Goal: Task Accomplishment & Management: Complete application form

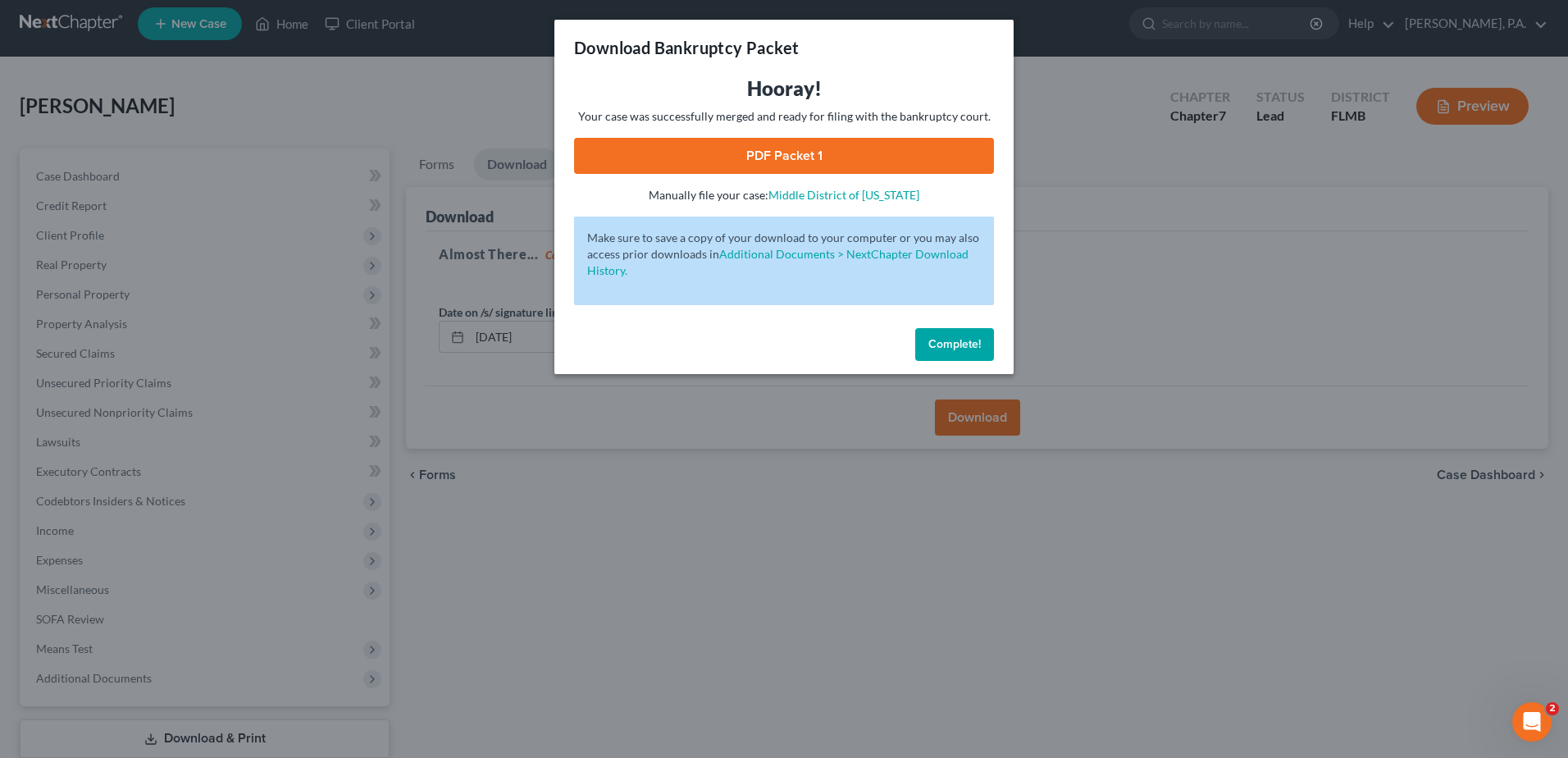
click at [962, 351] on button "Complete!" at bounding box center [955, 344] width 78 height 33
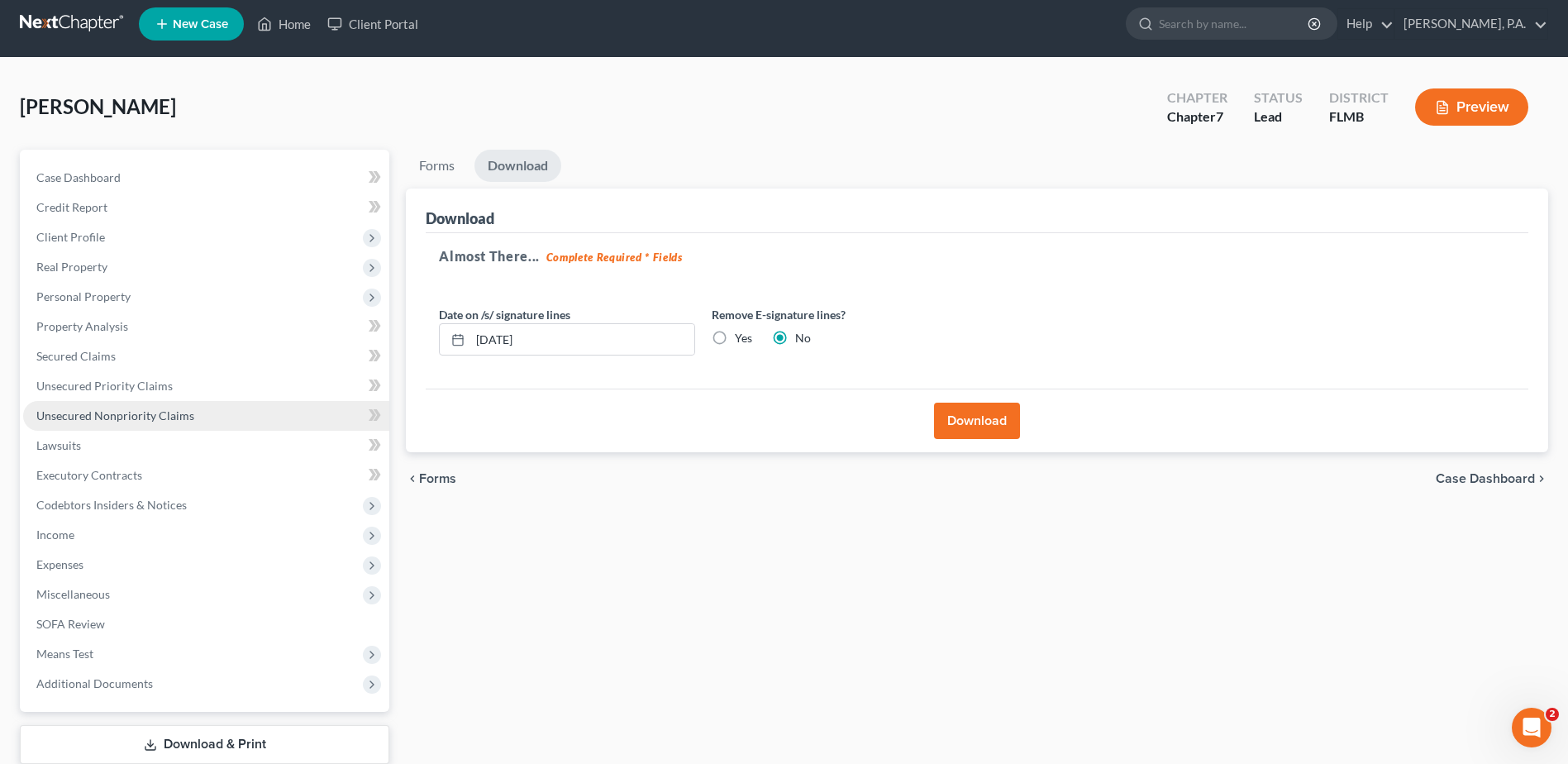
click at [124, 415] on span "Unsecured Nonpriority Claims" at bounding box center [115, 415] width 158 height 14
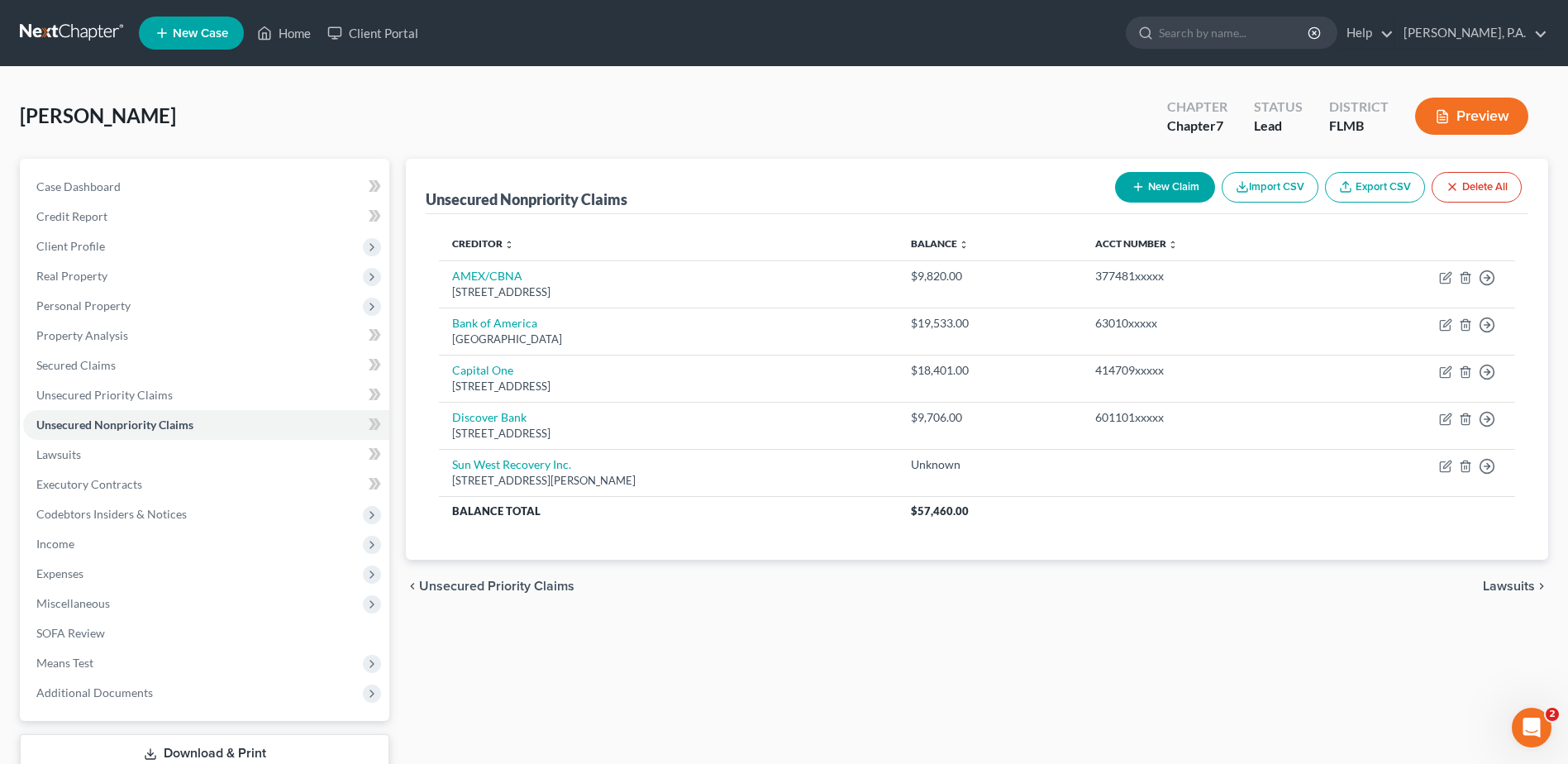
click at [1163, 192] on button "New Claim" at bounding box center [1165, 187] width 100 height 31
select select "0"
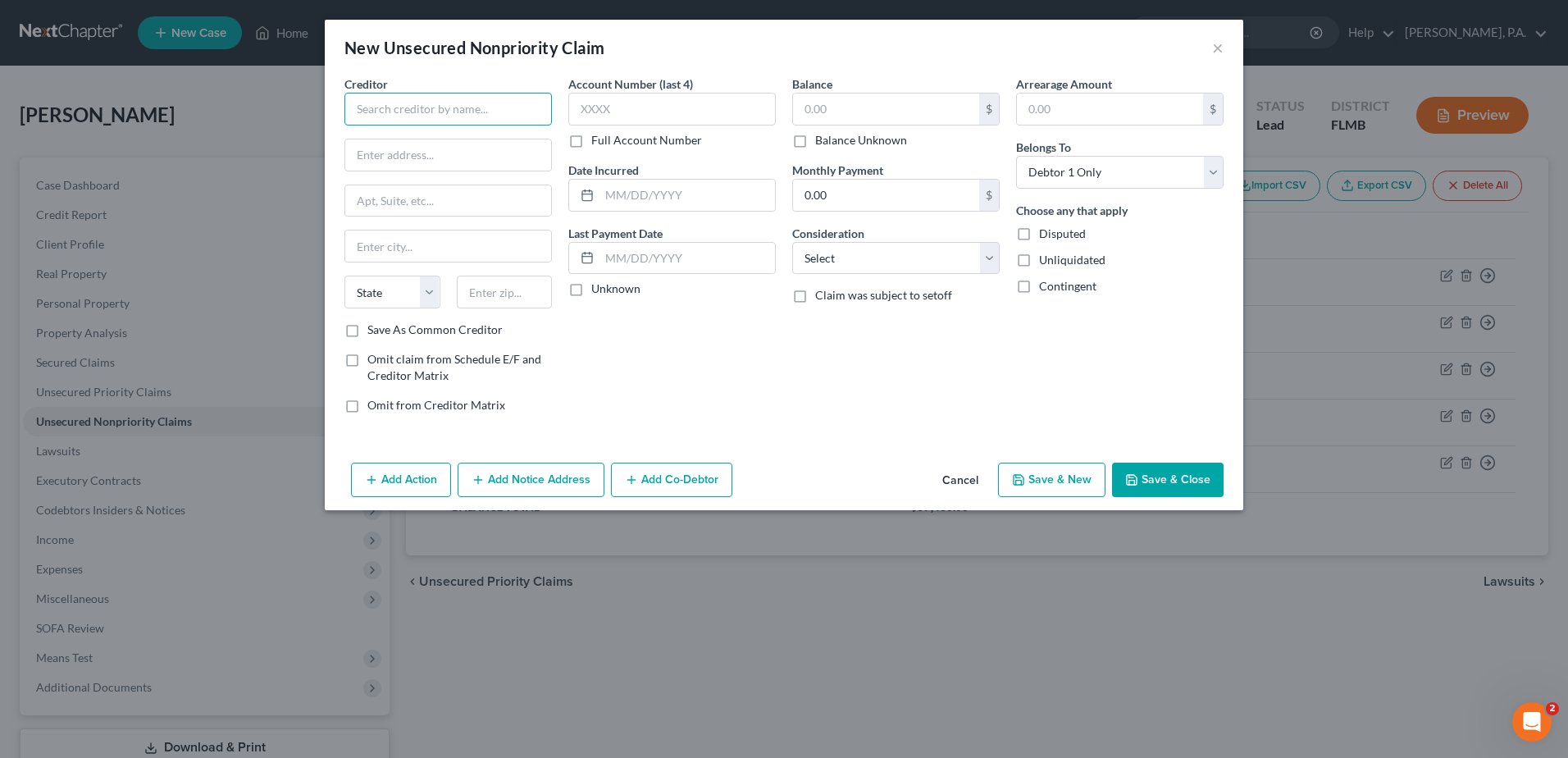
click at [403, 111] on input "text" at bounding box center [448, 109] width 208 height 33
type input "j"
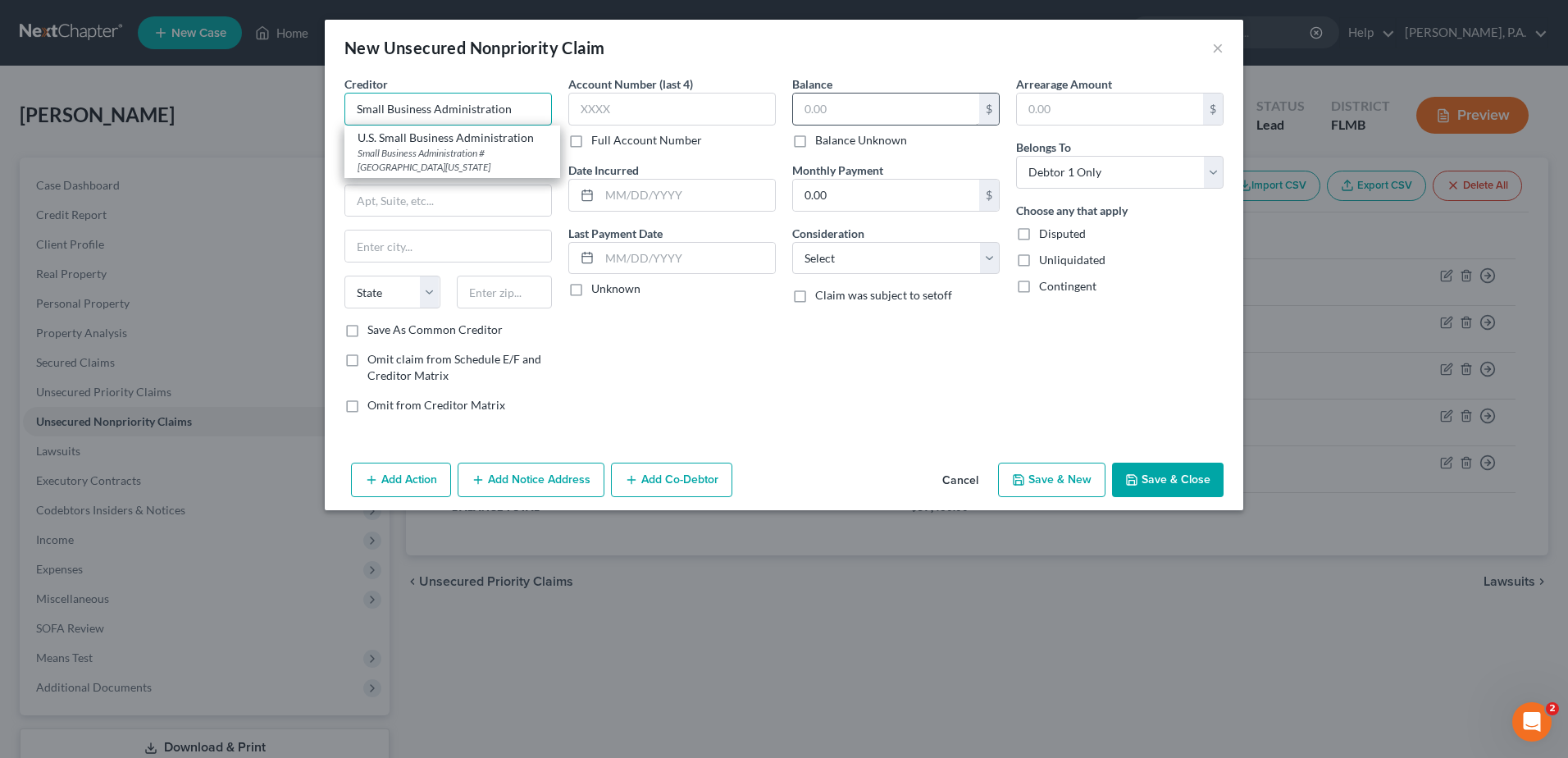
type input "Small Business Administration"
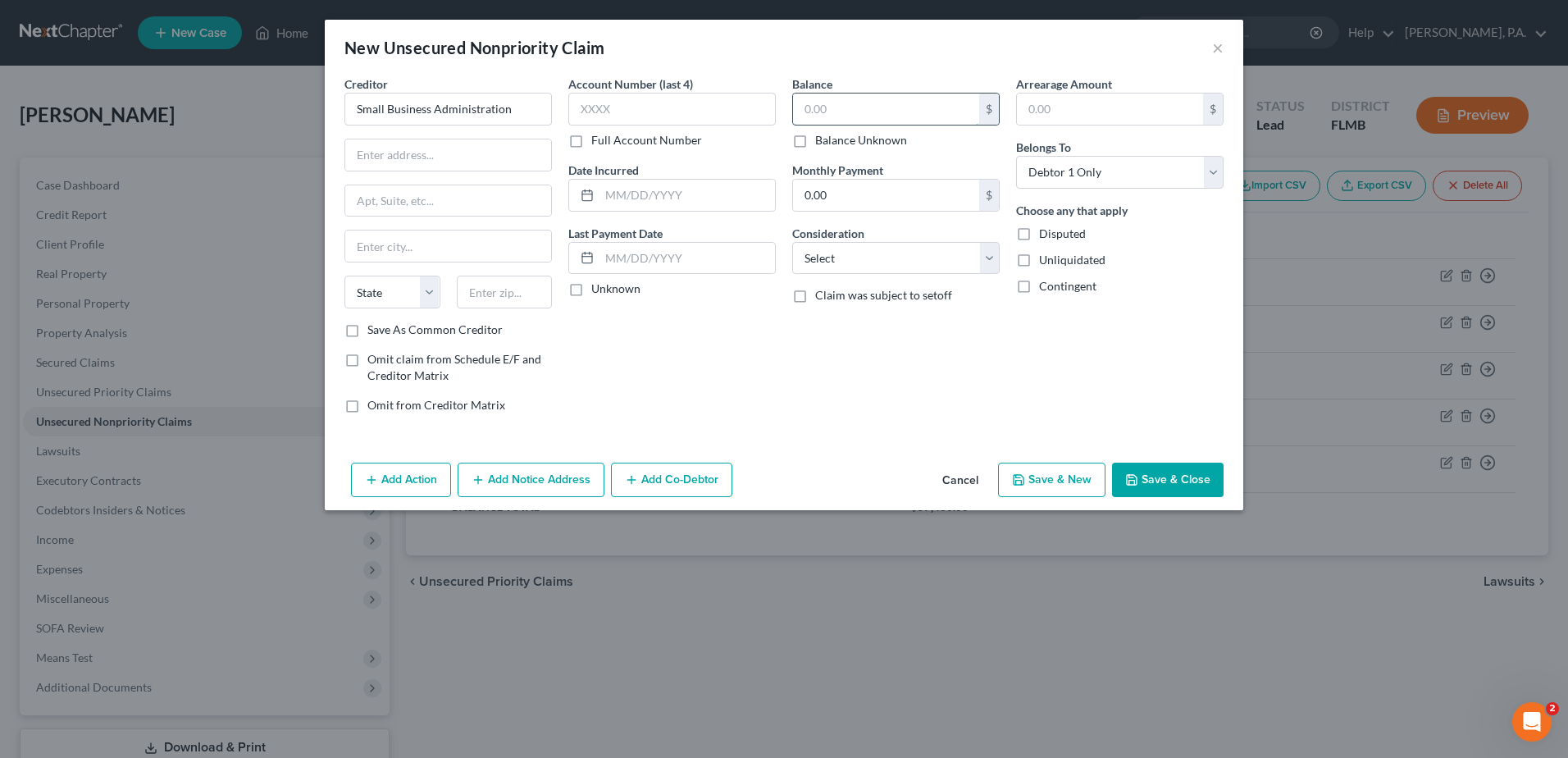
click at [842, 110] on input "text" at bounding box center [886, 109] width 187 height 32
drag, startPoint x: 809, startPoint y: 110, endPoint x: 820, endPoint y: 103, distance: 13.0
click at [811, 108] on input "053,337.38" at bounding box center [886, 109] width 187 height 32
type input "53,337.38"
click at [847, 253] on select "Select Cable / Satellite Services Collection Agency Credit Card Debt Debt Couns…" at bounding box center [896, 258] width 208 height 33
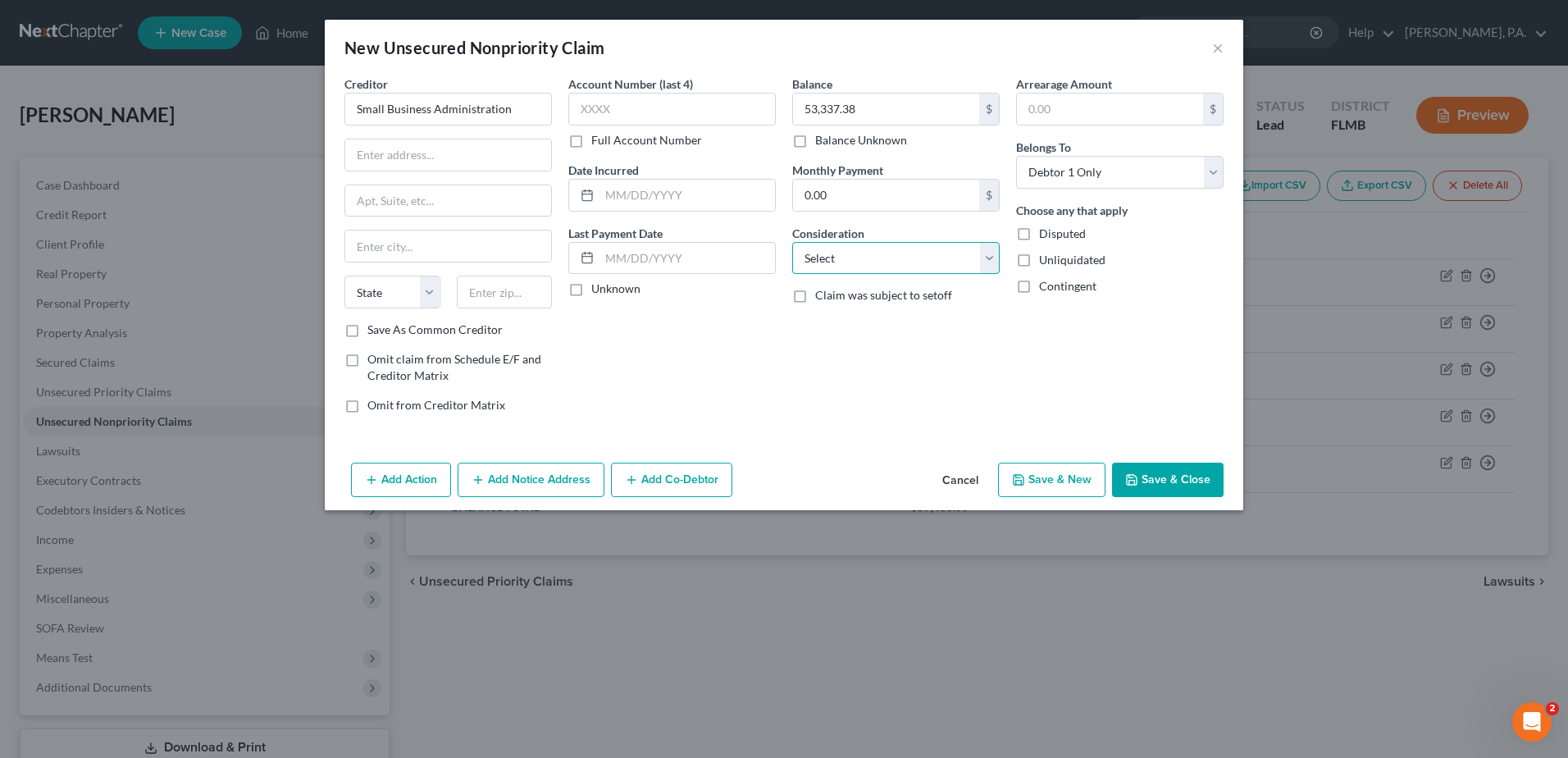
select select "10"
click at [792, 242] on select "Select Cable / Satellite Services Collection Agency Credit Card Debt Debt Couns…" at bounding box center [896, 258] width 208 height 33
click at [420, 163] on input "text" at bounding box center [448, 155] width 206 height 32
click at [383, 153] on input "text" at bounding box center [448, 155] width 206 height 32
click at [1149, 471] on button "Save & Close" at bounding box center [1168, 479] width 112 height 34
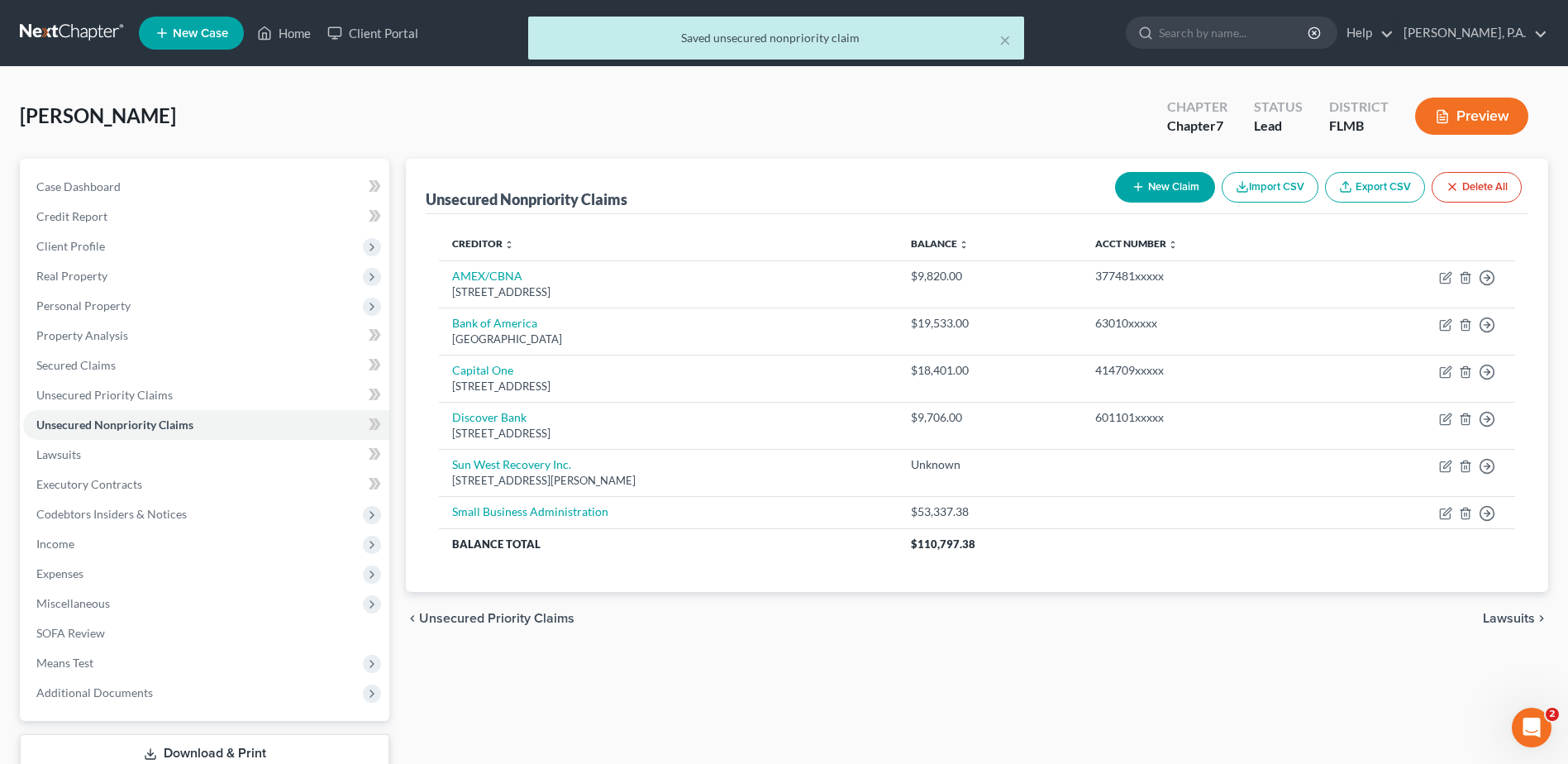
click at [1174, 189] on button "New Claim" at bounding box center [1165, 187] width 100 height 31
select select "0"
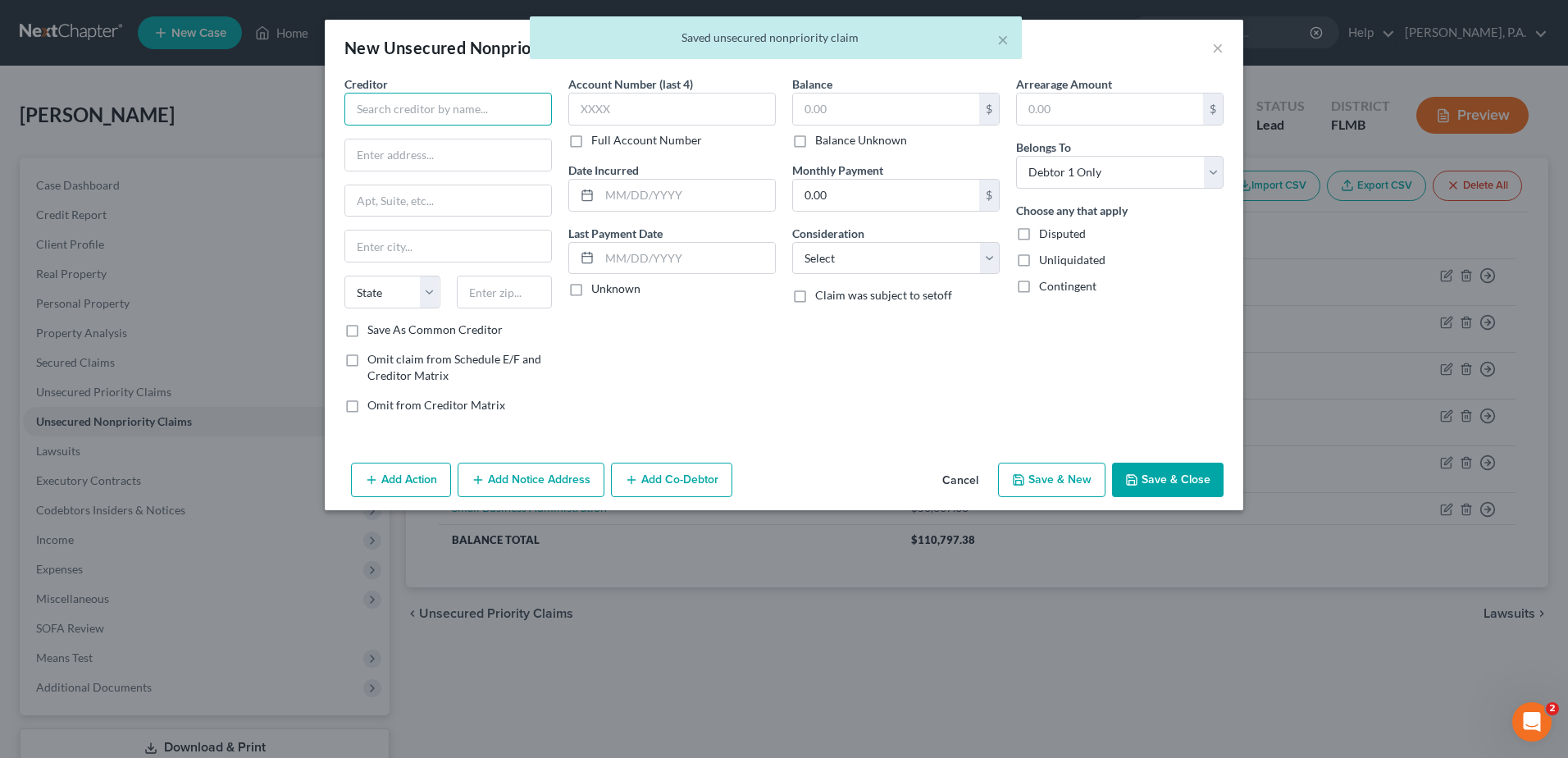
click at [411, 107] on input "text" at bounding box center [448, 109] width 208 height 33
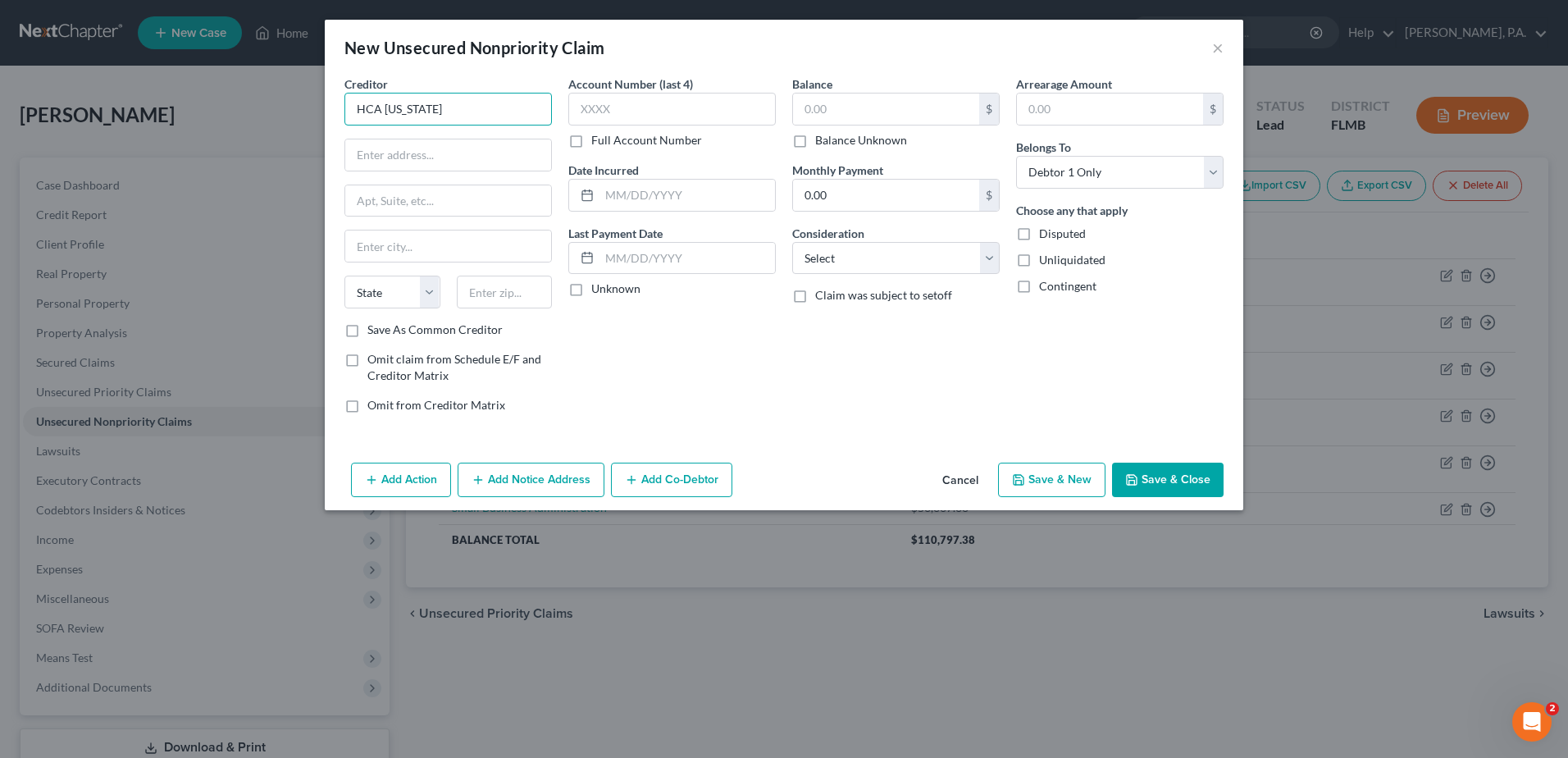
click at [468, 113] on input "HCA Florida" at bounding box center [448, 109] width 208 height 33
type input "HCA Florida Englewood Hospital"
type input "700 Medical Boulevard"
type input "Englewood"
select select "9"
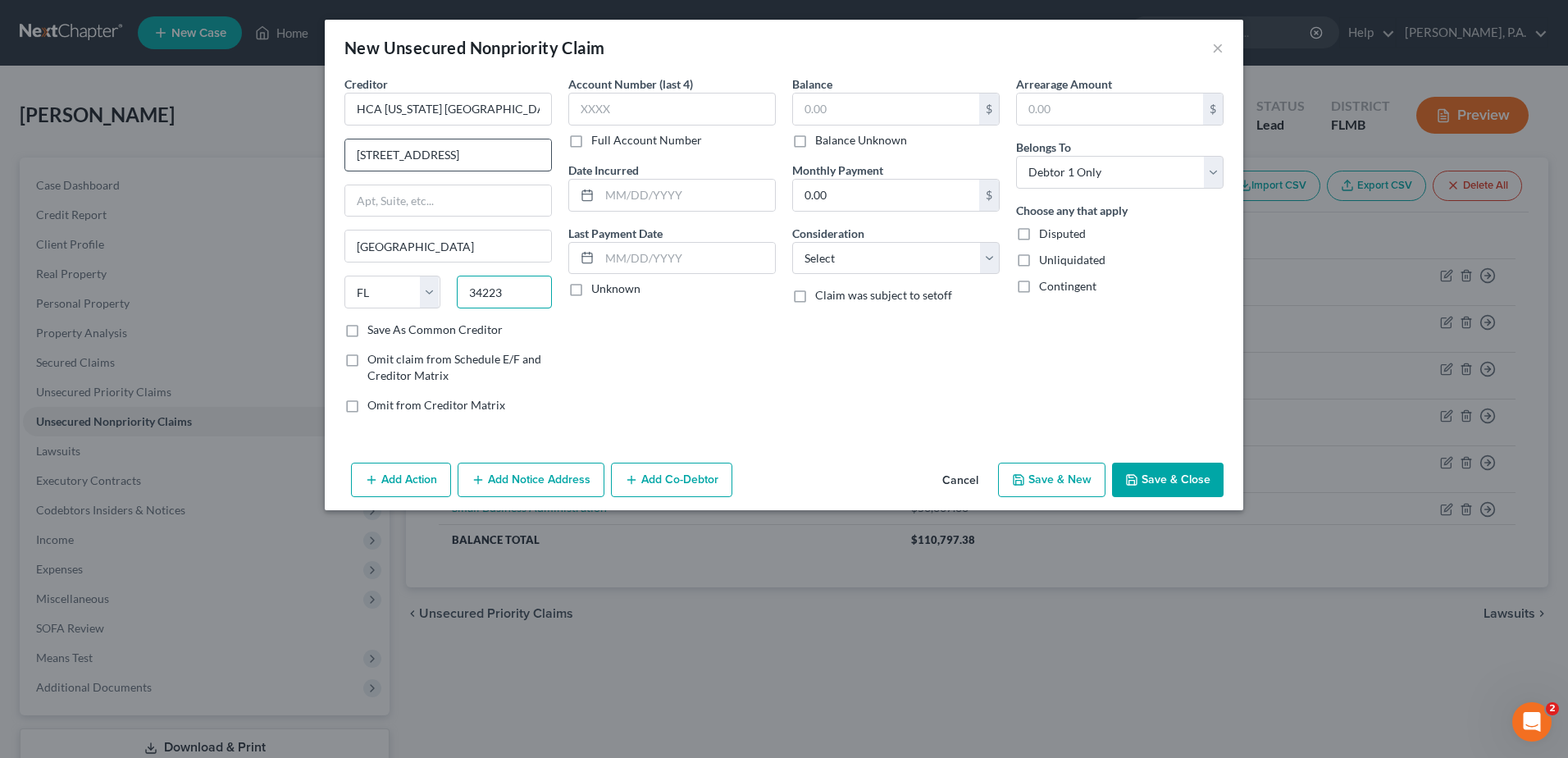
type input "34223"
click at [589, 193] on line at bounding box center [588, 193] width 10 height 0
click at [613, 196] on input "text" at bounding box center [687, 195] width 175 height 32
type input "05/19/2025"
drag, startPoint x: 817, startPoint y: 108, endPoint x: 864, endPoint y: 115, distance: 47.5
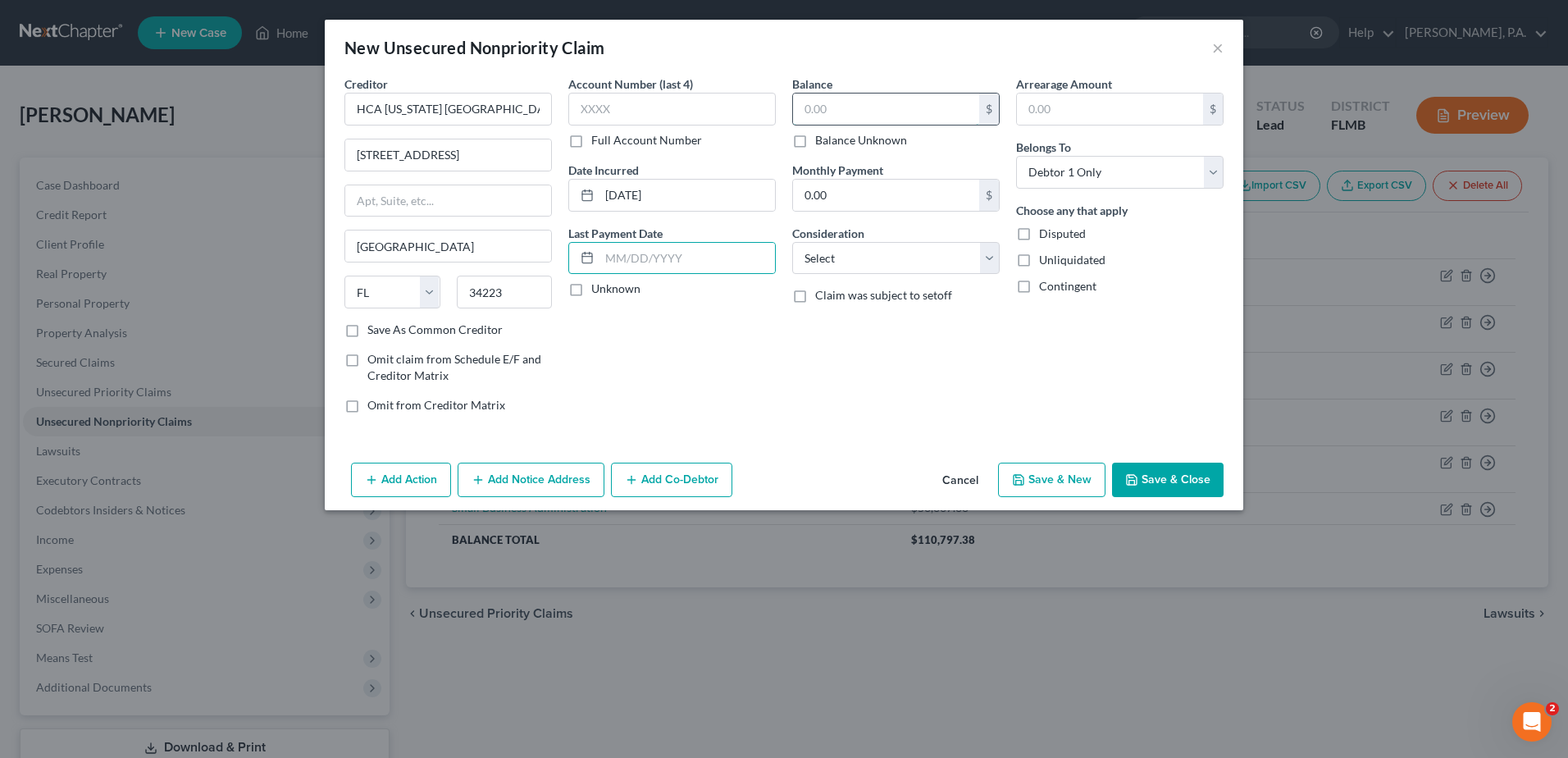
click at [818, 108] on input "text" at bounding box center [886, 109] width 187 height 32
type input "2,336.00"
click at [864, 250] on select "Select Cable / Satellite Services Collection Agency Credit Card Debt Debt Couns…" at bounding box center [896, 258] width 208 height 33
select select "9"
click at [792, 242] on select "Select Cable / Satellite Services Collection Agency Credit Card Debt Debt Couns…" at bounding box center [896, 258] width 208 height 33
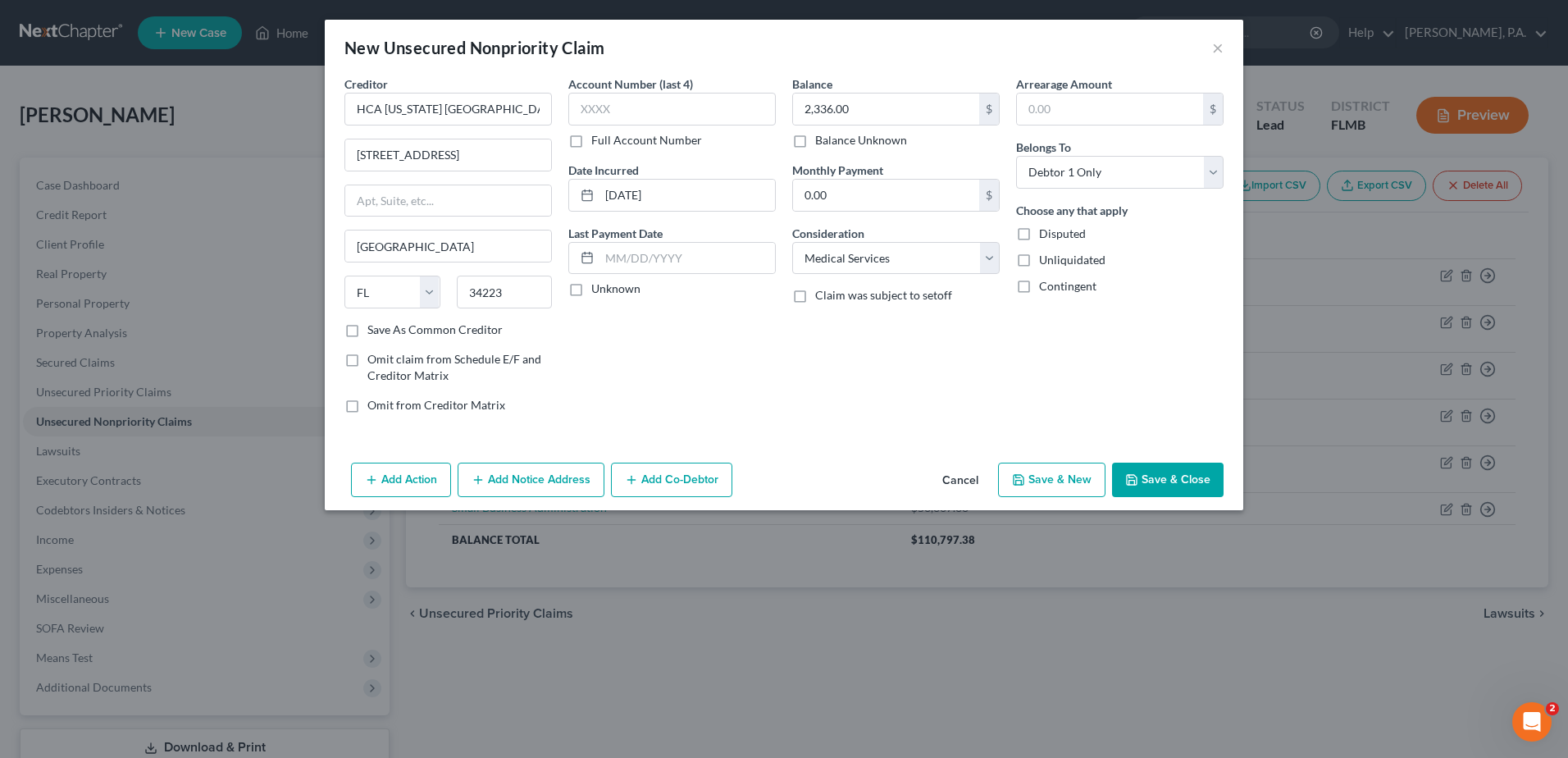
click at [1182, 485] on button "Save & Close" at bounding box center [1168, 479] width 112 height 34
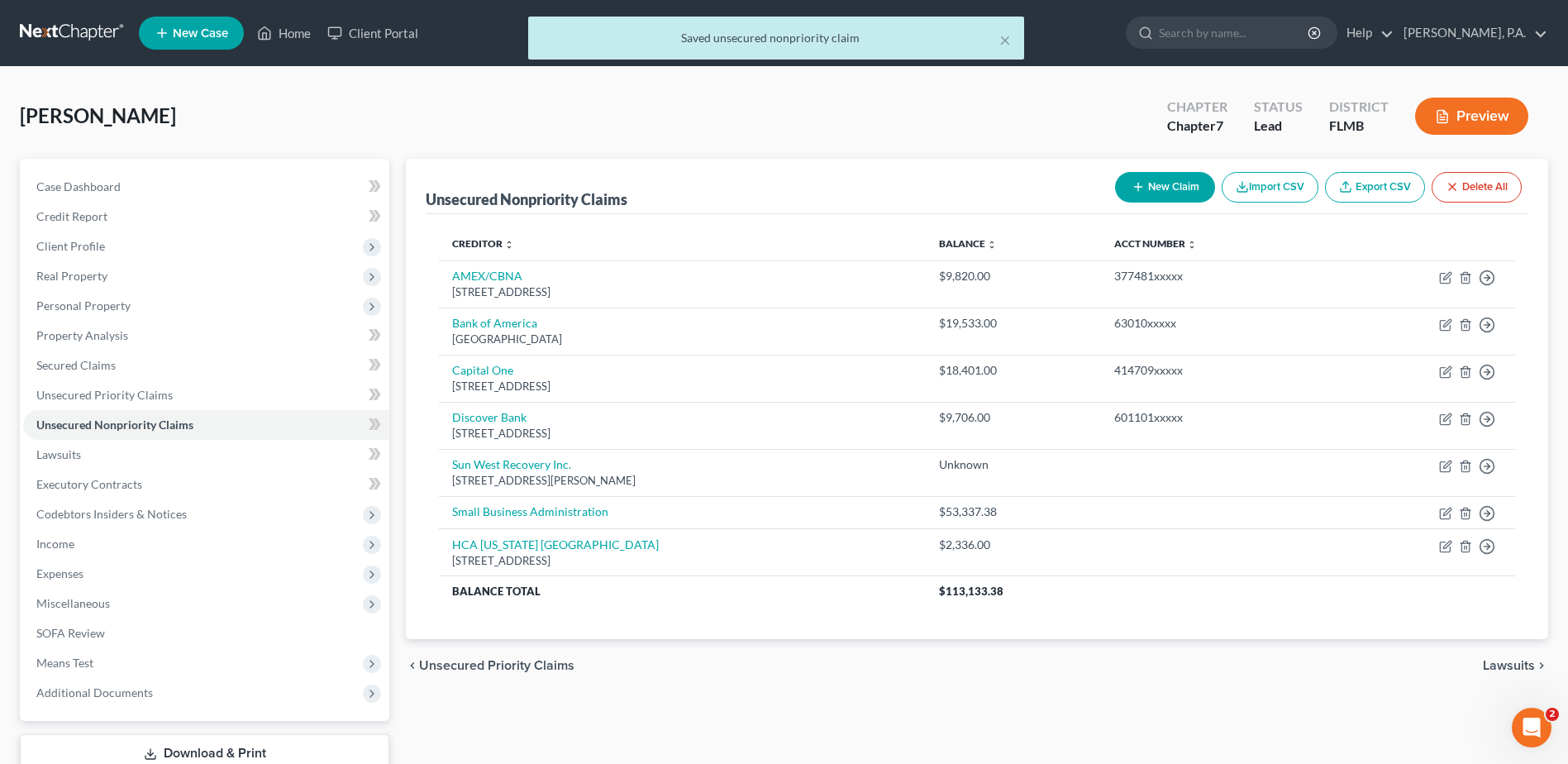
click at [1162, 184] on button "New Claim" at bounding box center [1165, 187] width 100 height 31
select select "0"
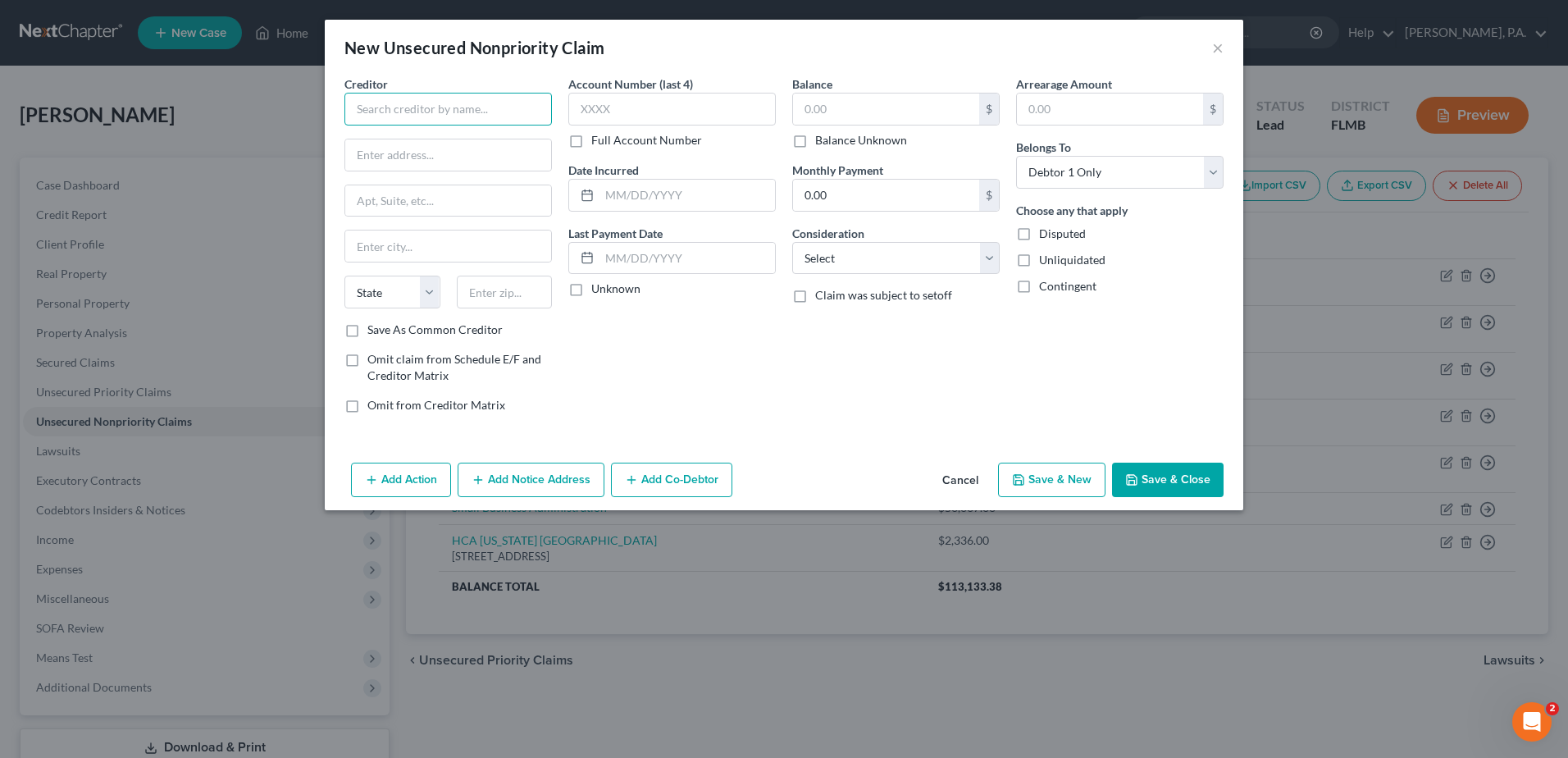
click at [400, 111] on input "text" at bounding box center [448, 109] width 208 height 33
click at [462, 100] on input "Dr. Josheph Noah" at bounding box center [448, 109] width 208 height 33
type input "Dr. Josheph Noah, M.D."
type input "779 Medical Boulevard"
type input "Suite 8"
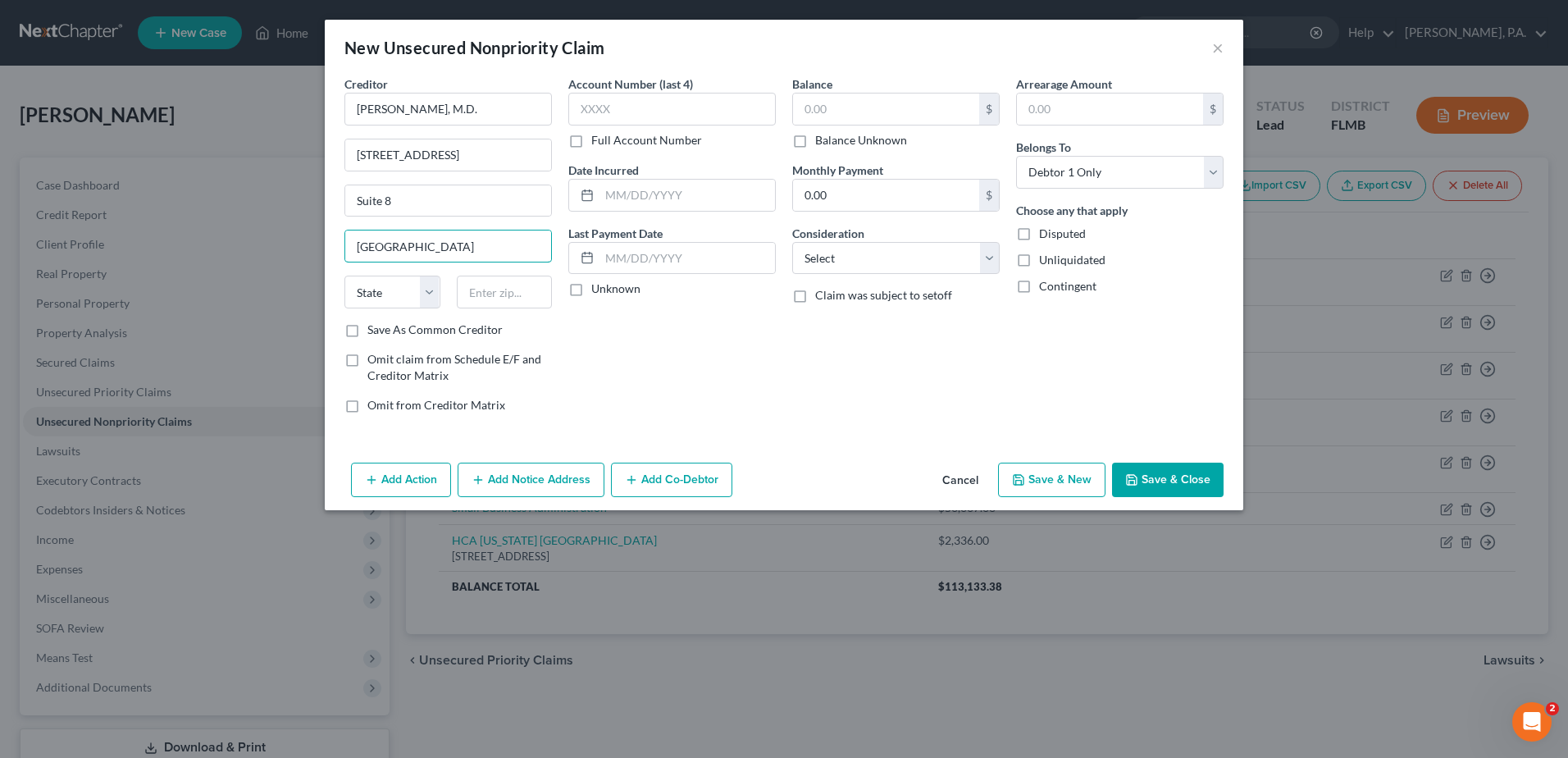
type input "Englewood"
select select "9"
type input "3"
type input "34223"
click at [612, 209] on input "text" at bounding box center [687, 195] width 175 height 32
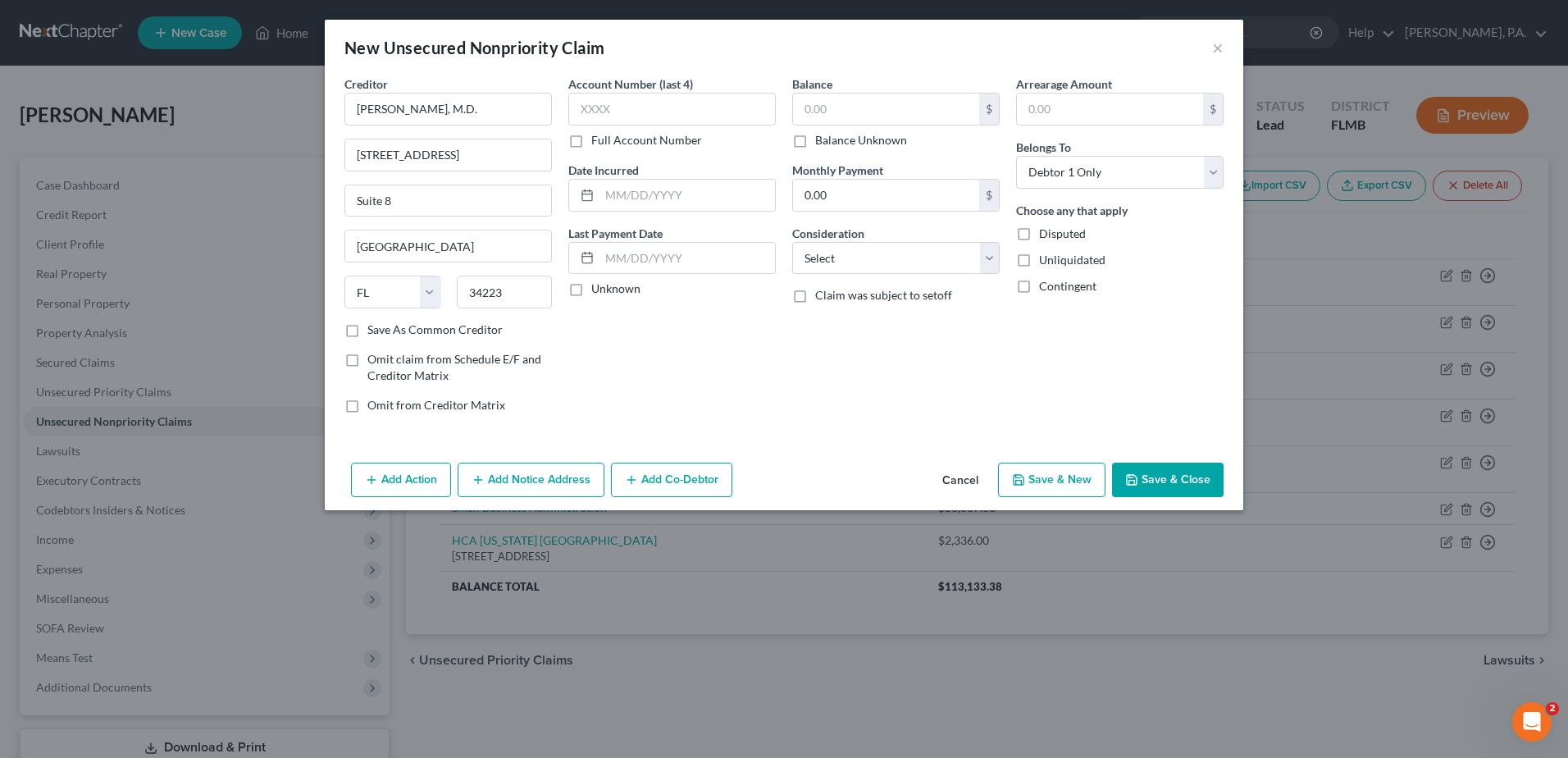
click at [815, 141] on label "Balance Unknown" at bounding box center [861, 140] width 92 height 16
click at [822, 141] on input "Balance Unknown" at bounding box center [827, 137] width 11 height 11
checkbox input "true"
type input "0.00"
click at [839, 255] on select "Select Cable / Satellite Services Collection Agency Credit Card Debt Debt Couns…" at bounding box center [896, 258] width 208 height 33
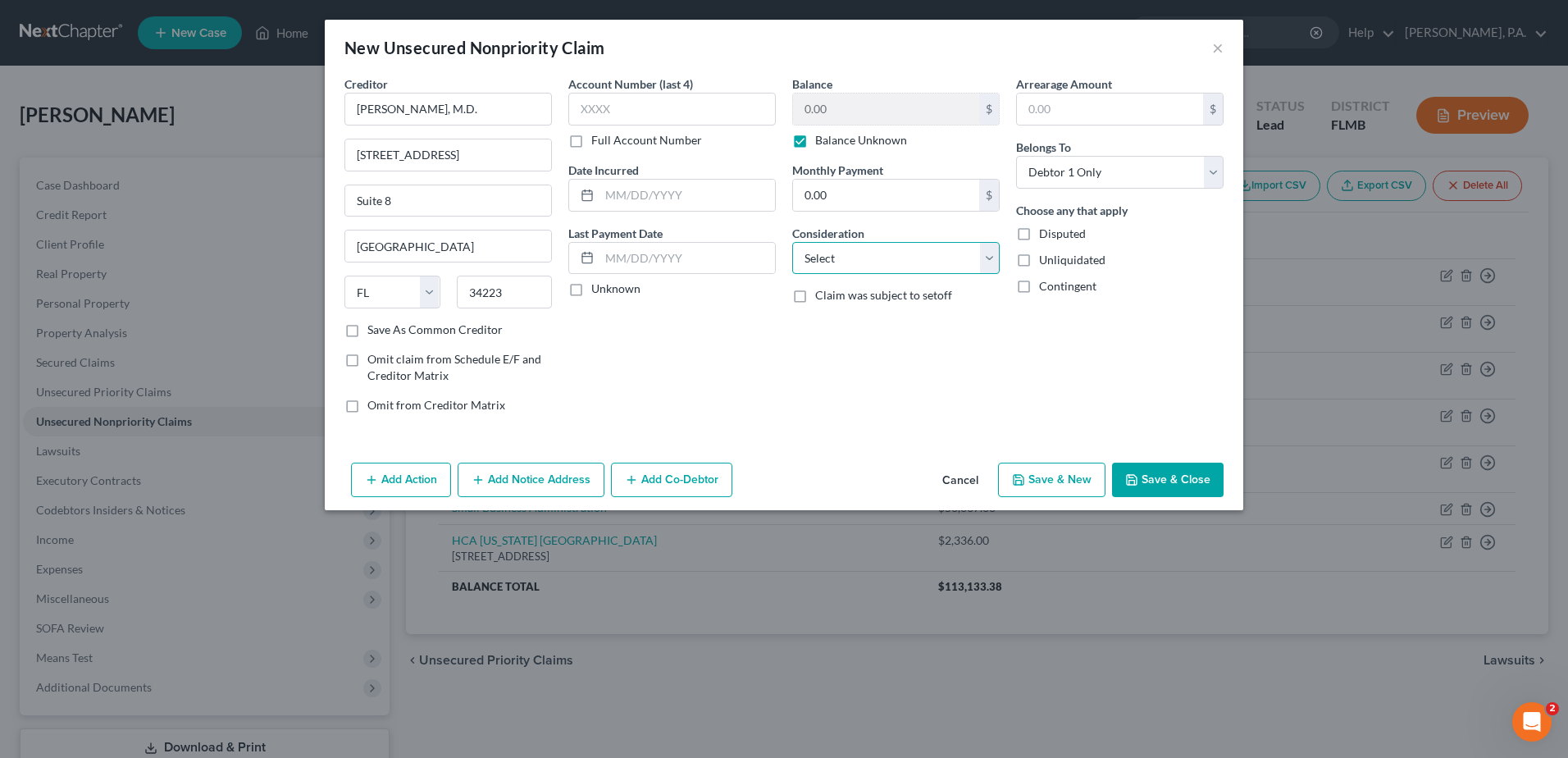
select select "9"
click at [792, 242] on select "Select Cable / Satellite Services Collection Agency Credit Card Debt Debt Couns…" at bounding box center [896, 258] width 208 height 33
click at [623, 262] on input "text" at bounding box center [687, 258] width 175 height 32
click at [609, 193] on input "text" at bounding box center [687, 195] width 175 height 32
click at [388, 110] on input "Dr. Josheph Noah, M.D." at bounding box center [448, 109] width 208 height 33
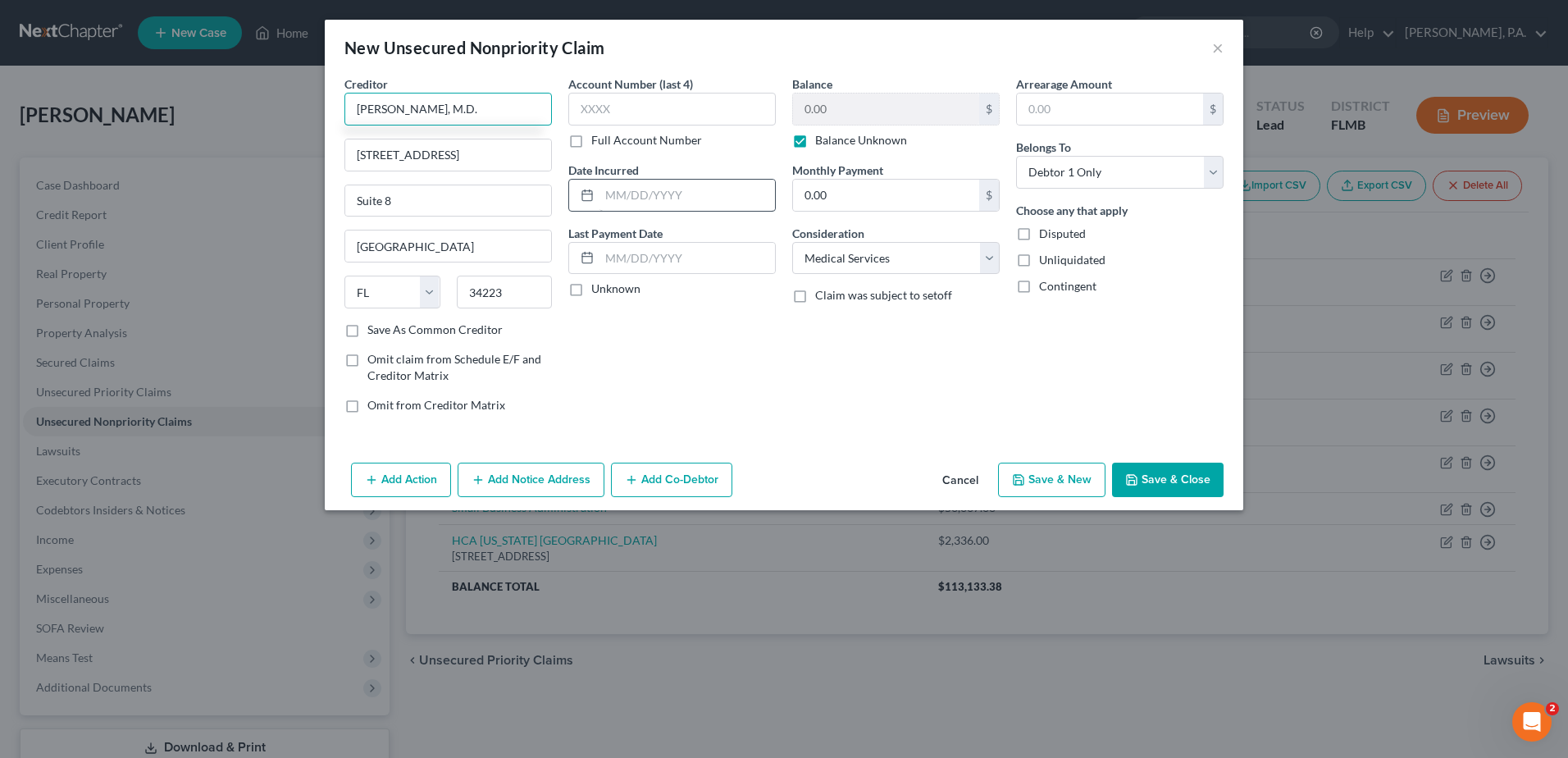
type input "Dr. Joseph Noah, M.D."
click at [623, 198] on input "text" at bounding box center [687, 195] width 175 height 32
type input "05/19/2025"
click at [1138, 467] on button "Save & Close" at bounding box center [1168, 479] width 112 height 34
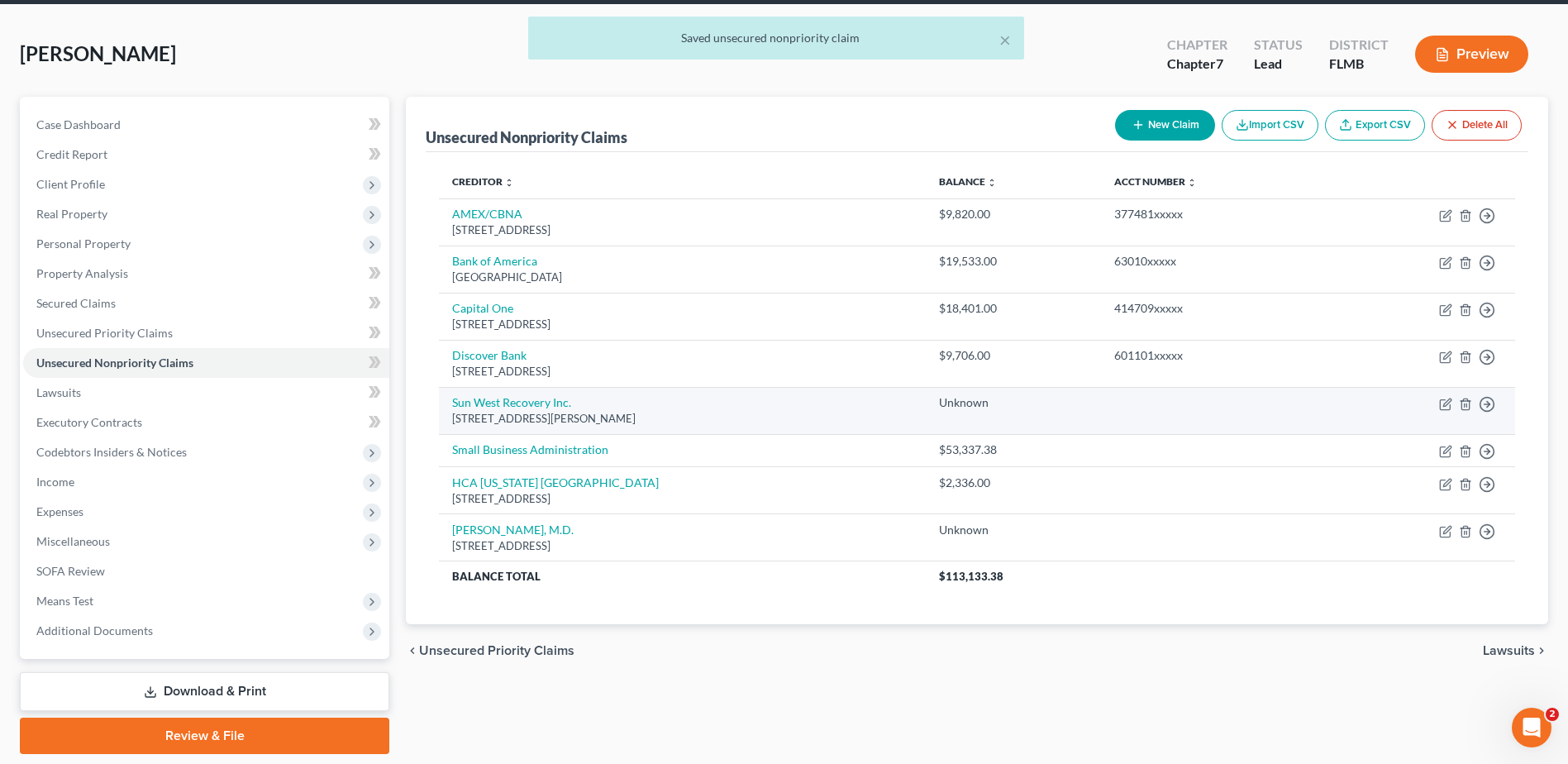
scroll to position [33, 0]
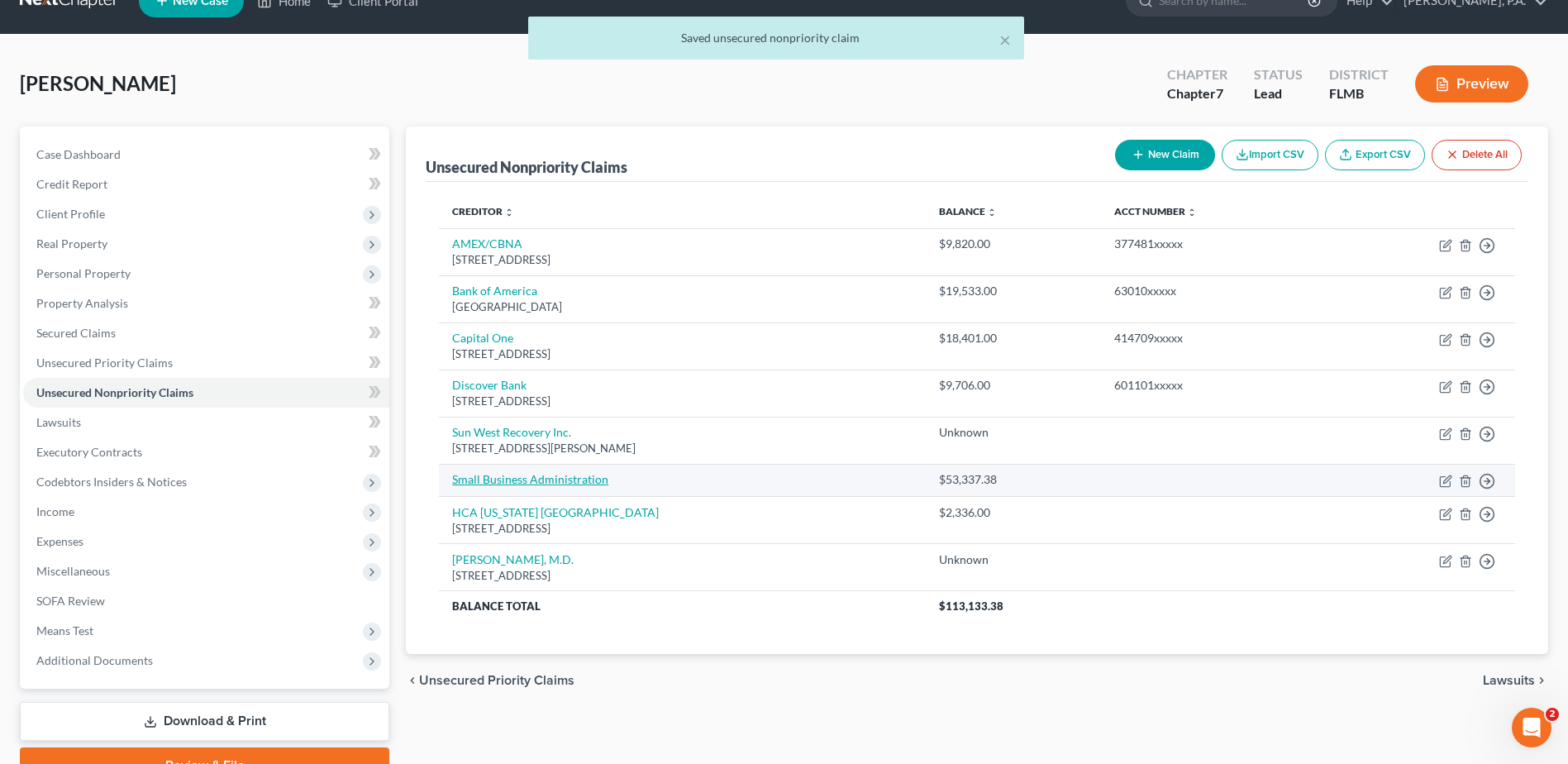
click at [513, 479] on link "Small Business Administration" at bounding box center [530, 479] width 156 height 14
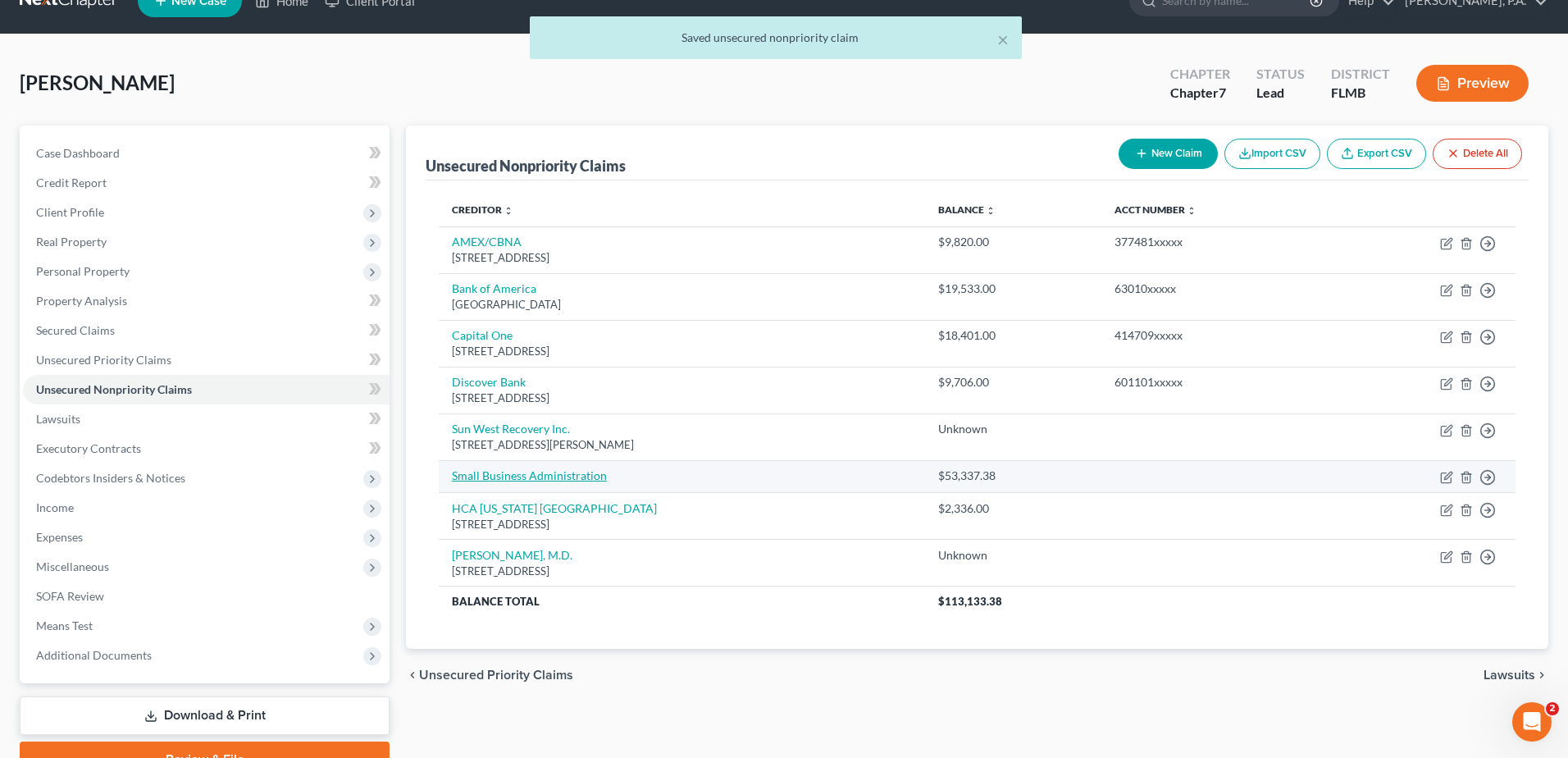
select select "10"
select select "0"
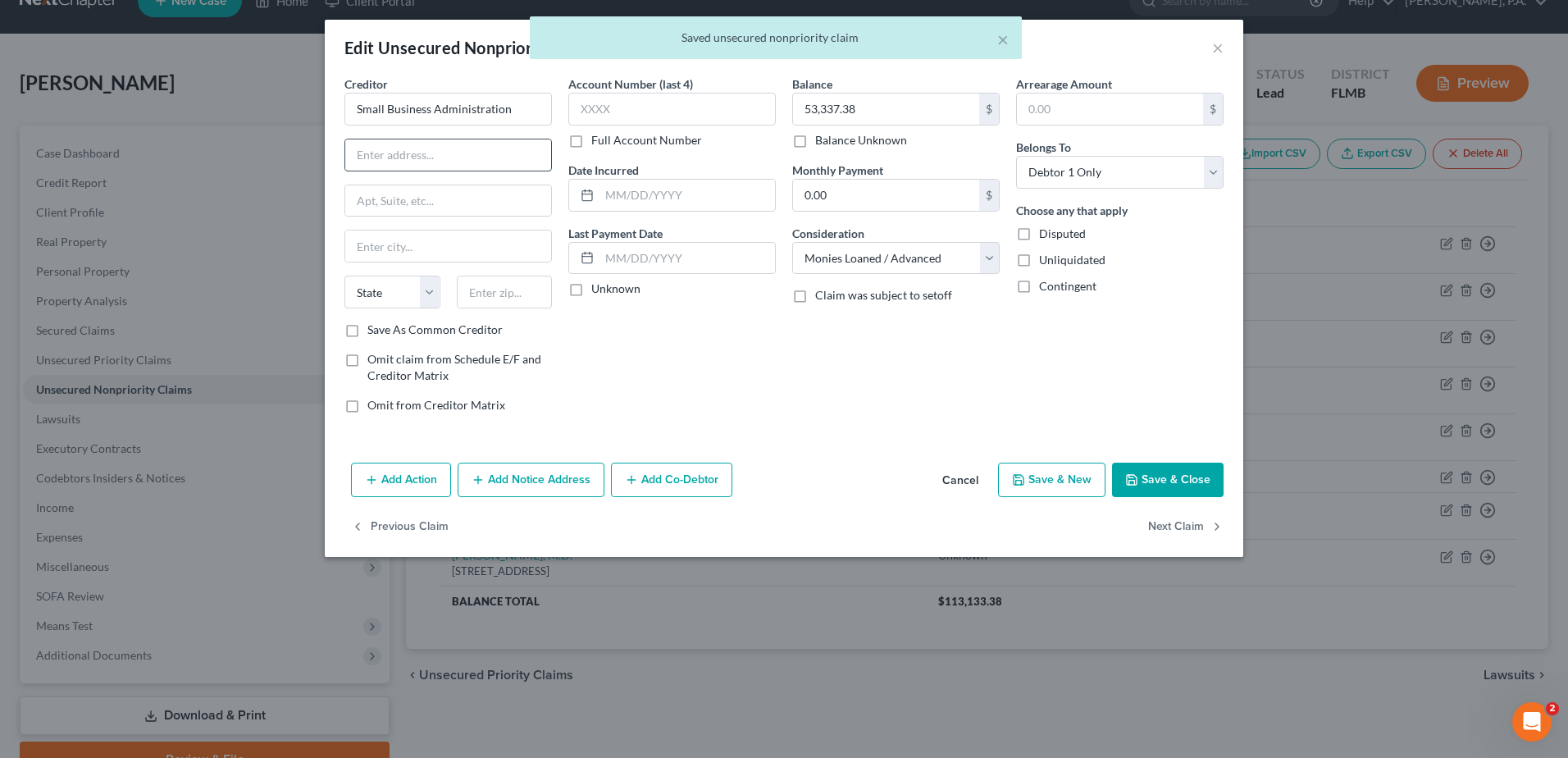
click at [393, 154] on input "text" at bounding box center [448, 155] width 206 height 32
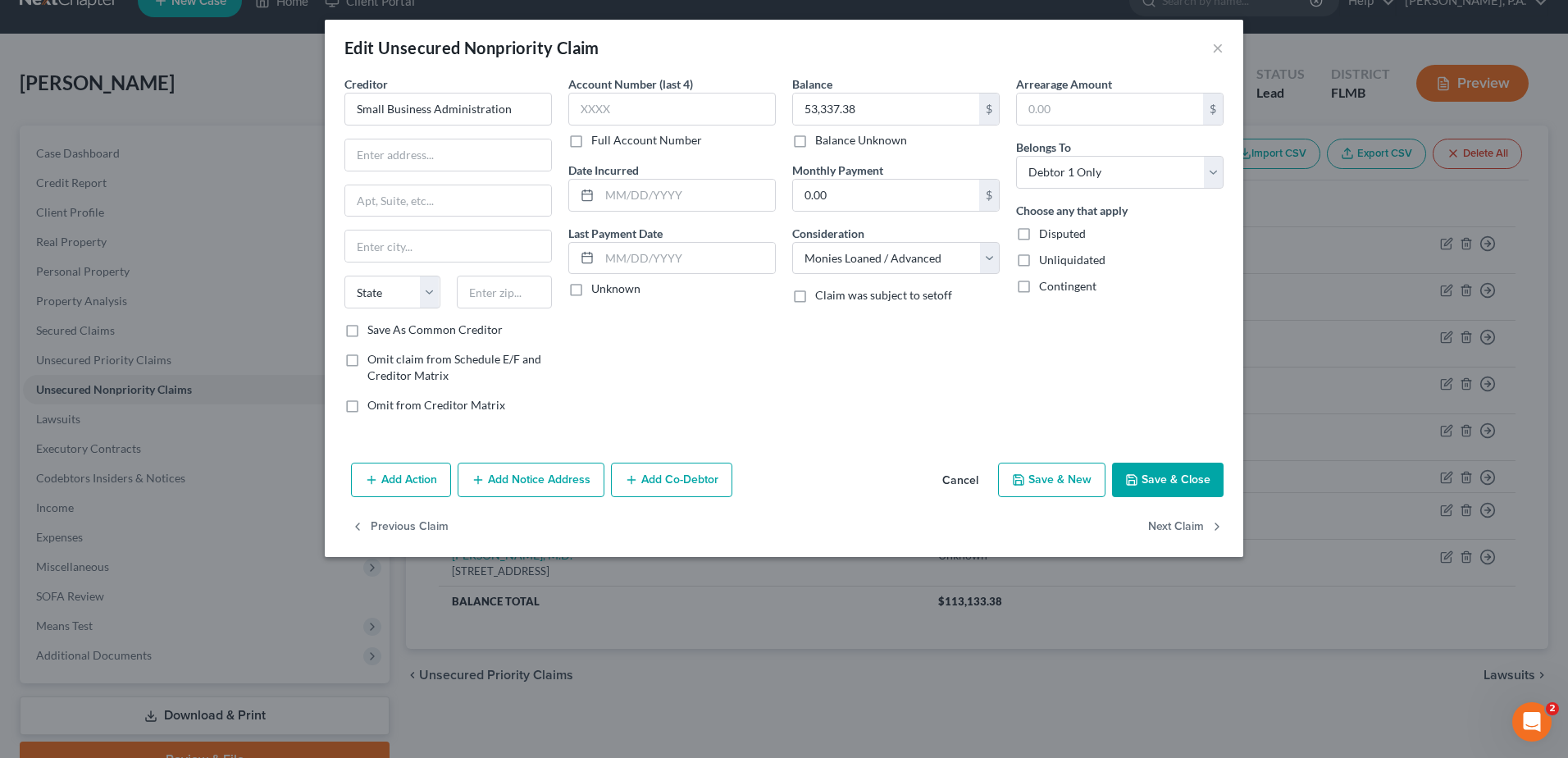
click at [591, 141] on label "Full Account Number" at bounding box center [646, 140] width 111 height 16
click at [598, 141] on input "Full Account Number" at bounding box center [603, 137] width 11 height 11
click at [583, 109] on input "text" at bounding box center [672, 109] width 208 height 33
type input "1203908201"
click at [604, 197] on input "text" at bounding box center [687, 195] width 175 height 32
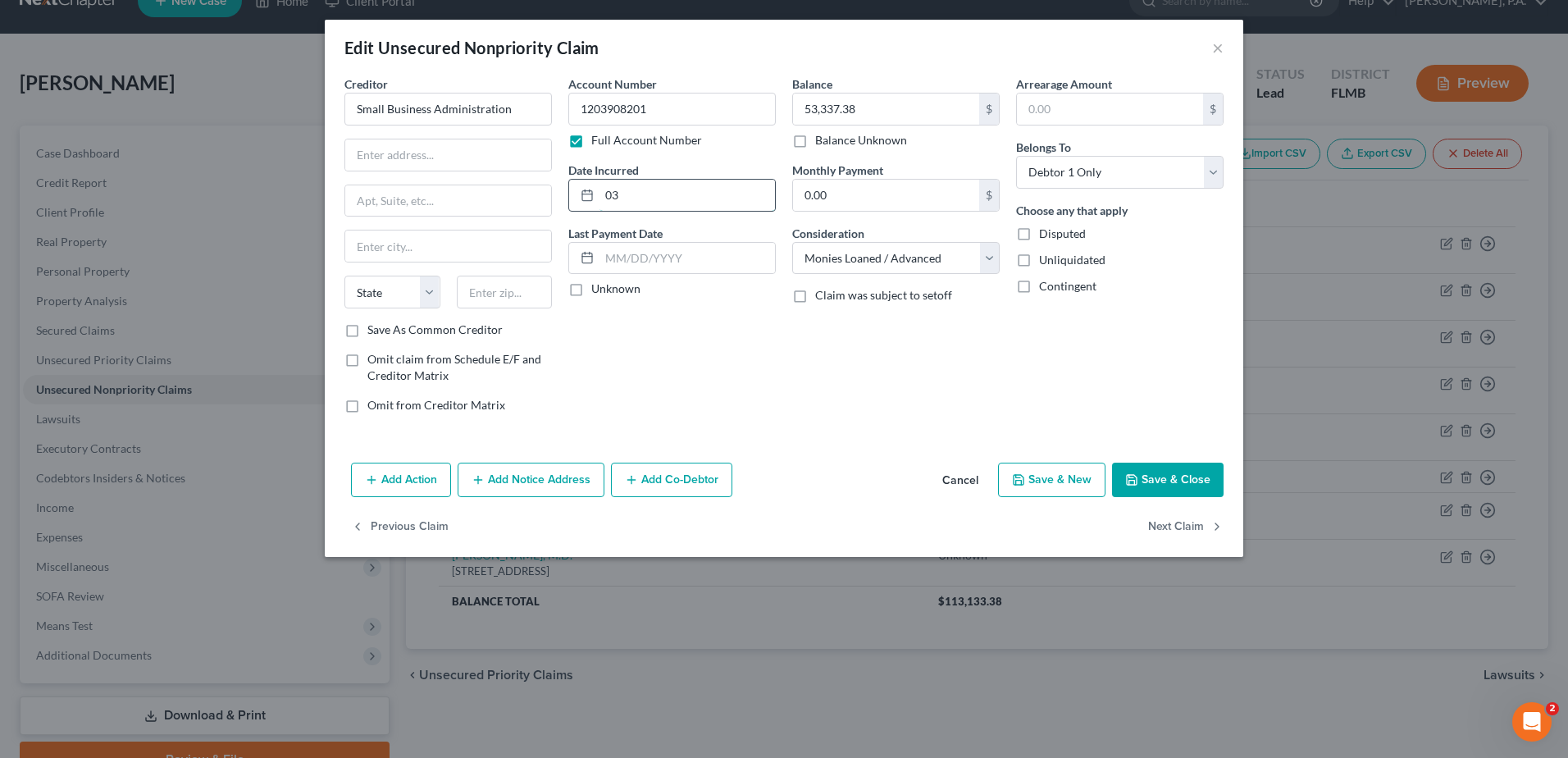
type input "0"
type input "10/01/2020"
click at [359, 151] on input "text" at bounding box center [448, 155] width 206 height 32
type input "409 3rd Street"
type input "S"
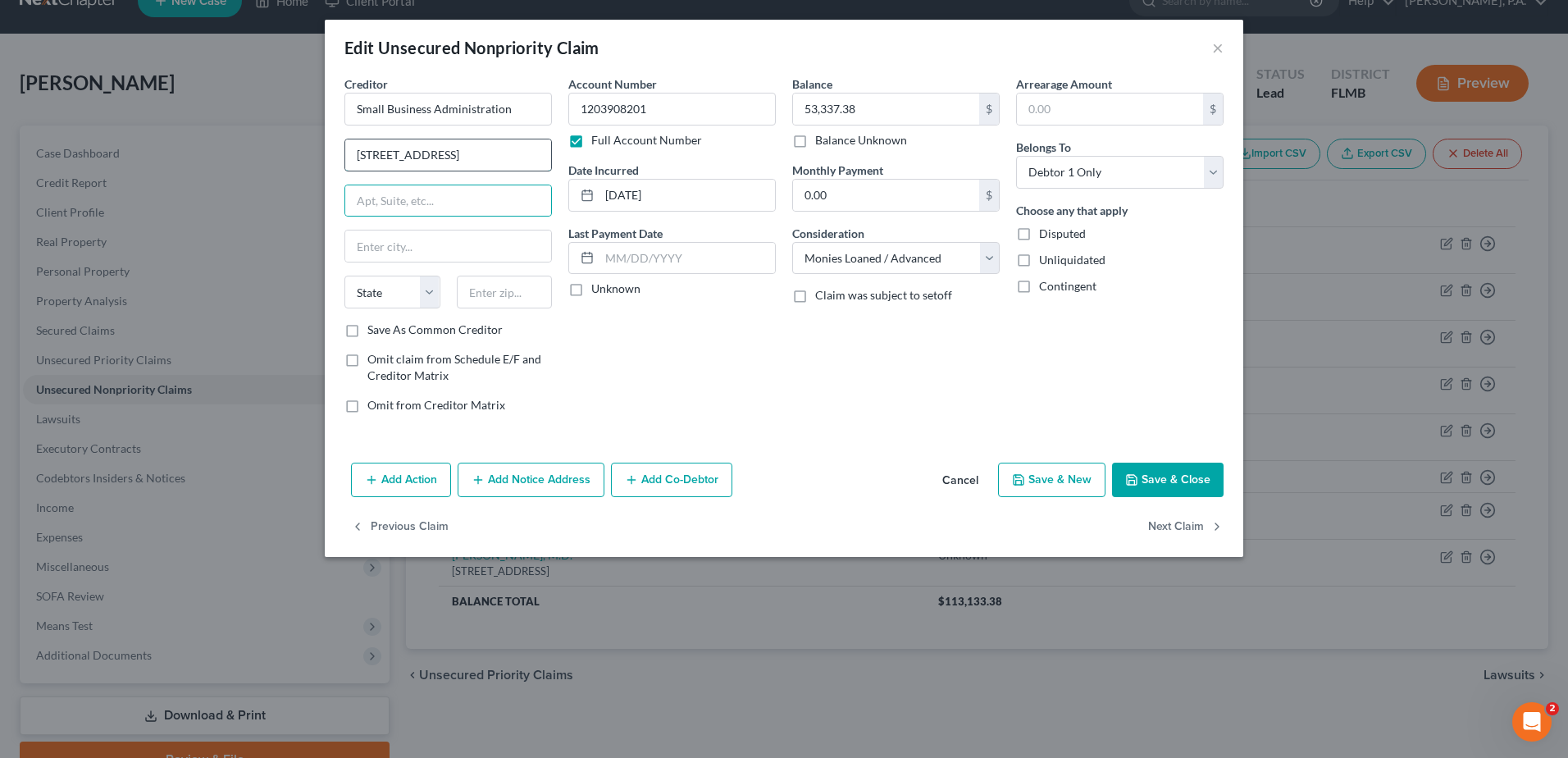
click at [468, 166] on input "409 3rd Street" at bounding box center [448, 155] width 206 height 32
type input "409 3rd Street, SW"
type input "Washington"
click at [435, 296] on select "State [US_STATE] AK AR AZ CA CO CT DE DC [GEOGRAPHIC_DATA] [GEOGRAPHIC_DATA] GU…" at bounding box center [392, 292] width 96 height 33
select select "8"
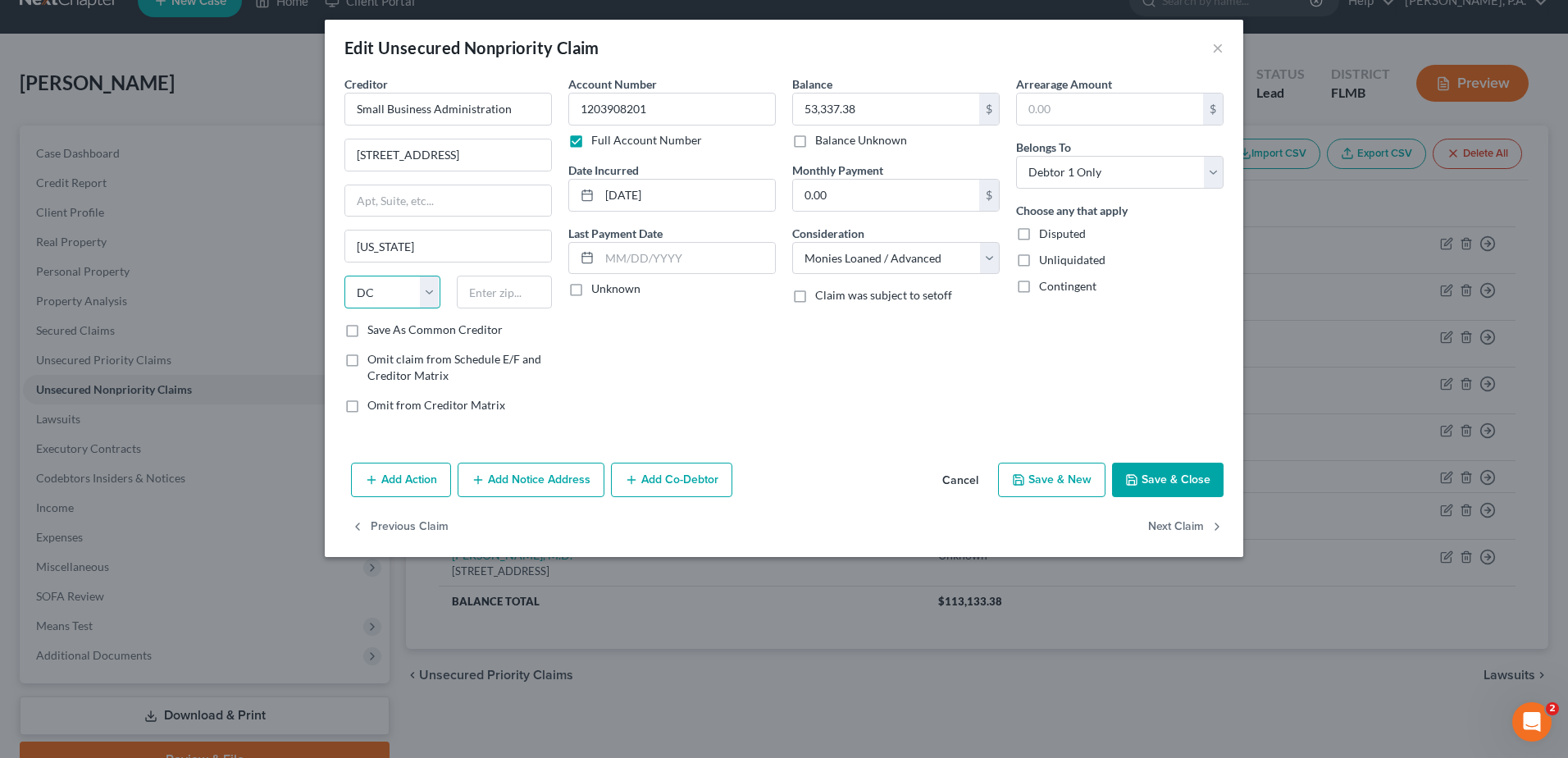
click at [344, 276] on select "State [US_STATE] AK AR AZ CA CO CT DE DC [GEOGRAPHIC_DATA] [GEOGRAPHIC_DATA] GU…" at bounding box center [392, 292] width 96 height 33
click at [503, 303] on input "text" at bounding box center [504, 292] width 96 height 33
type input "20416"
click at [1134, 461] on div "Add Action Add Notice Address Add Co-Debtor Cancel Save & New Save & Close" at bounding box center [784, 483] width 918 height 55
click at [1137, 474] on icon "button" at bounding box center [1131, 479] width 13 height 13
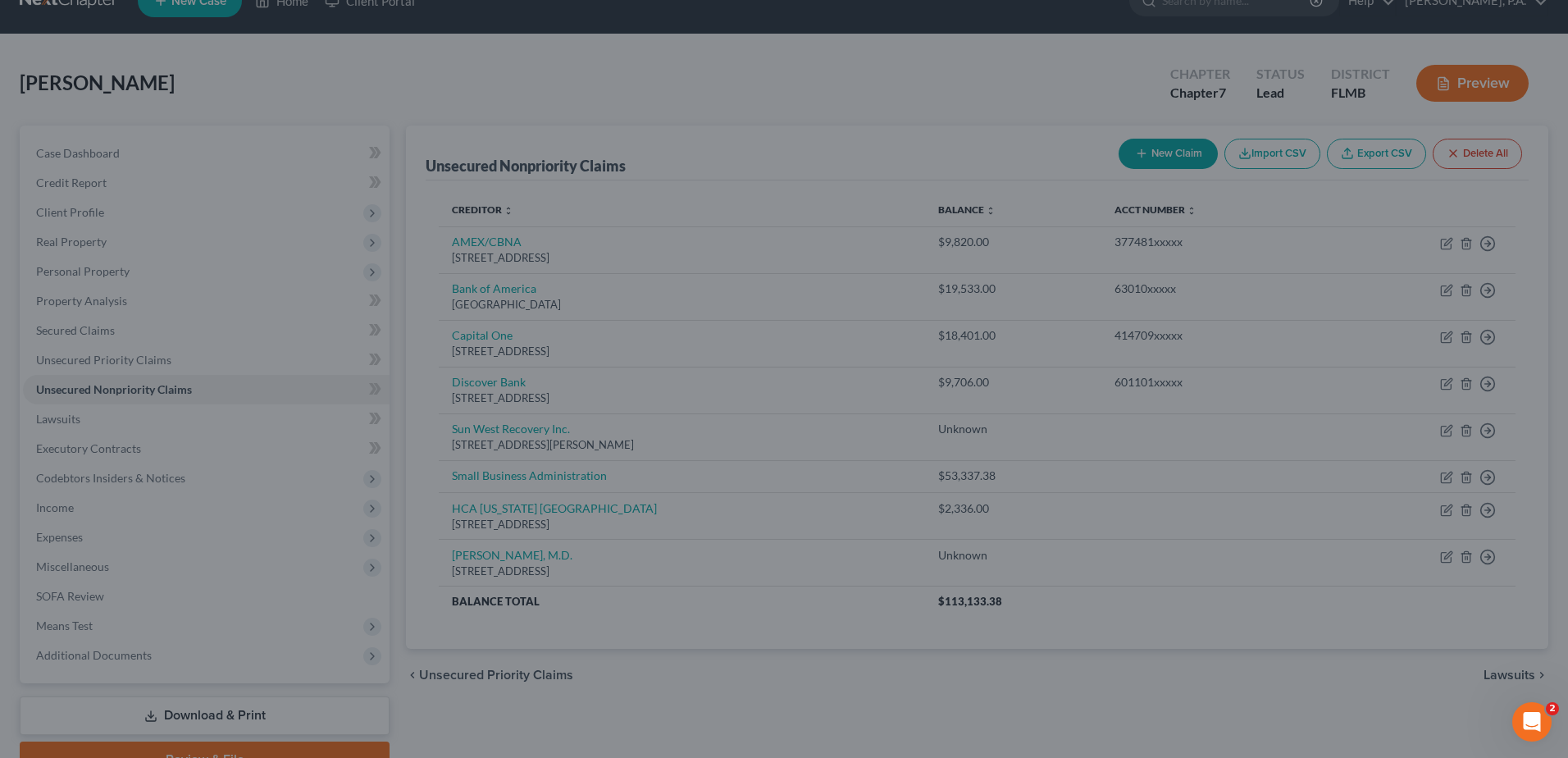
type input "0"
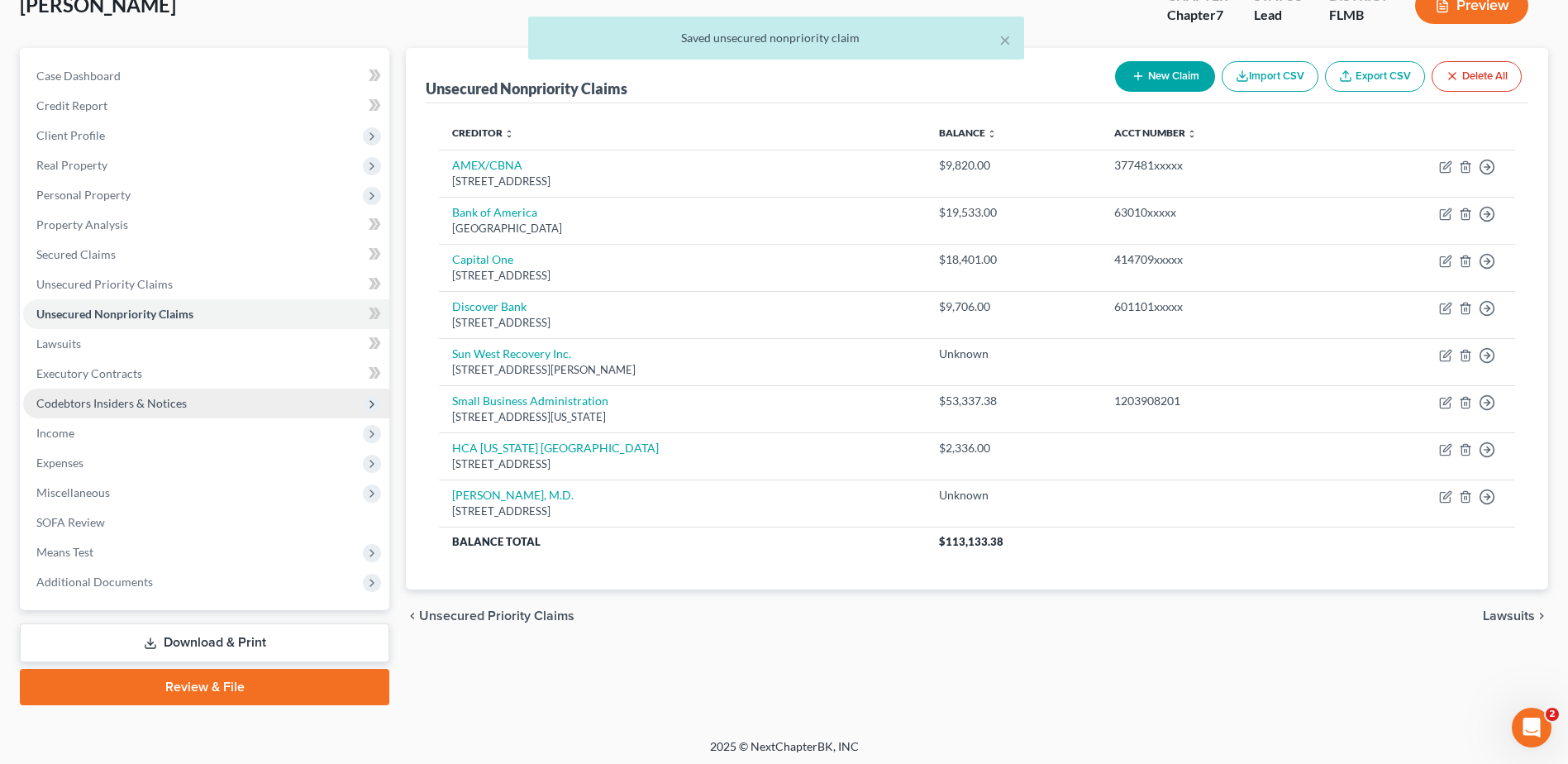
scroll to position [115, 0]
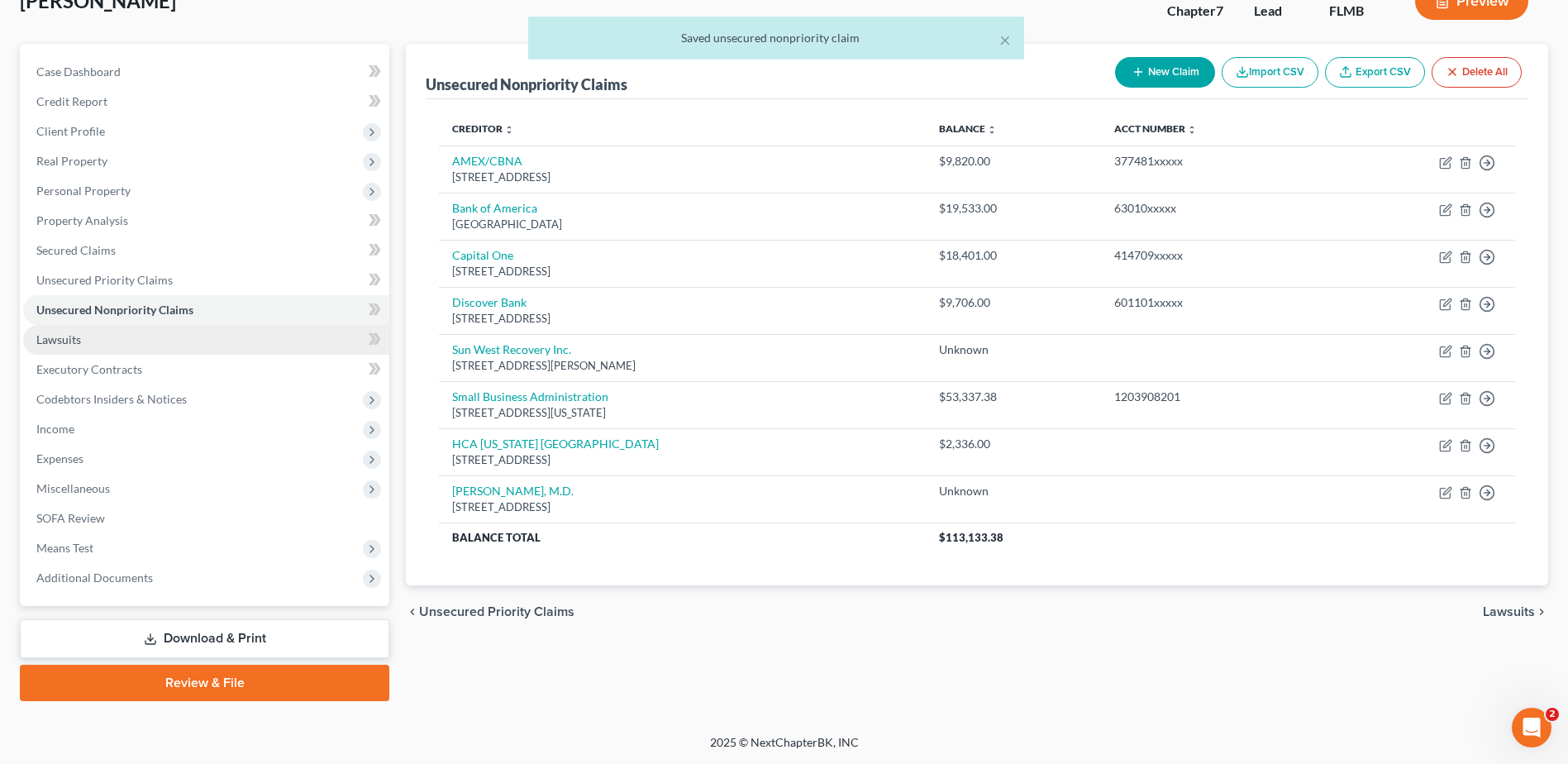
click at [78, 342] on span "Lawsuits" at bounding box center [58, 339] width 45 height 14
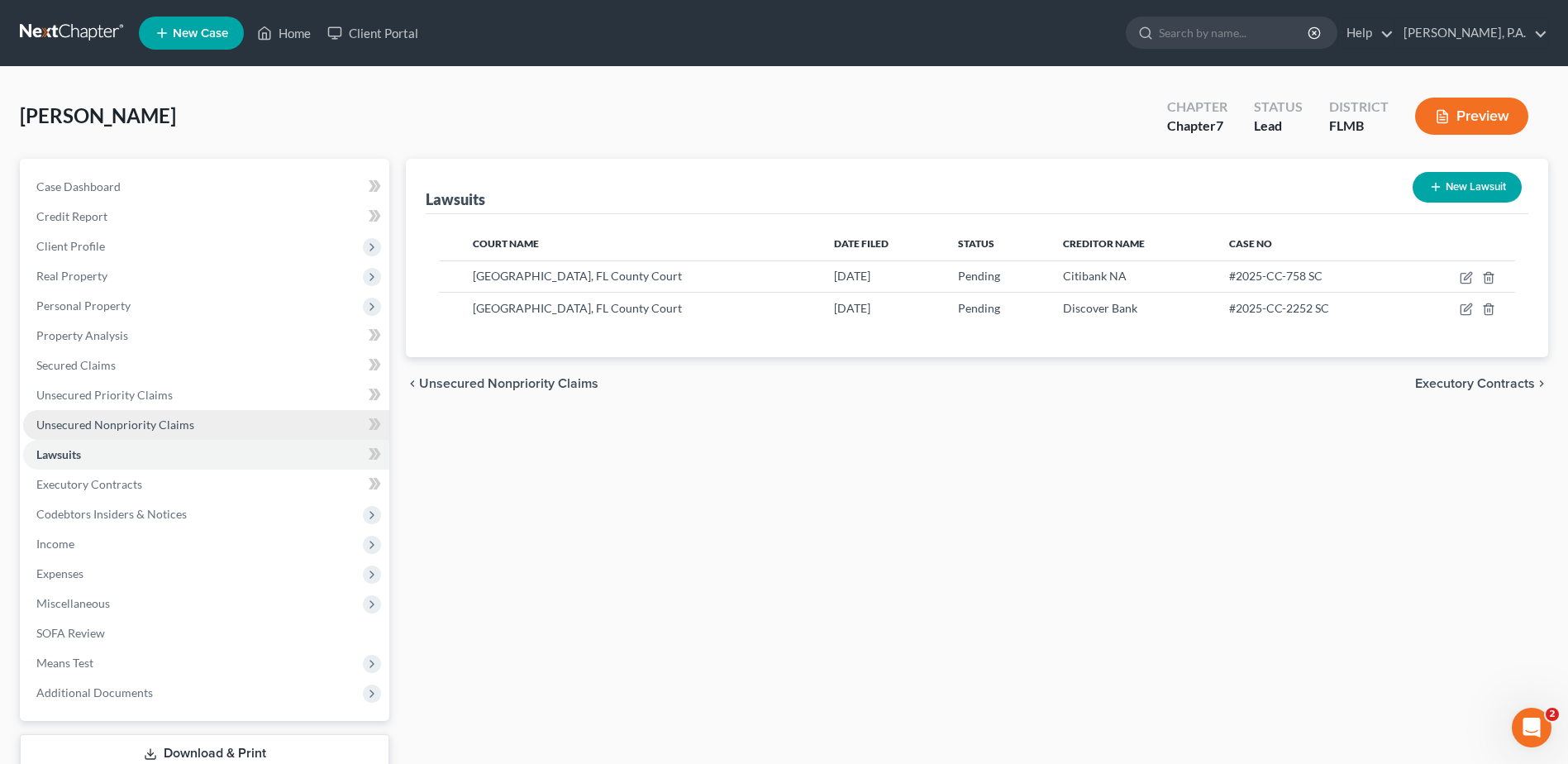
click at [100, 436] on link "Unsecured Nonpriority Claims" at bounding box center [206, 425] width 366 height 30
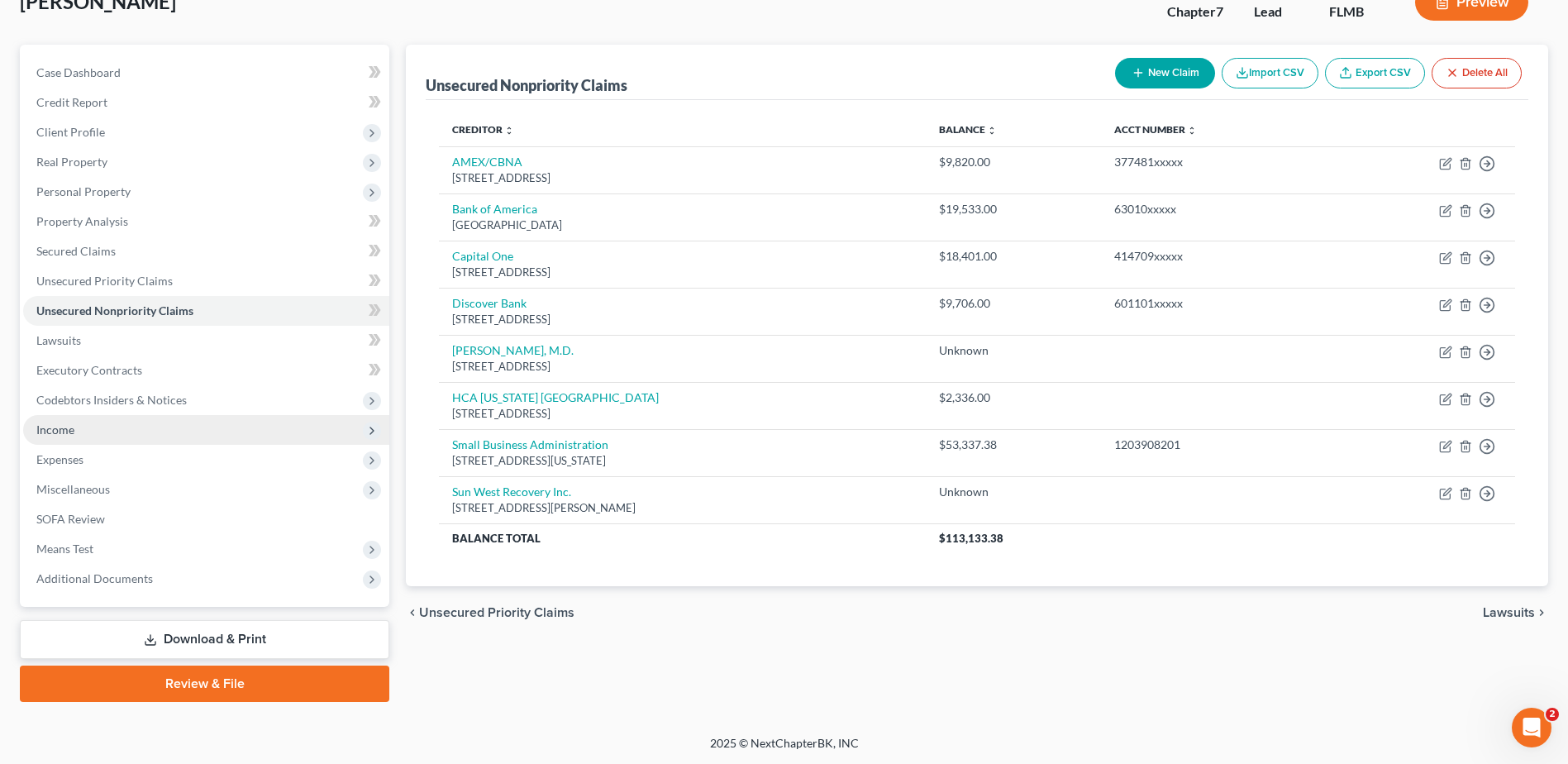
scroll to position [115, 0]
click at [190, 685] on link "Review & File" at bounding box center [204, 682] width 369 height 36
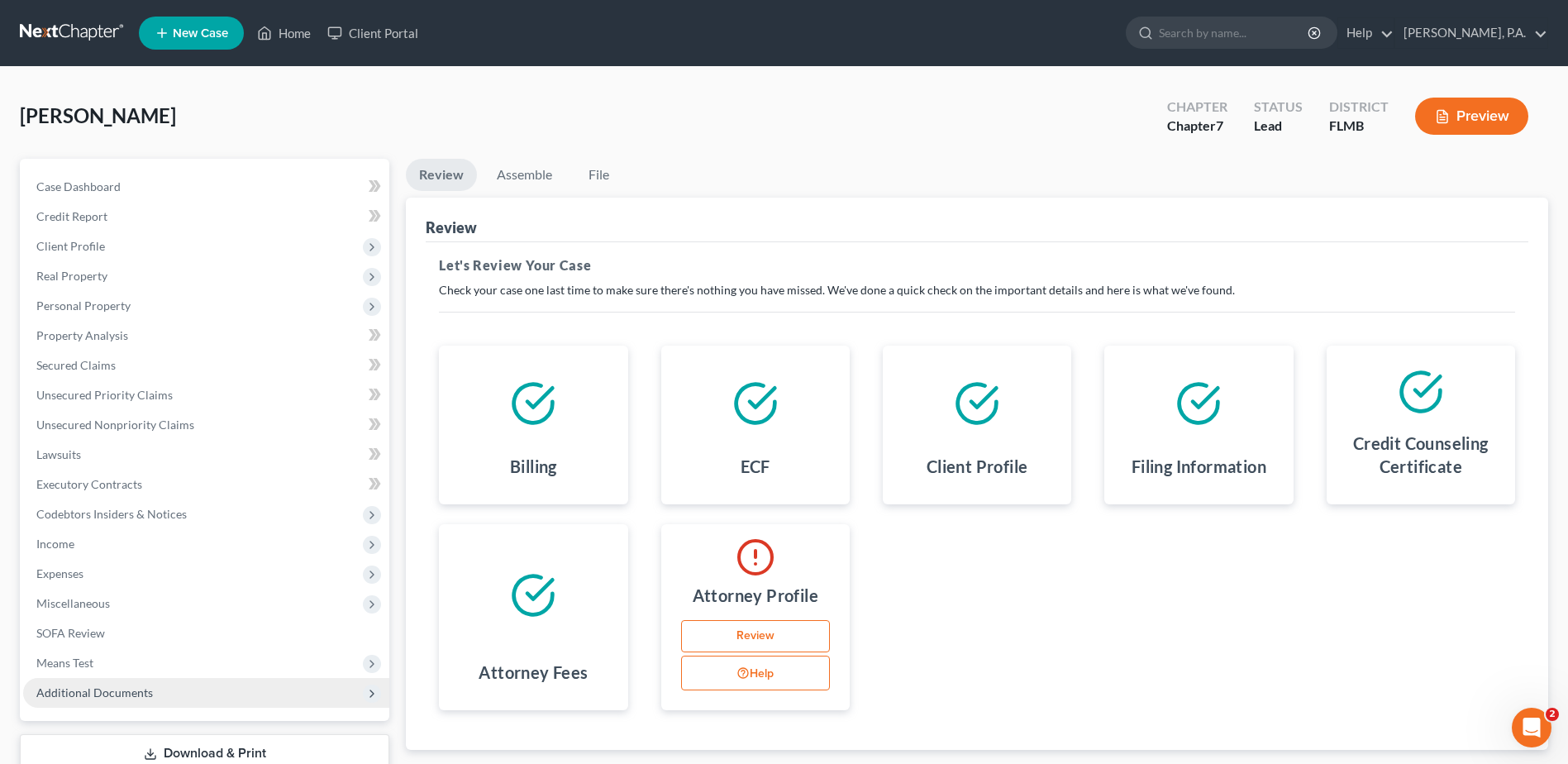
click at [94, 698] on span "Additional Documents" at bounding box center [94, 692] width 117 height 14
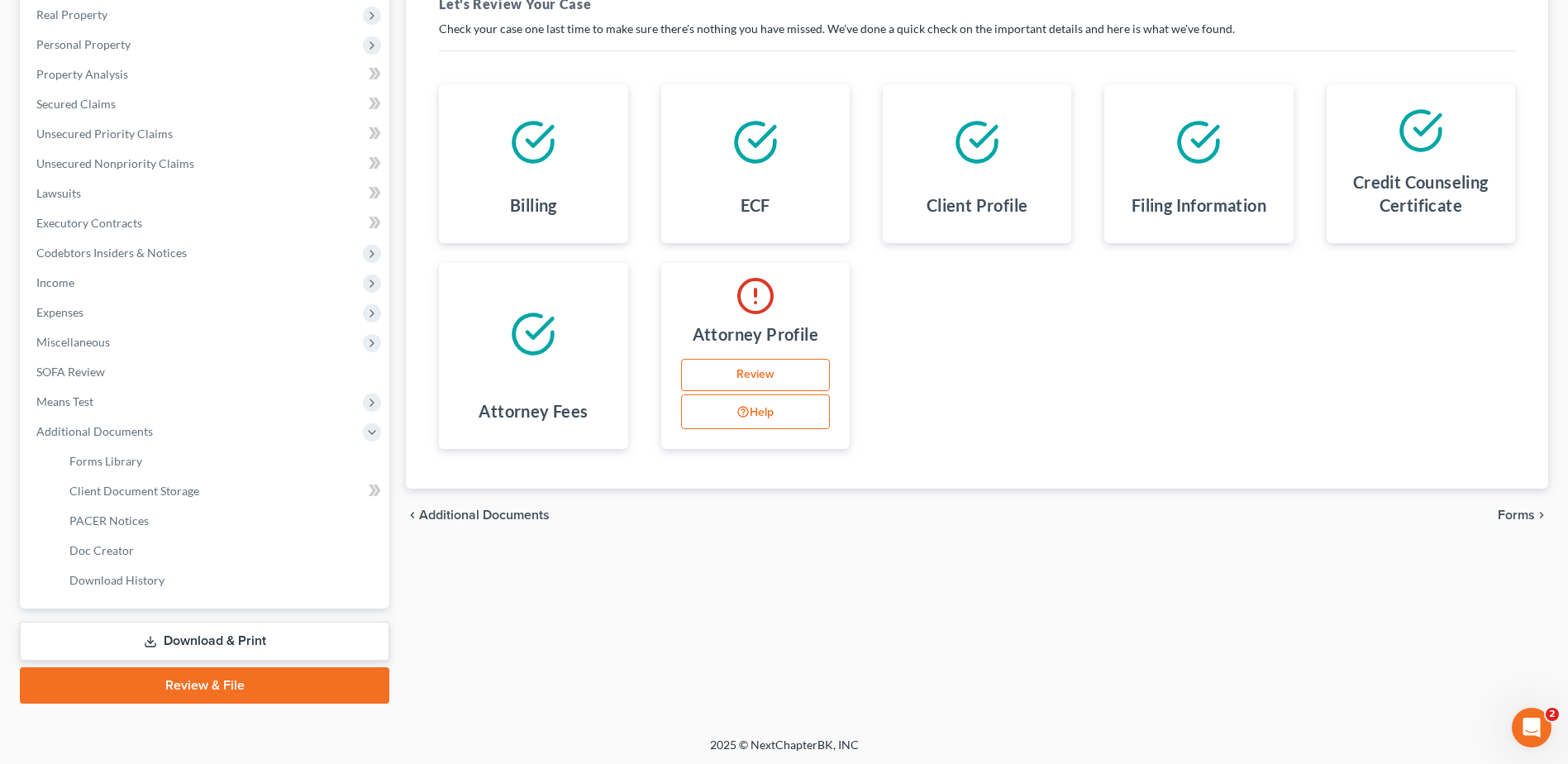
scroll to position [264, 0]
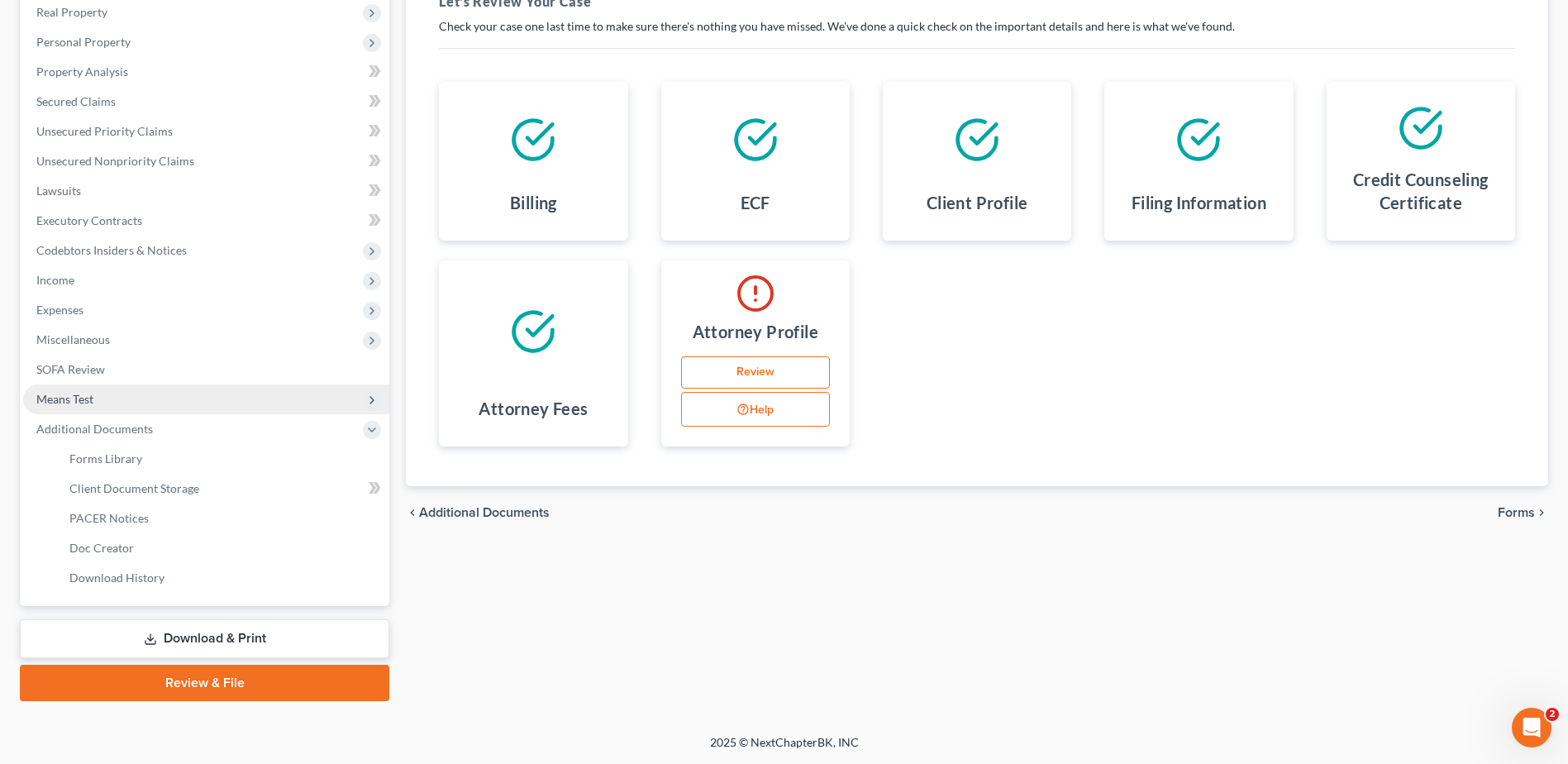
click at [67, 406] on span "Means Test" at bounding box center [206, 399] width 366 height 30
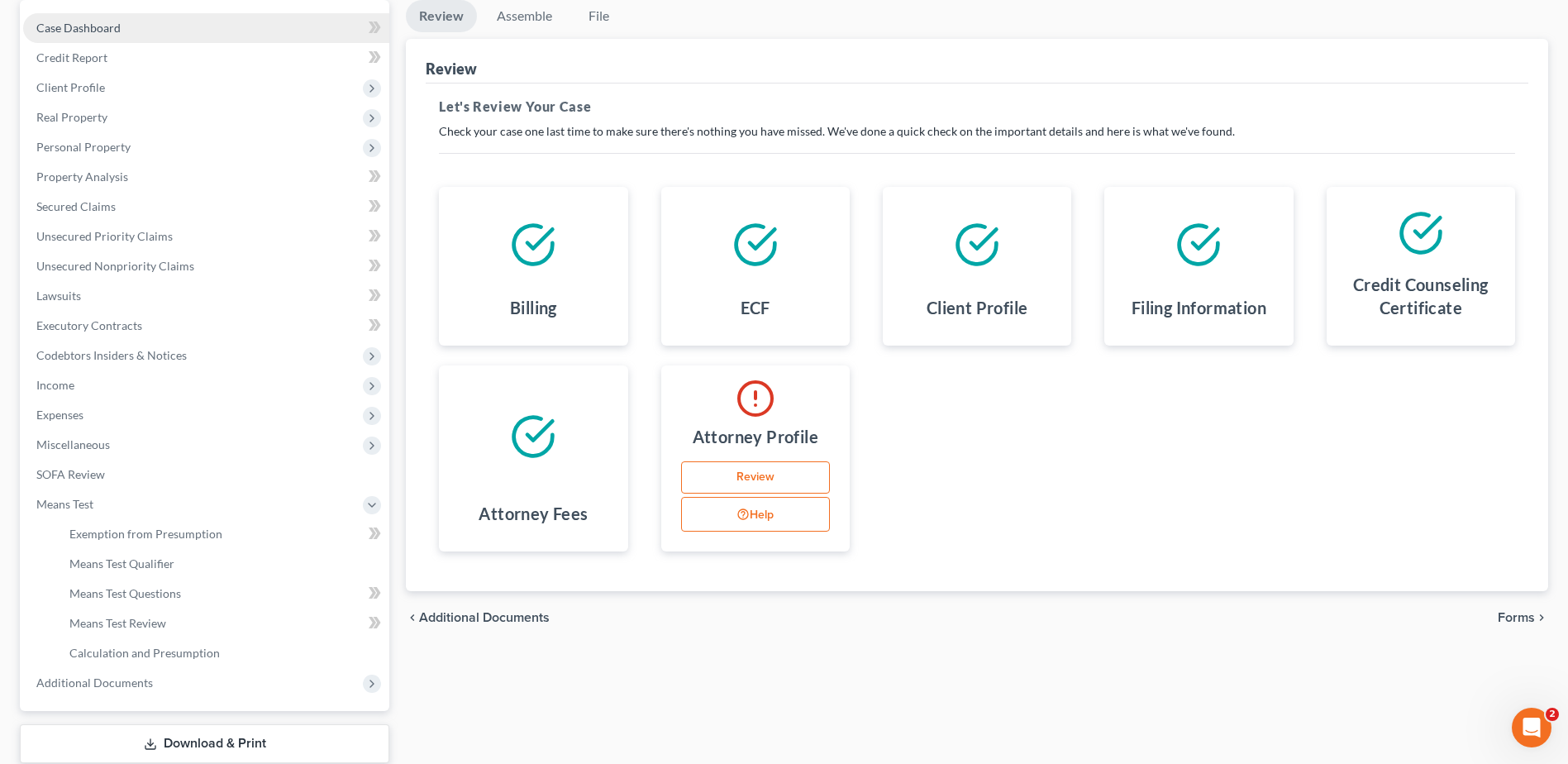
scroll to position [0, 0]
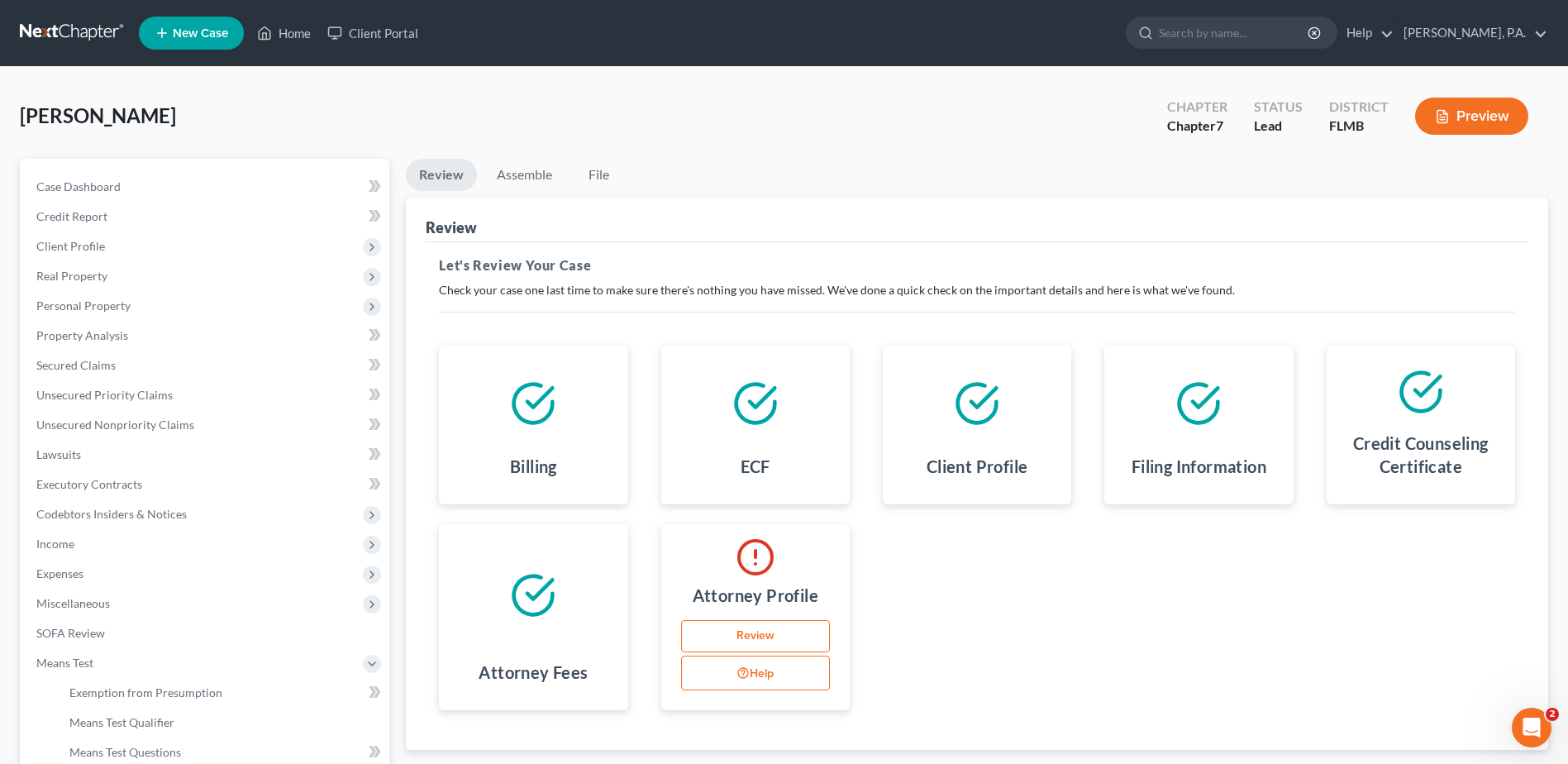
click at [203, 33] on span "New Case" at bounding box center [200, 33] width 56 height 12
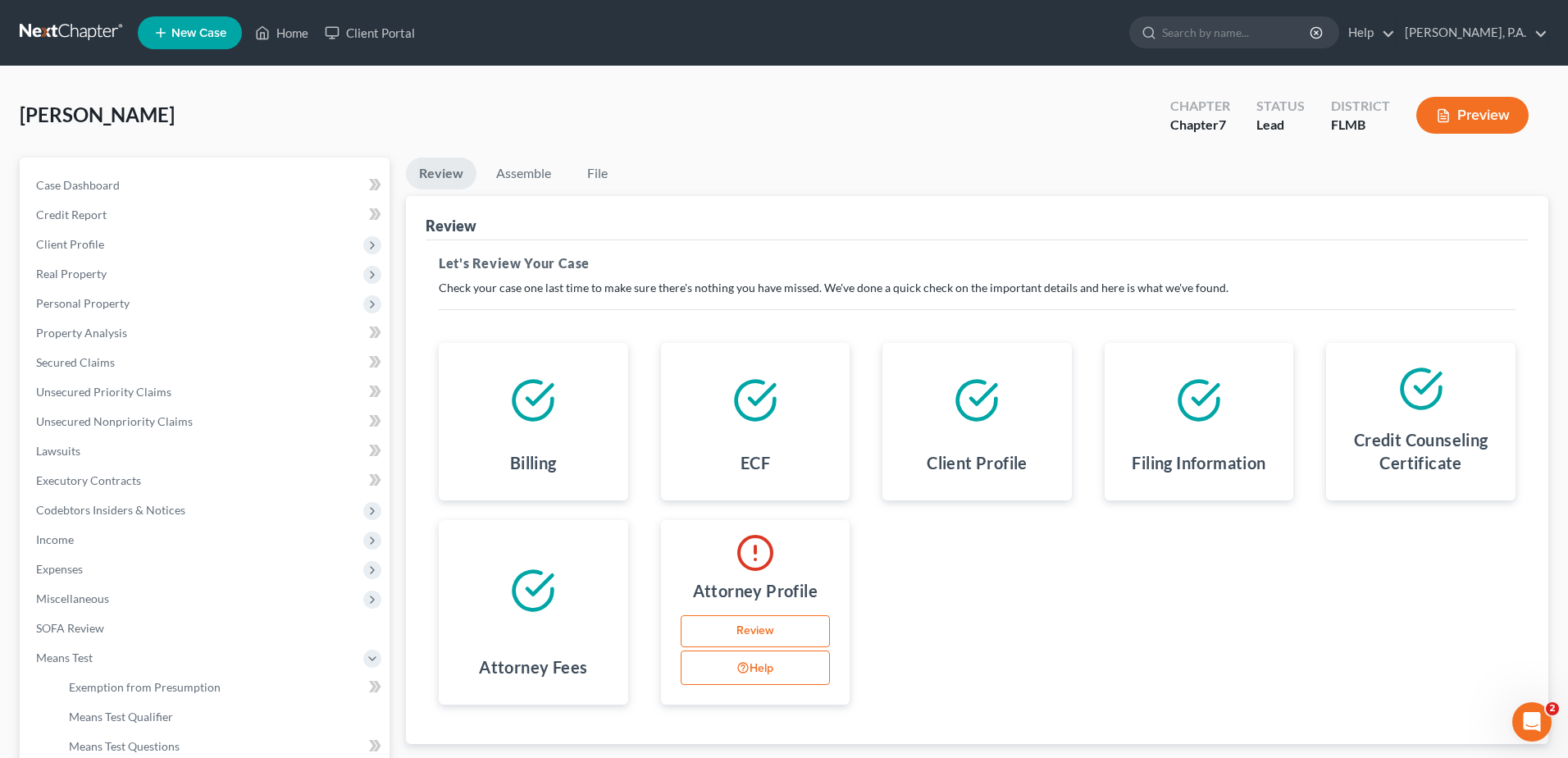
select select "17"
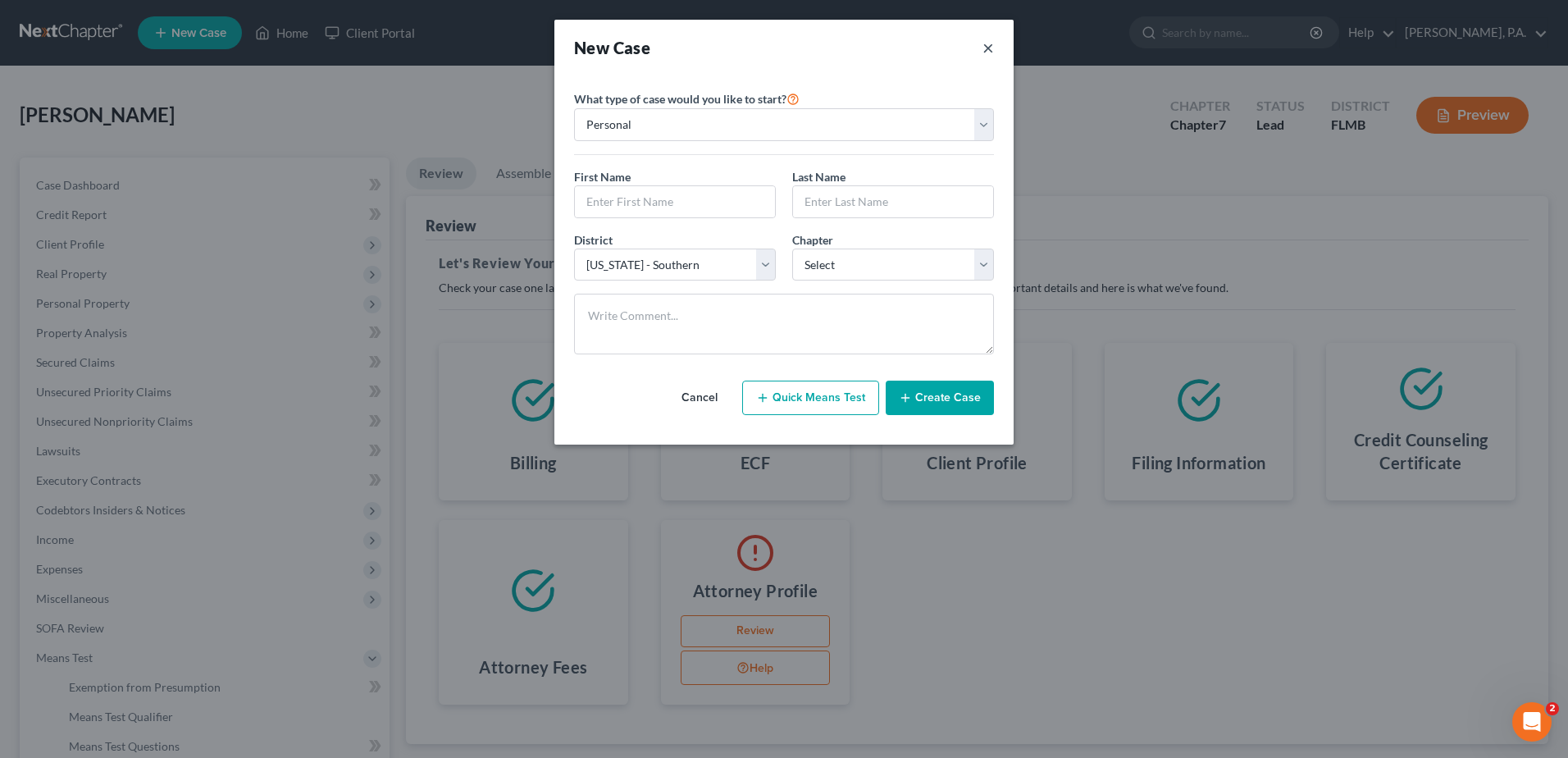
click at [984, 44] on button "×" at bounding box center [988, 47] width 11 height 23
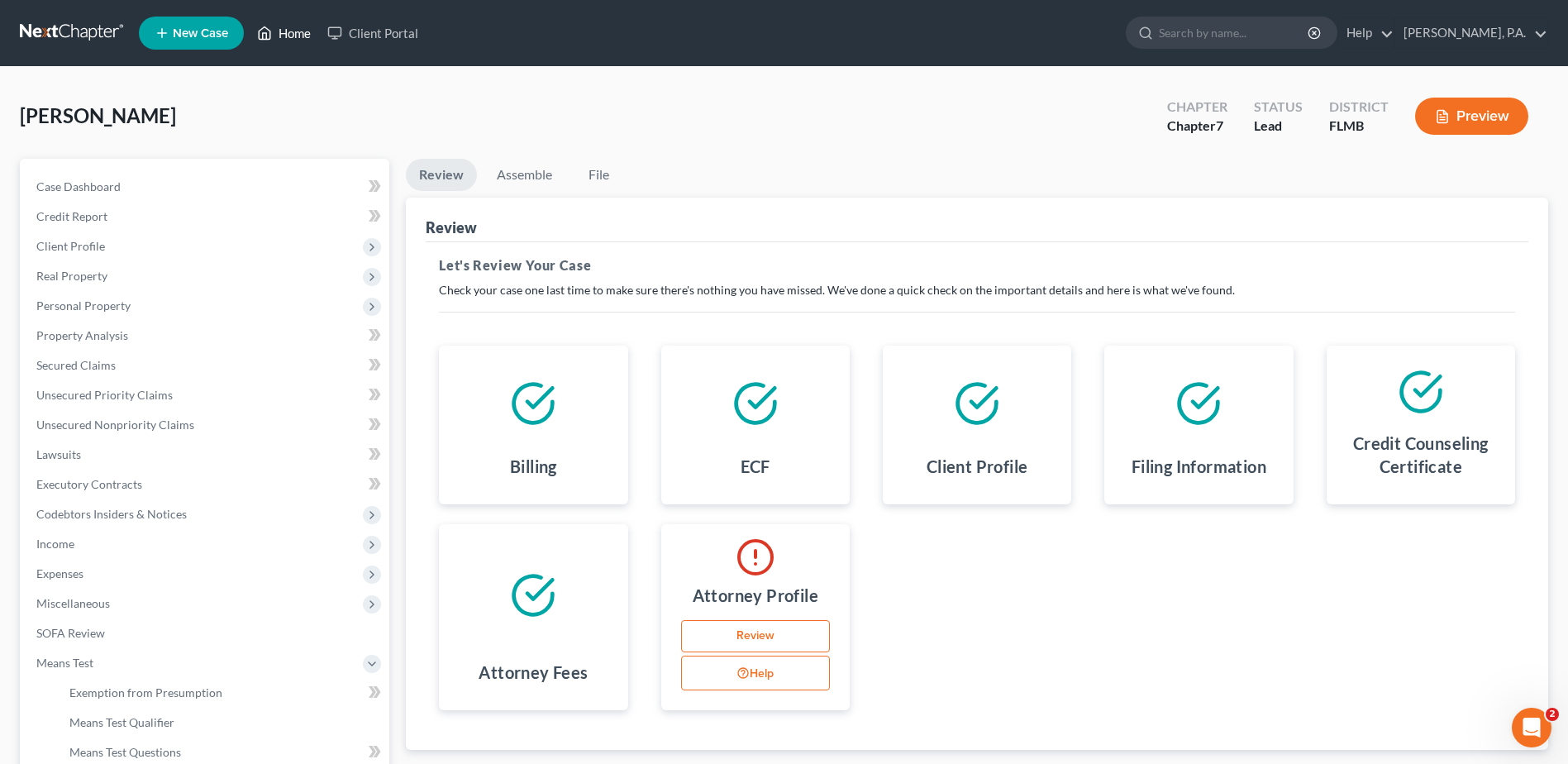
click at [288, 37] on link "Home" at bounding box center [284, 33] width 70 height 30
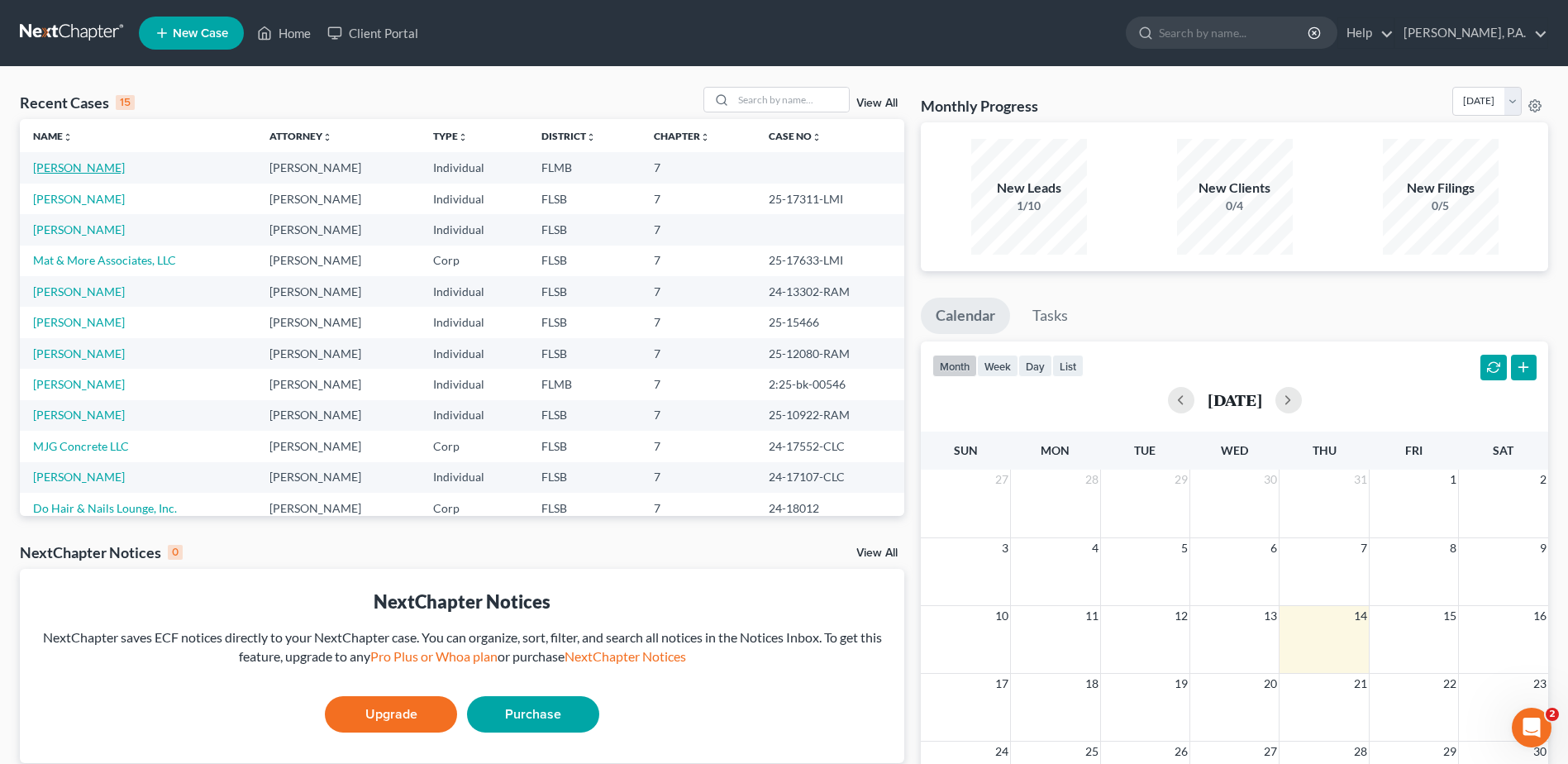
click at [55, 172] on link "[PERSON_NAME]" at bounding box center [79, 167] width 92 height 14
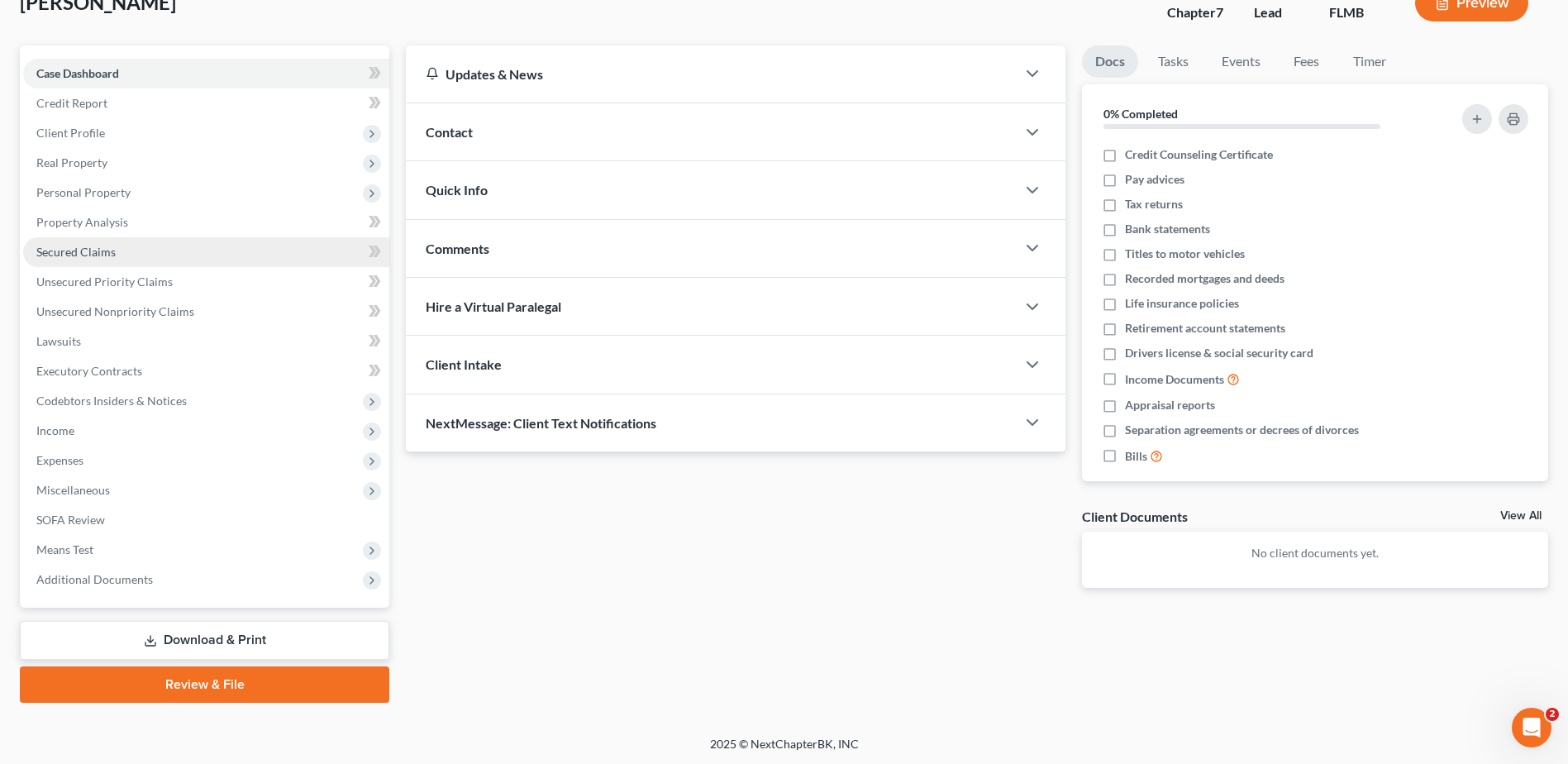
scroll to position [115, 0]
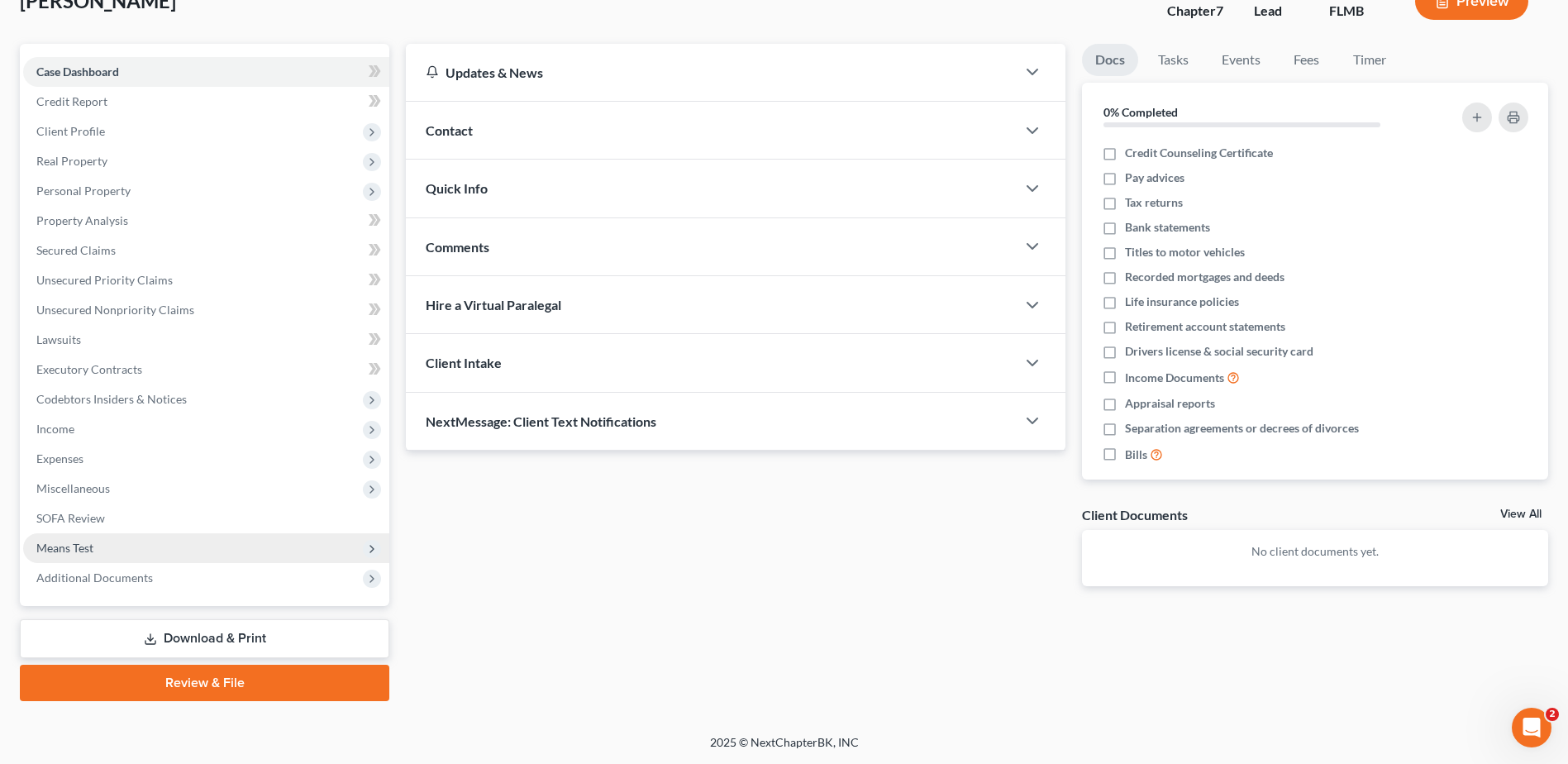
click at [76, 556] on span "Means Test" at bounding box center [206, 548] width 366 height 30
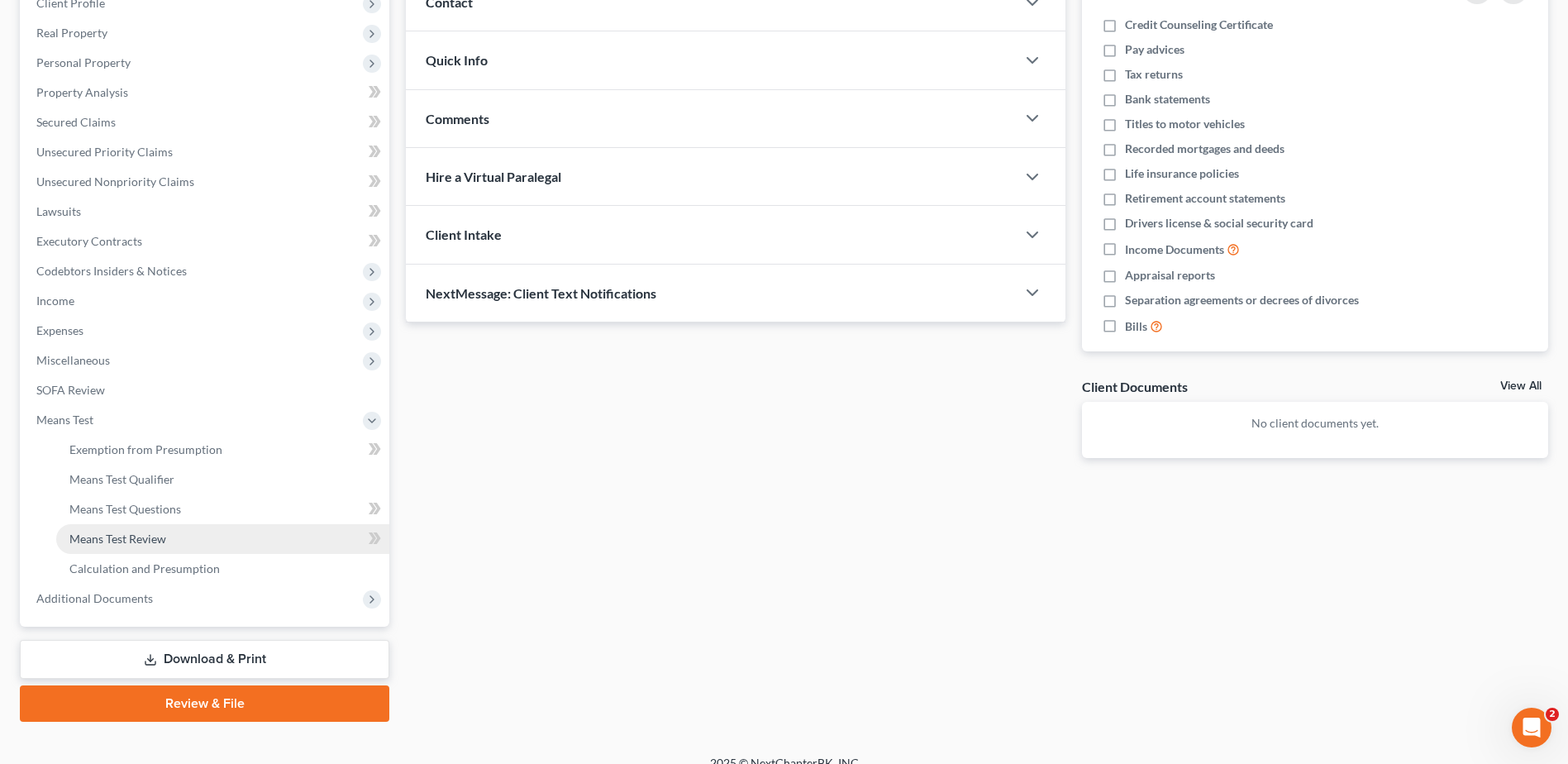
scroll to position [264, 0]
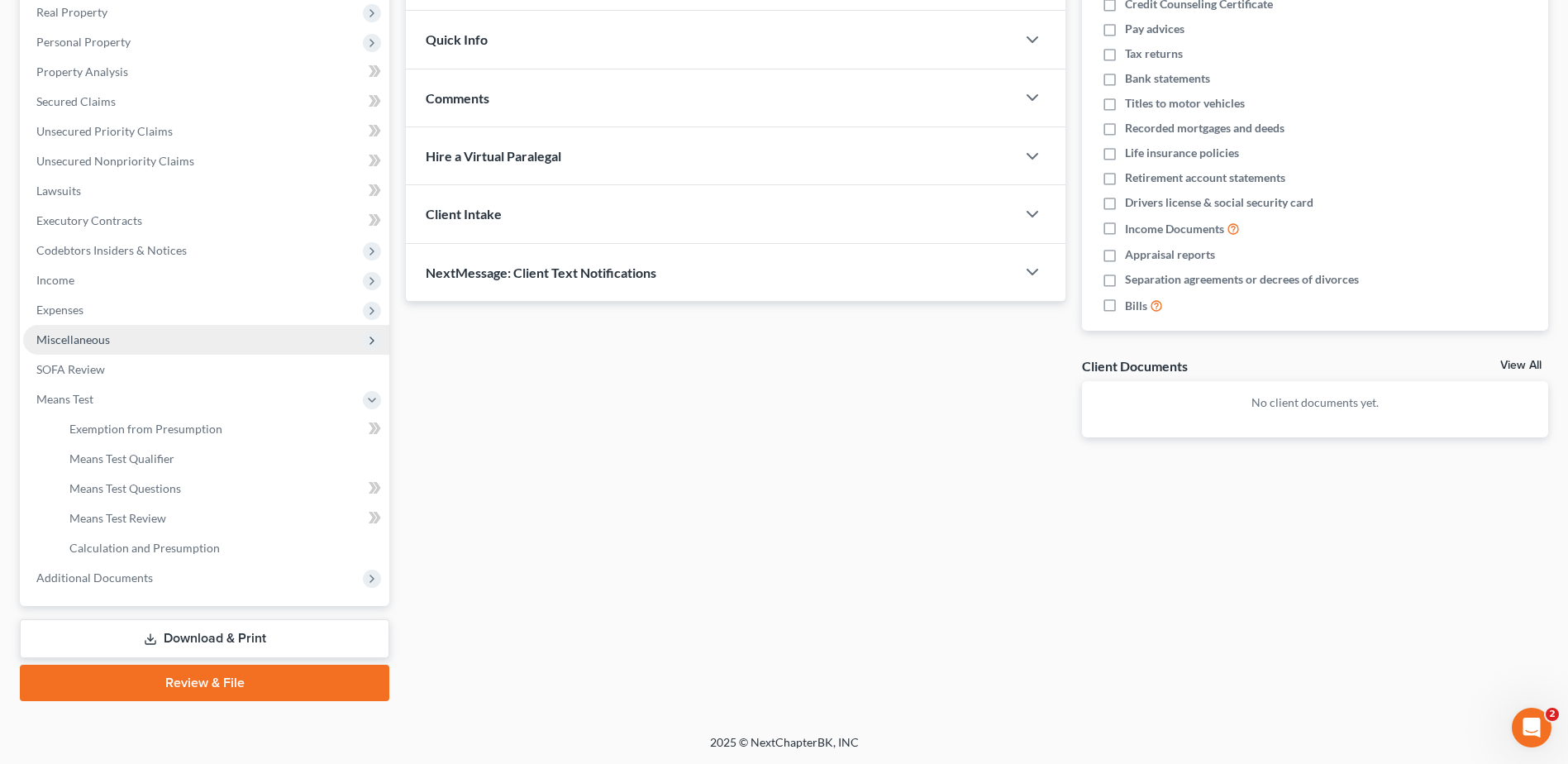
click at [72, 338] on span "Miscellaneous" at bounding box center [73, 339] width 74 height 14
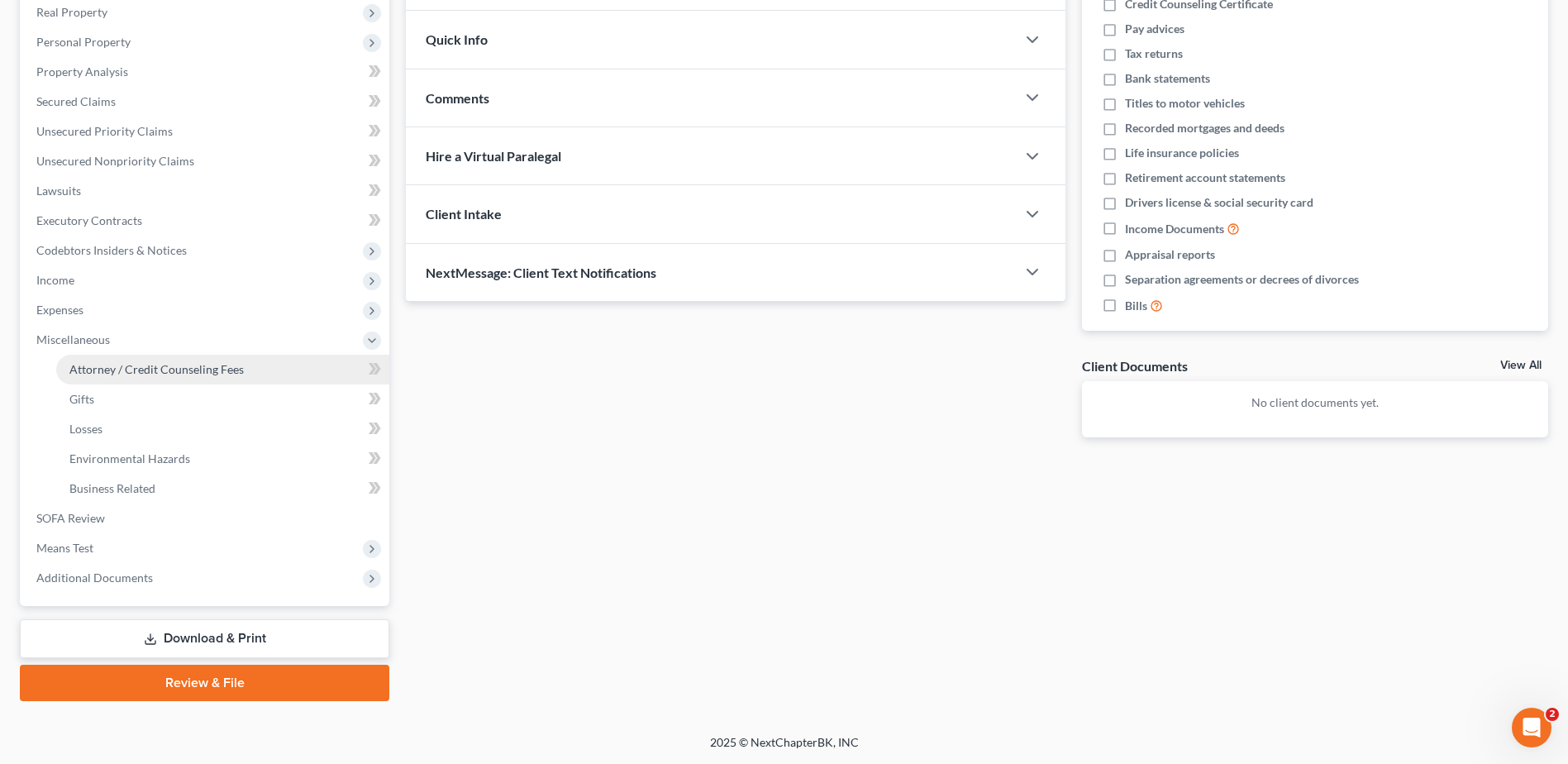
click at [129, 370] on span "Attorney / Credit Counseling Fees" at bounding box center [156, 369] width 174 height 14
click at [129, 371] on span "Attorney / Credit Counseling Fees" at bounding box center [156, 369] width 174 height 14
select select "0"
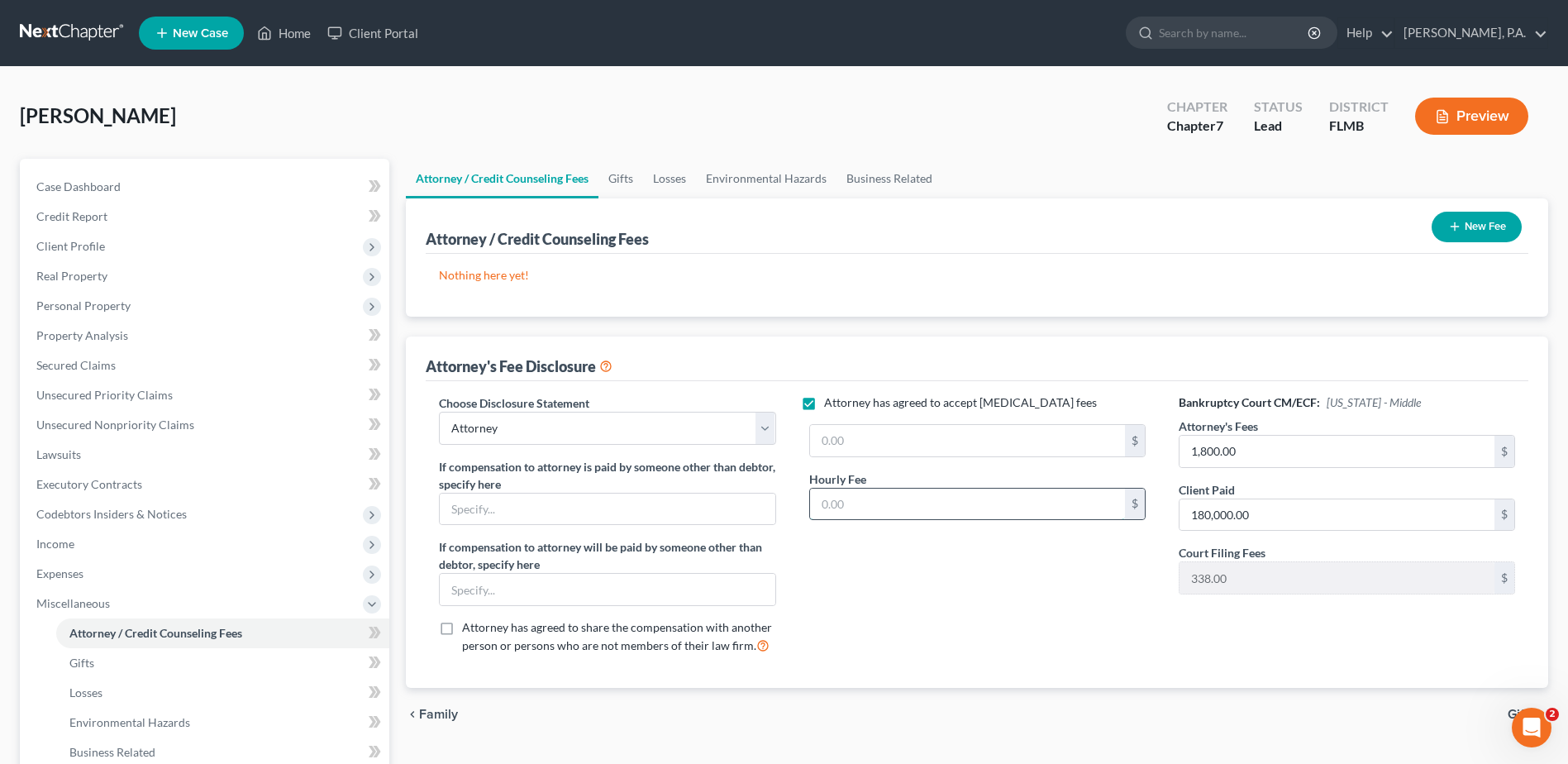
click at [848, 497] on input "text" at bounding box center [967, 504] width 315 height 32
click at [861, 440] on input "text" at bounding box center [967, 440] width 315 height 32
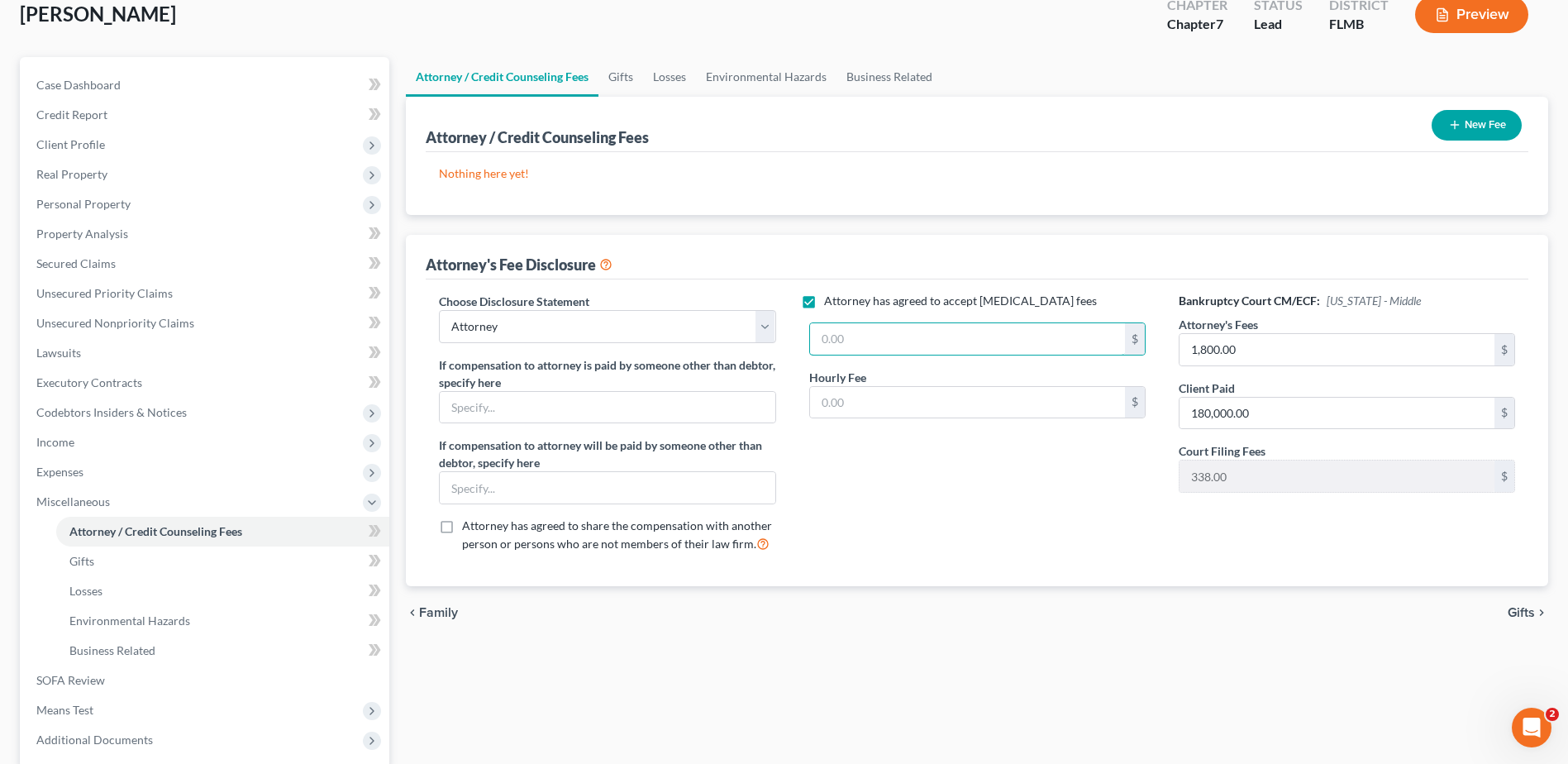
scroll to position [166, 0]
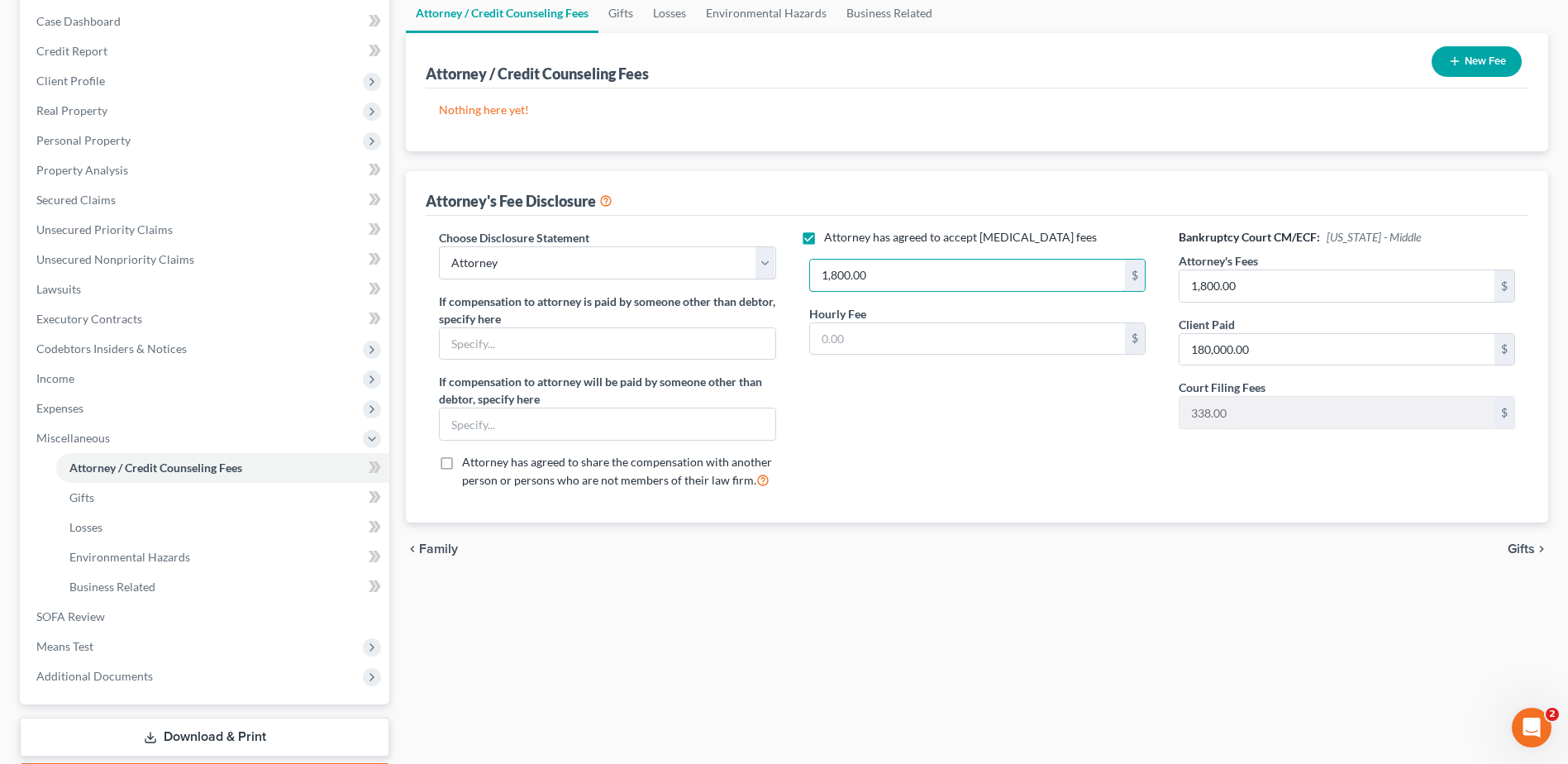
type input "1,800.00"
click at [176, 603] on link "SOFA Review" at bounding box center [206, 616] width 366 height 30
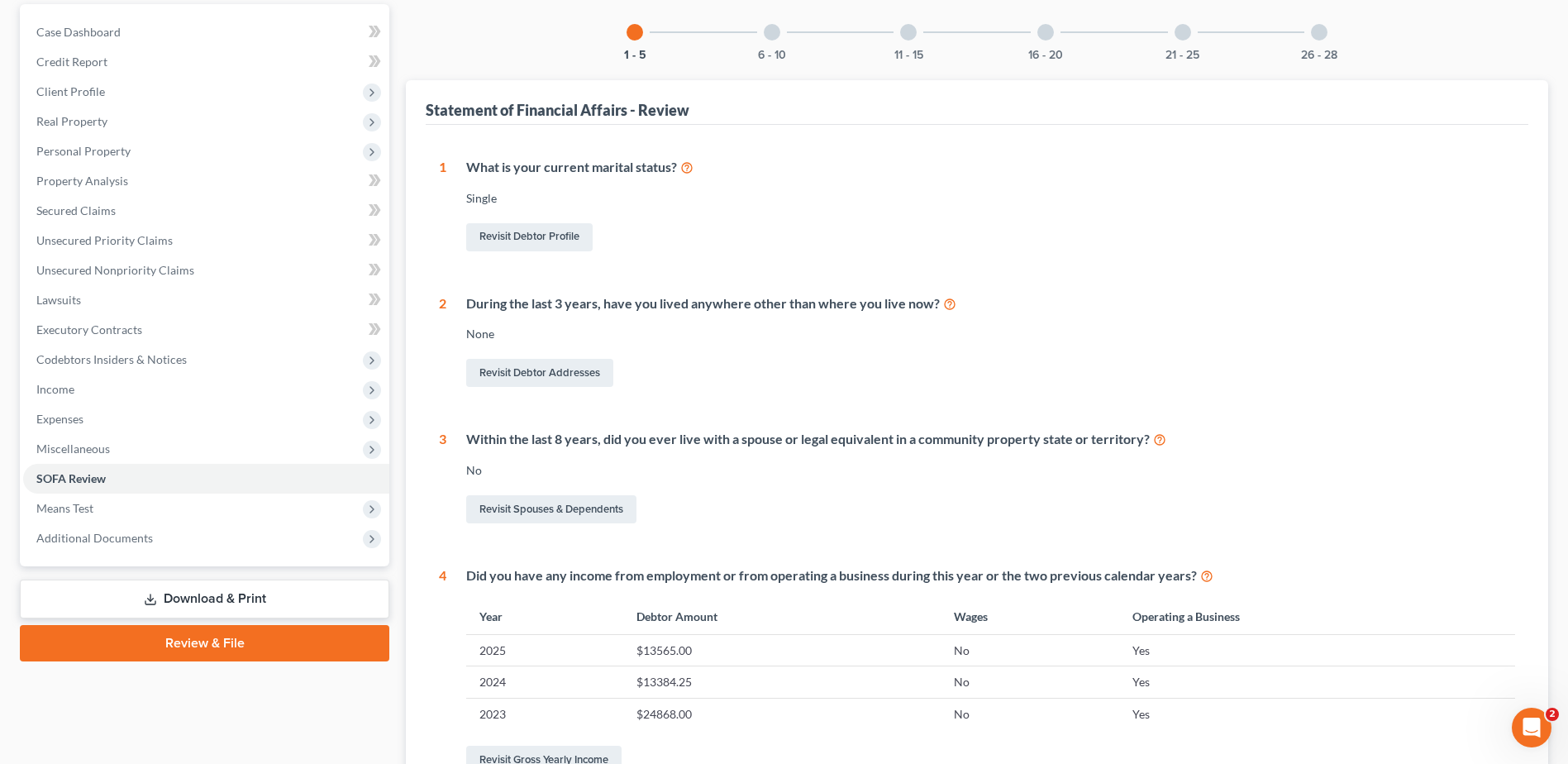
scroll to position [330, 0]
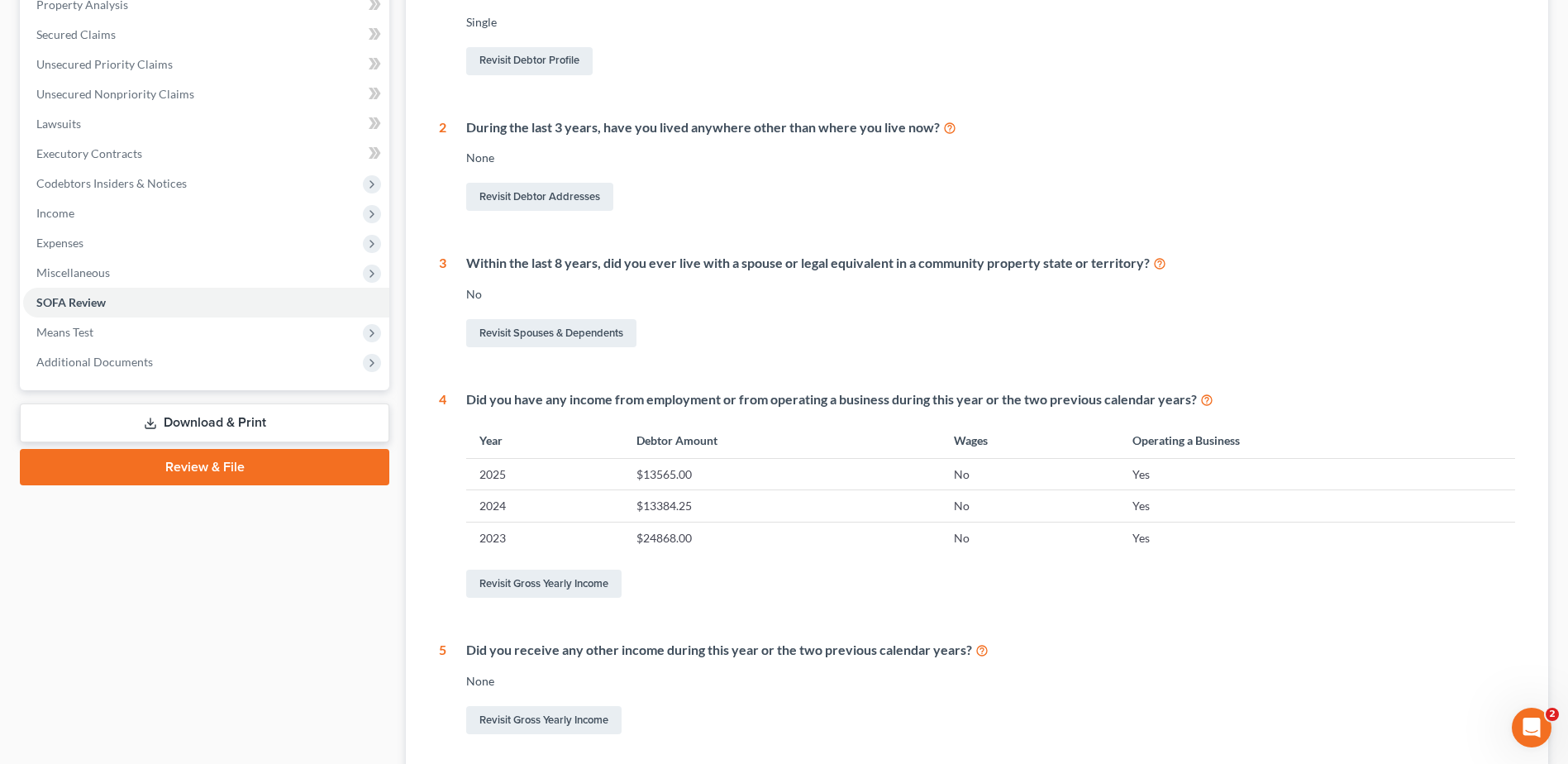
click at [179, 476] on link "Review & File" at bounding box center [204, 467] width 369 height 36
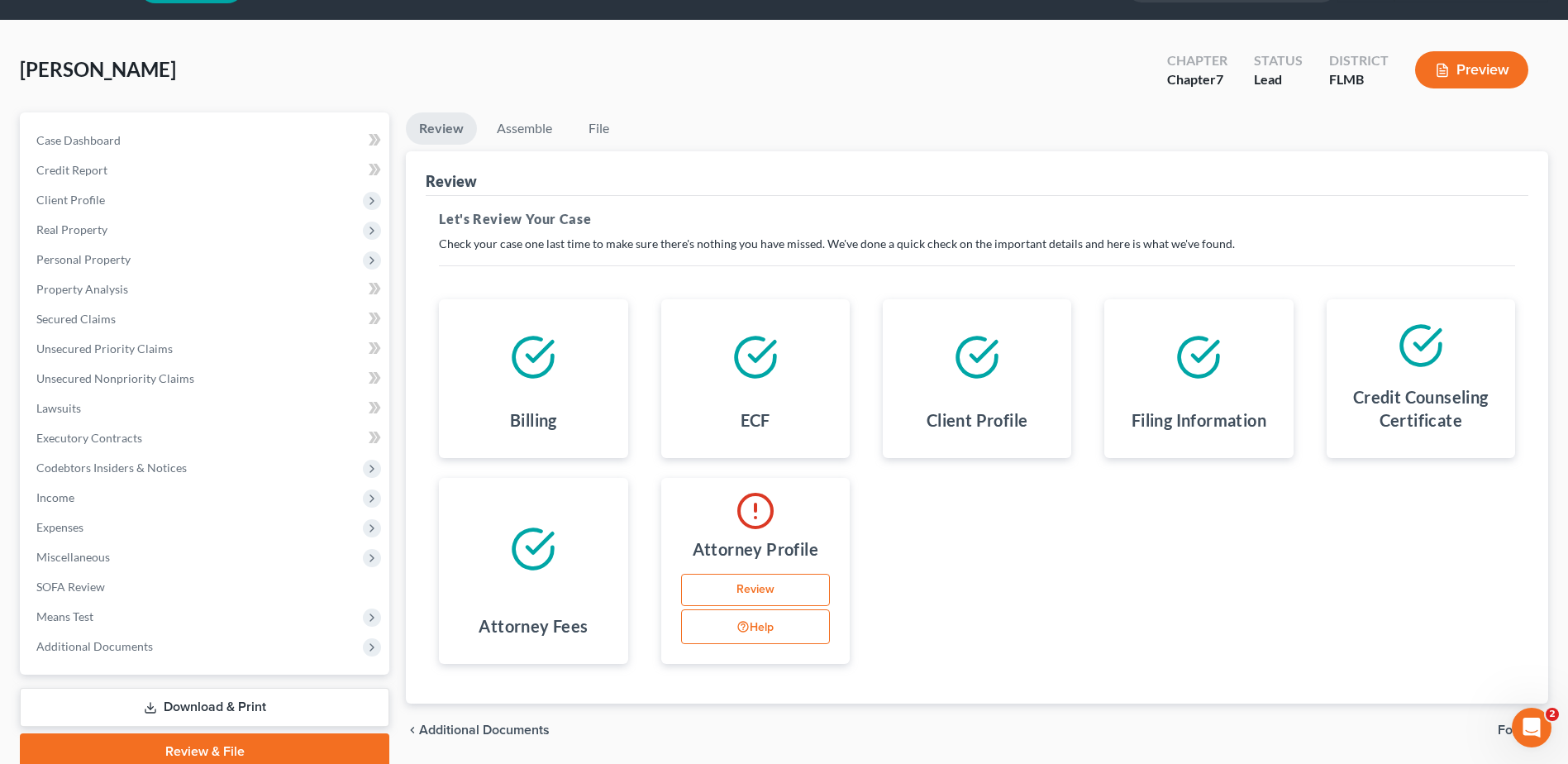
scroll to position [115, 0]
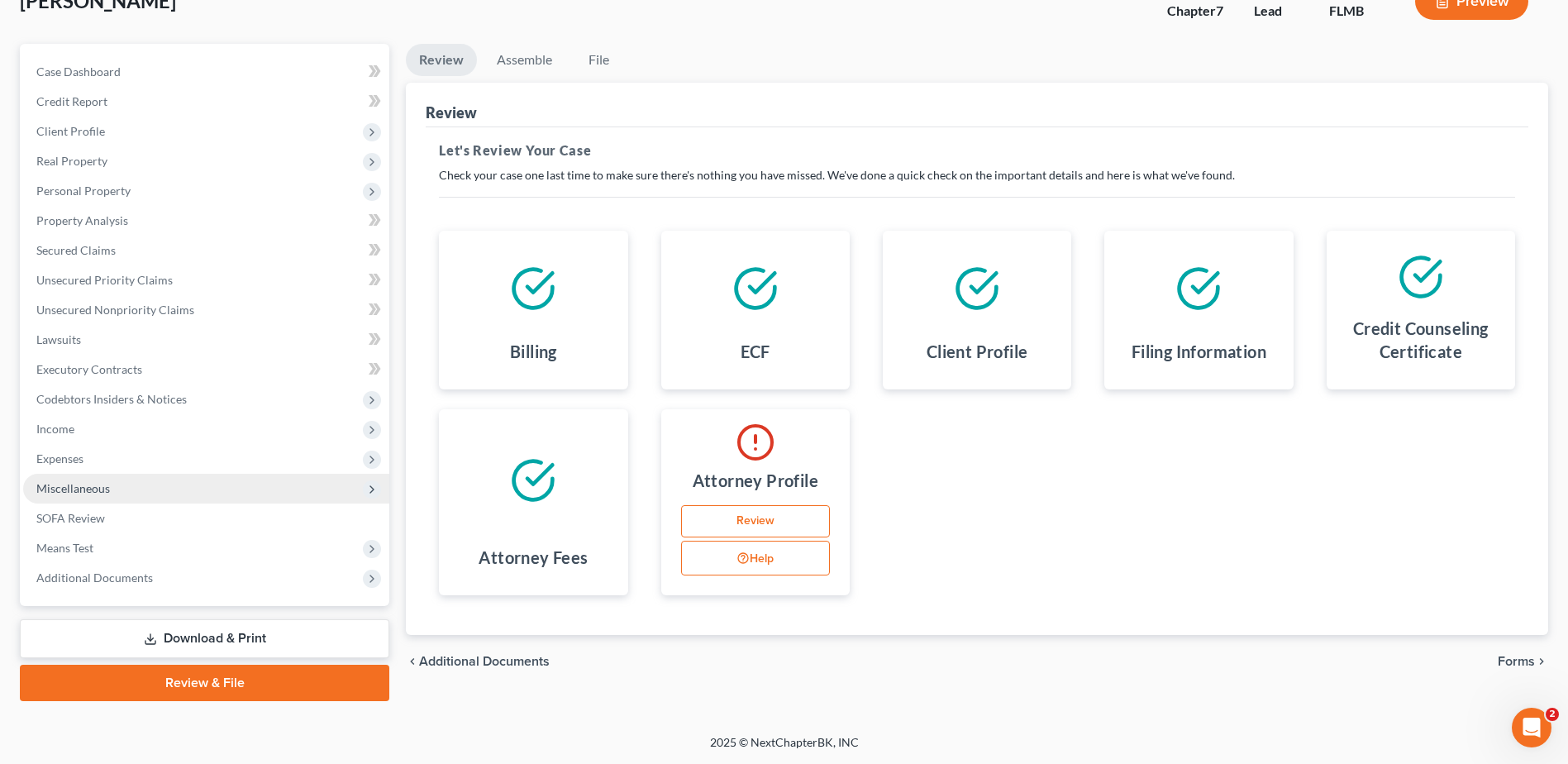
click at [88, 488] on span "Miscellaneous" at bounding box center [73, 488] width 74 height 14
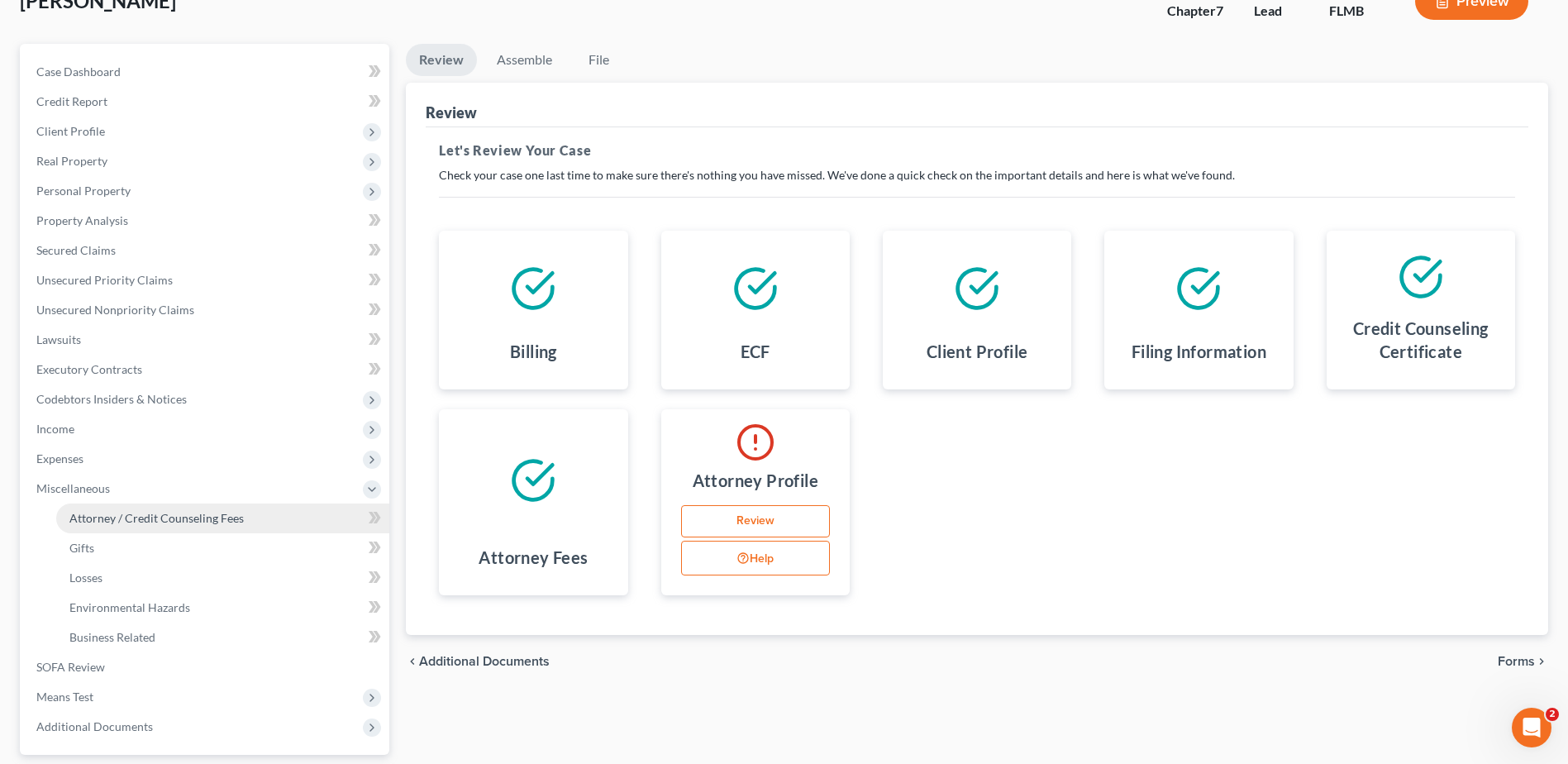
click at [142, 520] on span "Attorney / Credit Counseling Fees" at bounding box center [156, 518] width 174 height 14
select select "0"
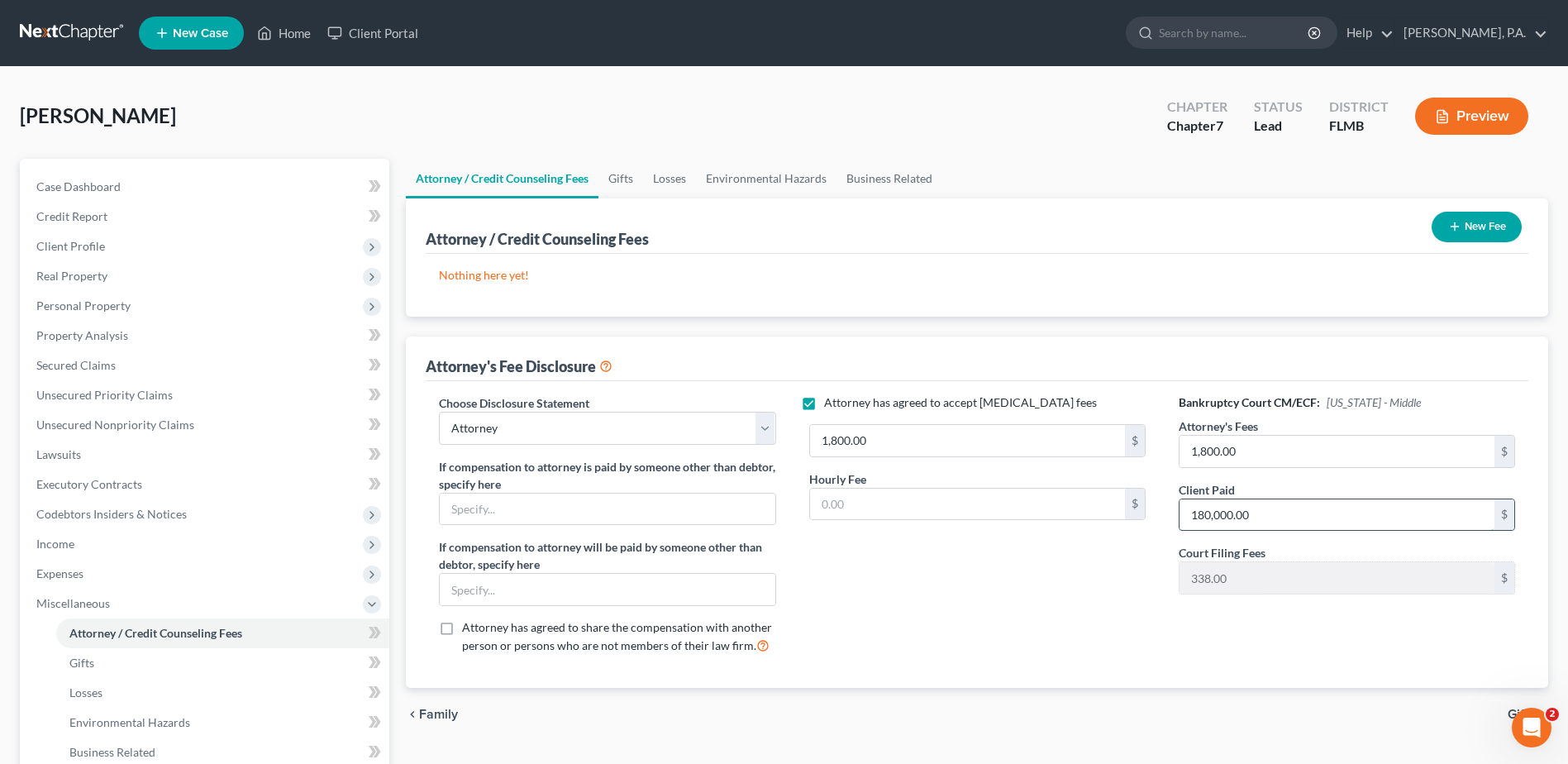
click at [1250, 516] on input "180,000.00" at bounding box center [1336, 515] width 315 height 32
type input "1,800.00"
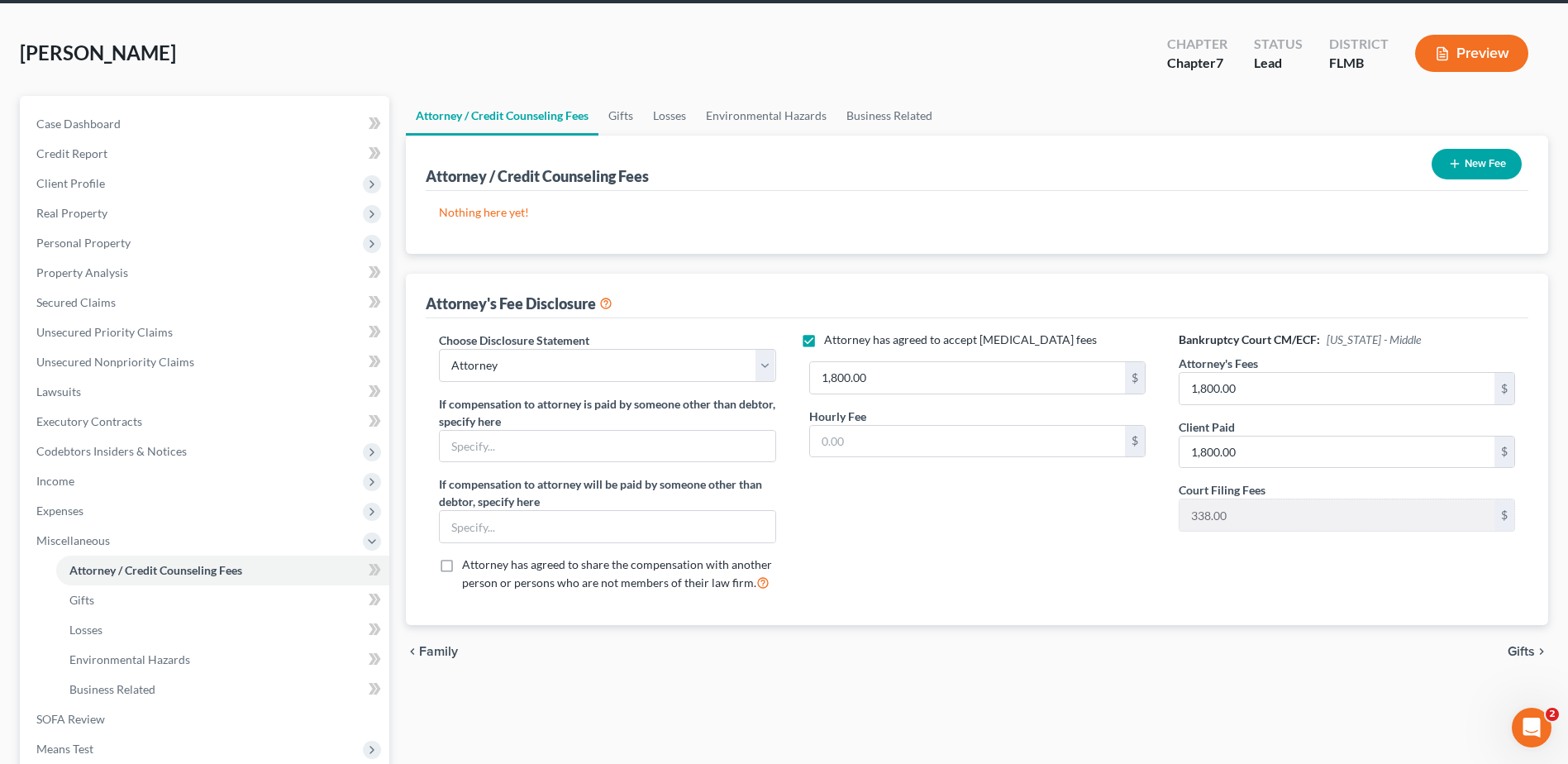
scroll to position [166, 0]
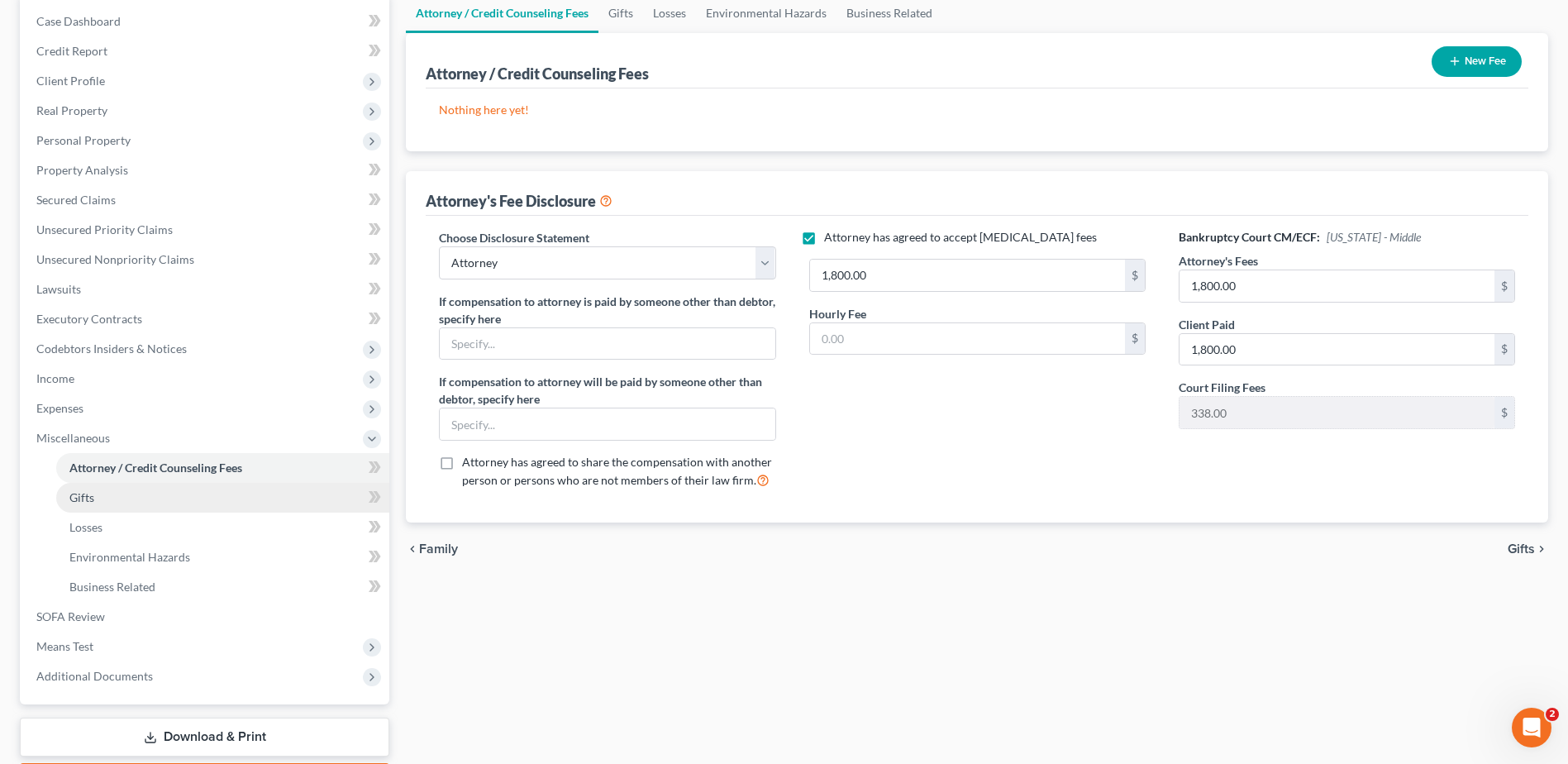
click at [118, 500] on link "Gifts" at bounding box center [222, 497] width 333 height 30
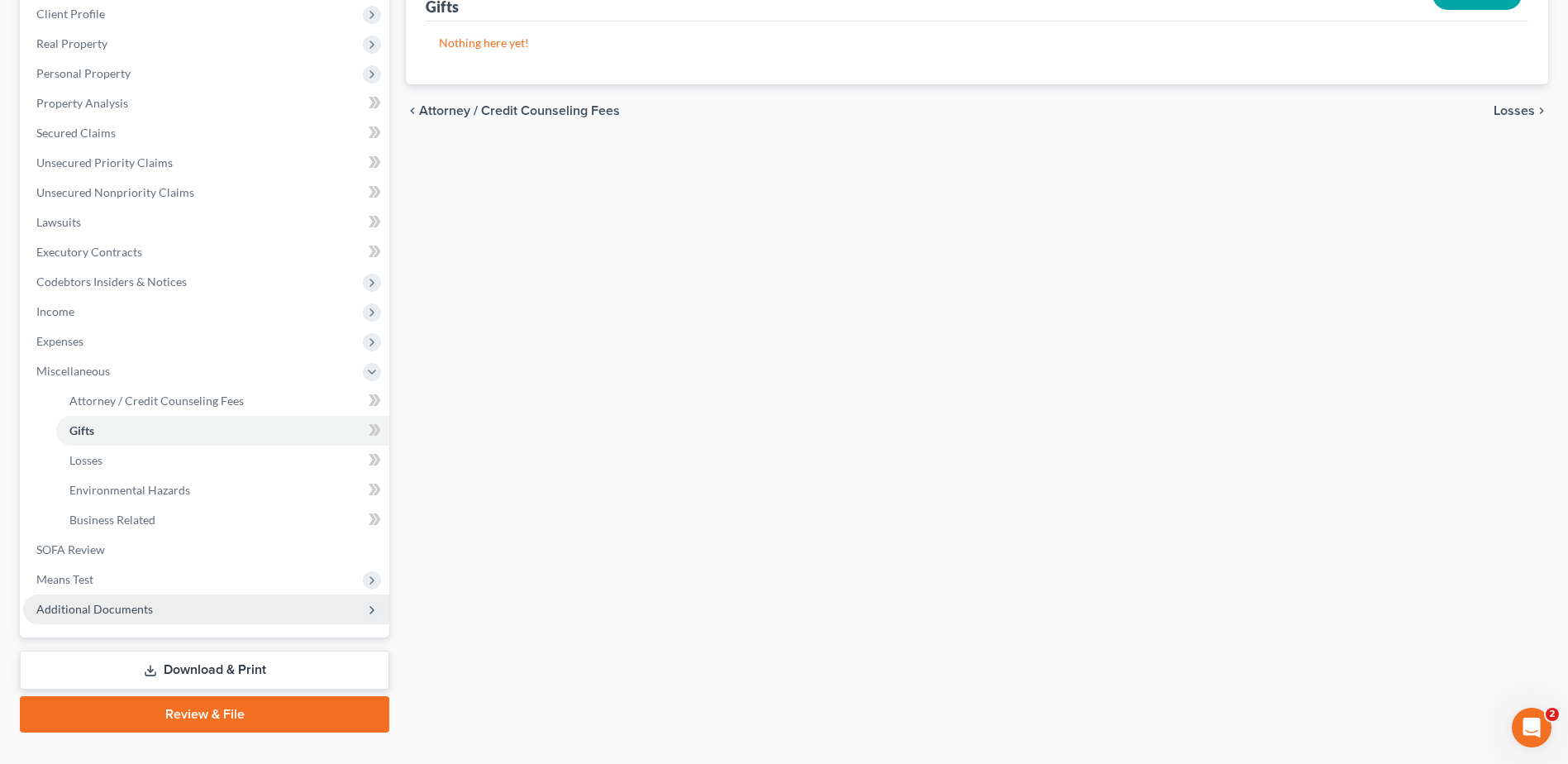
scroll to position [264, 0]
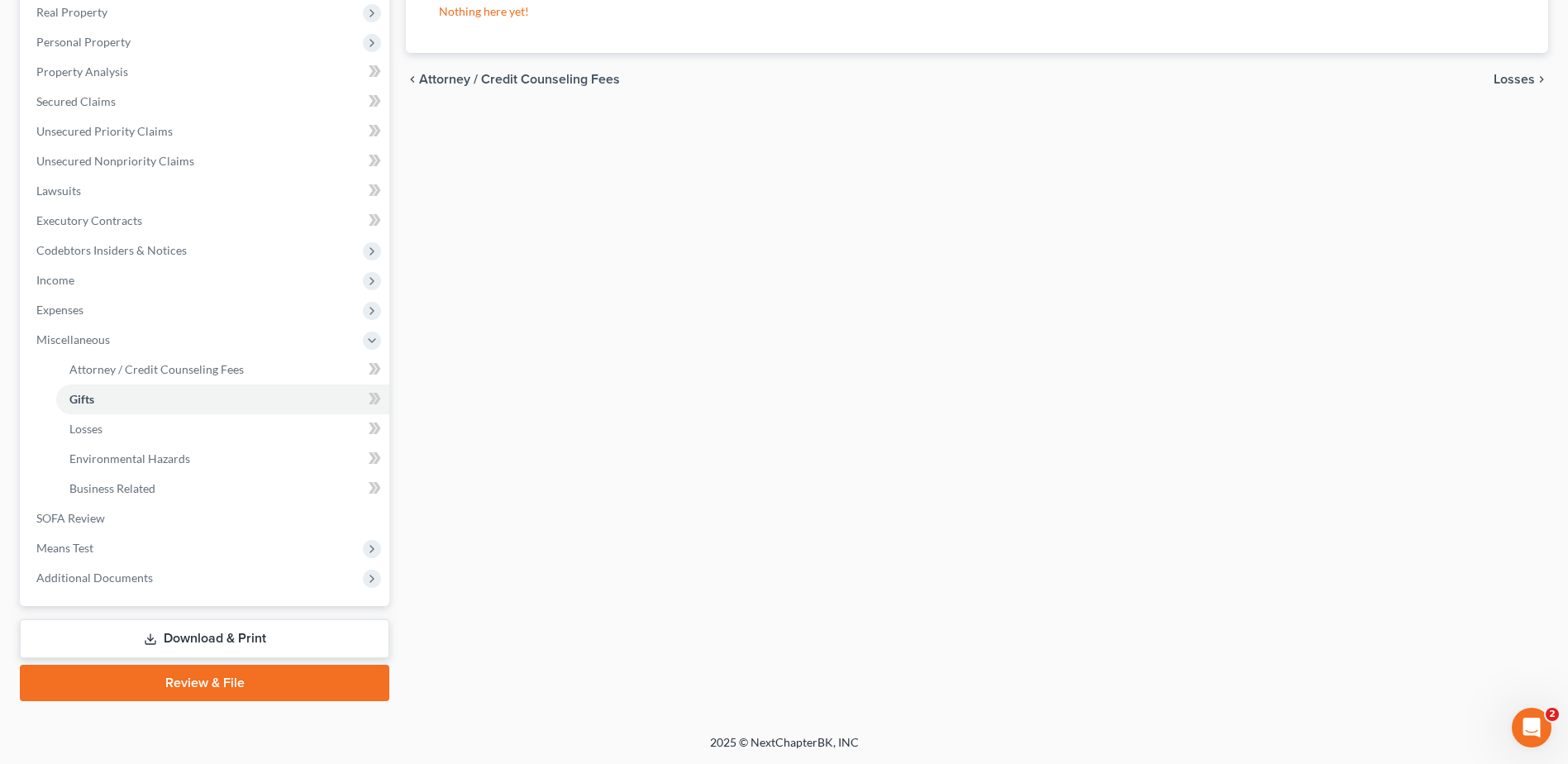
click at [205, 692] on link "Review & File" at bounding box center [204, 682] width 369 height 36
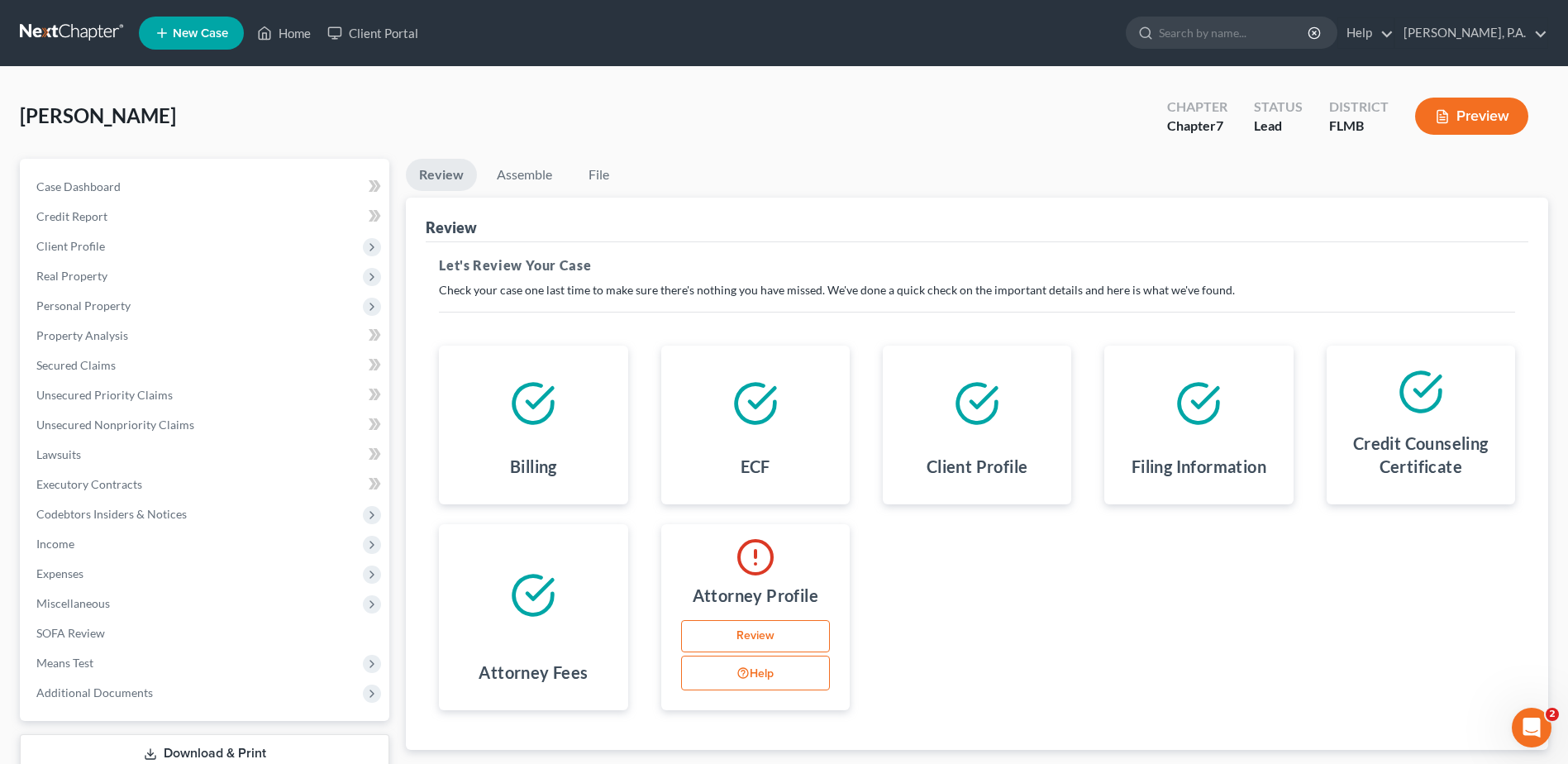
click at [748, 628] on link "Review" at bounding box center [754, 636] width 148 height 33
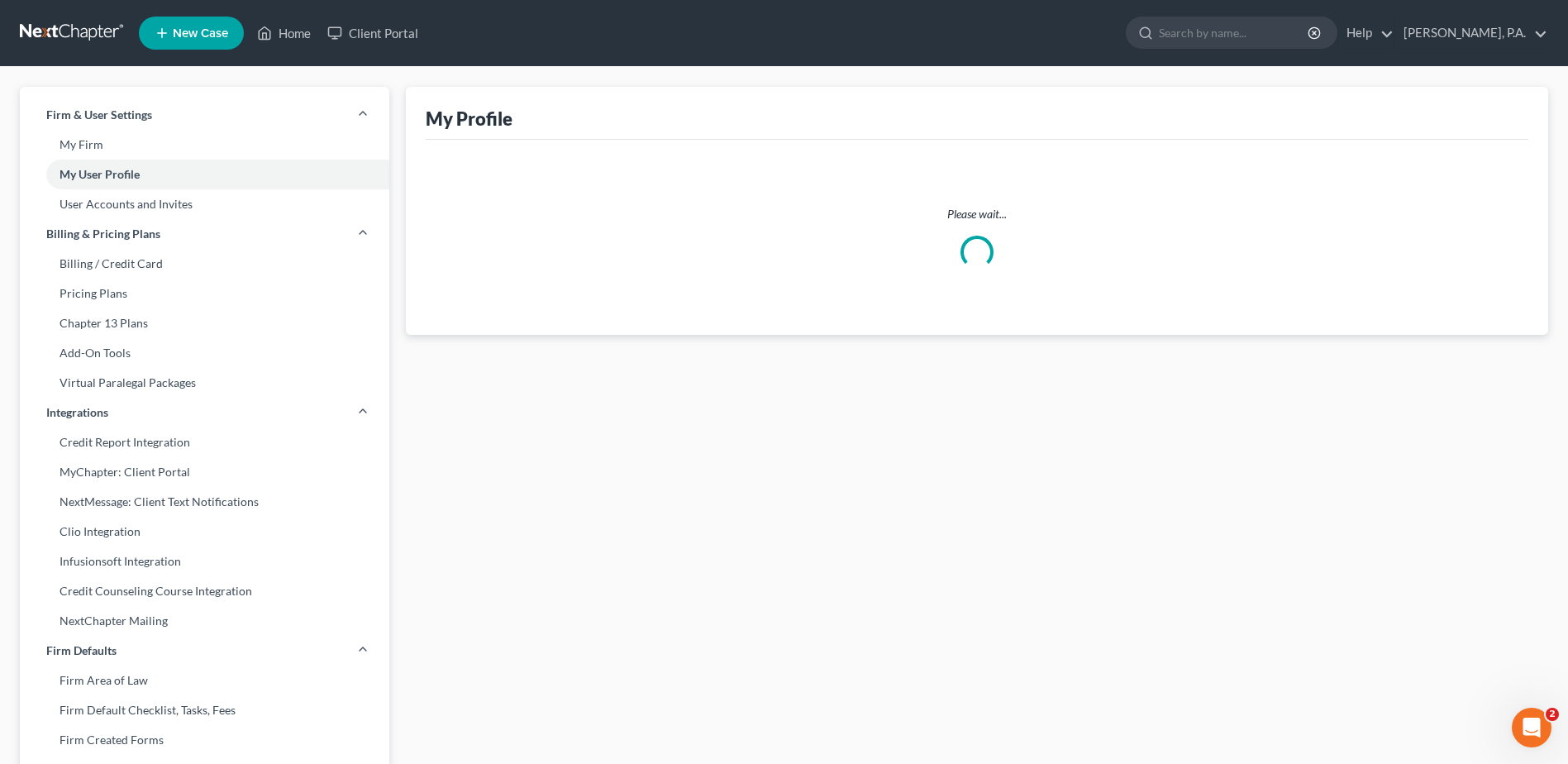
select select "9"
select select "17"
select select "attorney"
select select "0"
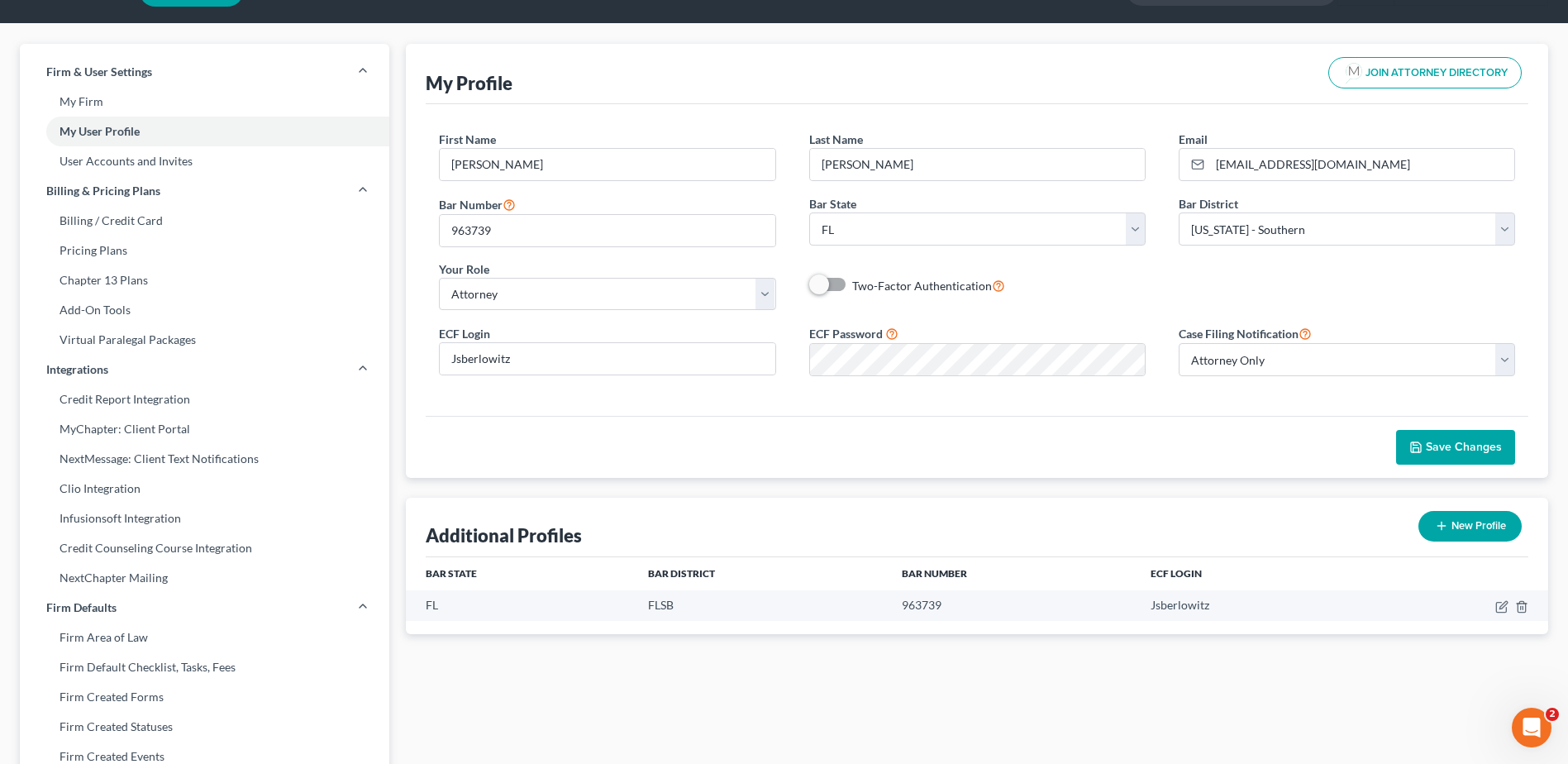
scroll to position [82, 0]
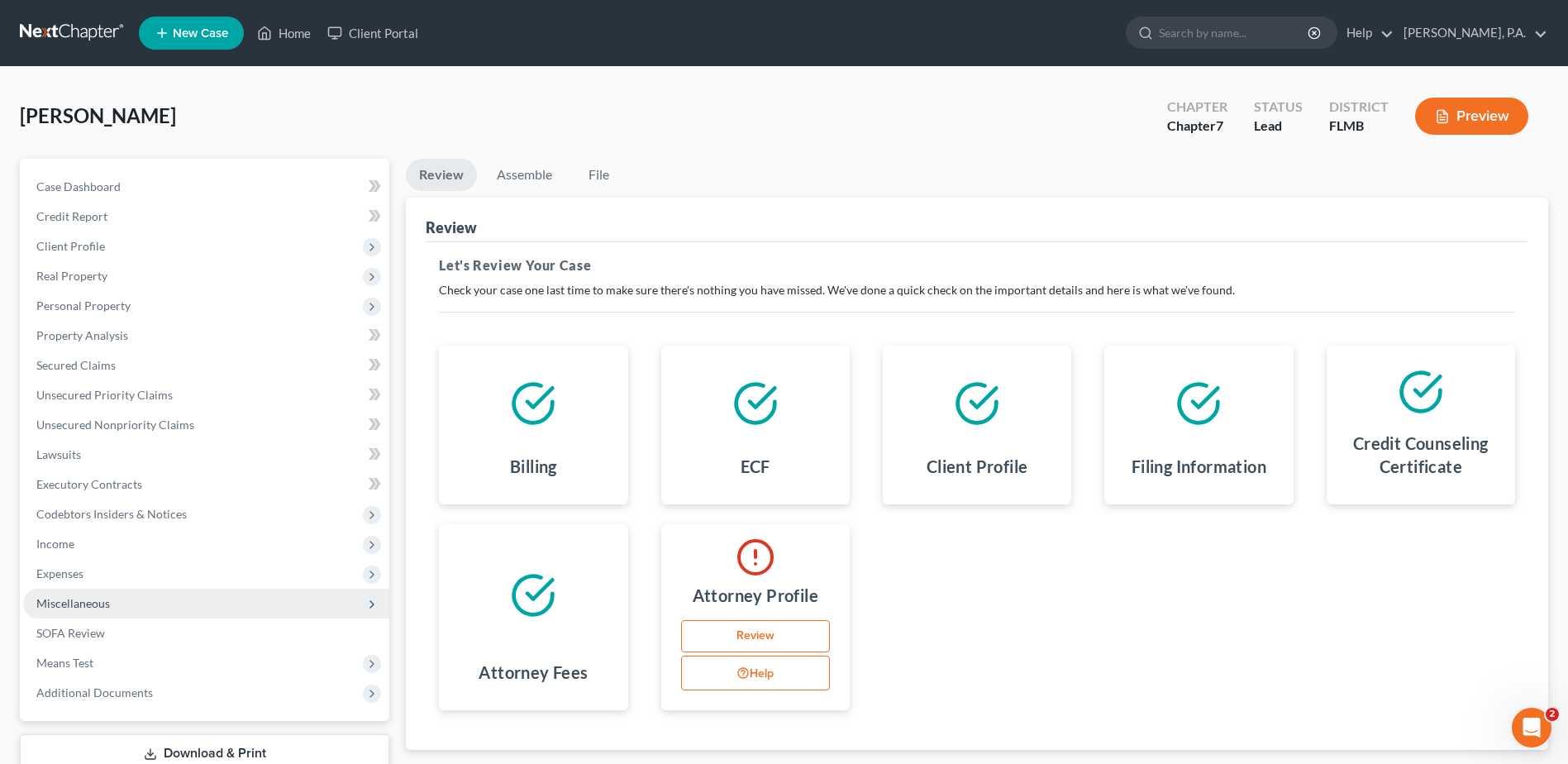
click at [96, 605] on span "Miscellaneous" at bounding box center [73, 603] width 74 height 14
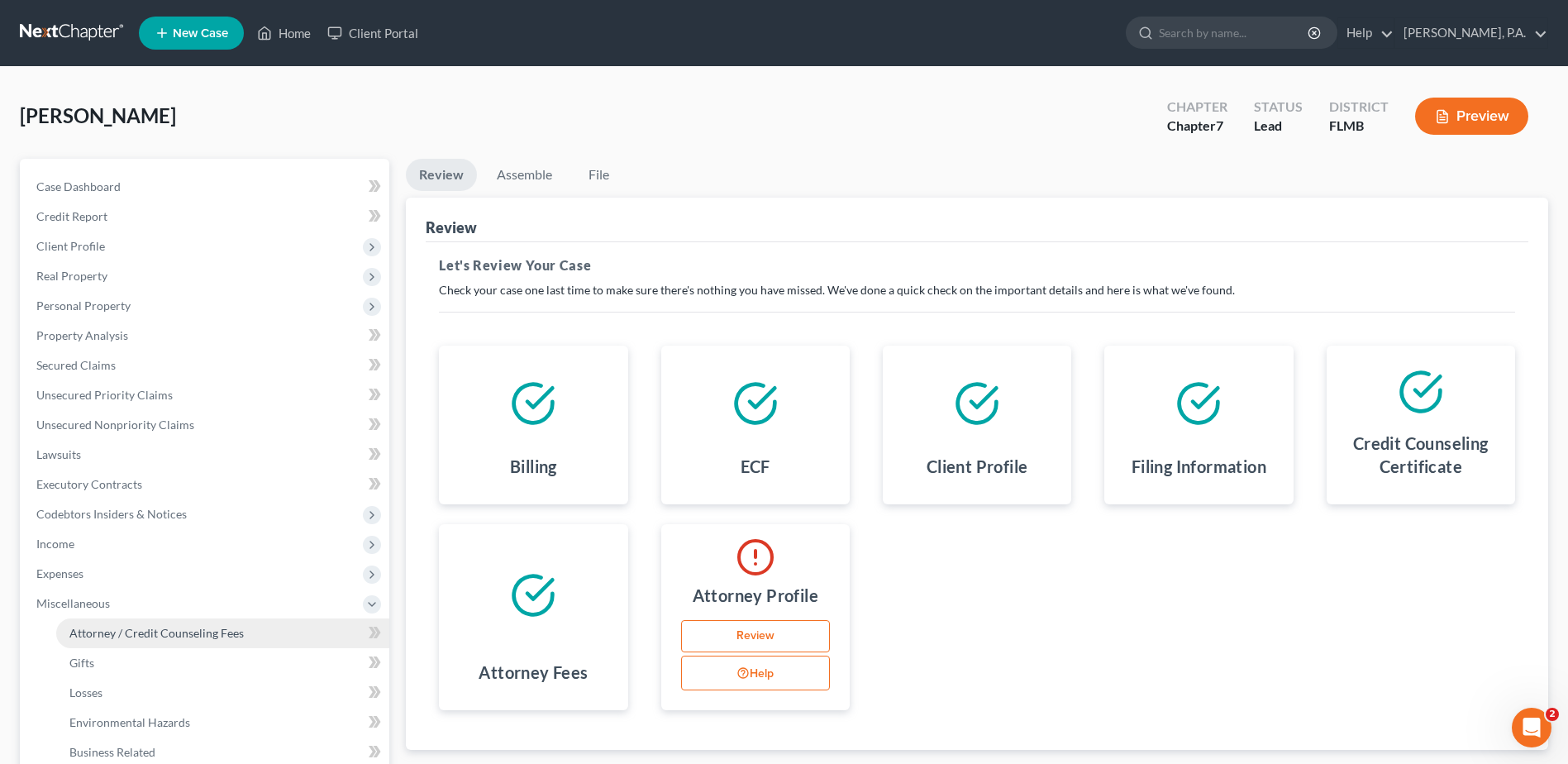
click at [150, 628] on span "Attorney / Credit Counseling Fees" at bounding box center [156, 633] width 174 height 14
select select "0"
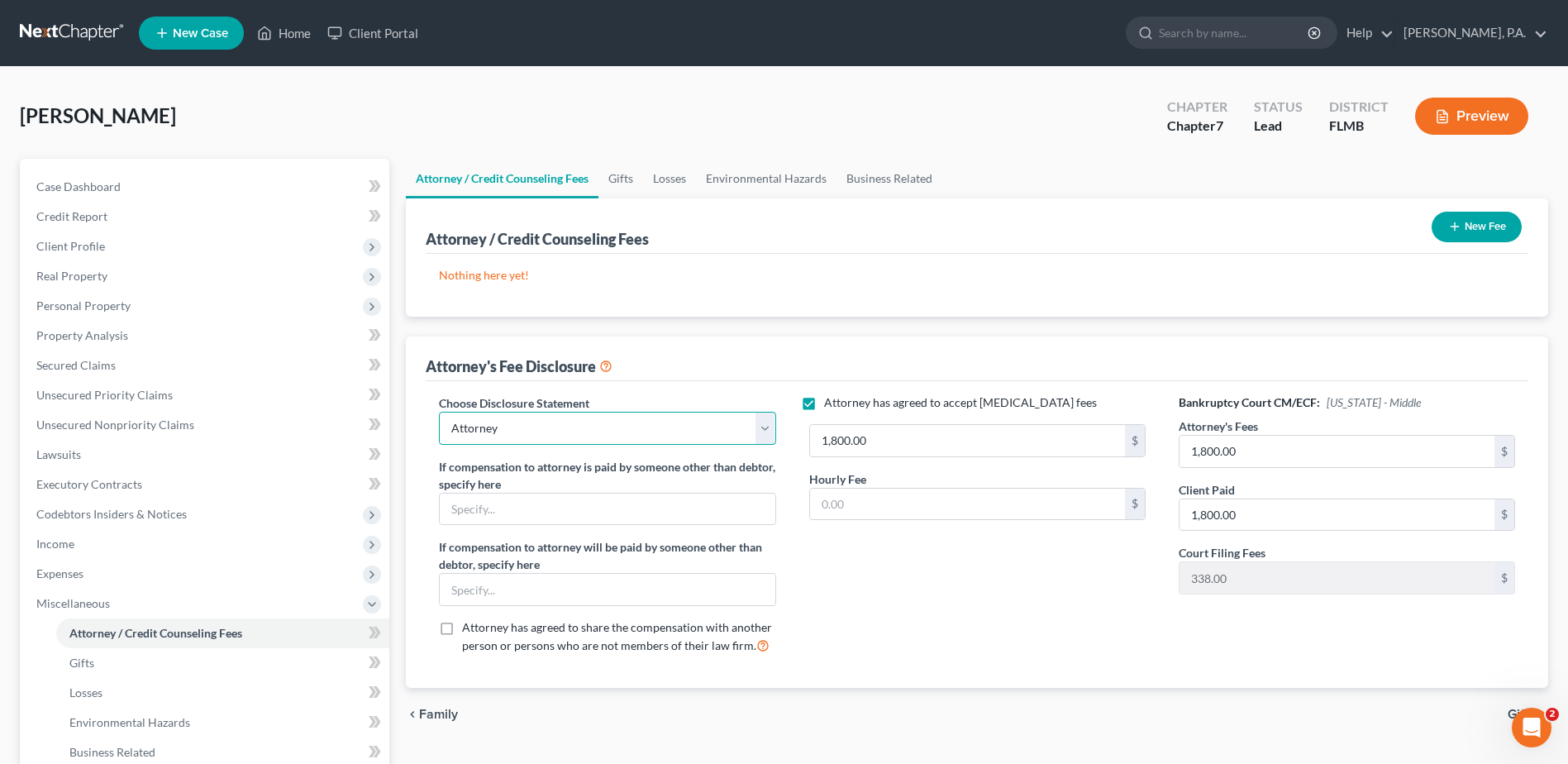
click at [608, 428] on select "Select Attorney Attorney" at bounding box center [607, 428] width 336 height 33
click at [439, 412] on select "Select Attorney Attorney" at bounding box center [607, 428] width 336 height 33
click at [587, 508] on input "text" at bounding box center [607, 509] width 335 height 32
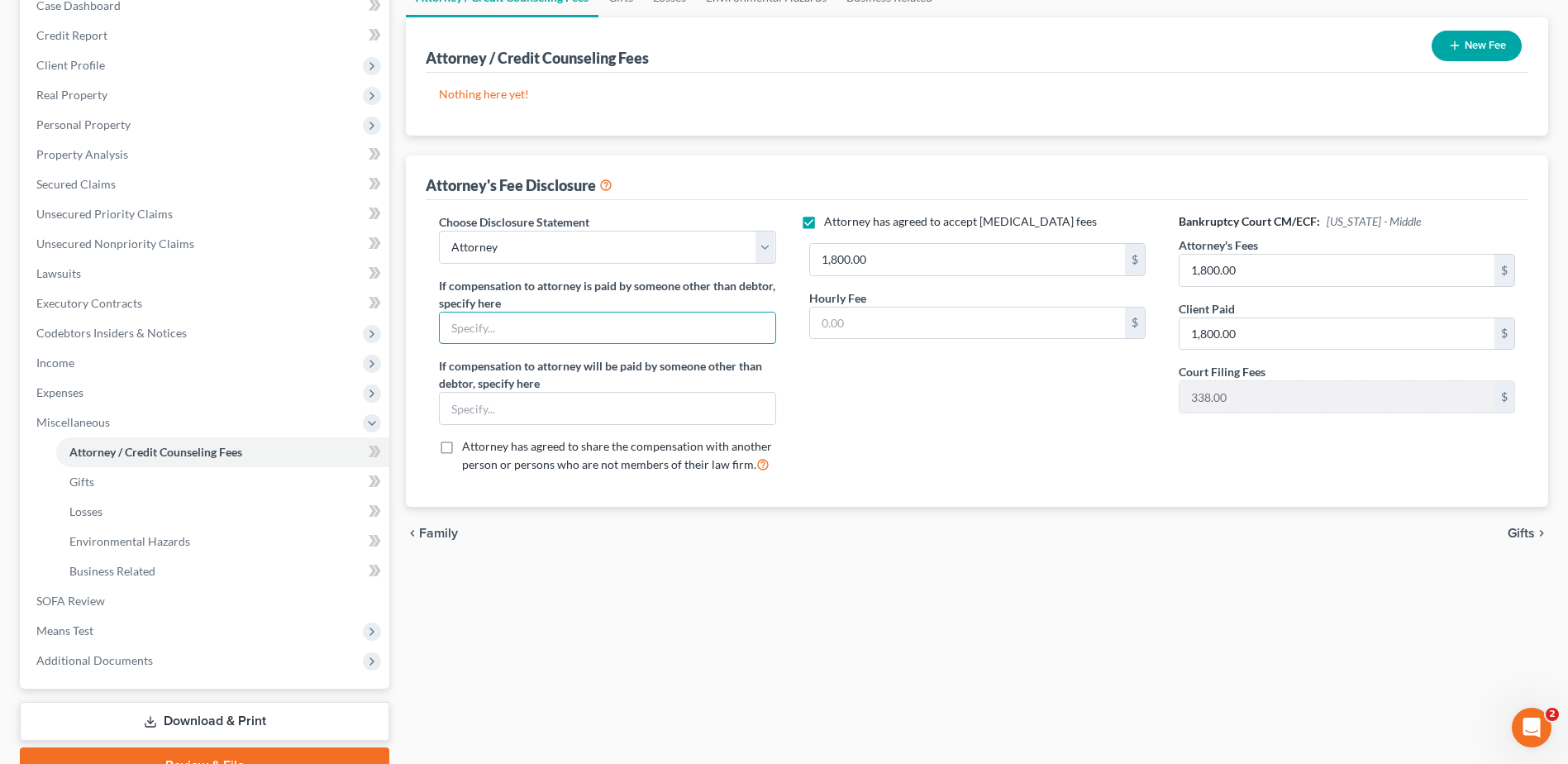
scroll to position [15, 0]
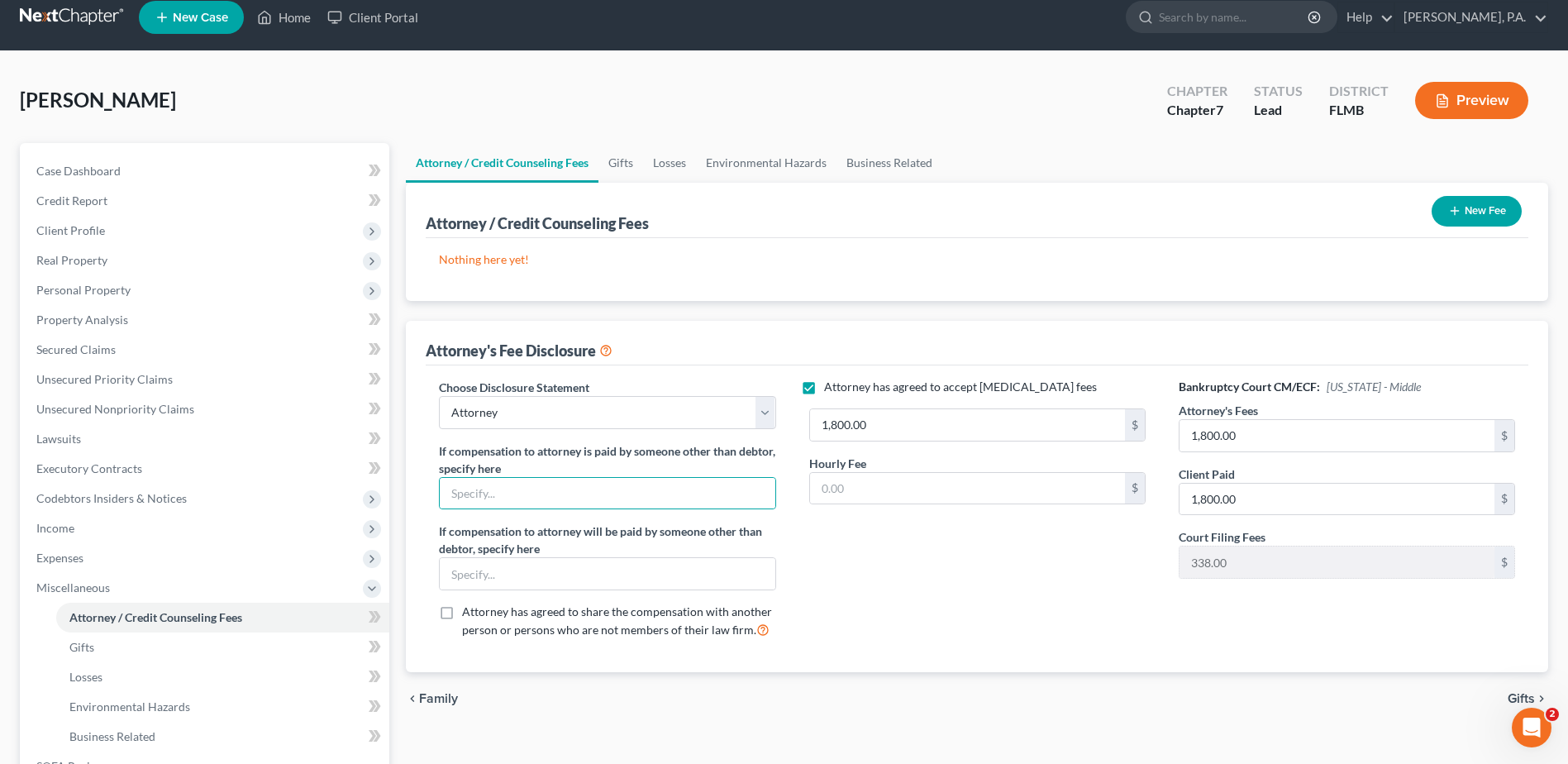
click at [1481, 209] on button "New Fee" at bounding box center [1476, 211] width 90 height 31
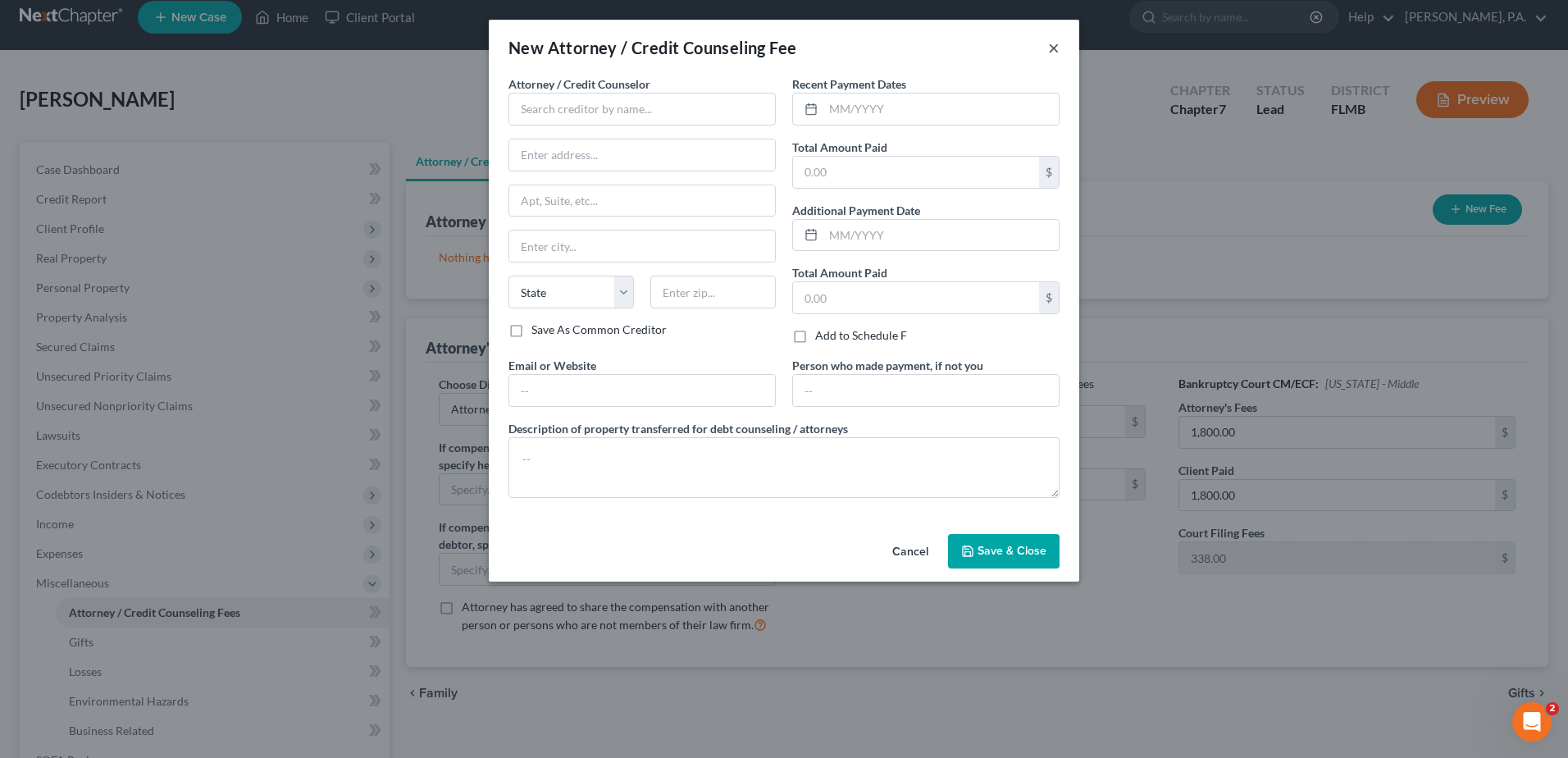
click at [1054, 48] on button "×" at bounding box center [1054, 47] width 11 height 20
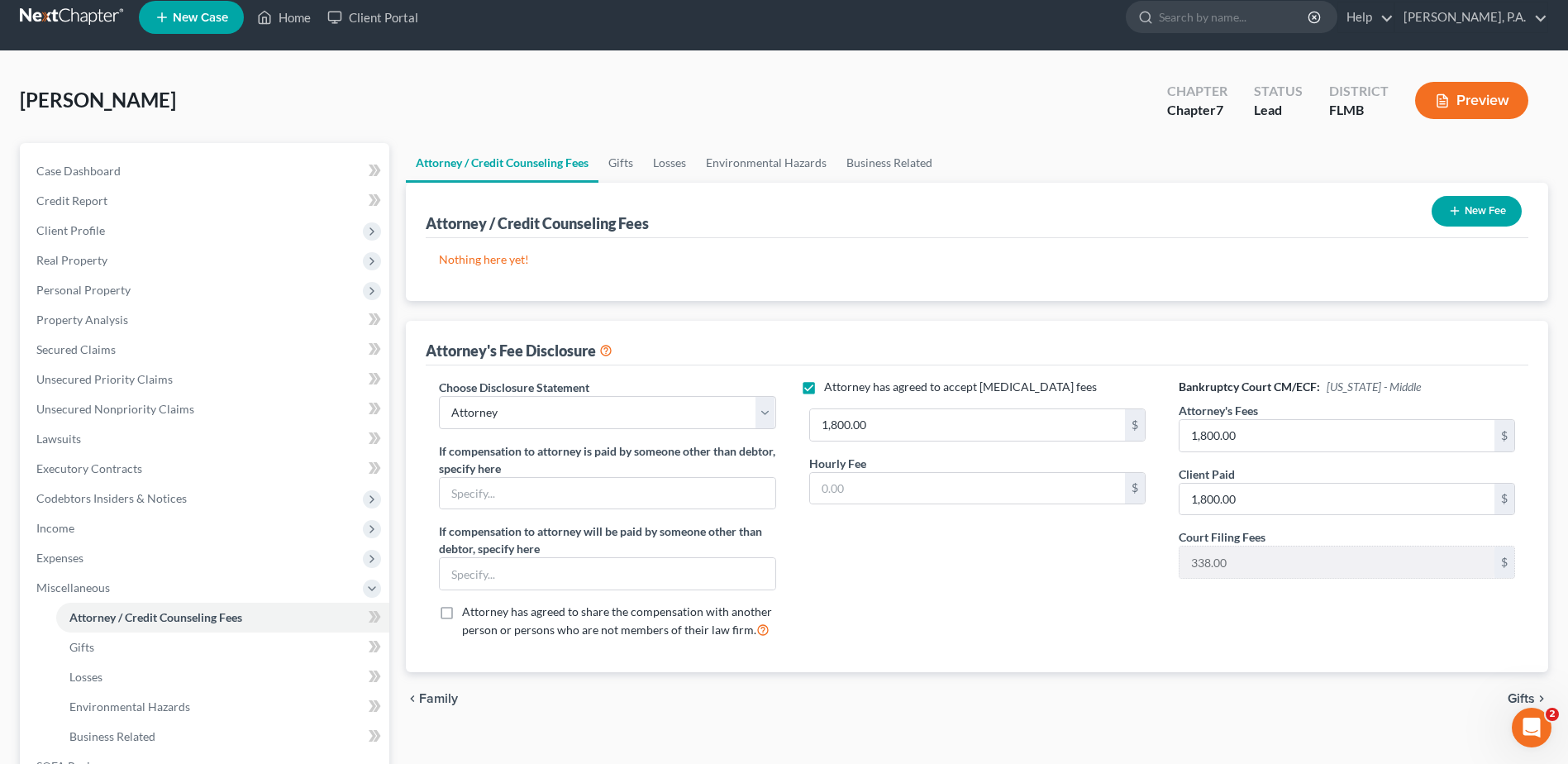
click at [612, 350] on icon at bounding box center [605, 349] width 13 height 15
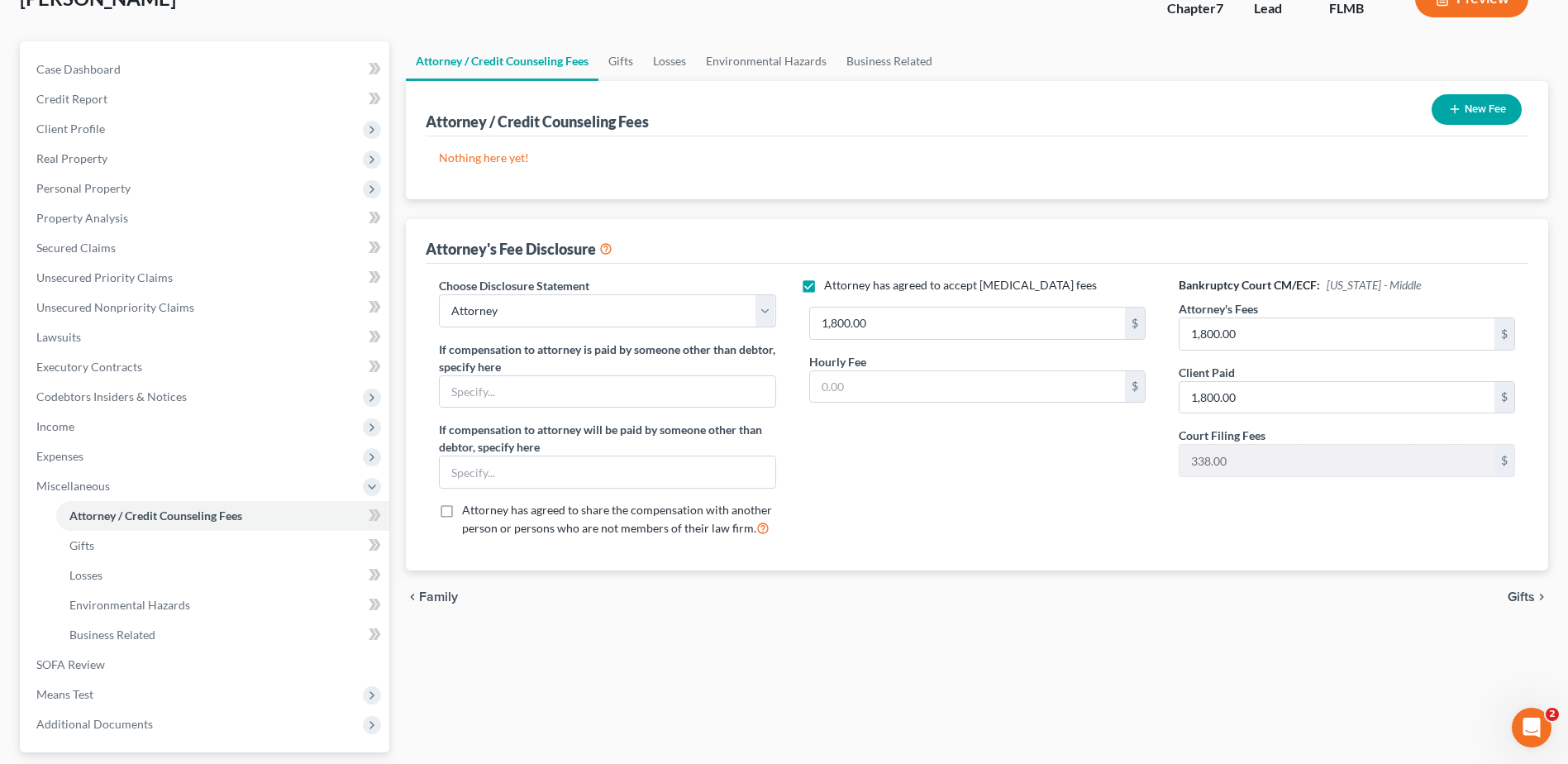
scroll to position [264, 0]
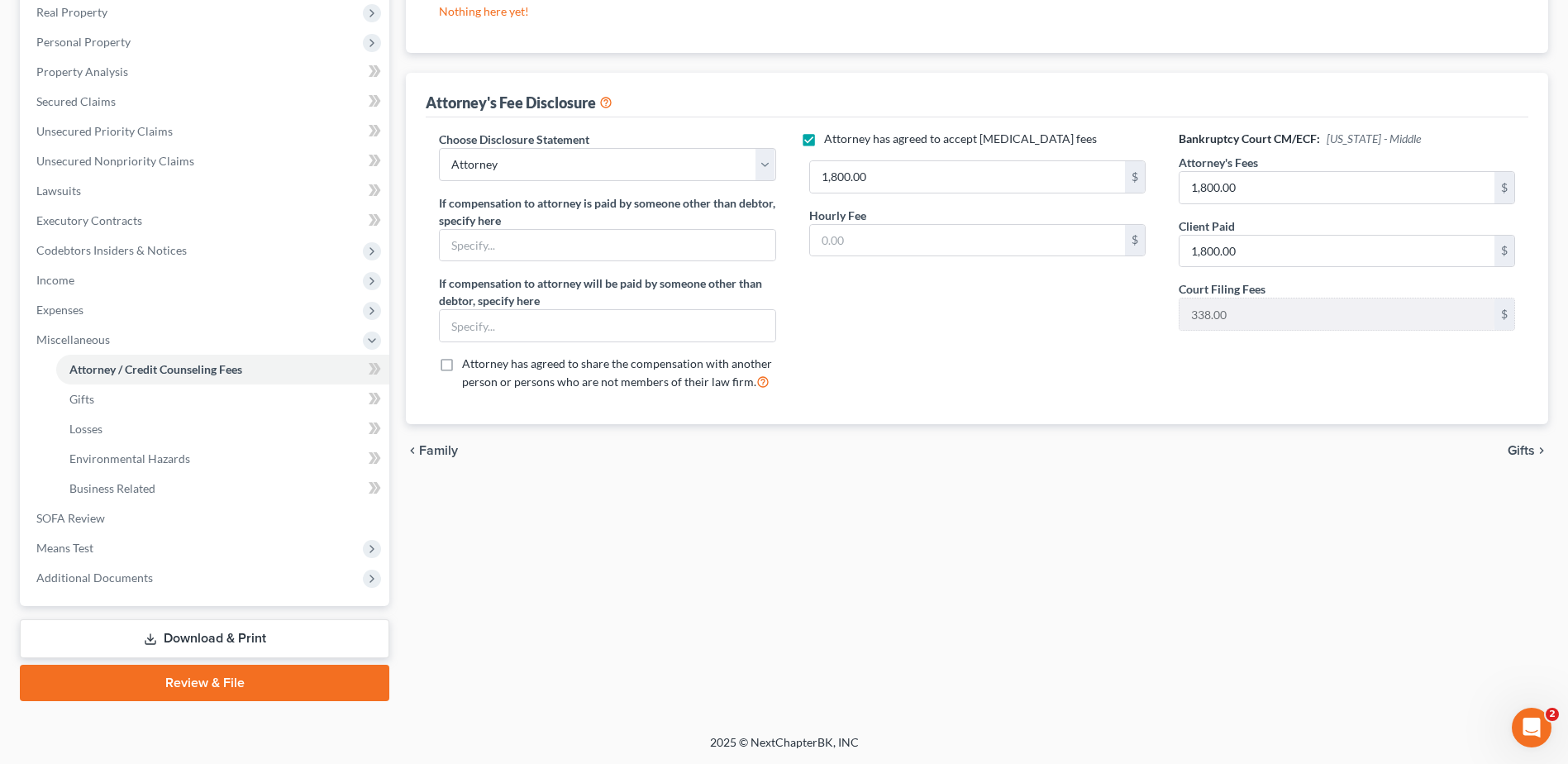
click at [445, 452] on span "Family" at bounding box center [438, 450] width 39 height 13
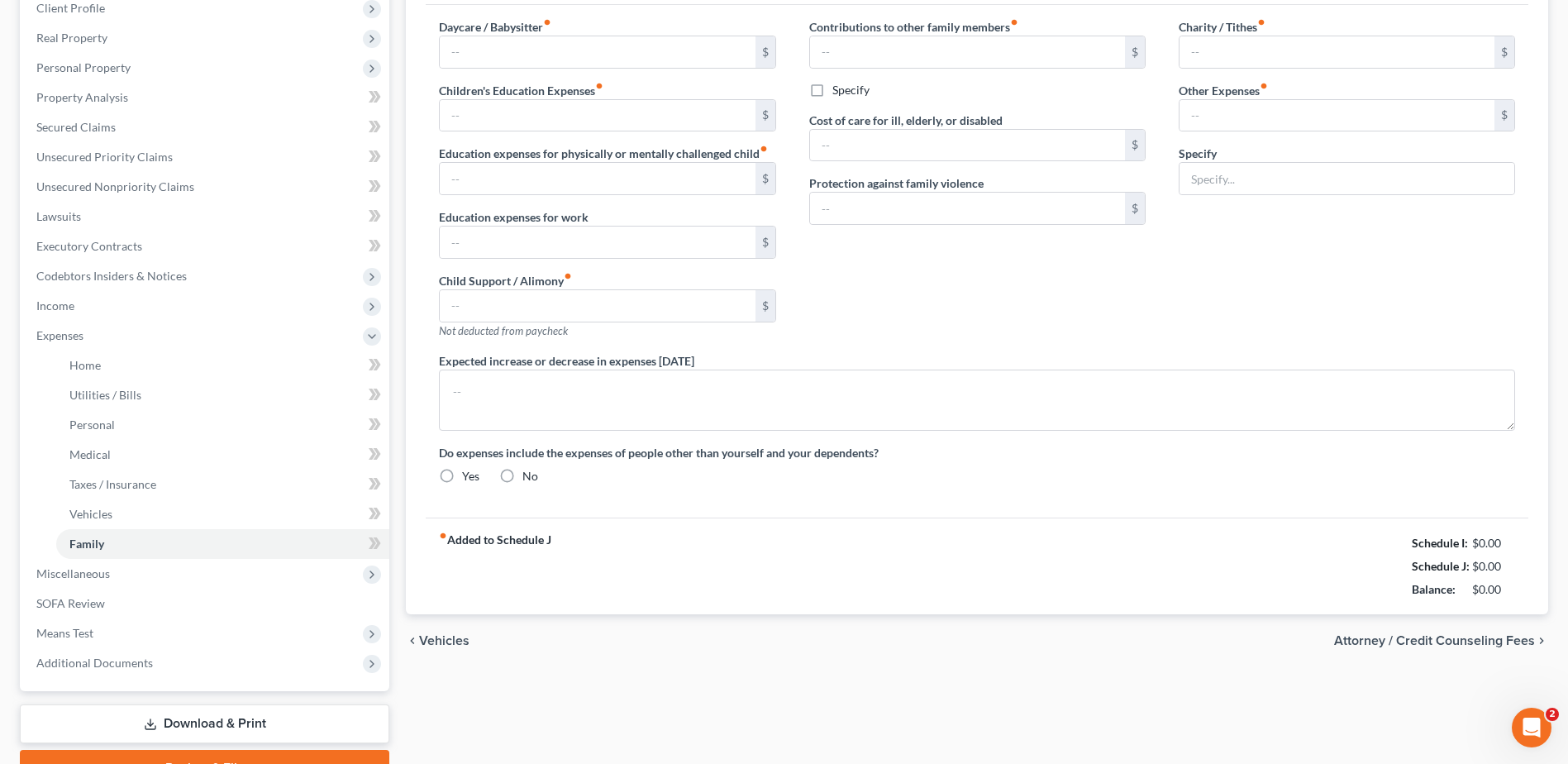
type input "0.00"
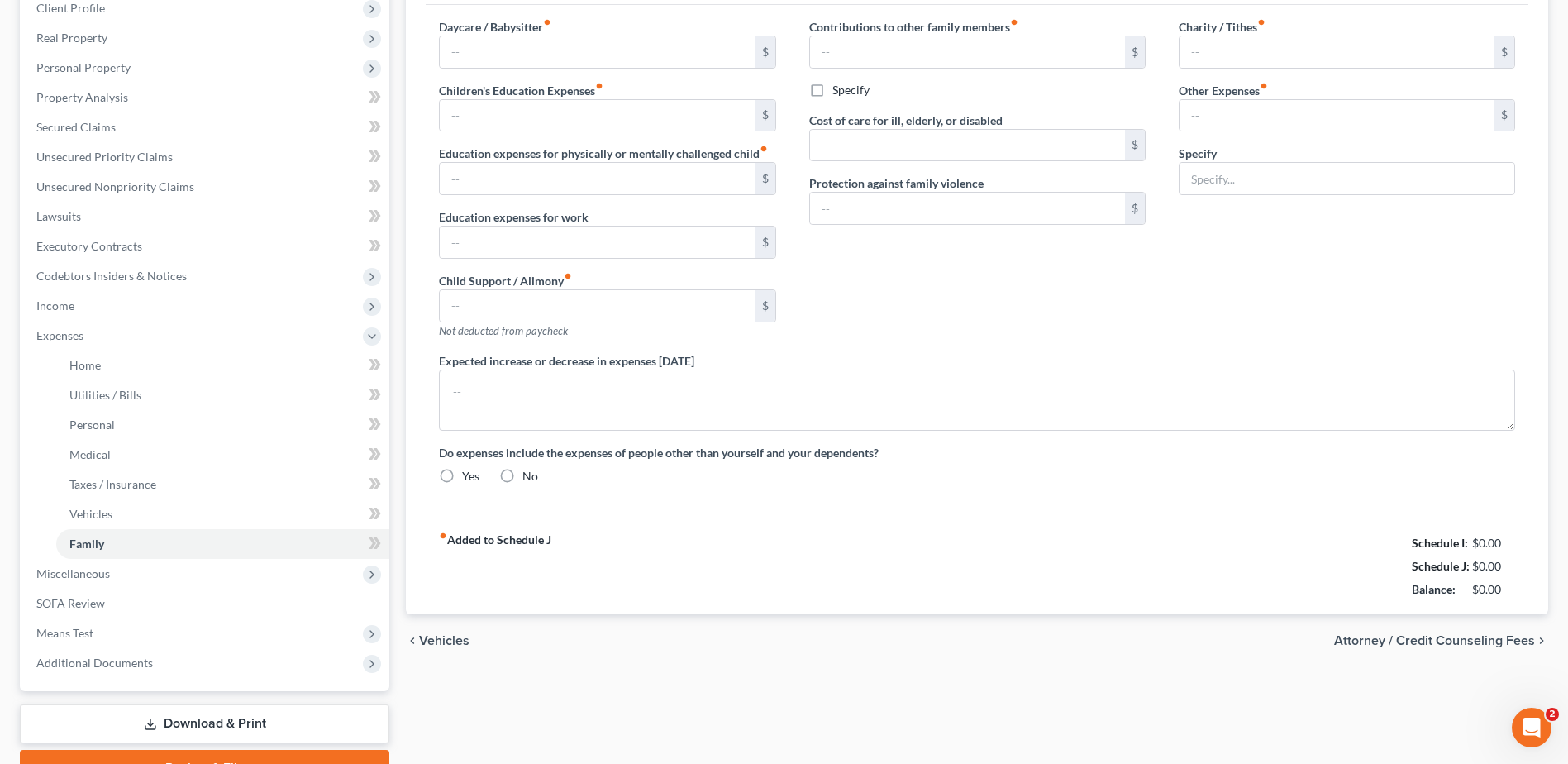
type input "0.00"
type input "350.00"
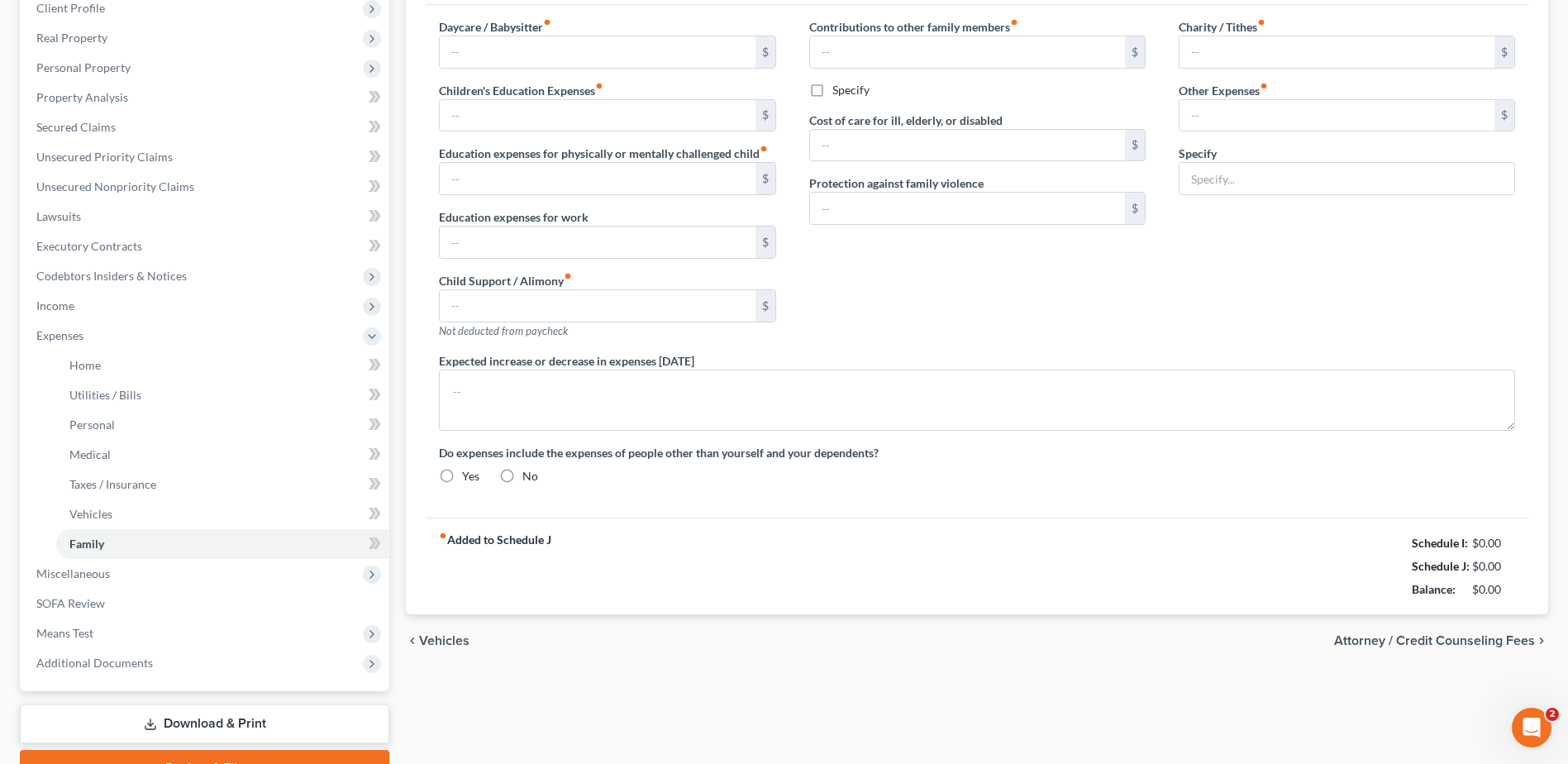
type input "pet supplies"
radio input "true"
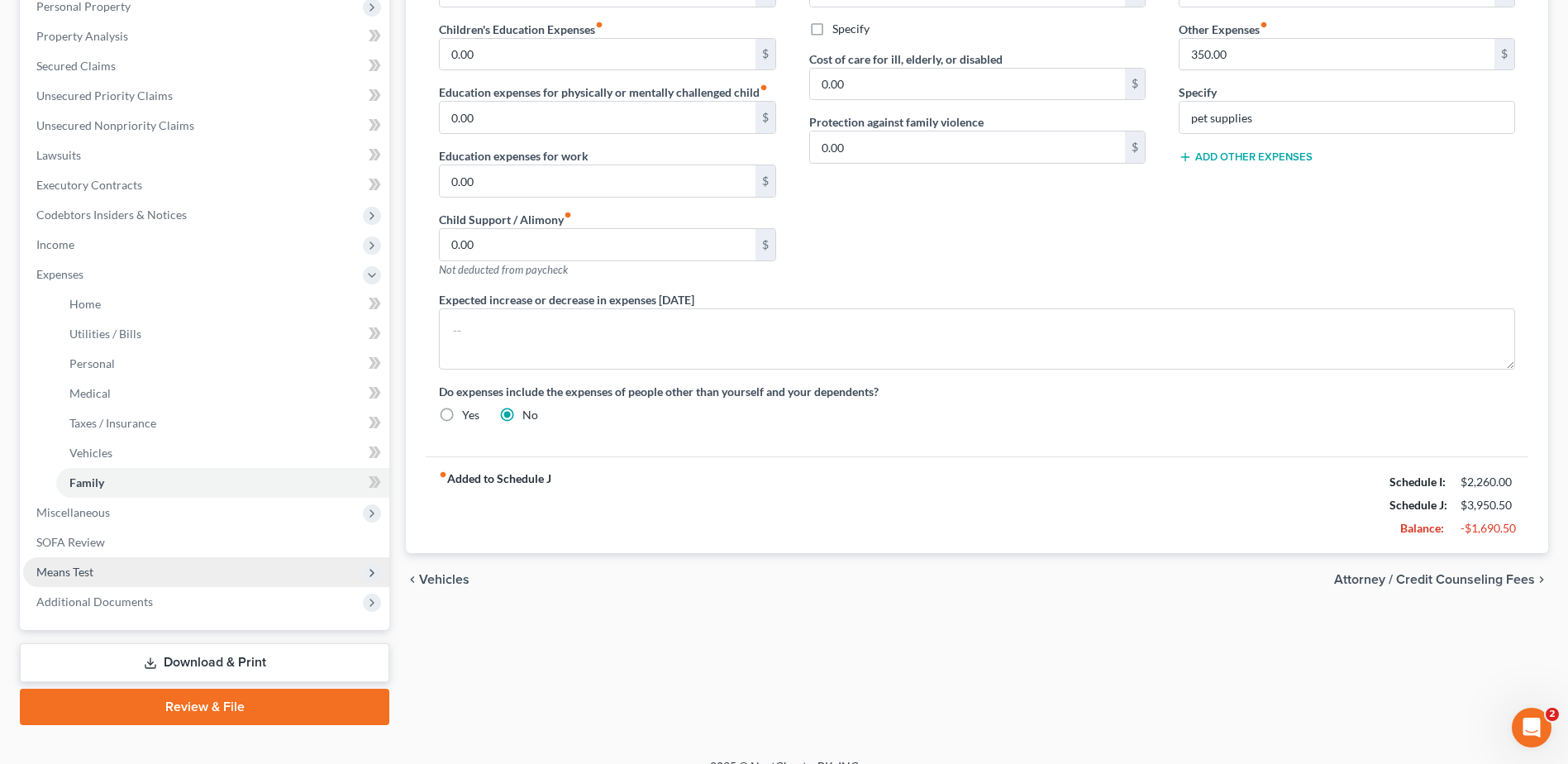
scroll to position [324, 0]
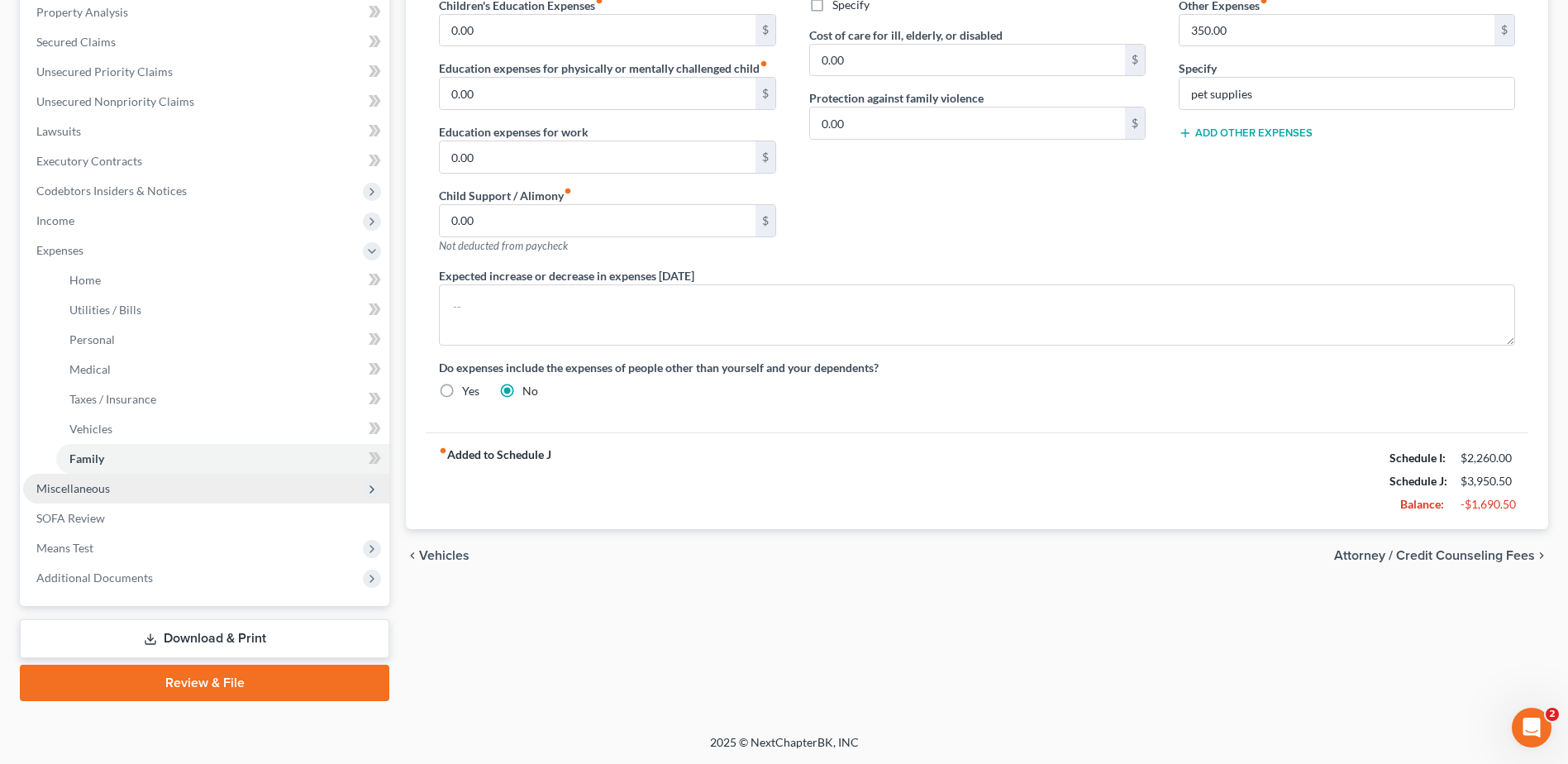
click at [80, 492] on span "Miscellaneous" at bounding box center [73, 488] width 74 height 14
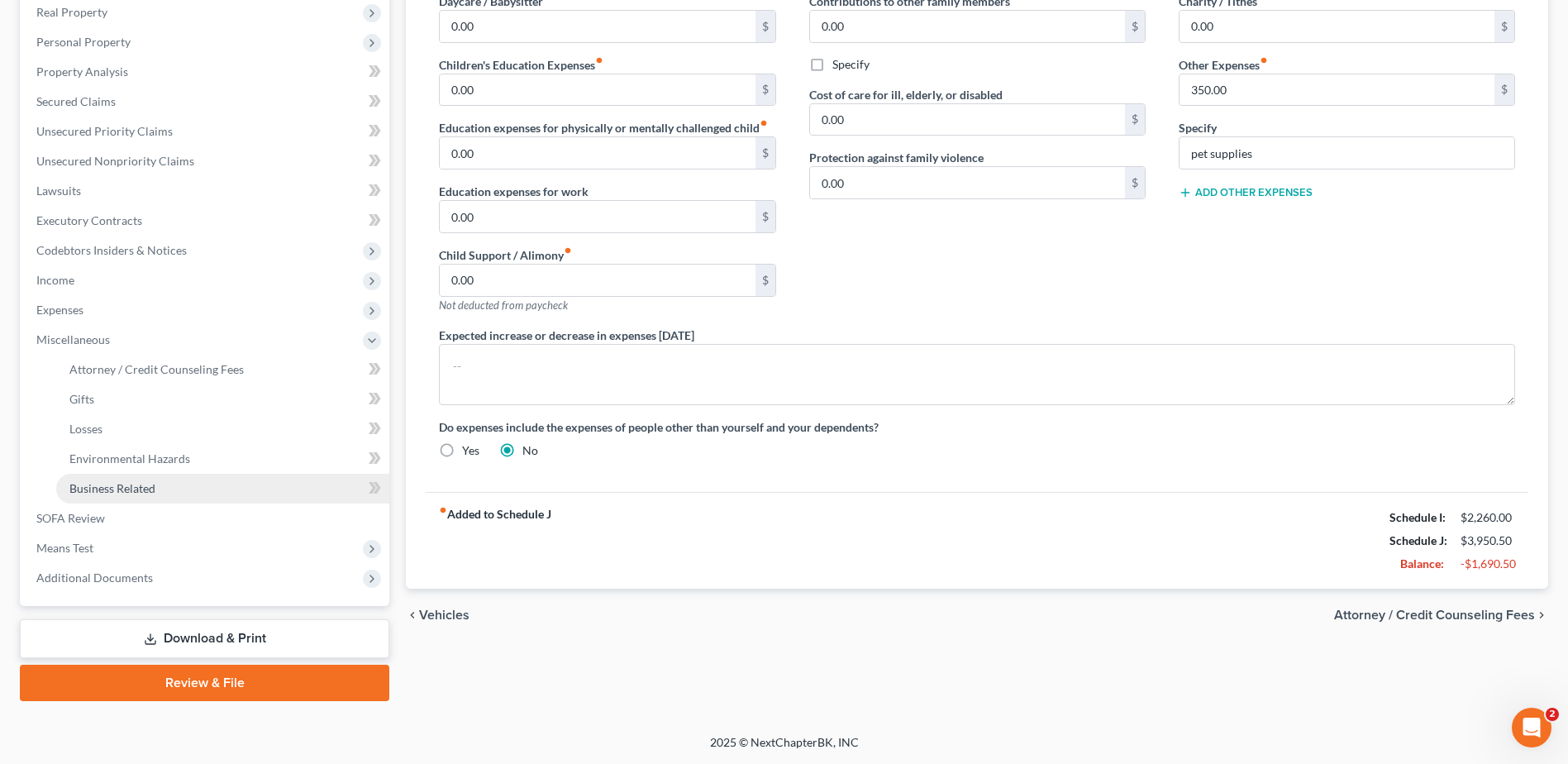
scroll to position [264, 0]
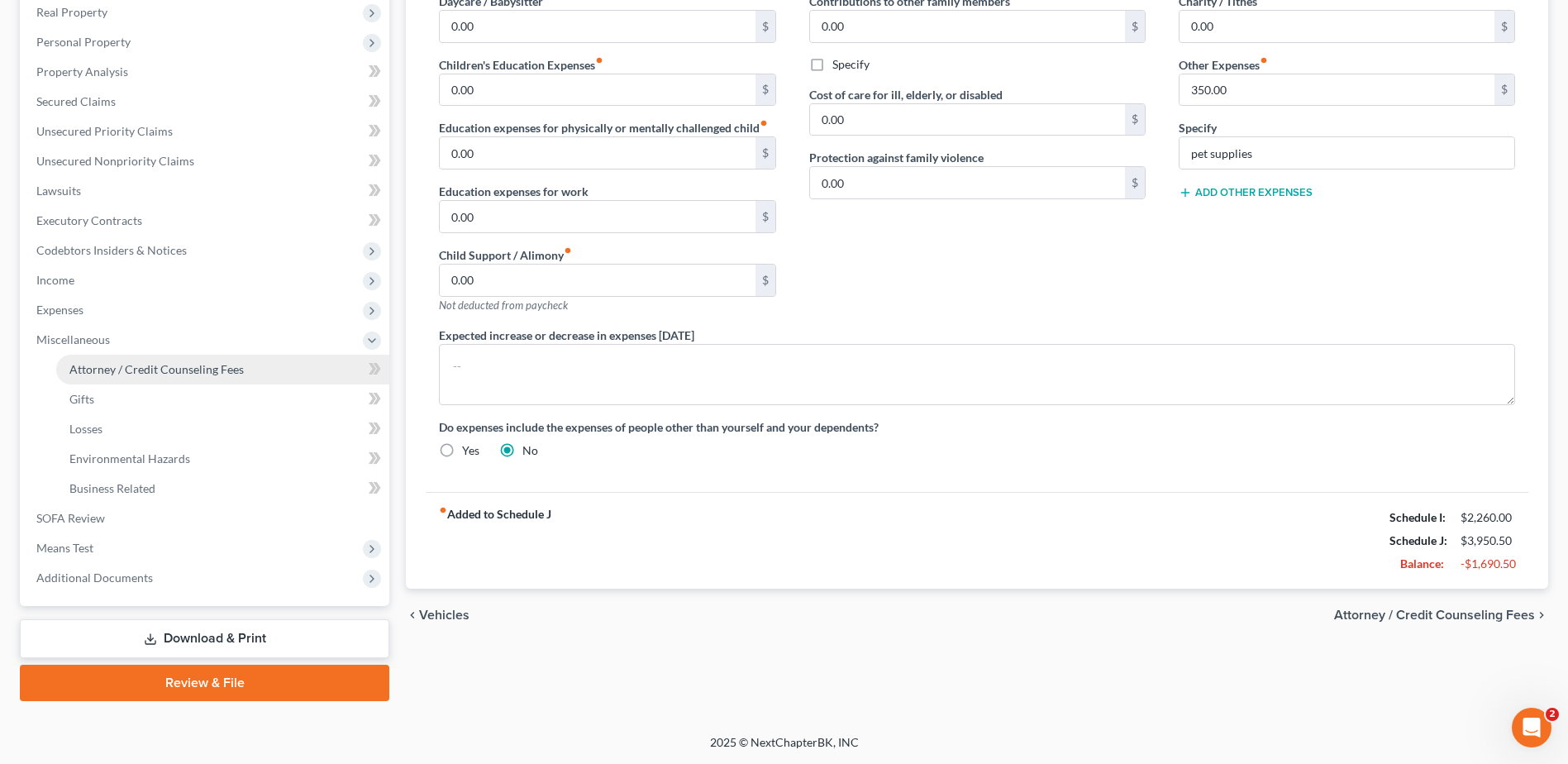
click at [154, 376] on link "Attorney / Credit Counseling Fees" at bounding box center [222, 369] width 333 height 30
select select "0"
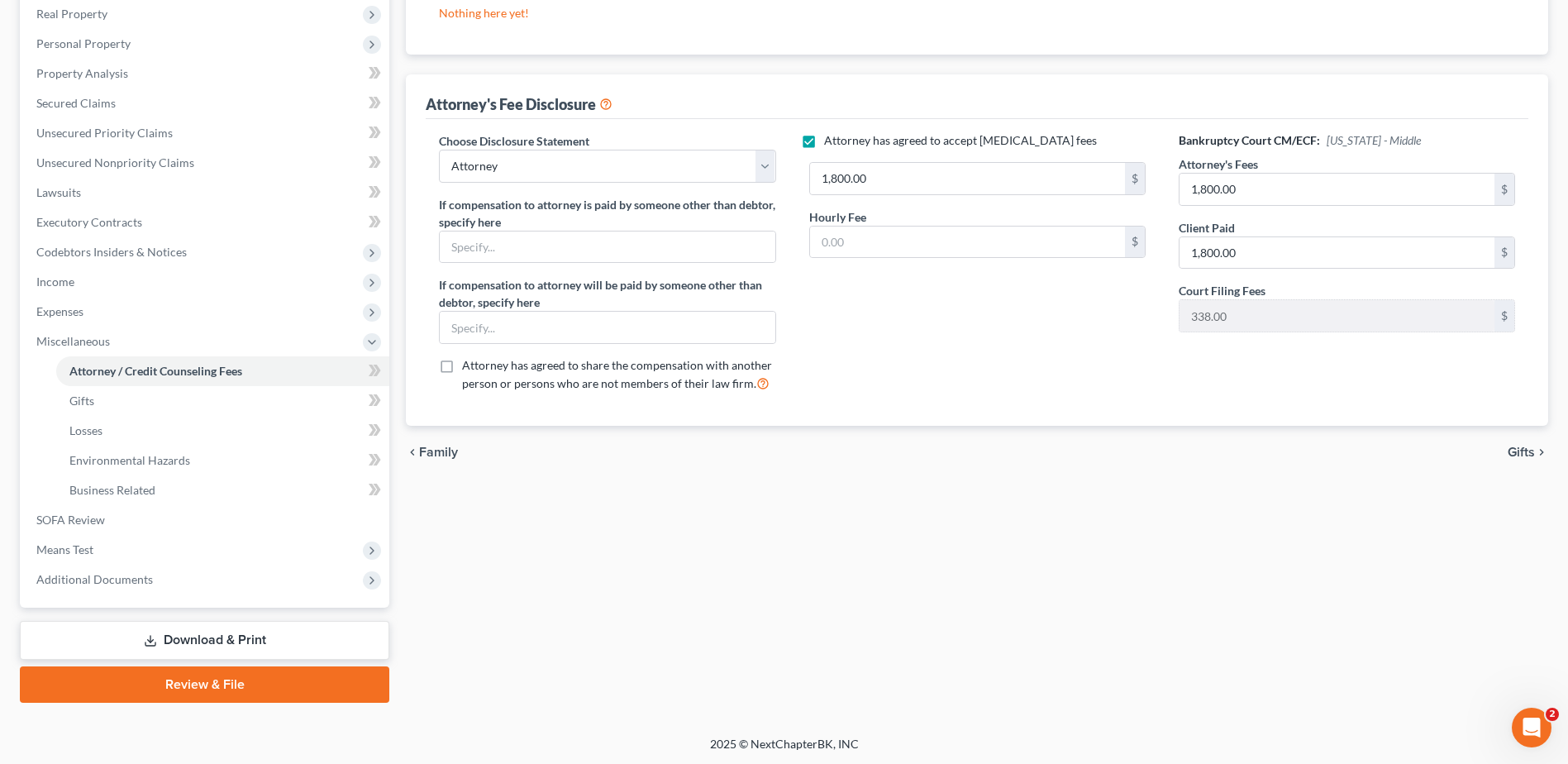
scroll to position [264, 0]
click at [217, 637] on link "Download & Print" at bounding box center [204, 638] width 369 height 39
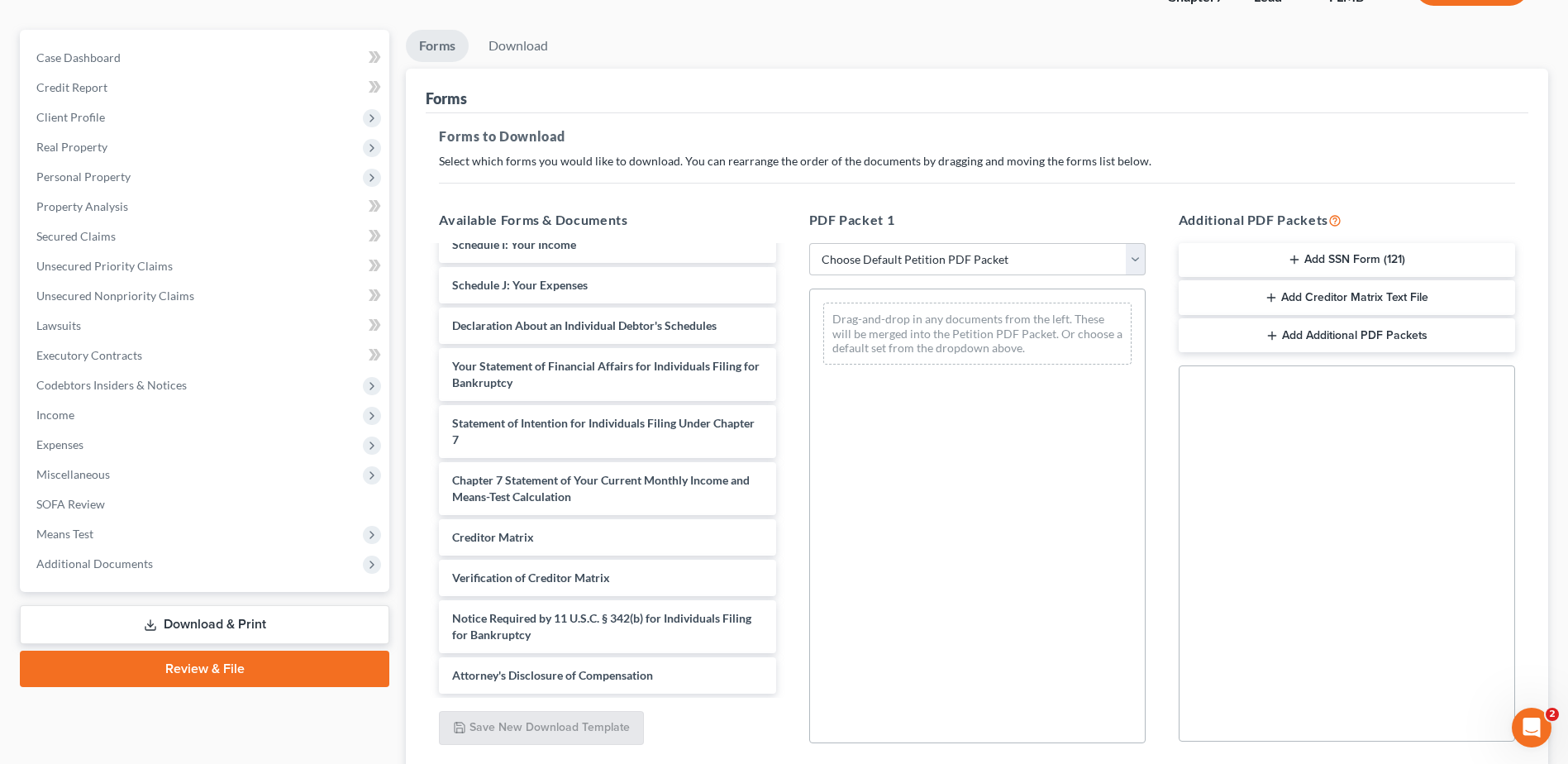
scroll to position [257, 0]
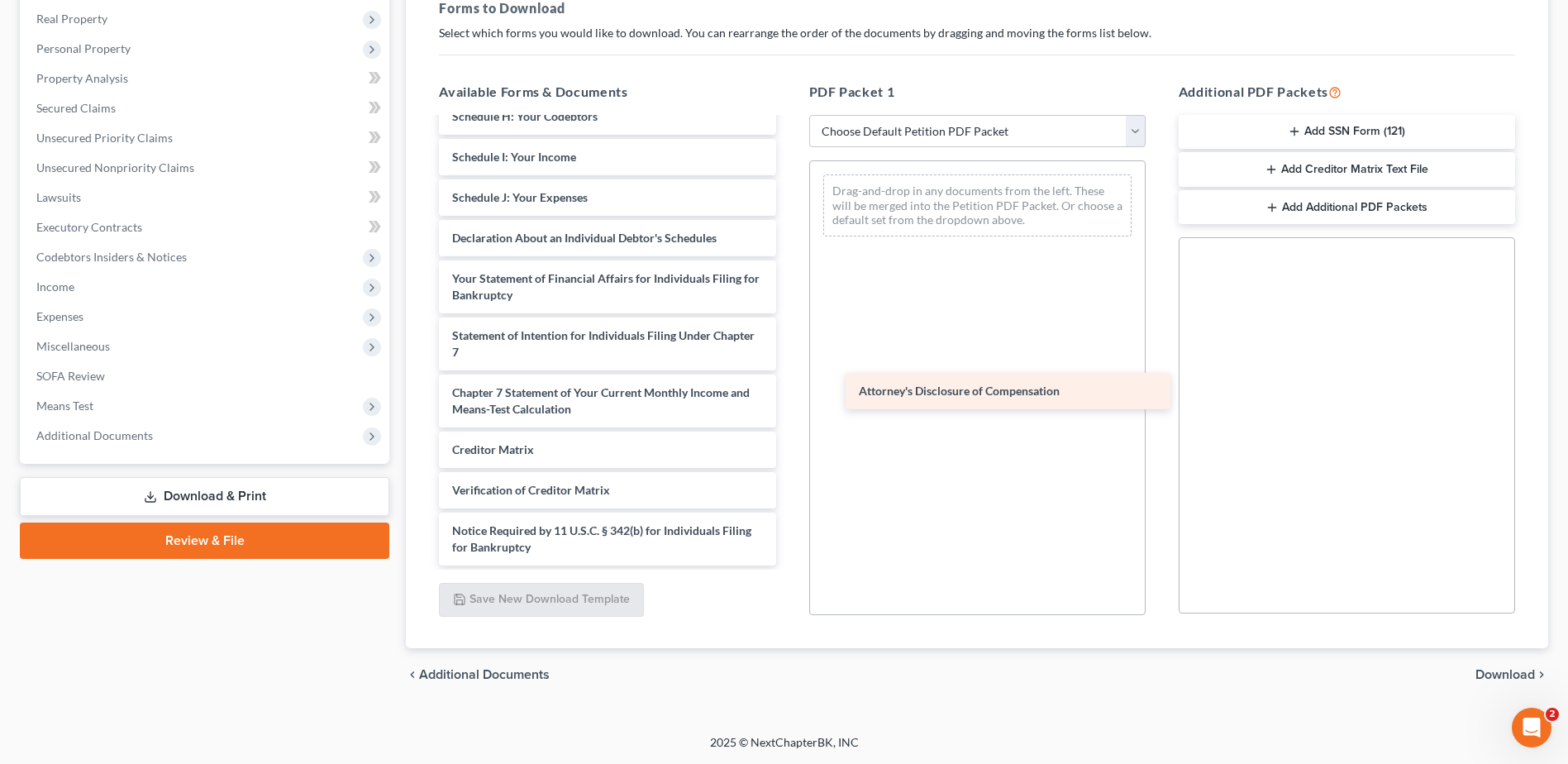
drag, startPoint x: 533, startPoint y: 552, endPoint x: 1005, endPoint y: 301, distance: 534.6
click at [789, 307] on div "Attorney's Disclosure of Compensation Voluntary Petition for Individuals Filing…" at bounding box center [607, 182] width 363 height 767
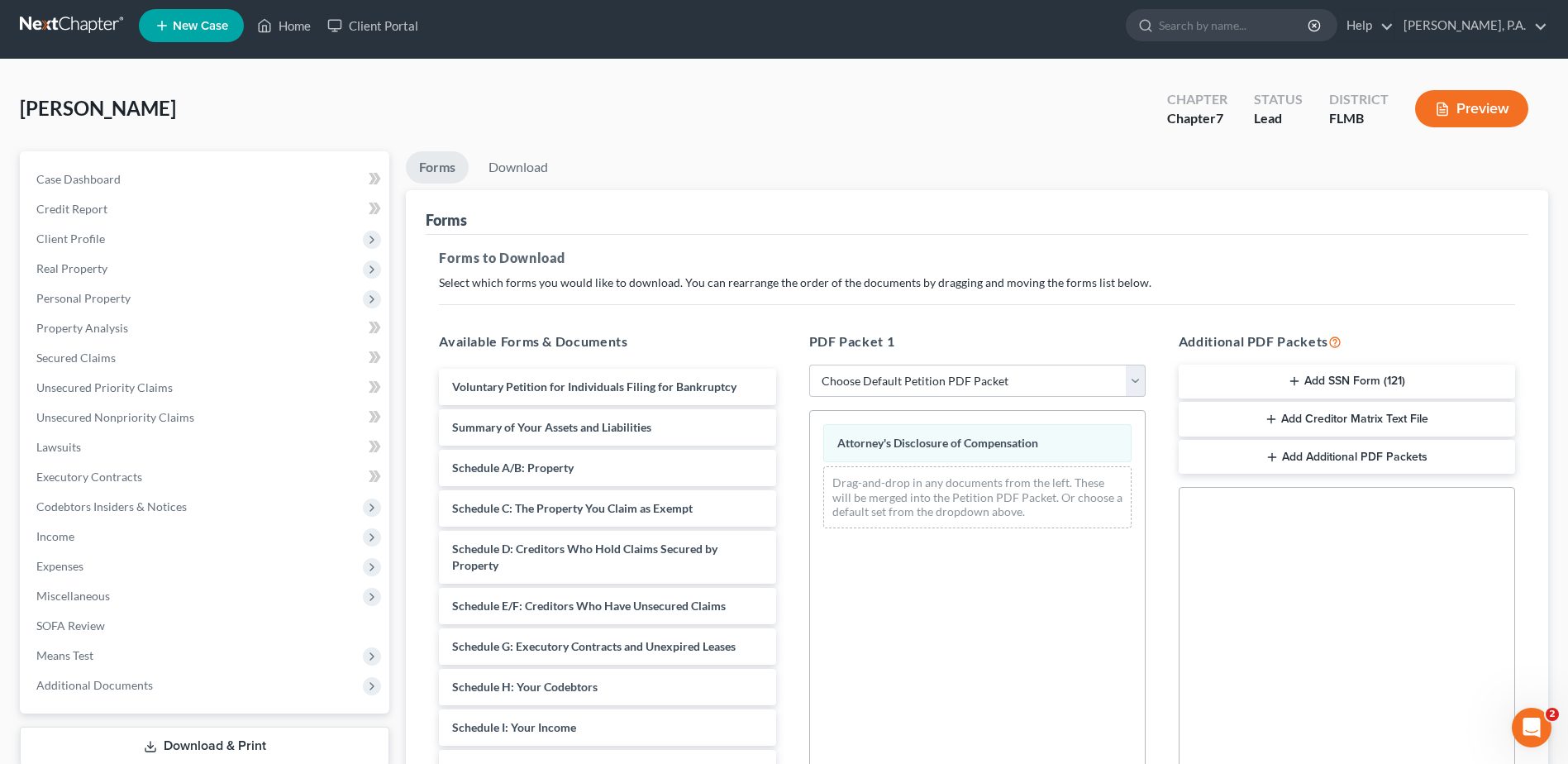
scroll to position [0, 0]
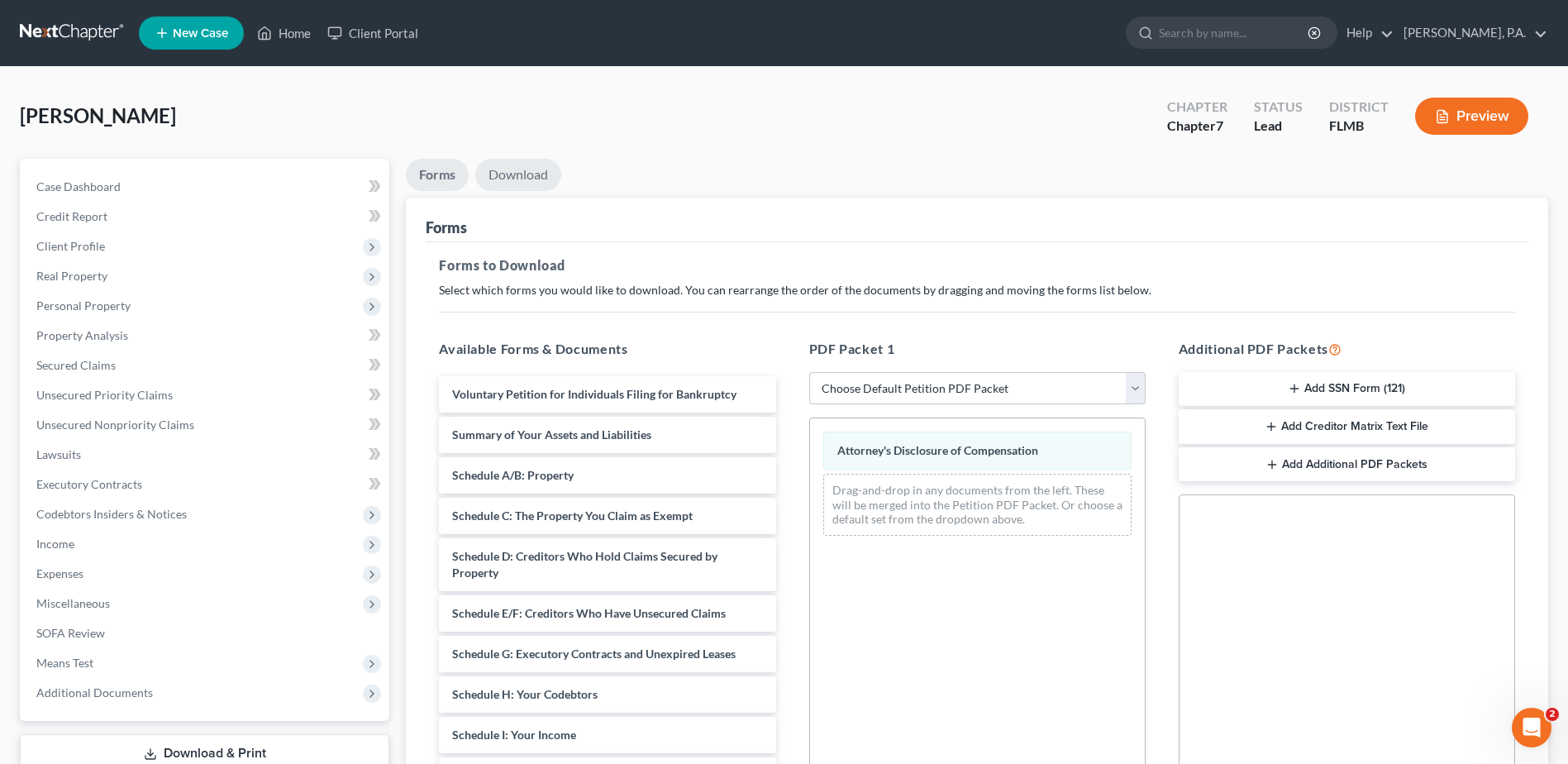
click at [522, 179] on link "Download" at bounding box center [518, 175] width 86 height 33
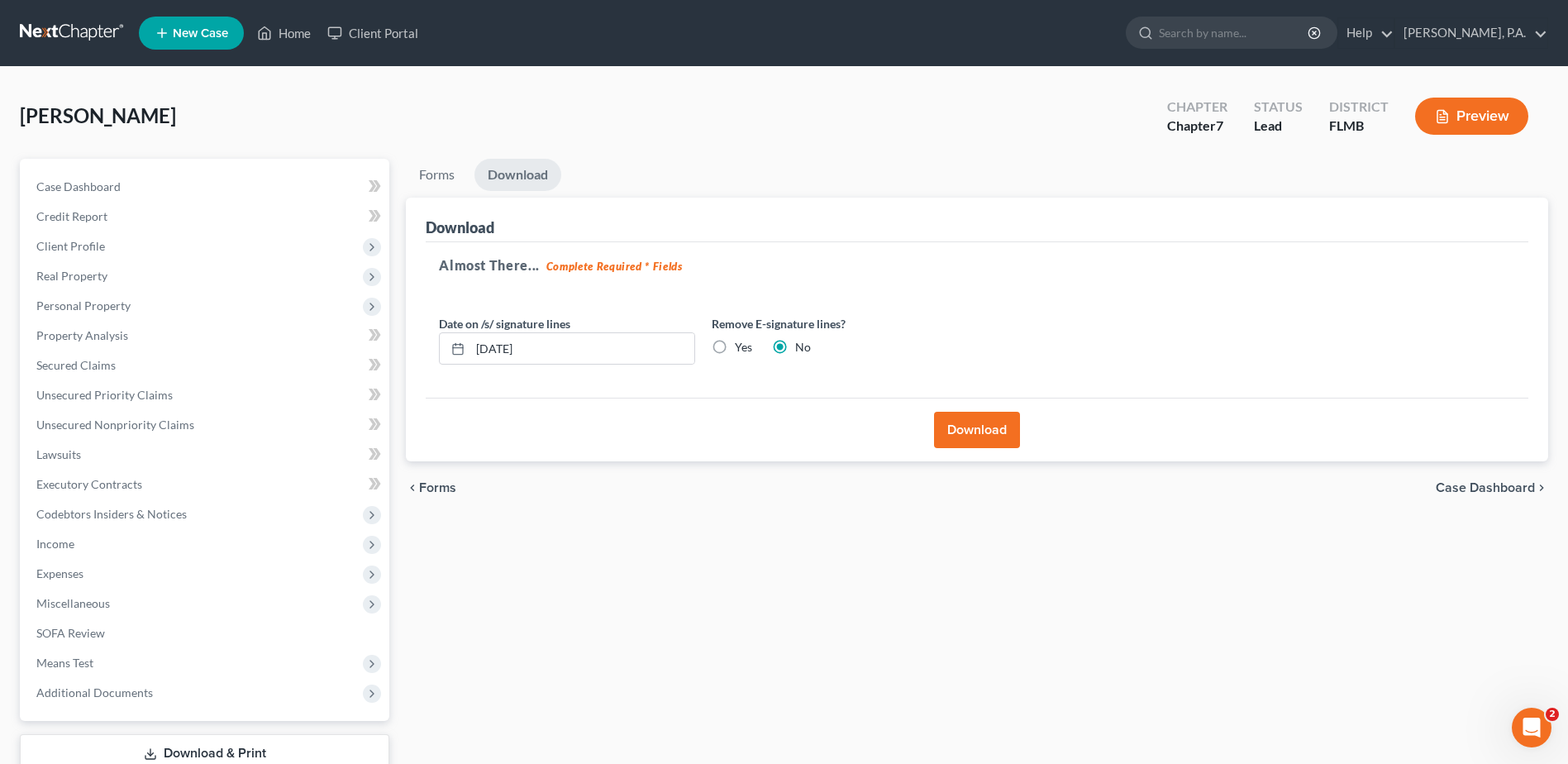
click at [967, 426] on button "Download" at bounding box center [977, 430] width 86 height 36
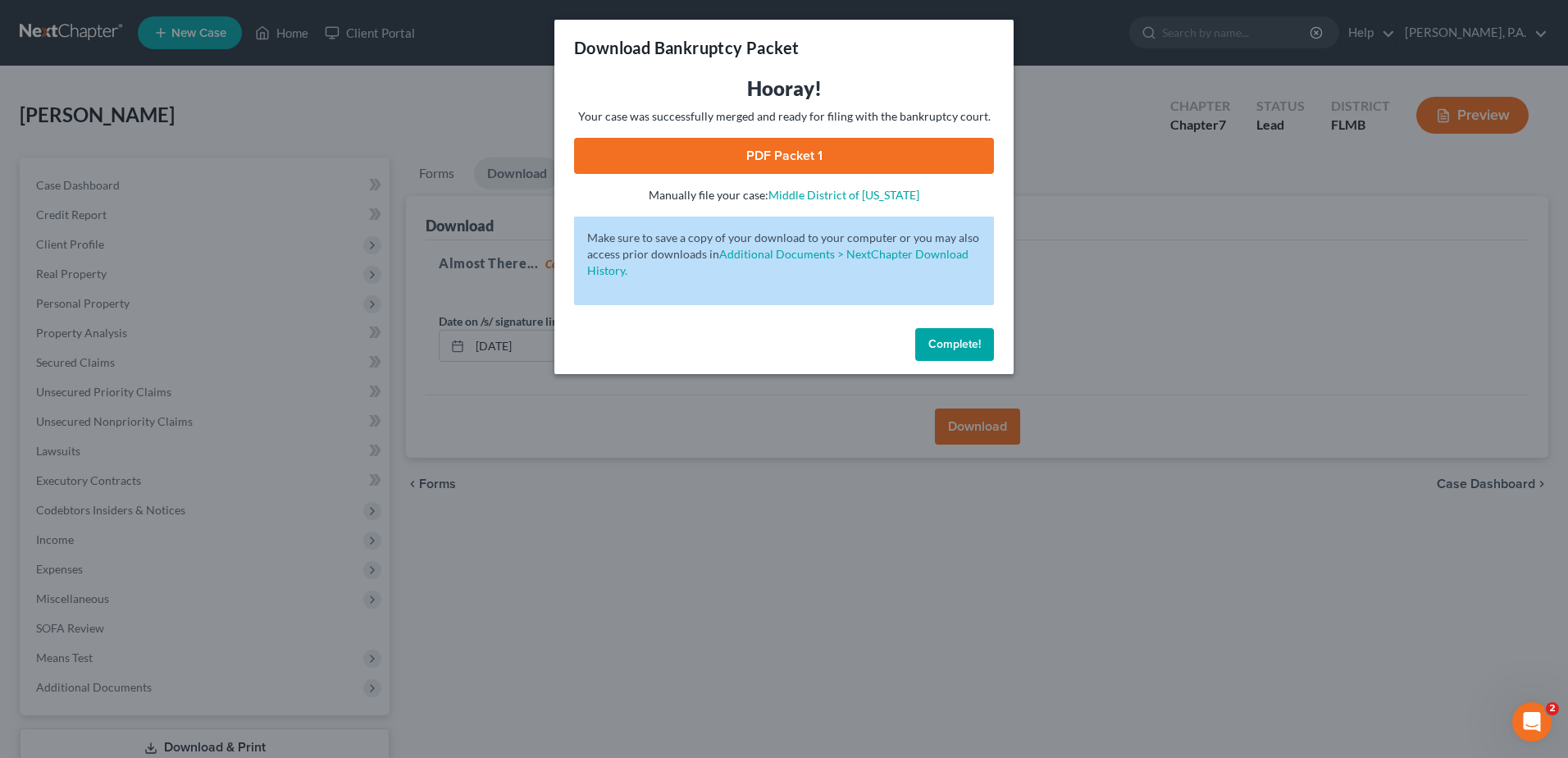
click at [805, 145] on link "PDF Packet 1" at bounding box center [784, 156] width 420 height 36
drag, startPoint x: 949, startPoint y: 347, endPoint x: 917, endPoint y: 369, distance: 38.8
click at [950, 346] on span "Complete!" at bounding box center [955, 344] width 53 height 14
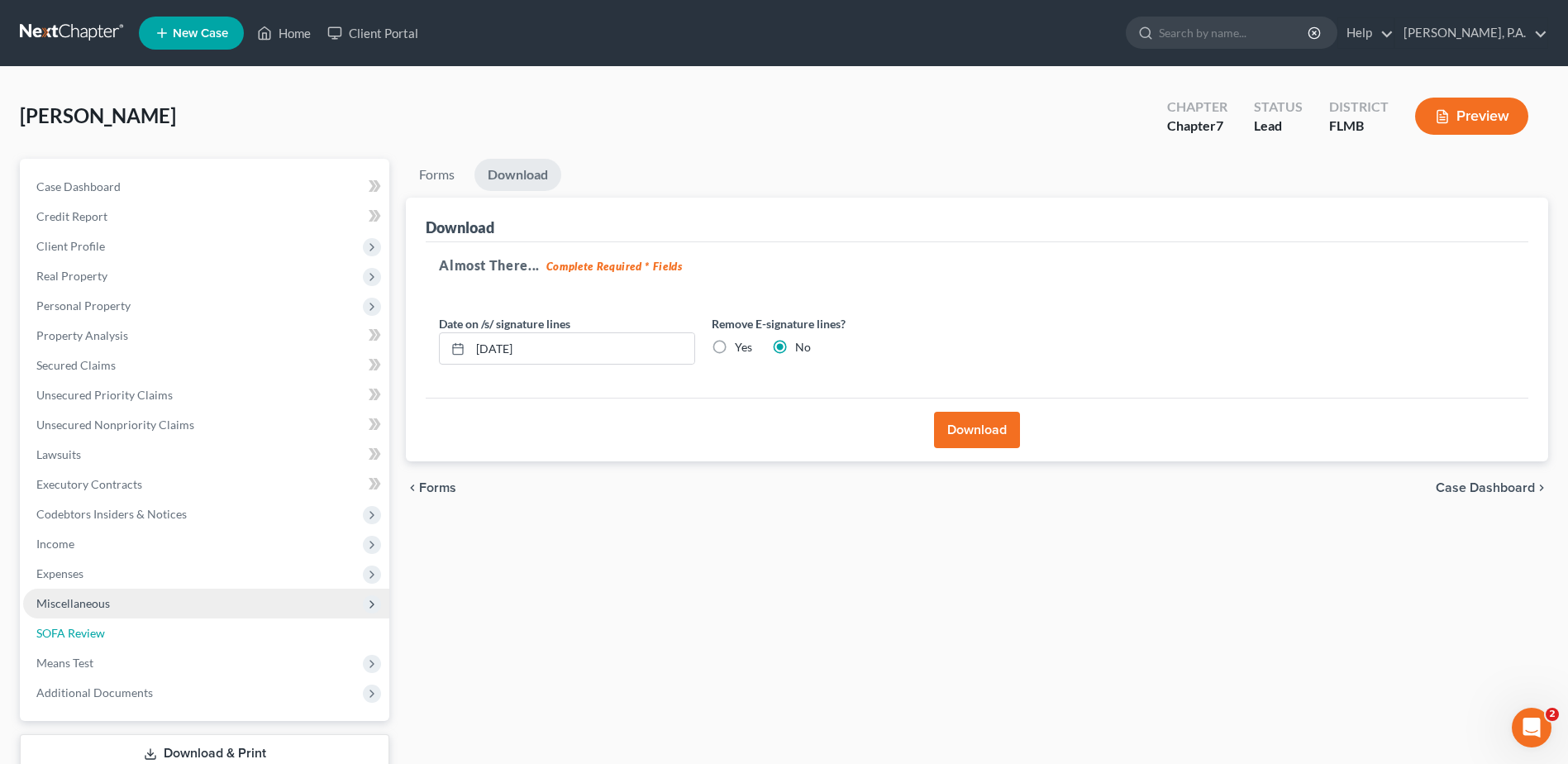
click at [104, 618] on link "SOFA Review" at bounding box center [206, 633] width 366 height 30
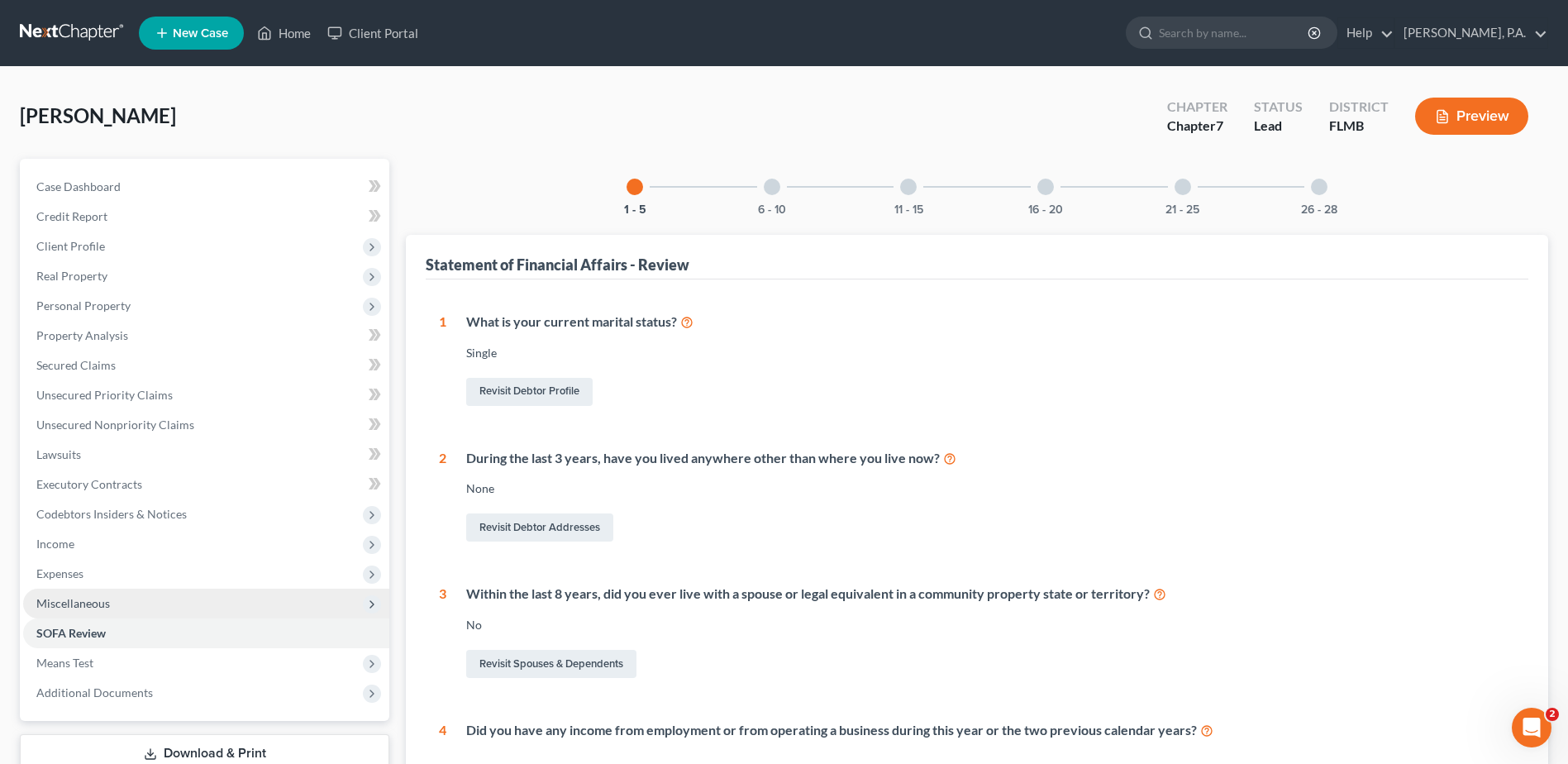
click at [106, 609] on span "Miscellaneous" at bounding box center [73, 603] width 74 height 14
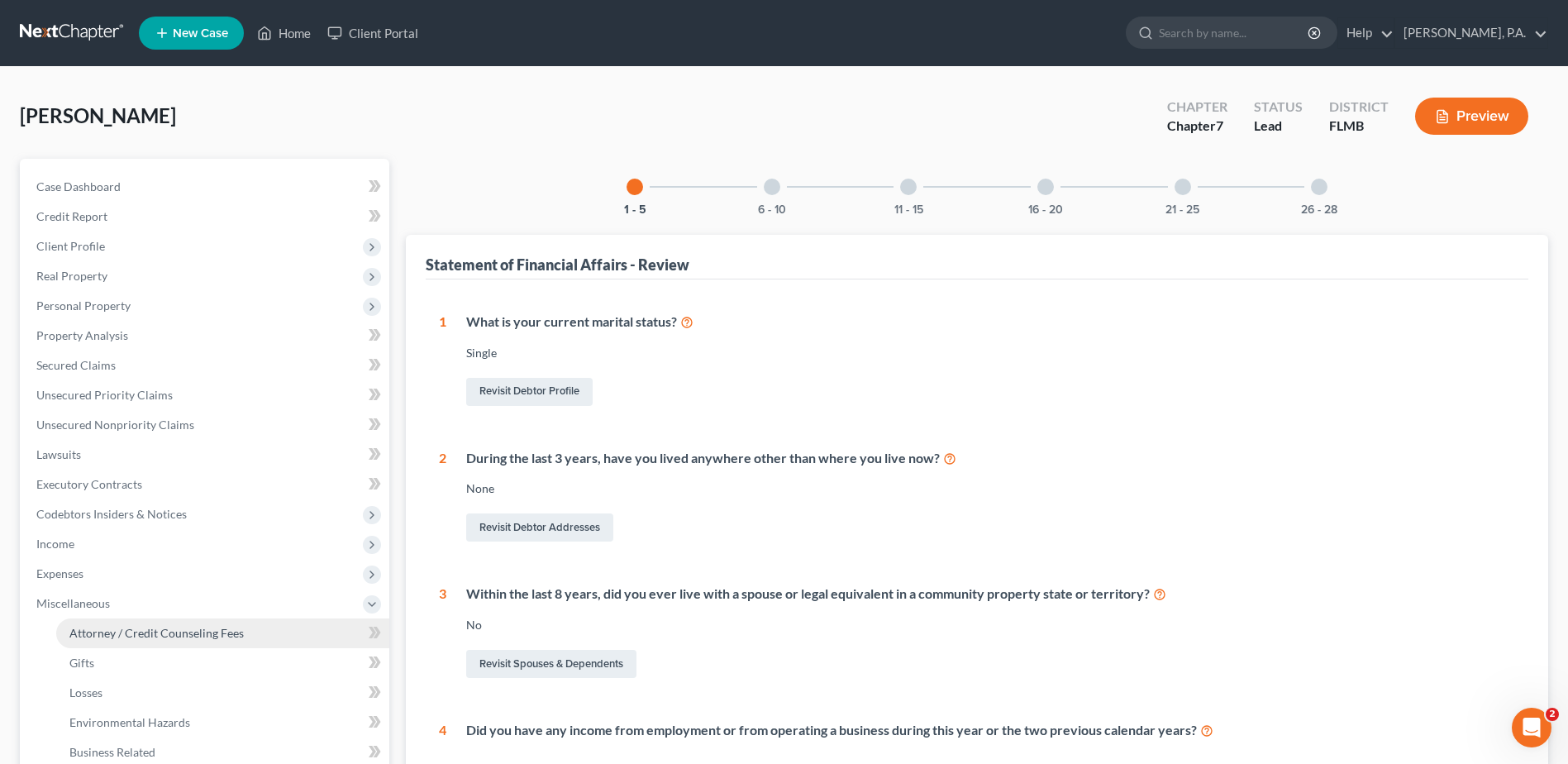
click at [122, 634] on span "Attorney / Credit Counseling Fees" at bounding box center [156, 633] width 174 height 14
select select "0"
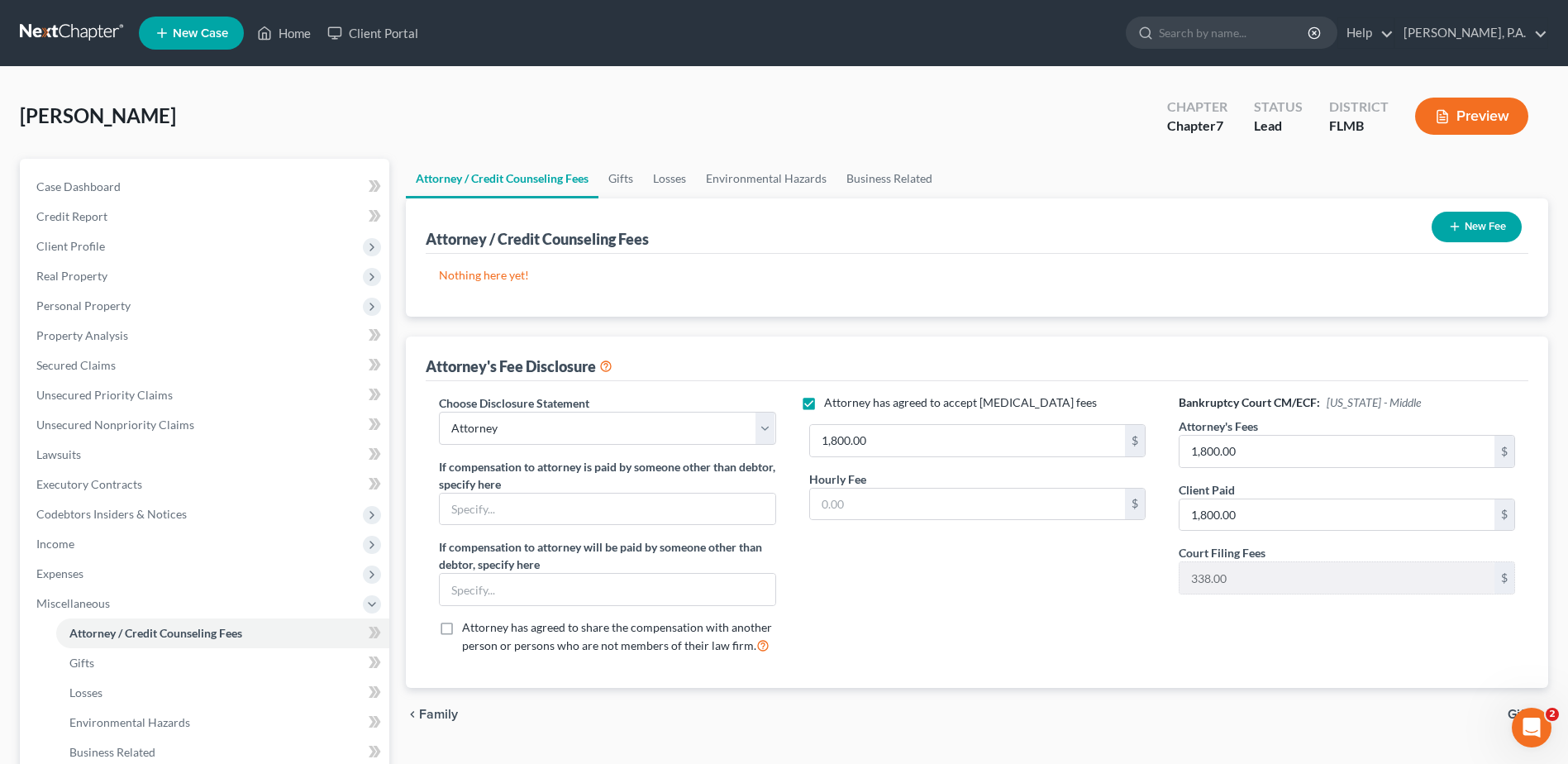
click at [824, 401] on label "Attorney has agreed to accept [MEDICAL_DATA] fees" at bounding box center [960, 402] width 273 height 16
click at [831, 401] on input "Attorney has agreed to accept [MEDICAL_DATA] fees" at bounding box center [836, 399] width 11 height 11
checkbox input "false"
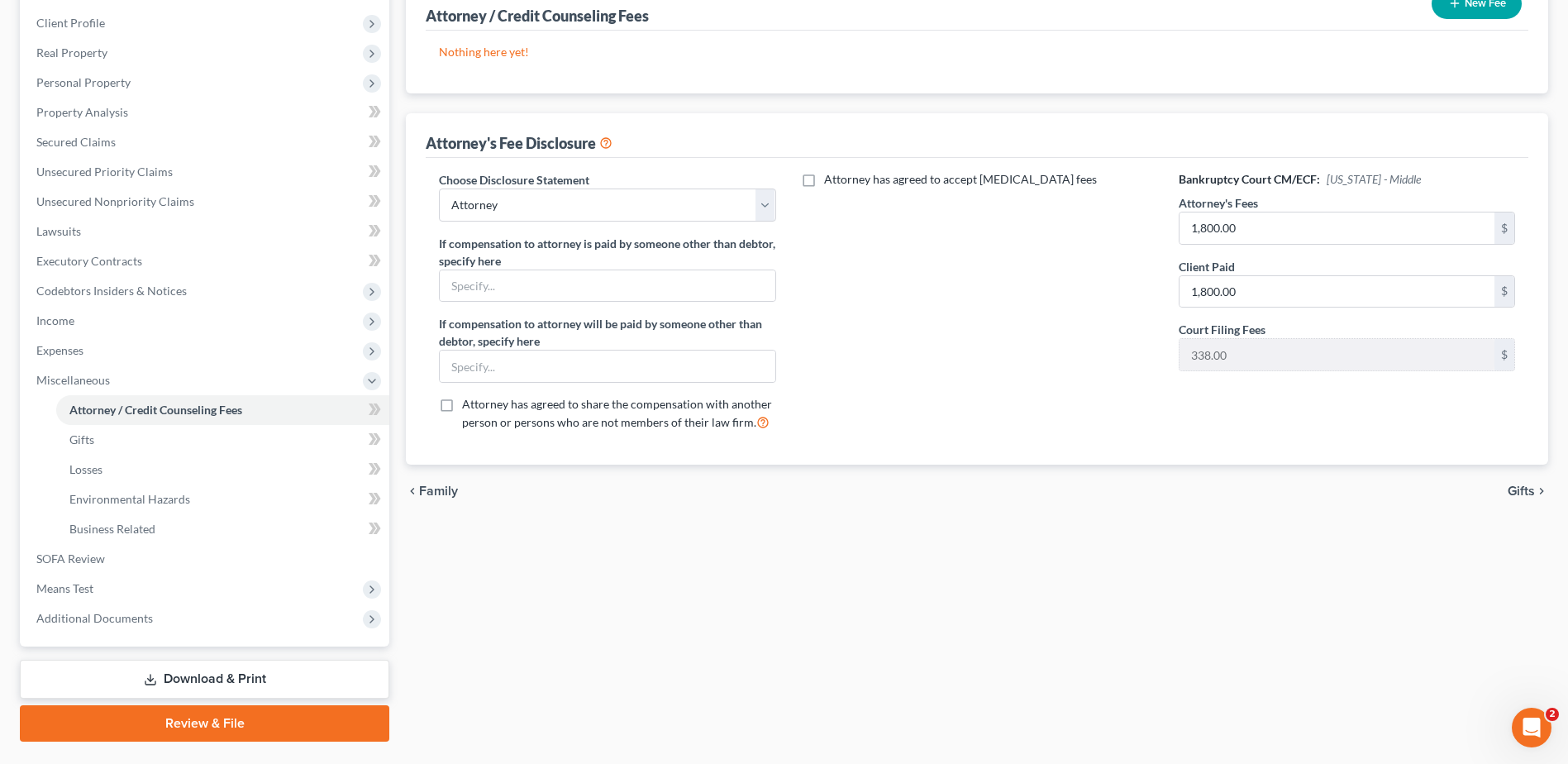
scroll to position [248, 0]
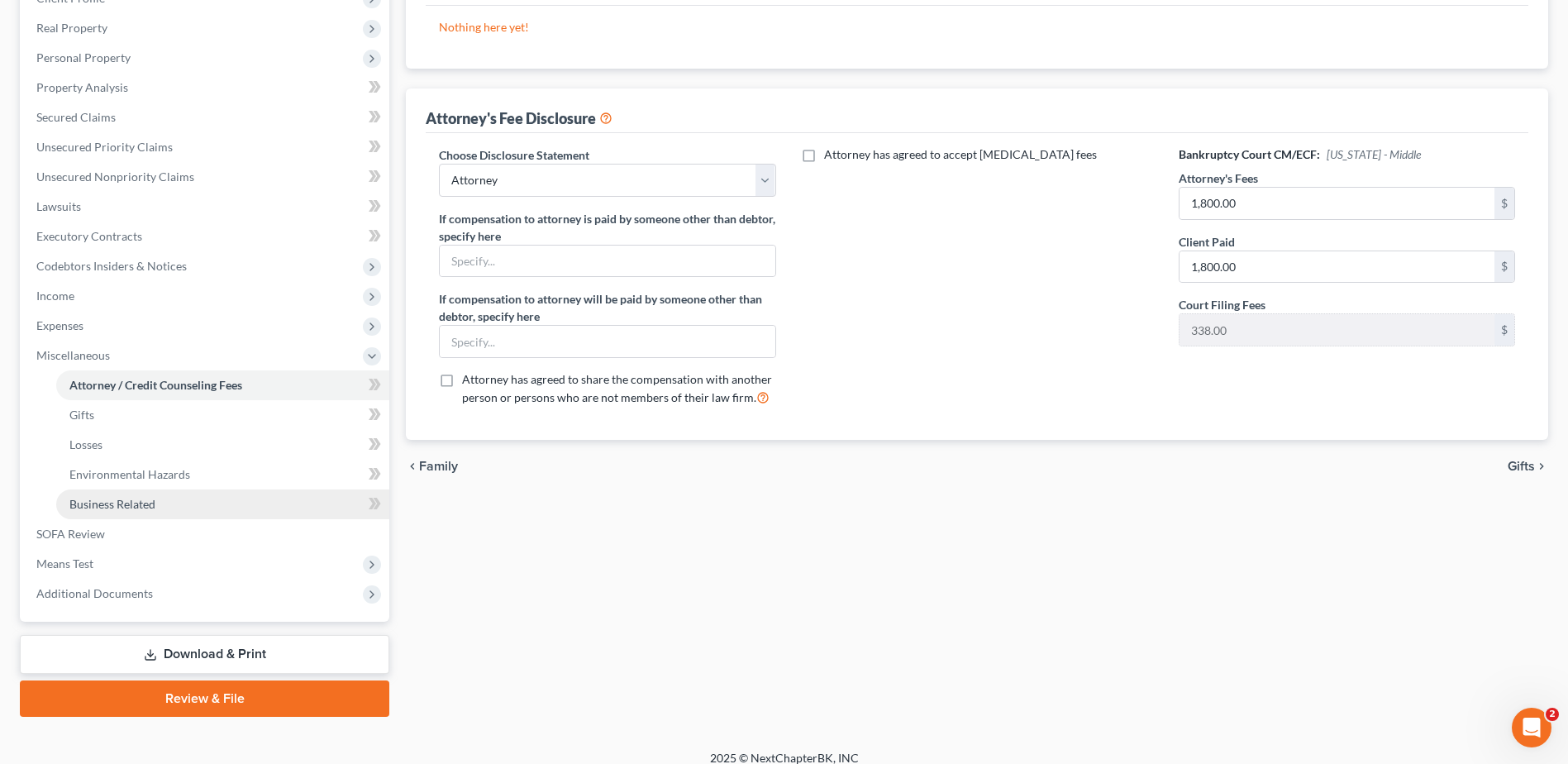
click at [144, 503] on span "Business Related" at bounding box center [112, 504] width 86 height 14
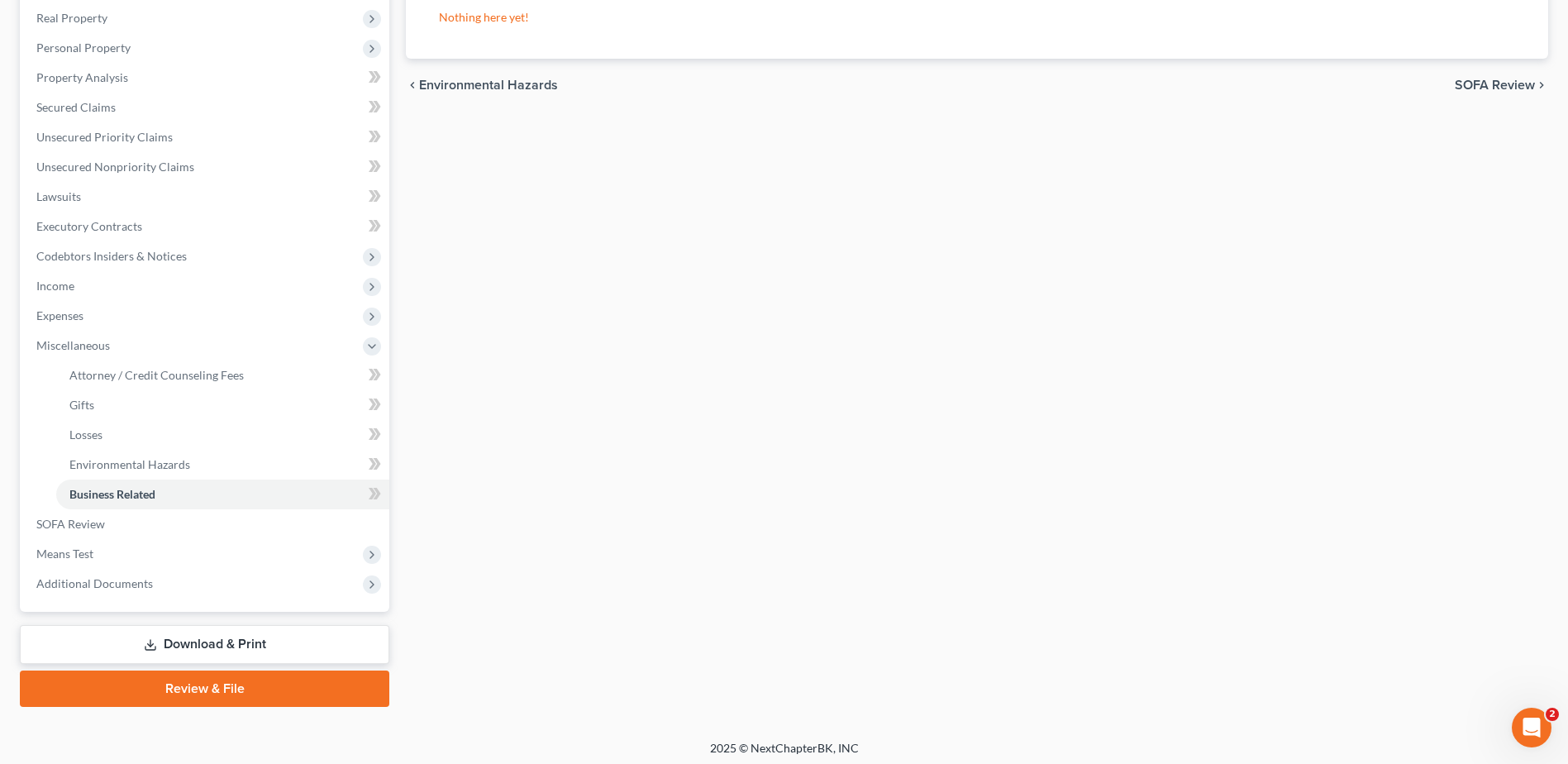
scroll to position [264, 0]
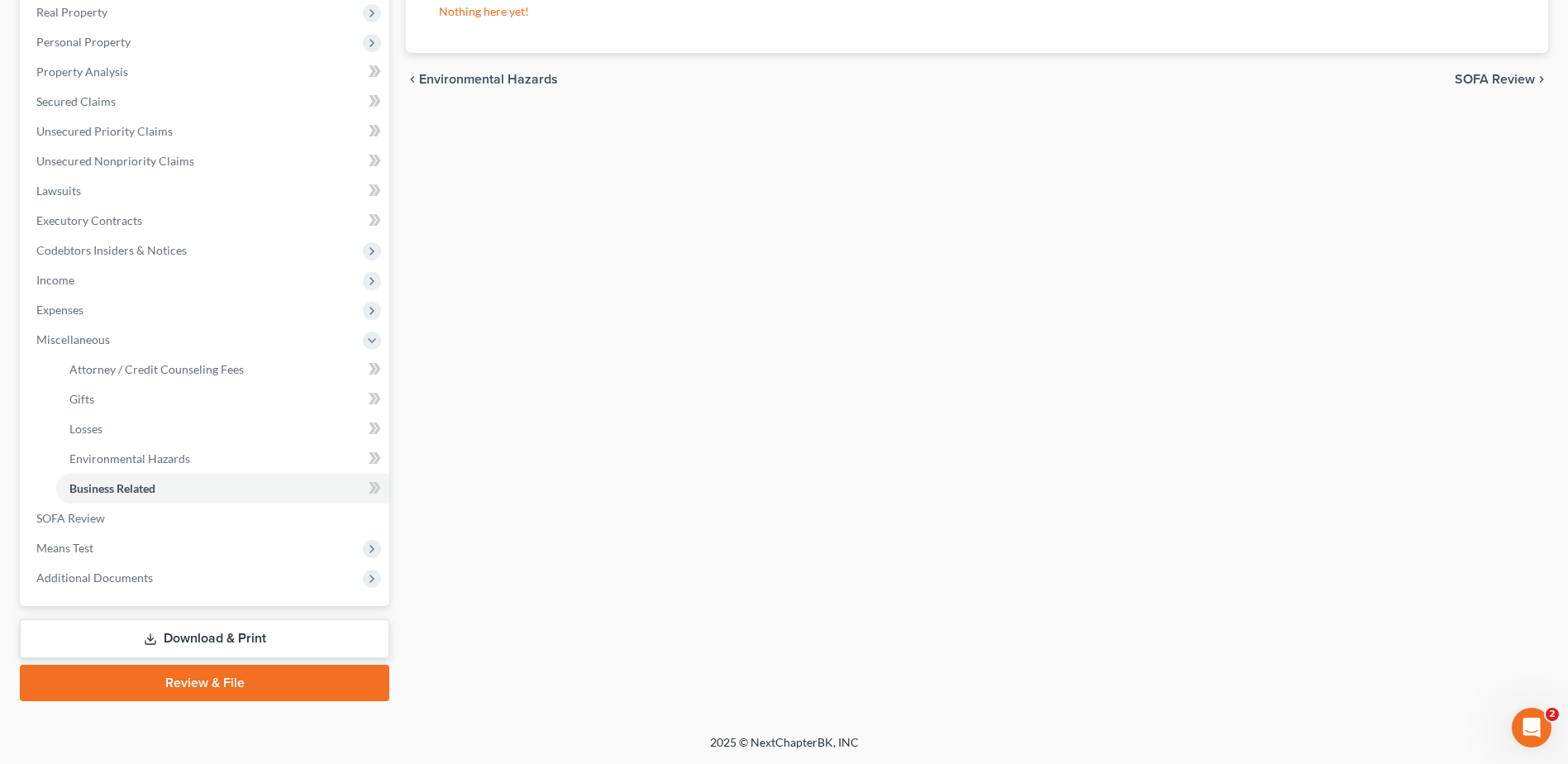
click at [231, 680] on link "Review & File" at bounding box center [204, 682] width 369 height 36
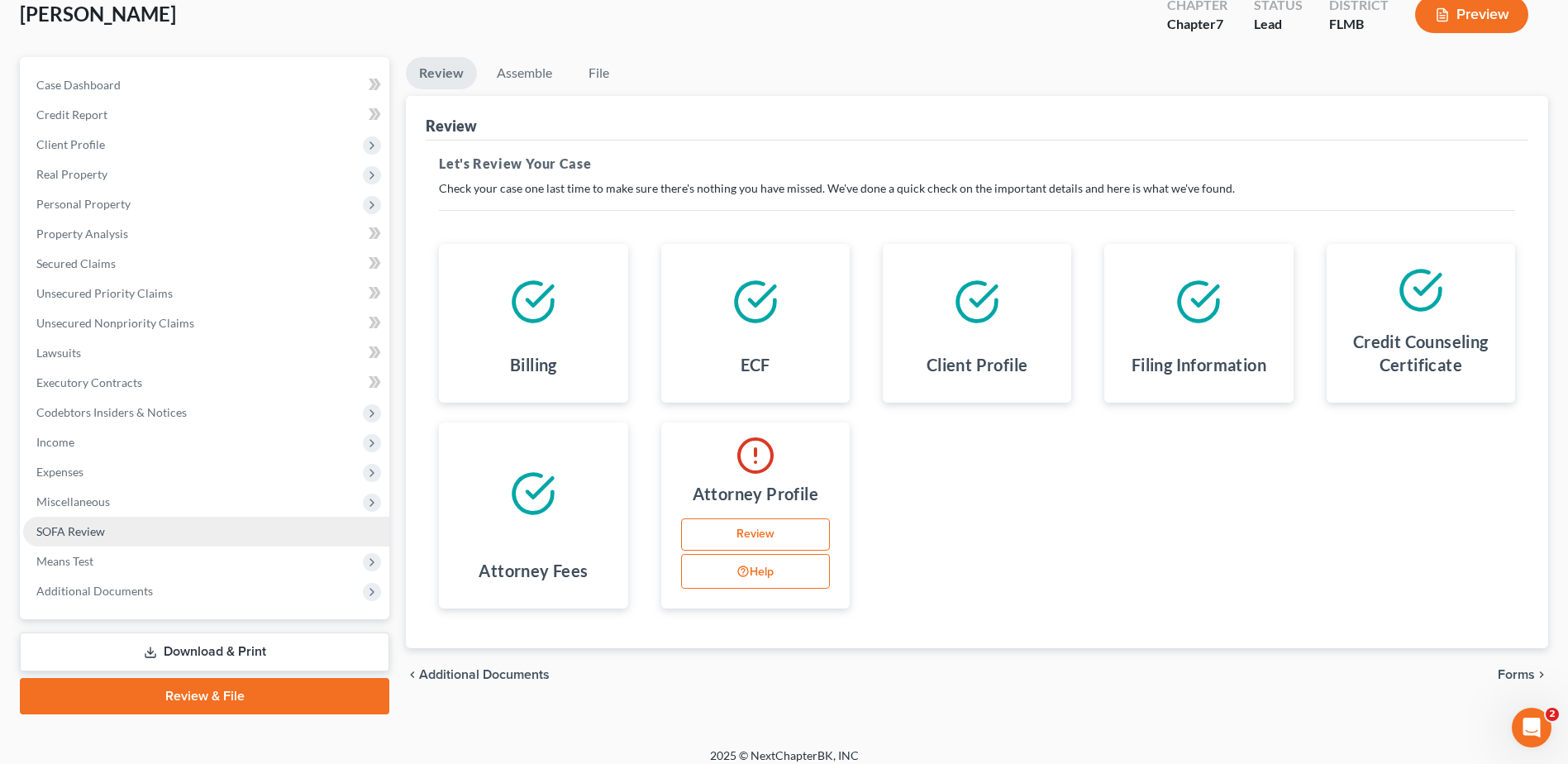
scroll to position [115, 0]
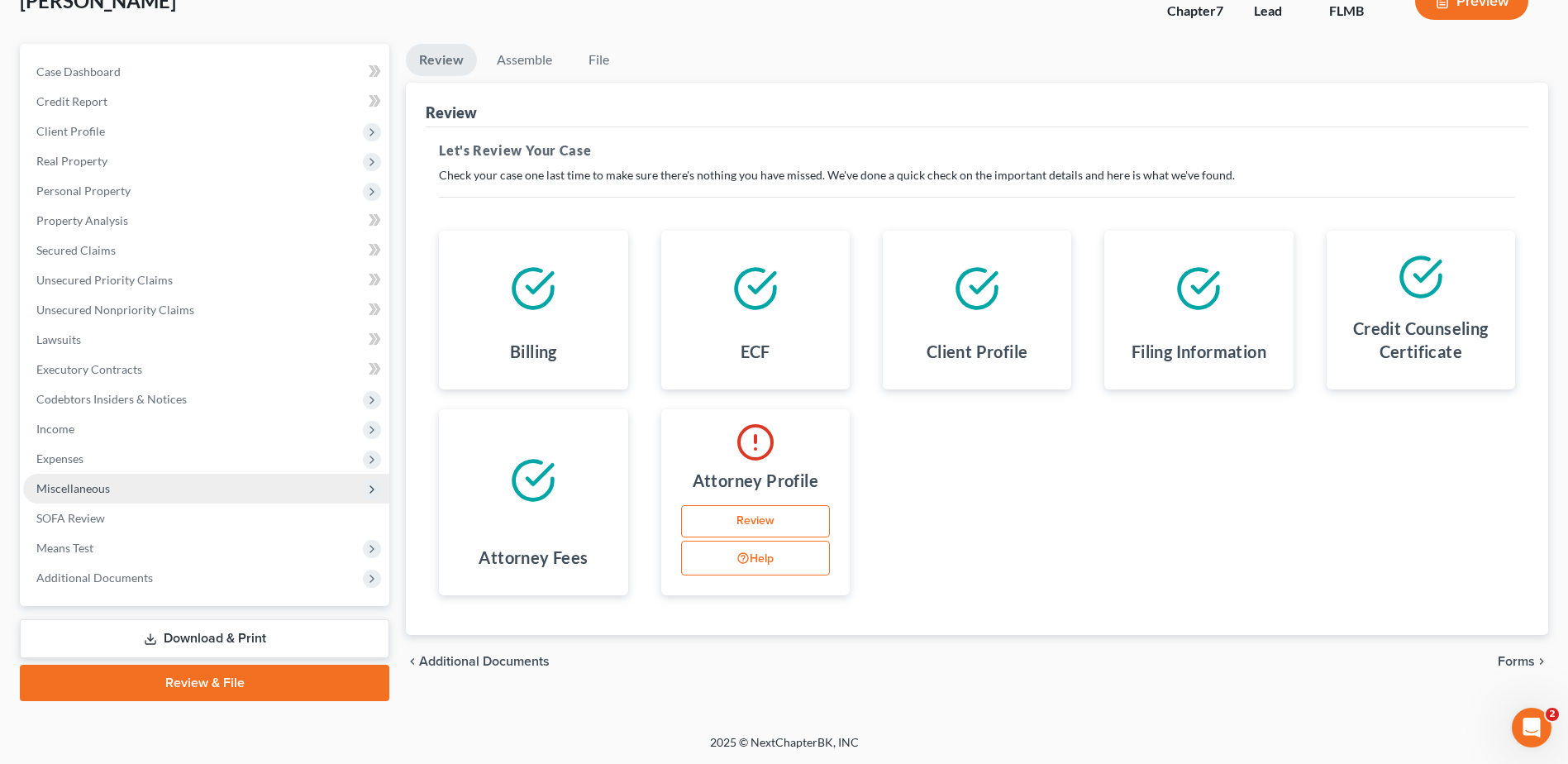
click at [98, 486] on span "Miscellaneous" at bounding box center [73, 488] width 74 height 14
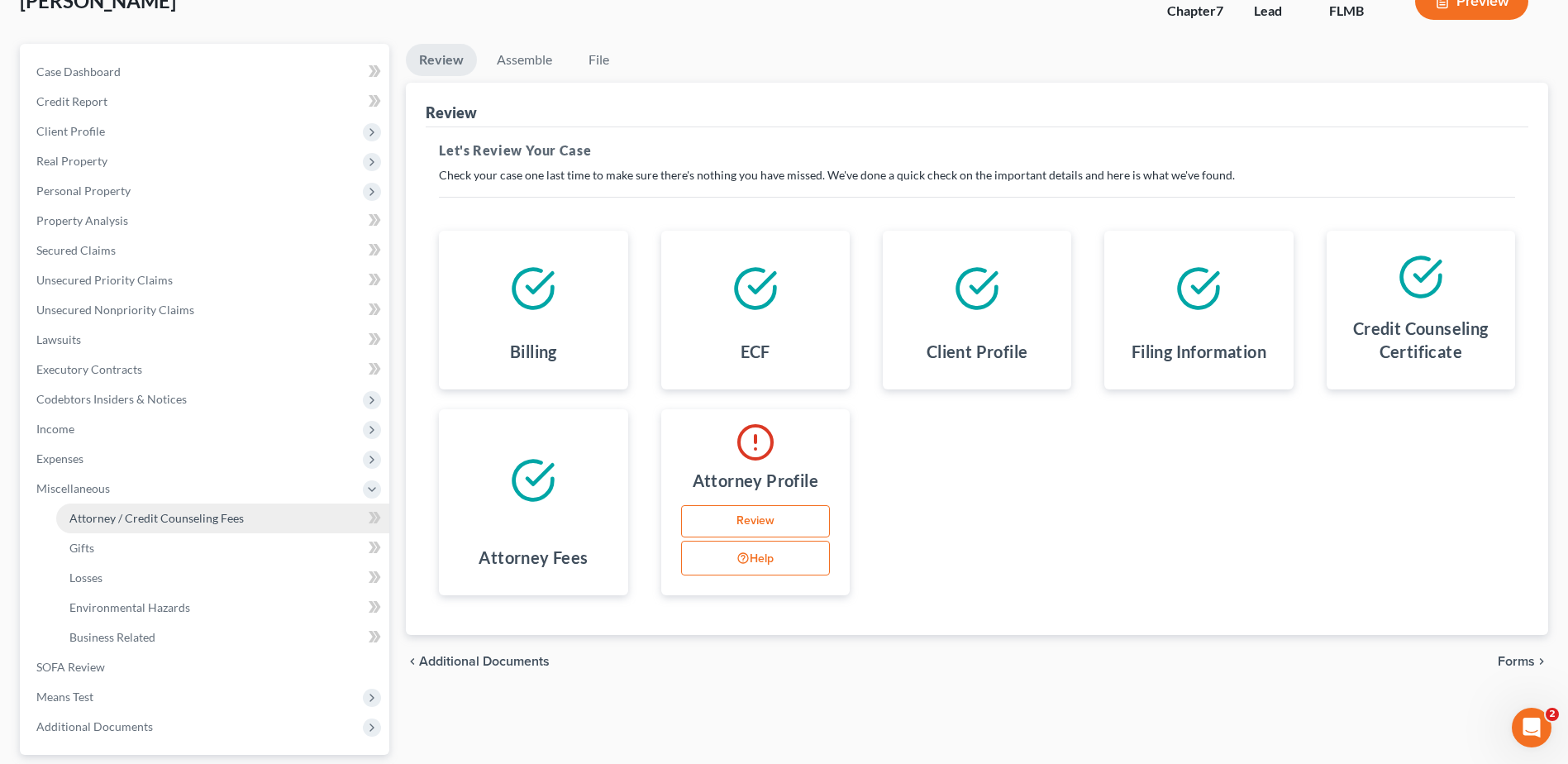
click at [146, 523] on span "Attorney / Credit Counseling Fees" at bounding box center [156, 518] width 174 height 14
select select "0"
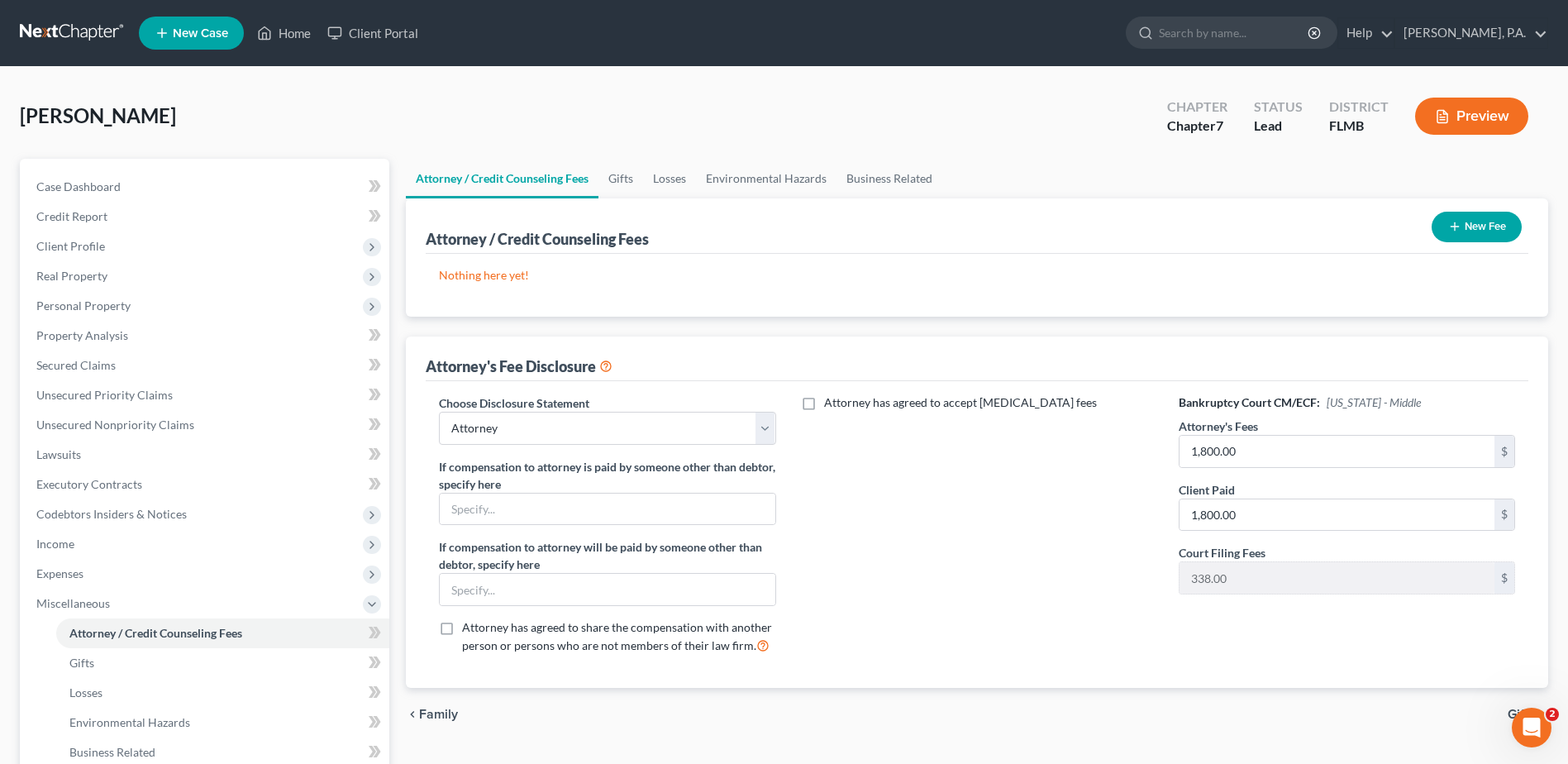
click at [1476, 233] on button "New Fee" at bounding box center [1476, 227] width 90 height 31
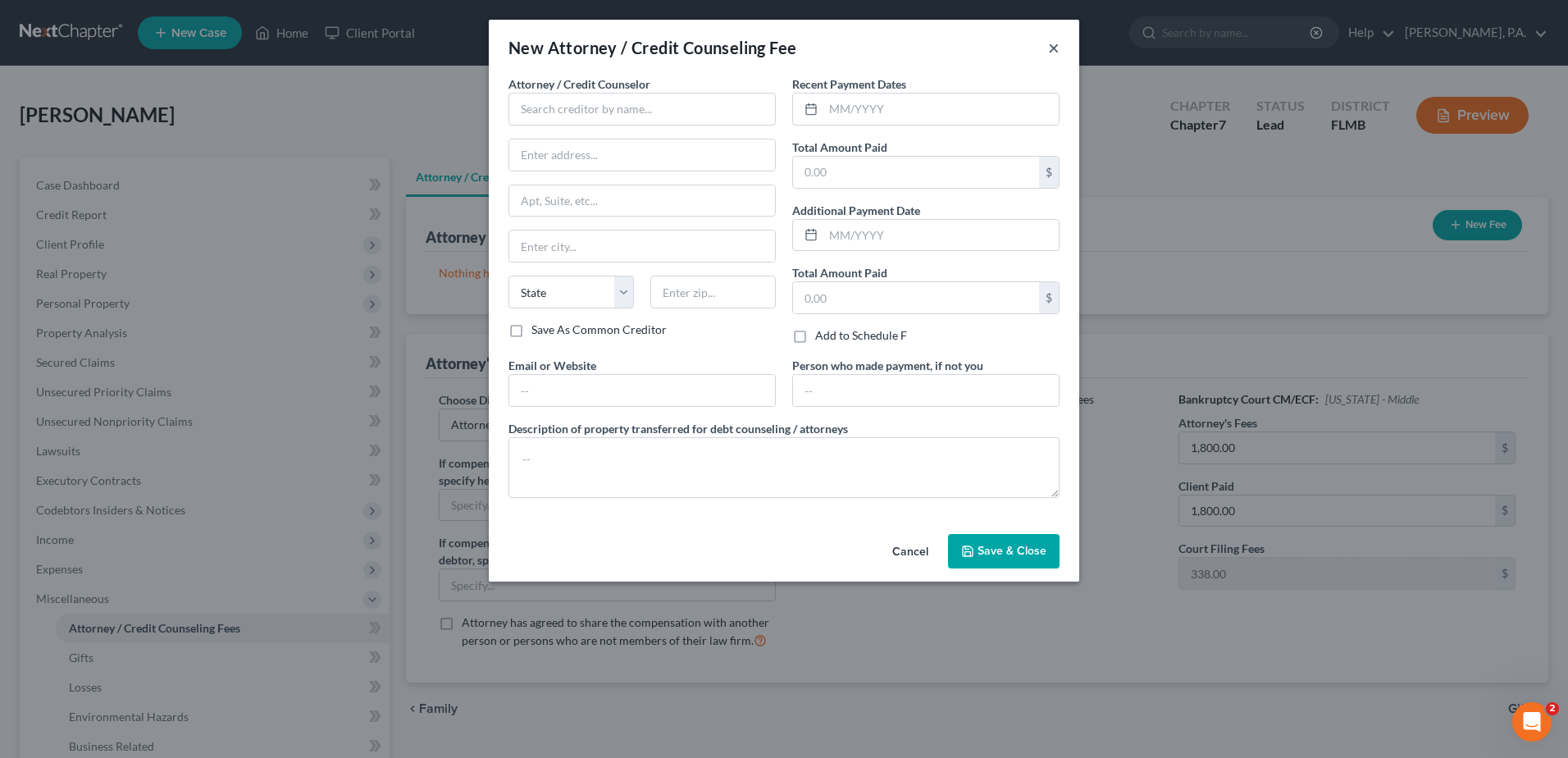
click at [1054, 50] on button "×" at bounding box center [1054, 47] width 11 height 20
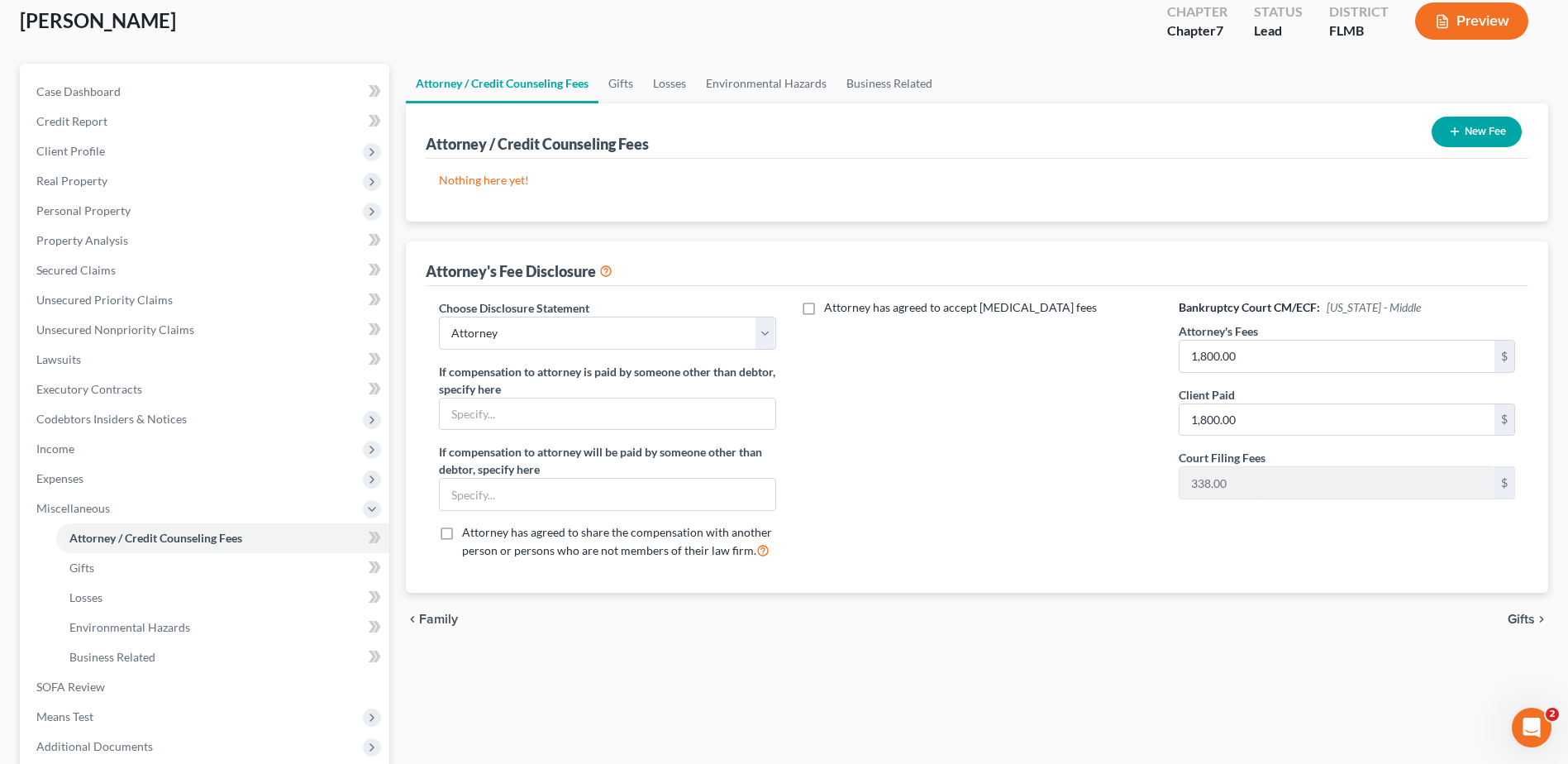
scroll to position [248, 0]
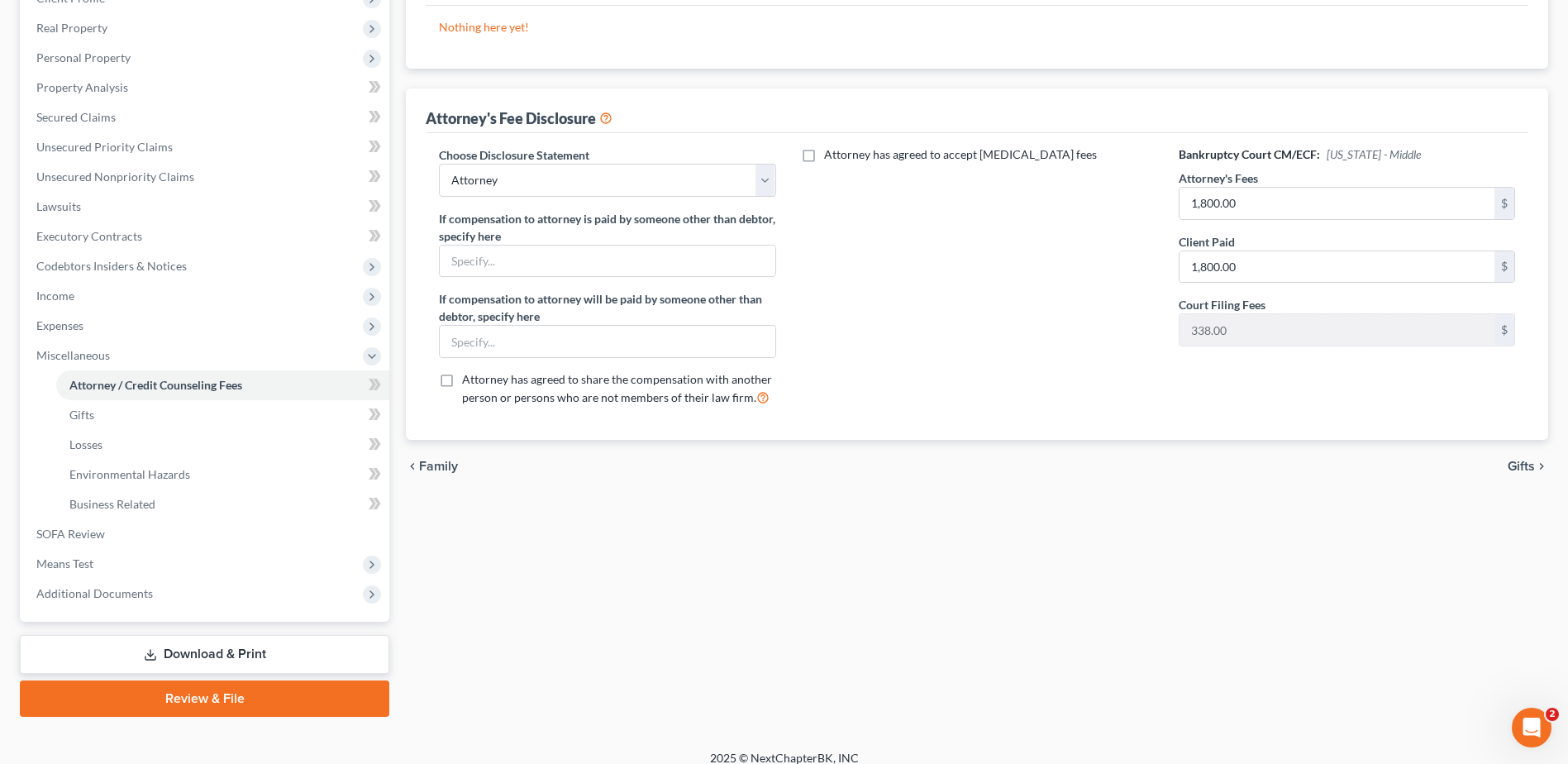
click at [214, 660] on link "Download & Print" at bounding box center [204, 654] width 369 height 39
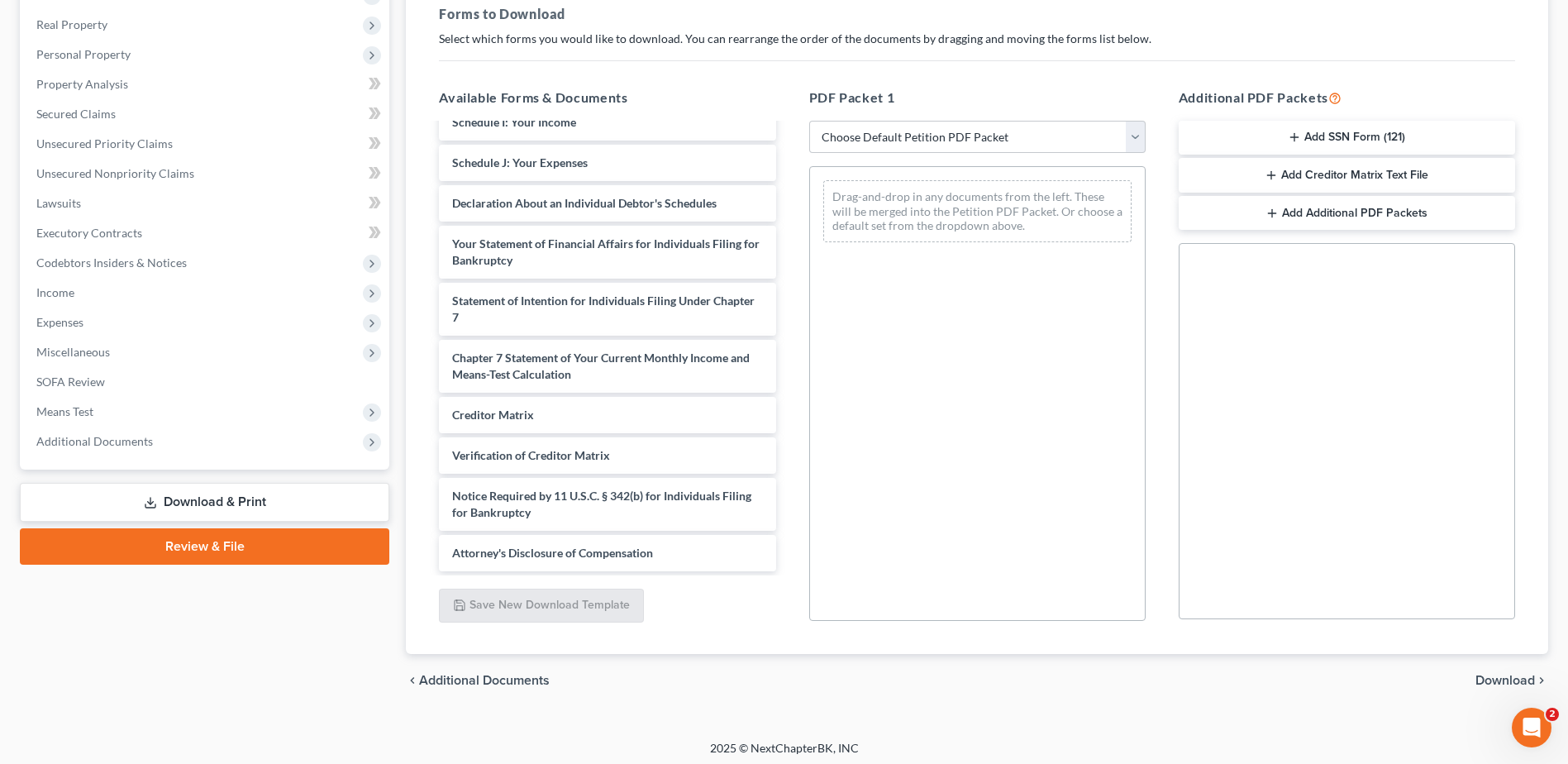
scroll to position [257, 0]
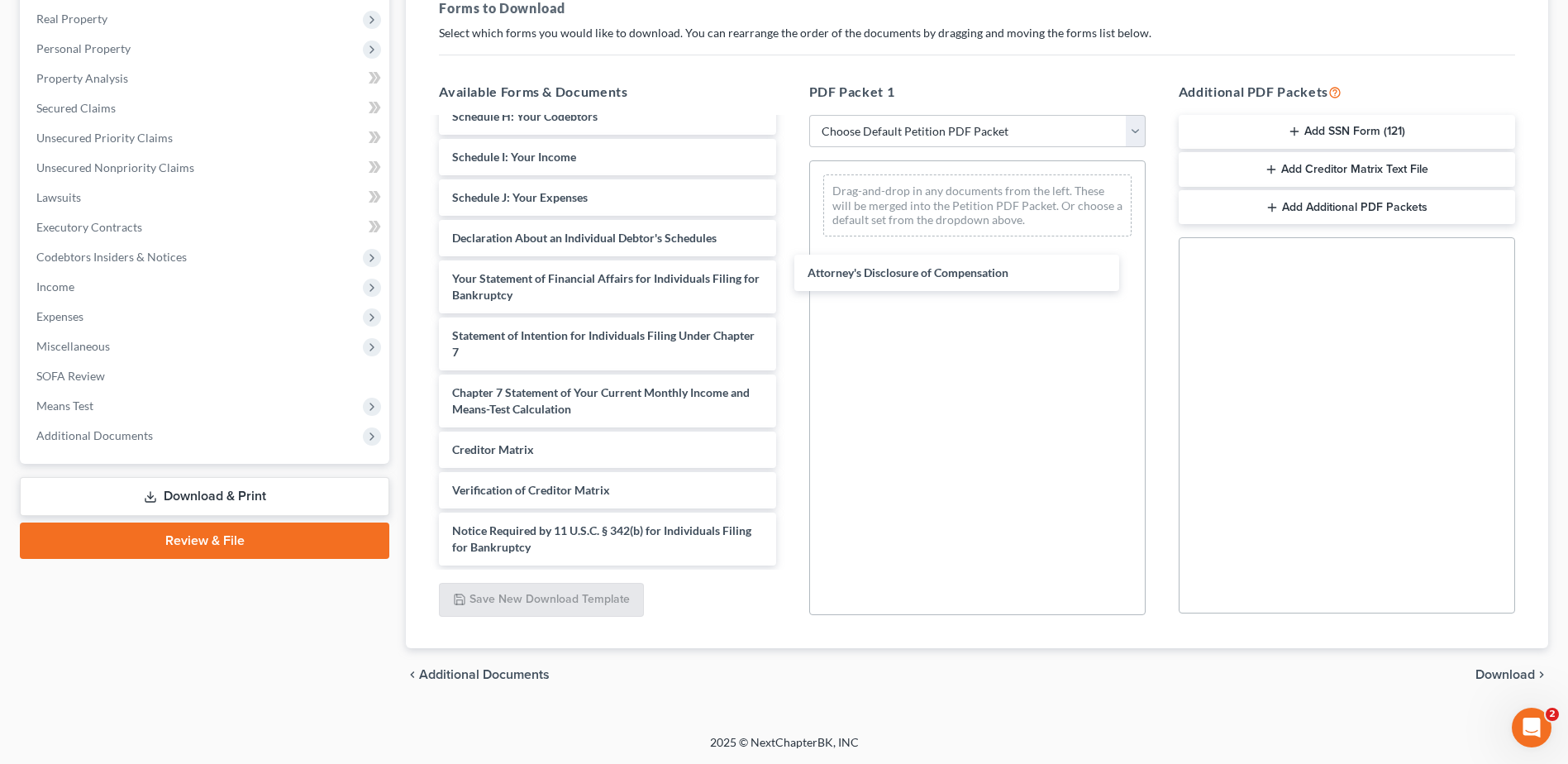
drag, startPoint x: 594, startPoint y: 544, endPoint x: 949, endPoint y: 233, distance: 472.0
click at [789, 251] on div "Attorney's Disclosure of Compensation Voluntary Petition for Individuals Filing…" at bounding box center [607, 182] width 363 height 767
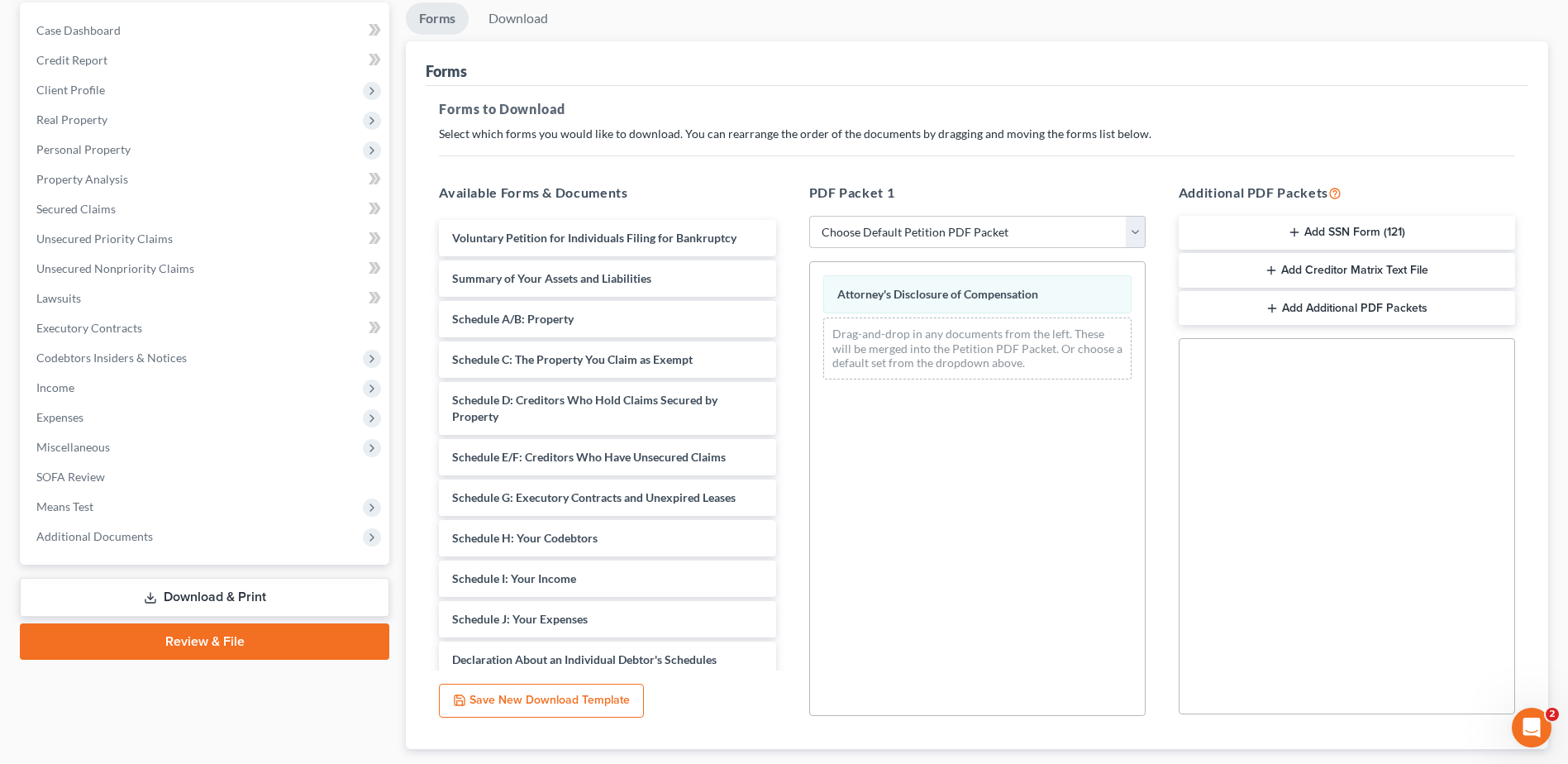
scroll to position [0, 0]
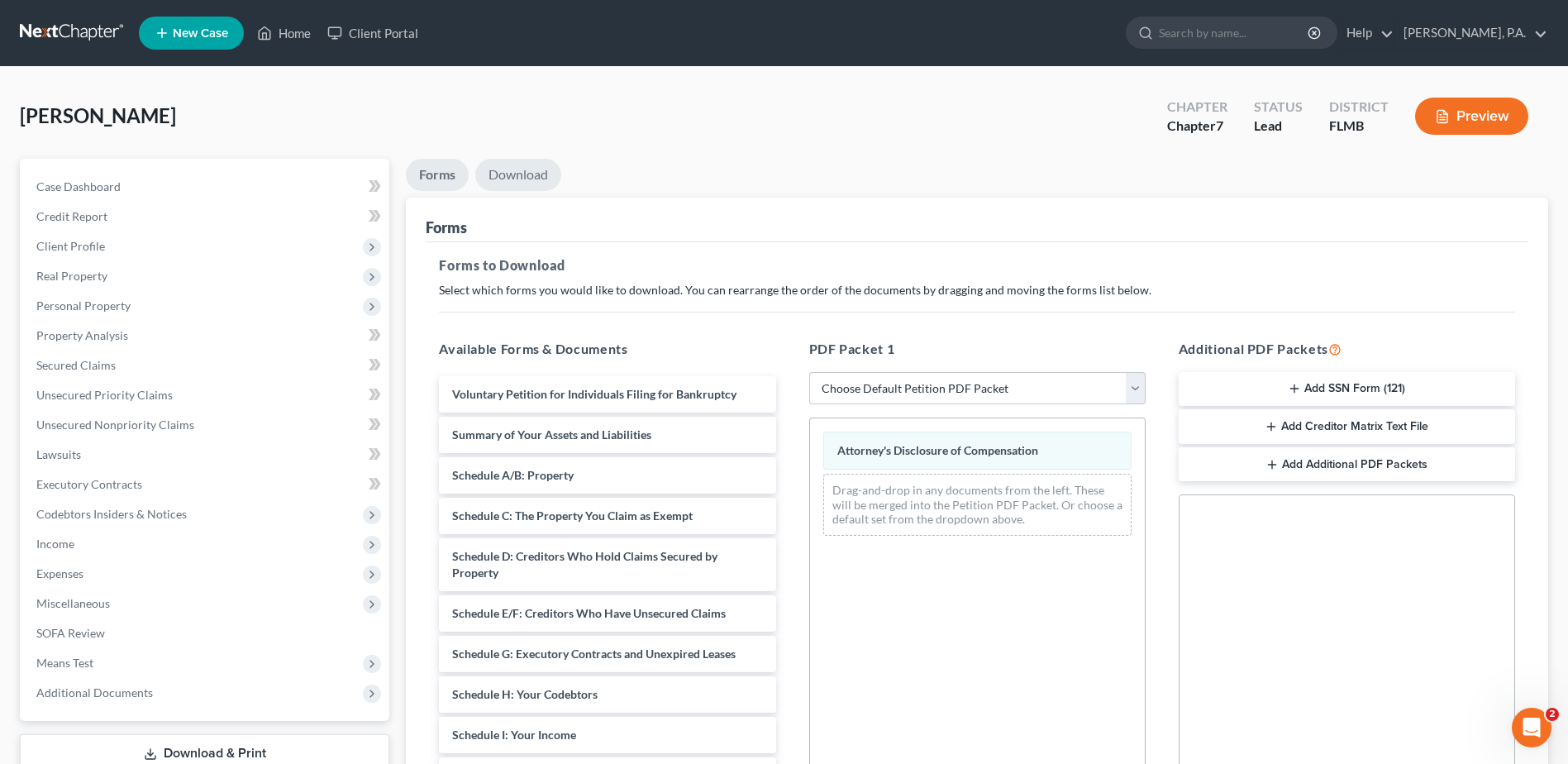
click at [533, 181] on link "Download" at bounding box center [518, 175] width 86 height 33
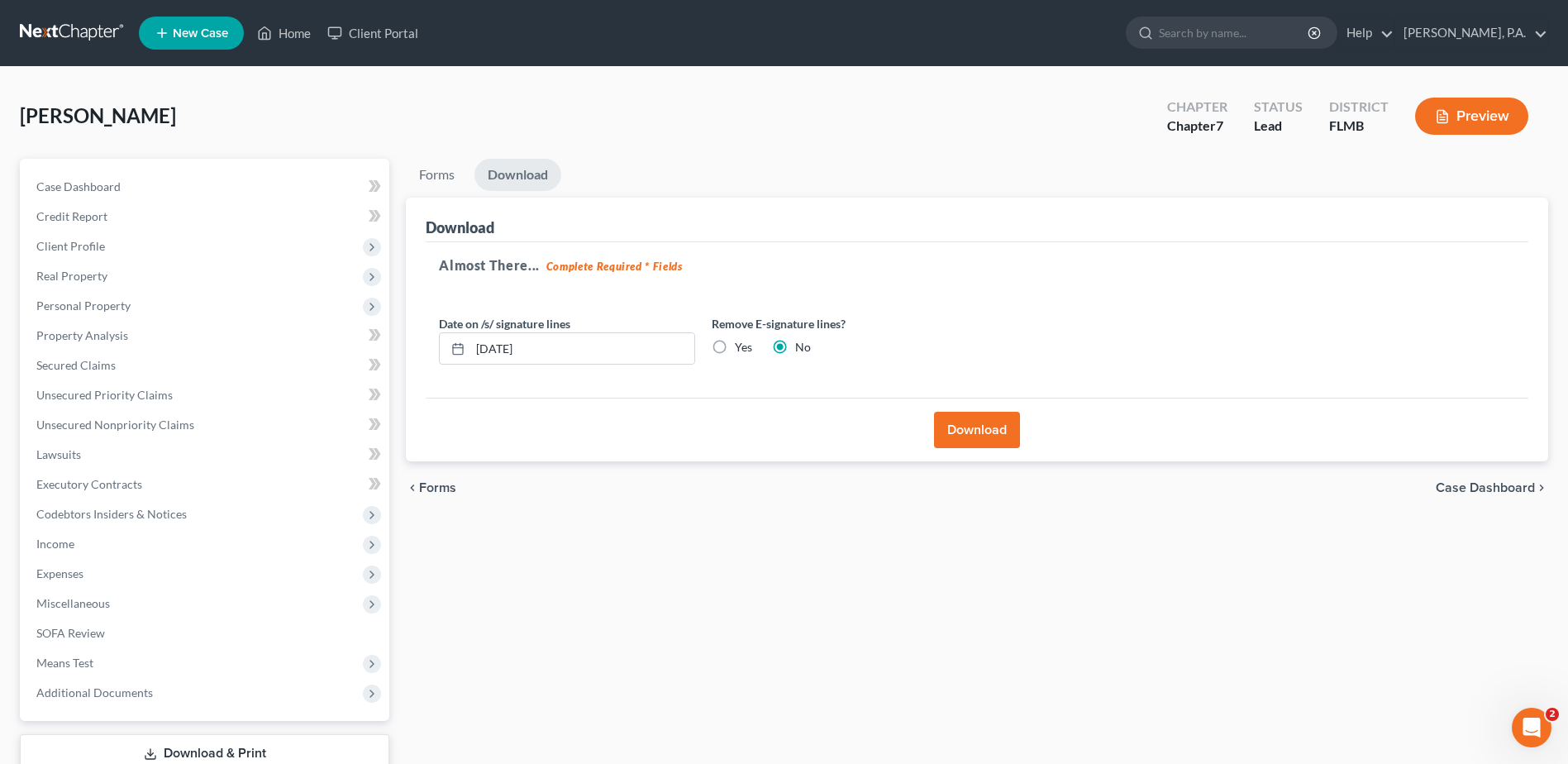
click at [975, 426] on button "Download" at bounding box center [977, 430] width 86 height 36
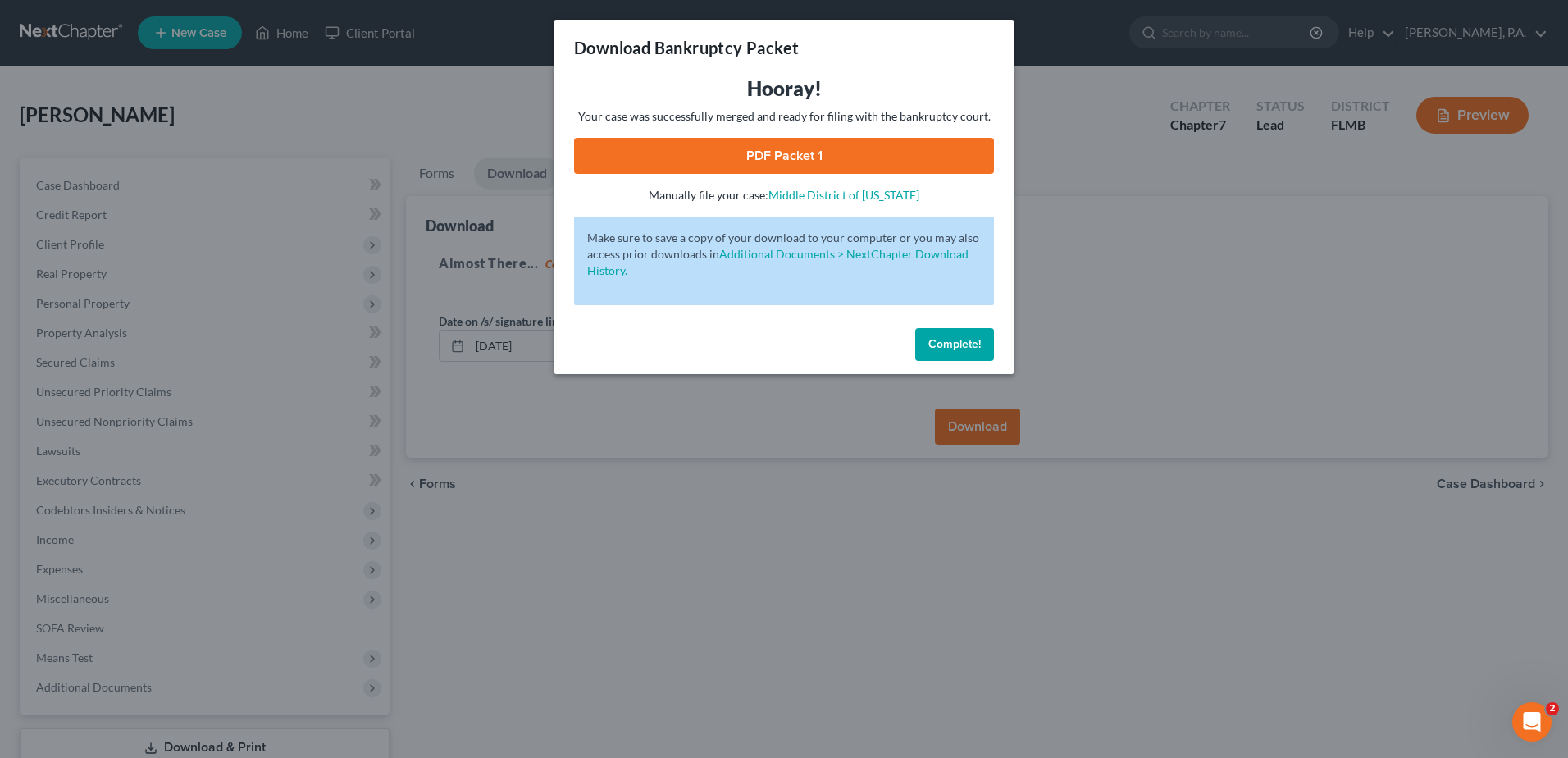
click at [804, 146] on link "PDF Packet 1" at bounding box center [784, 156] width 420 height 36
click at [872, 146] on link "PDF Packet 1" at bounding box center [784, 156] width 420 height 36
click at [965, 345] on span "Complete!" at bounding box center [955, 344] width 53 height 14
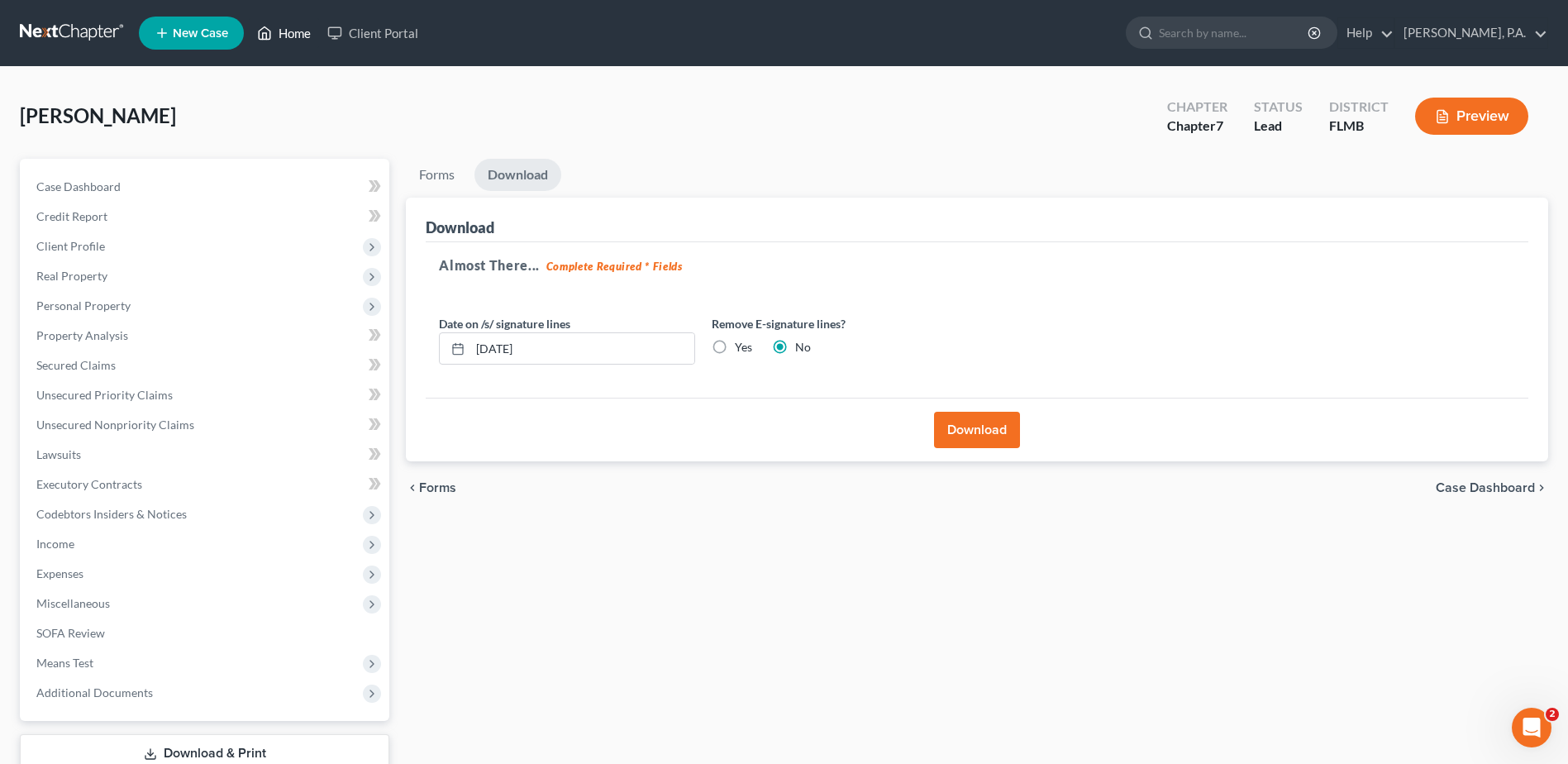
click at [287, 33] on link "Home" at bounding box center [284, 33] width 70 height 30
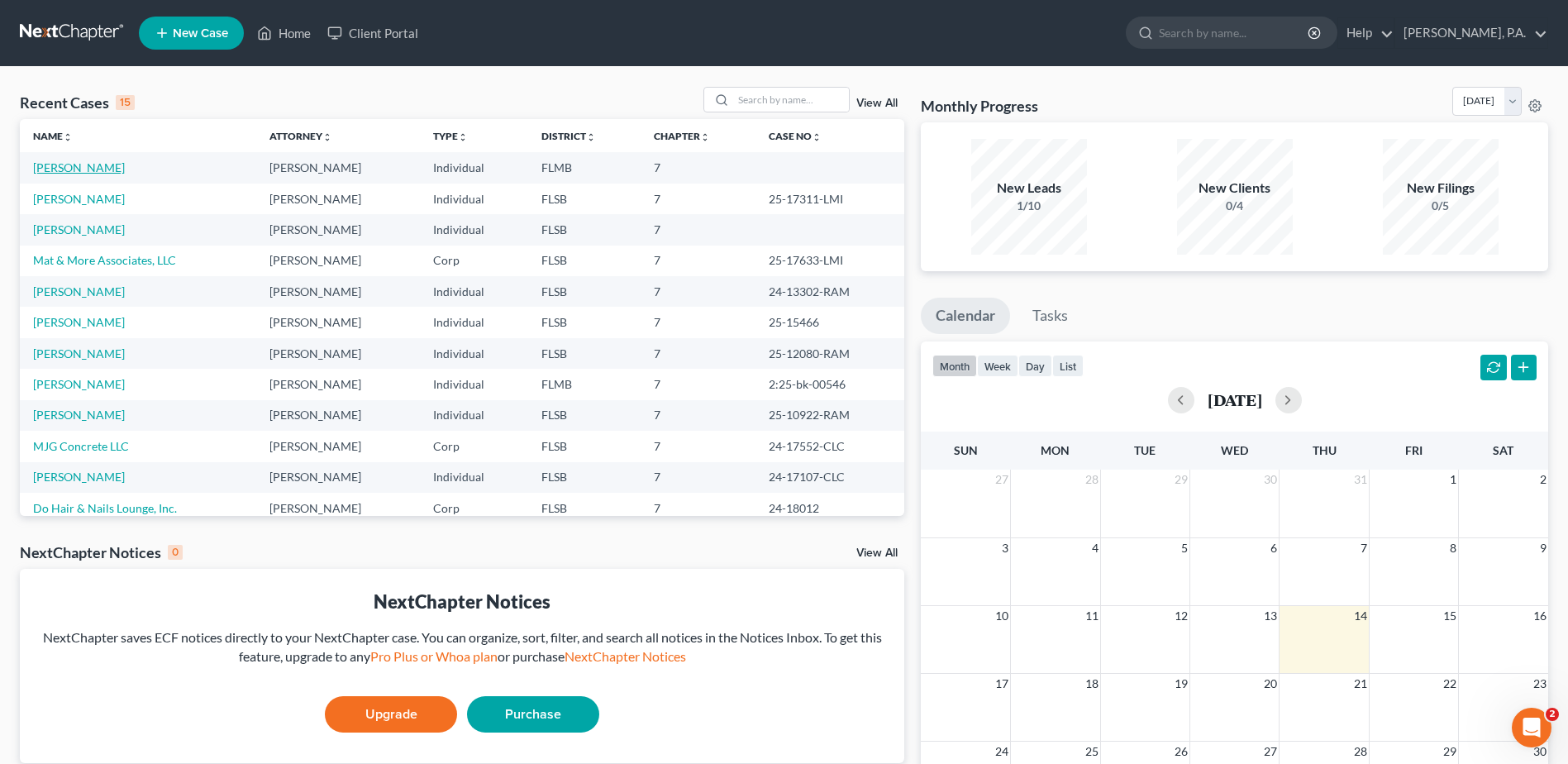
click at [61, 163] on link "[PERSON_NAME]" at bounding box center [79, 167] width 92 height 14
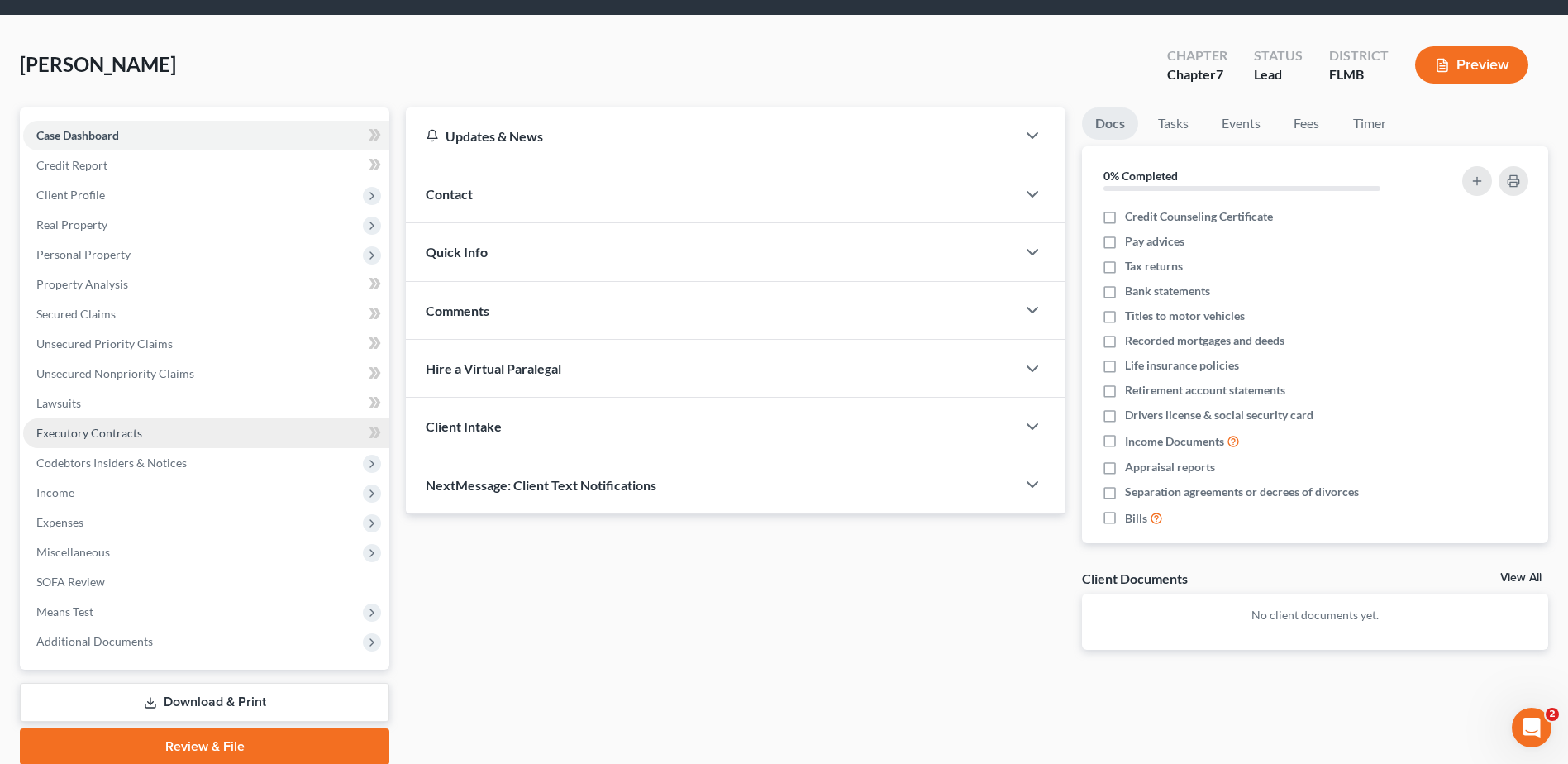
scroll to position [115, 0]
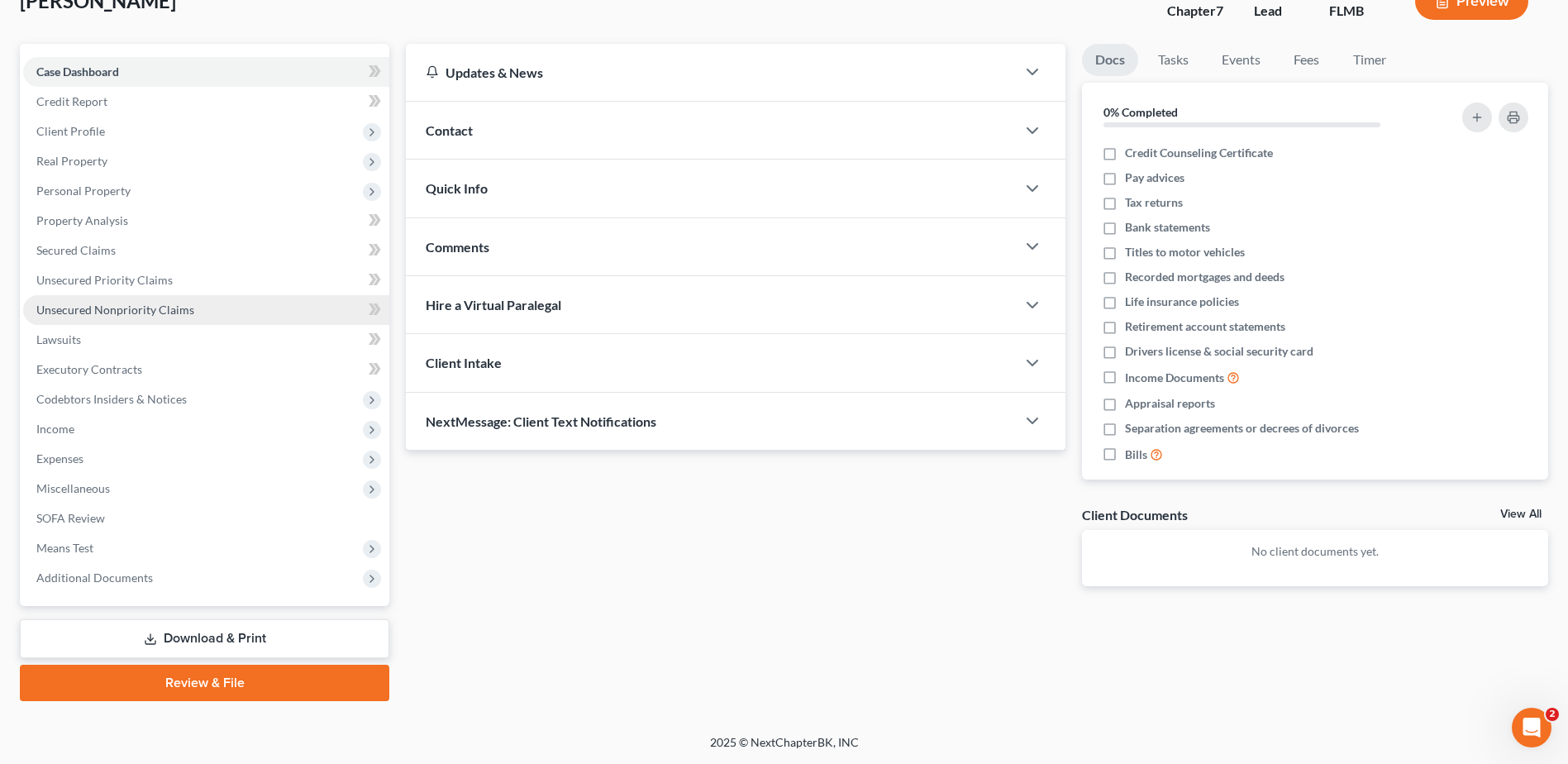
click at [96, 306] on span "Unsecured Nonpriority Claims" at bounding box center [115, 309] width 158 height 14
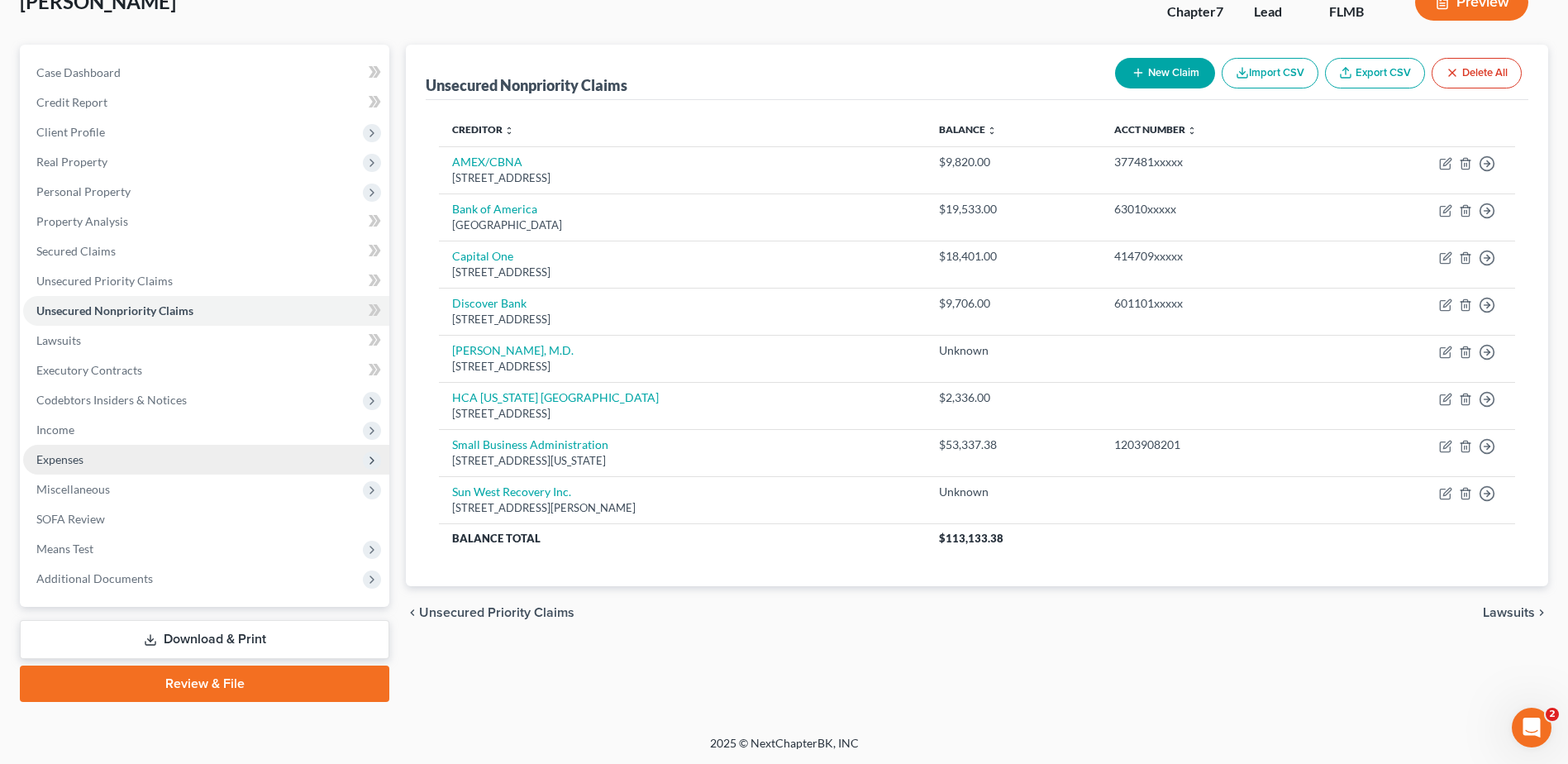
scroll to position [115, 0]
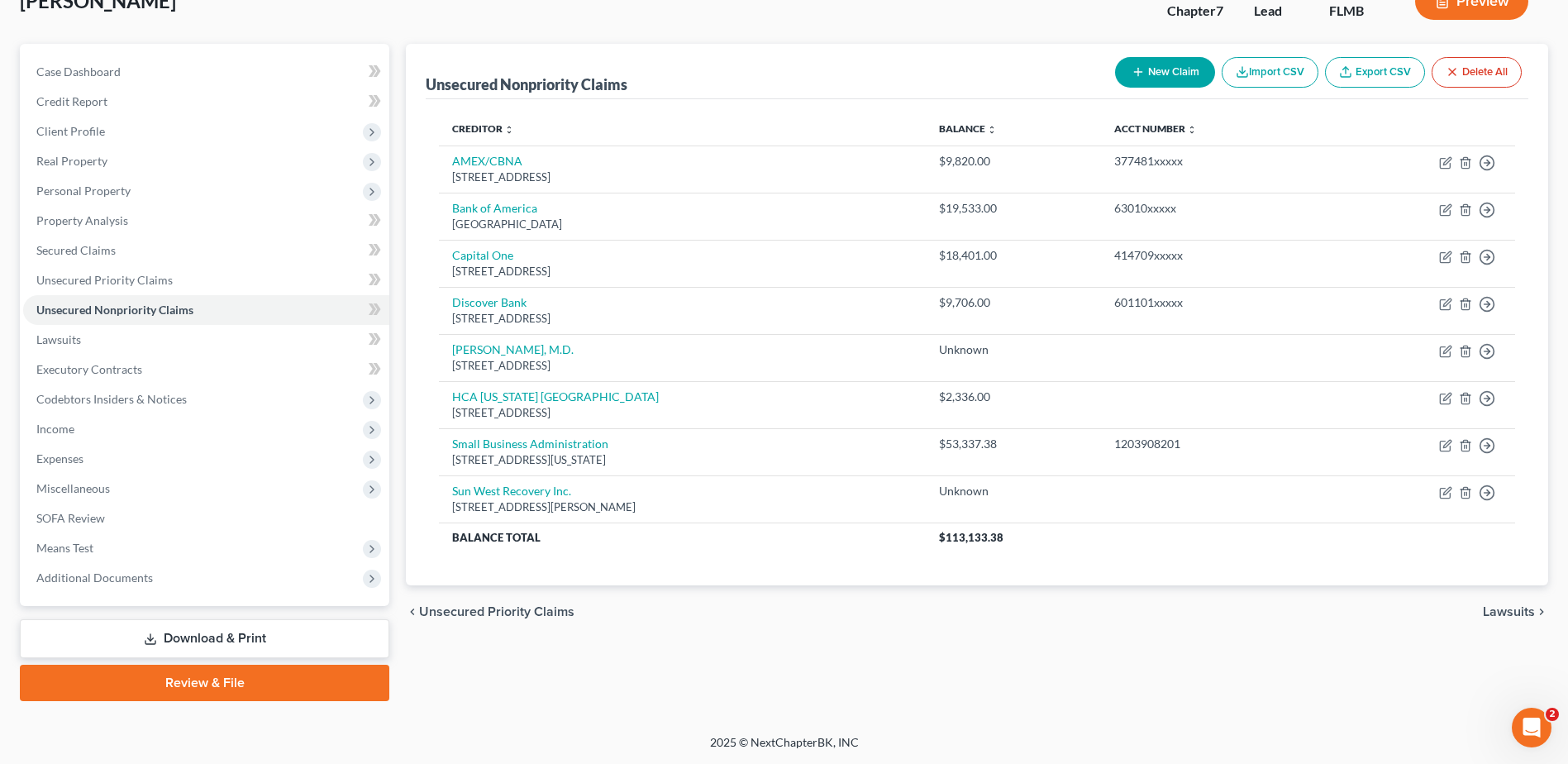
click at [223, 686] on link "Review & File" at bounding box center [204, 682] width 369 height 36
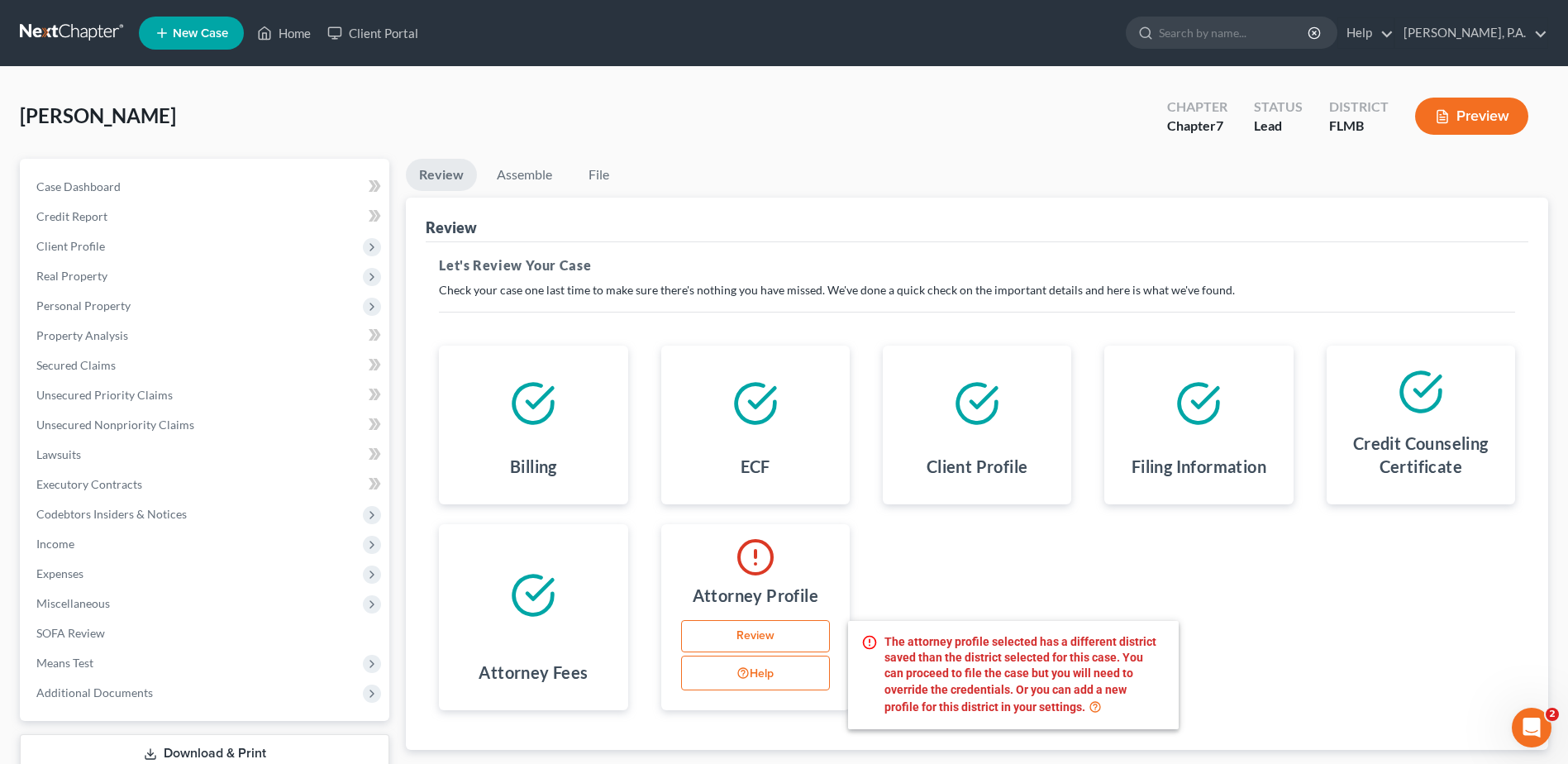
drag, startPoint x: 741, startPoint y: 640, endPoint x: 767, endPoint y: 665, distance: 36.1
click at [768, 664] on button "Help" at bounding box center [754, 673] width 148 height 34
click at [757, 549] on icon at bounding box center [755, 557] width 39 height 39
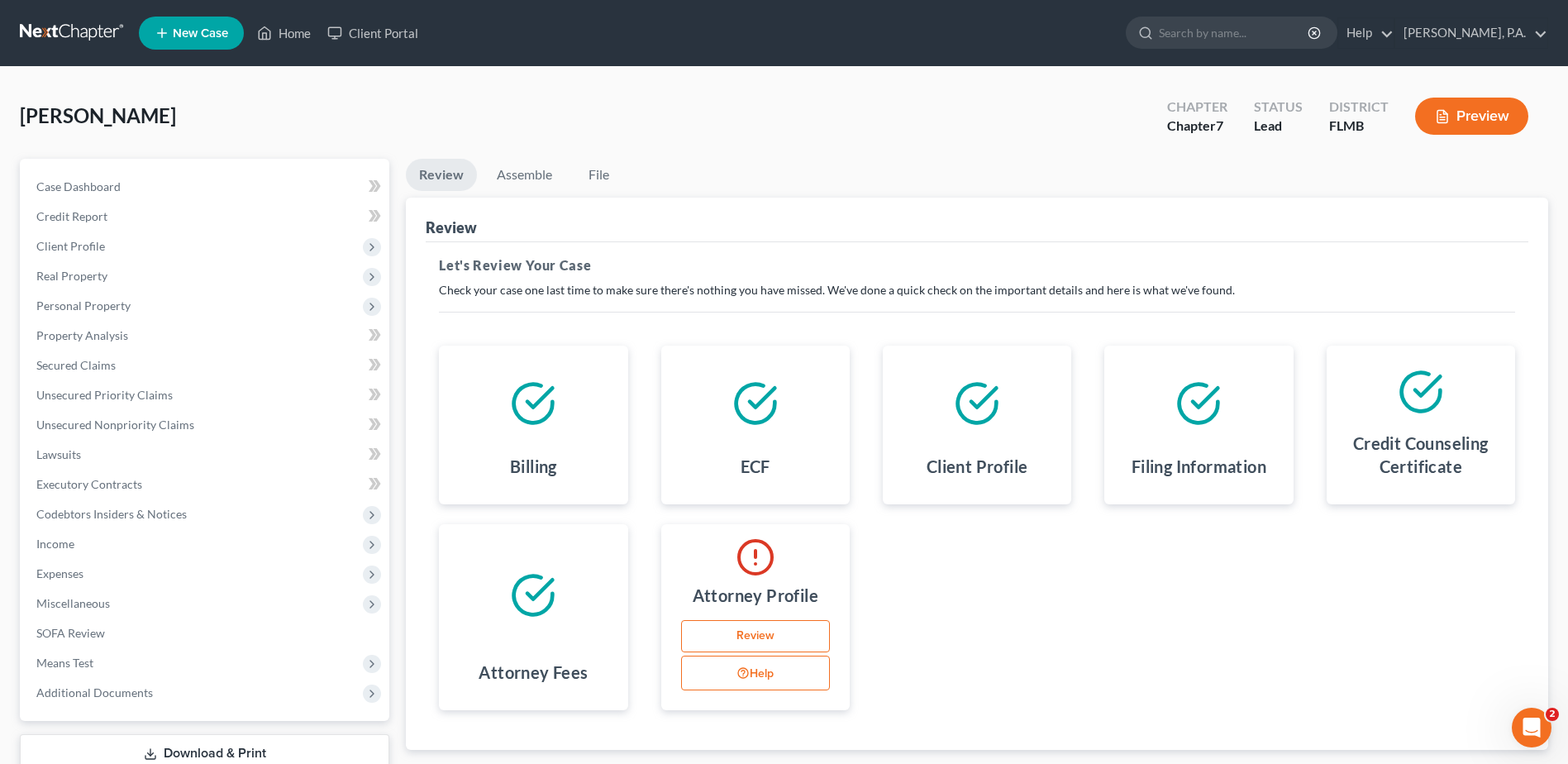
click at [724, 628] on link "Review" at bounding box center [754, 636] width 148 height 33
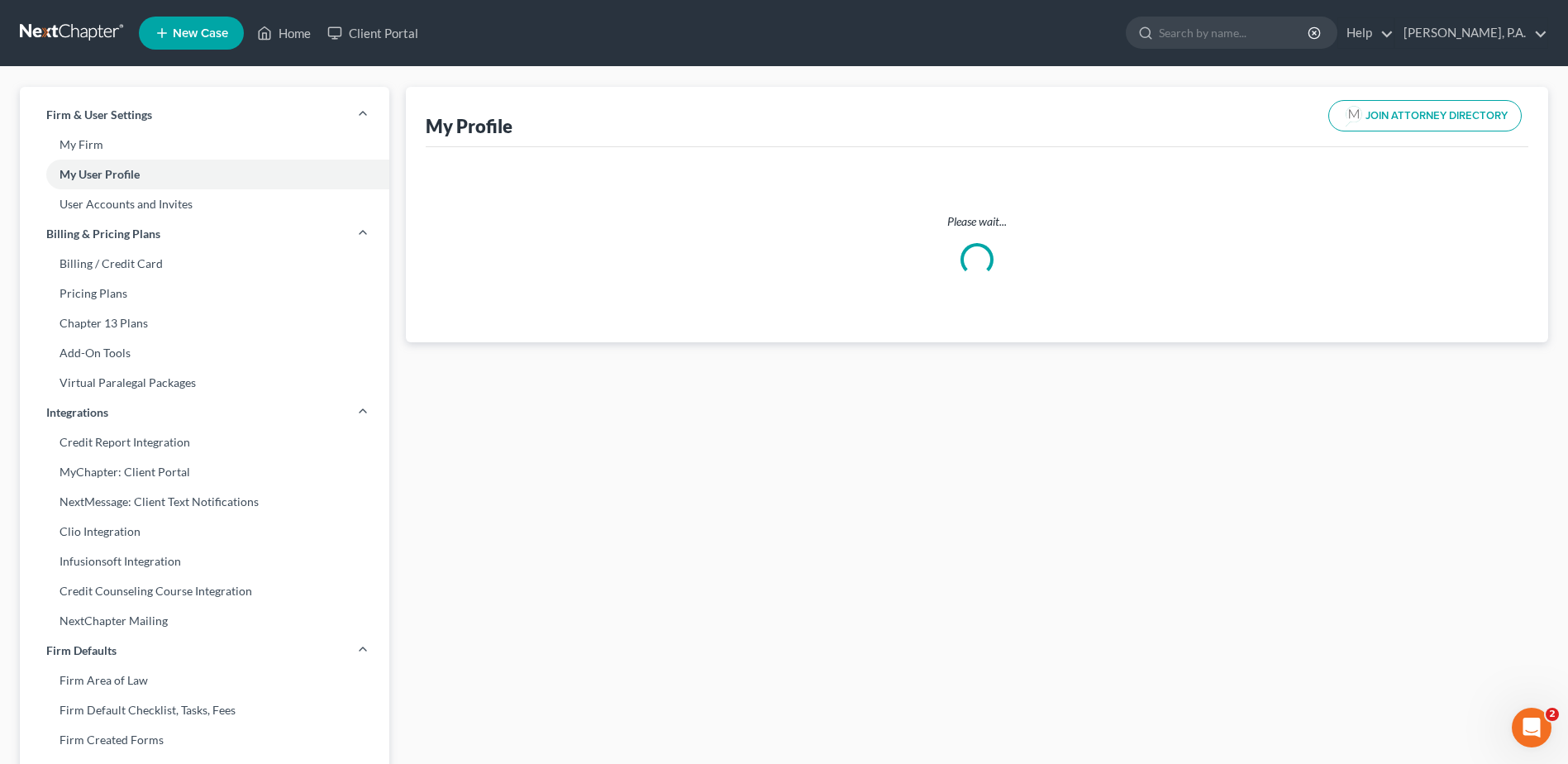
select select "9"
select select "17"
select select "attorney"
select select "0"
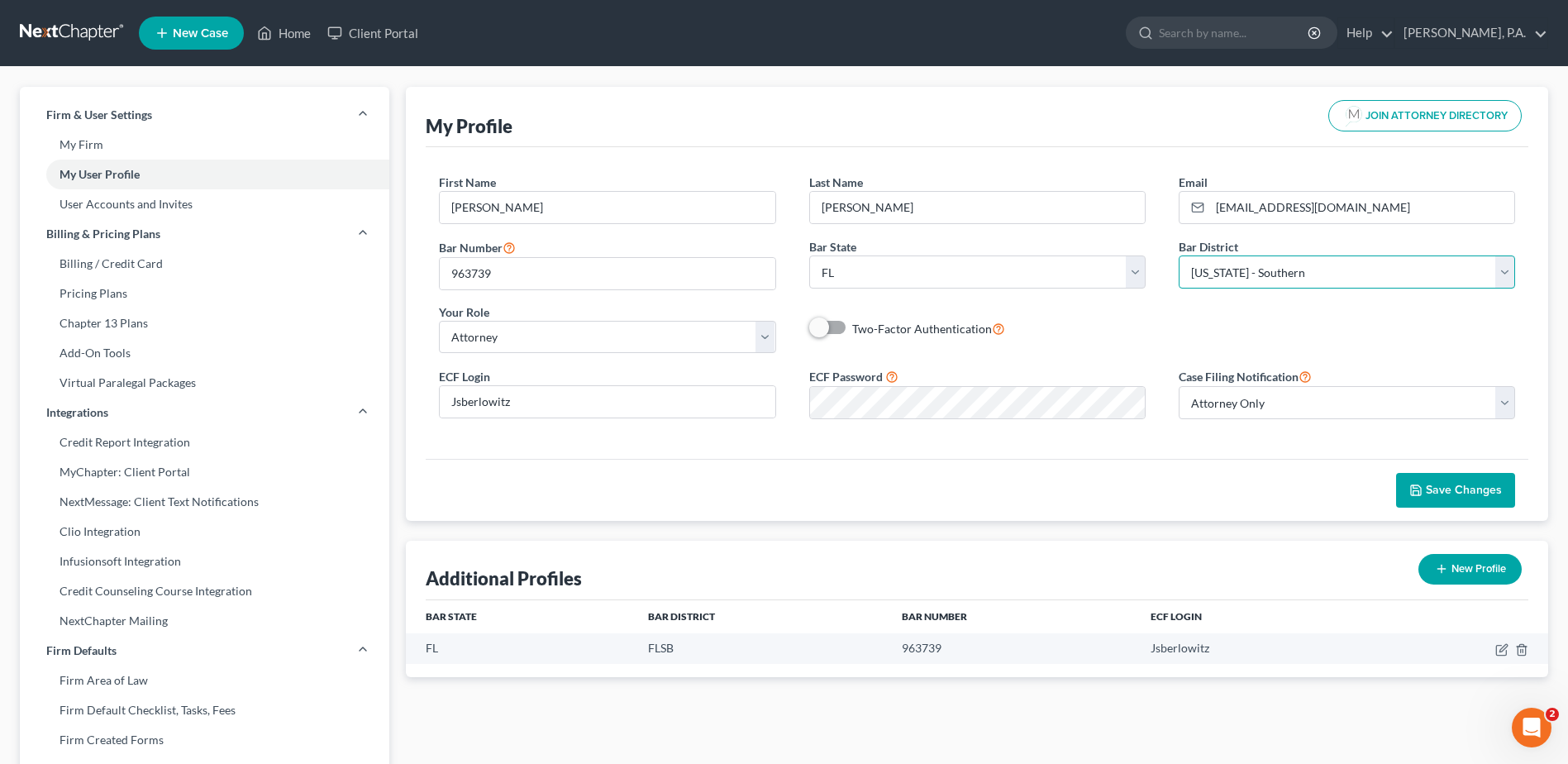
click at [1221, 277] on select "Select [US_STATE] - [GEOGRAPHIC_DATA] [US_STATE] - [GEOGRAPHIC_DATA][US_STATE] …" at bounding box center [1347, 272] width 336 height 33
select select "15"
click at [1178, 256] on select "Select [US_STATE] - [GEOGRAPHIC_DATA] [US_STATE] - [GEOGRAPHIC_DATA][US_STATE] …" at bounding box center [1347, 272] width 336 height 33
click at [1462, 489] on span "Save Changes" at bounding box center [1463, 489] width 76 height 14
click at [291, 26] on link "Home" at bounding box center [284, 33] width 70 height 30
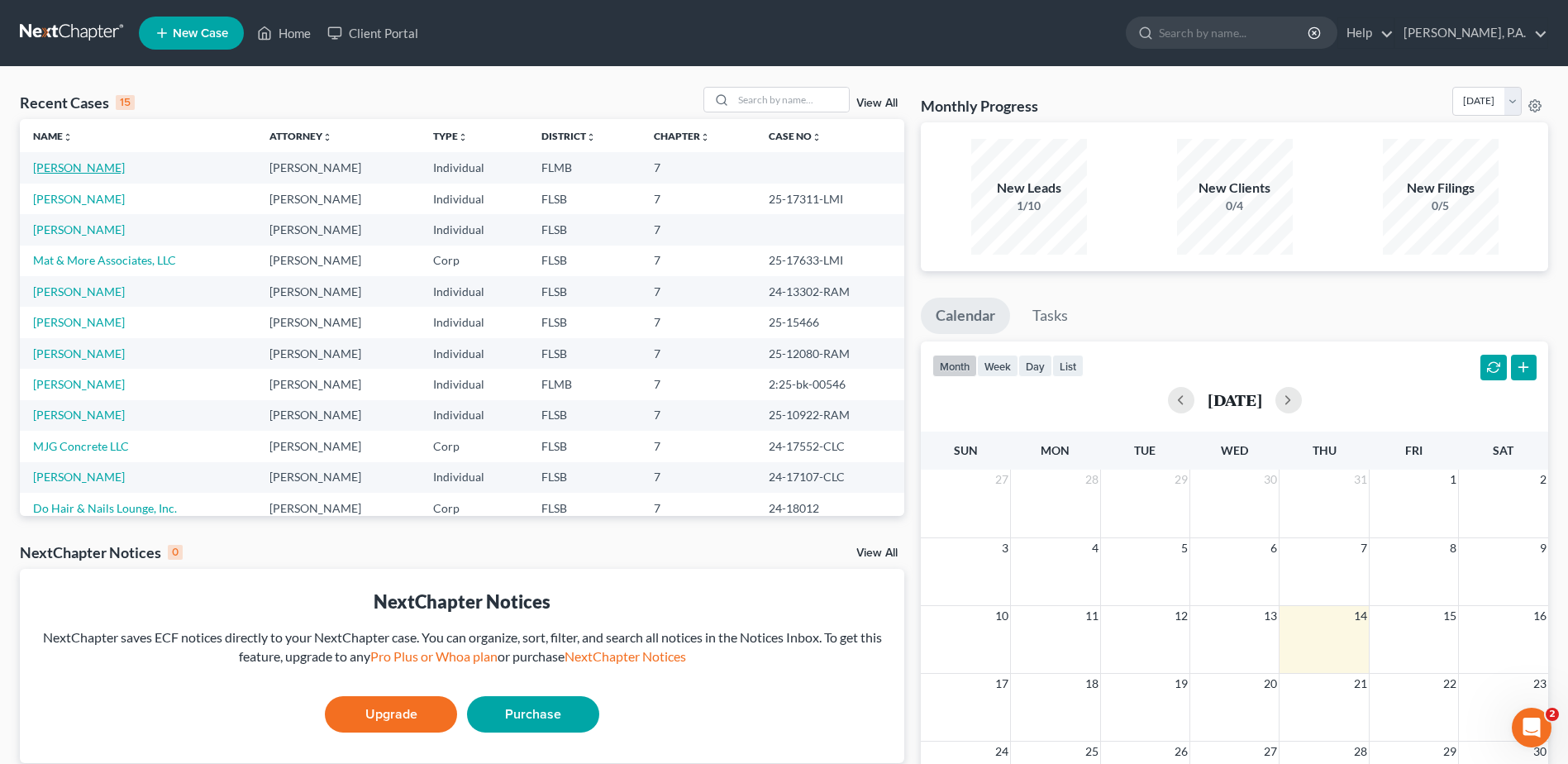
click at [62, 171] on link "[PERSON_NAME]" at bounding box center [79, 167] width 92 height 14
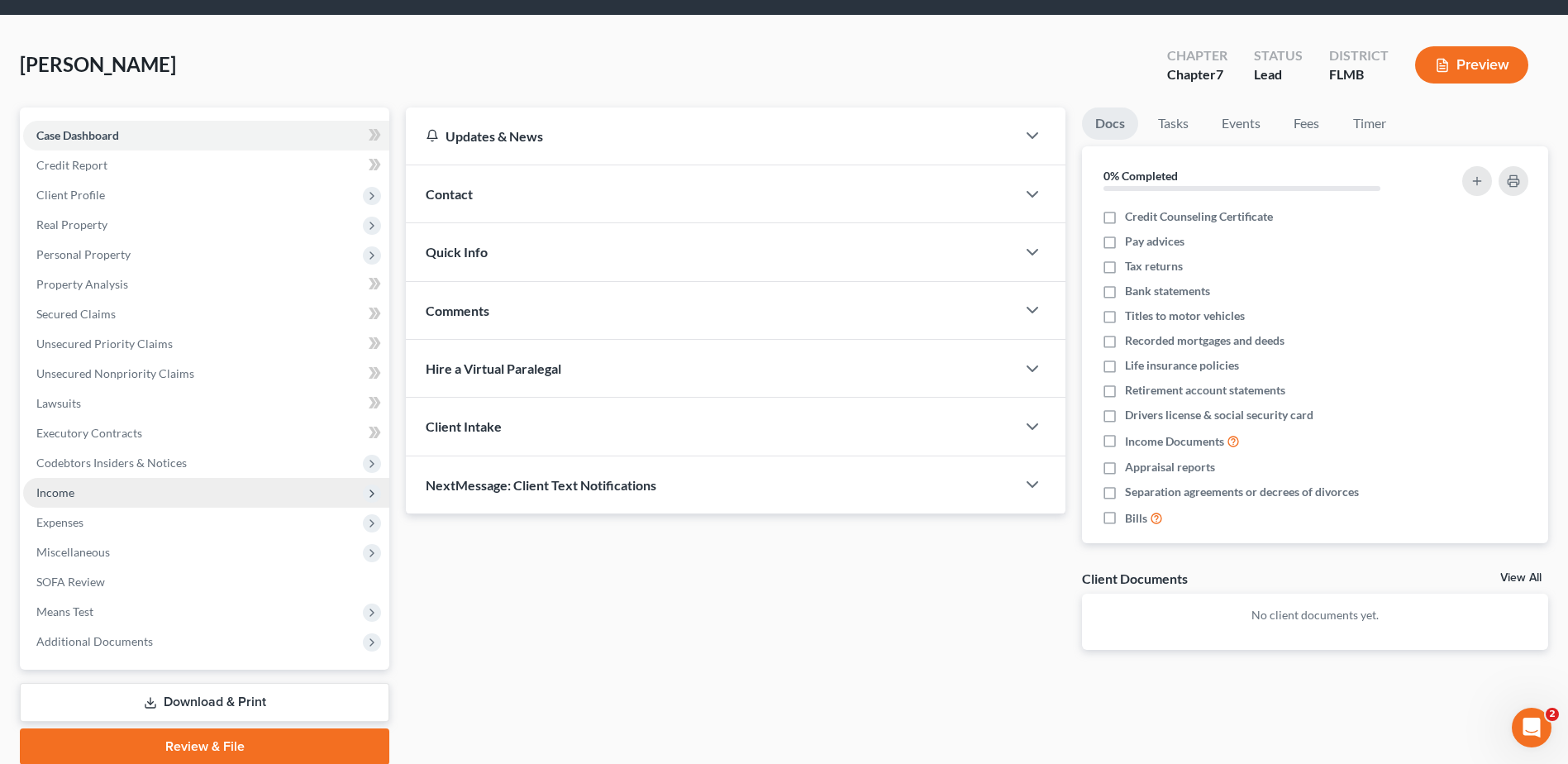
scroll to position [115, 0]
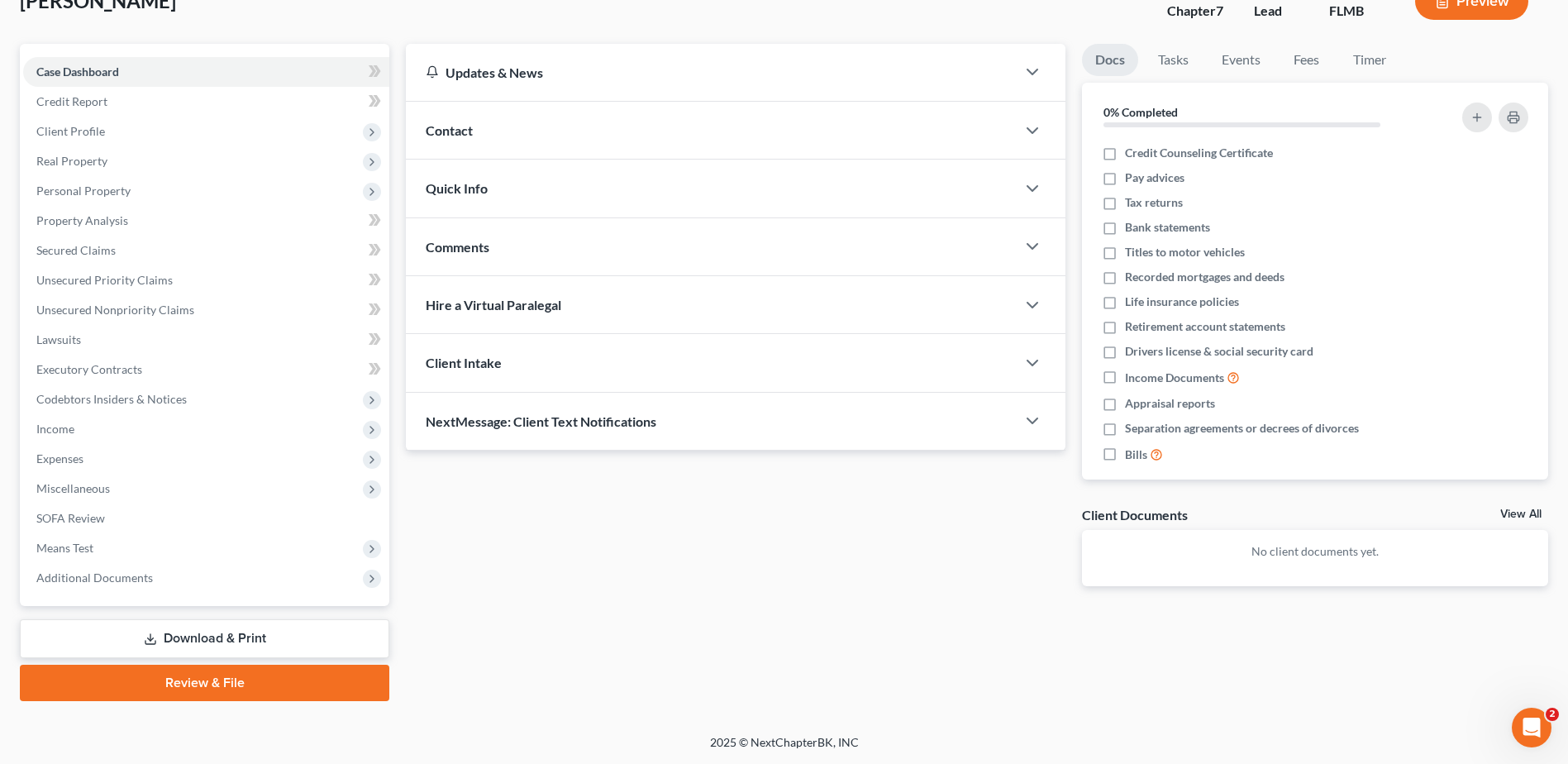
click at [212, 675] on link "Review & File" at bounding box center [204, 682] width 369 height 36
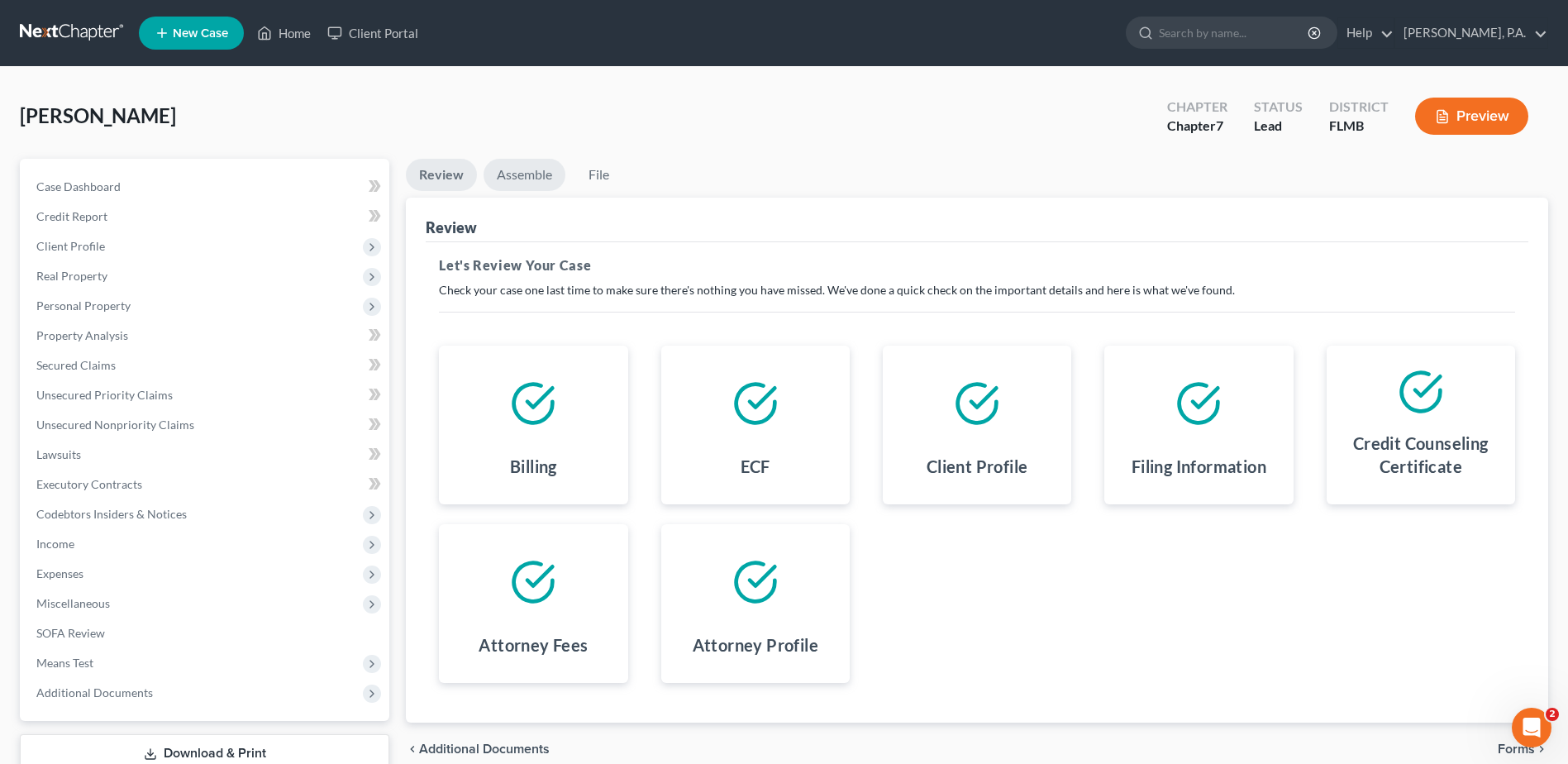
click at [532, 180] on link "Assemble" at bounding box center [524, 175] width 82 height 33
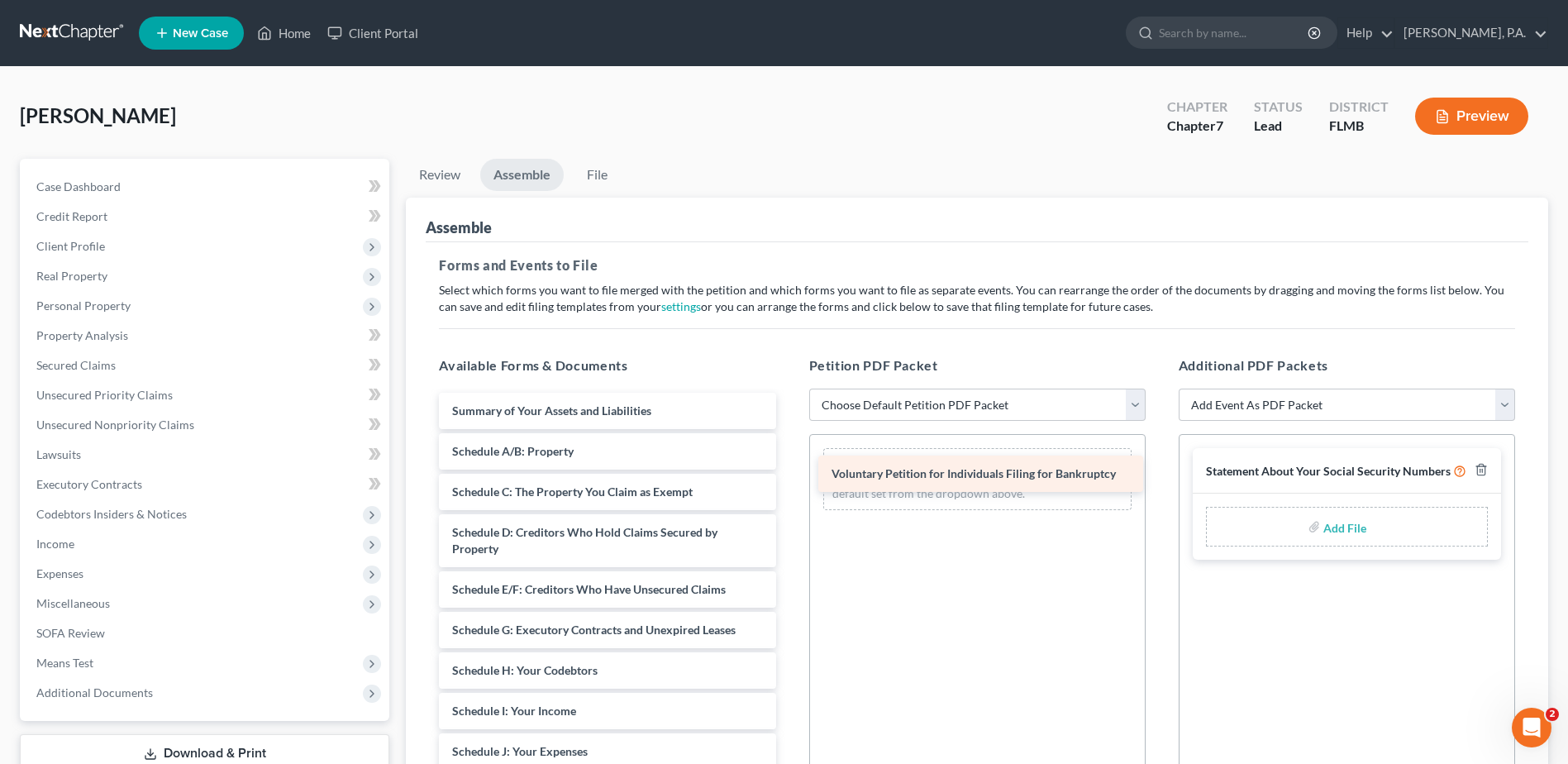
drag, startPoint x: 545, startPoint y: 409, endPoint x: 936, endPoint y: 477, distance: 396.9
click at [789, 477] on div "Voluntary Petition for Individuals Filing for Bankruptcy Voluntary Petition for…" at bounding box center [607, 776] width 363 height 767
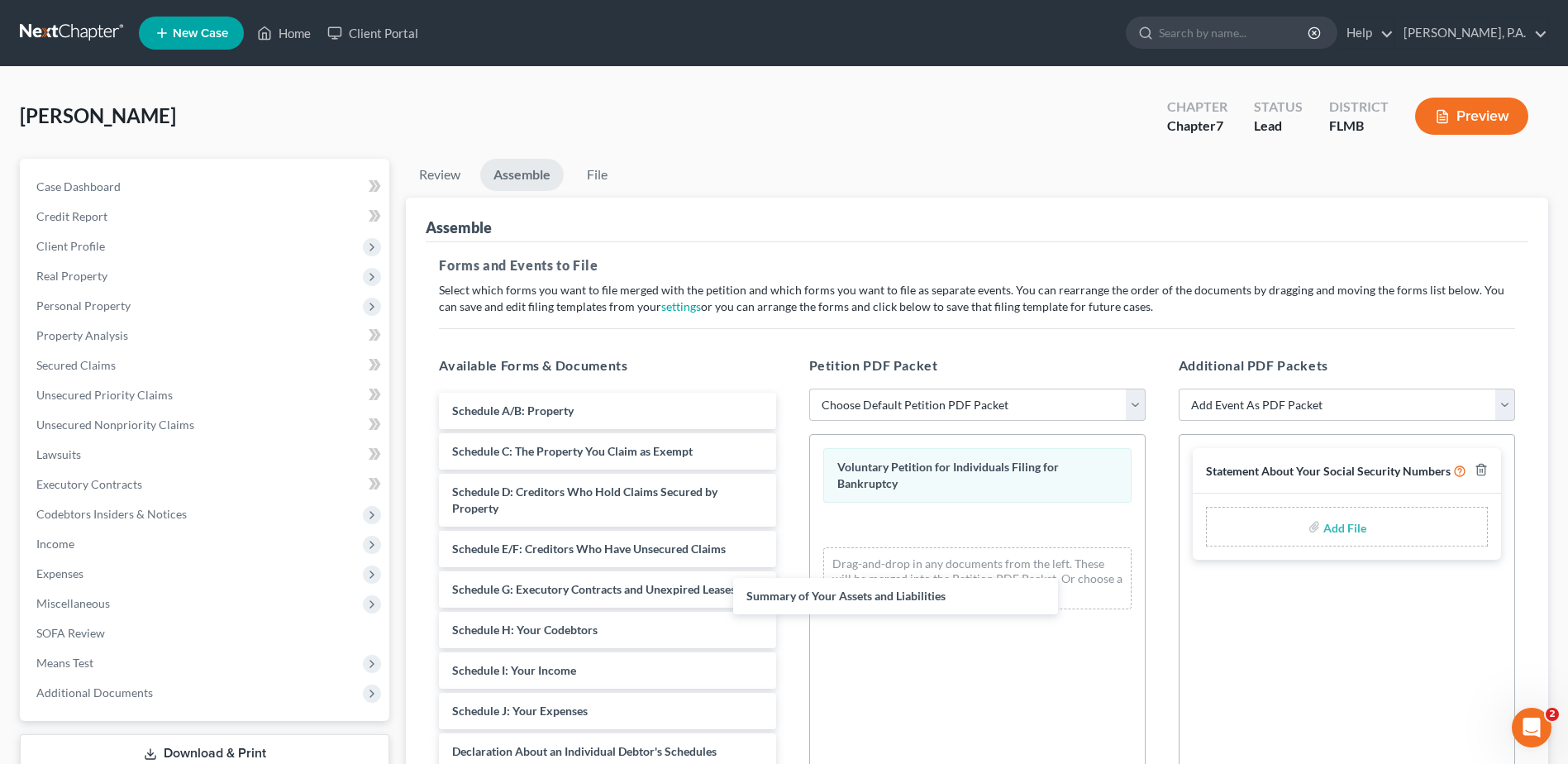
drag, startPoint x: 595, startPoint y: 413, endPoint x: 834, endPoint y: 549, distance: 275.0
click at [789, 590] on div "Summary of Your Assets and Liabilities Summary of Your Assets and Liabilities S…" at bounding box center [607, 755] width 363 height 726
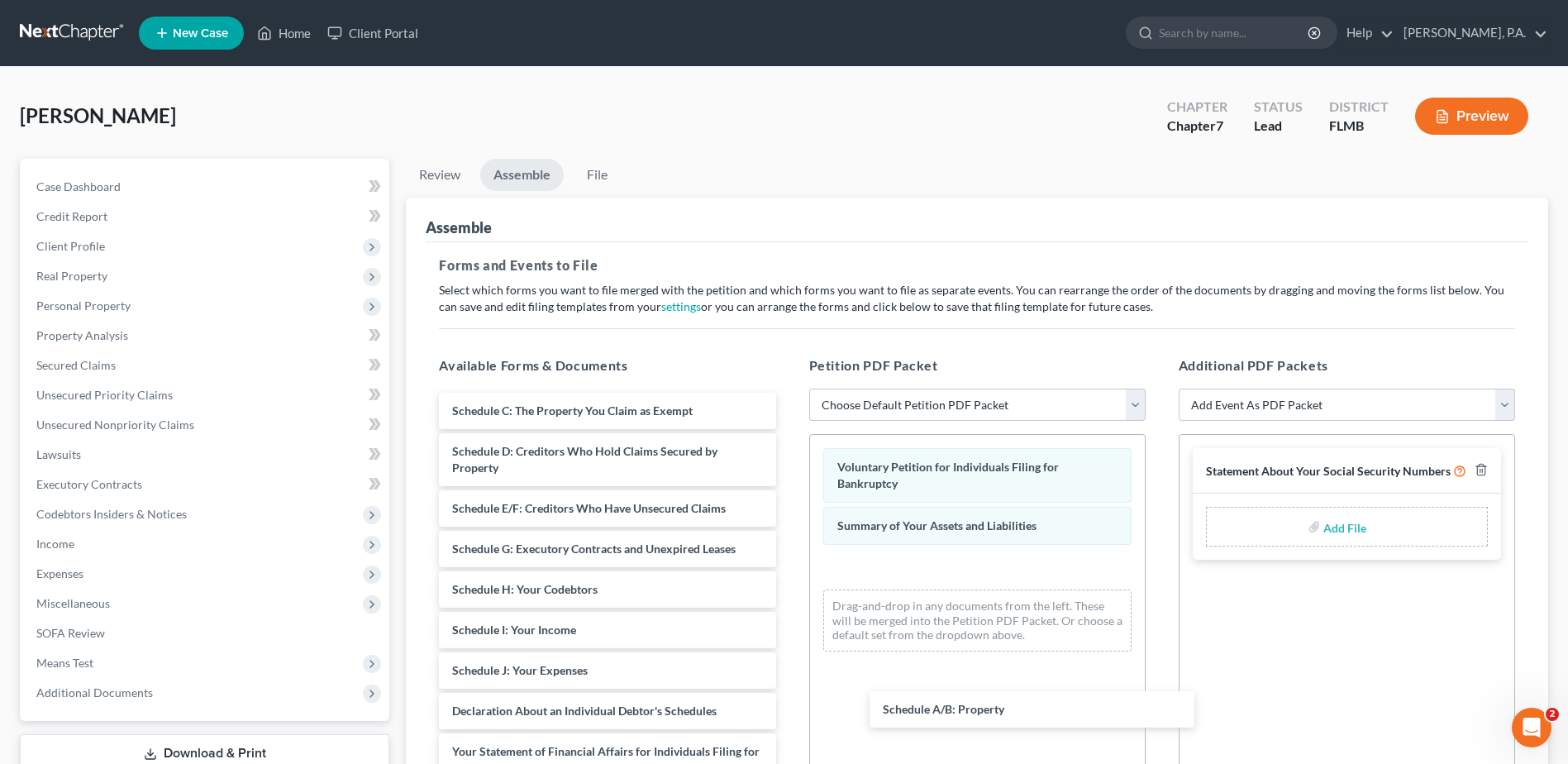
drag, startPoint x: 587, startPoint y: 410, endPoint x: 942, endPoint y: 623, distance: 414.0
click at [789, 698] on div "Schedule A/B: Property Schedule A/B: Property Schedule C: The Property You Clai…" at bounding box center [607, 735] width 363 height 686
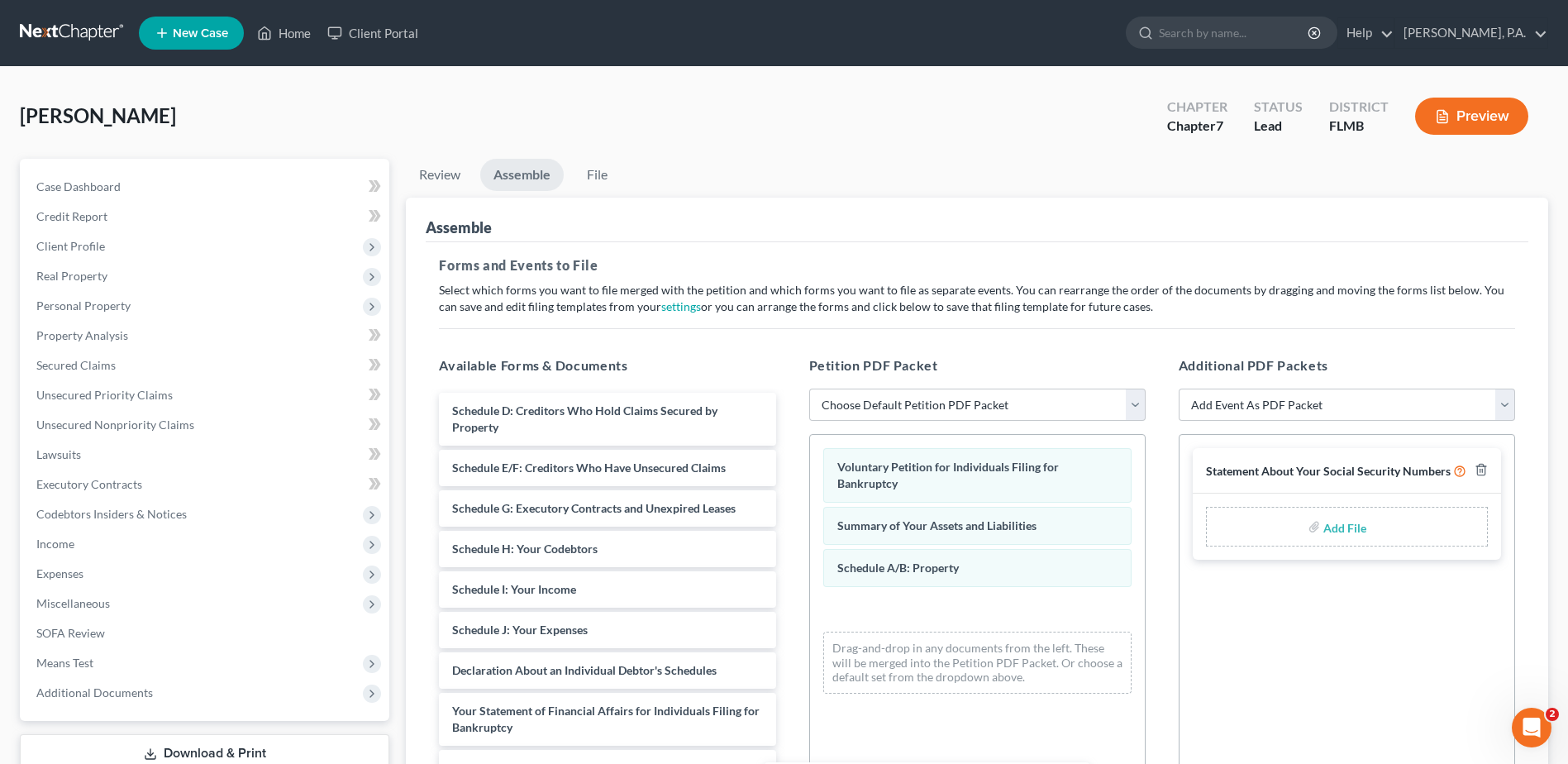
drag, startPoint x: 602, startPoint y: 410, endPoint x: 820, endPoint y: 619, distance: 302.0
click at [934, 763] on html "Home New Case Client Portal Jeffrey S. Berlowitz, P.A. jsb@jberllaw.com My Acco…" at bounding box center [784, 518] width 1568 height 1037
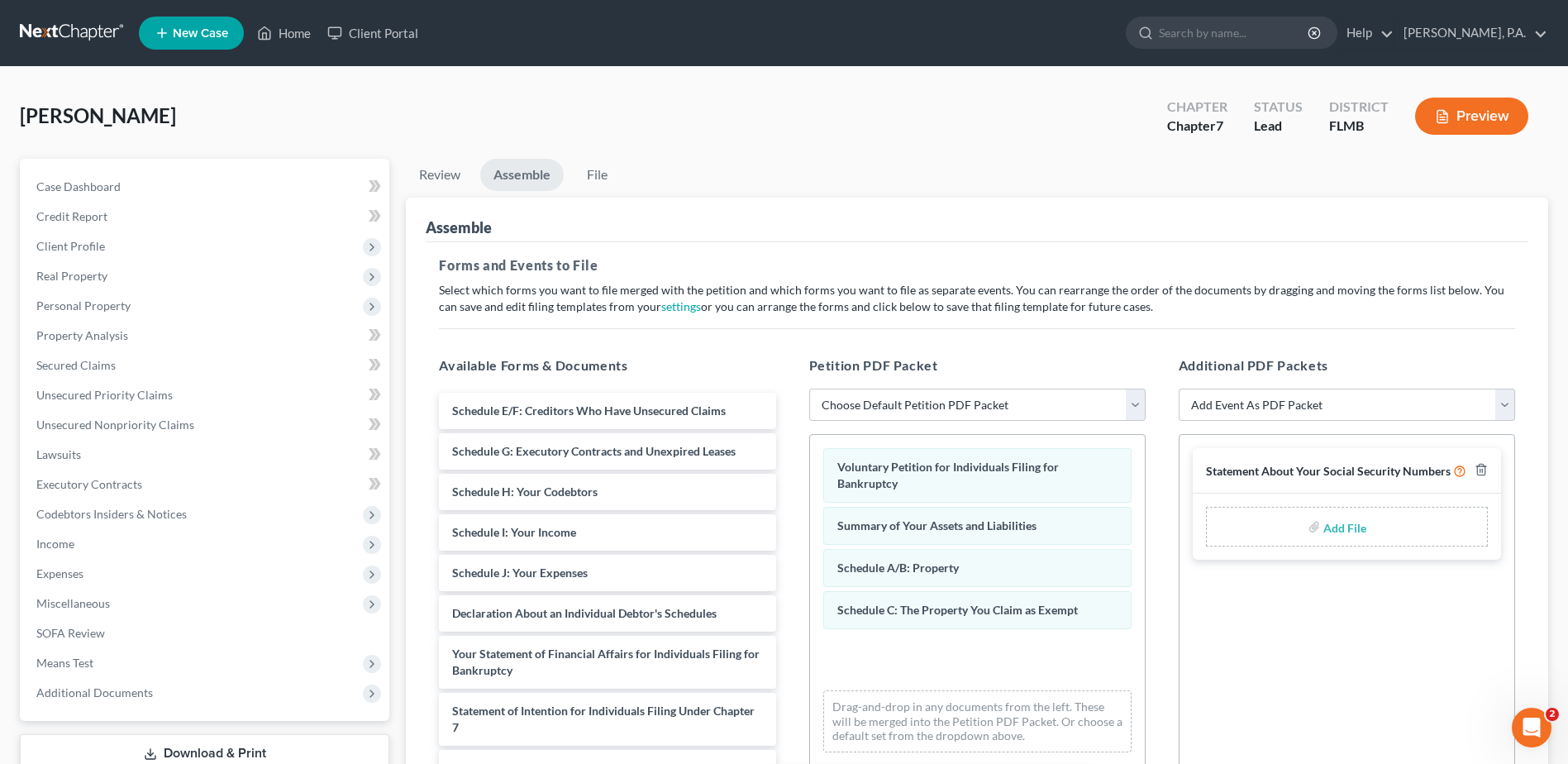
drag, startPoint x: 643, startPoint y: 421, endPoint x: 769, endPoint y: 570, distance: 195.1
click at [972, 763] on html "Home New Case Client Portal Jeffrey S. Berlowitz, P.A. jsb@jberllaw.com My Acco…" at bounding box center [784, 518] width 1568 height 1037
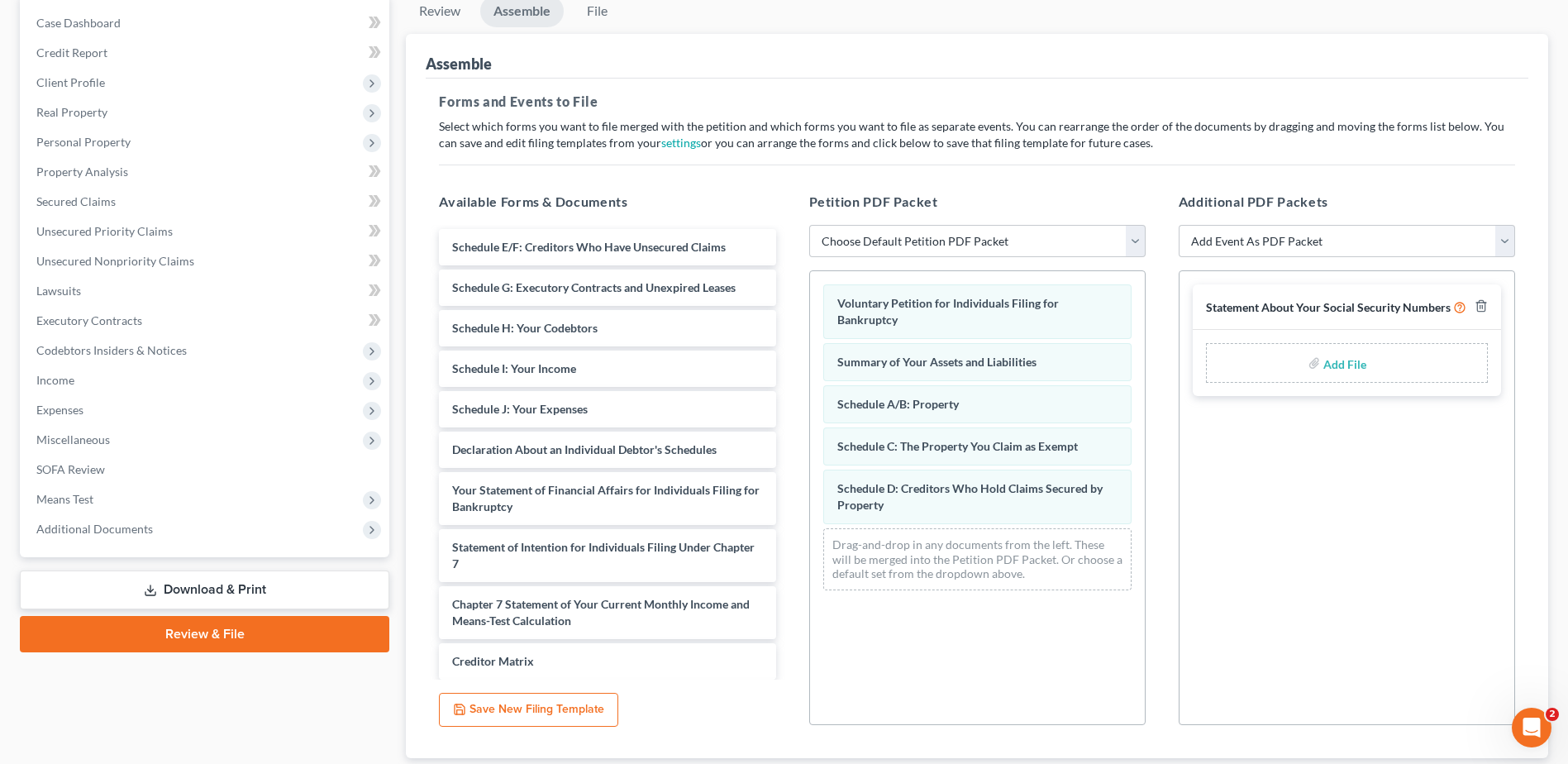
scroll to position [166, 0]
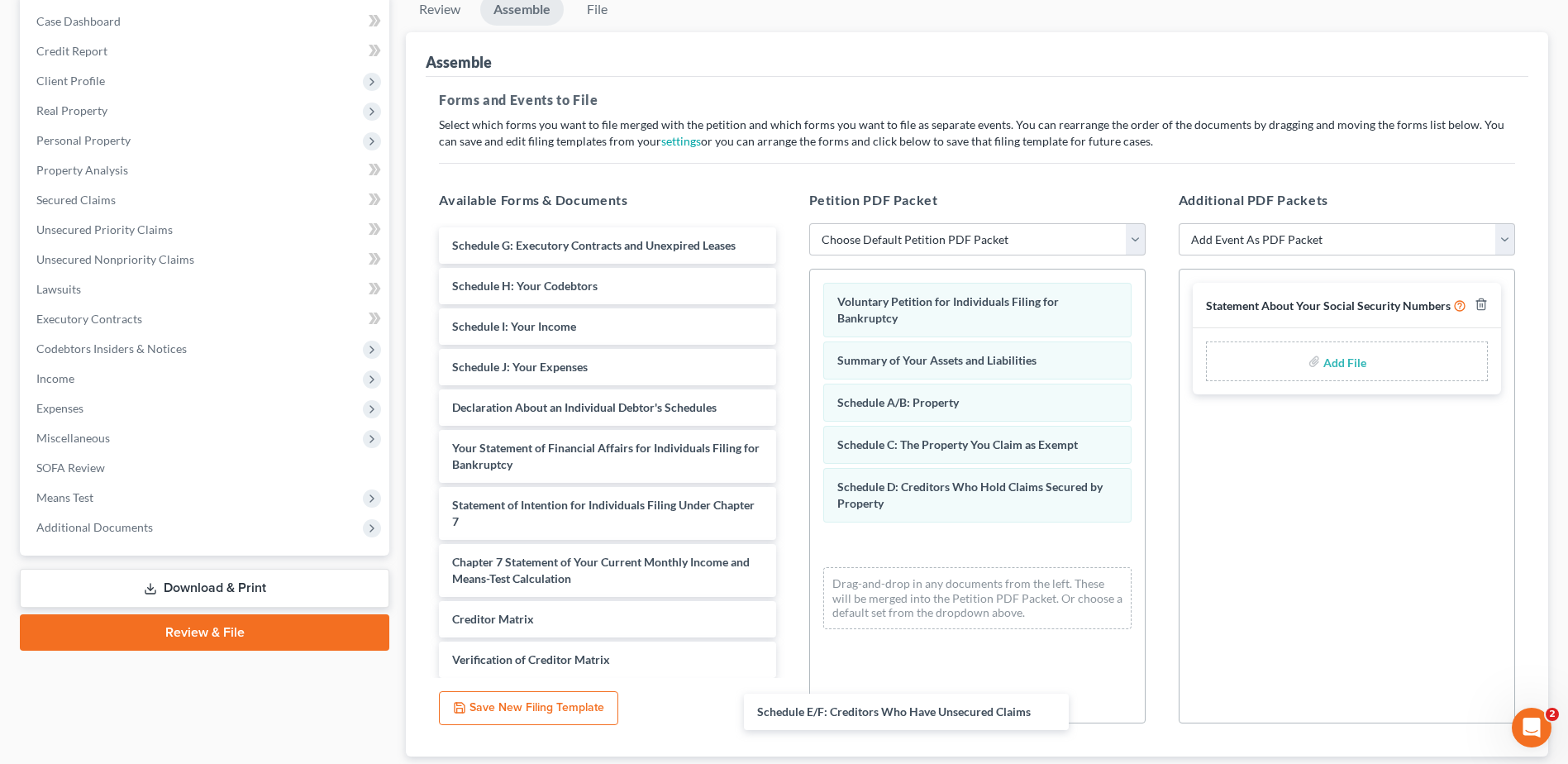
drag, startPoint x: 646, startPoint y: 244, endPoint x: 956, endPoint y: 602, distance: 473.6
click at [789, 700] on div "Schedule E/F: Creditors Who Have Unsecured Claims Schedule E/F: Creditors Who H…" at bounding box center [607, 501] width 363 height 548
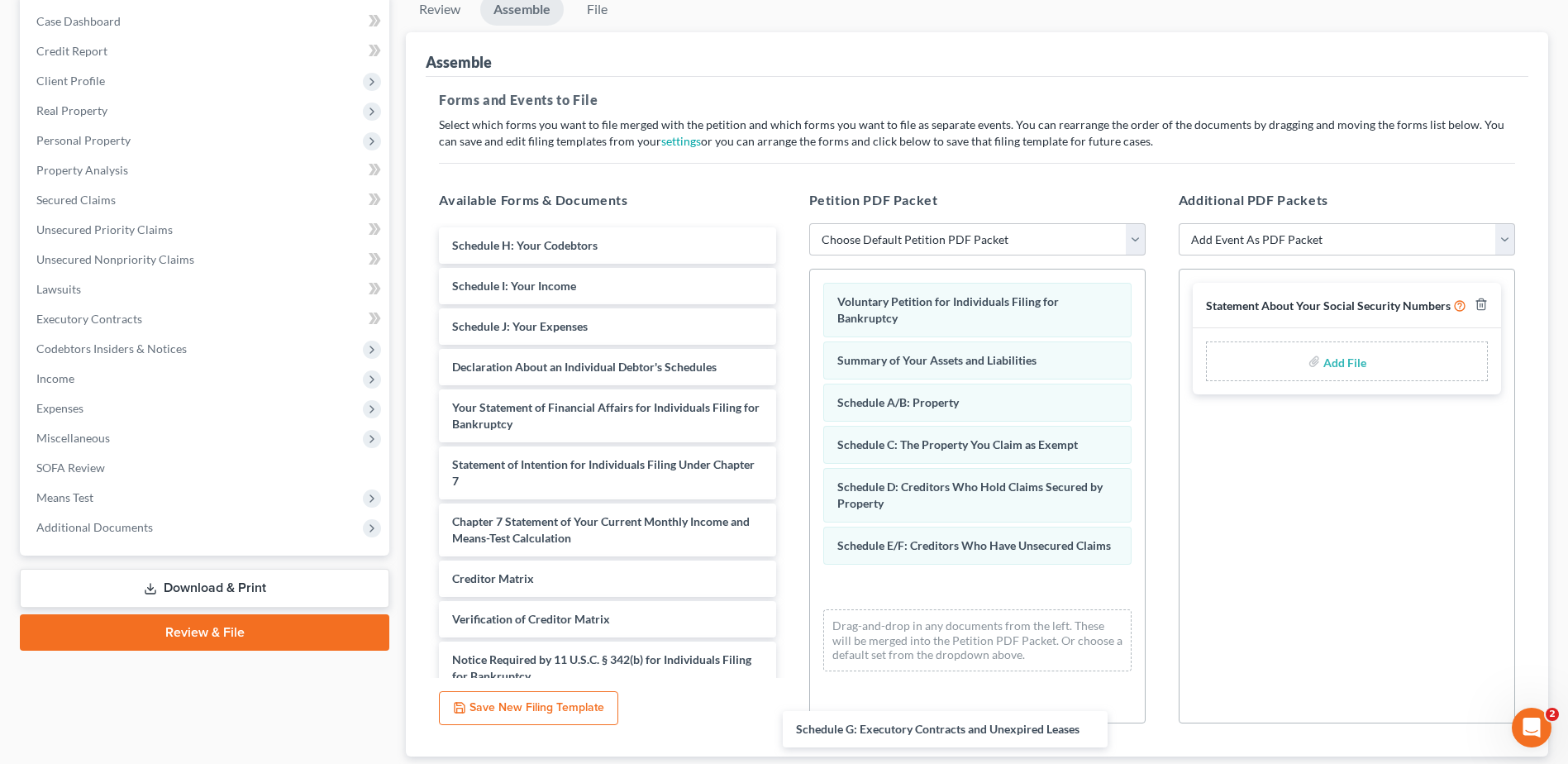
drag, startPoint x: 617, startPoint y: 241, endPoint x: 967, endPoint y: 668, distance: 552.1
click at [789, 722] on div "Schedule G: Executory Contracts and Unexpired Leases Schedule G: Executory Cont…" at bounding box center [607, 481] width 363 height 507
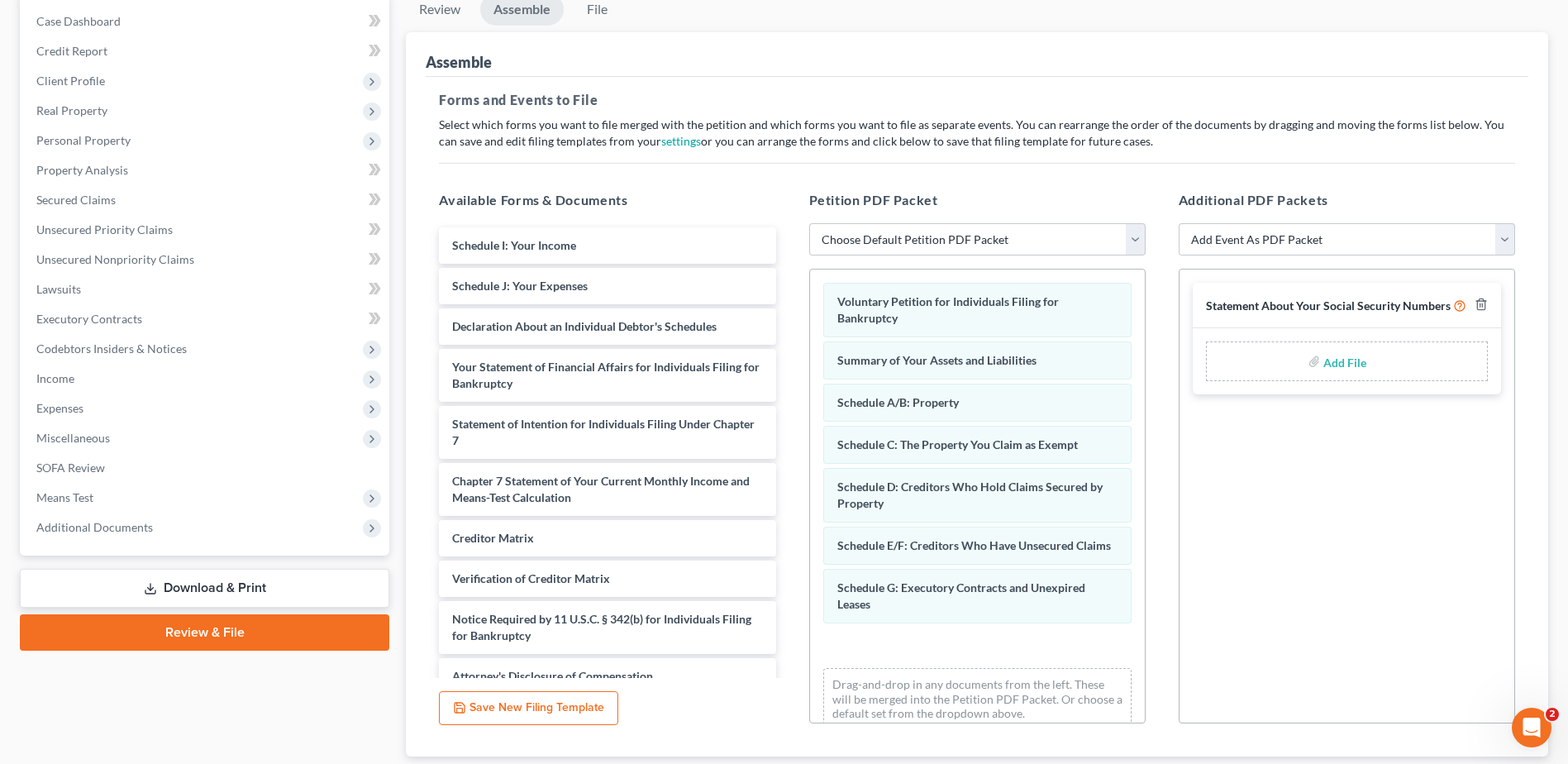
drag, startPoint x: 621, startPoint y: 249, endPoint x: 997, endPoint y: 755, distance: 630.4
click at [995, 763] on html "Home New Case Client Portal Jeffrey S. Berlowitz, P.A. jsb@jberllaw.com My Acco…" at bounding box center [784, 353] width 1568 height 1037
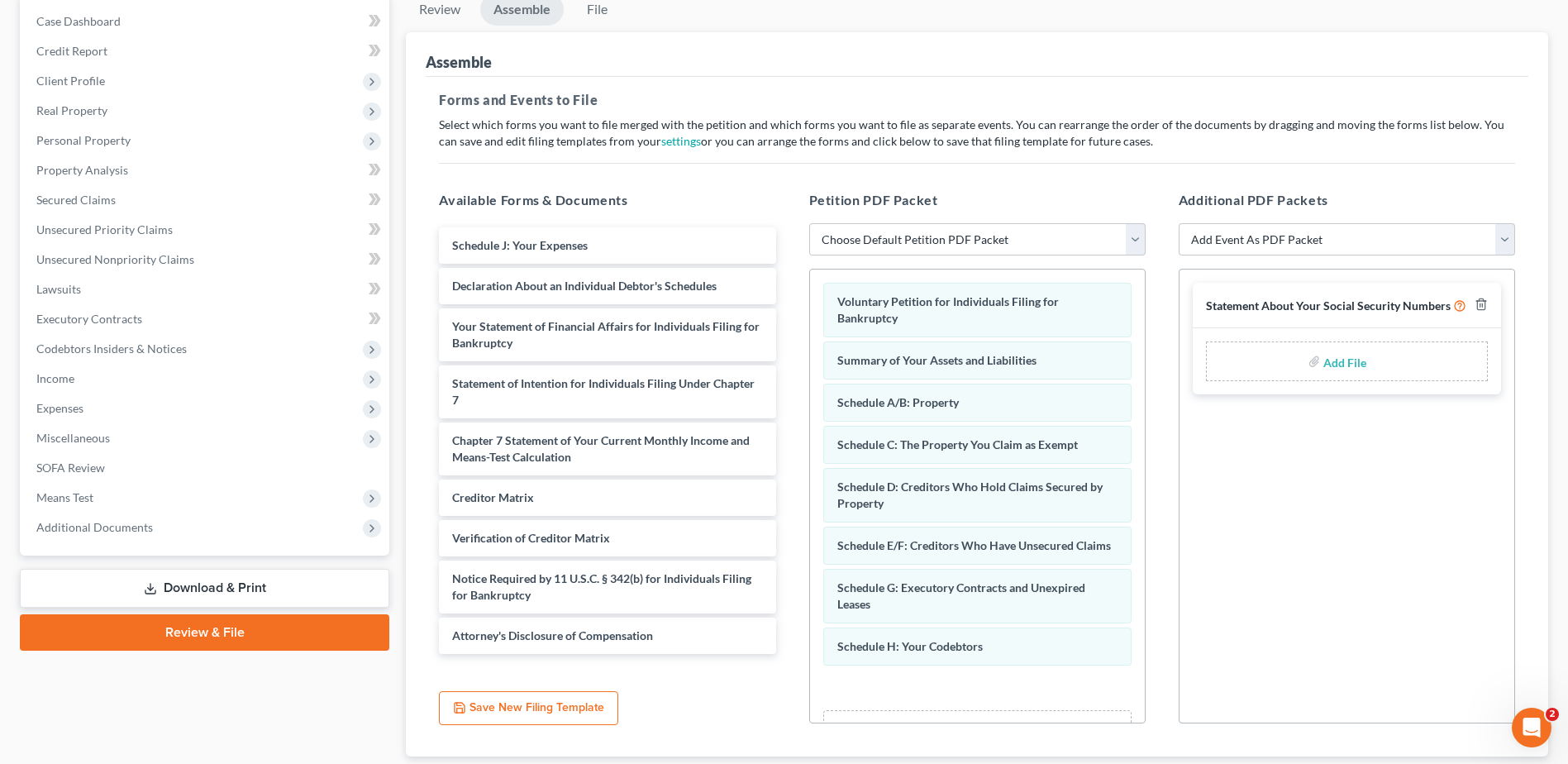
drag, startPoint x: 547, startPoint y: 241, endPoint x: 1025, endPoint y: 746, distance: 695.3
click at [1023, 763] on html "Home New Case Client Portal Jeffrey S. Berlowitz, P.A. jsb@jberllaw.com My Acco…" at bounding box center [784, 353] width 1568 height 1037
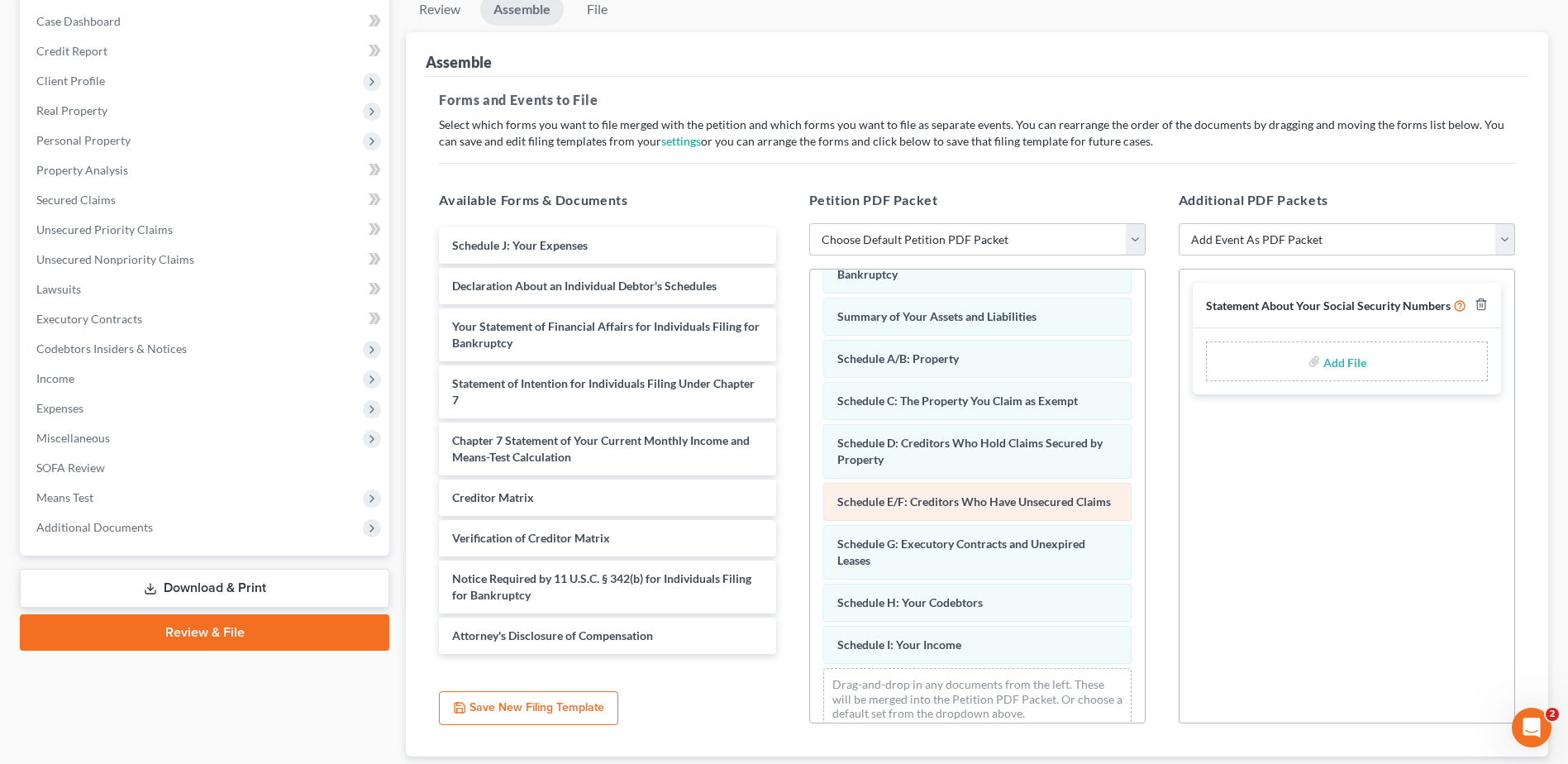
scroll to position [81, 0]
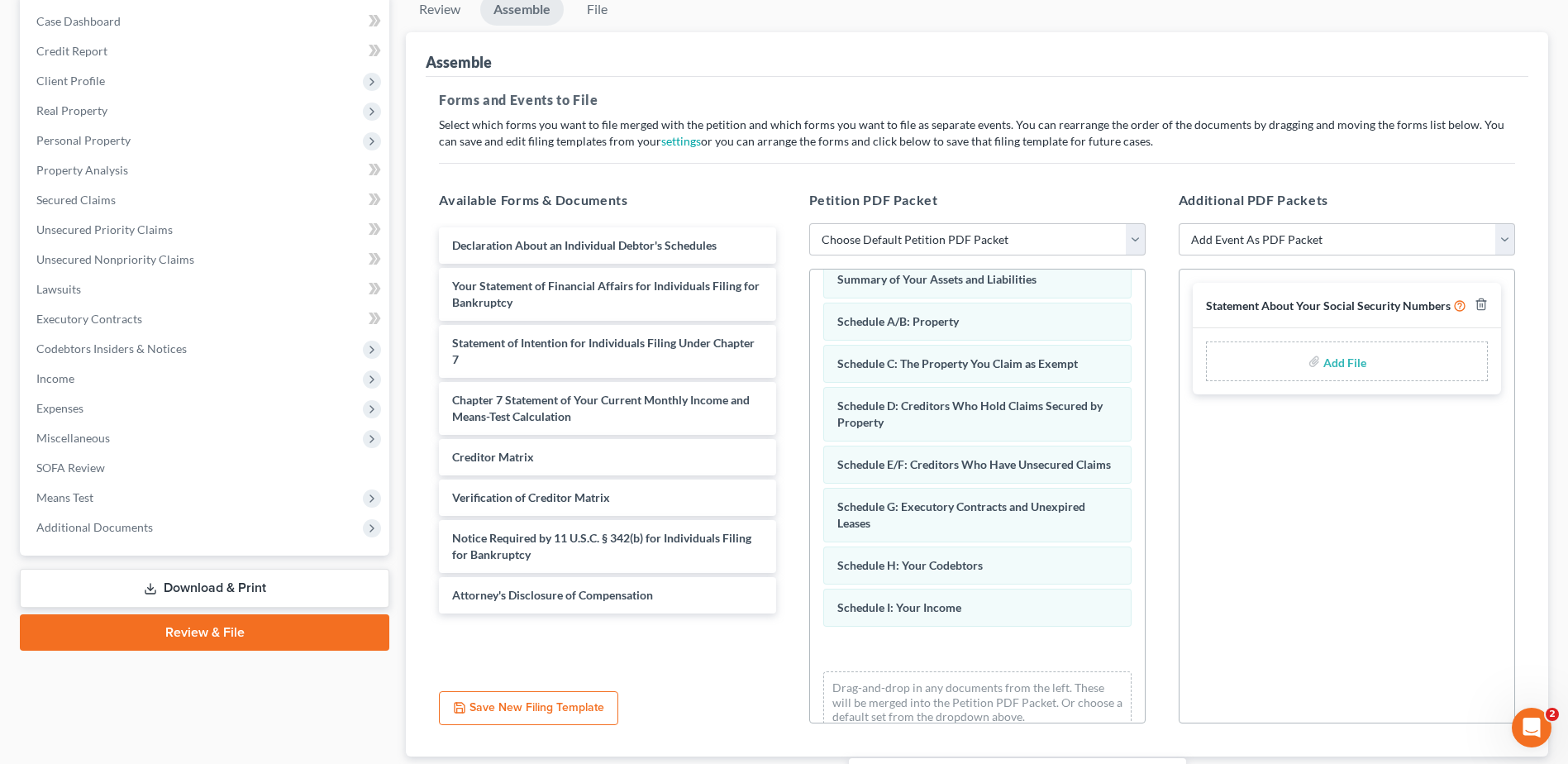
drag, startPoint x: 554, startPoint y: 248, endPoint x: 954, endPoint y: 687, distance: 593.9
click at [789, 613] on div "Schedule J: Your Expenses Schedule J: Your Expenses Declaration About an Indivi…" at bounding box center [607, 421] width 363 height 386
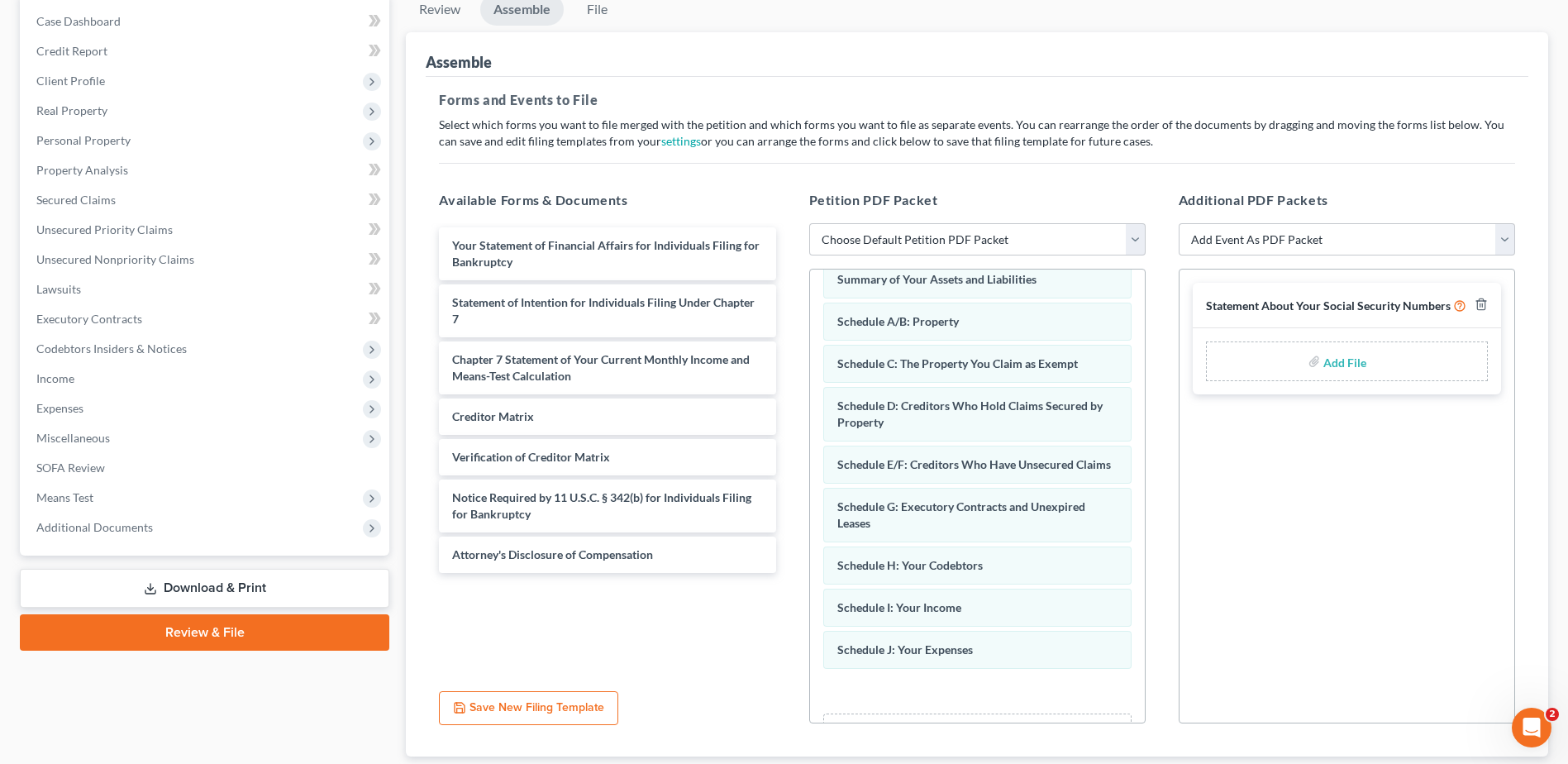
drag, startPoint x: 613, startPoint y: 248, endPoint x: 1014, endPoint y: 697, distance: 602.0
click at [1011, 763] on html "Home New Case Client Portal Jeffrey S. Berlowitz, P.A. jsb@jberllaw.com My Acco…" at bounding box center [784, 353] width 1568 height 1037
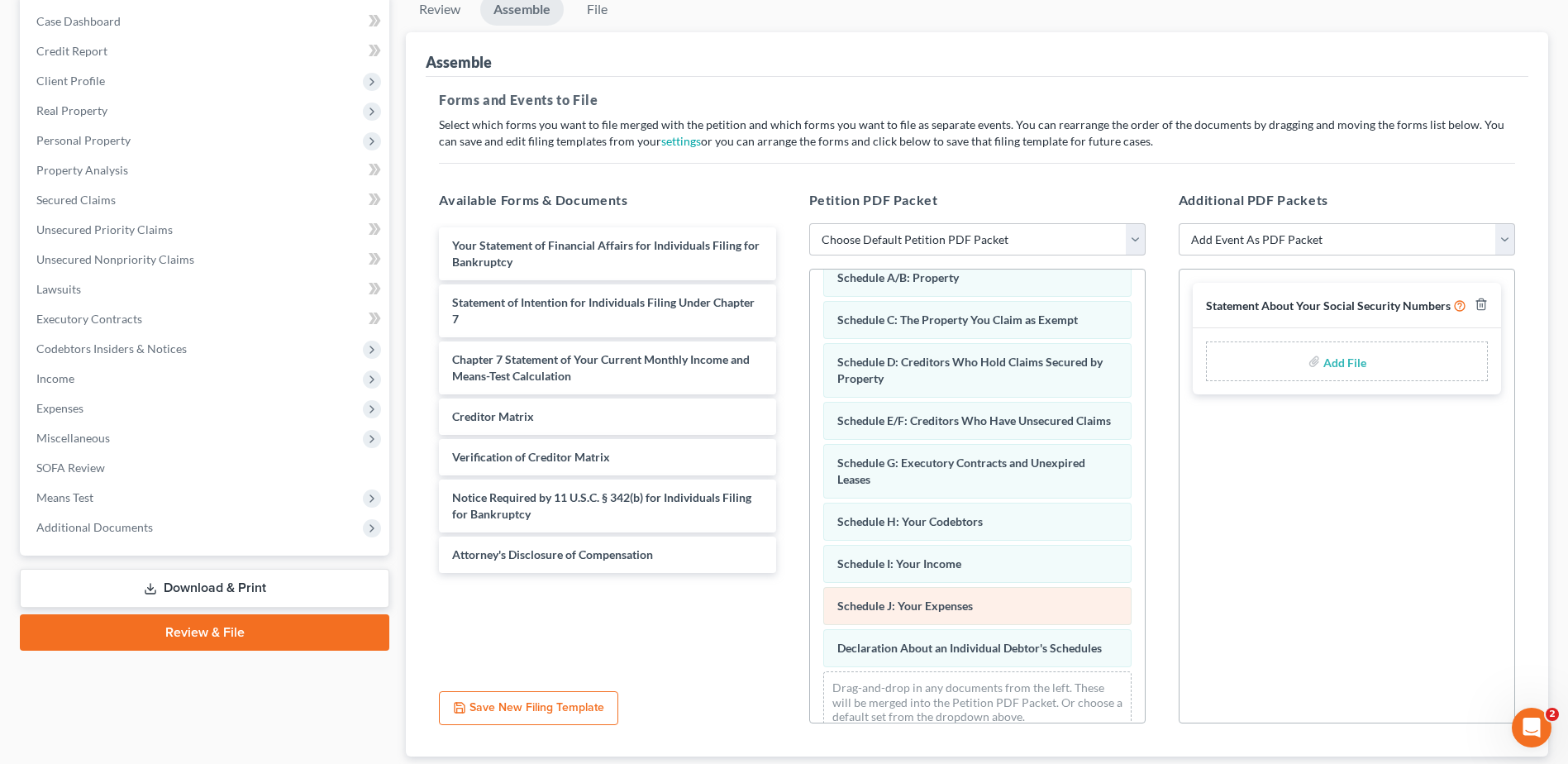
scroll to position [166, 0]
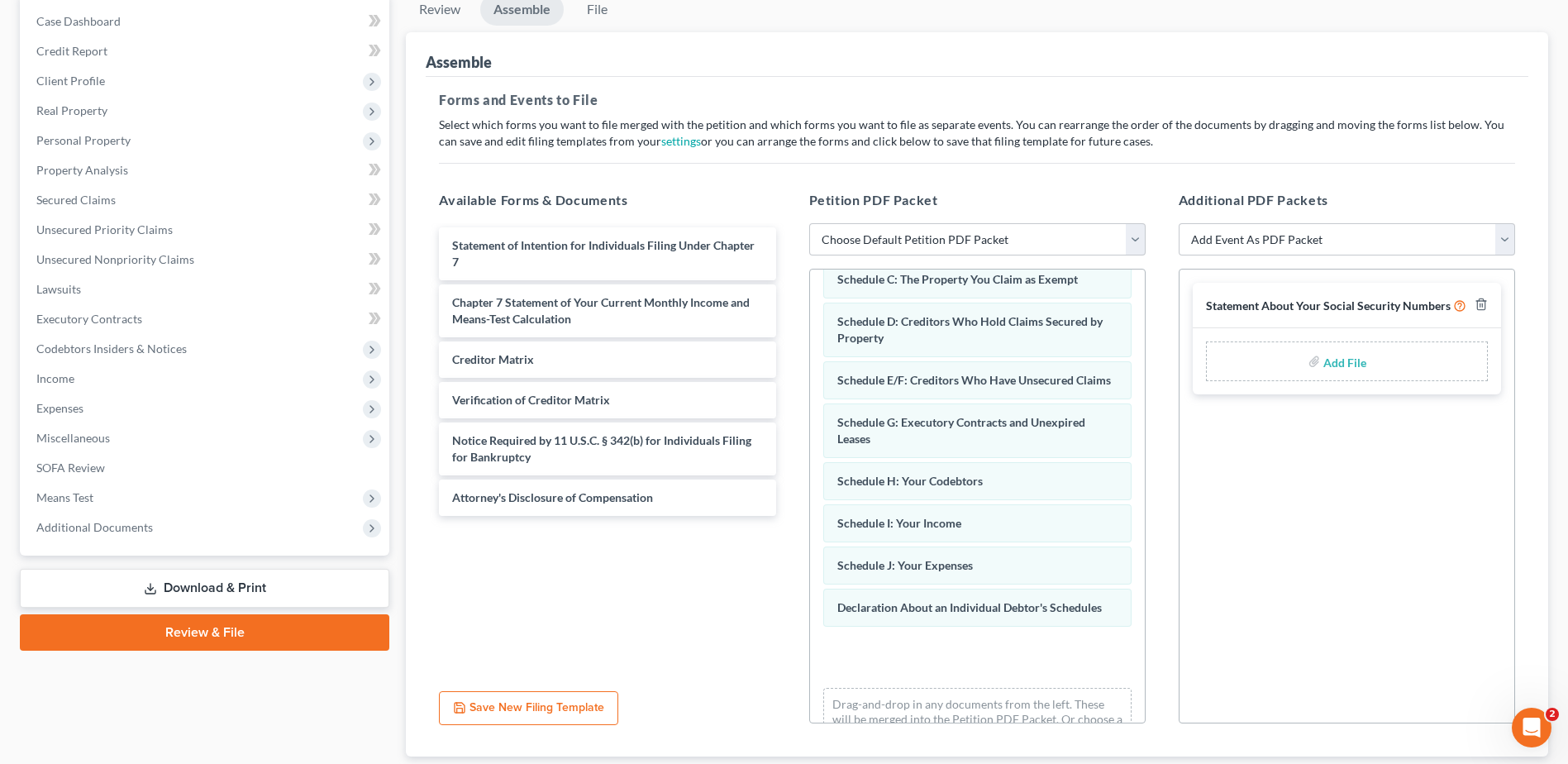
drag, startPoint x: 622, startPoint y: 252, endPoint x: 984, endPoint y: 769, distance: 631.1
click at [984, 763] on html "Home New Case Client Portal Jeffrey S. Berlowitz, P.A. jsb@jberllaw.com My Acco…" at bounding box center [784, 353] width 1568 height 1037
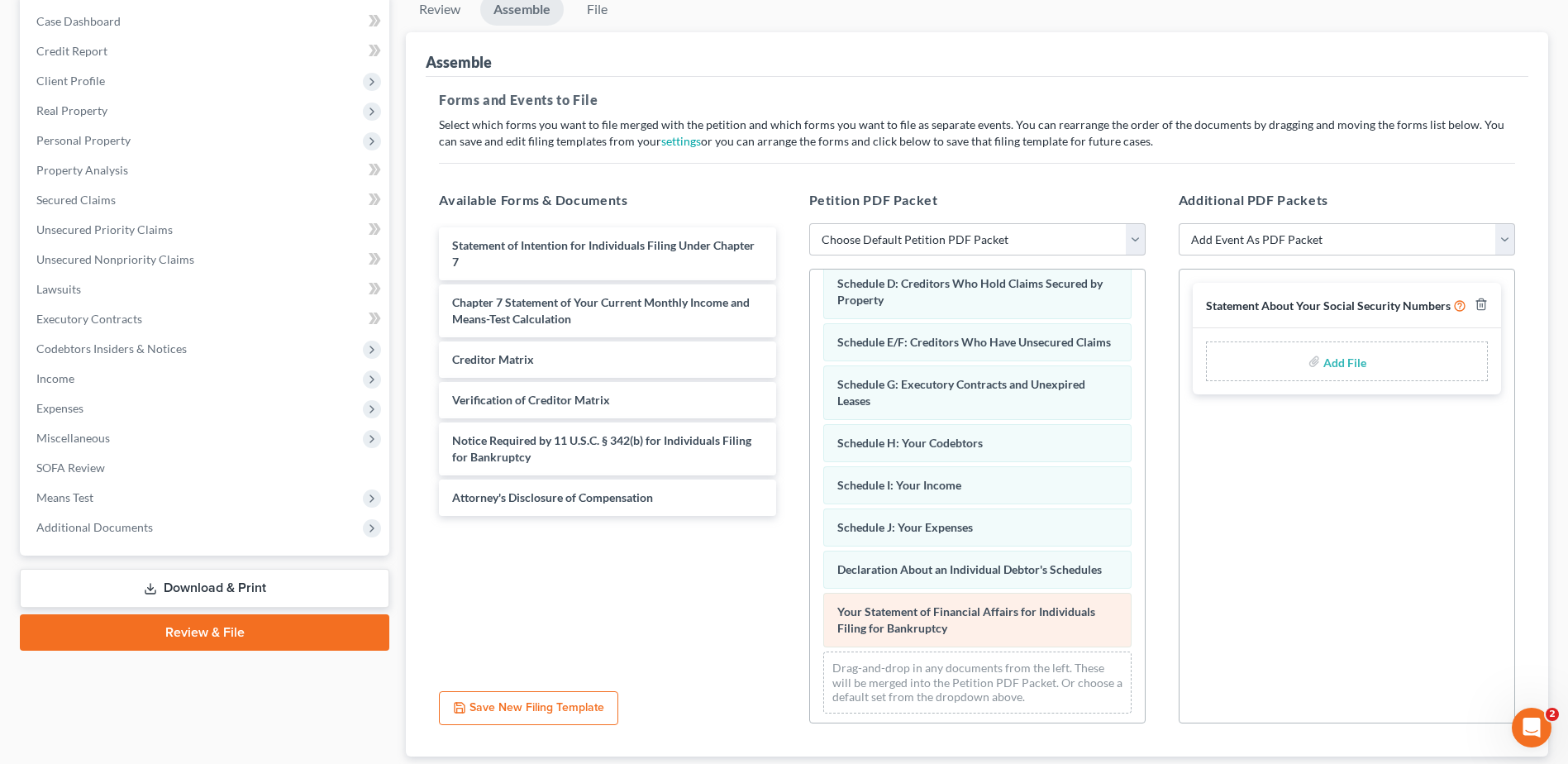
scroll to position [224, 0]
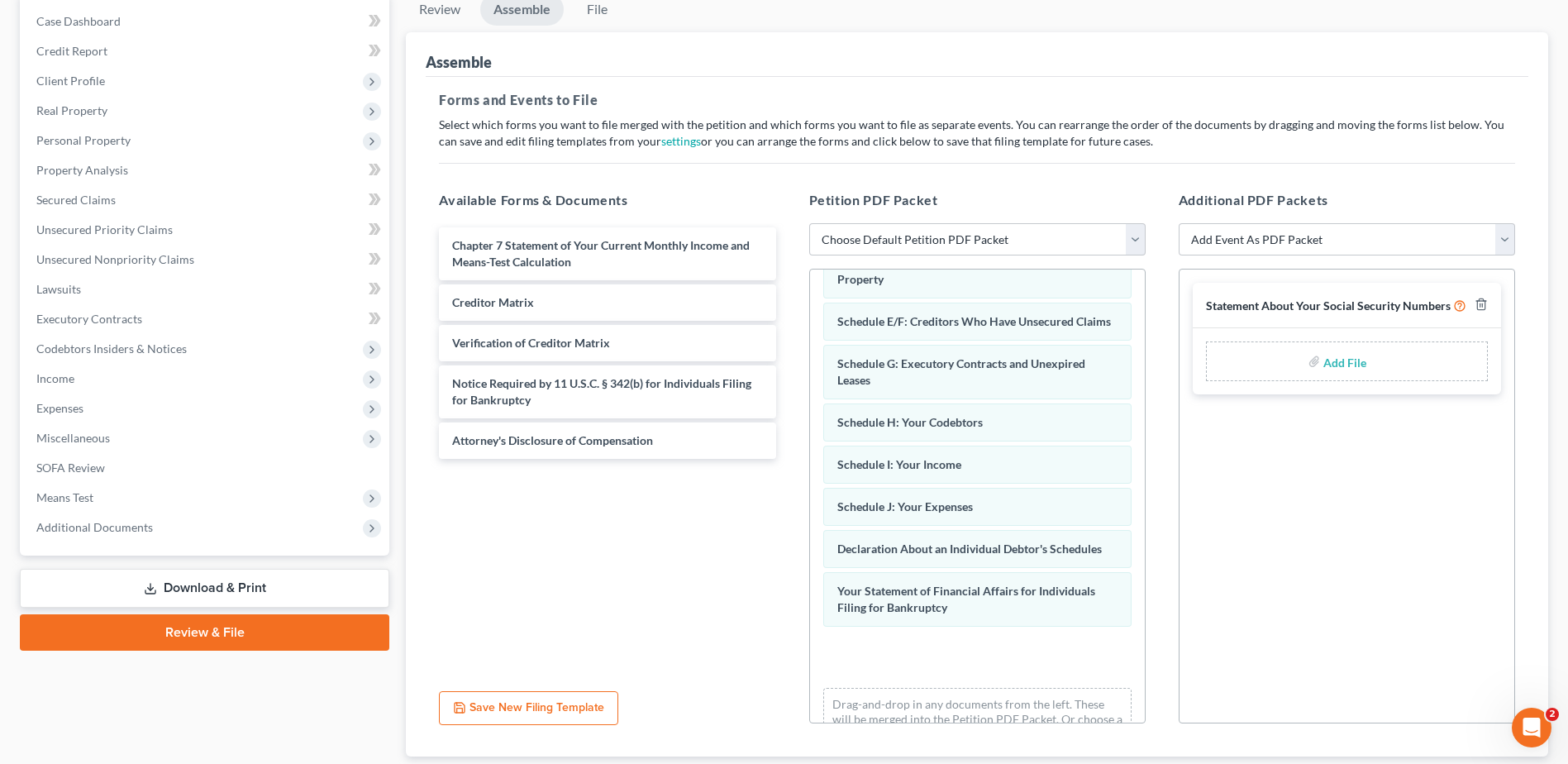
drag, startPoint x: 584, startPoint y: 250, endPoint x: 977, endPoint y: 709, distance: 604.3
click at [951, 763] on html "Home New Case Client Portal Jeffrey S. Berlowitz, P.A. jsb@jberllaw.com My Acco…" at bounding box center [784, 353] width 1568 height 1037
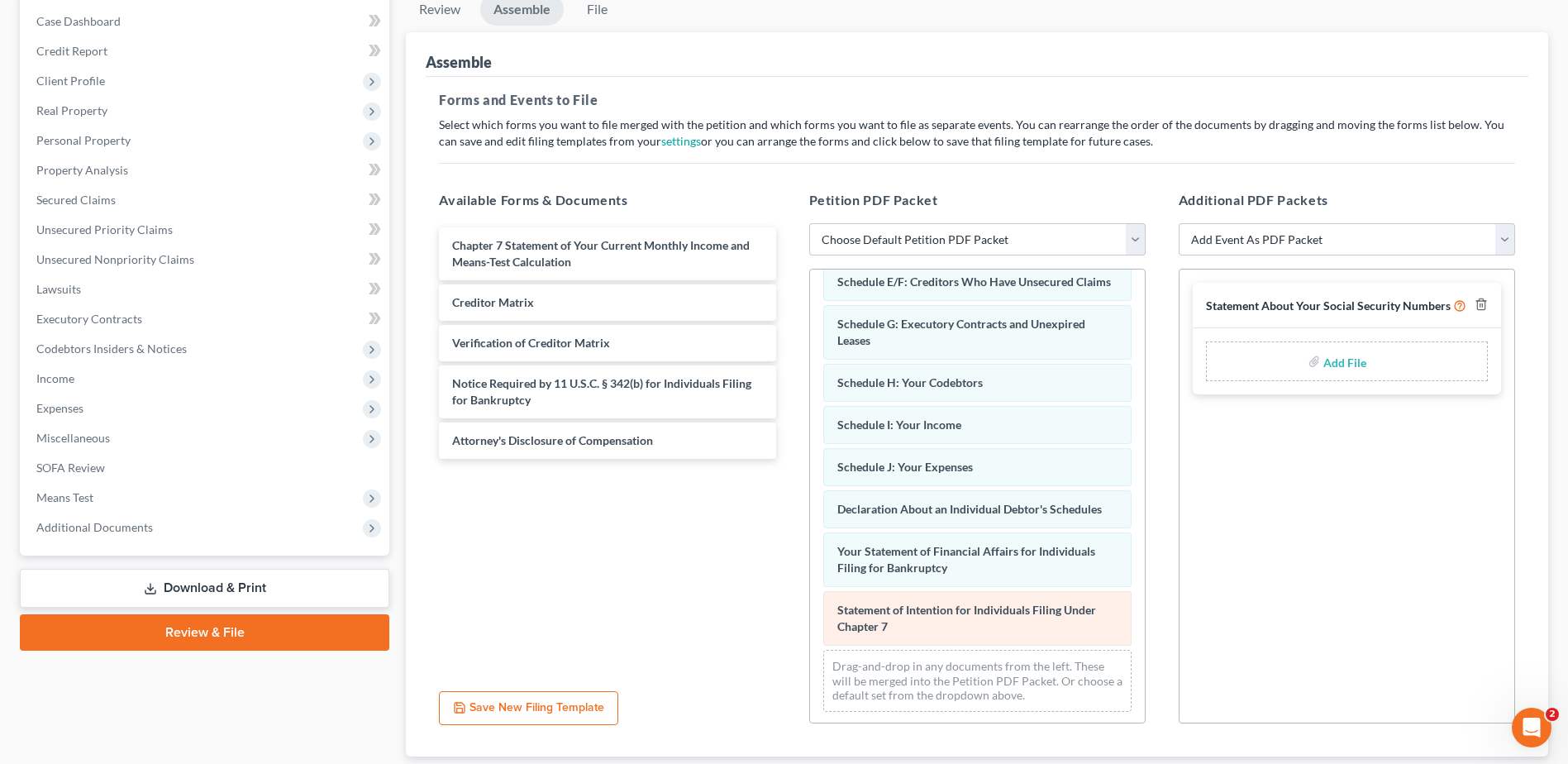
scroll to position [282, 0]
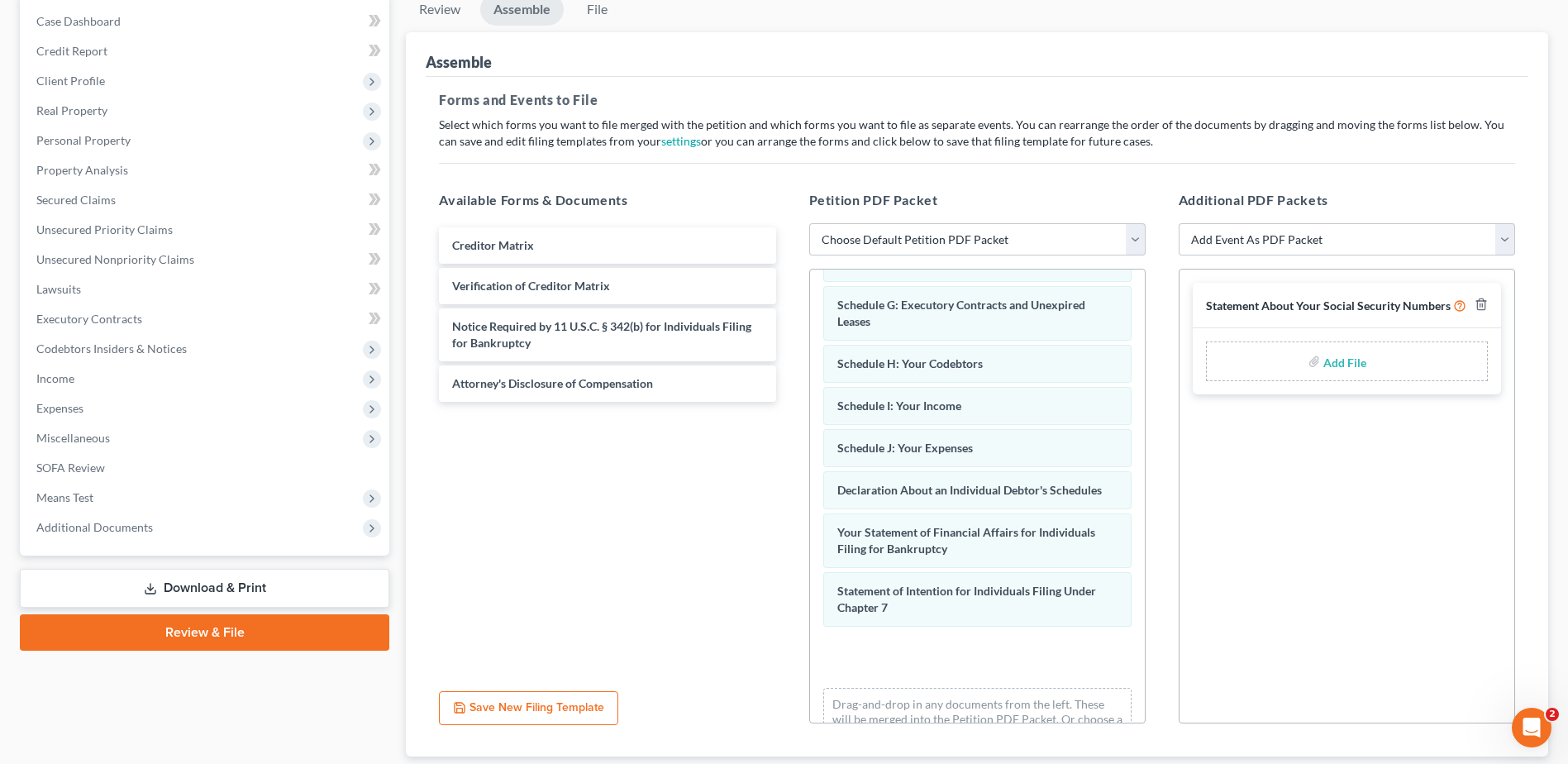
drag, startPoint x: 567, startPoint y: 257, endPoint x: 1000, endPoint y: 737, distance: 646.4
click at [992, 763] on html "Home New Case Client Portal Jeffrey S. Berlowitz, P.A. jsb@jberllaw.com My Acco…" at bounding box center [784, 353] width 1568 height 1037
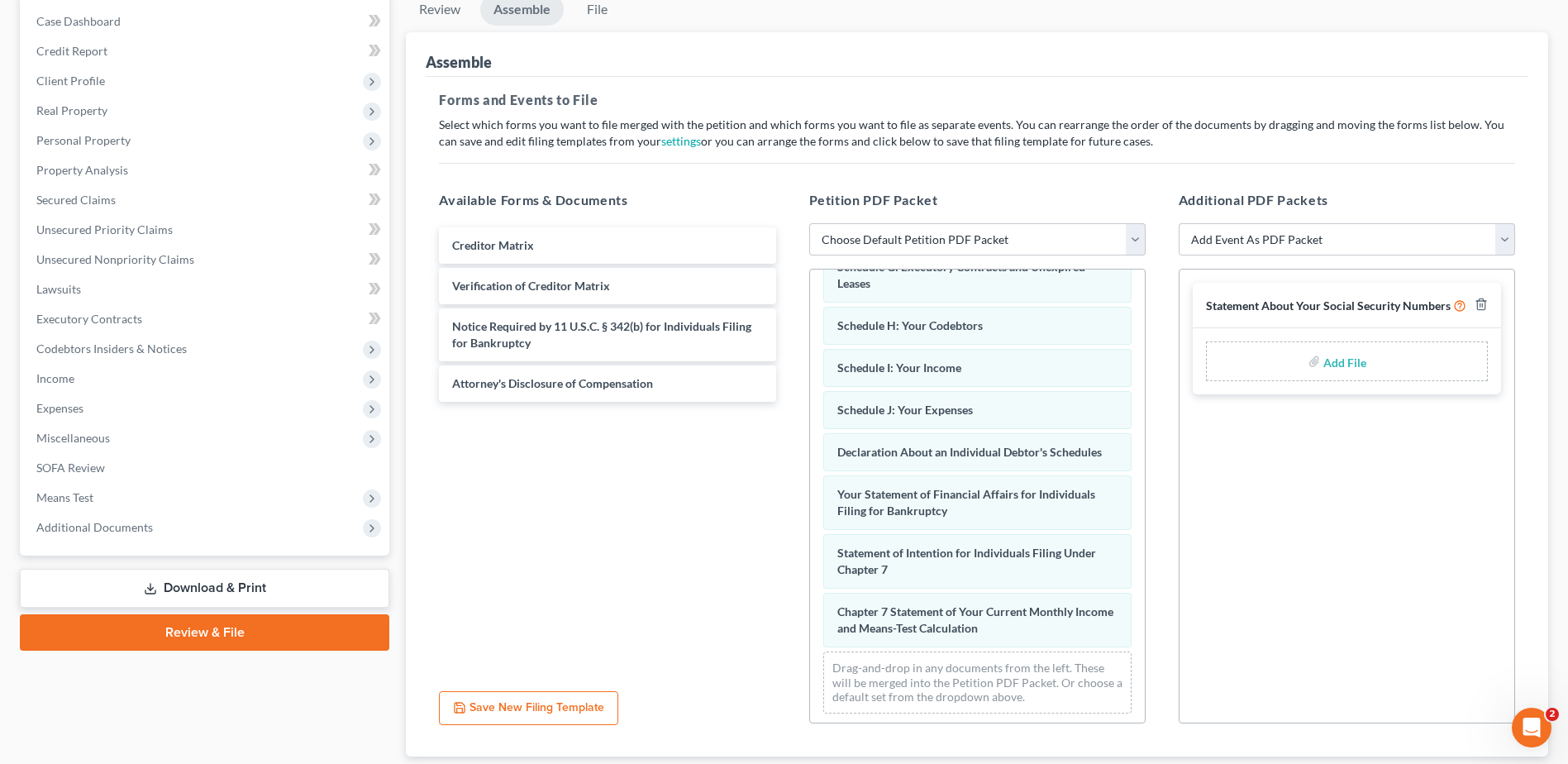
scroll to position [342, 0]
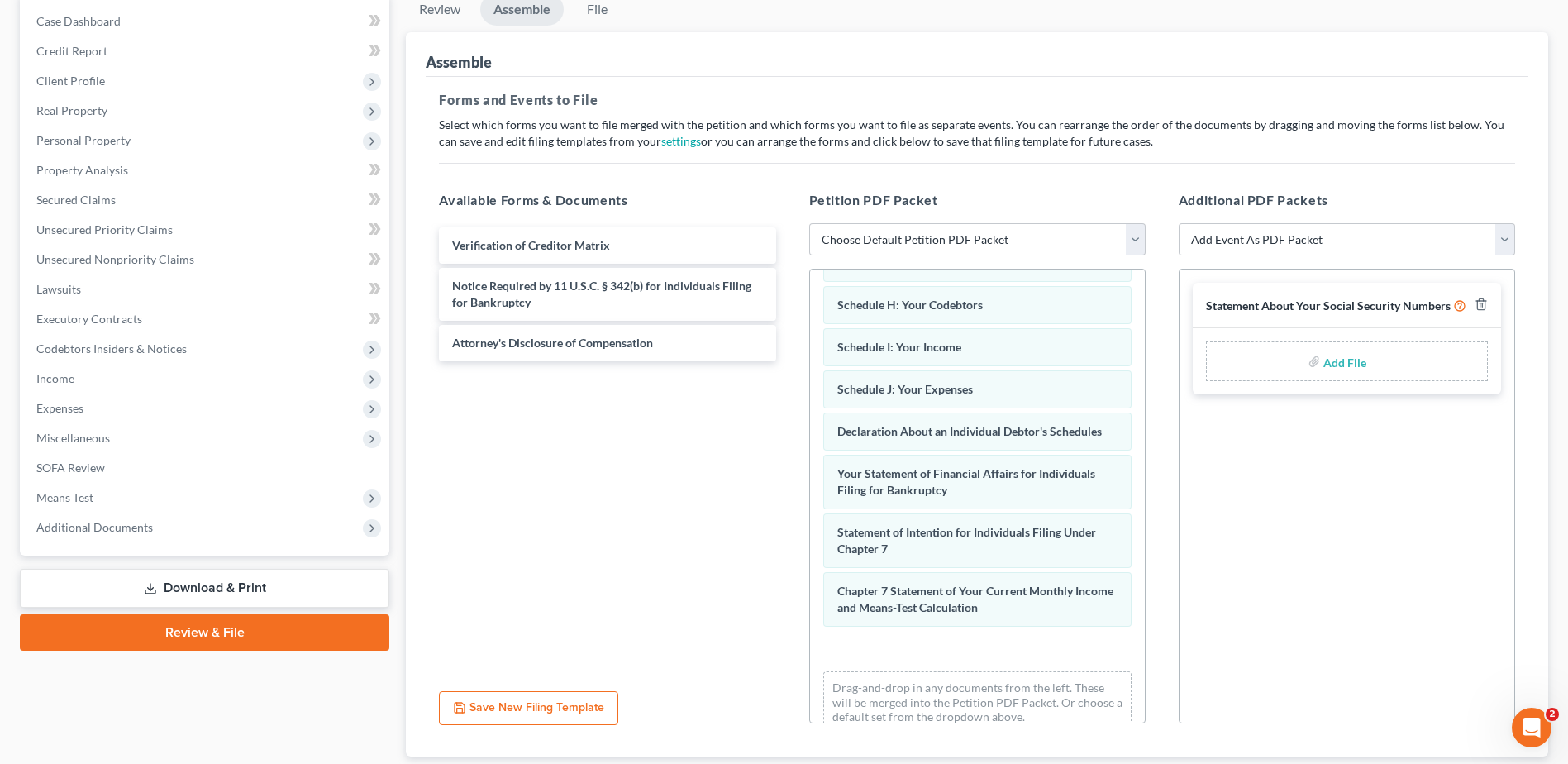
drag, startPoint x: 509, startPoint y: 243, endPoint x: 923, endPoint y: 733, distance: 641.5
click at [908, 763] on html "Home New Case Client Portal Jeffrey S. Berlowitz, P.A. jsb@jberllaw.com My Acco…" at bounding box center [784, 353] width 1568 height 1037
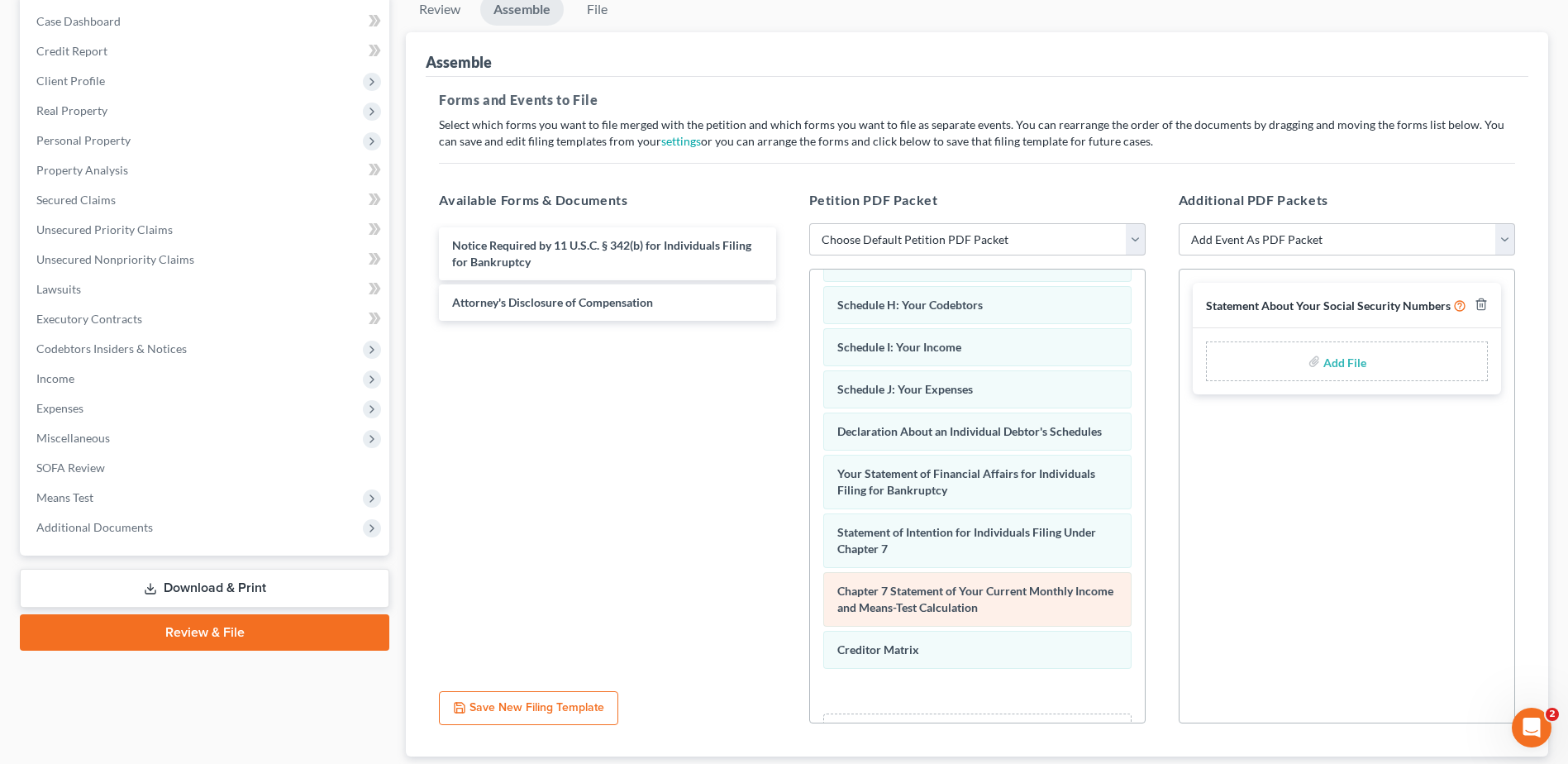
drag, startPoint x: 568, startPoint y: 247, endPoint x: 972, endPoint y: 632, distance: 558.1
click at [1033, 763] on html "Home New Case Client Portal Jeffrey S. Berlowitz, P.A. jsb@jberllaw.com My Acco…" at bounding box center [784, 353] width 1568 height 1037
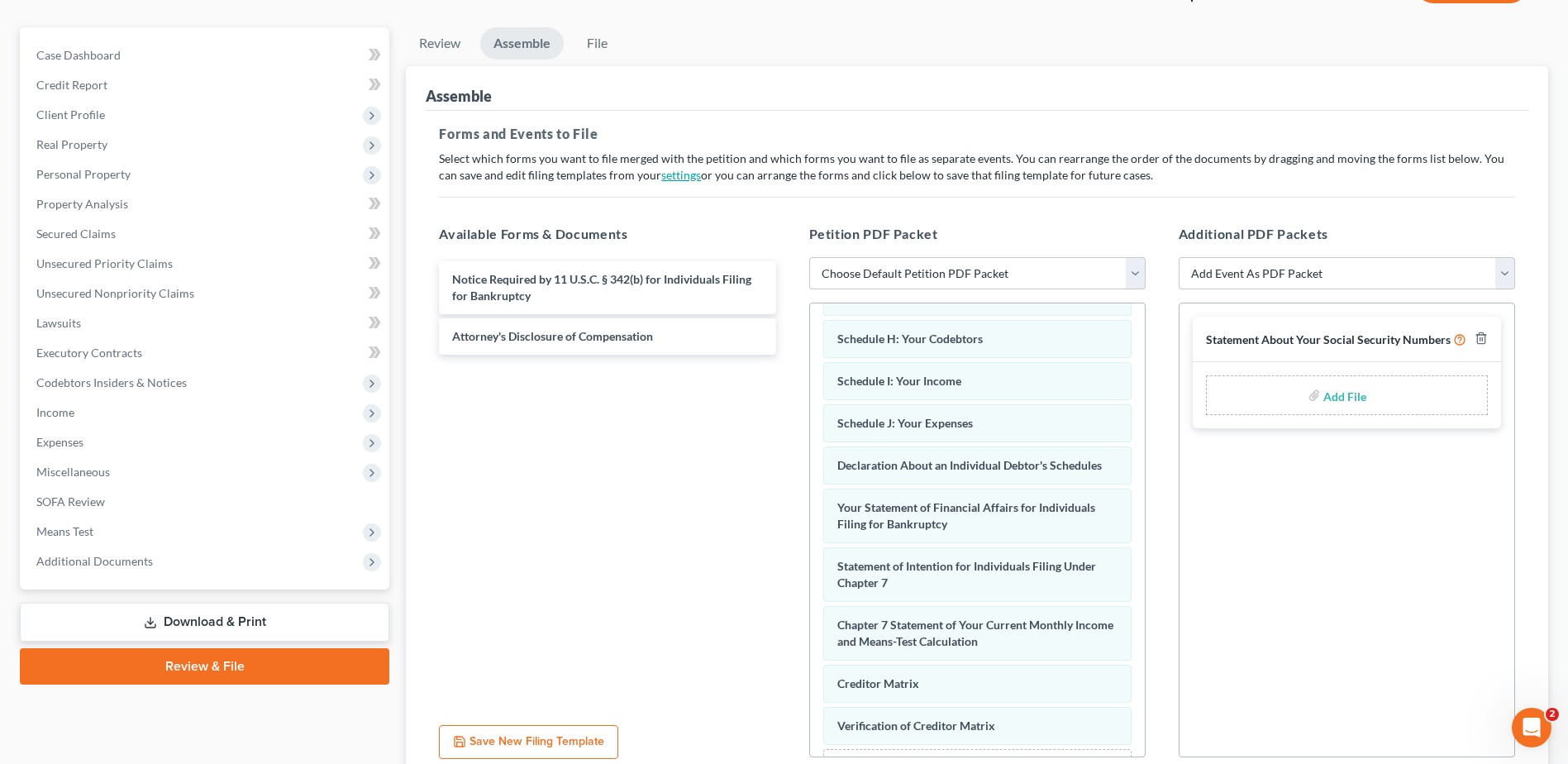
scroll to position [0, 0]
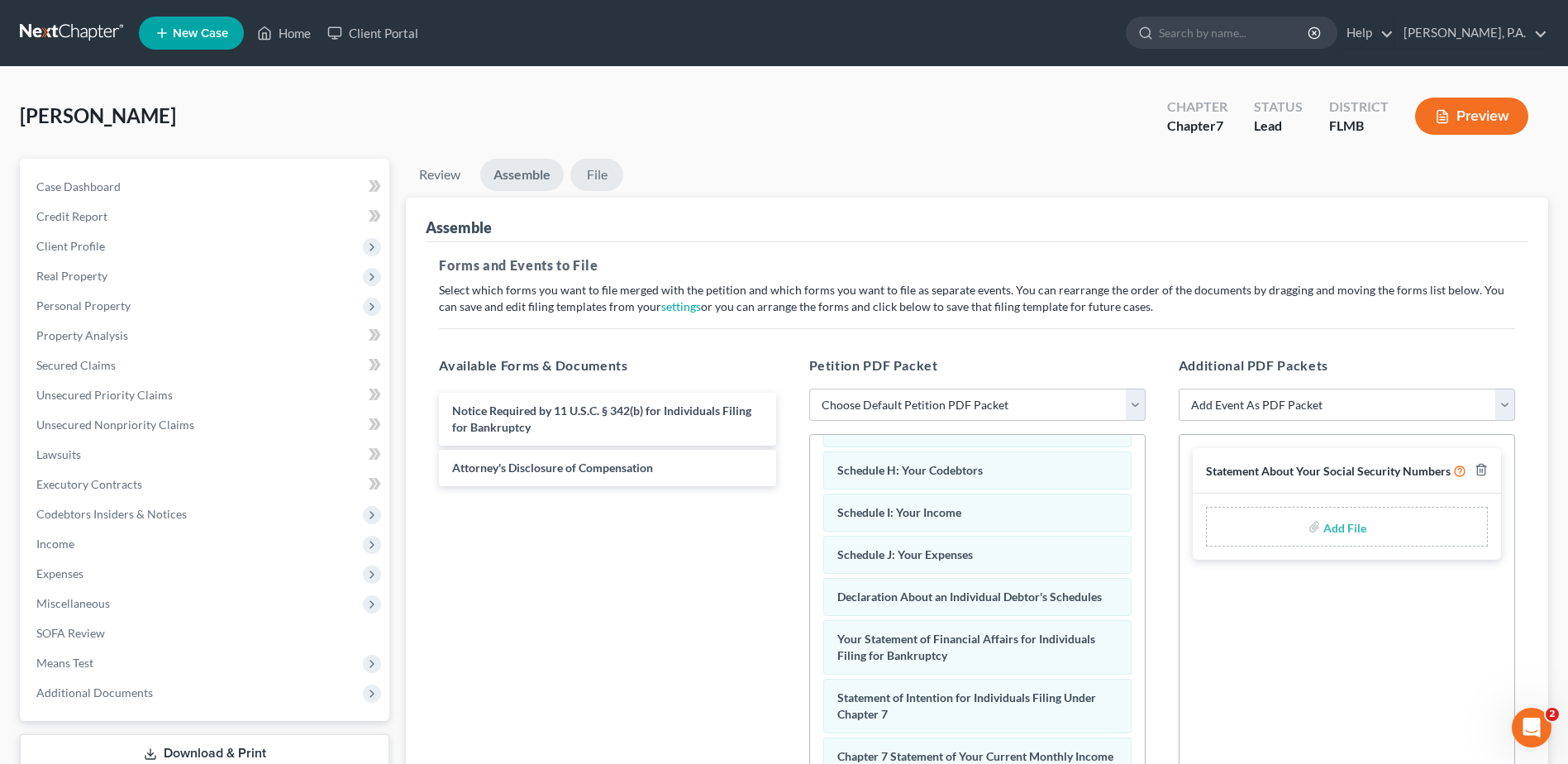
click at [597, 183] on link "File" at bounding box center [596, 175] width 53 height 33
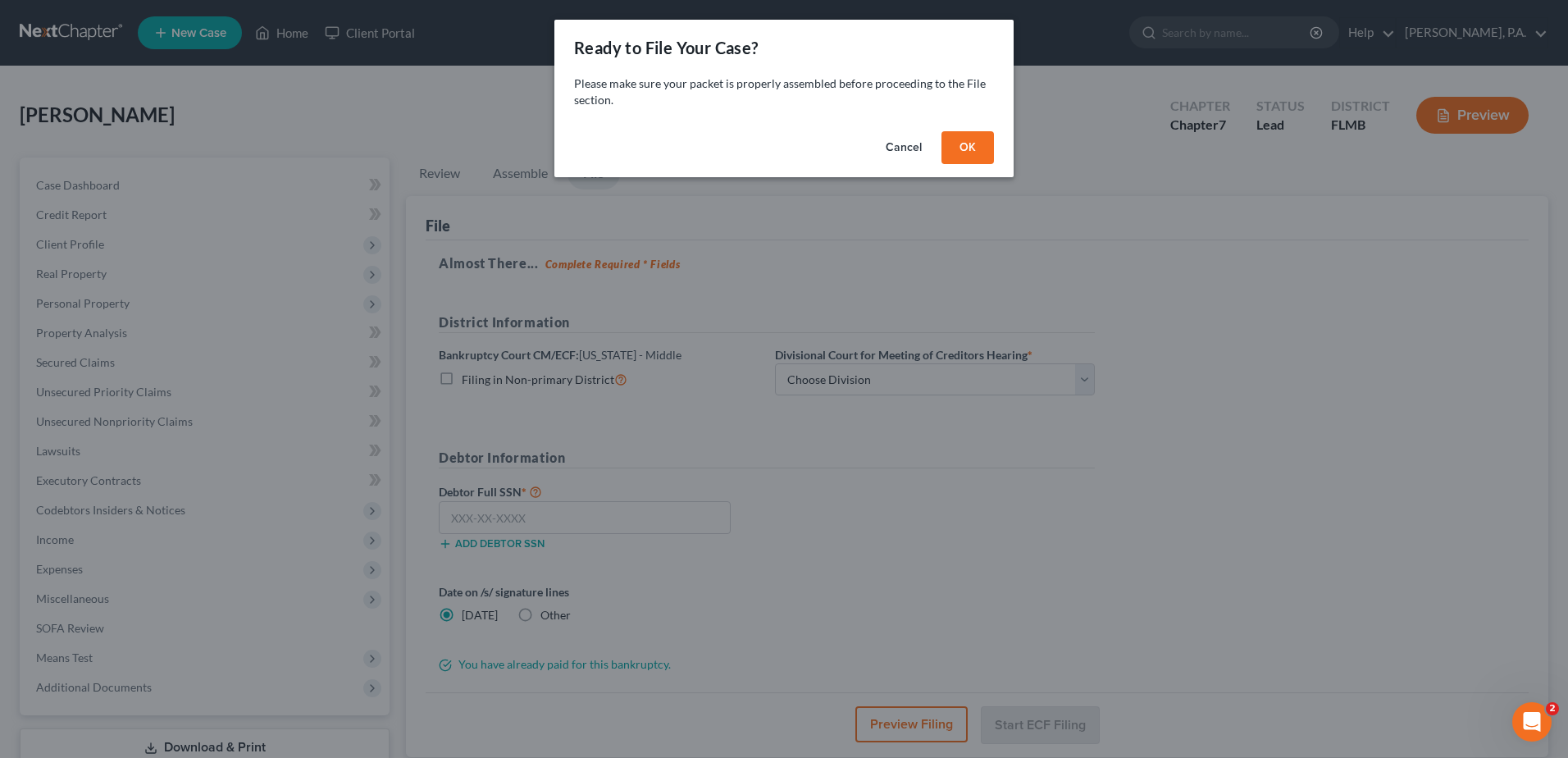
click at [955, 152] on button "OK" at bounding box center [968, 147] width 53 height 33
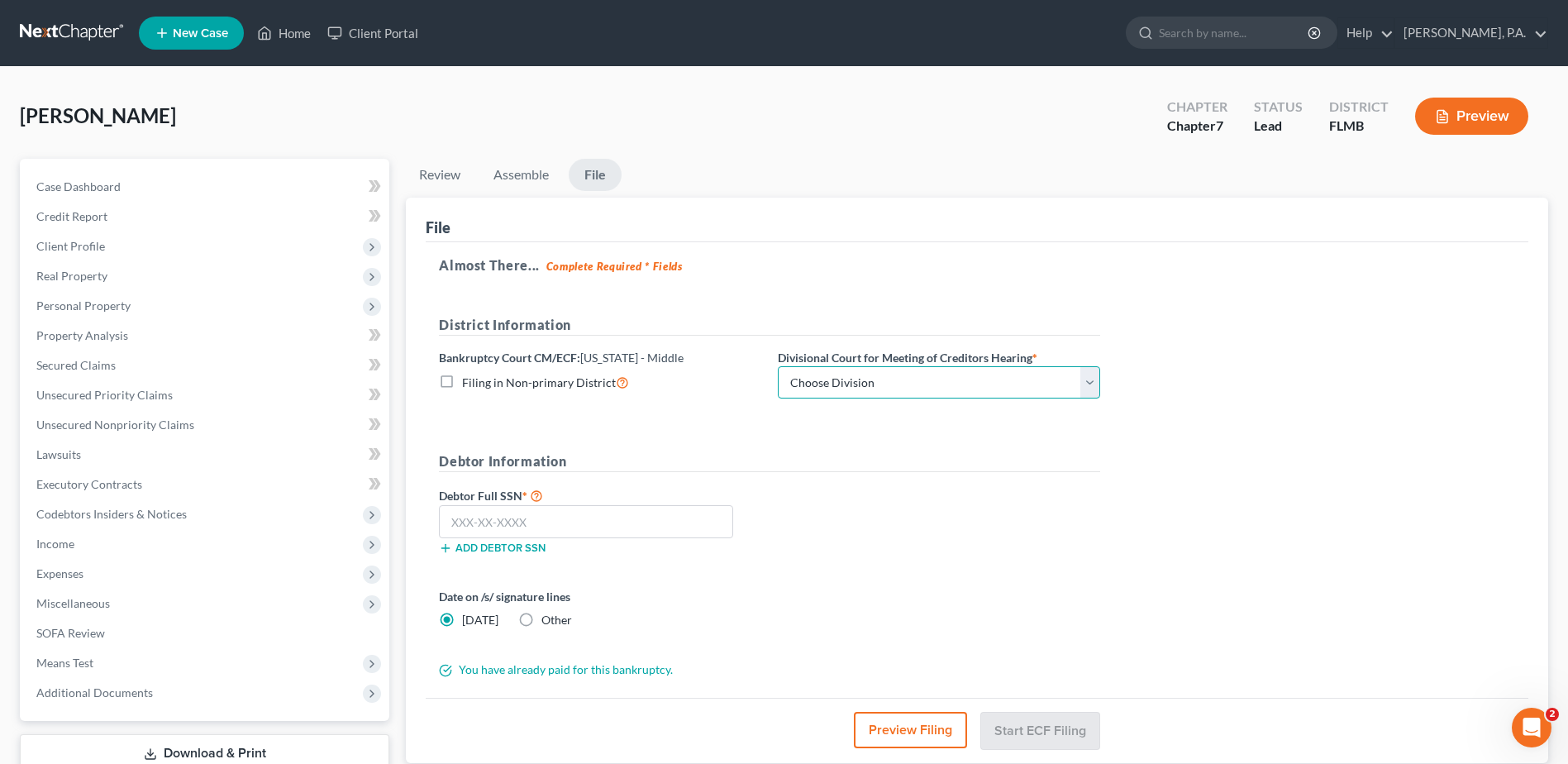
click at [910, 383] on select "Choose Division Fort Myers Jacksonville Orlando Tampa" at bounding box center [939, 383] width 323 height 33
click at [863, 382] on select "Choose Division Fort Myers Jacksonville Orlando Tampa" at bounding box center [939, 383] width 323 height 33
select select "3"
click at [778, 367] on select "Choose Division Fort Myers Jacksonville Orlando Tampa" at bounding box center [939, 383] width 323 height 33
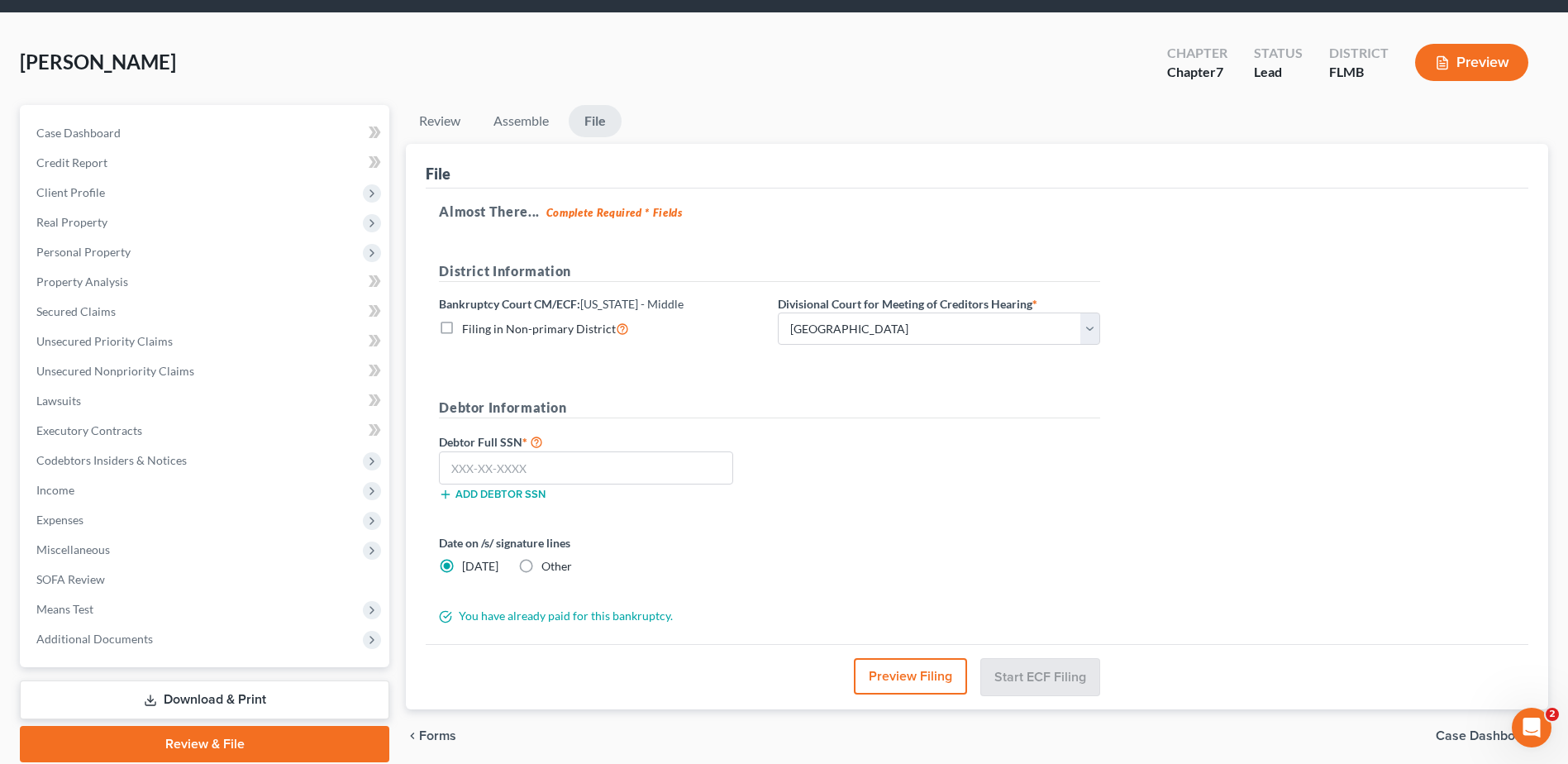
scroll to position [82, 0]
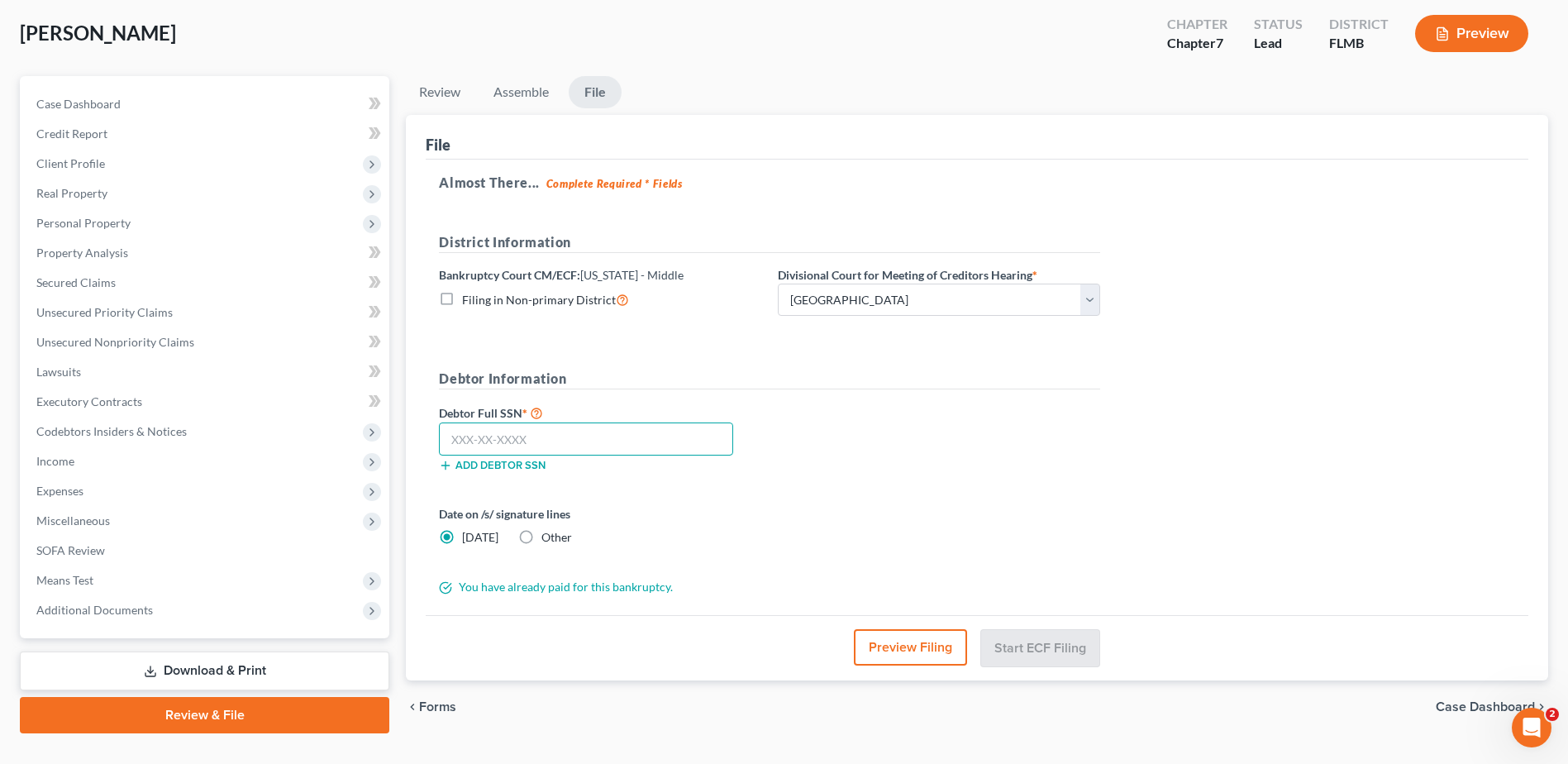
click at [454, 438] on input "text" at bounding box center [585, 439] width 294 height 33
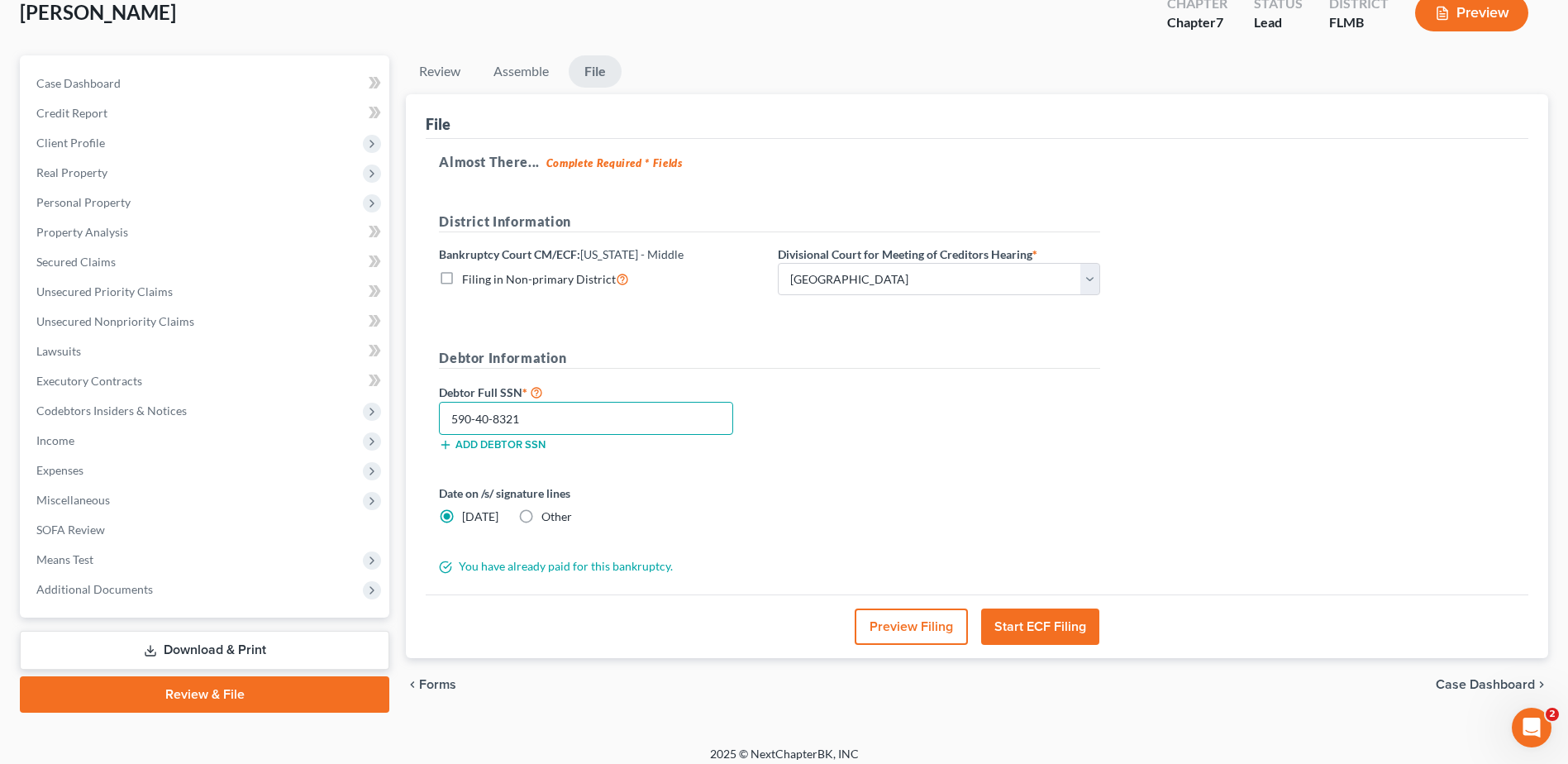
scroll to position [115, 0]
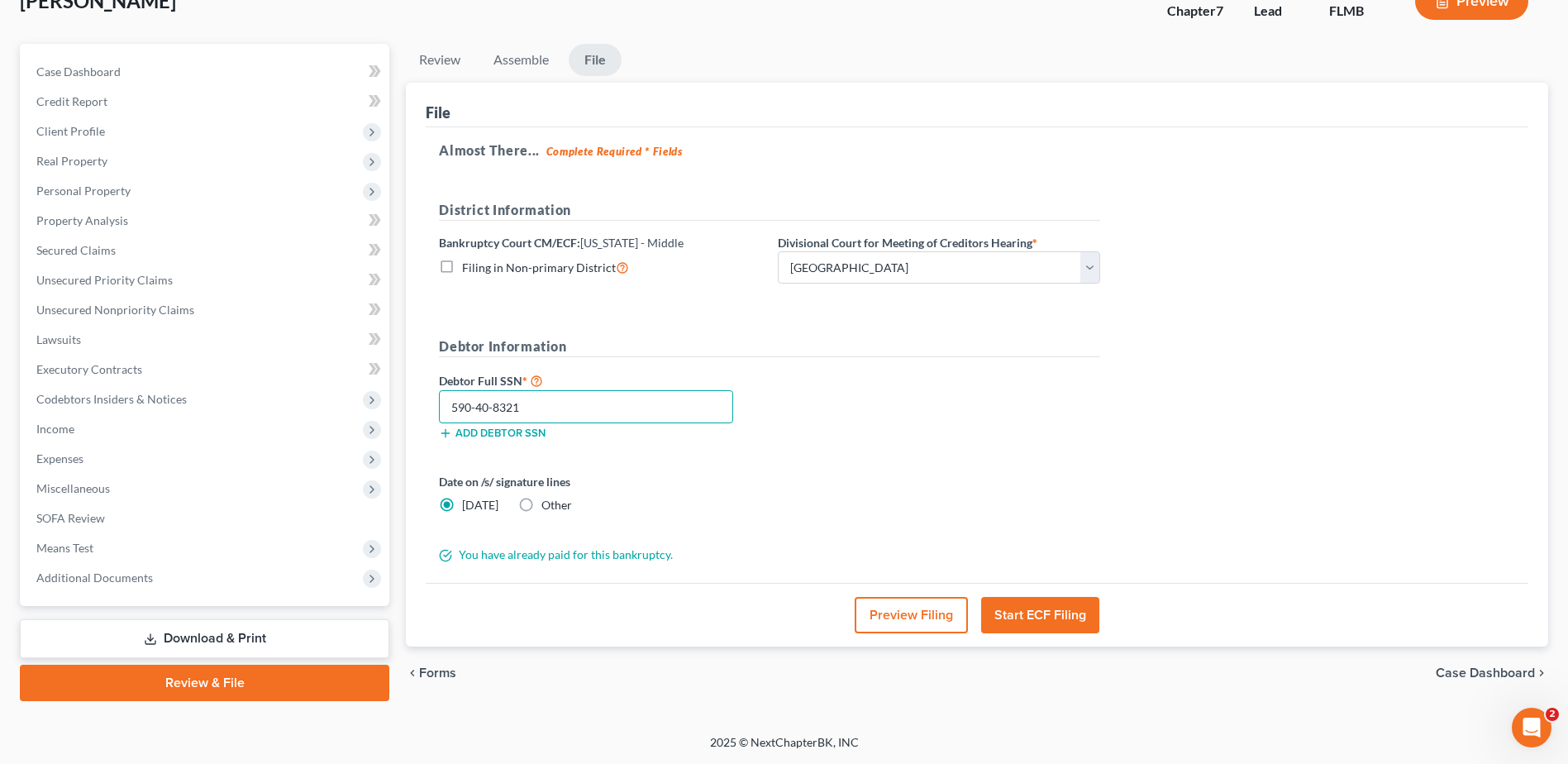
type input "590-40-8321"
click at [1042, 619] on button "Start ECF Filing" at bounding box center [1040, 615] width 118 height 36
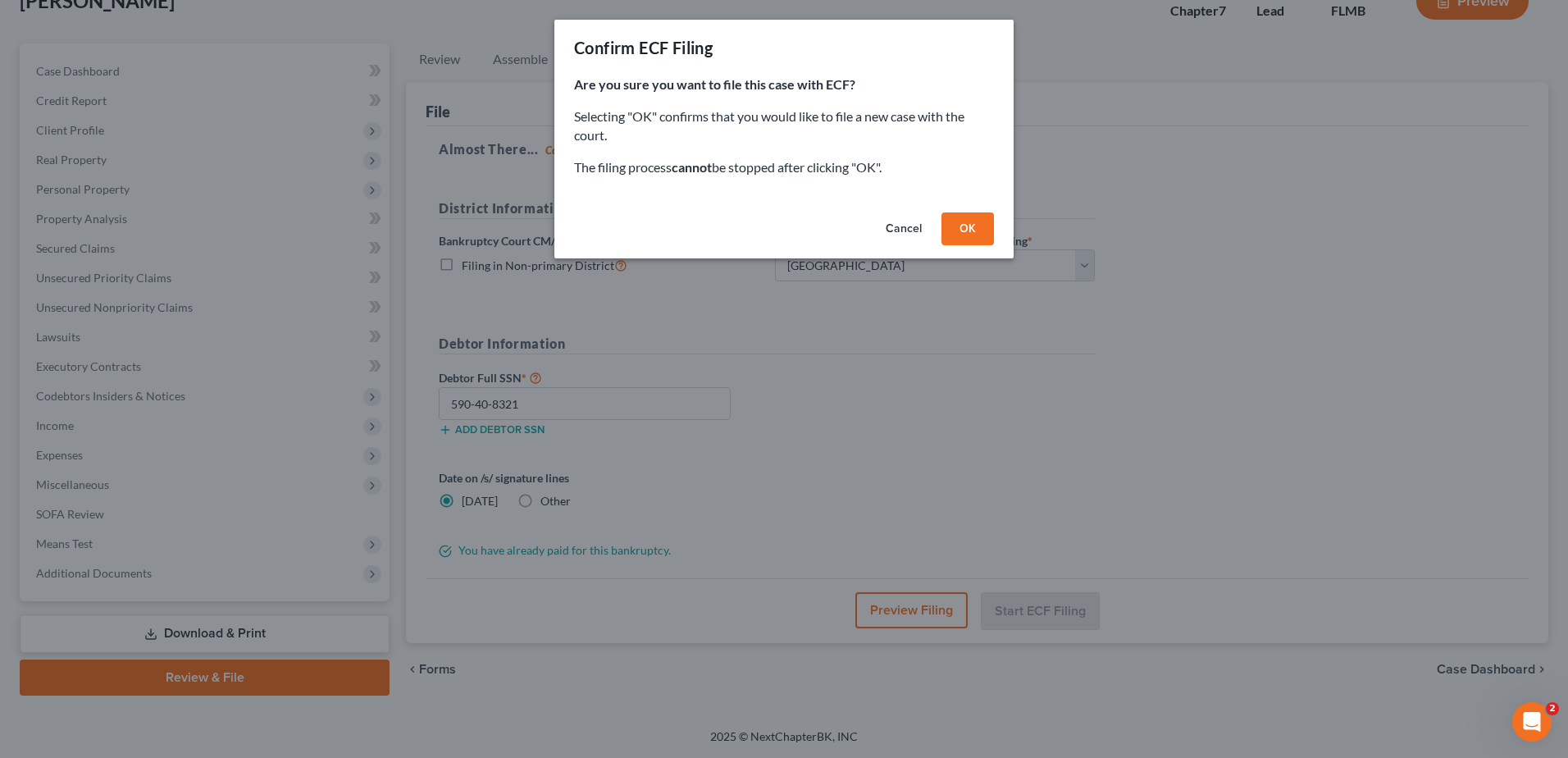
click at [971, 231] on button "OK" at bounding box center [968, 228] width 53 height 33
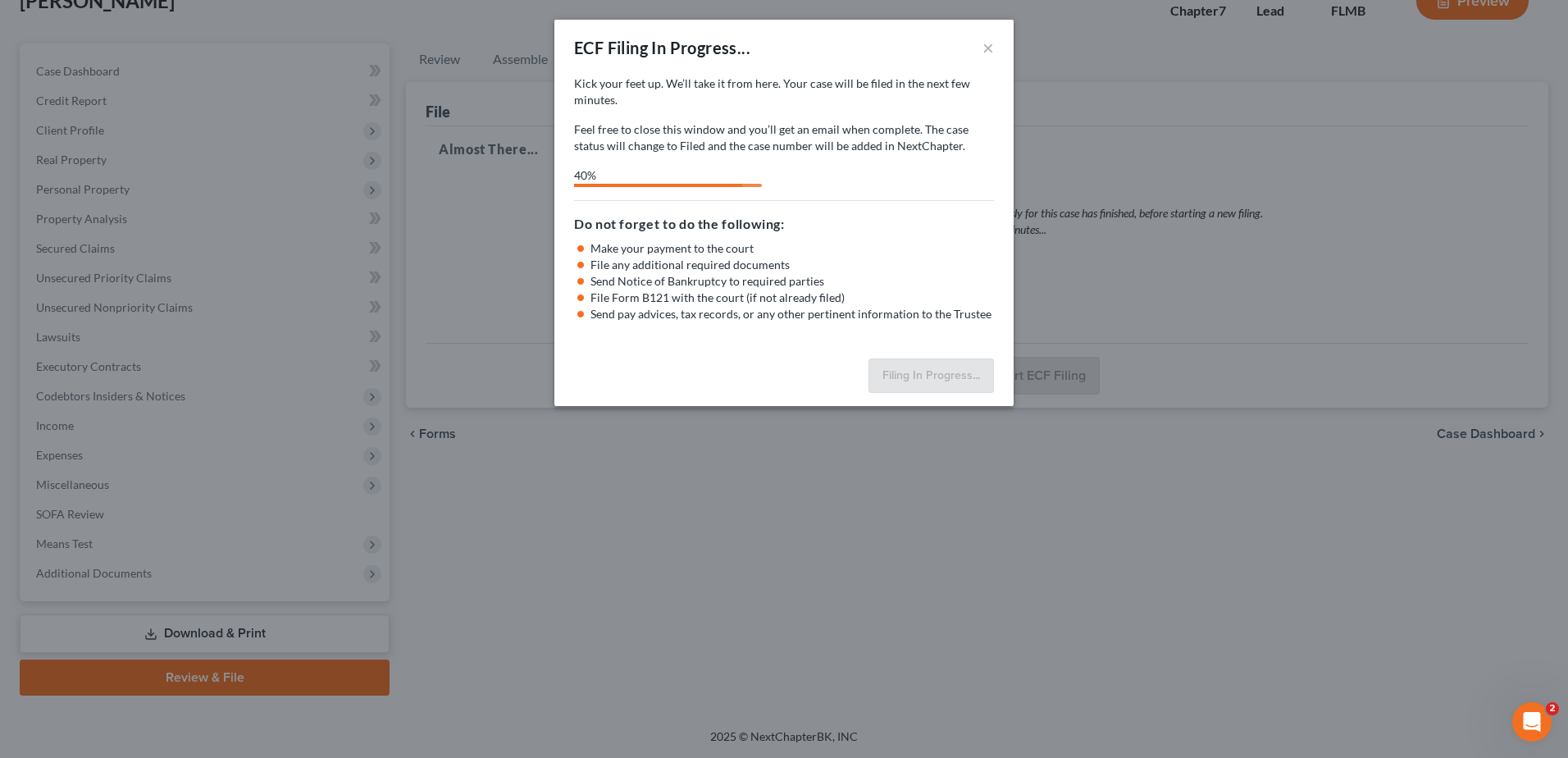
select select "3"
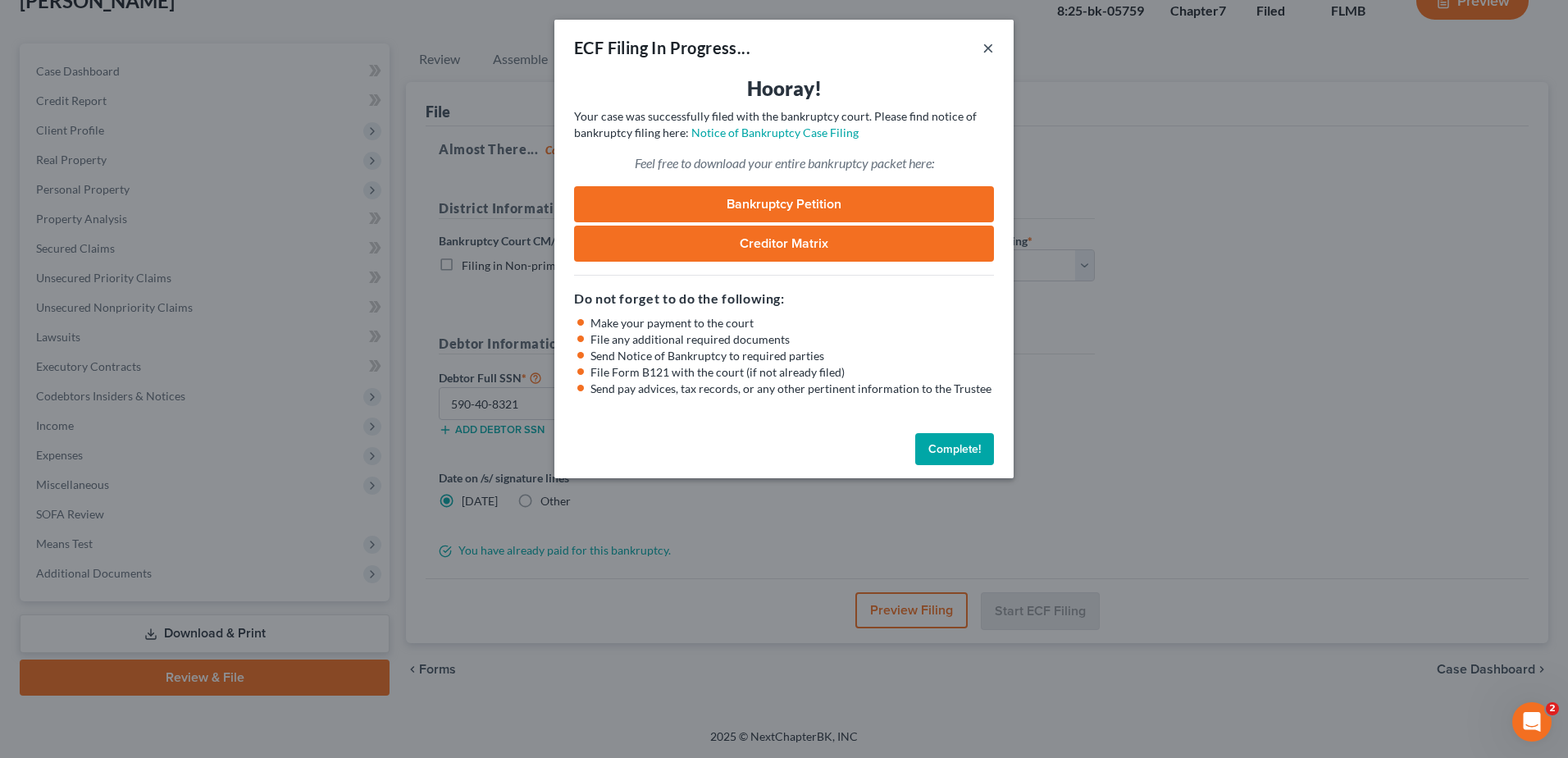
click at [985, 46] on button "×" at bounding box center [988, 47] width 11 height 20
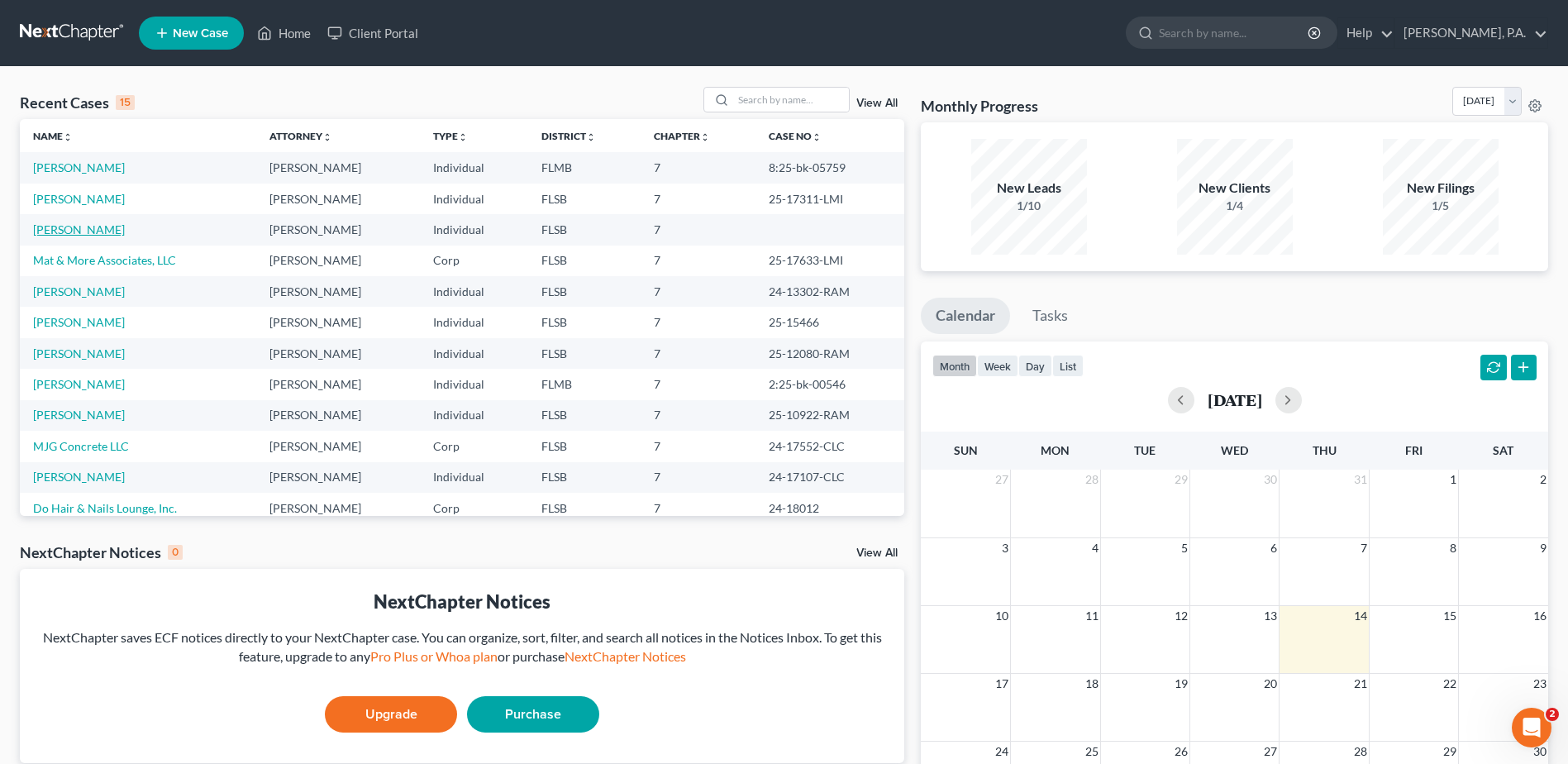
click at [84, 231] on link "[PERSON_NAME]" at bounding box center [79, 229] width 92 height 14
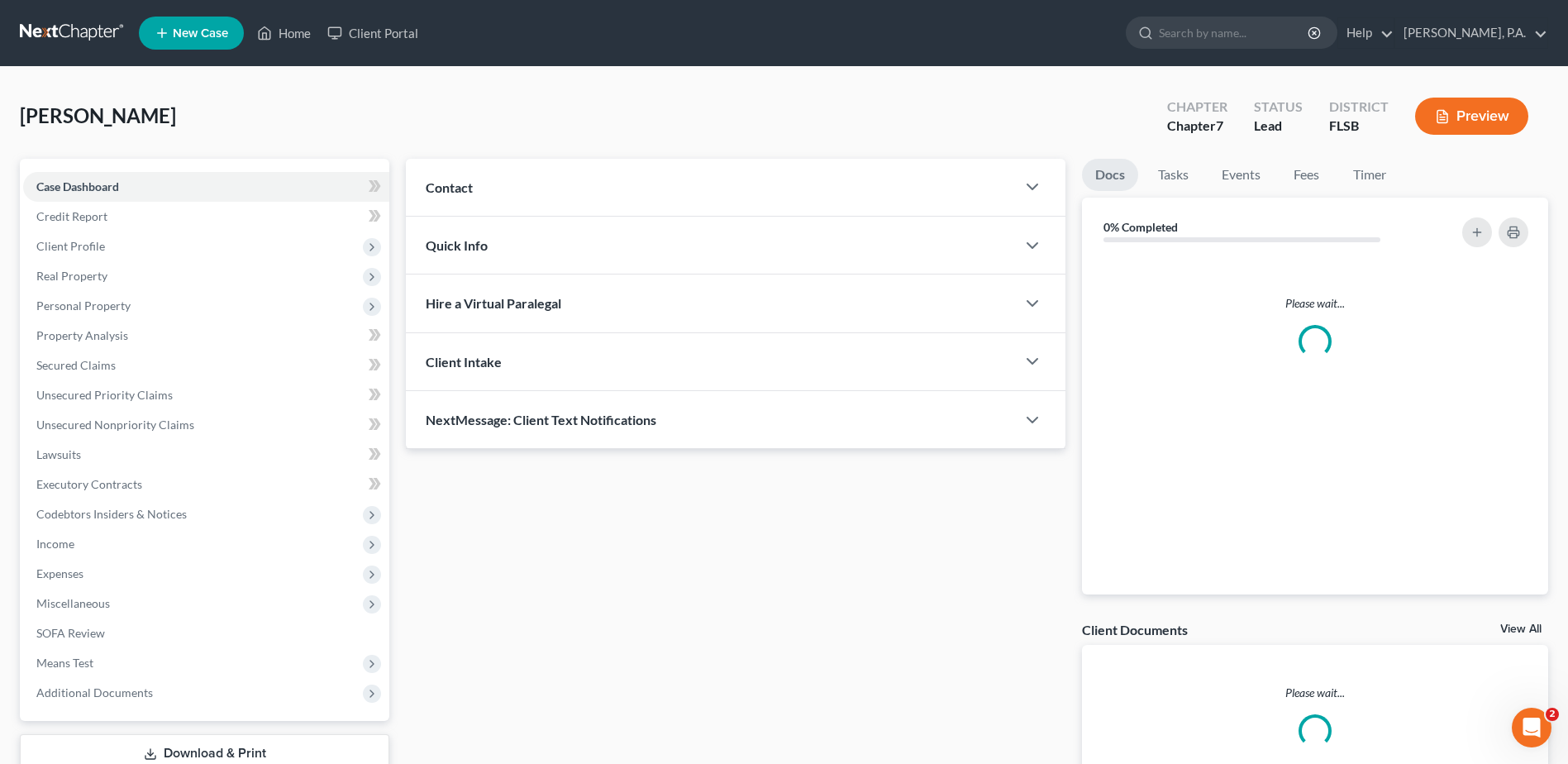
click at [83, 232] on span "Client Profile" at bounding box center [206, 246] width 366 height 30
click at [80, 232] on span "Client Profile" at bounding box center [206, 246] width 366 height 30
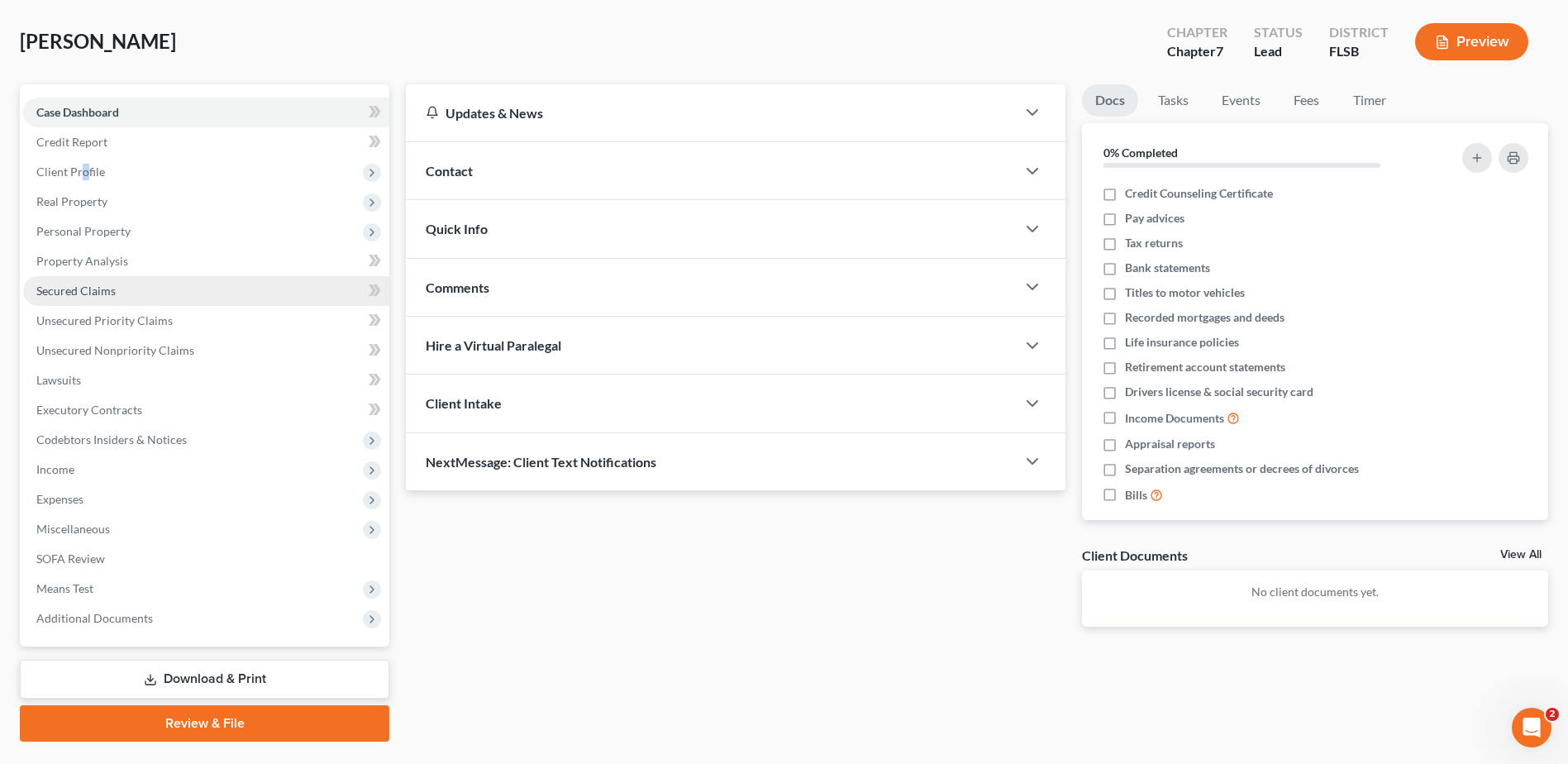
scroll to position [82, 0]
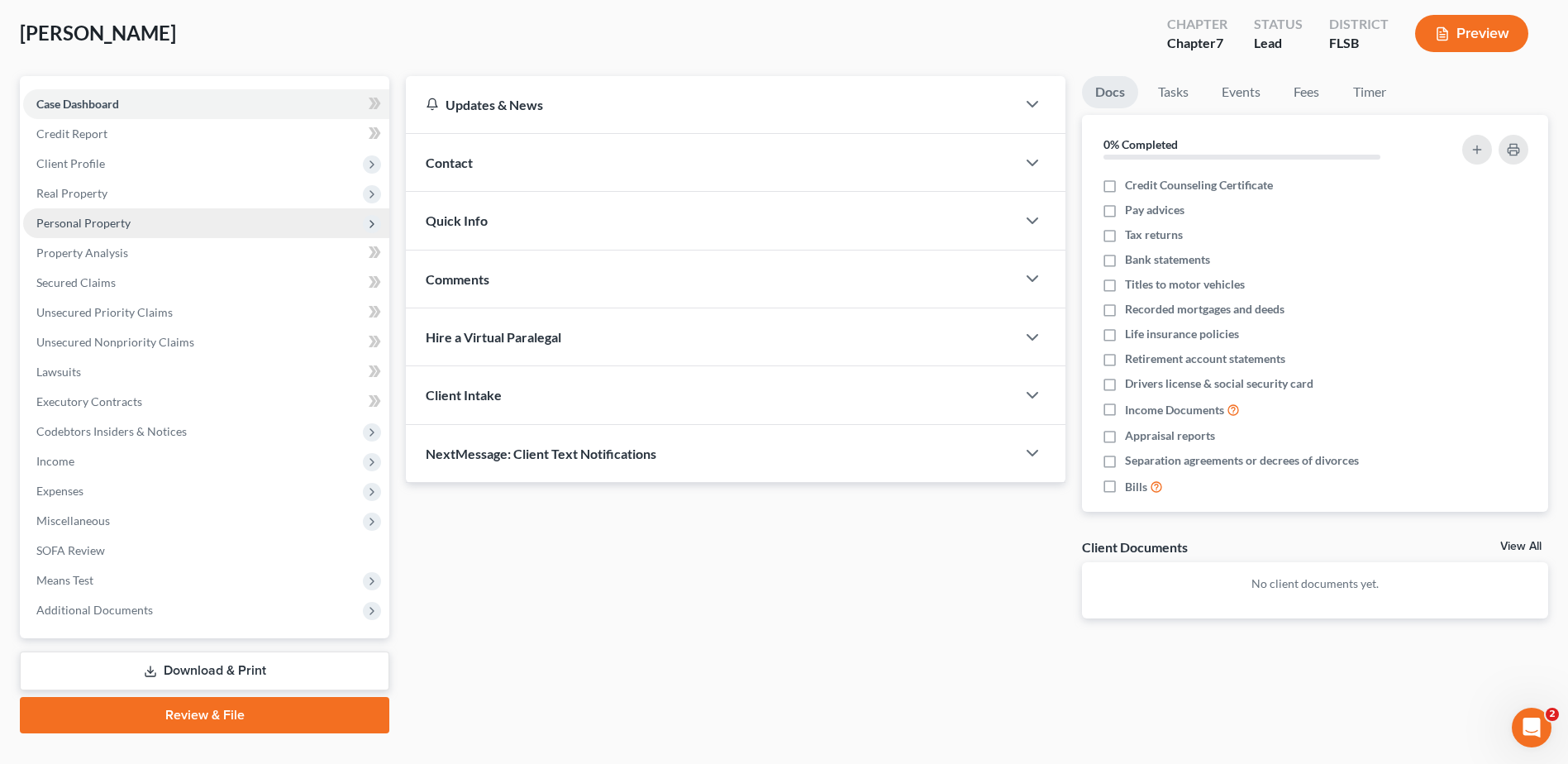
click at [86, 228] on span "Personal Property" at bounding box center [83, 222] width 94 height 14
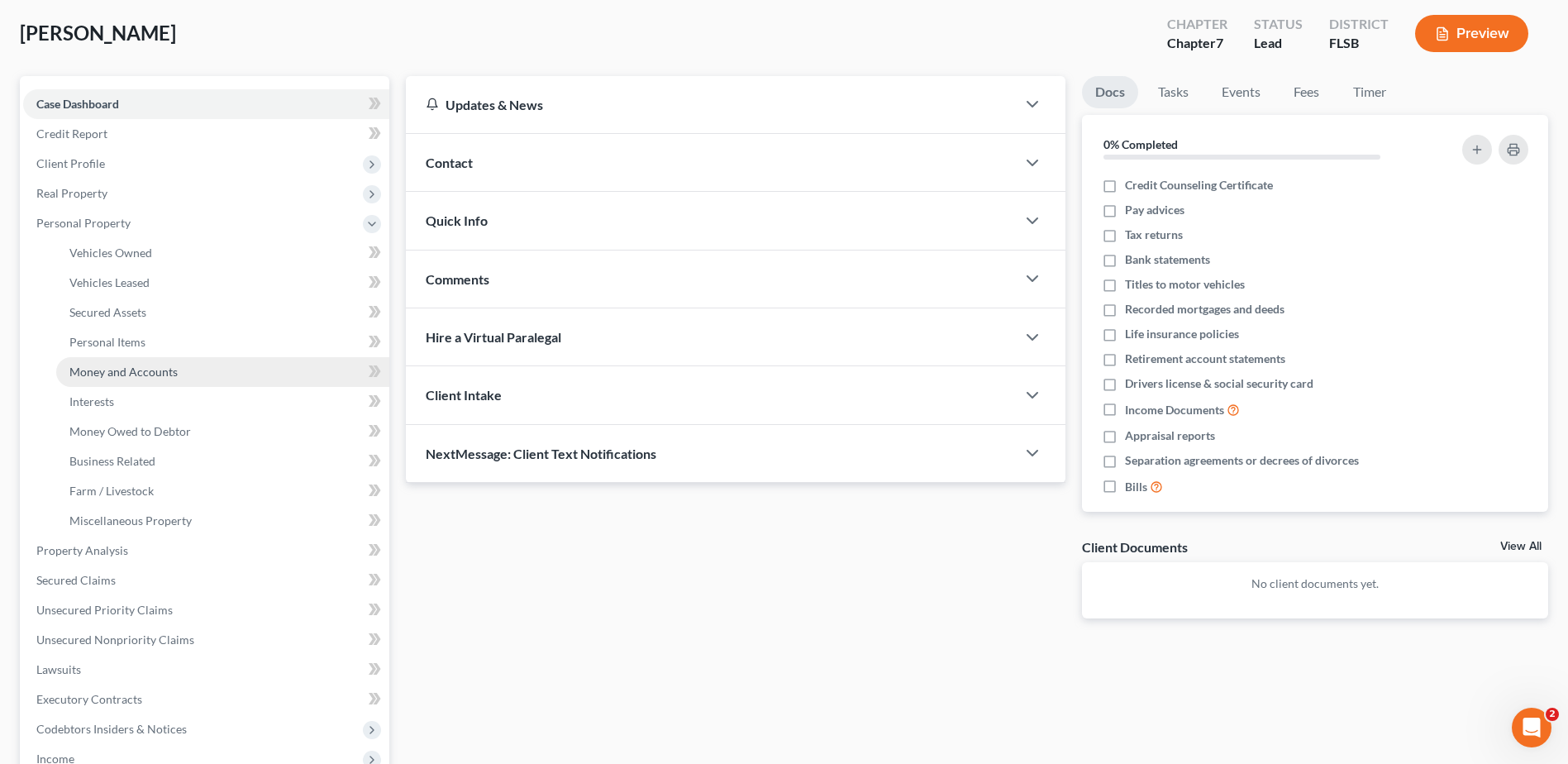
click at [112, 372] on span "Money and Accounts" at bounding box center [124, 372] width 108 height 14
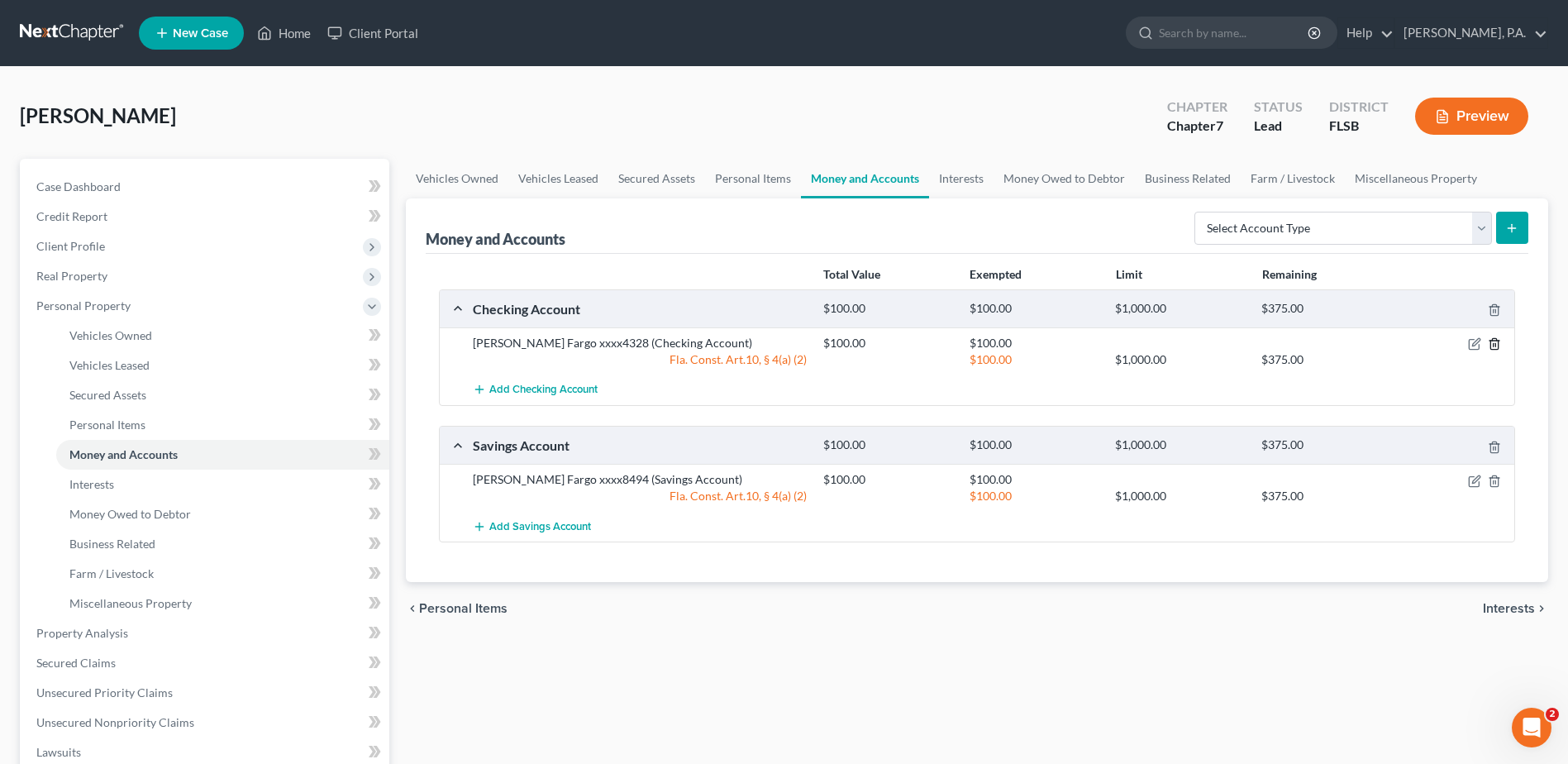
click at [1497, 346] on icon "button" at bounding box center [1493, 343] width 13 height 13
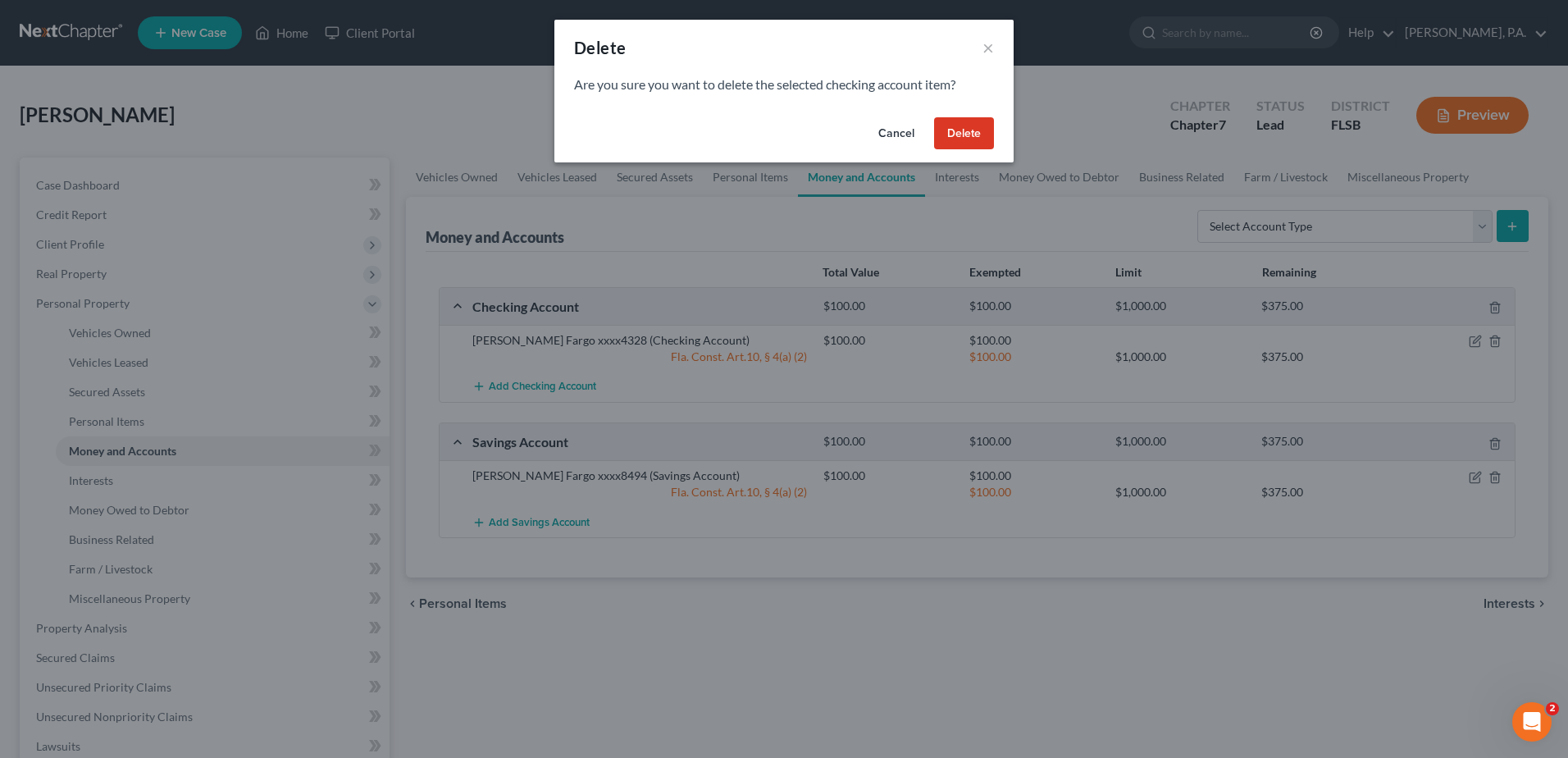
click at [959, 125] on button "Delete" at bounding box center [964, 134] width 60 height 33
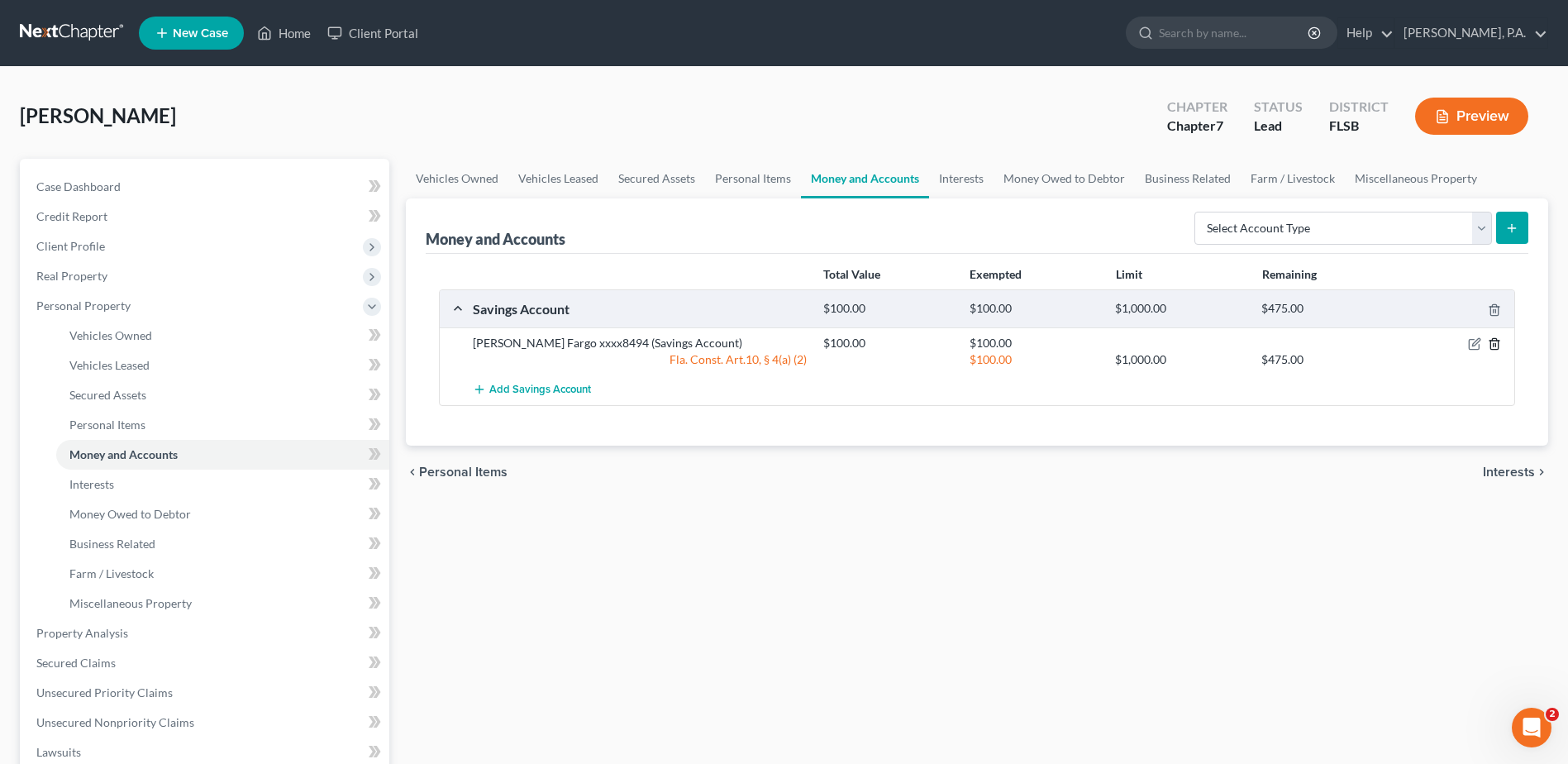
click at [1493, 346] on line "button" at bounding box center [1493, 346] width 0 height 3
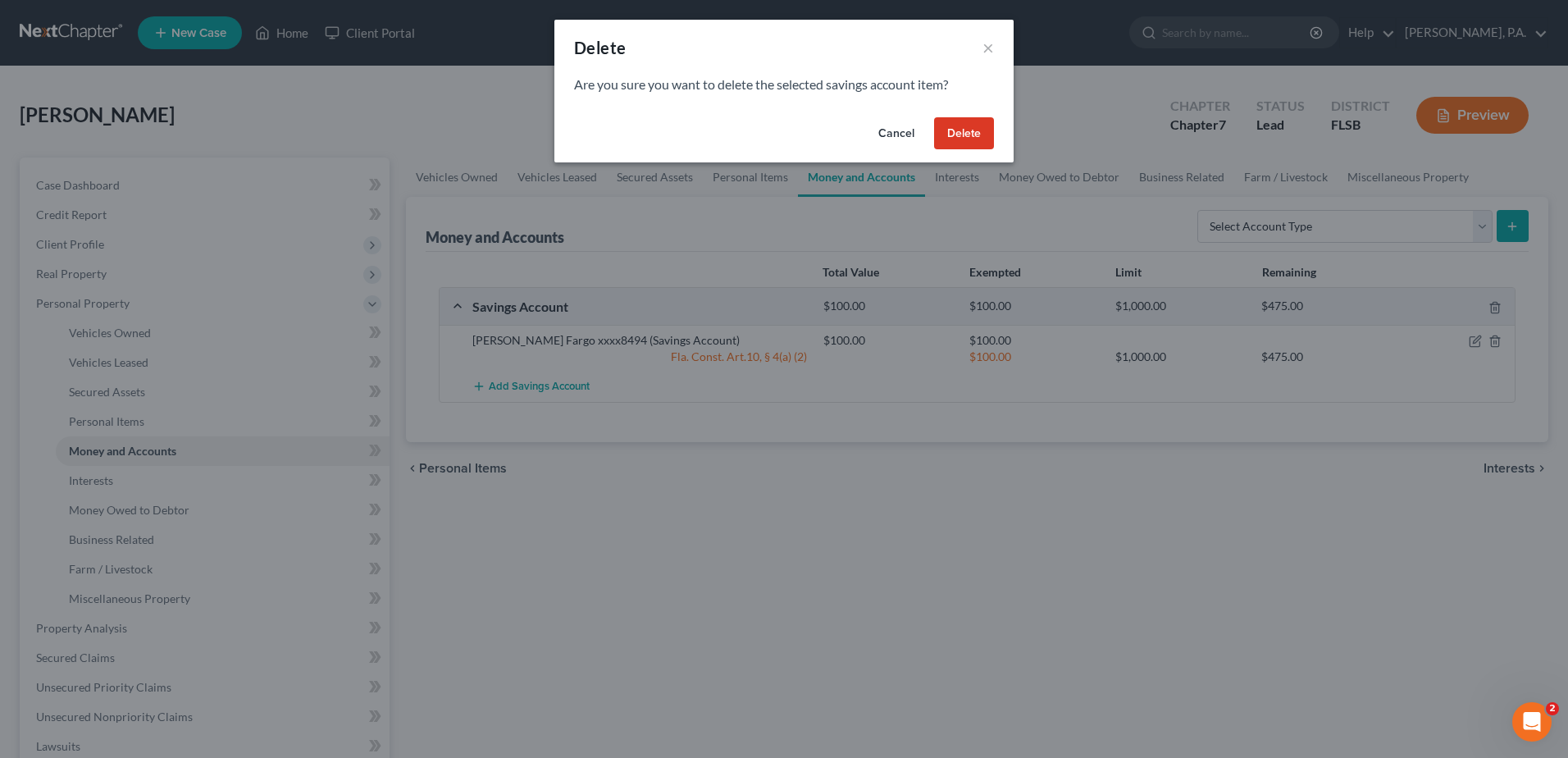
drag, startPoint x: 962, startPoint y: 132, endPoint x: 906, endPoint y: 167, distance: 66.0
click at [962, 131] on button "Delete" at bounding box center [964, 134] width 60 height 33
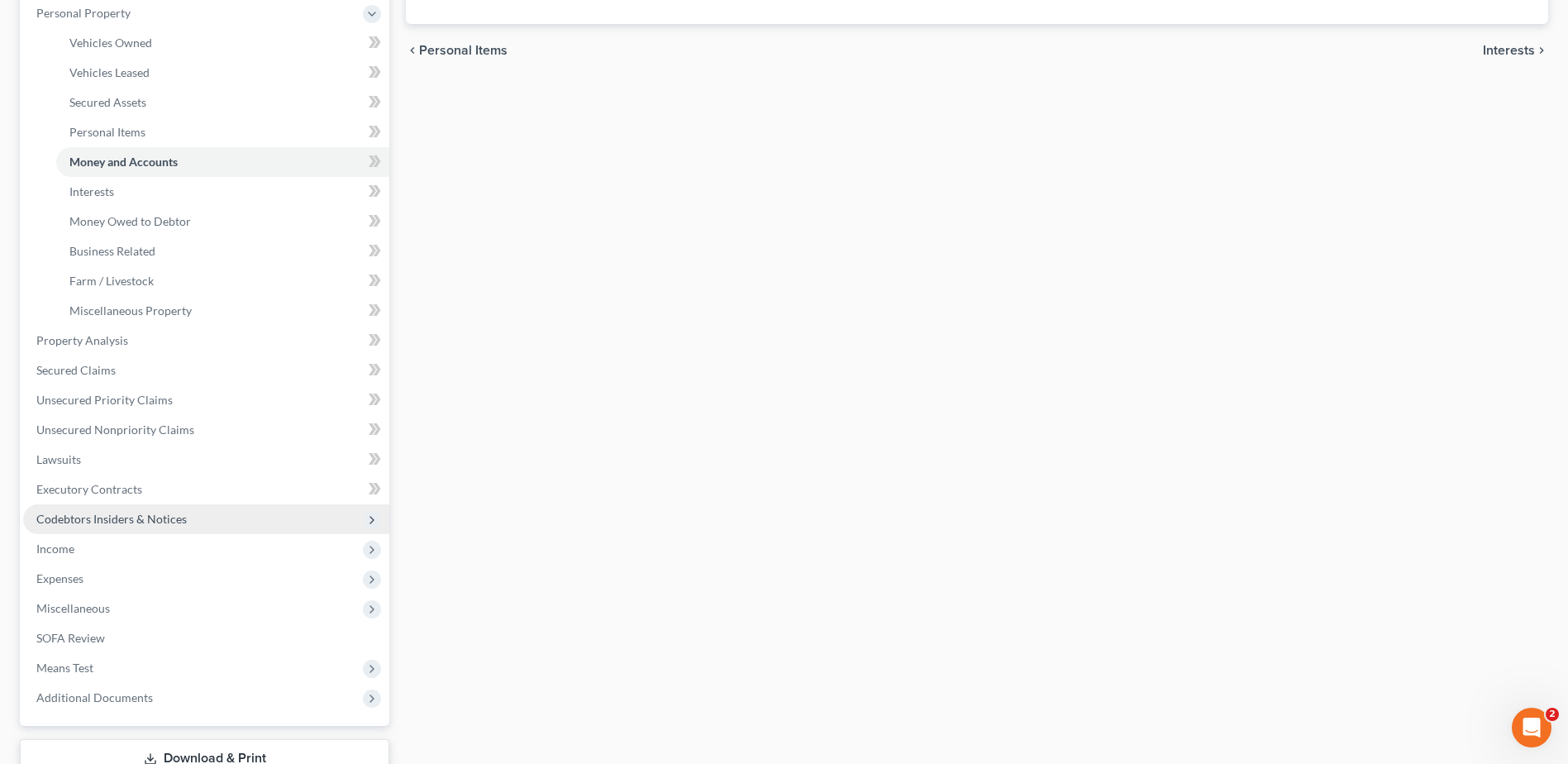
scroll to position [330, 0]
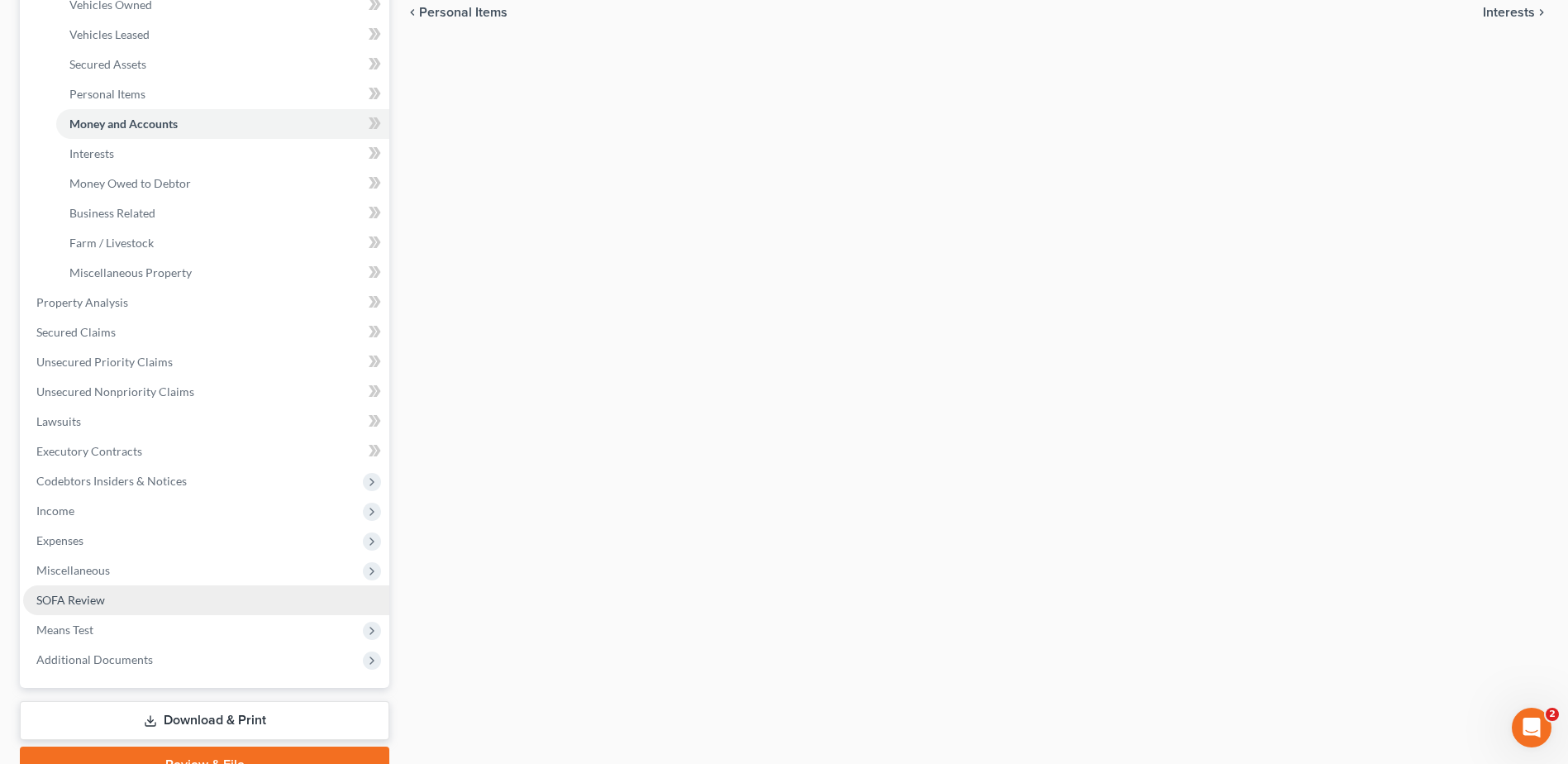
click at [88, 593] on span "SOFA Review" at bounding box center [70, 599] width 69 height 14
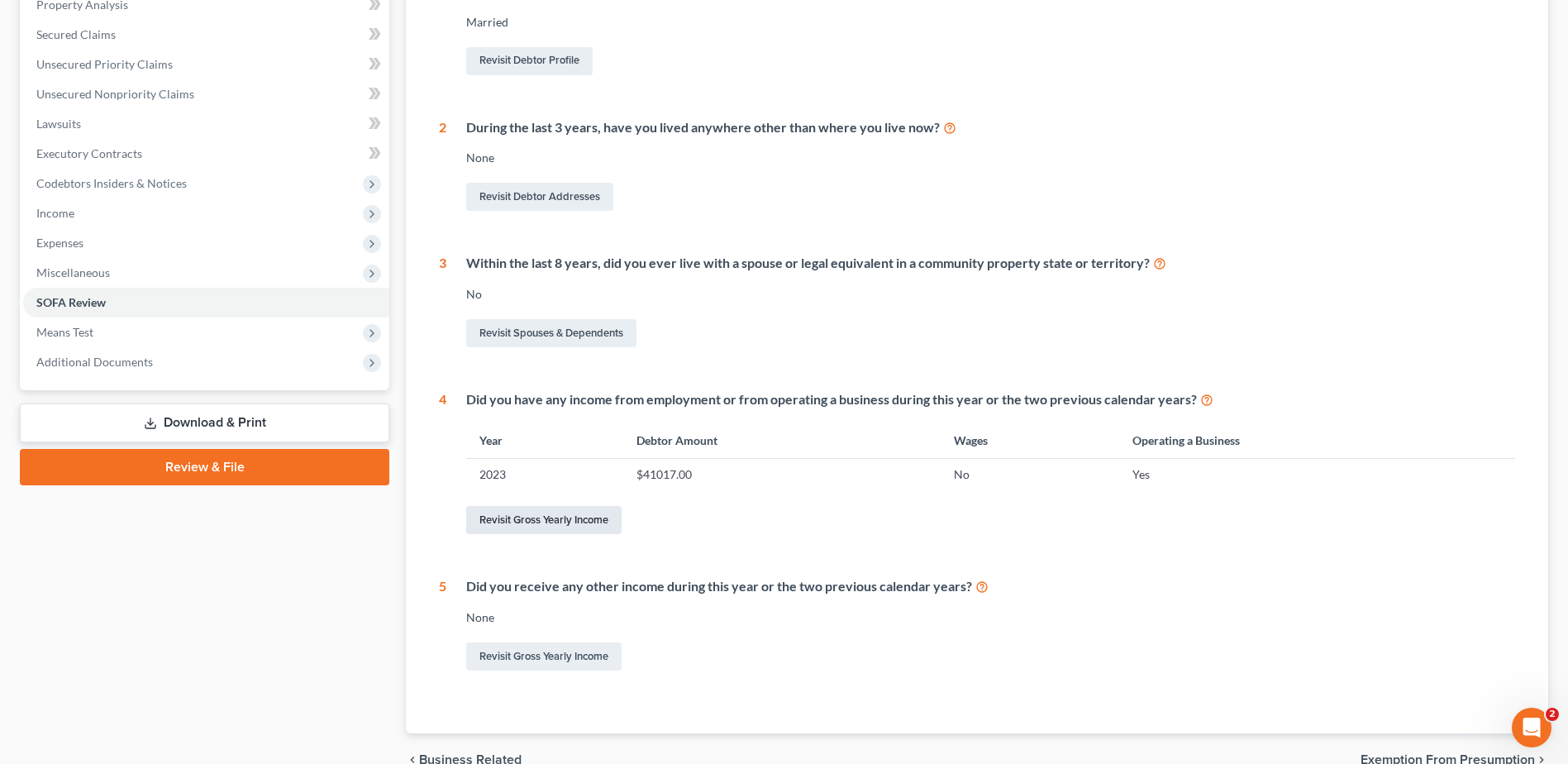
click at [550, 514] on link "Revisit Gross Yearly Income" at bounding box center [543, 519] width 155 height 28
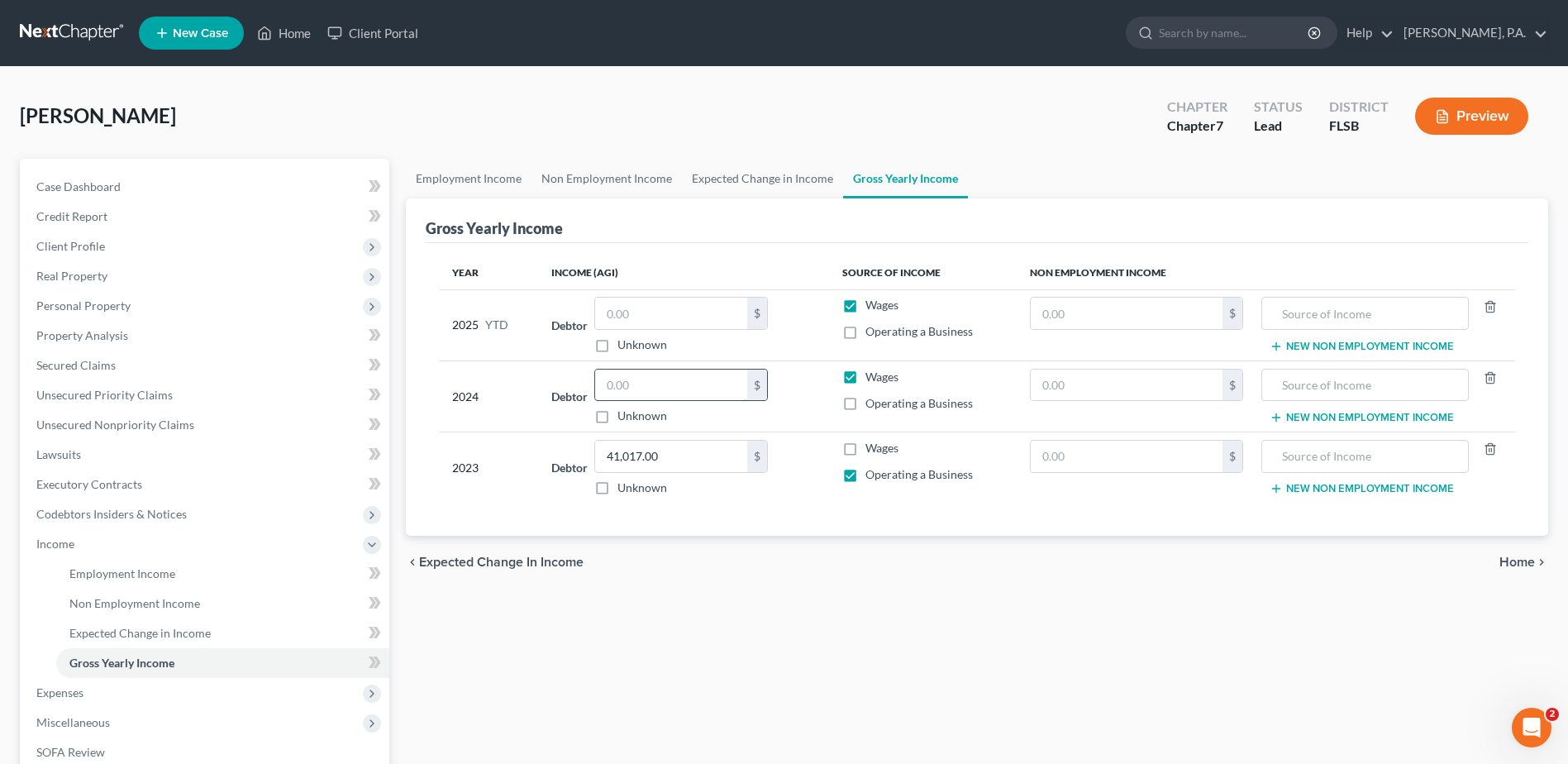
click at [659, 391] on input "text" at bounding box center [670, 385] width 152 height 32
type input "37,201.00"
click at [865, 404] on label "Operating a Business" at bounding box center [918, 403] width 107 height 16
click at [872, 404] on input "Operating a Business" at bounding box center [877, 400] width 11 height 11
checkbox input "true"
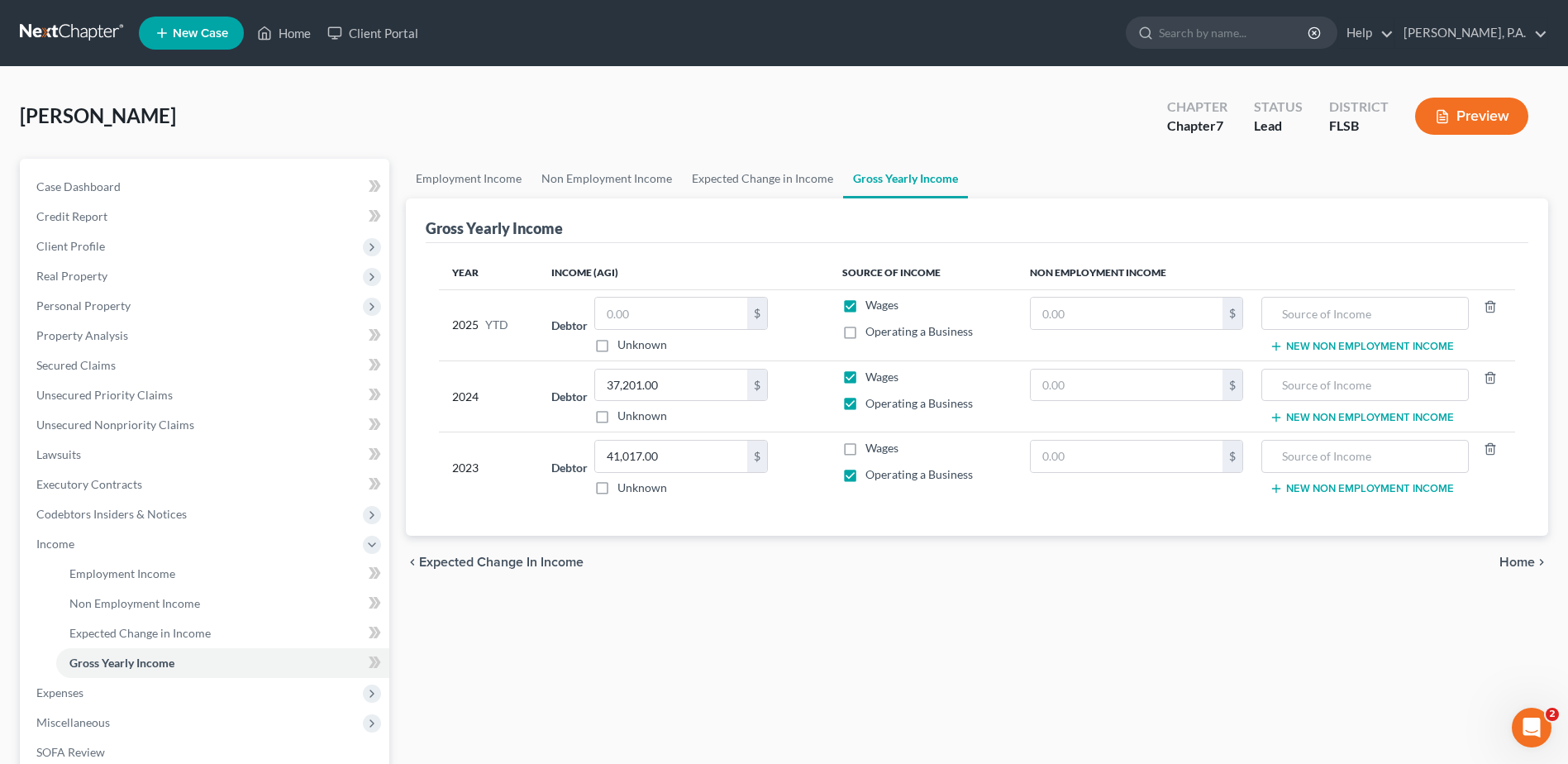
click at [865, 378] on label "Wages" at bounding box center [881, 376] width 33 height 16
click at [872, 378] on input "Wages" at bounding box center [877, 373] width 11 height 11
checkbox input "false"
click at [644, 310] on input "text" at bounding box center [670, 313] width 152 height 32
type input "0"
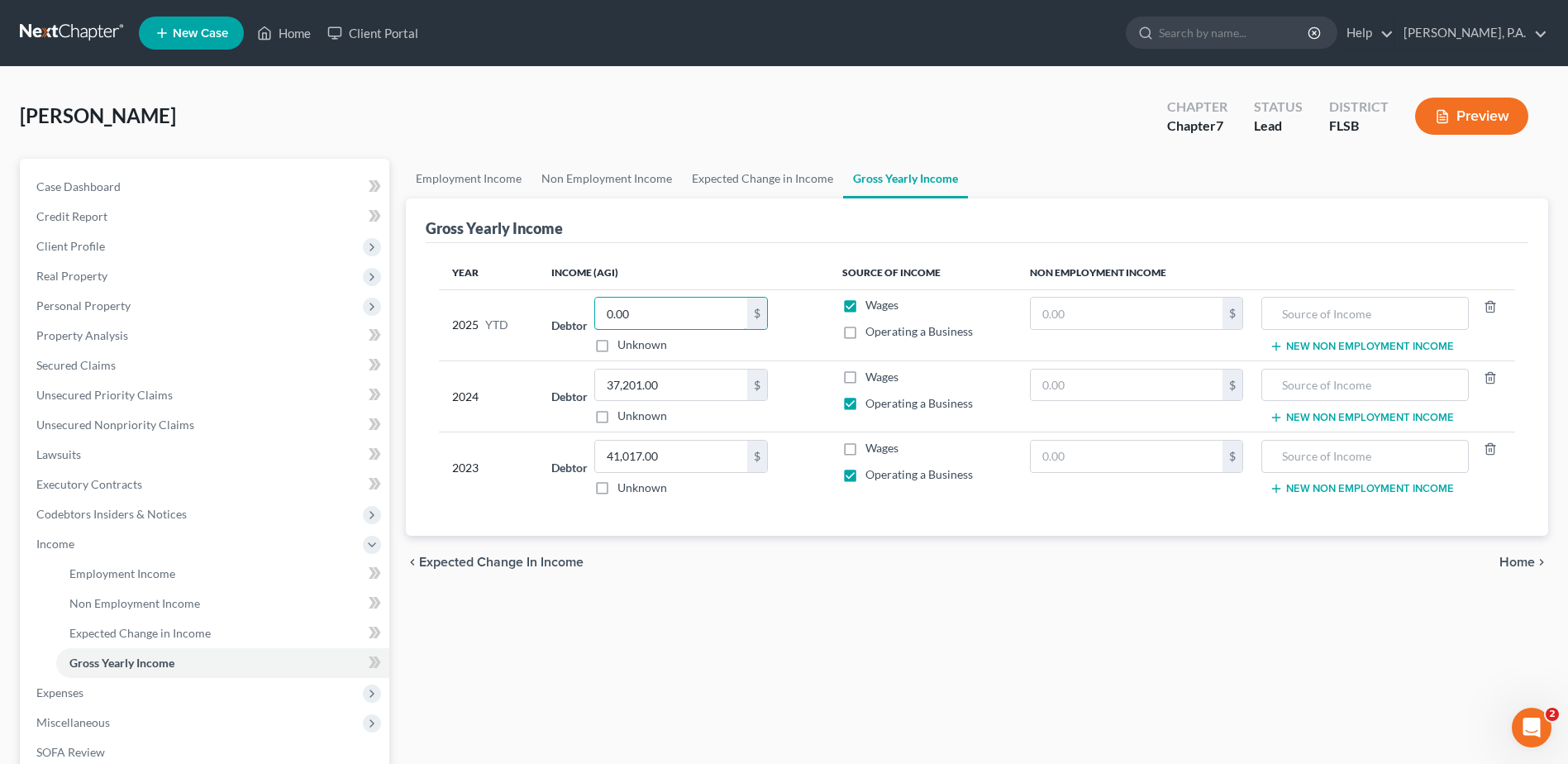
type input "0.00"
click at [865, 300] on label "Wages" at bounding box center [881, 305] width 33 height 16
click at [872, 300] on input "Wages" at bounding box center [877, 302] width 11 height 11
checkbox input "false"
click at [865, 336] on label "Operating a Business" at bounding box center [918, 331] width 107 height 16
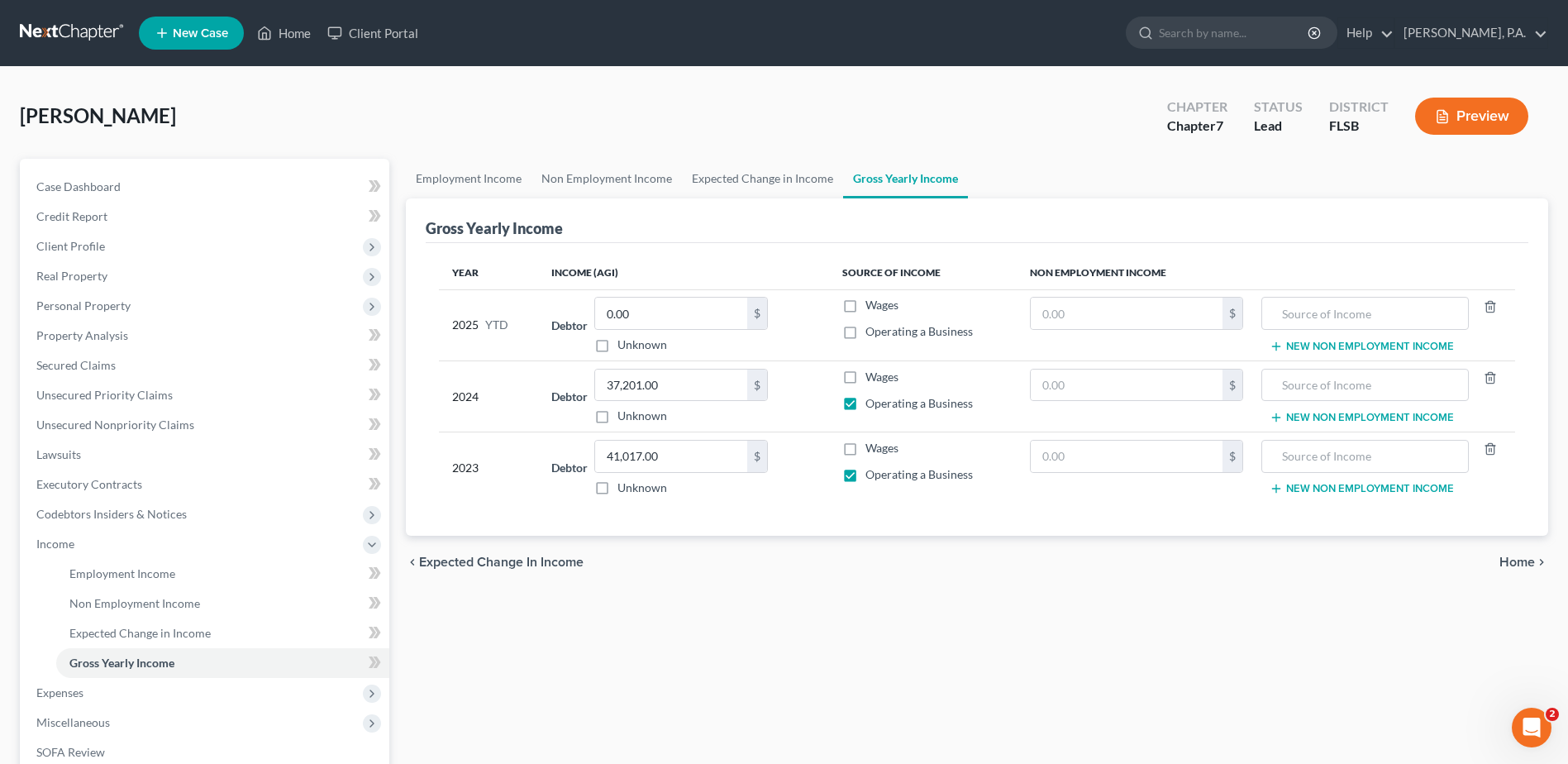
click at [872, 334] on input "Operating a Business" at bounding box center [877, 329] width 11 height 11
checkbox input "true"
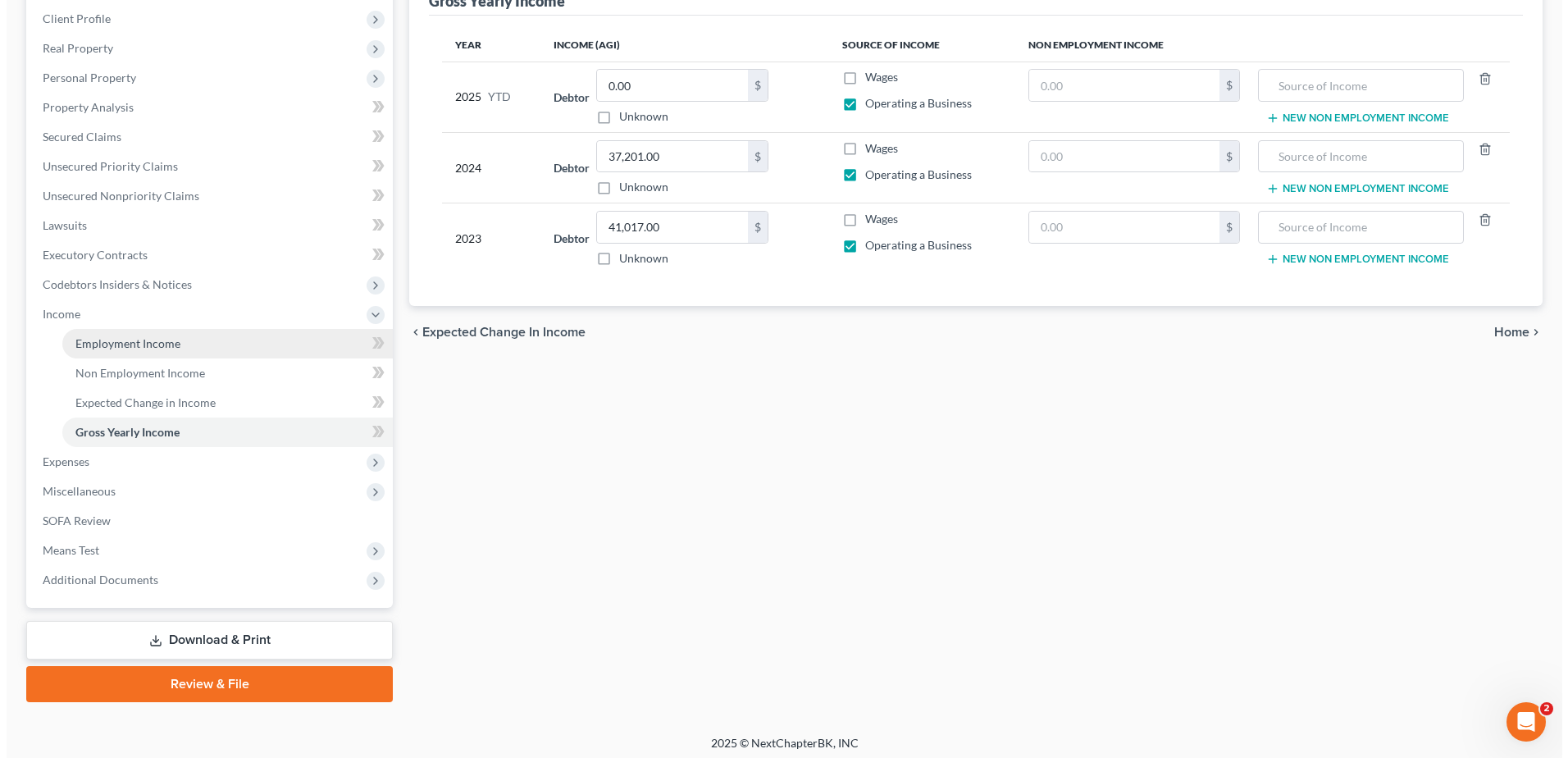
scroll to position [233, 0]
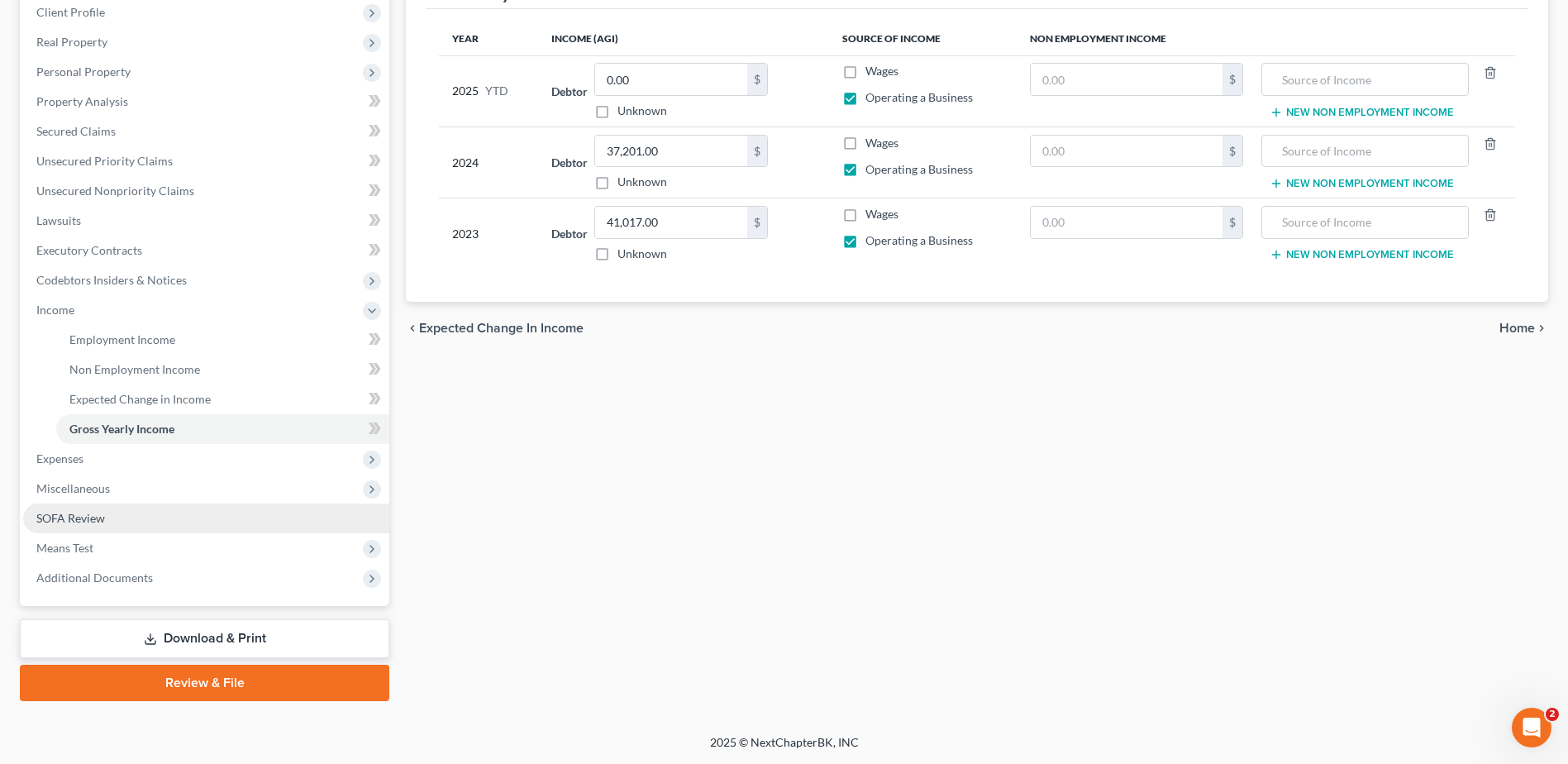
click at [69, 518] on span "SOFA Review" at bounding box center [70, 518] width 69 height 14
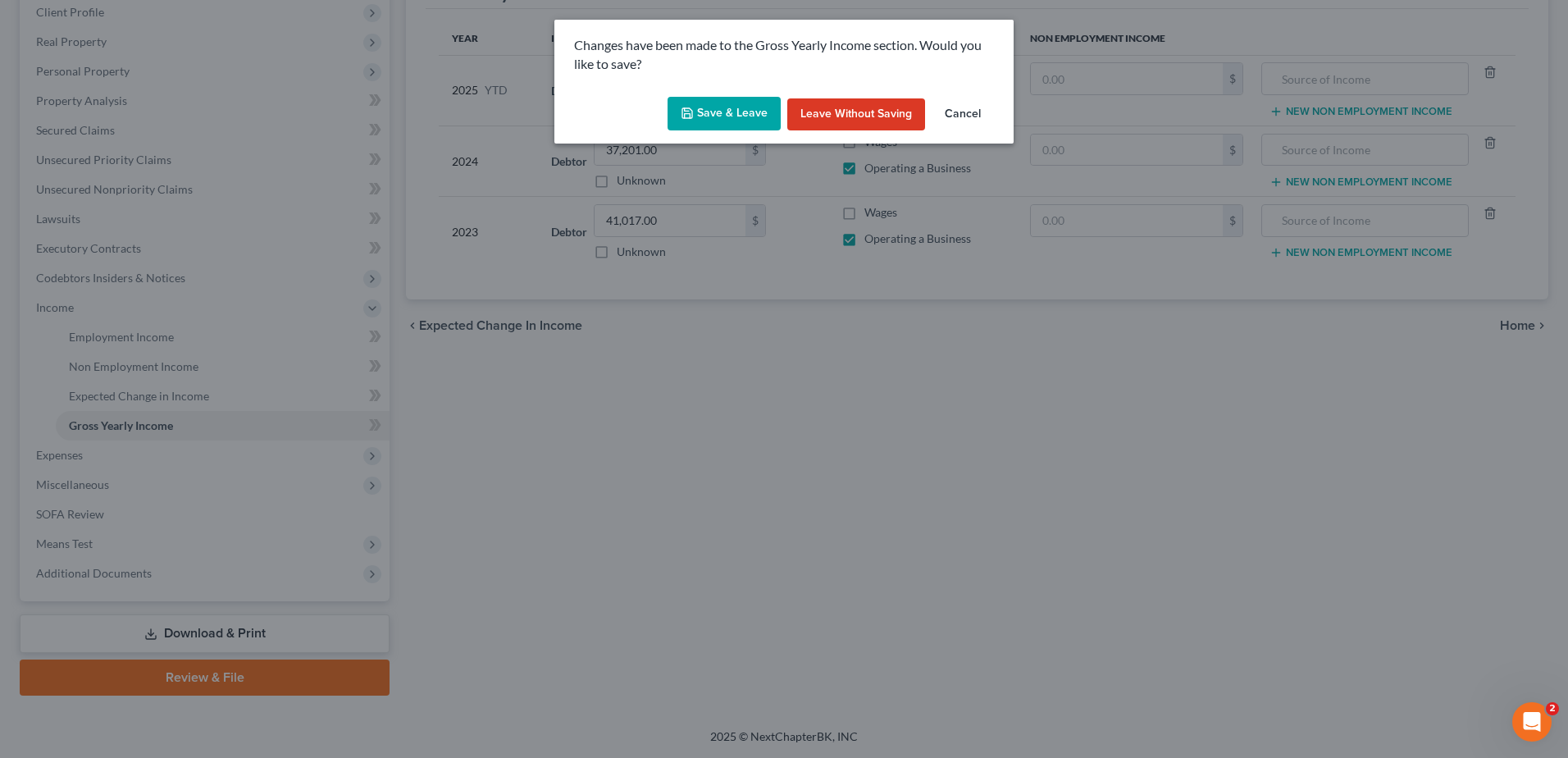
click at [686, 114] on icon "button" at bounding box center [686, 112] width 13 height 13
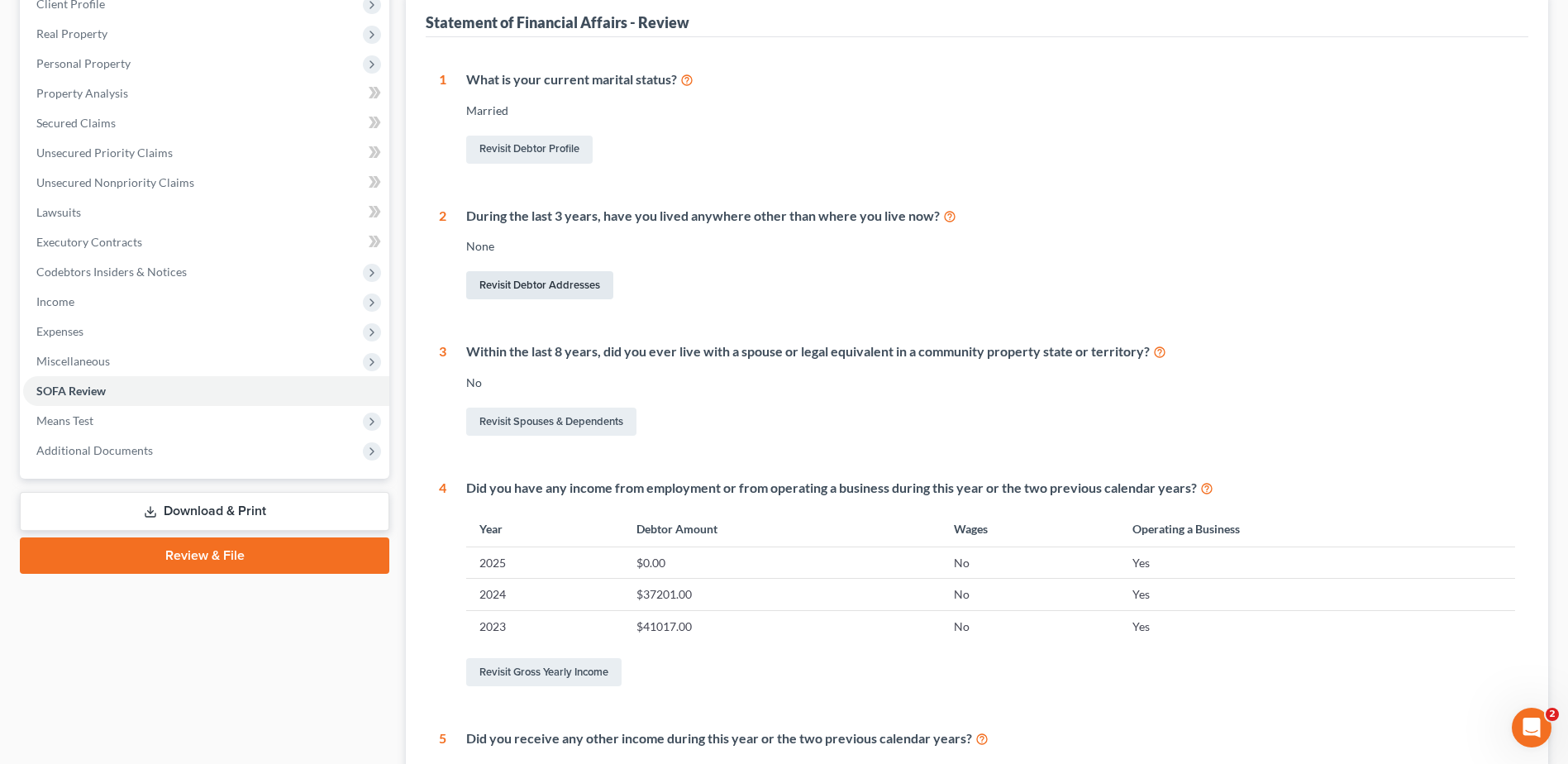
scroll to position [166, 0]
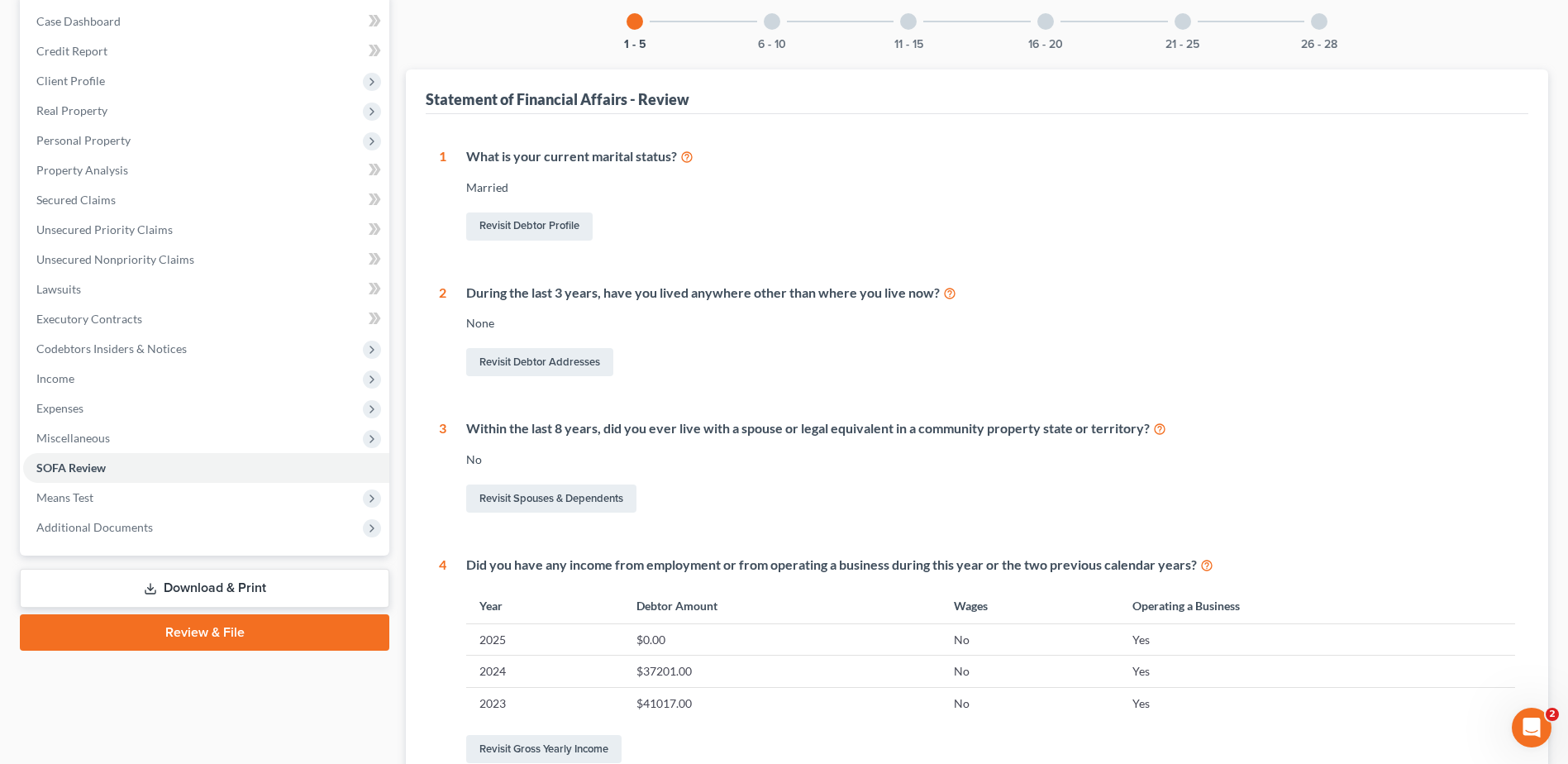
click at [775, 22] on div at bounding box center [772, 21] width 16 height 16
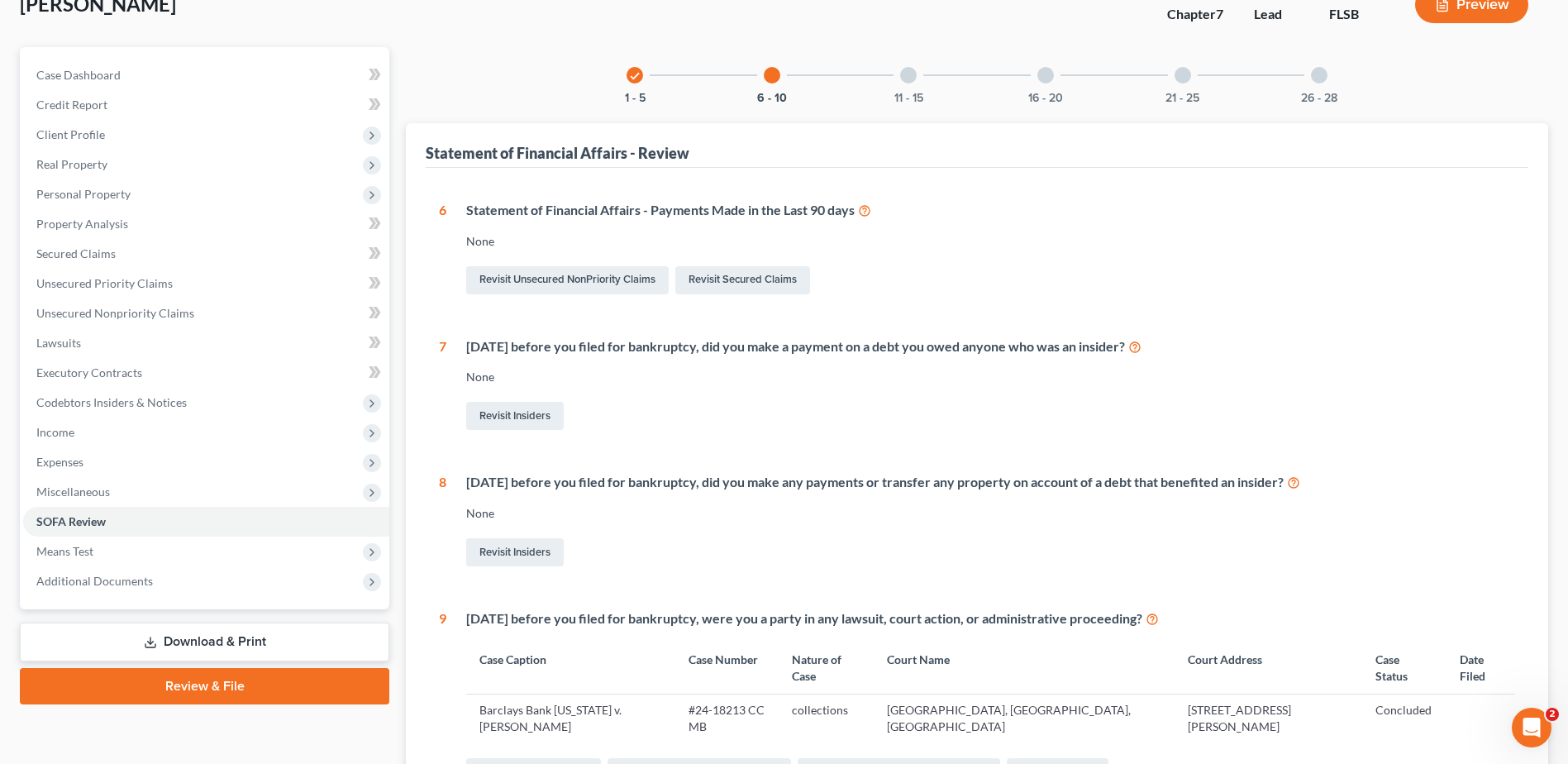
scroll to position [82, 0]
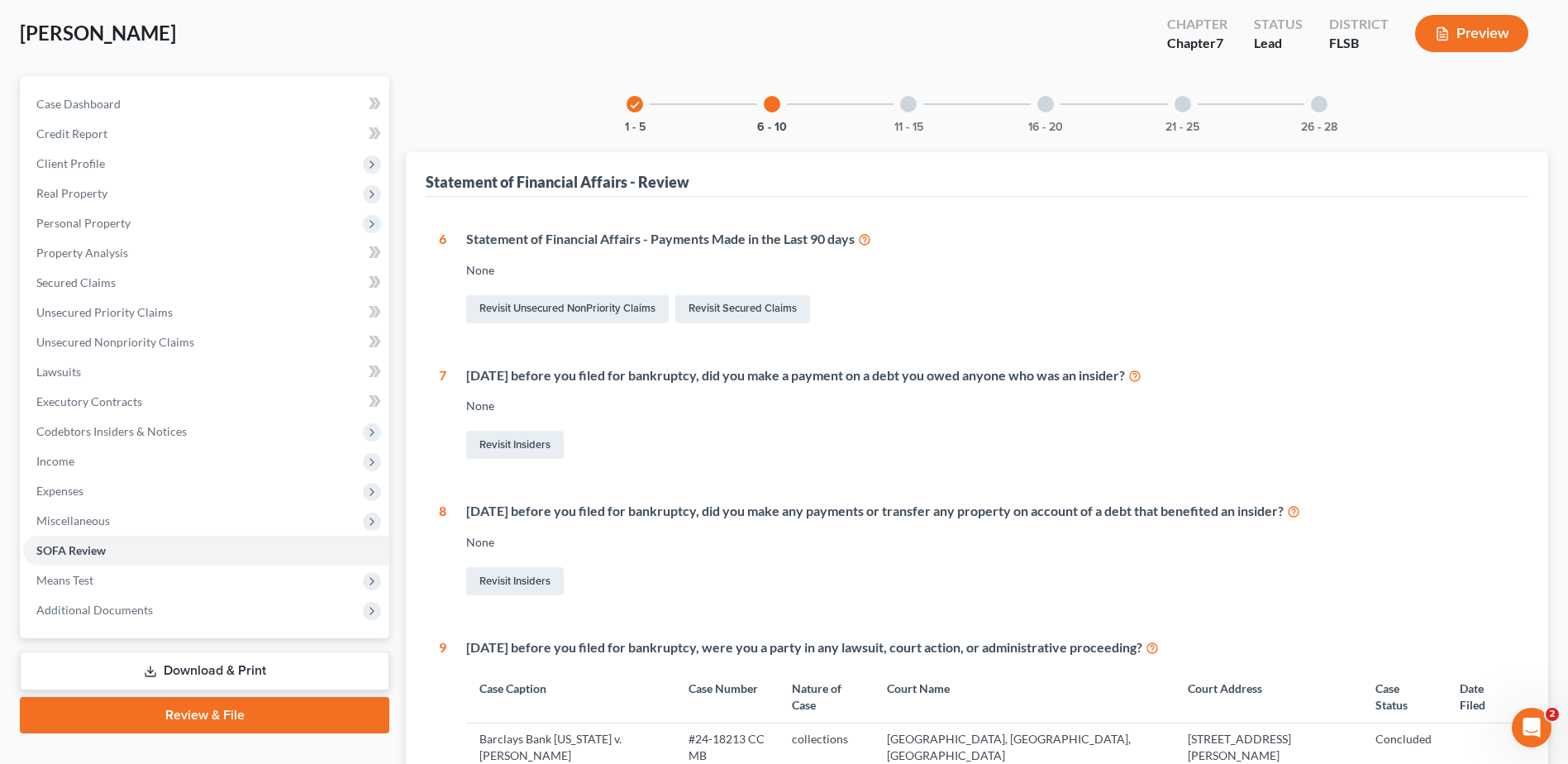
click at [904, 105] on div at bounding box center [908, 104] width 16 height 16
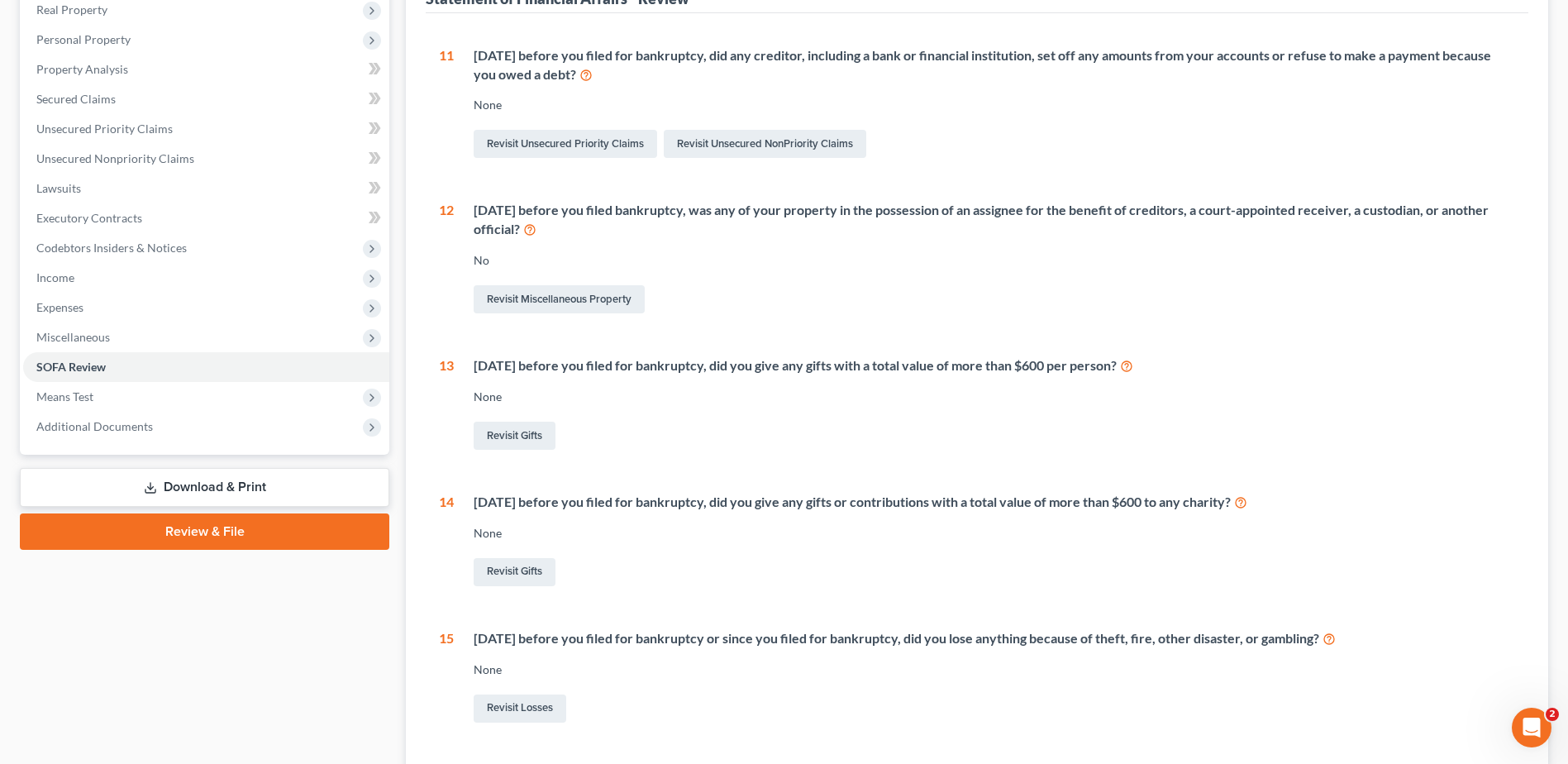
scroll to position [73, 0]
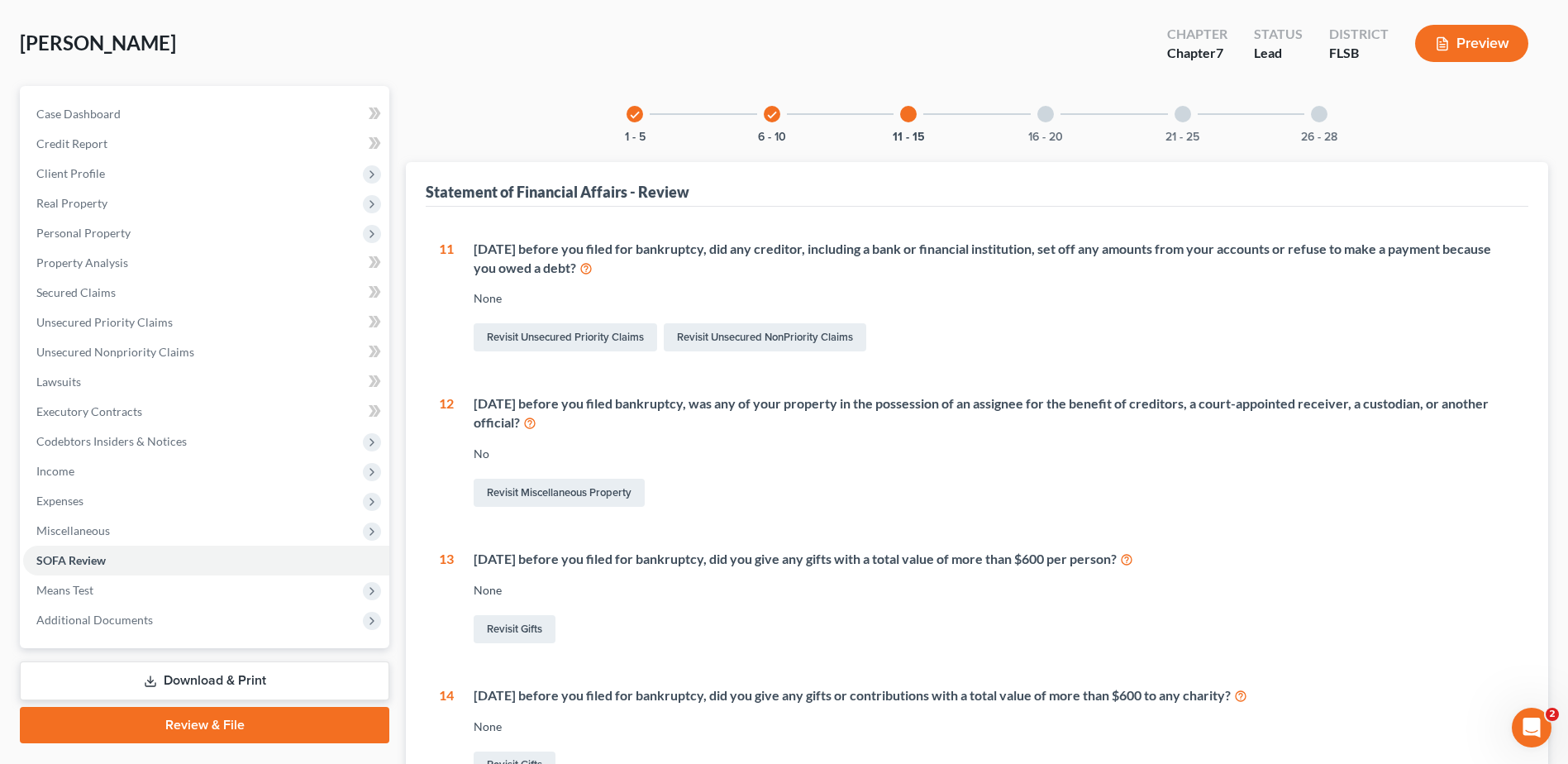
click at [1053, 112] on div at bounding box center [1044, 113] width 16 height 16
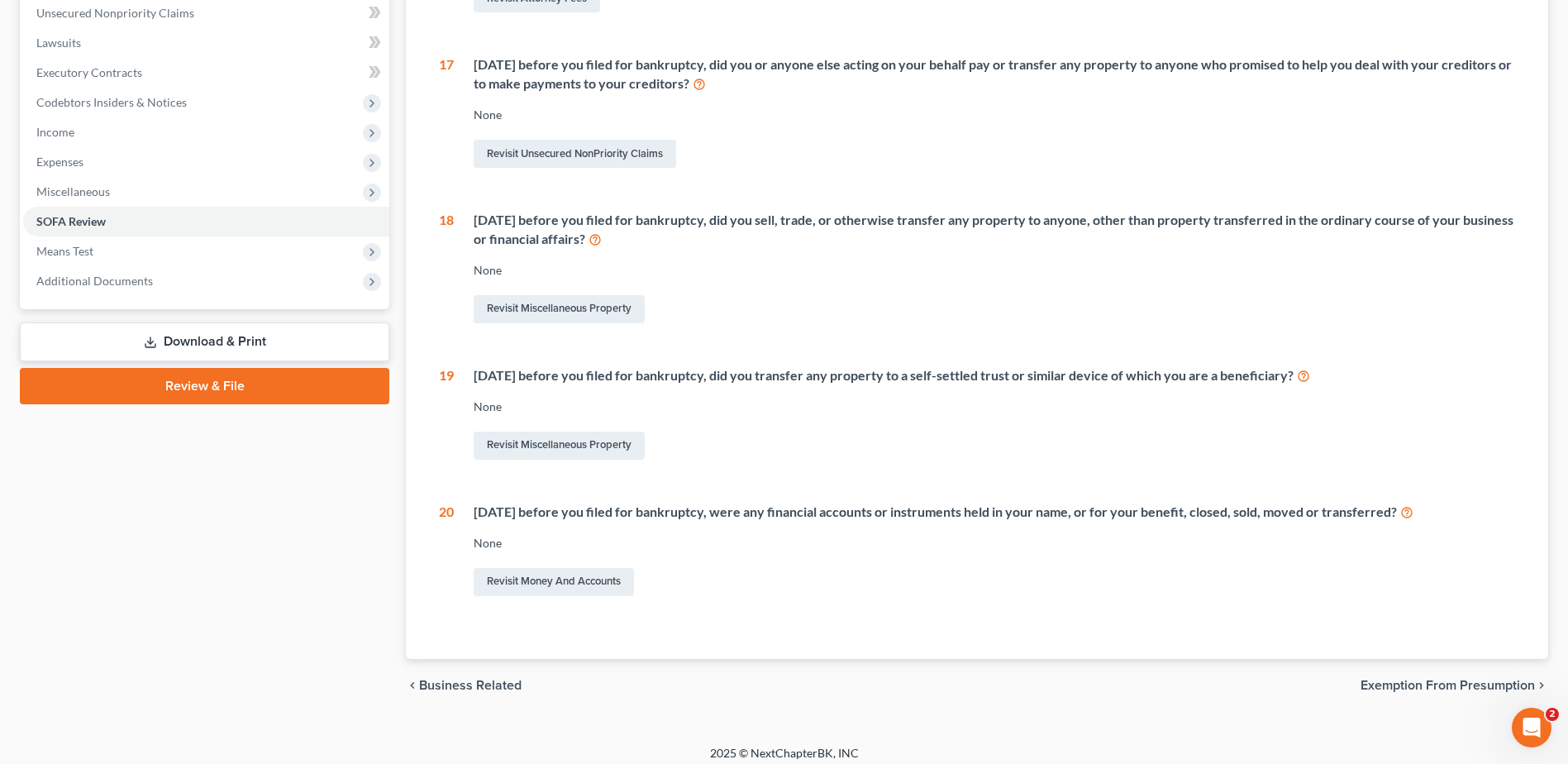
scroll to position [422, 0]
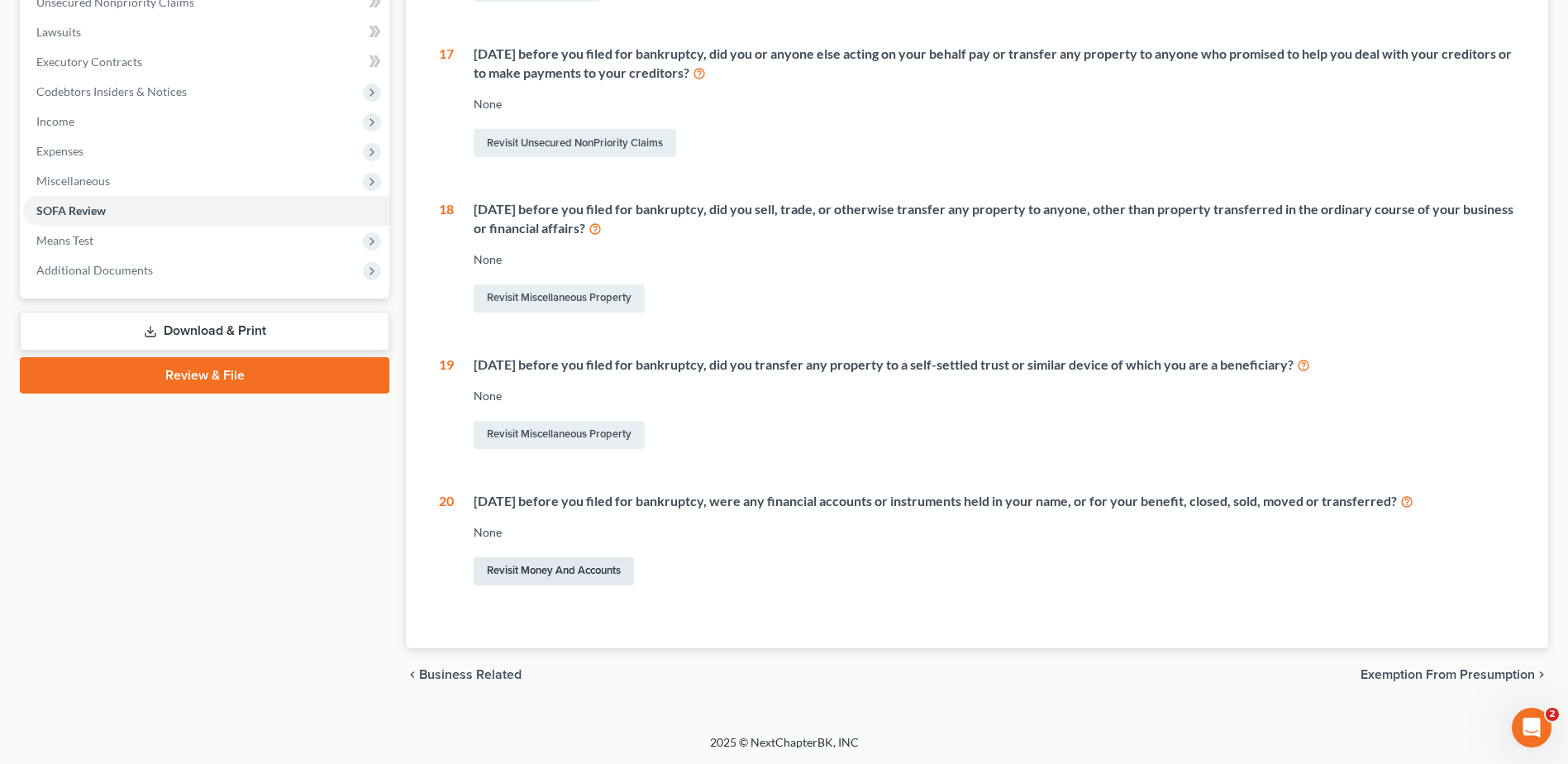
click at [514, 570] on link "Revisit Money and Accounts" at bounding box center [554, 571] width 160 height 28
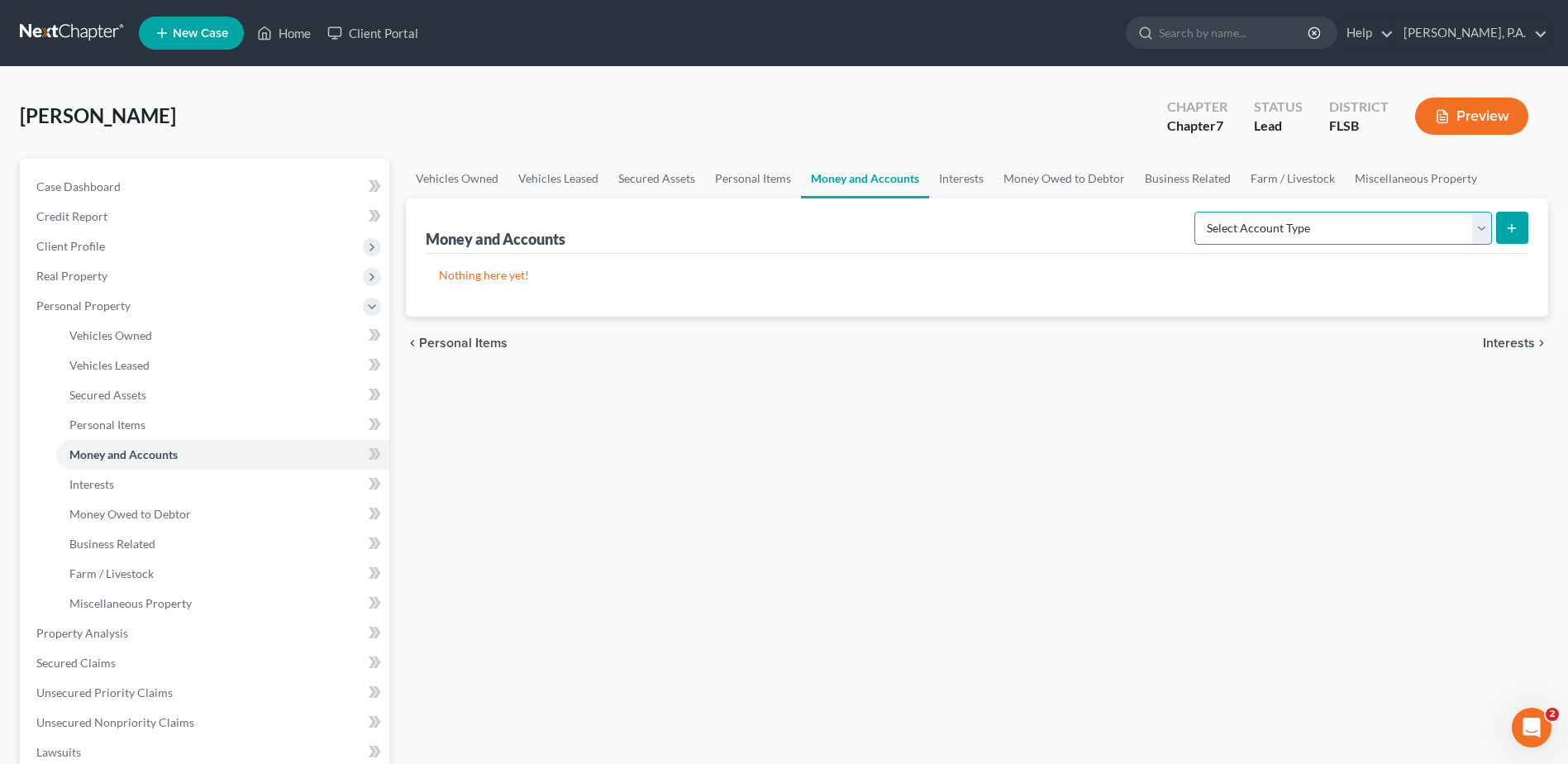
click at [1401, 220] on select "Select Account Type Brokerage Cash on Hand Certificates of Deposit Checking Acc…" at bounding box center [1342, 228] width 298 height 33
select select "checking"
click at [1197, 212] on select "Select Account Type Brokerage Cash on Hand Certificates of Deposit Checking Acc…" at bounding box center [1342, 228] width 298 height 33
click at [1511, 224] on button "submit" at bounding box center [1512, 228] width 33 height 33
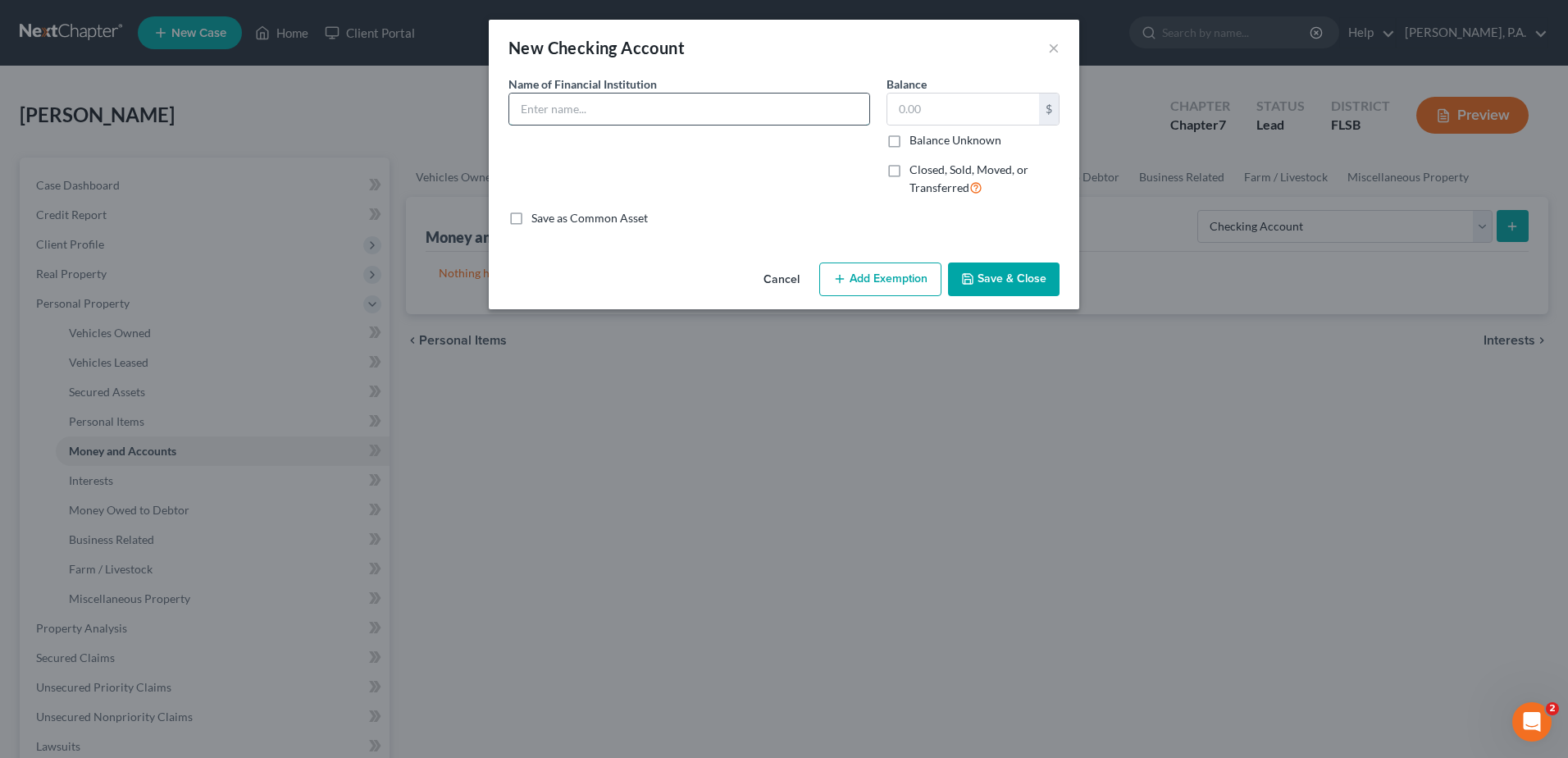
click at [656, 114] on input "text" at bounding box center [689, 109] width 360 height 32
type input "[PERSON_NAME] Fargo xxxx4328"
type input "0.00"
click at [910, 174] on label "Closed, Sold, Moved, or Transferred" at bounding box center [985, 179] width 150 height 35
click at [916, 172] on input "Closed, Sold, Moved, or Transferred" at bounding box center [922, 167] width 11 height 11
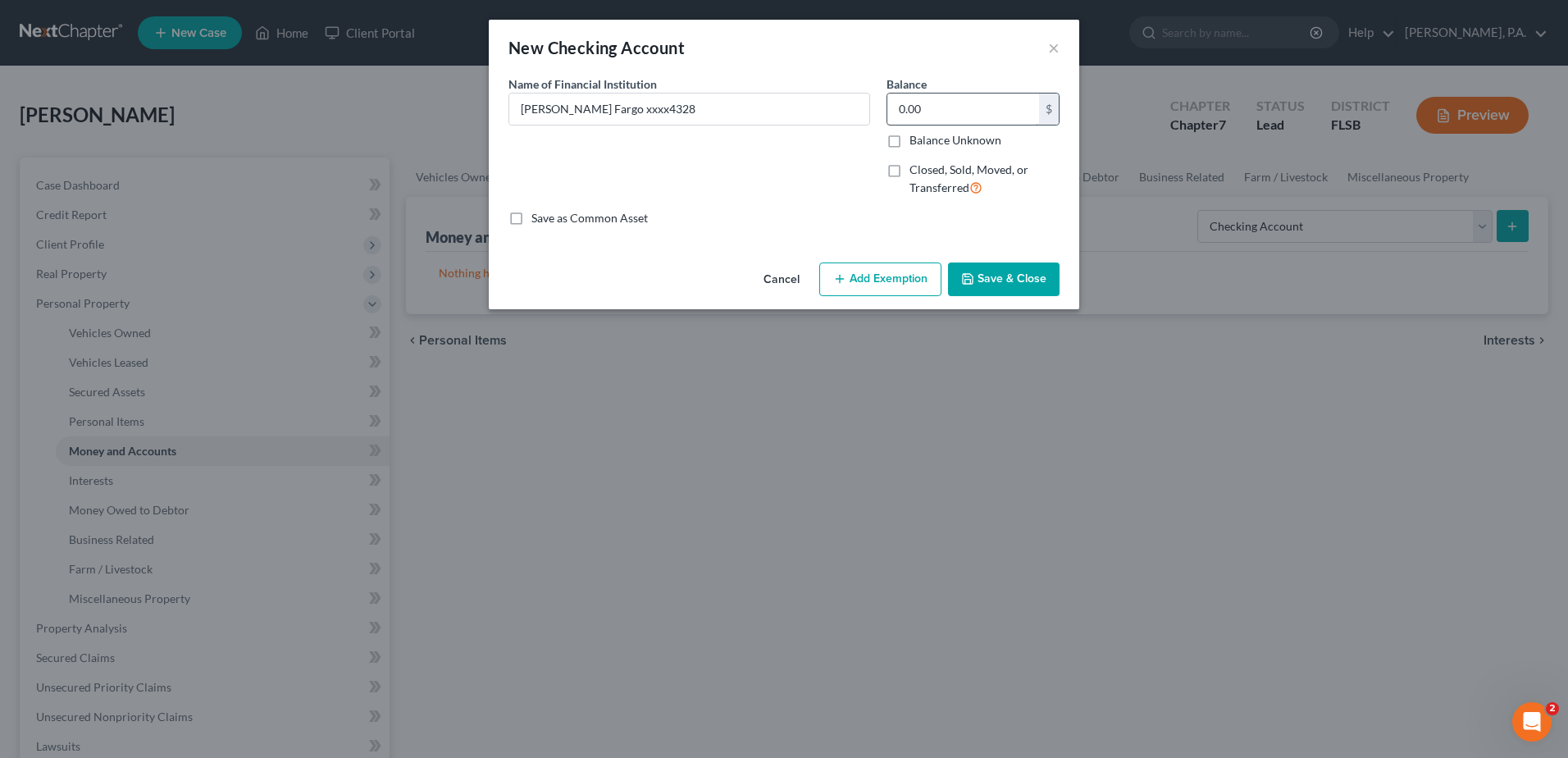
checkbox input "true"
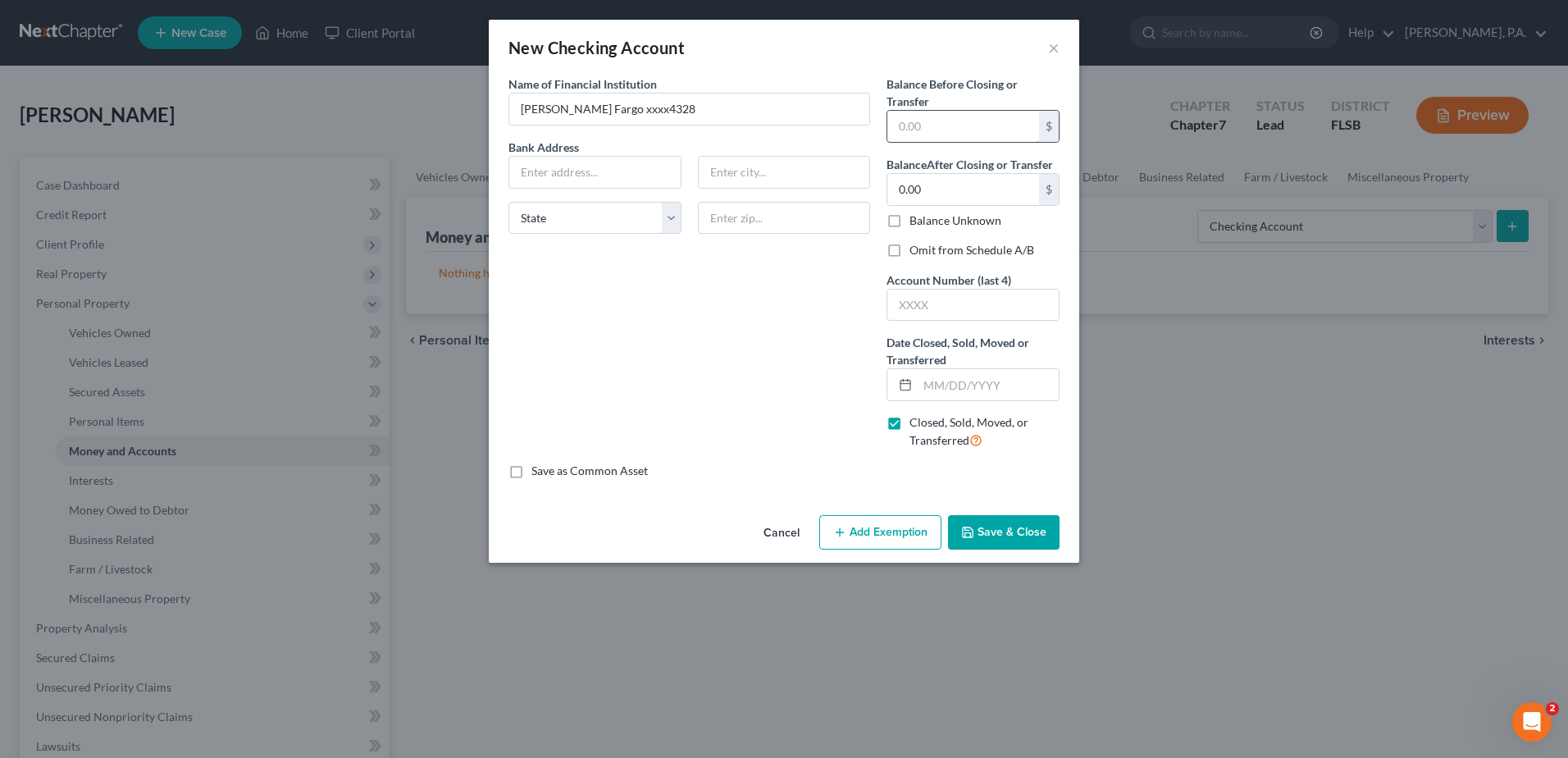
click at [905, 129] on input "text" at bounding box center [963, 126] width 152 height 32
type input "0.00"
drag, startPoint x: 919, startPoint y: 382, endPoint x: 925, endPoint y: 370, distance: 13.4
click at [919, 382] on input "text" at bounding box center [989, 384] width 141 height 32
type input "[DATE]"
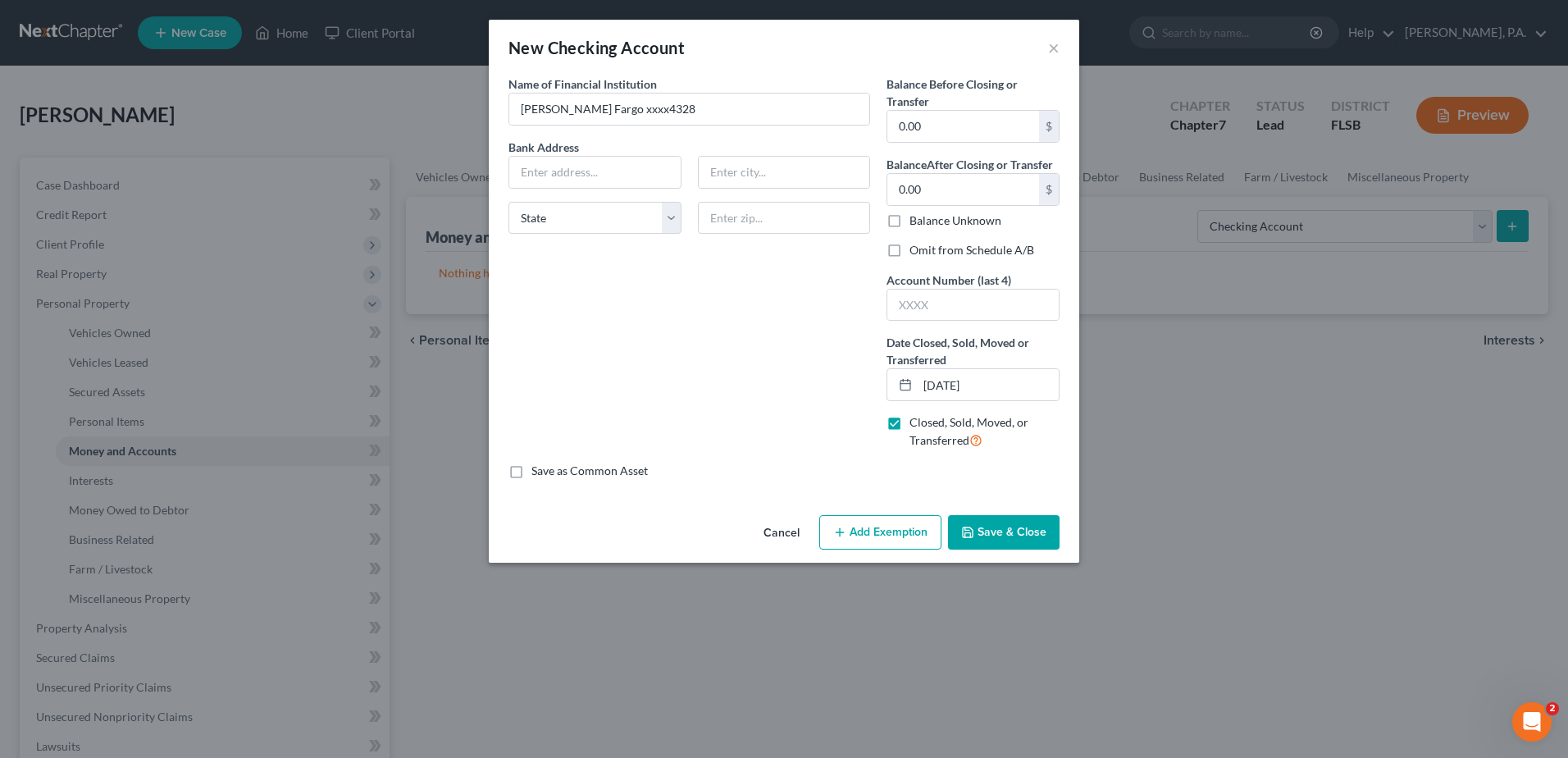
click at [991, 520] on button "Save & Close" at bounding box center [1003, 532] width 112 height 34
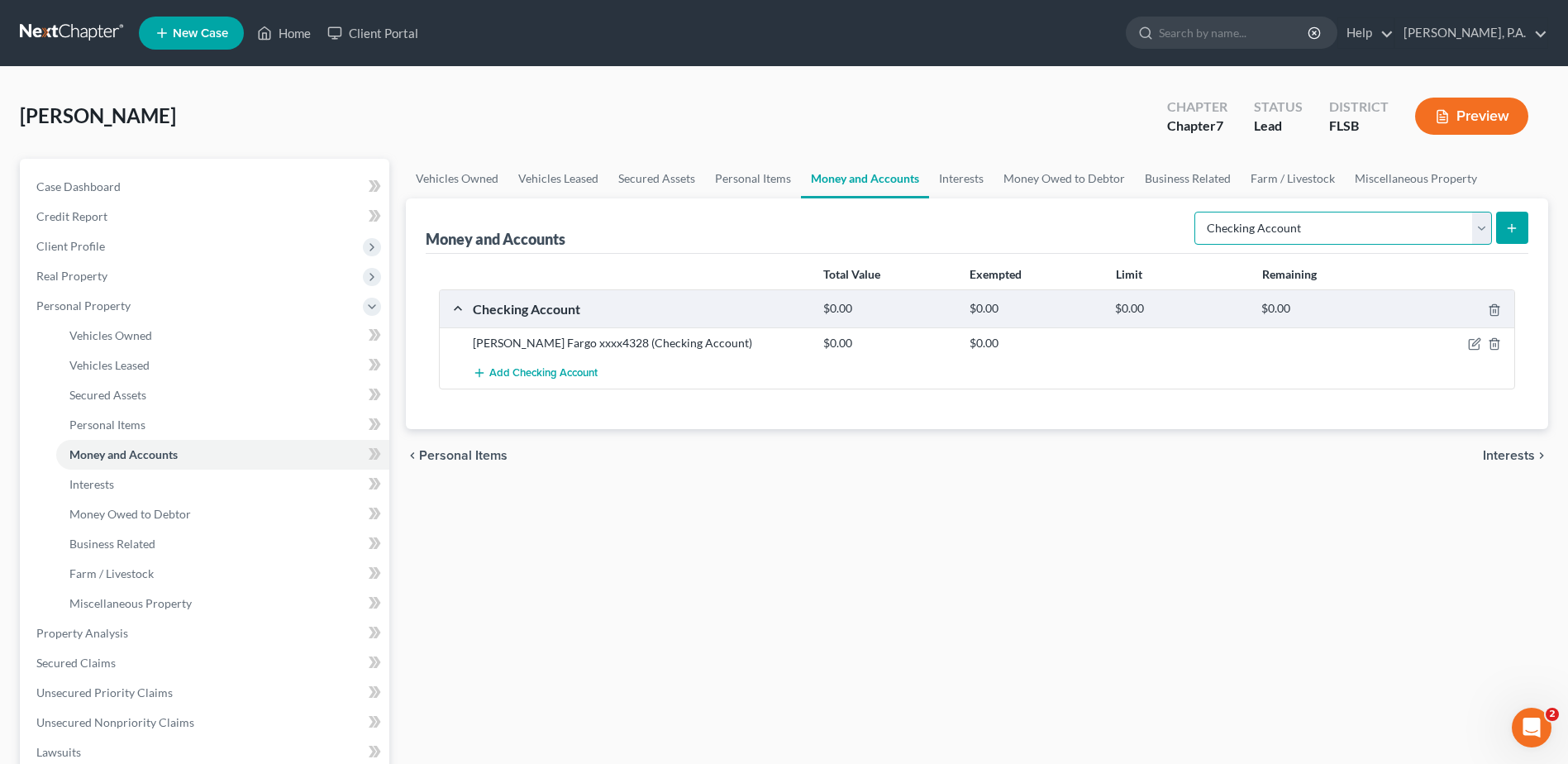
click at [1484, 235] on select "Select Account Type Brokerage Cash on Hand Certificates of Deposit Checking Acc…" at bounding box center [1342, 228] width 298 height 33
click at [1262, 628] on div "Vehicles Owned Vehicles Leased Secured Assets Personal Items Money and Accounts…" at bounding box center [977, 636] width 1159 height 955
click at [1510, 226] on icon "submit" at bounding box center [1510, 227] width 13 height 13
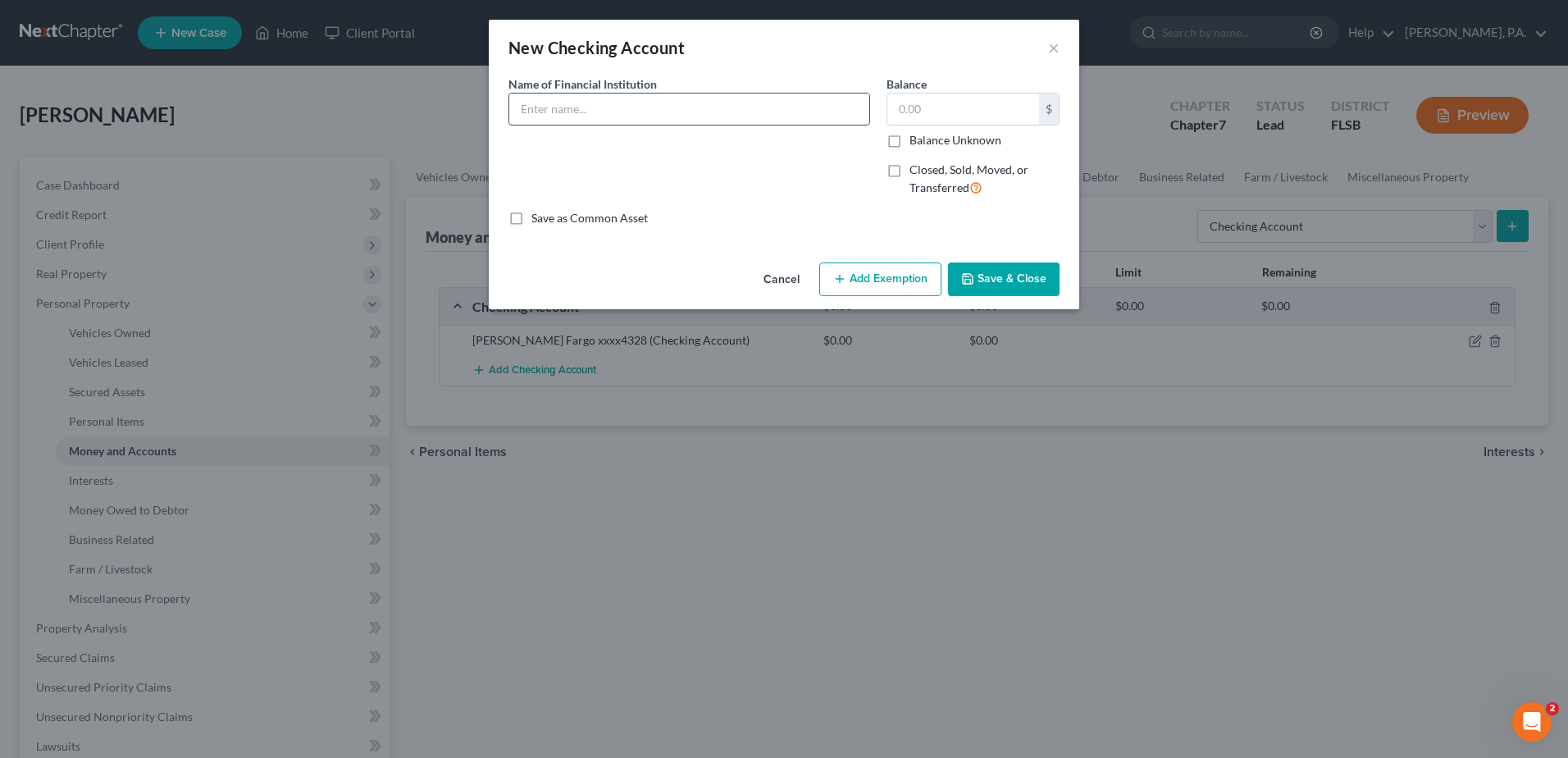
click at [658, 111] on input "text" at bounding box center [689, 109] width 360 height 32
type input "[PERSON_NAME] Fargo xxxx8494"
type input "0.00"
click at [910, 169] on label "Closed, Sold, Moved, or Transferred" at bounding box center [985, 179] width 150 height 35
click at [916, 169] on input "Closed, Sold, Moved, or Transferred" at bounding box center [922, 167] width 11 height 11
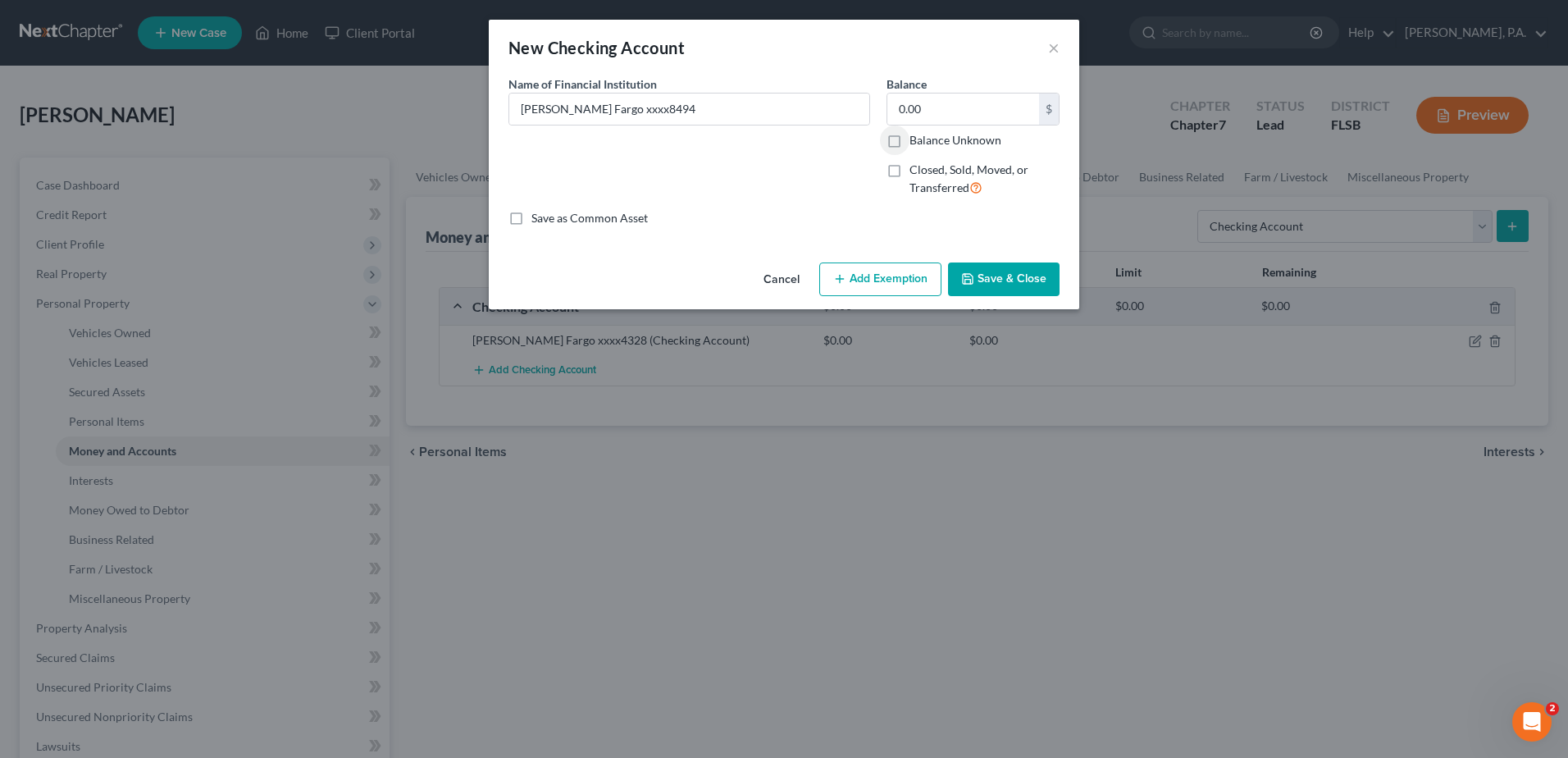
checkbox input "true"
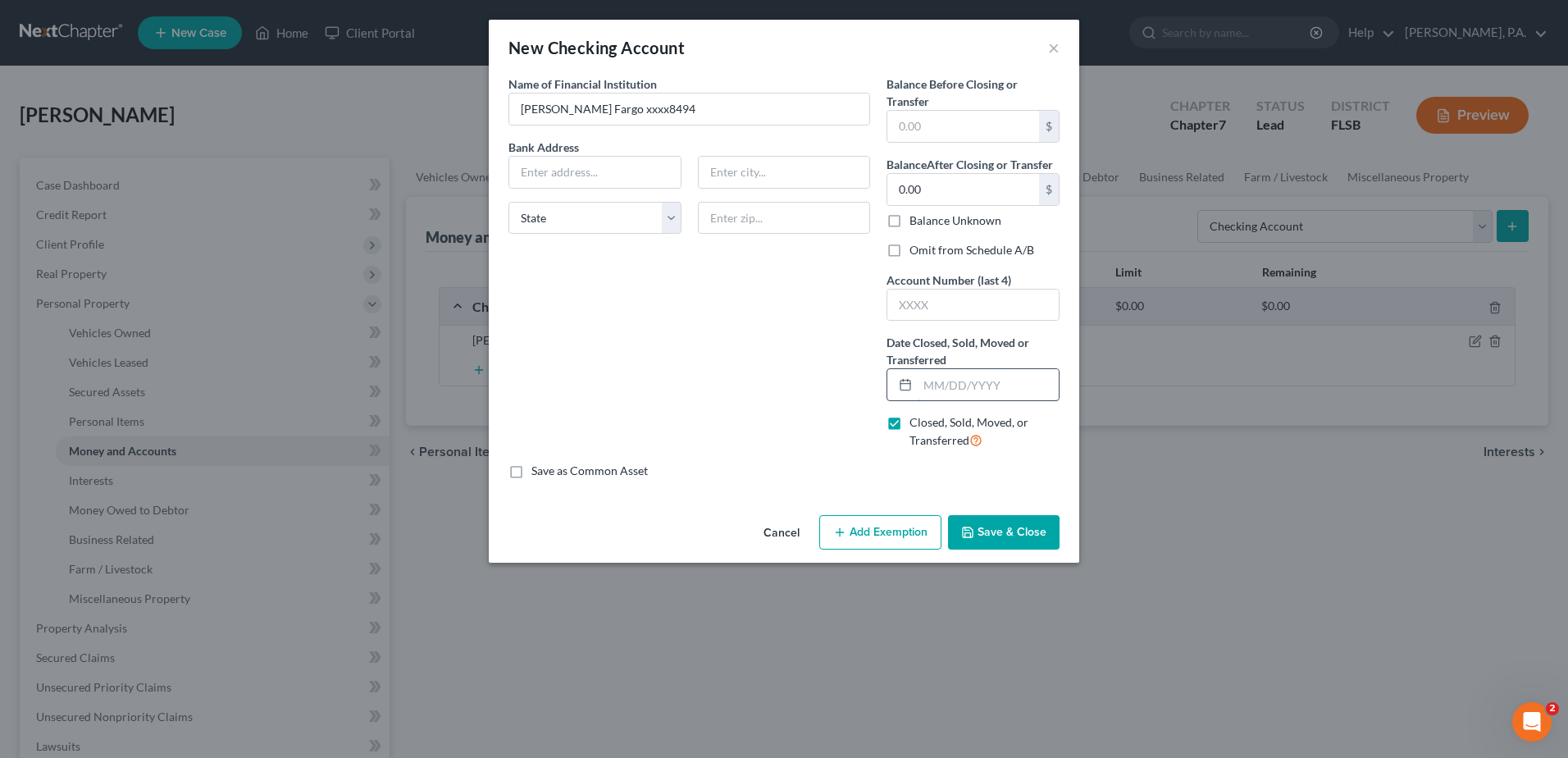
drag, startPoint x: 929, startPoint y: 391, endPoint x: 956, endPoint y: 374, distance: 31.9
click at [929, 388] on input "text" at bounding box center [989, 384] width 141 height 32
type input "[DATE]"
type input "0.00"
click at [1002, 529] on button "Save & Close" at bounding box center [1003, 532] width 112 height 34
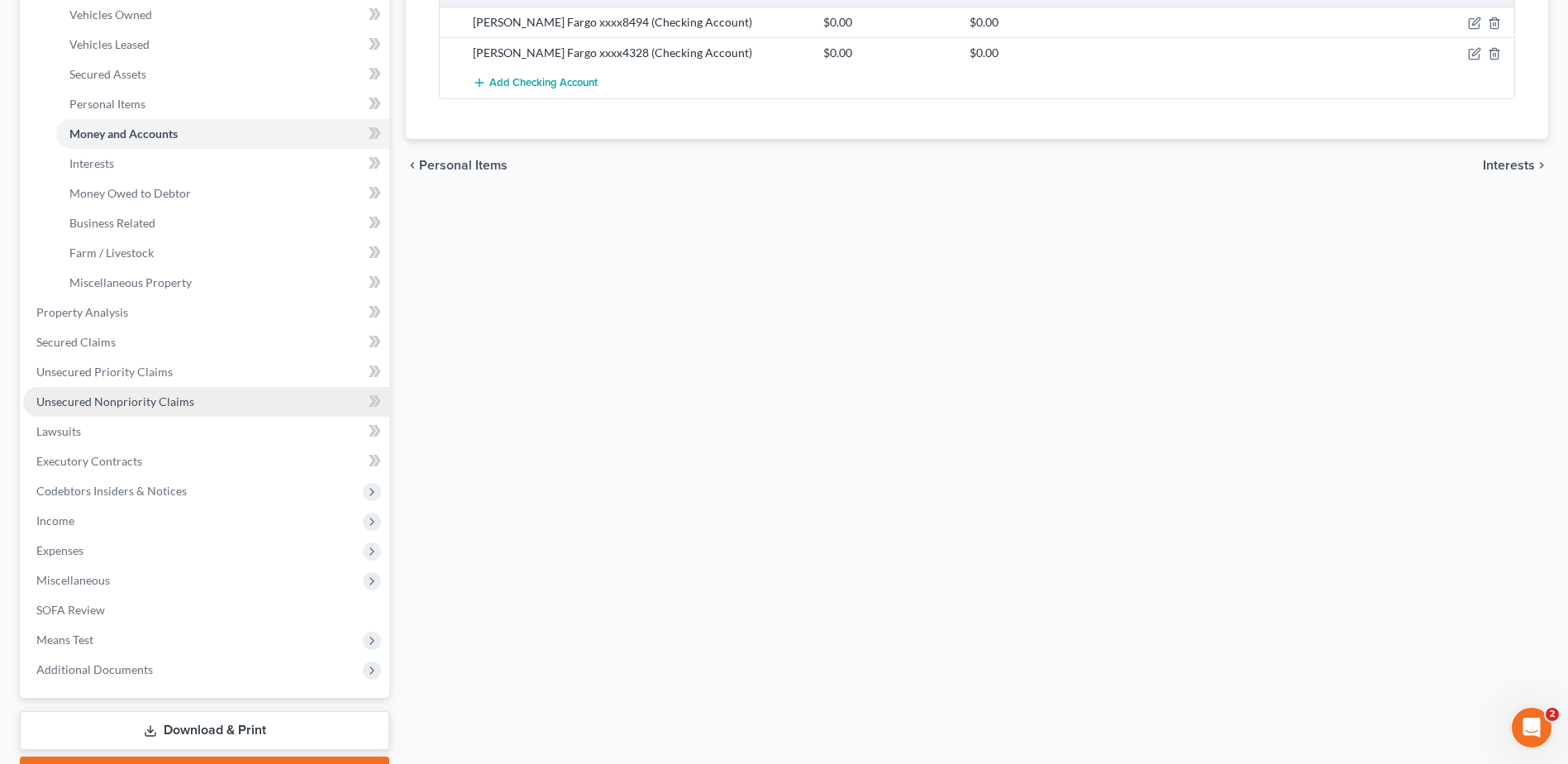
scroll to position [413, 0]
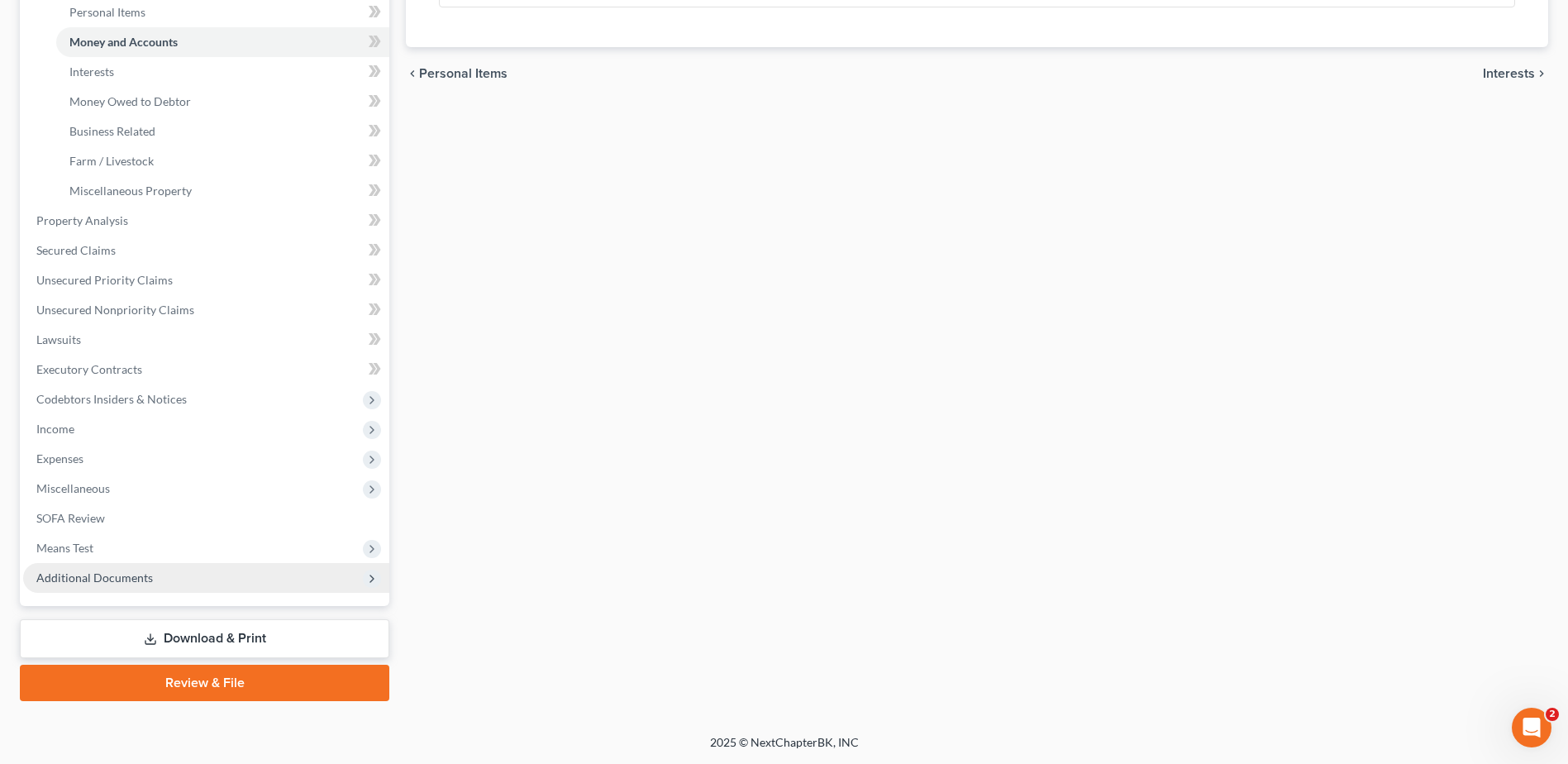
click at [118, 580] on span "Additional Documents" at bounding box center [94, 577] width 117 height 14
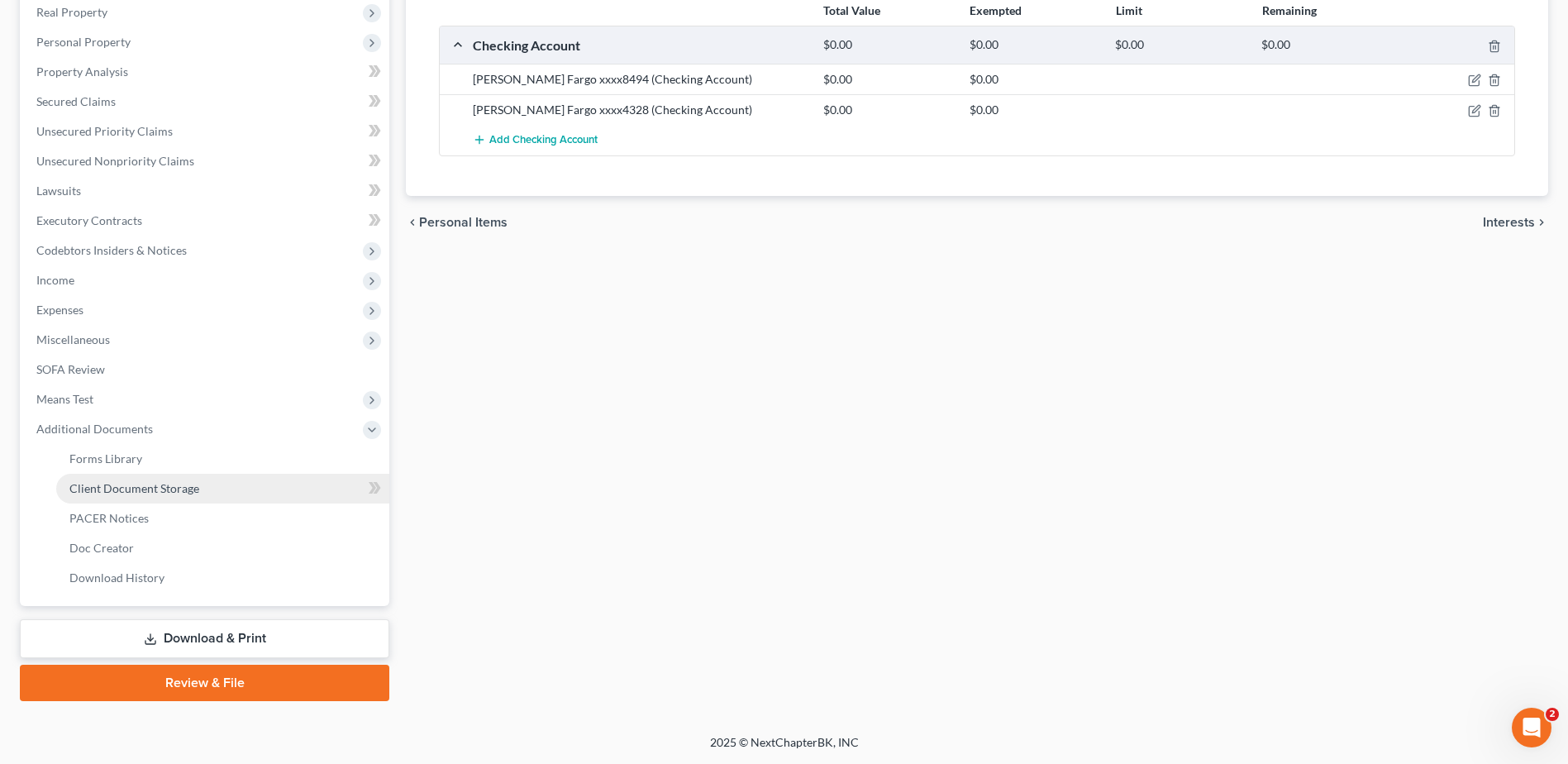
scroll to position [264, 0]
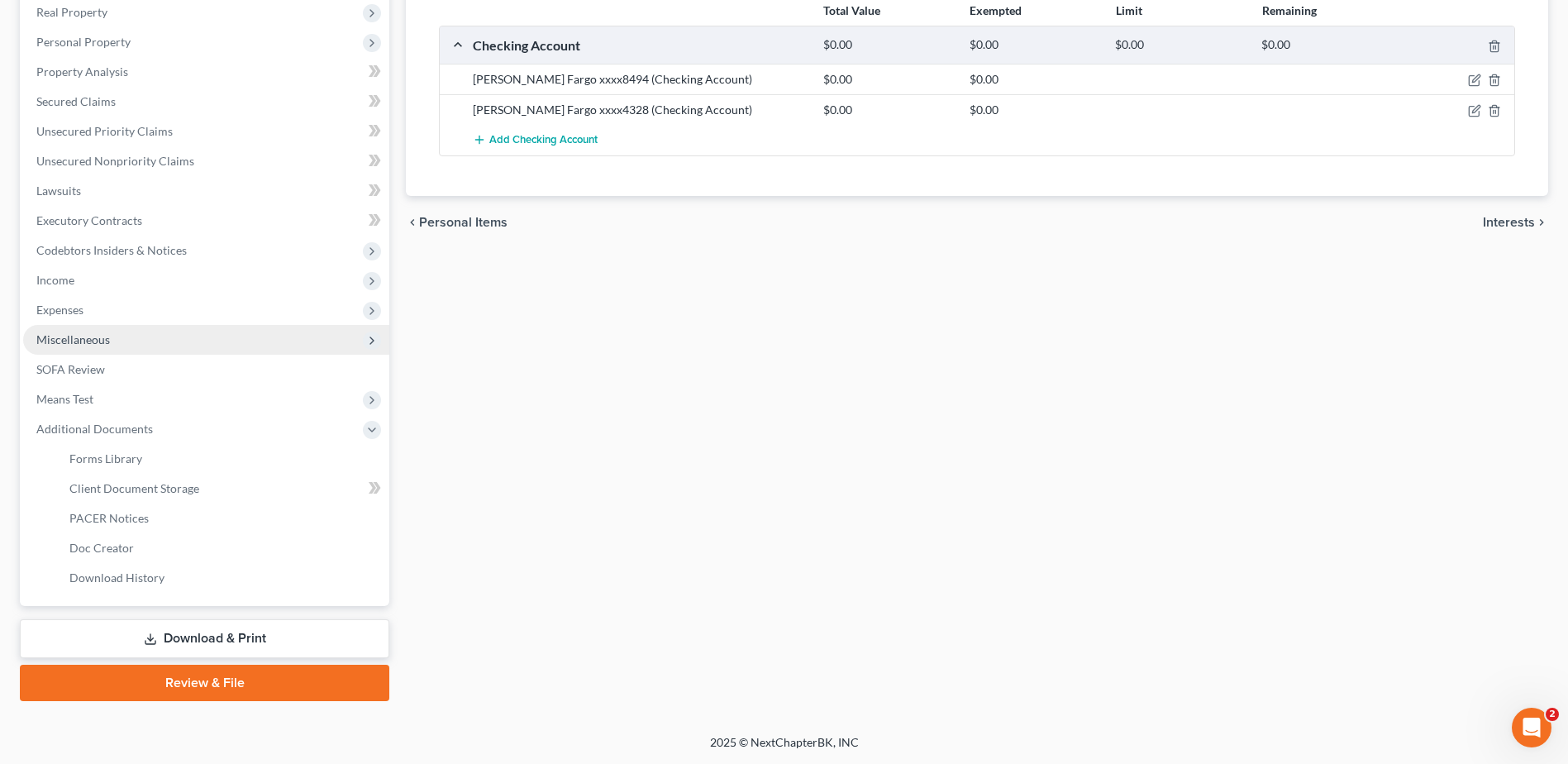
click at [117, 345] on span "Miscellaneous" at bounding box center [206, 339] width 366 height 30
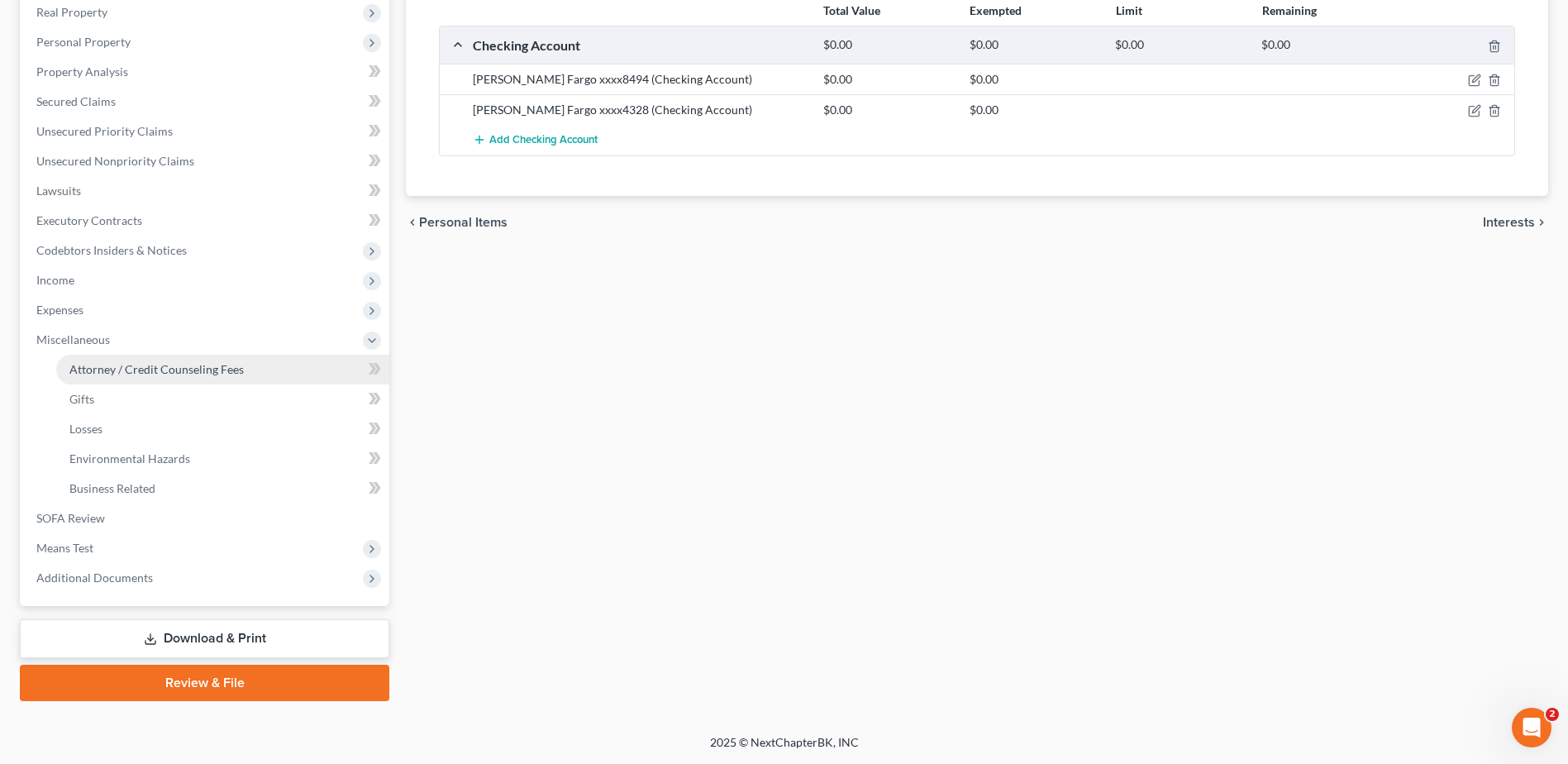
click at [152, 367] on span "Attorney / Credit Counseling Fees" at bounding box center [156, 369] width 174 height 14
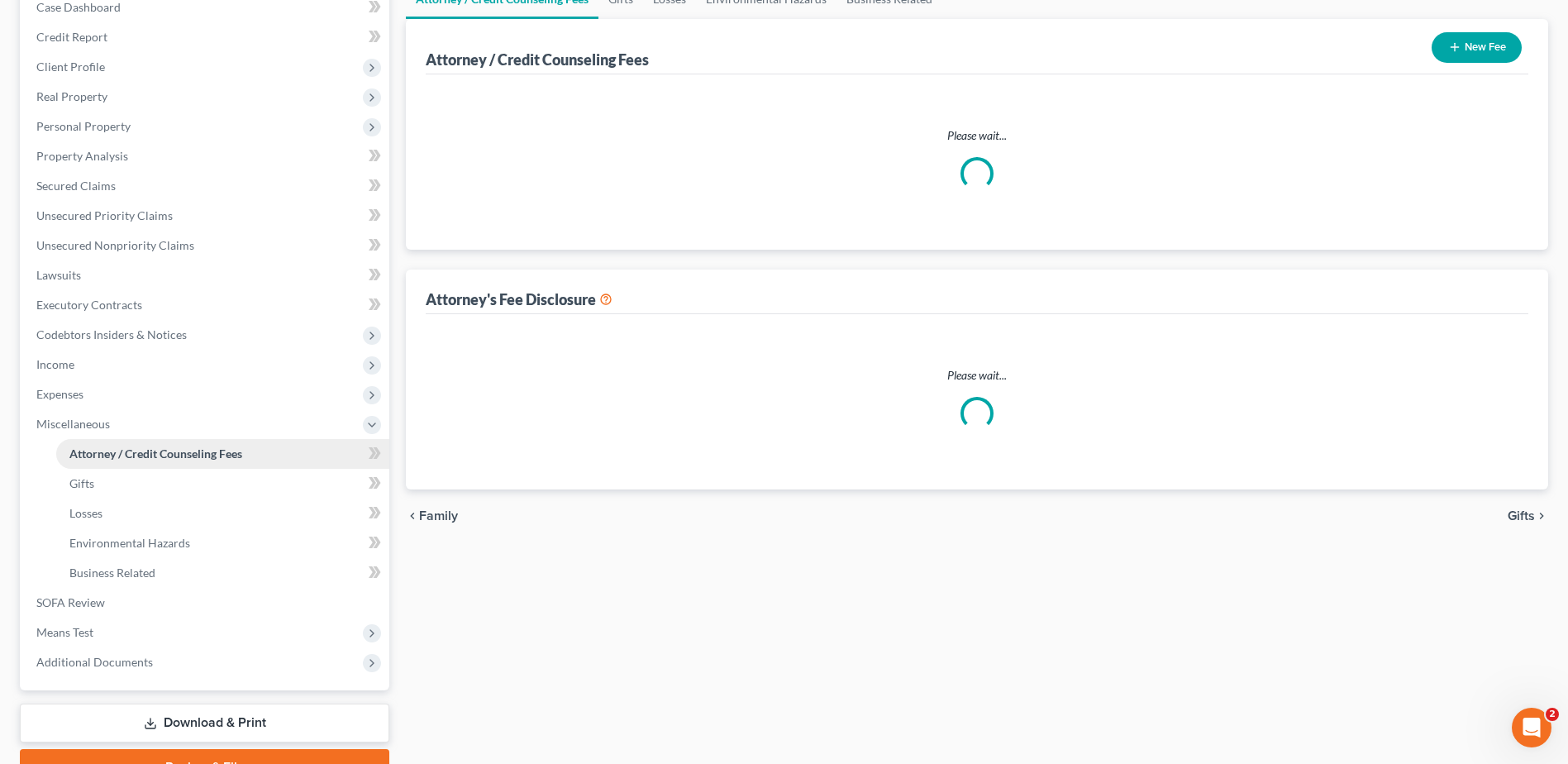
select select "0"
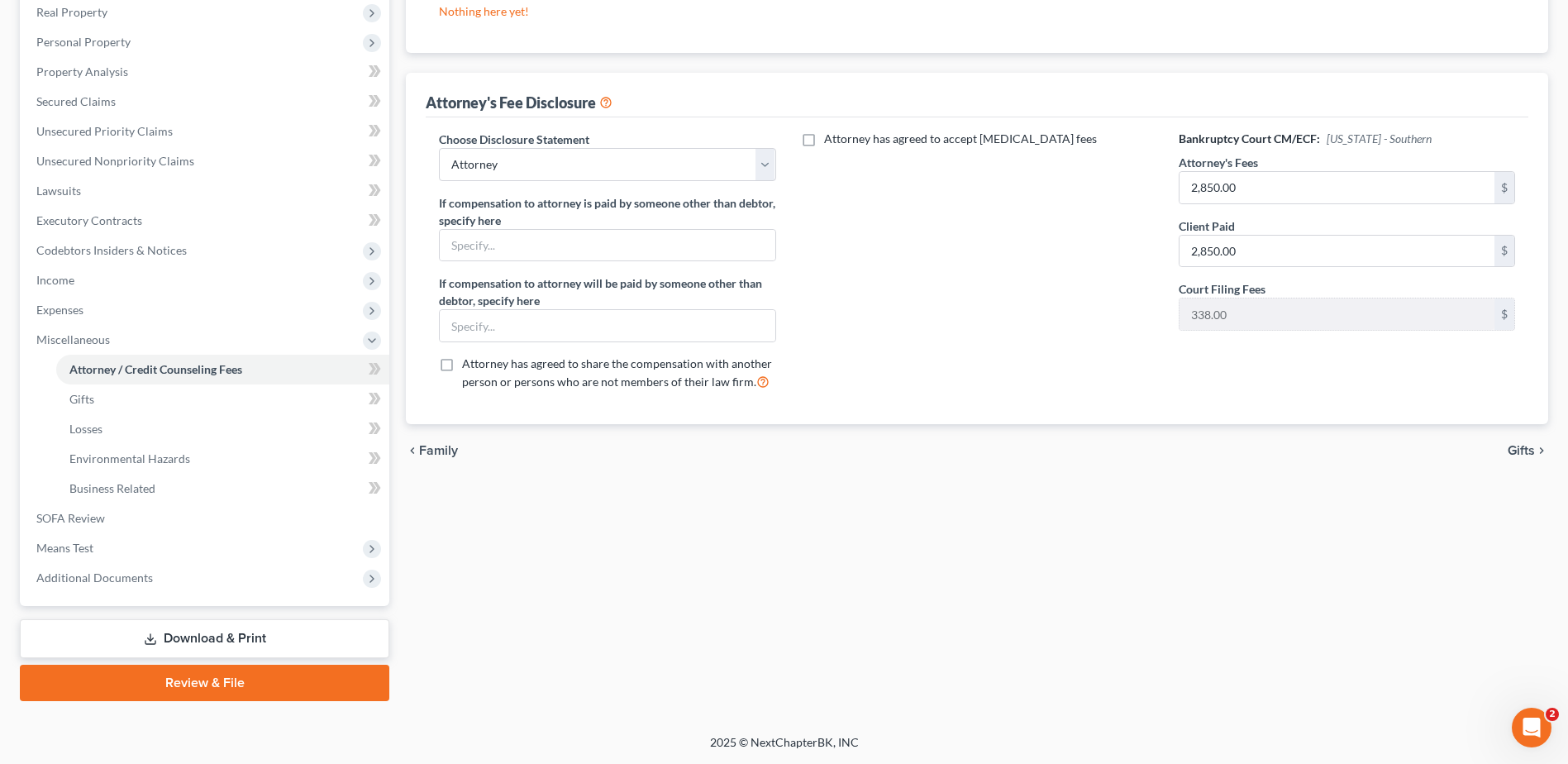
click at [234, 684] on link "Review & File" at bounding box center [204, 682] width 369 height 36
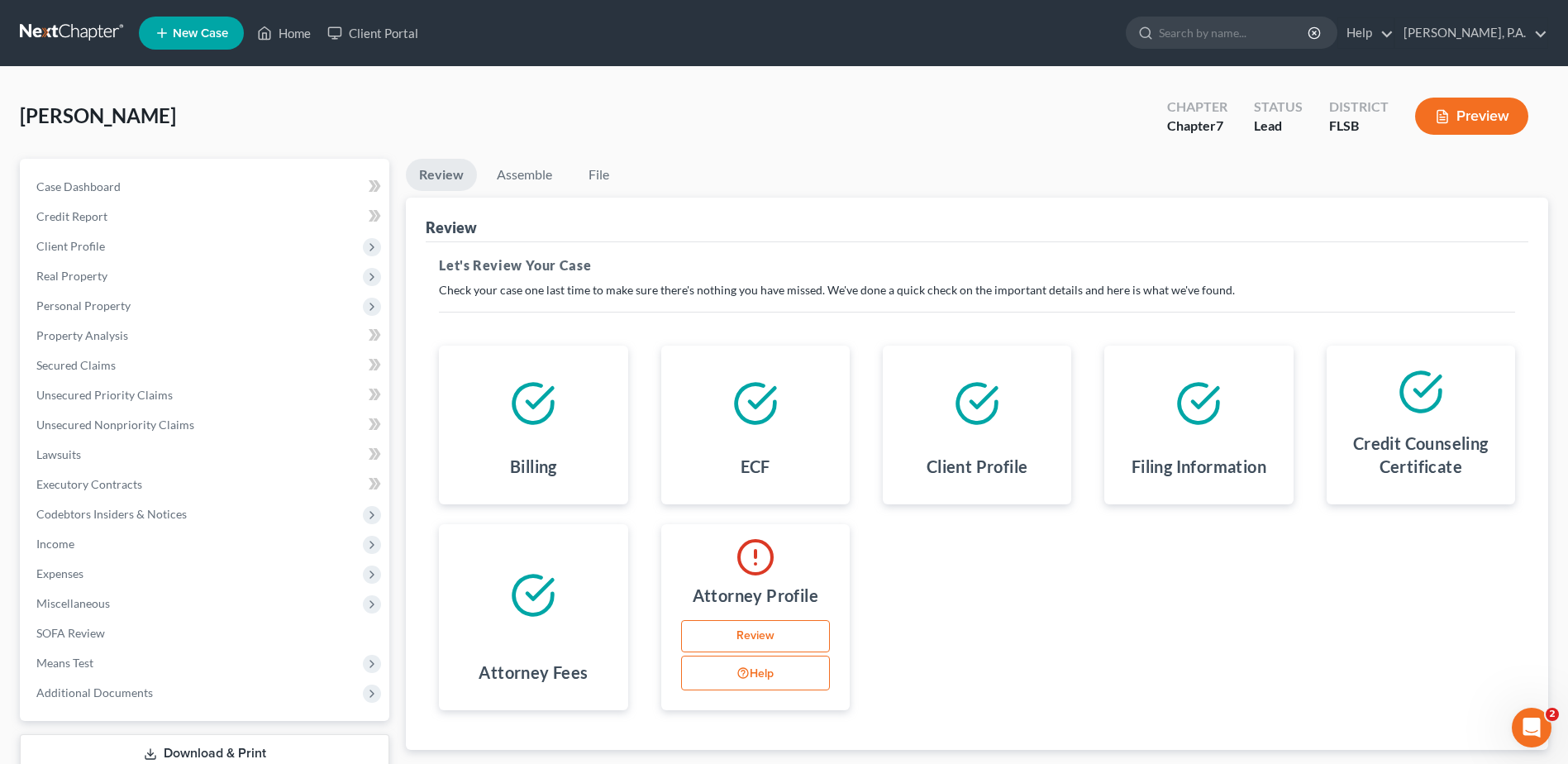
click at [757, 634] on link "Review" at bounding box center [754, 636] width 148 height 33
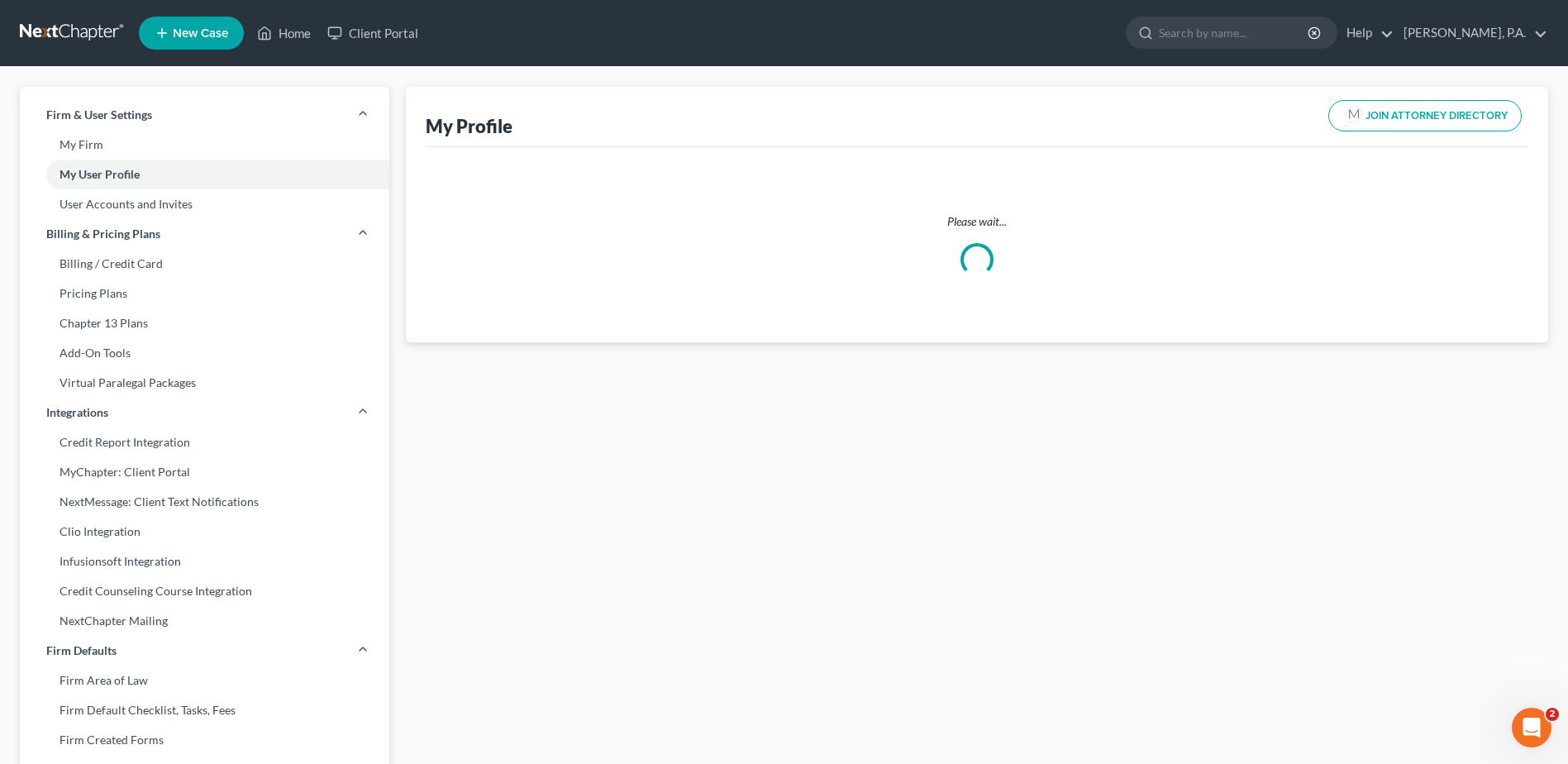
select select "9"
select select "15"
select select "attorney"
select select "0"
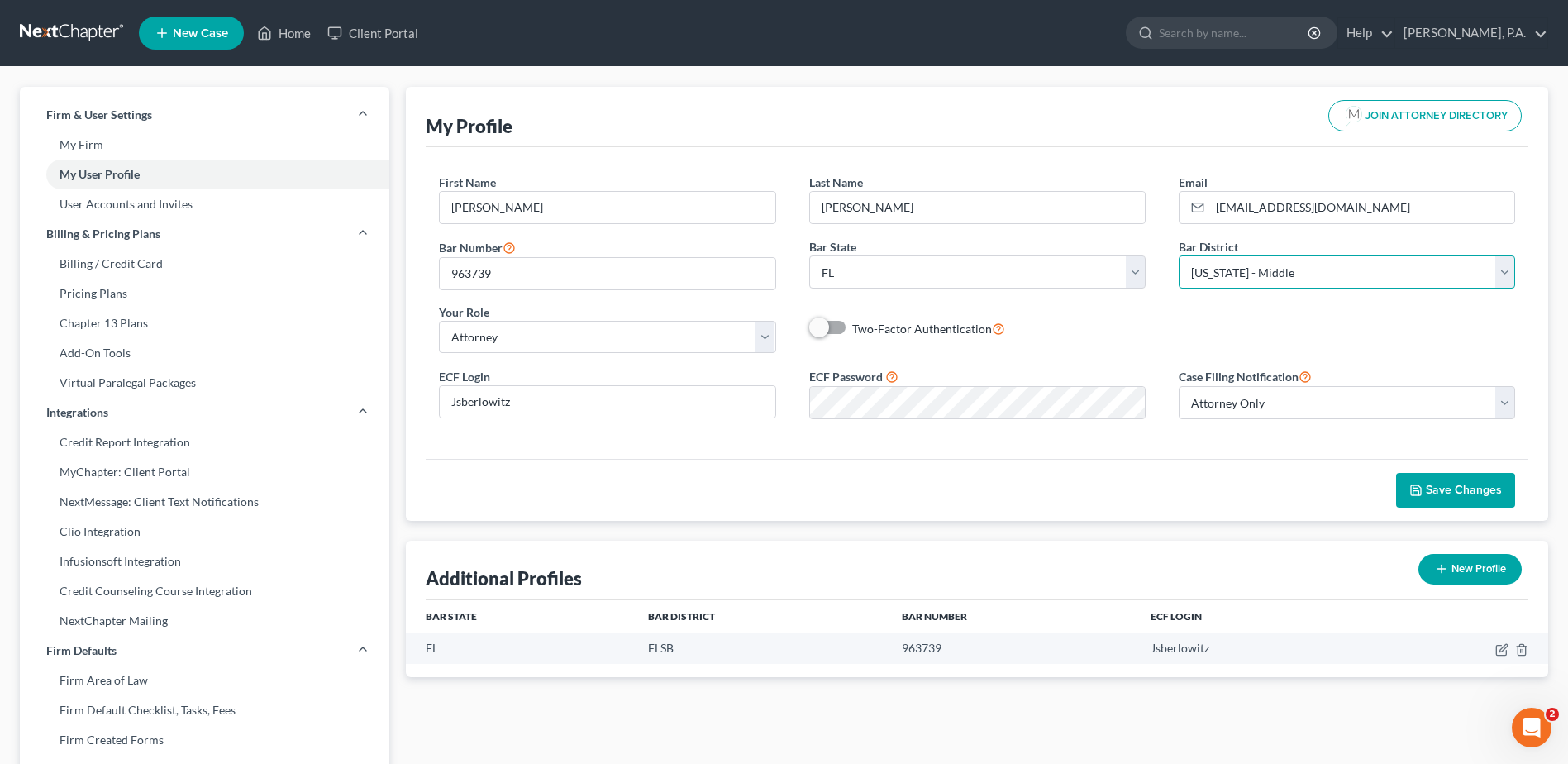
click at [1250, 271] on select "Select [US_STATE] - [GEOGRAPHIC_DATA] [US_STATE] - [GEOGRAPHIC_DATA][US_STATE] …" at bounding box center [1347, 272] width 336 height 33
select select "17"
click at [1178, 256] on select "Select [US_STATE] - [GEOGRAPHIC_DATA] [US_STATE] - [GEOGRAPHIC_DATA][US_STATE] …" at bounding box center [1347, 272] width 336 height 33
click at [1451, 491] on span "Save Changes" at bounding box center [1463, 489] width 76 height 14
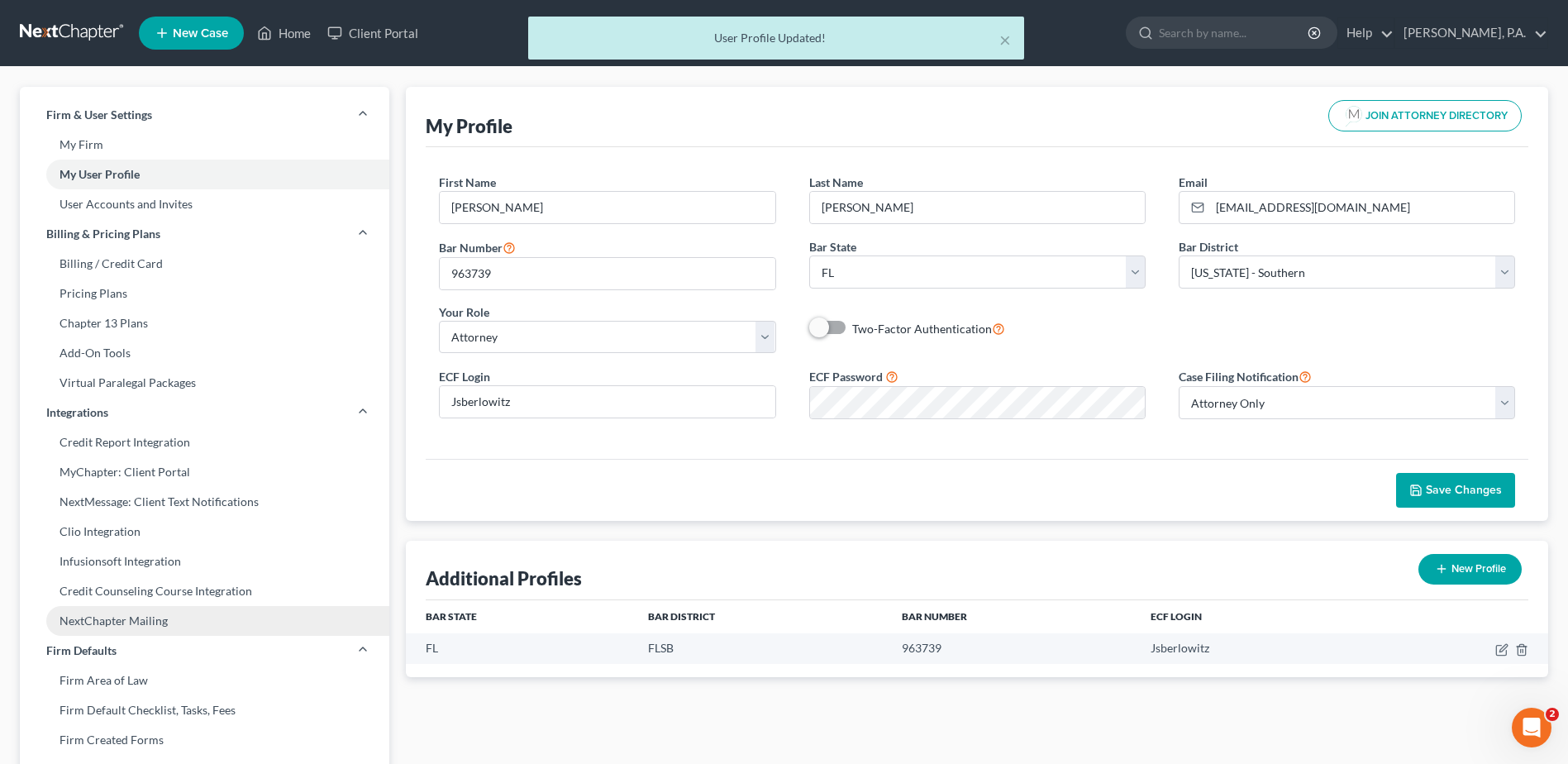
click at [105, 613] on link "NextChapter Mailing" at bounding box center [204, 621] width 369 height 30
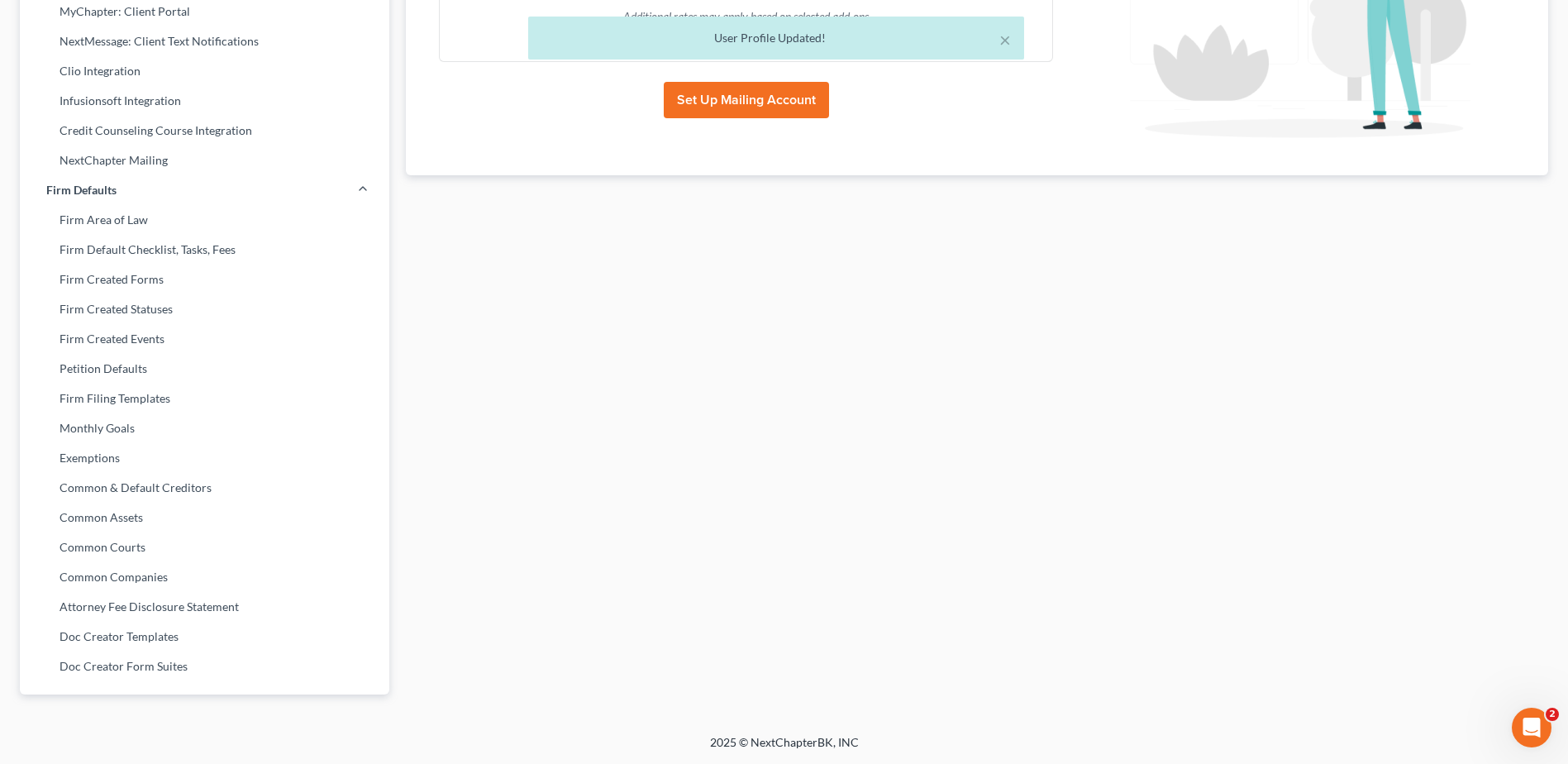
scroll to position [47, 0]
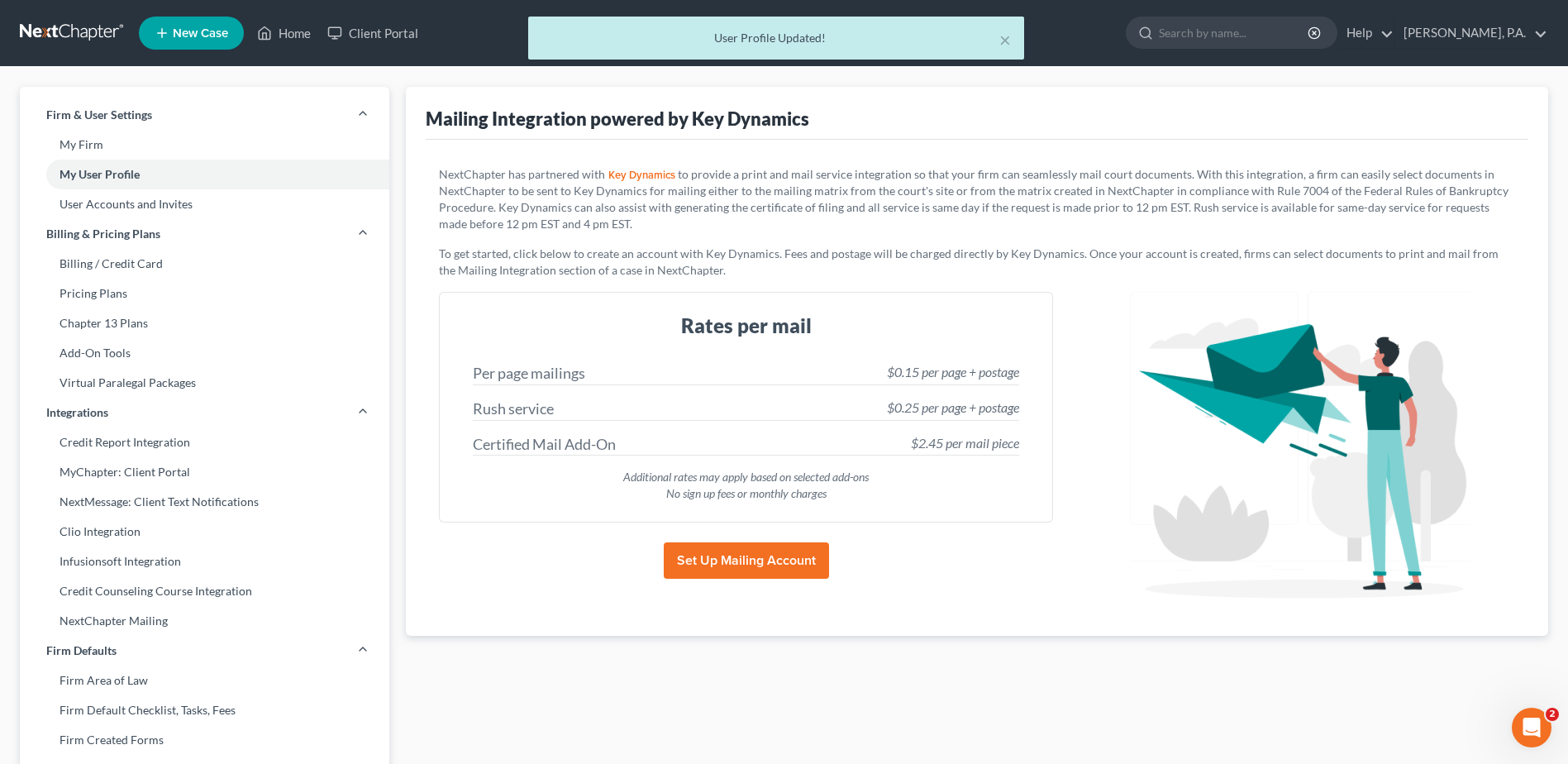
select select "9"
select select "17"
select select "attorney"
select select "0"
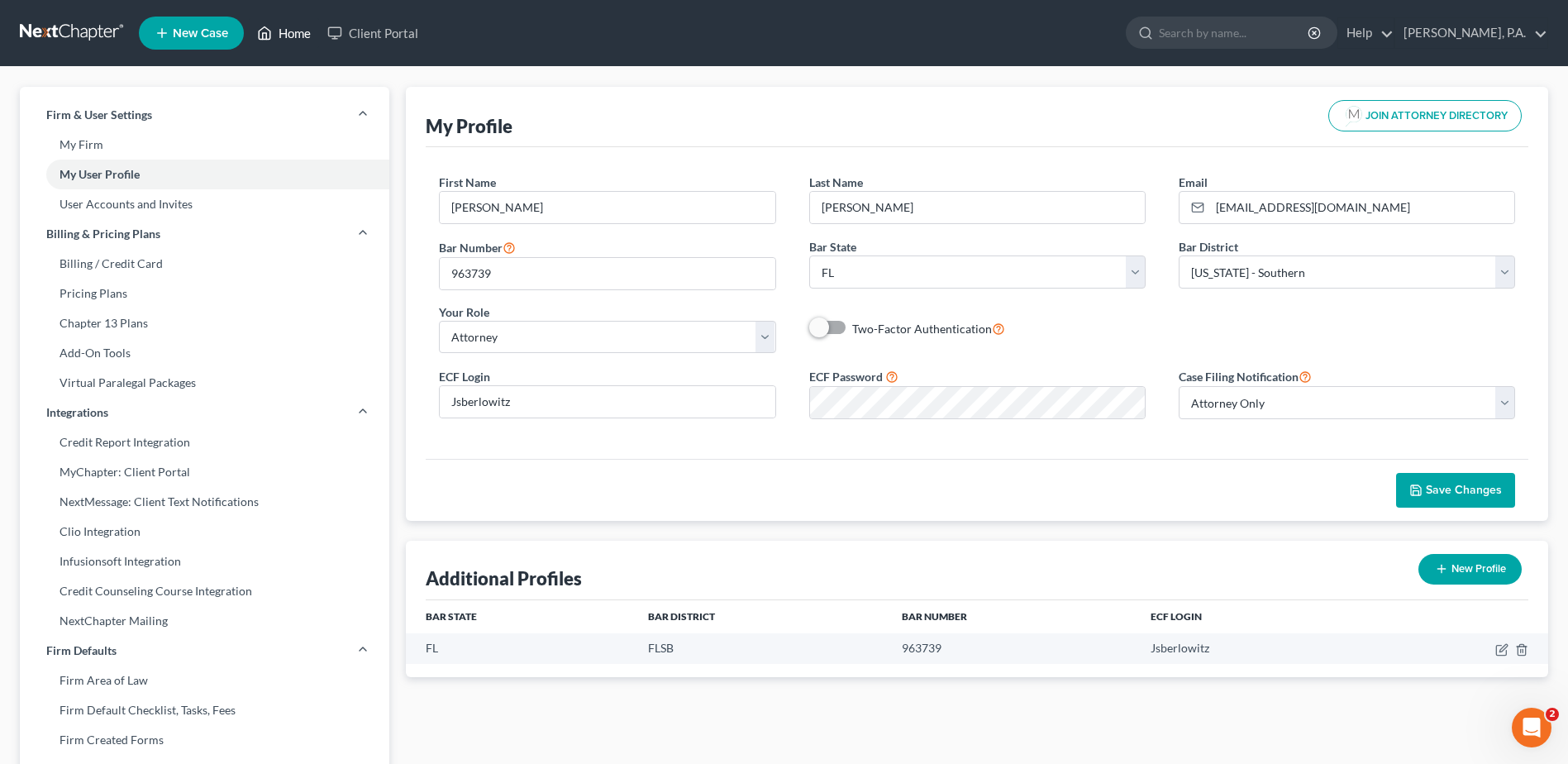
click at [269, 27] on icon at bounding box center [263, 33] width 15 height 20
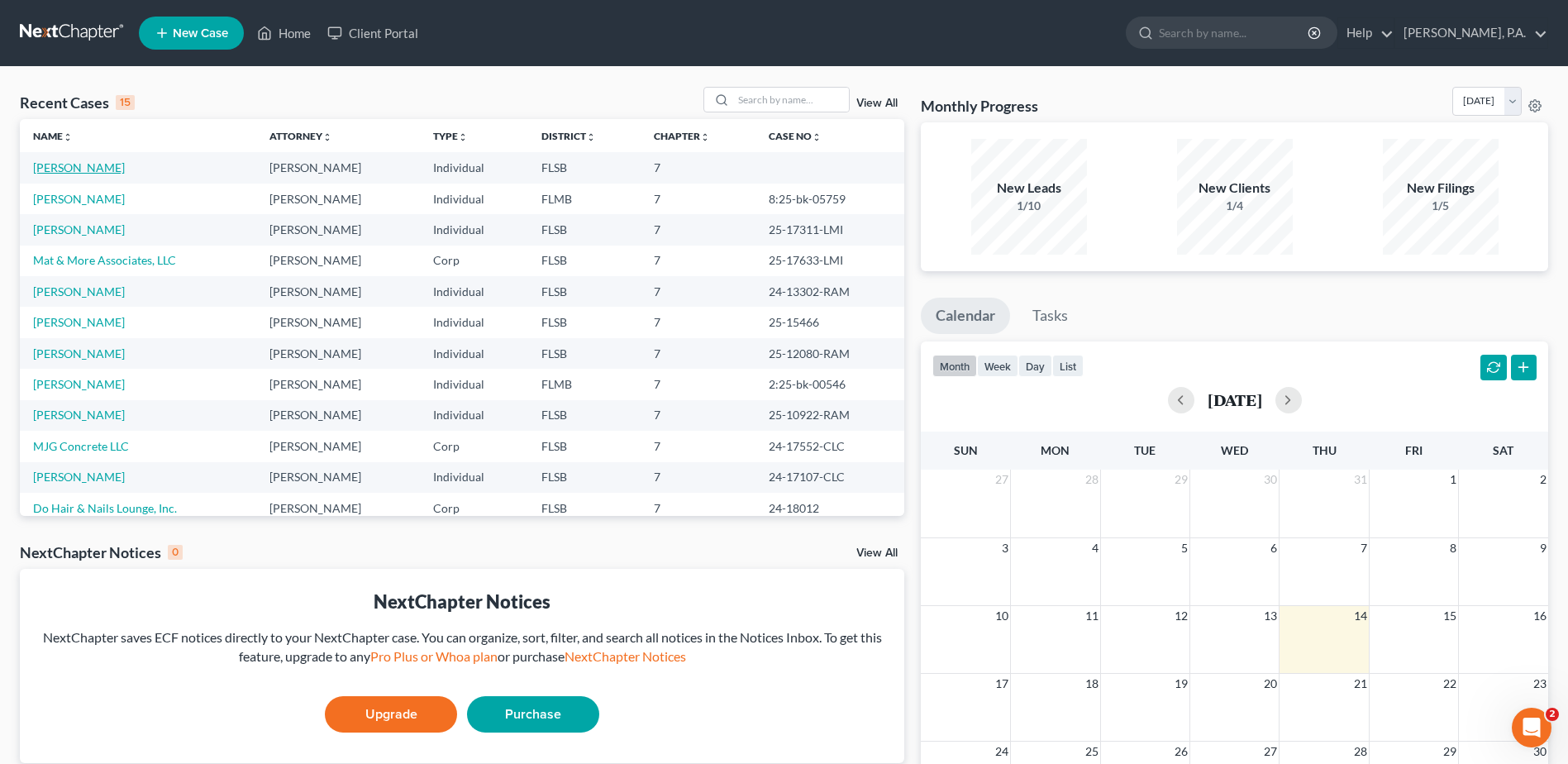
click at [95, 171] on link "[PERSON_NAME]" at bounding box center [79, 167] width 92 height 14
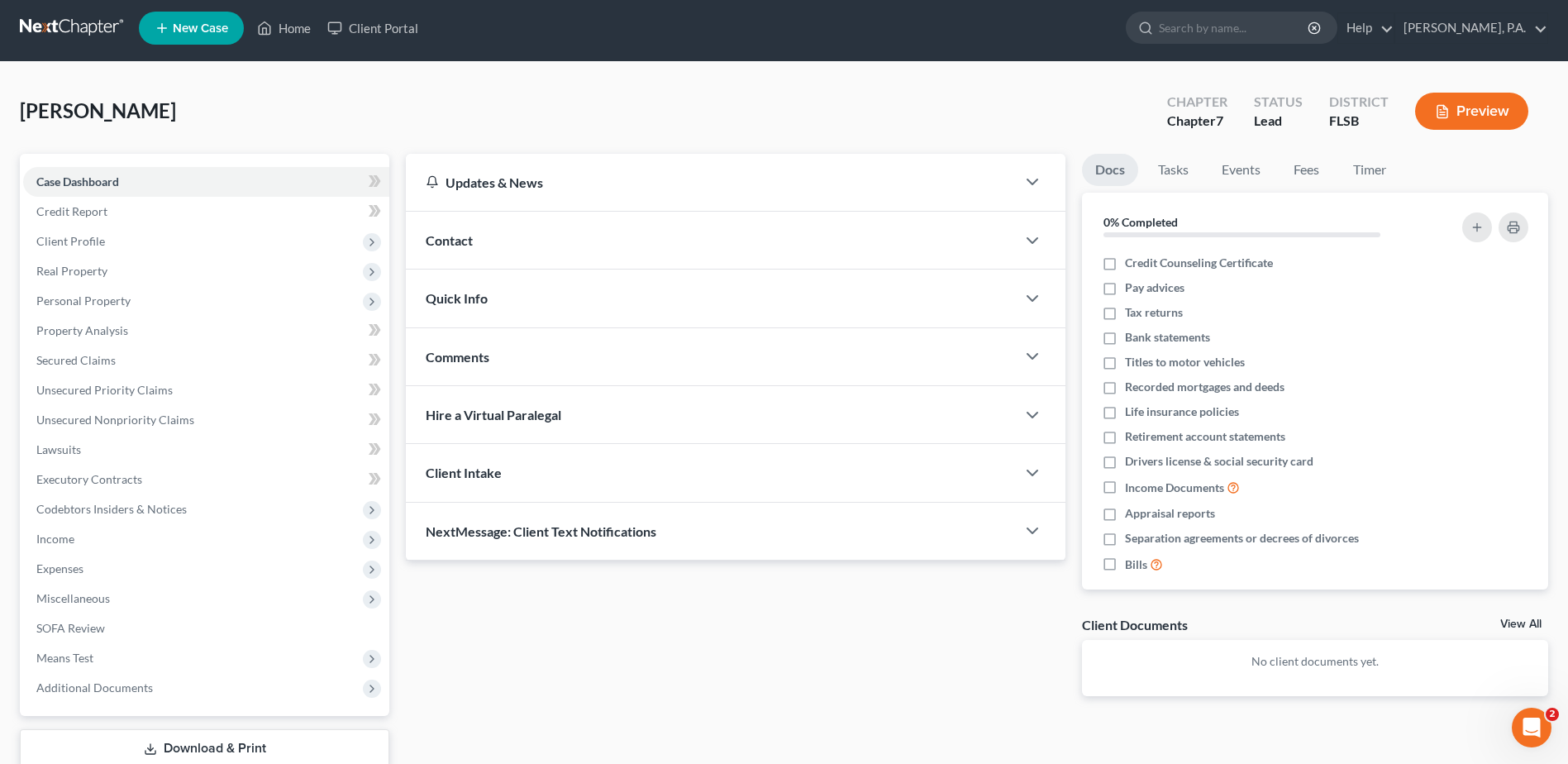
scroll to position [82, 0]
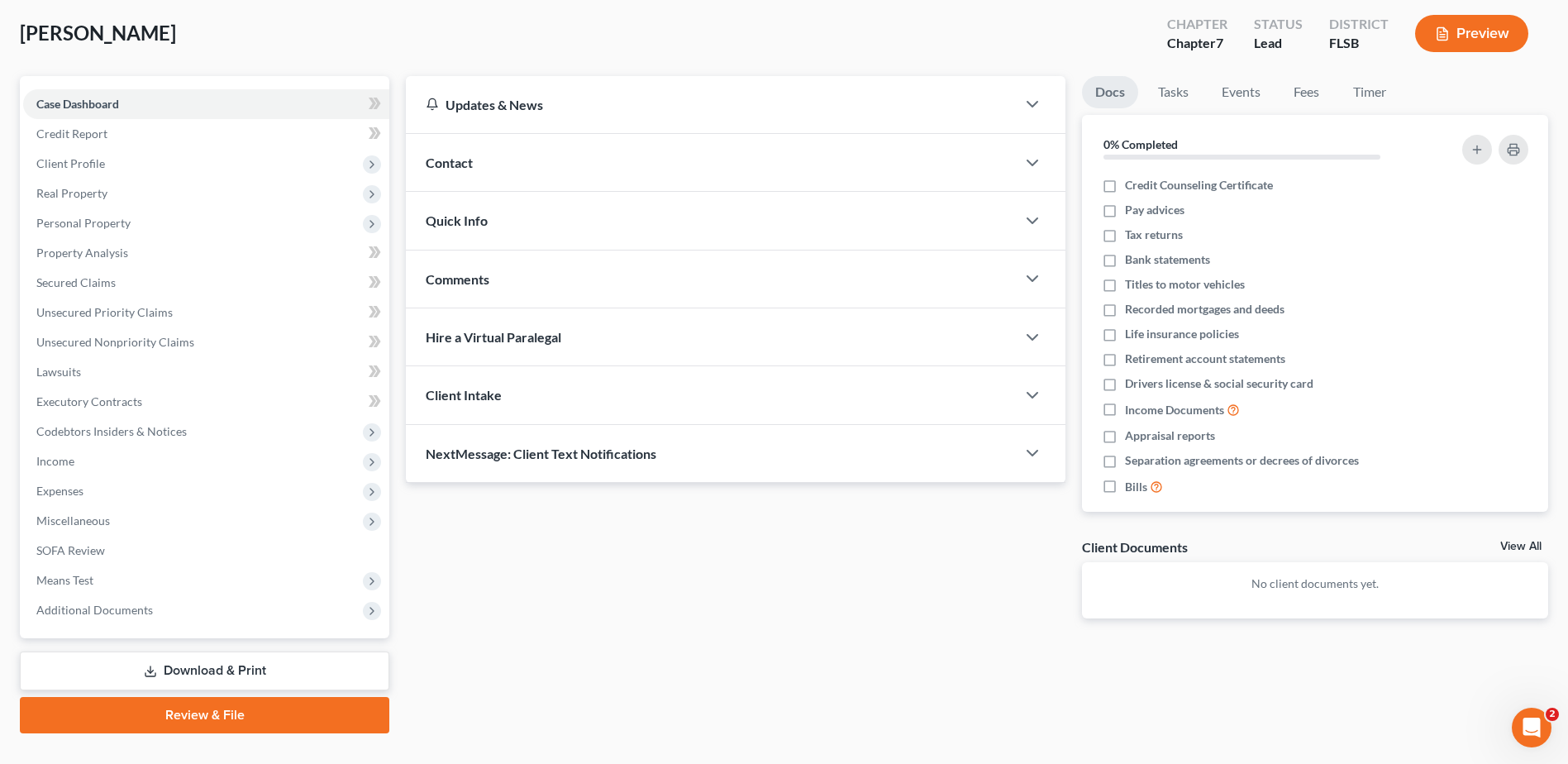
click at [266, 714] on link "Review & File" at bounding box center [204, 715] width 369 height 36
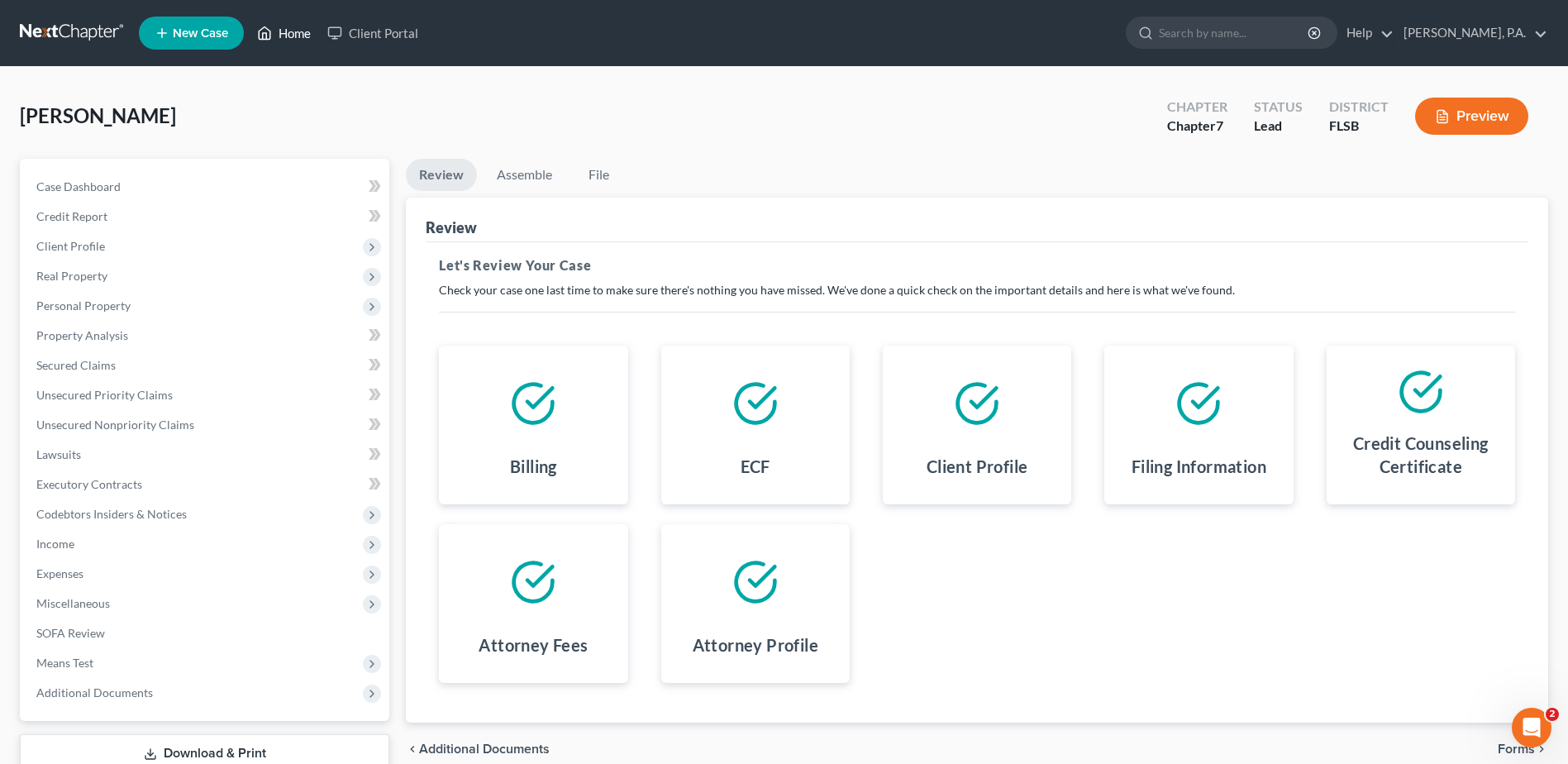
click at [288, 33] on link "Home" at bounding box center [284, 33] width 70 height 30
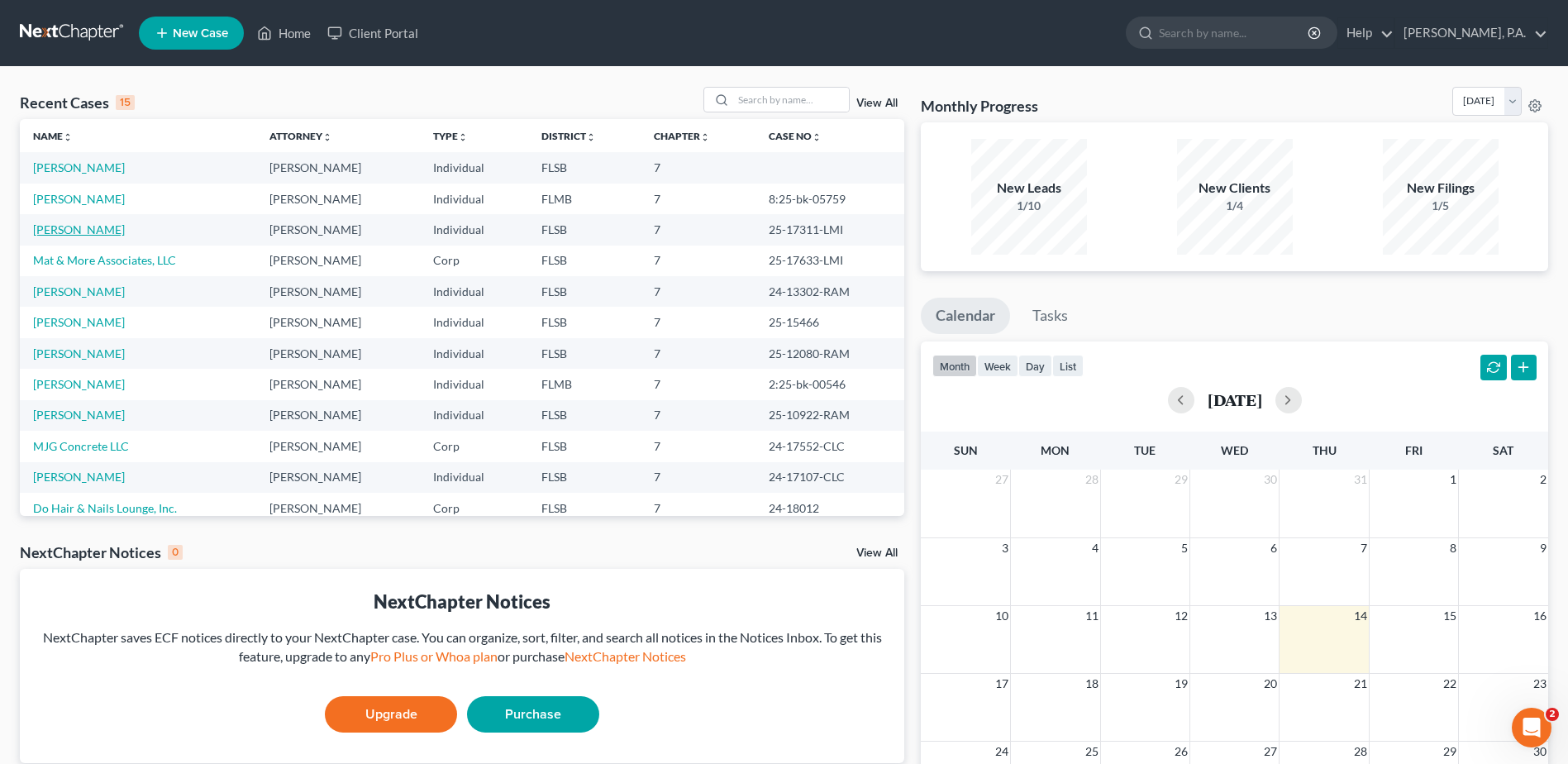
click at [84, 231] on link "[PERSON_NAME]" at bounding box center [79, 229] width 92 height 14
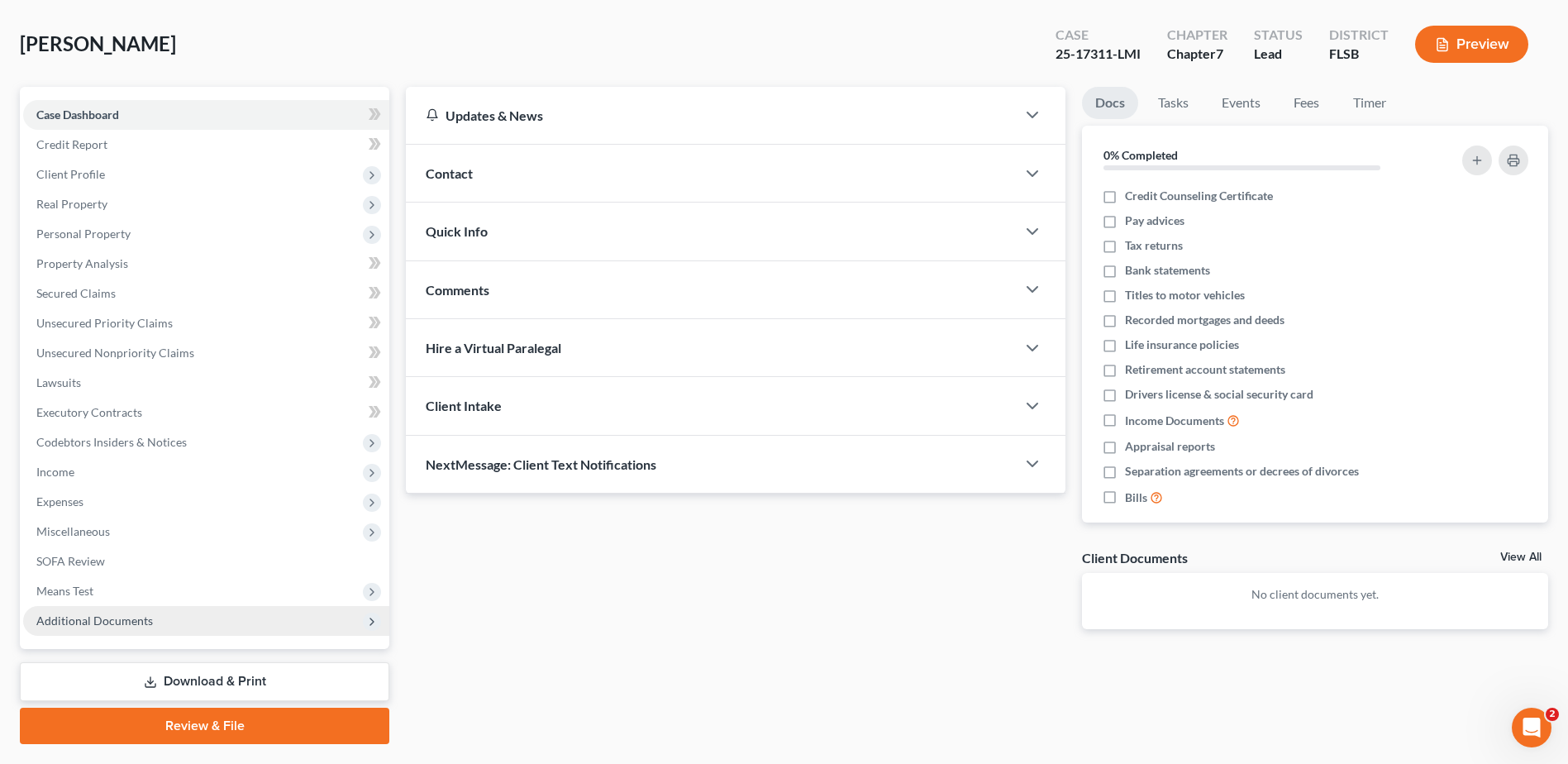
scroll to position [115, 0]
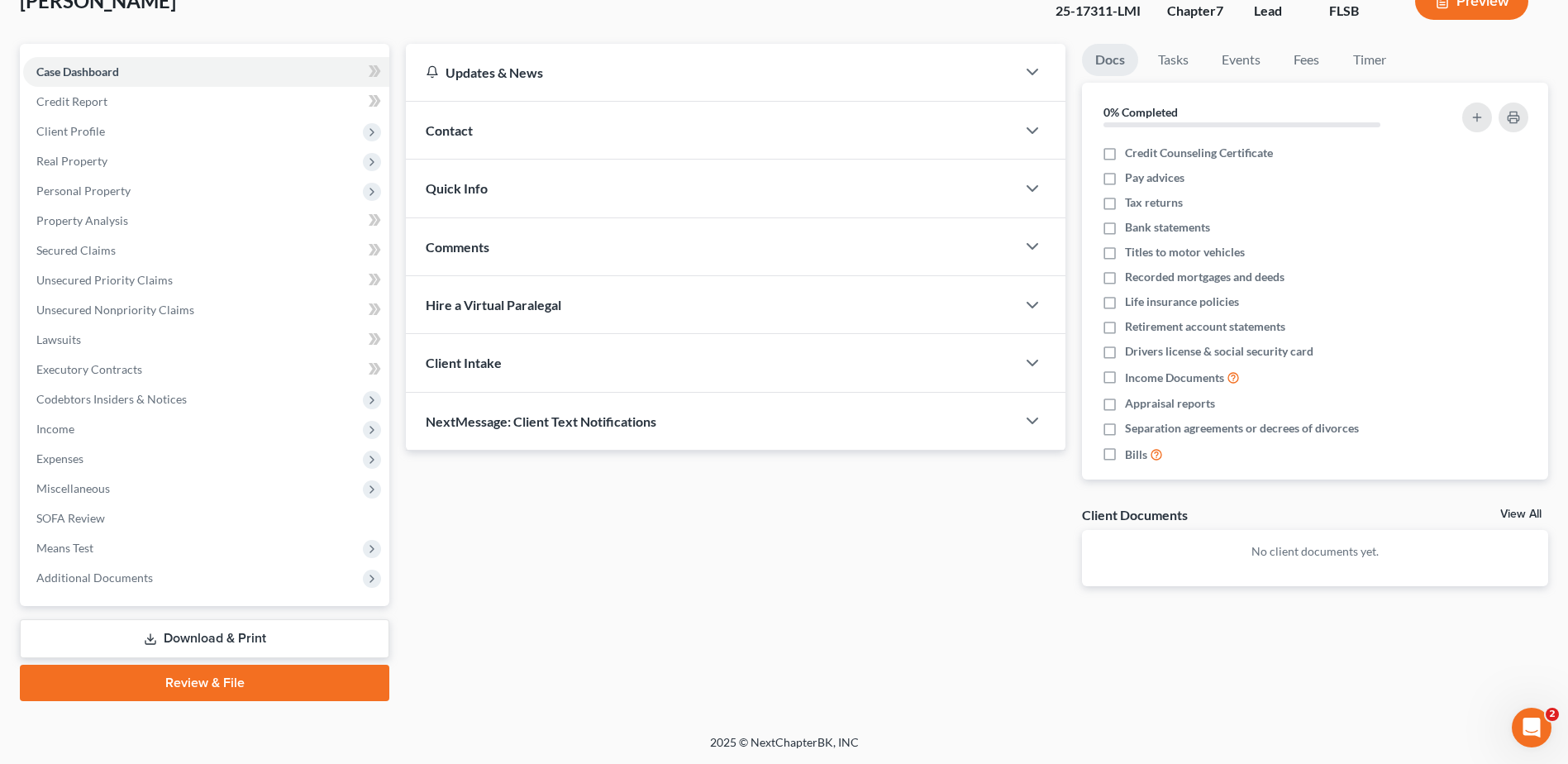
click at [215, 635] on link "Download & Print" at bounding box center [204, 638] width 369 height 39
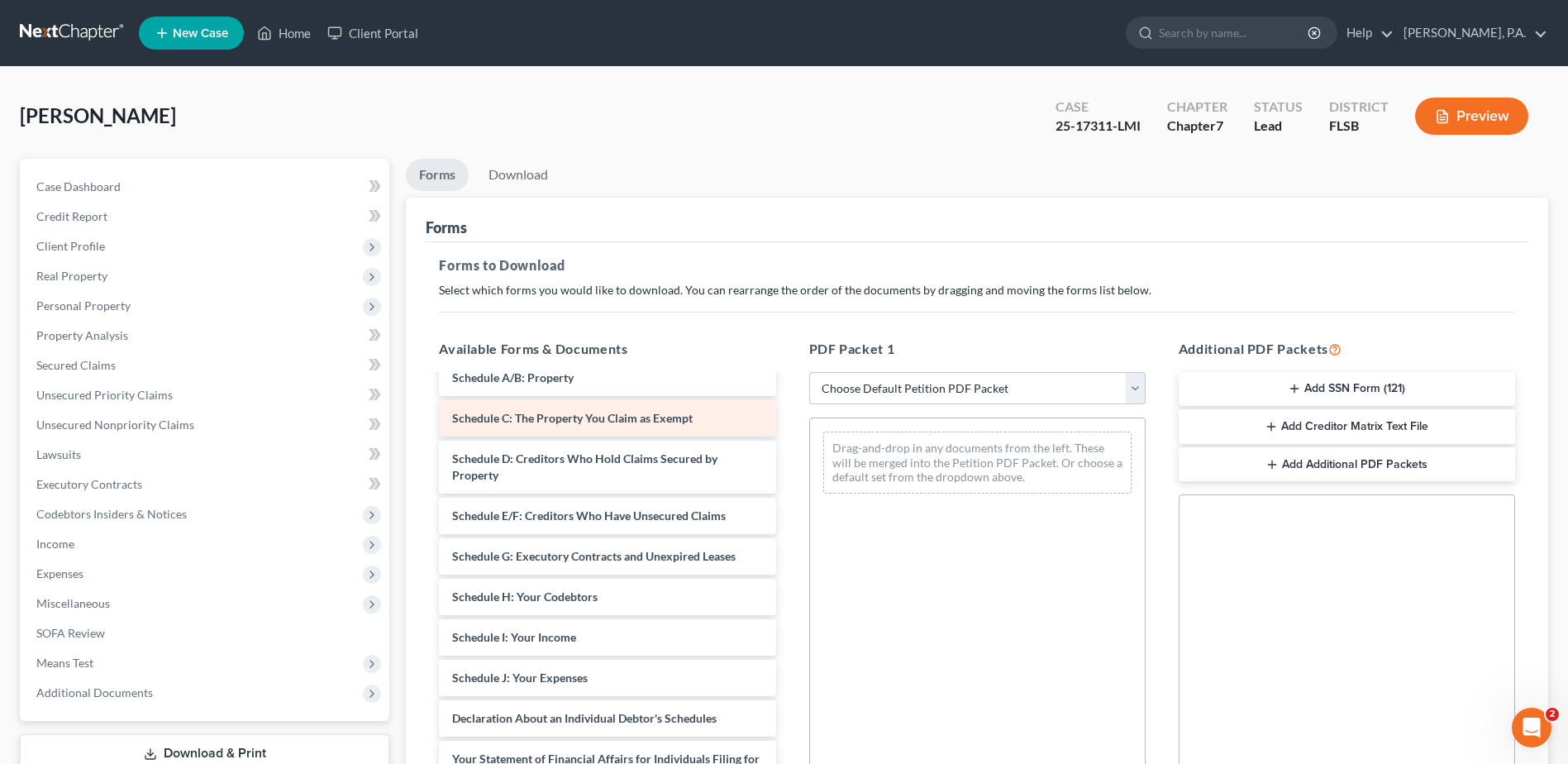
scroll to position [248, 0]
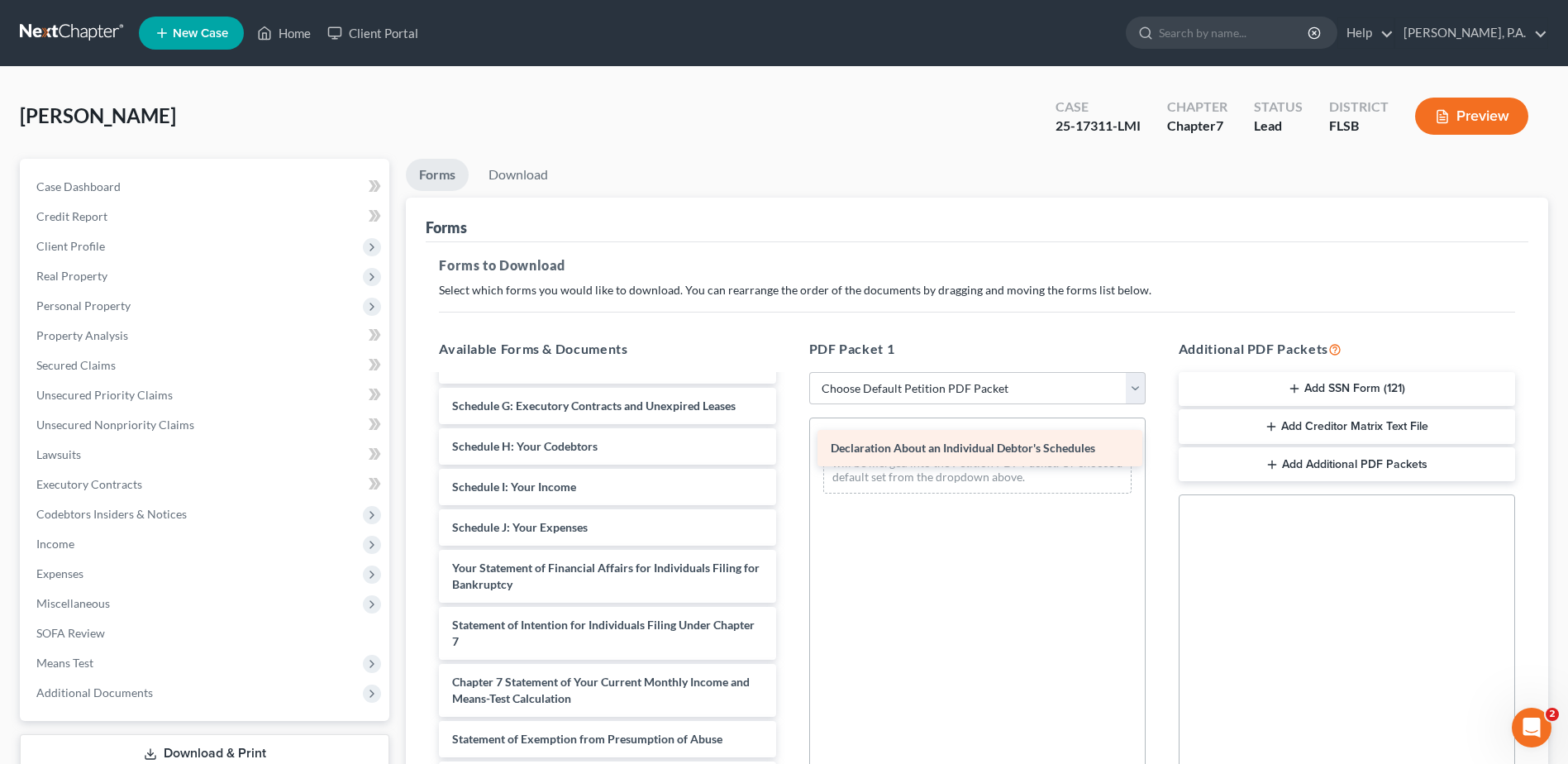
drag, startPoint x: 538, startPoint y: 567, endPoint x: 917, endPoint y: 447, distance: 397.5
click at [789, 447] on div "Declaration About an Individual Debtor's Schedules Voluntary Petition for Indiv…" at bounding box center [607, 531] width 363 height 808
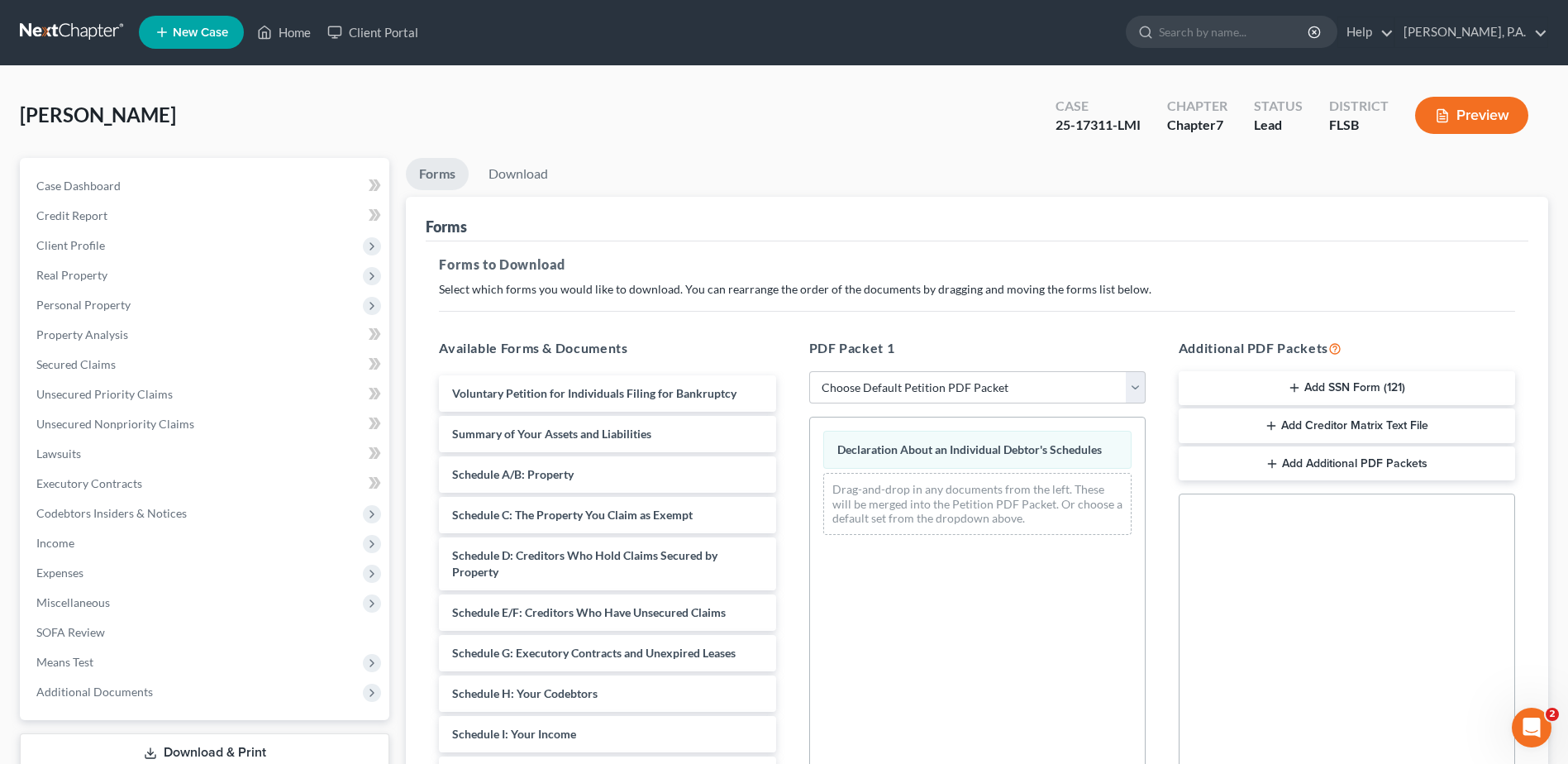
scroll to position [0, 0]
click at [518, 172] on link "Download" at bounding box center [518, 175] width 86 height 33
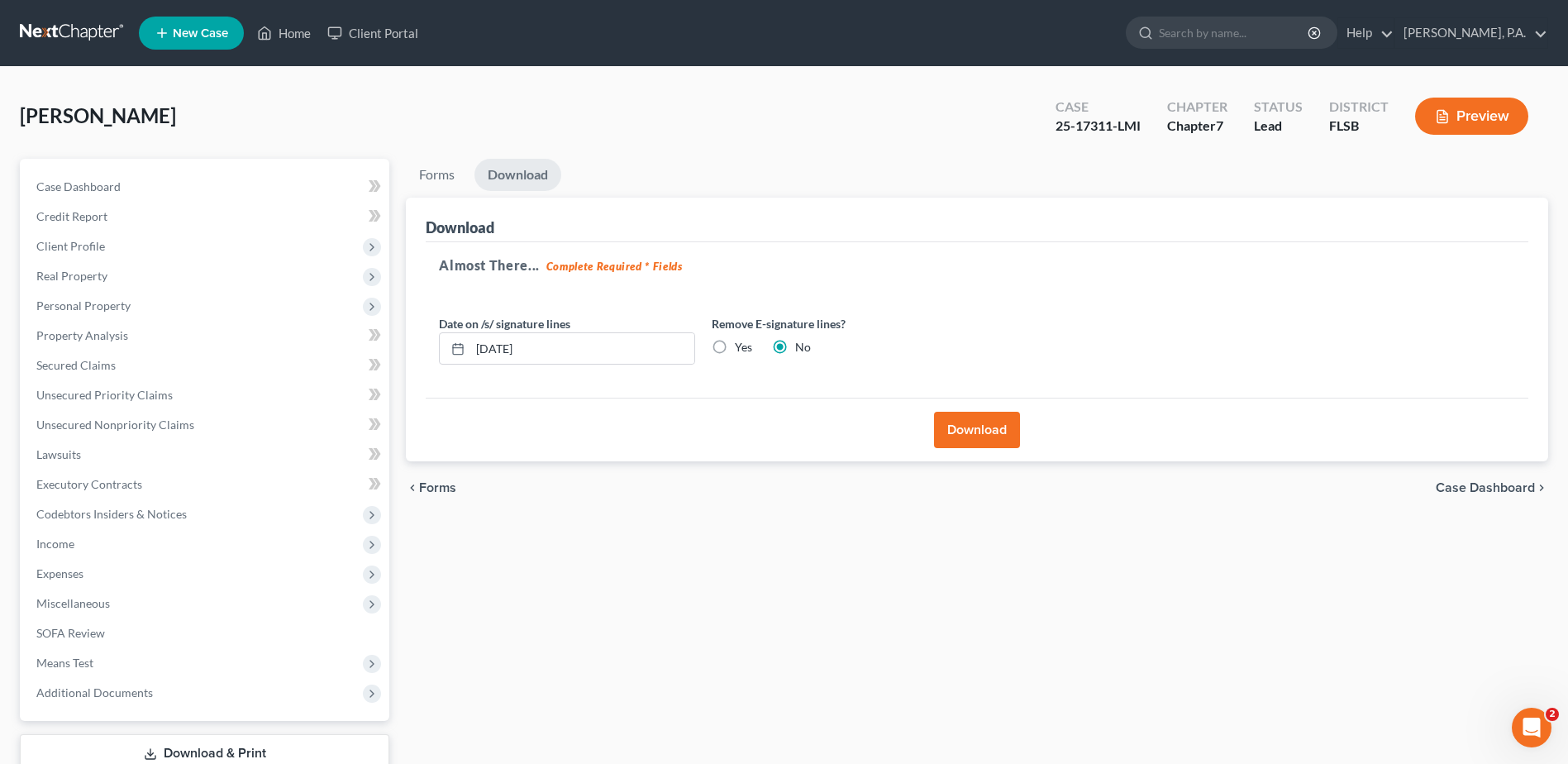
click at [969, 426] on button "Download" at bounding box center [977, 430] width 86 height 36
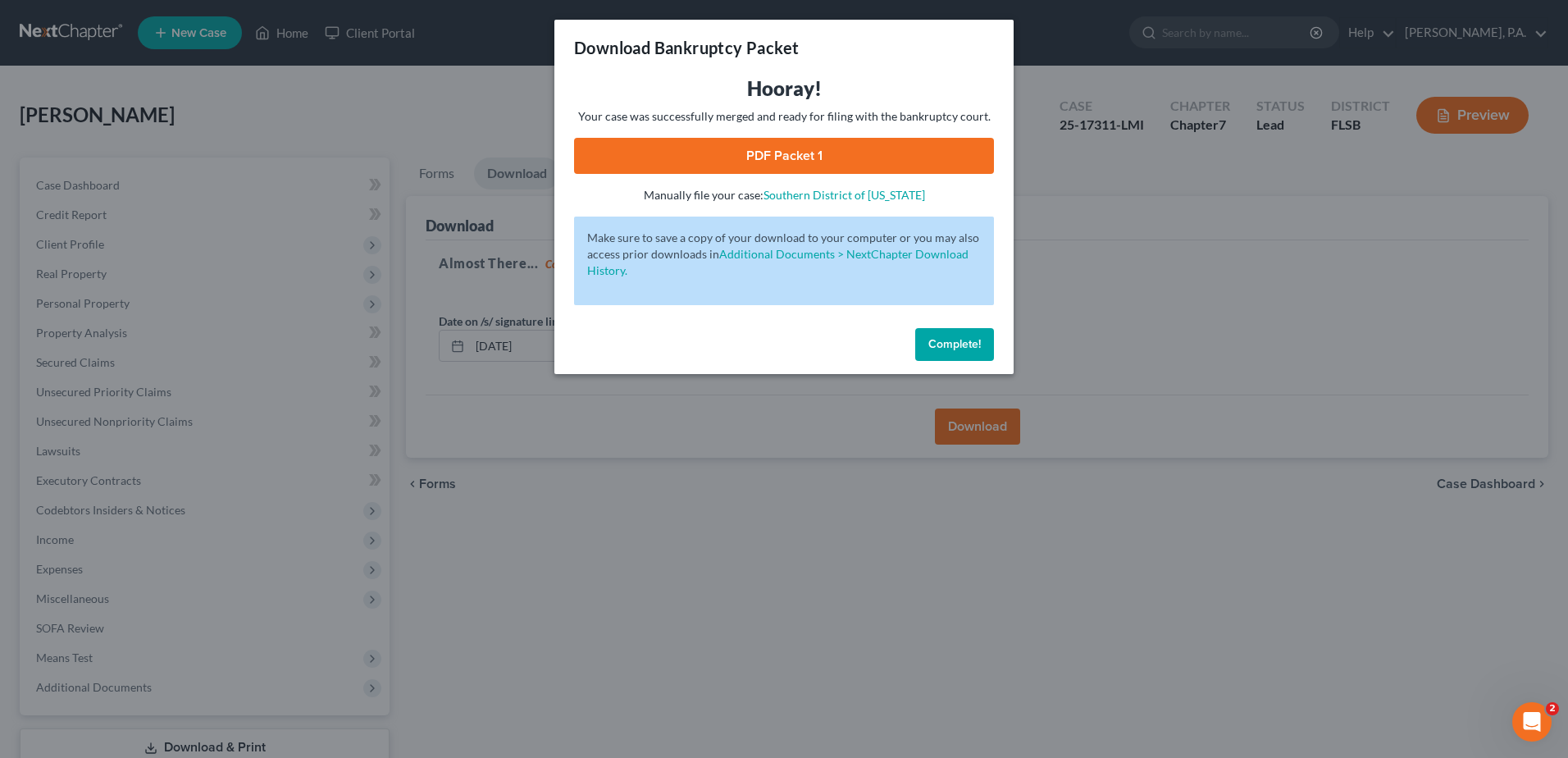
click at [728, 162] on link "PDF Packet 1" at bounding box center [784, 156] width 420 height 36
click at [377, 273] on div "Download Bankruptcy Packet Hooray! Your case was successfully merged and ready …" at bounding box center [784, 379] width 1568 height 758
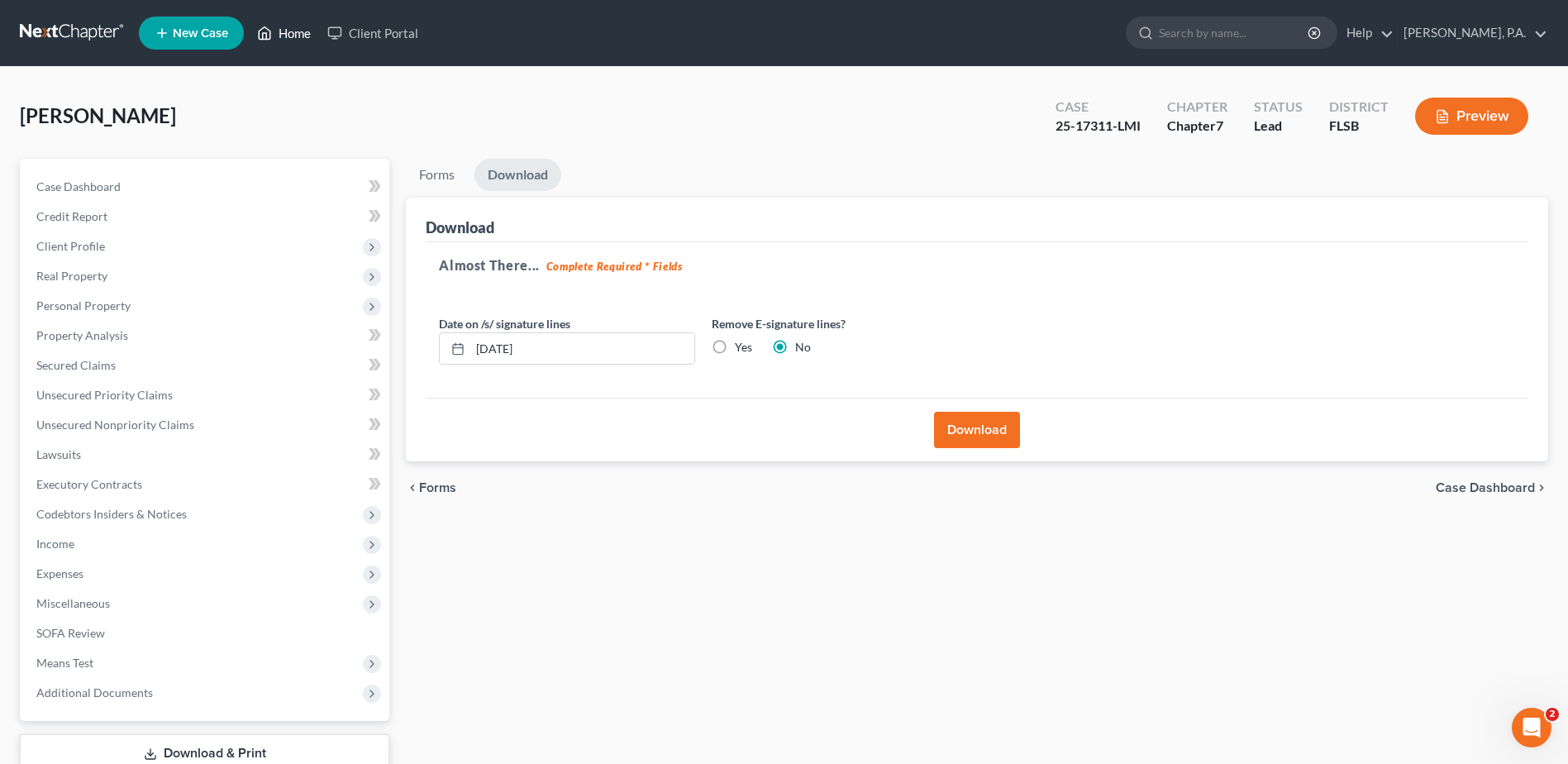
click at [289, 37] on link "Home" at bounding box center [284, 33] width 70 height 30
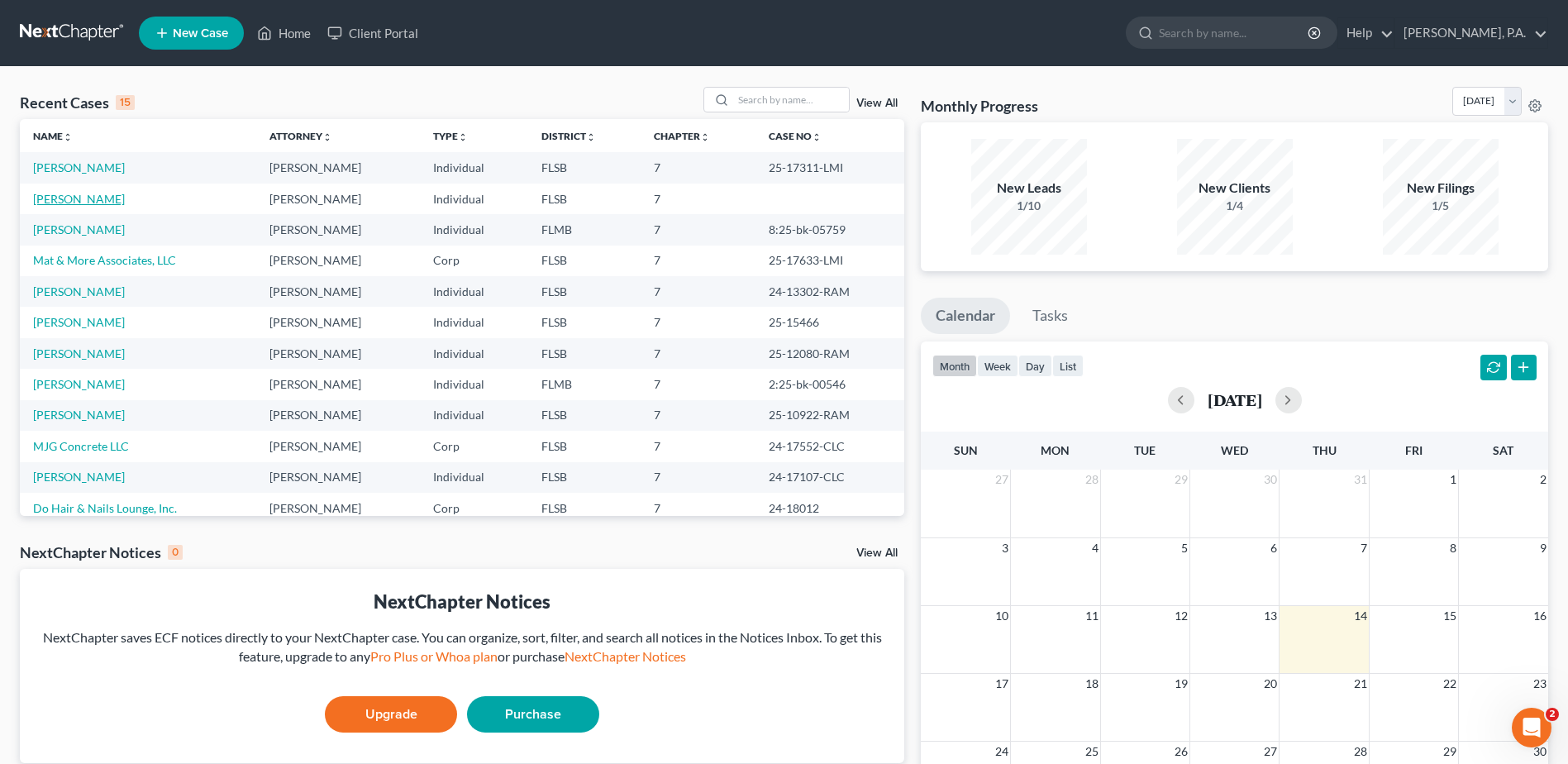
click at [77, 200] on link "[PERSON_NAME]" at bounding box center [79, 198] width 92 height 14
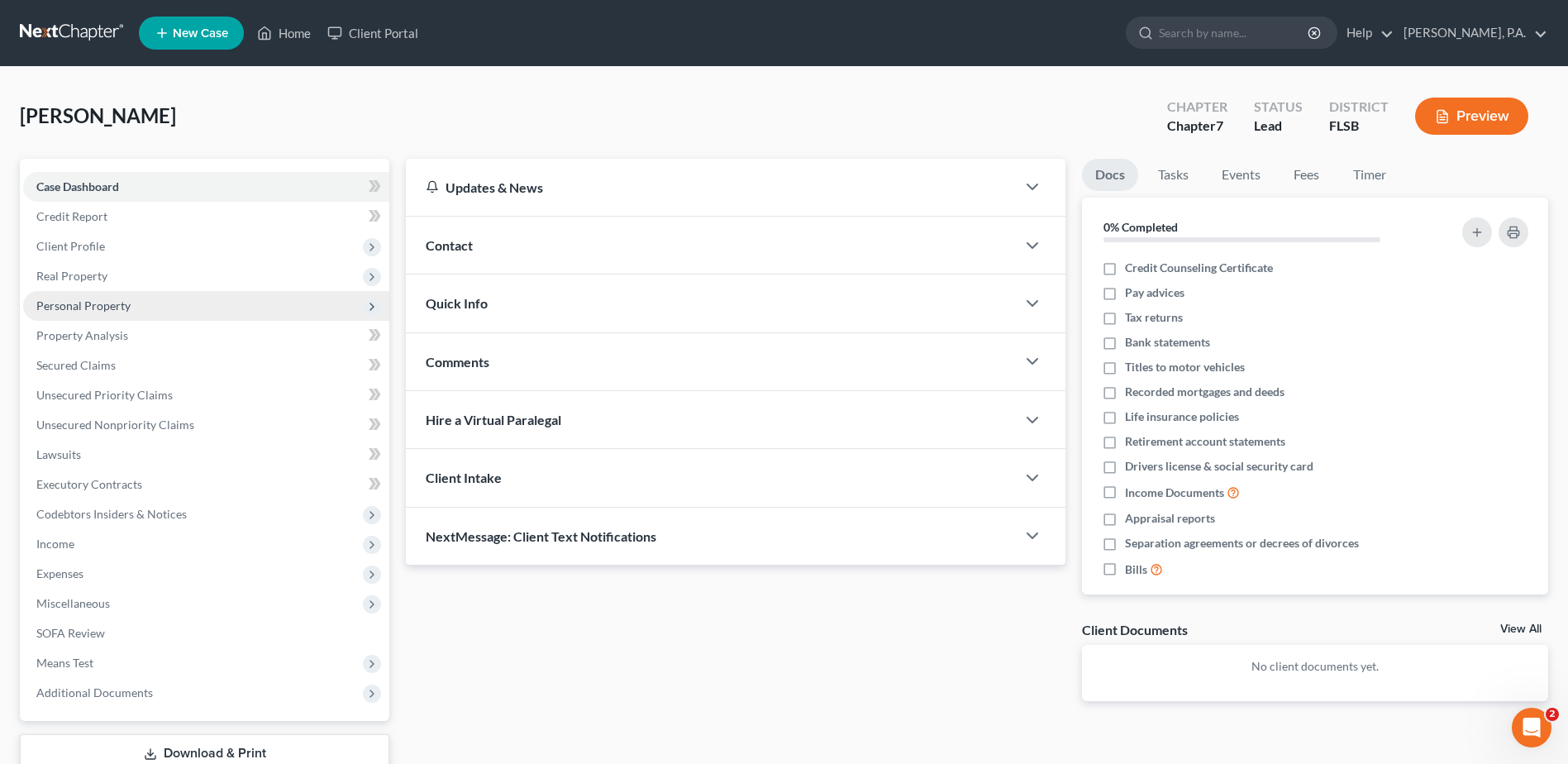
click at [84, 308] on span "Personal Property" at bounding box center [83, 306] width 94 height 14
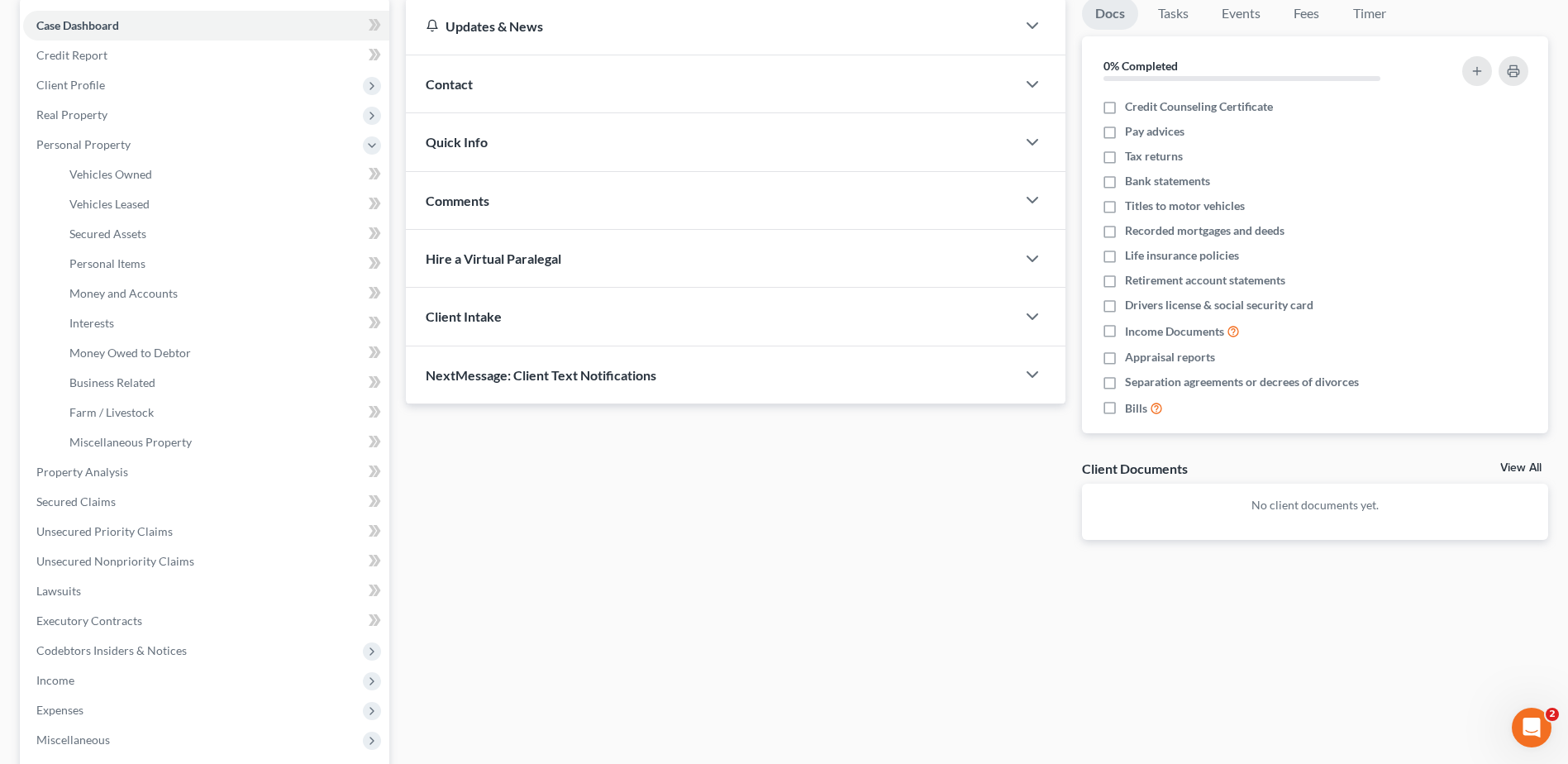
scroll to position [413, 0]
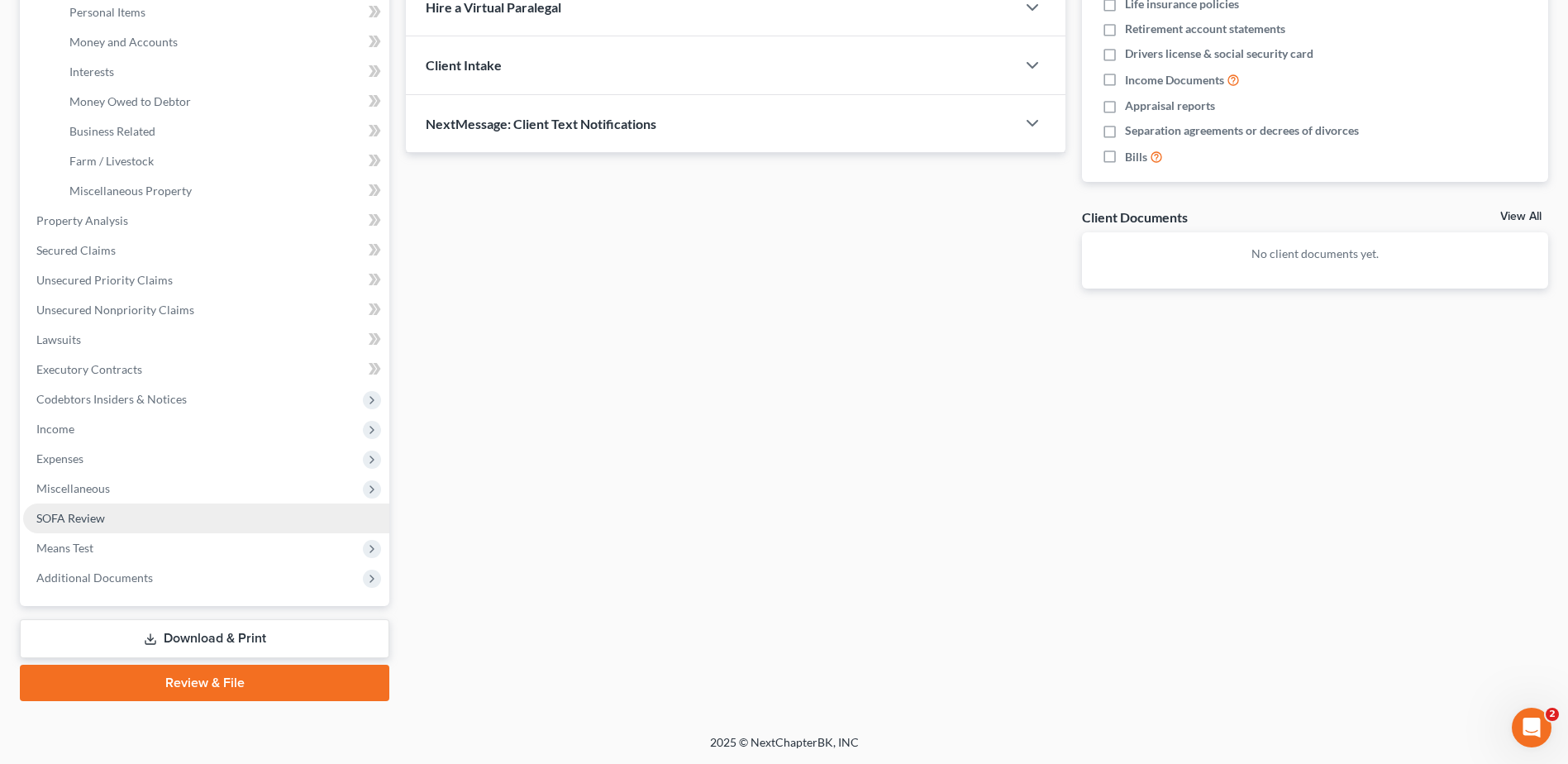
click at [95, 518] on span "SOFA Review" at bounding box center [70, 518] width 69 height 14
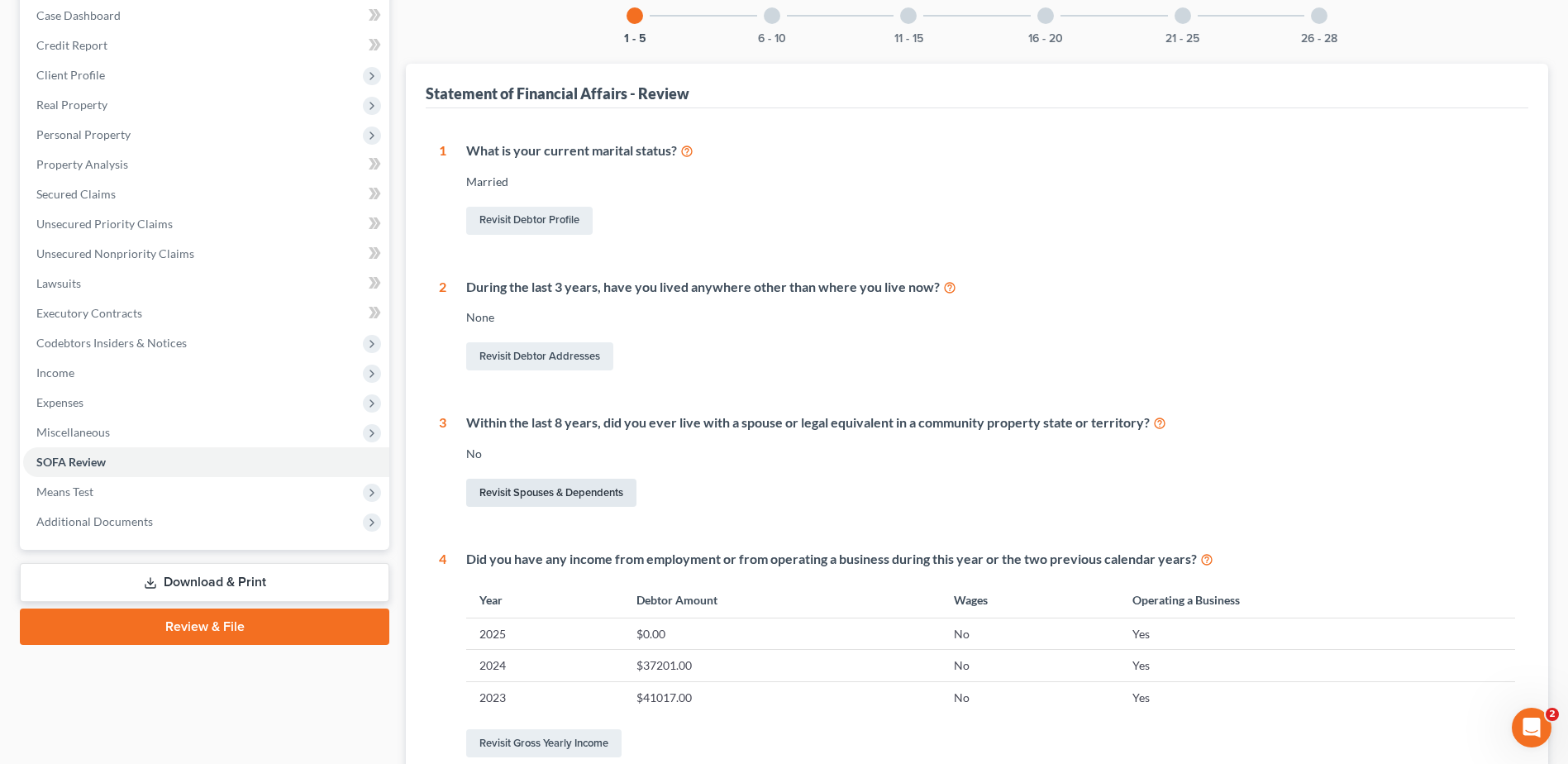
scroll to position [413, 0]
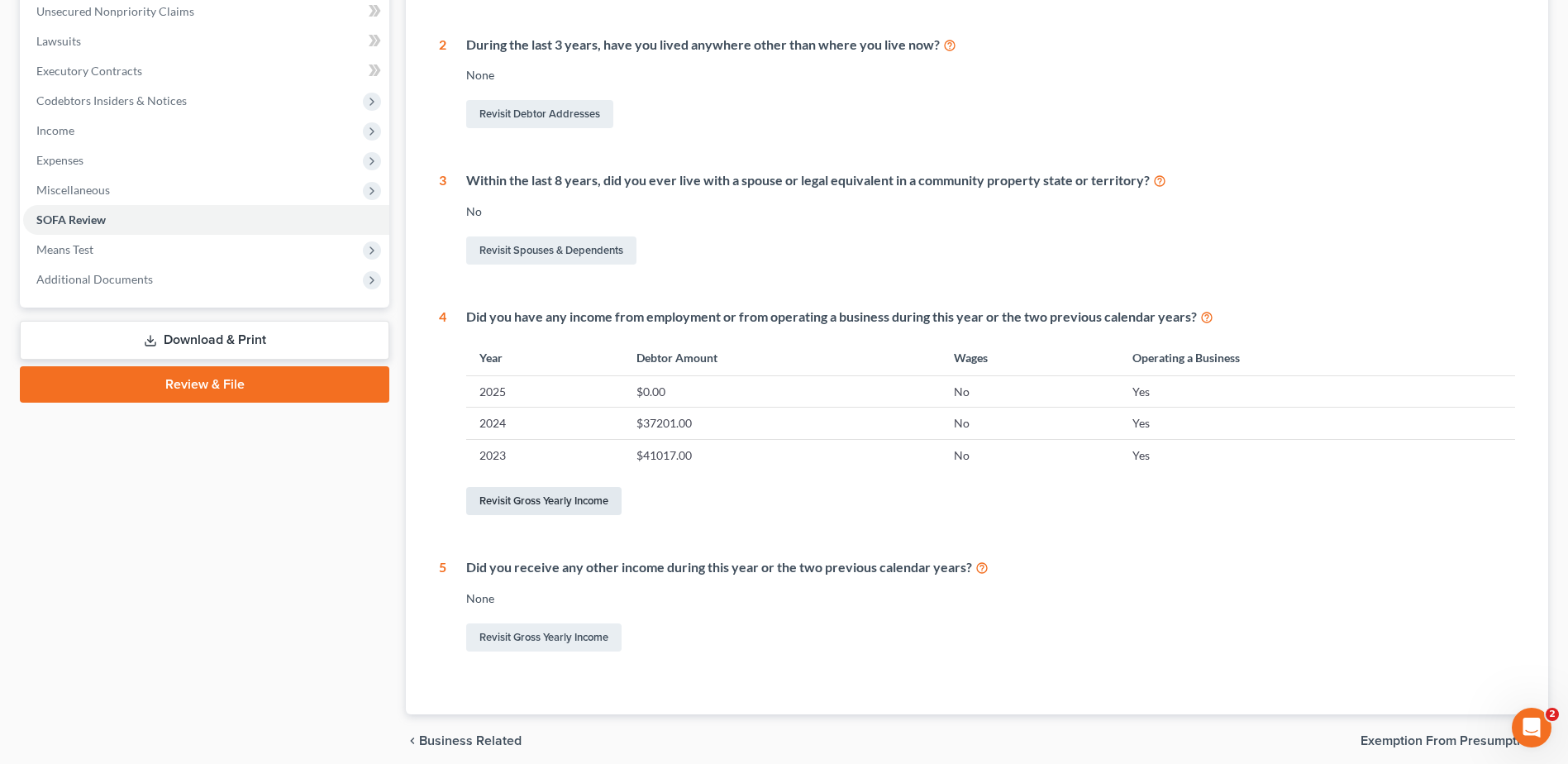
click at [582, 500] on link "Revisit Gross Yearly Income" at bounding box center [543, 500] width 155 height 28
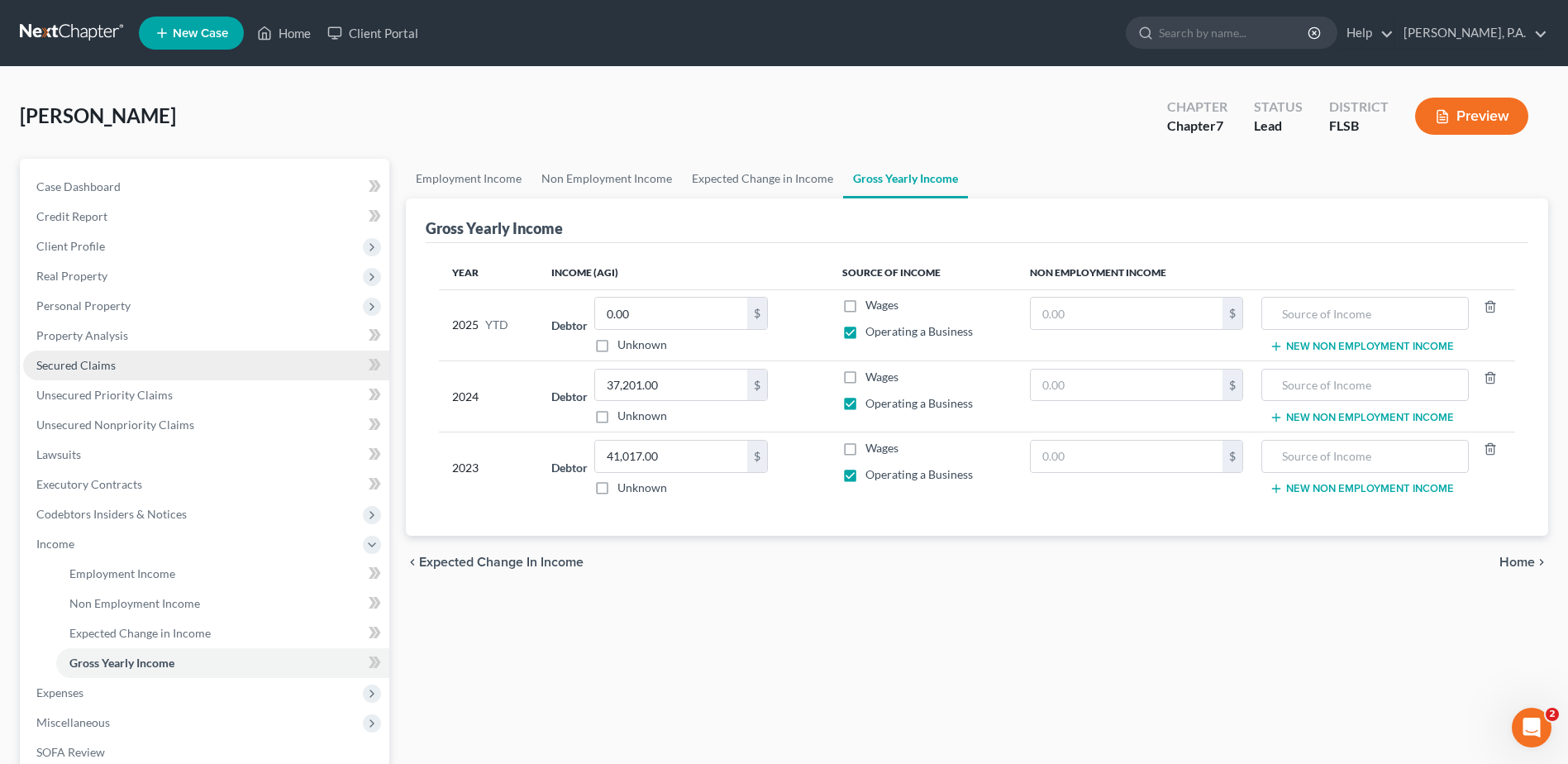
click at [80, 362] on span "Secured Claims" at bounding box center [76, 365] width 79 height 14
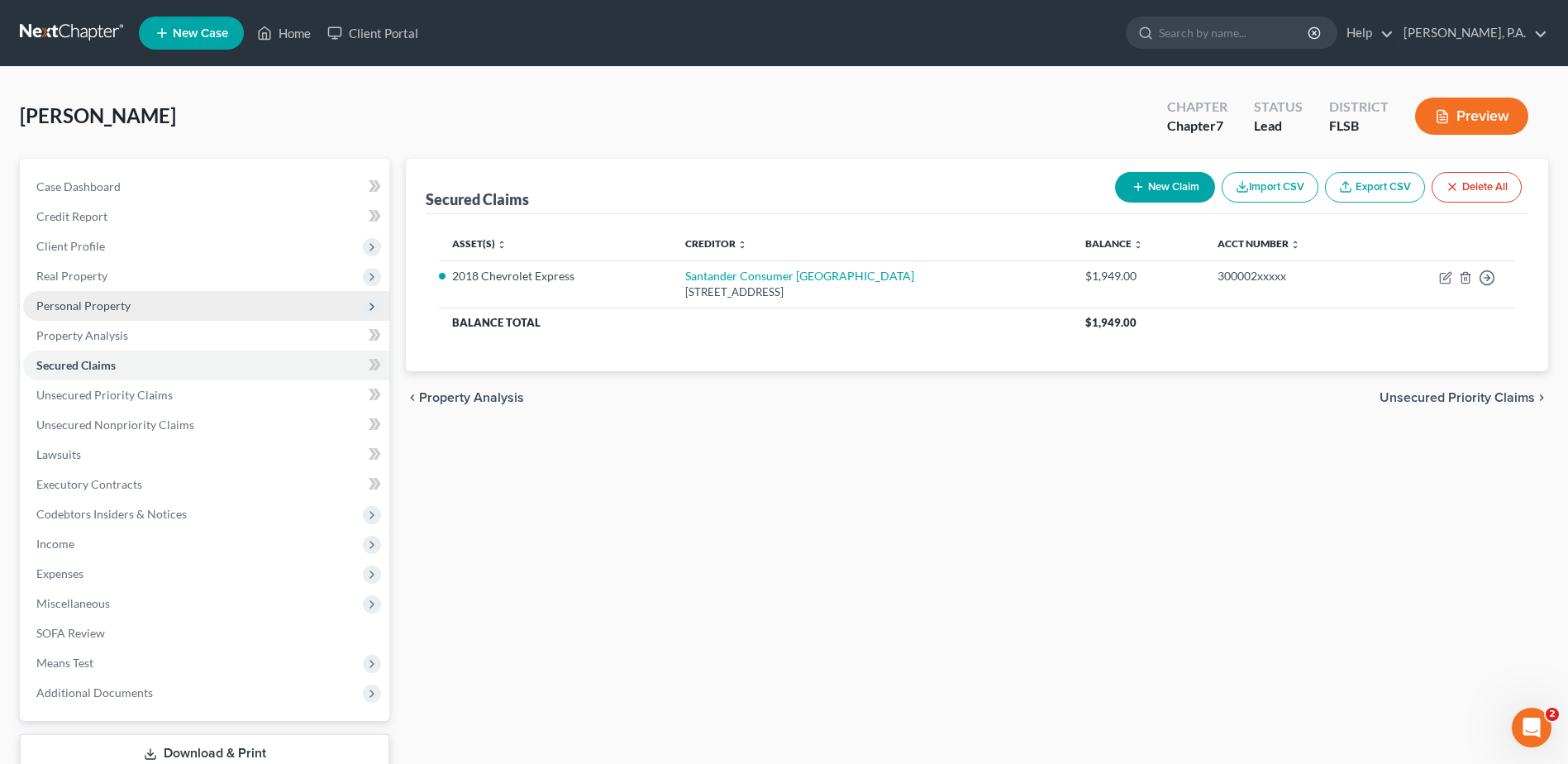
click at [97, 312] on span "Personal Property" at bounding box center [206, 306] width 366 height 30
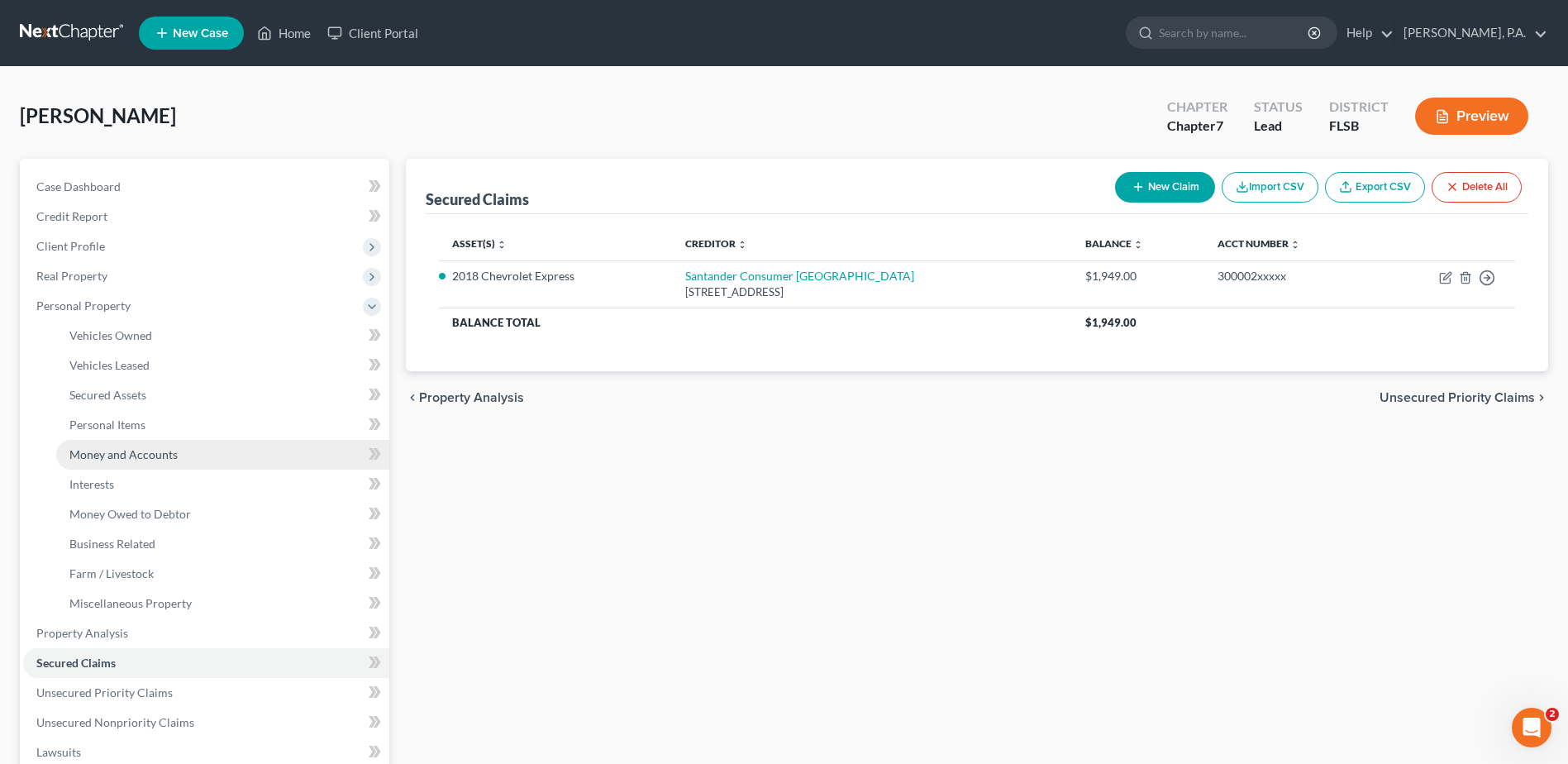
click at [123, 452] on span "Money and Accounts" at bounding box center [124, 454] width 108 height 14
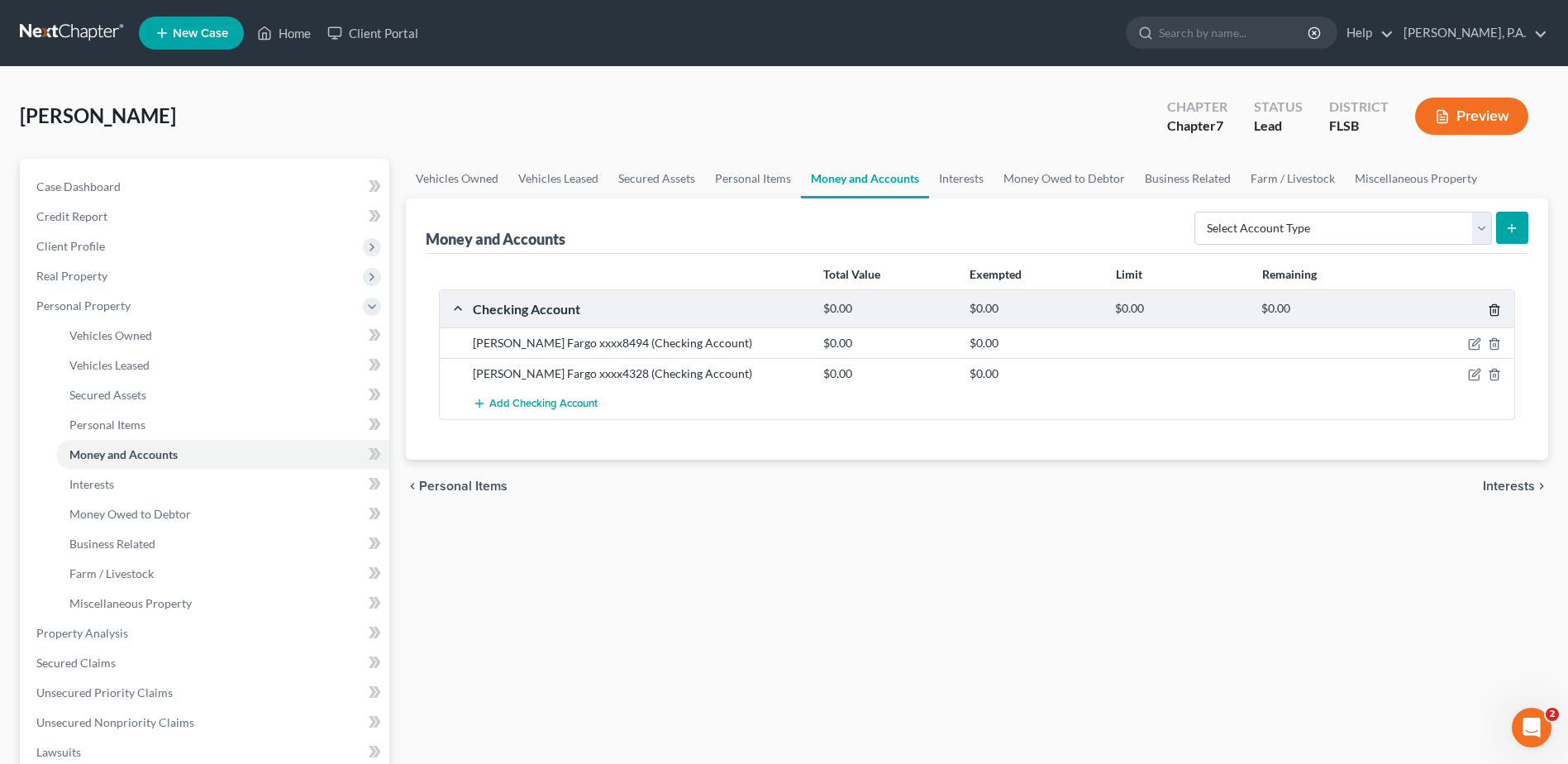
click at [1498, 312] on icon "button" at bounding box center [1493, 310] width 8 height 11
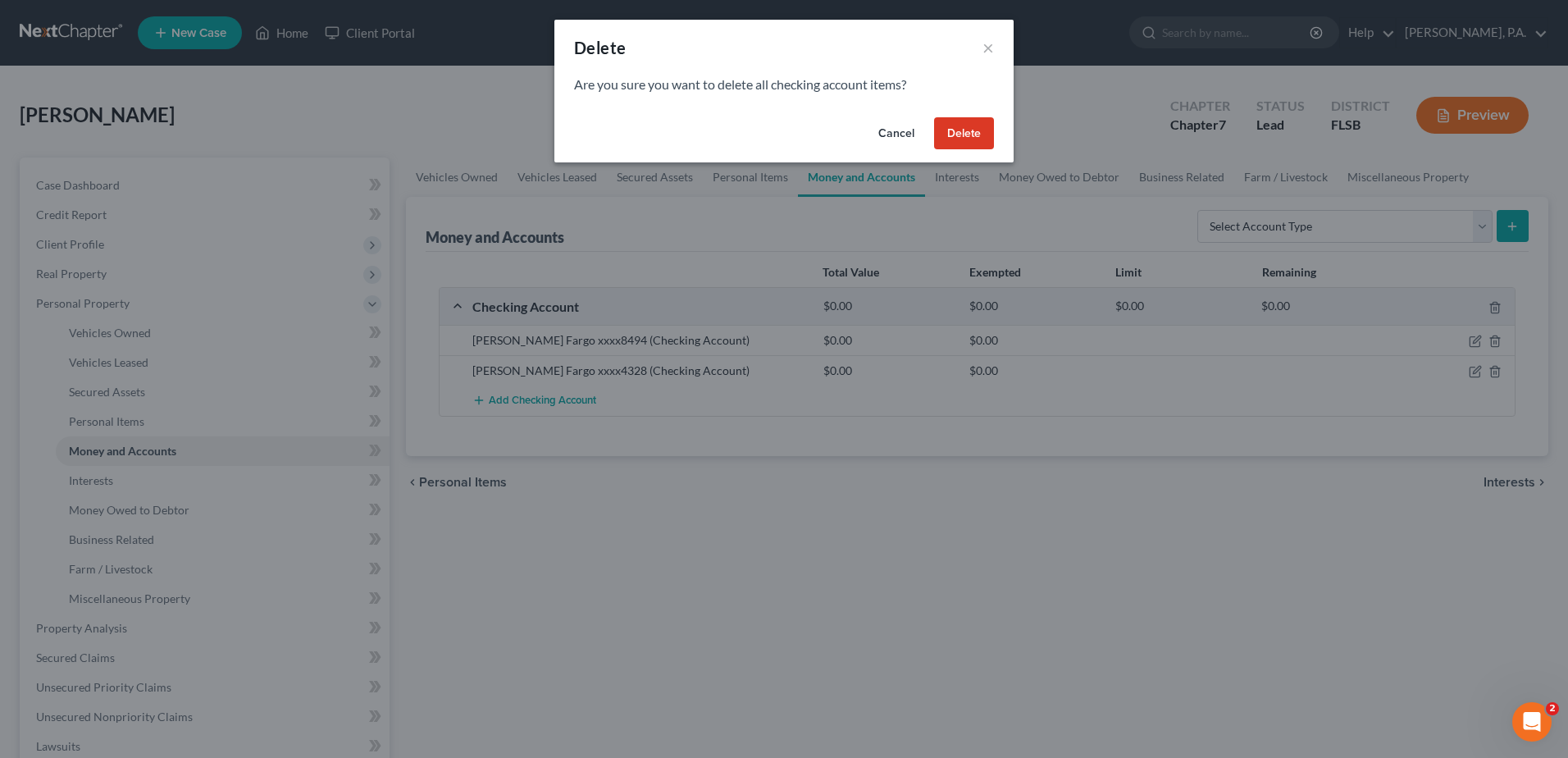
click at [937, 135] on button "Delete" at bounding box center [964, 134] width 60 height 33
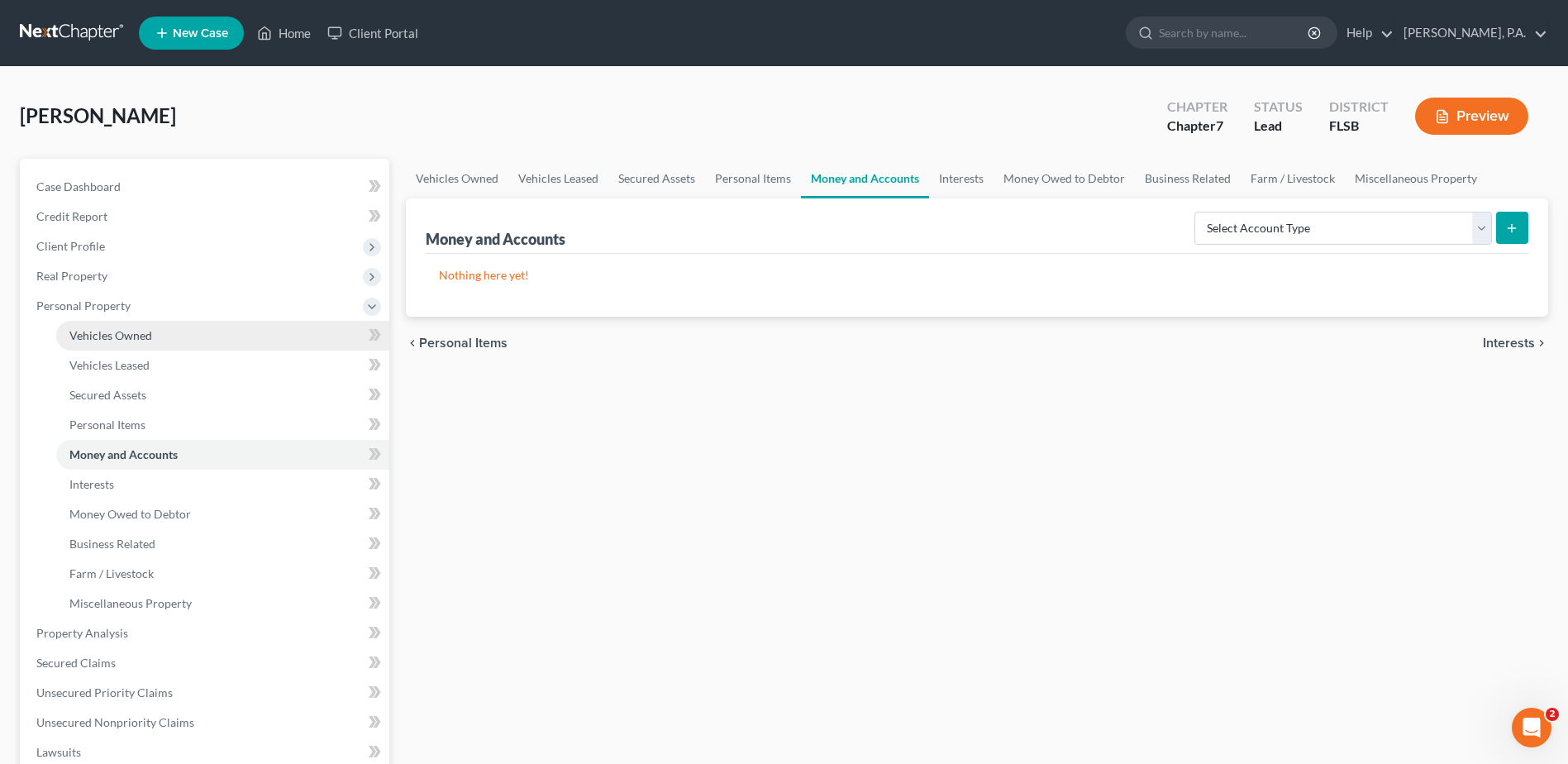
click at [127, 341] on span "Vehicles Owned" at bounding box center [111, 335] width 82 height 14
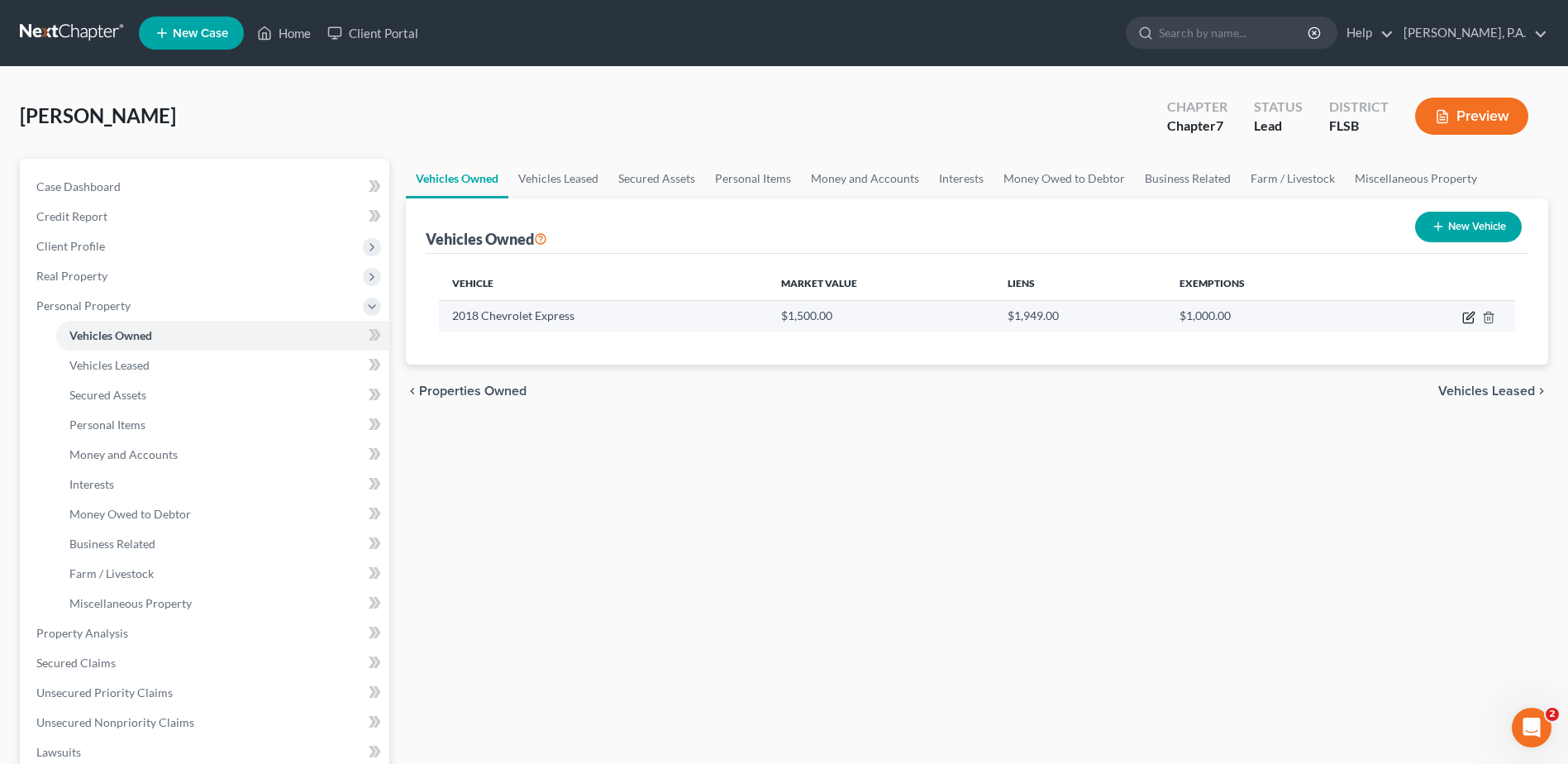
click at [1467, 316] on icon "button" at bounding box center [1468, 317] width 13 height 13
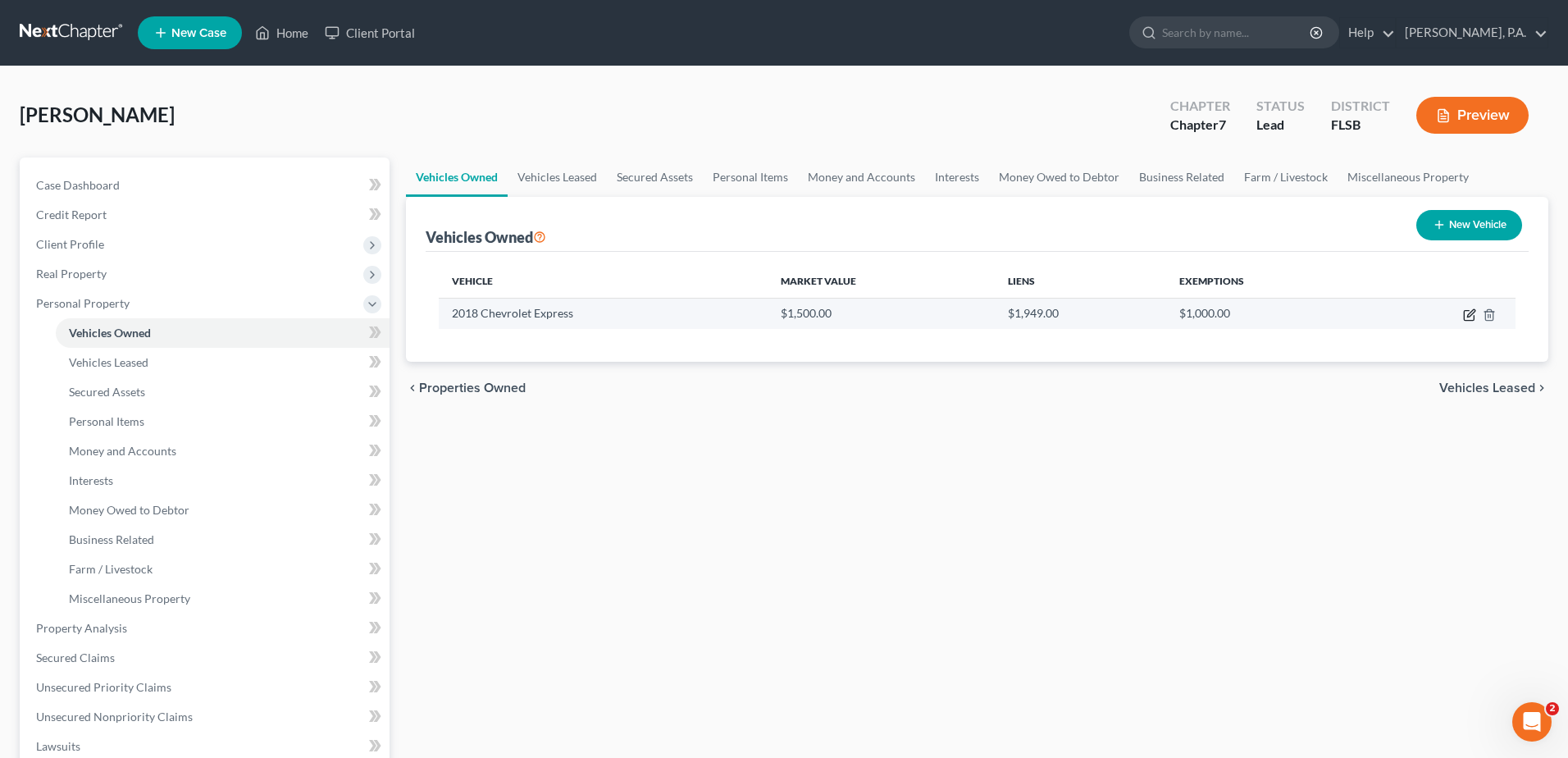
select select "1"
select select "8"
select select "4"
select select "0"
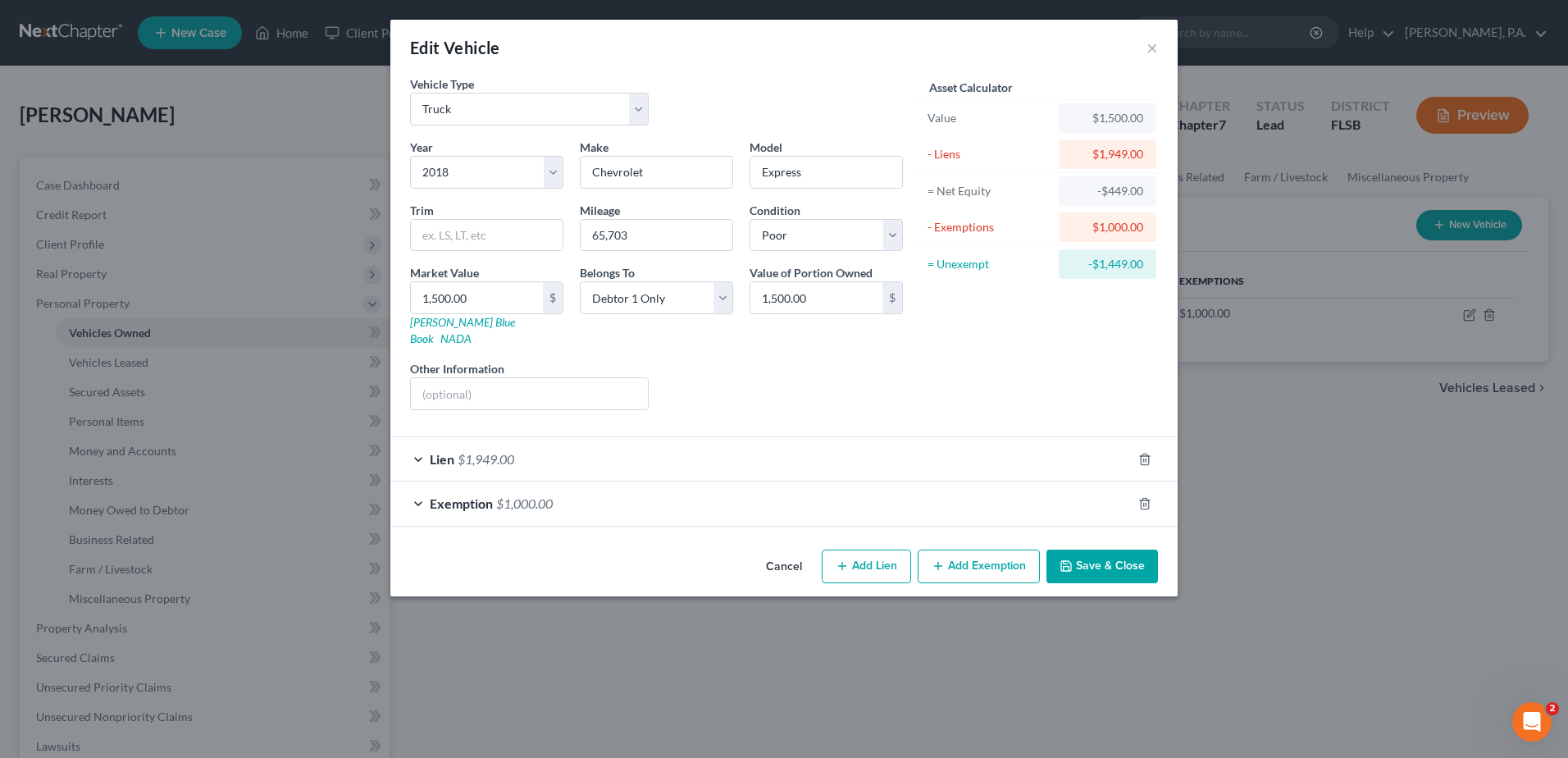
click at [1082, 549] on button "Save & Close" at bounding box center [1102, 566] width 112 height 34
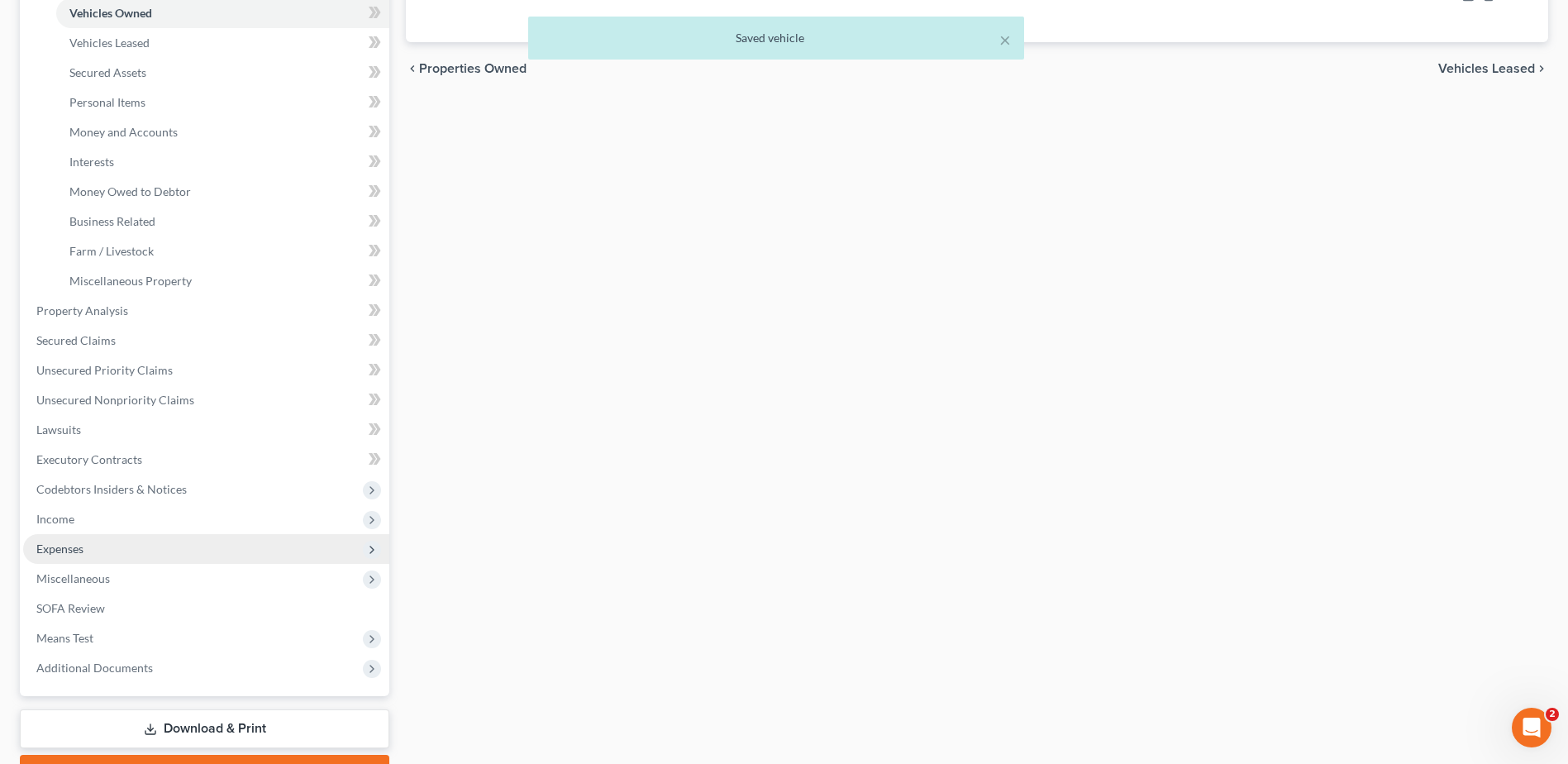
scroll to position [413, 0]
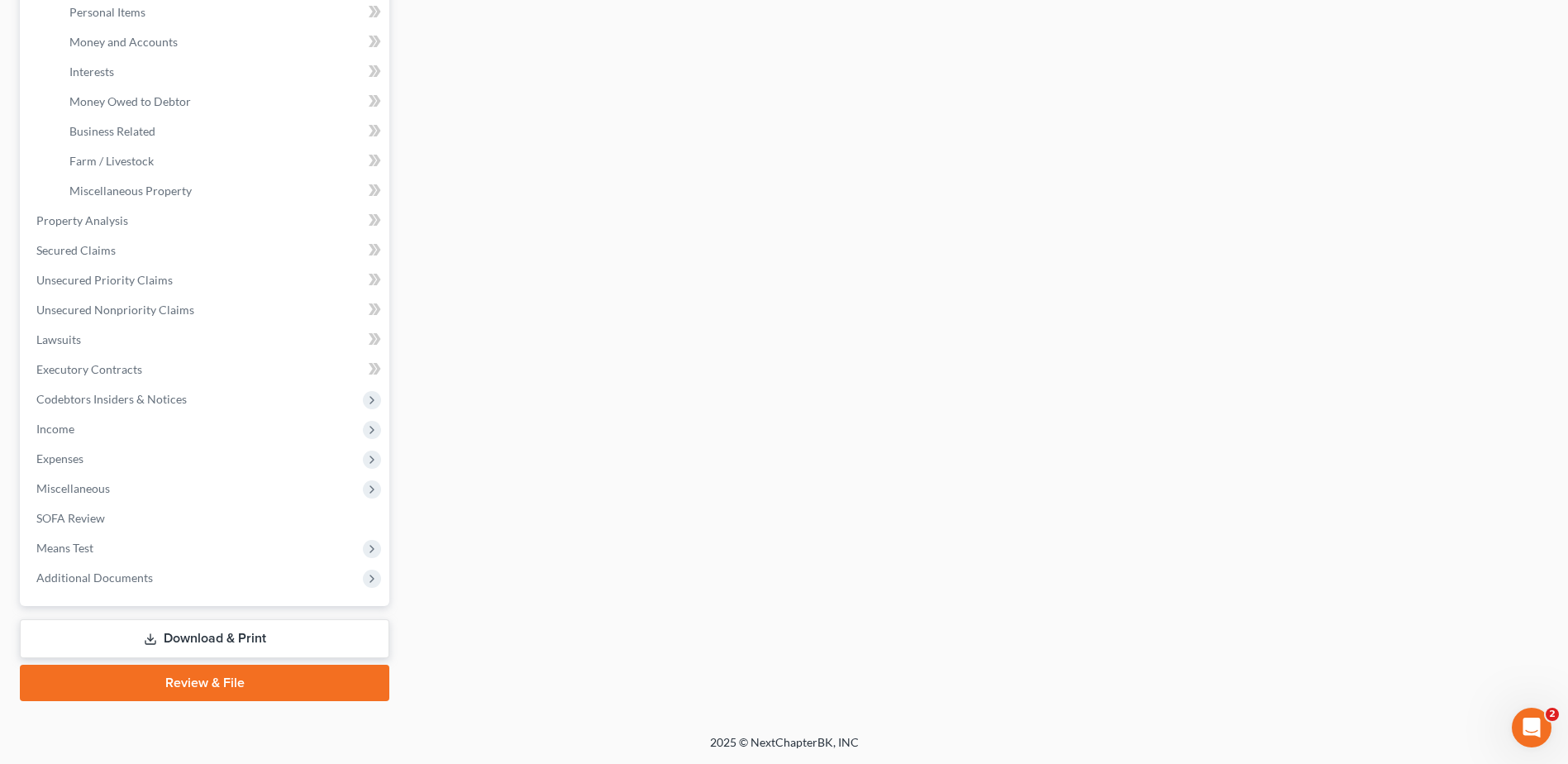
click at [220, 646] on link "Download & Print" at bounding box center [204, 638] width 369 height 39
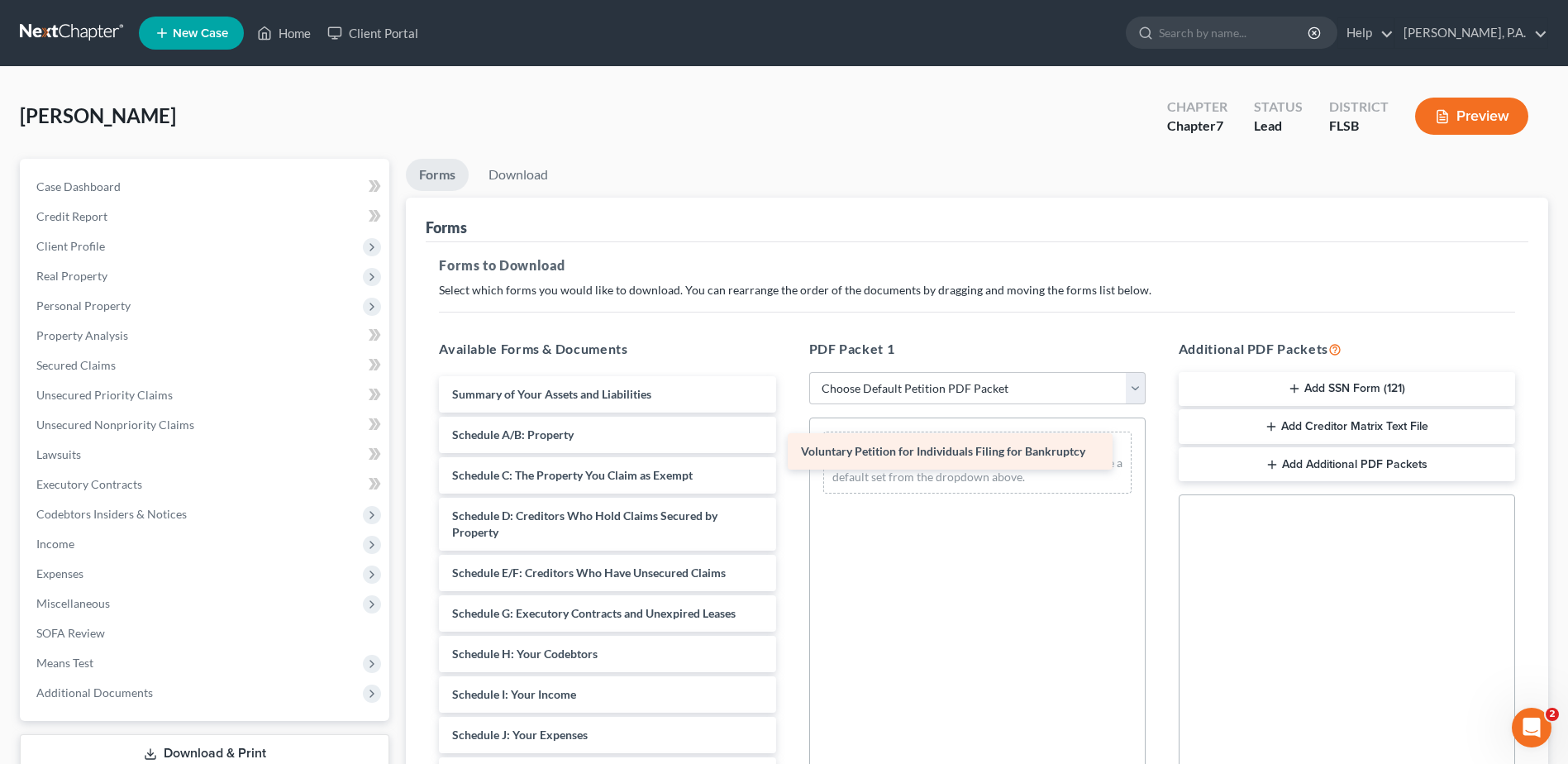
drag, startPoint x: 552, startPoint y: 396, endPoint x: 901, endPoint y: 453, distance: 353.6
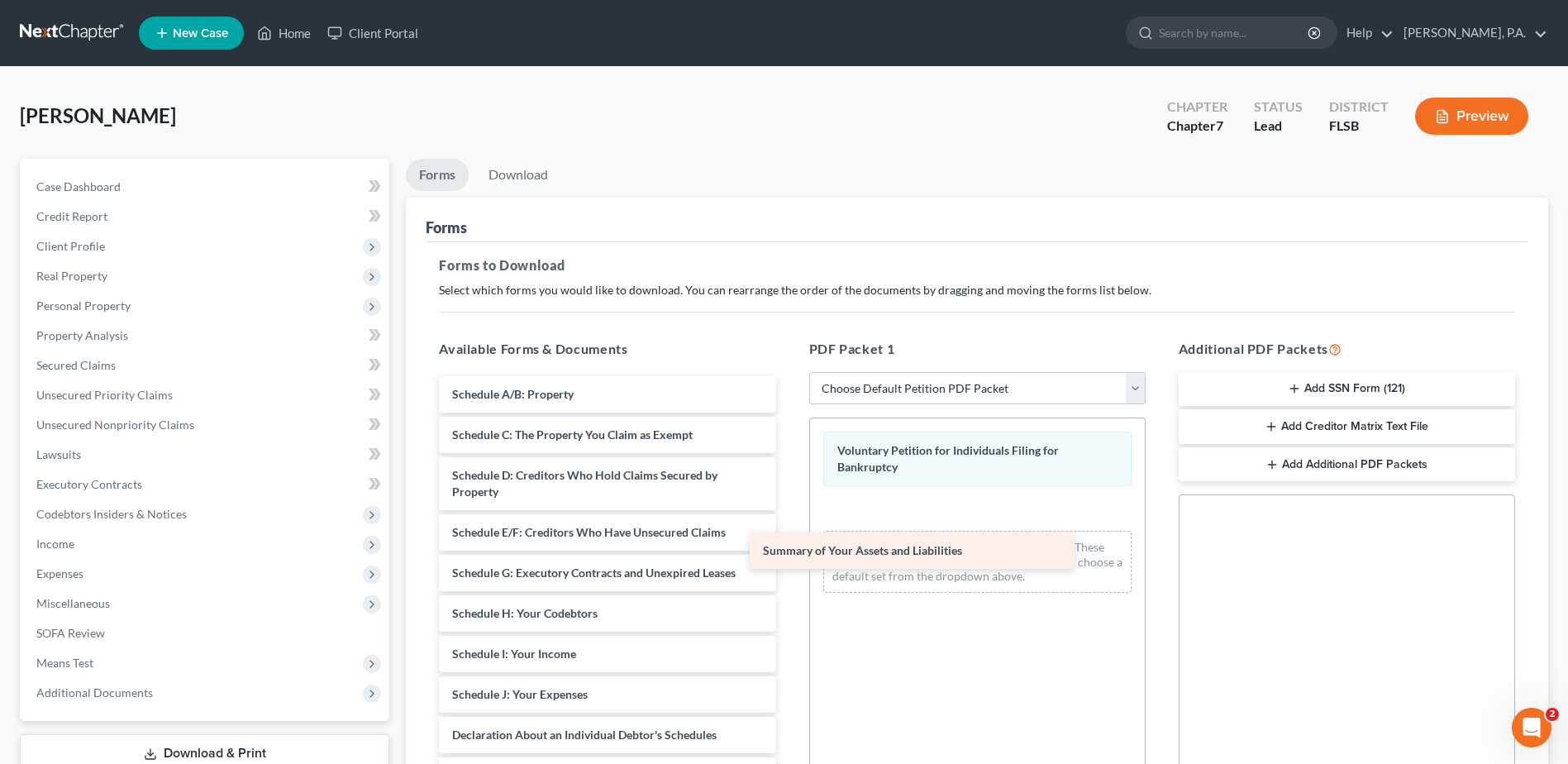
drag, startPoint x: 571, startPoint y: 391, endPoint x: 872, endPoint y: 530, distance: 331.5
click at [789, 543] on div "Summary of Your Assets and Liabilities Summary of Your Assets and Liabilities S…" at bounding box center [607, 760] width 363 height 767
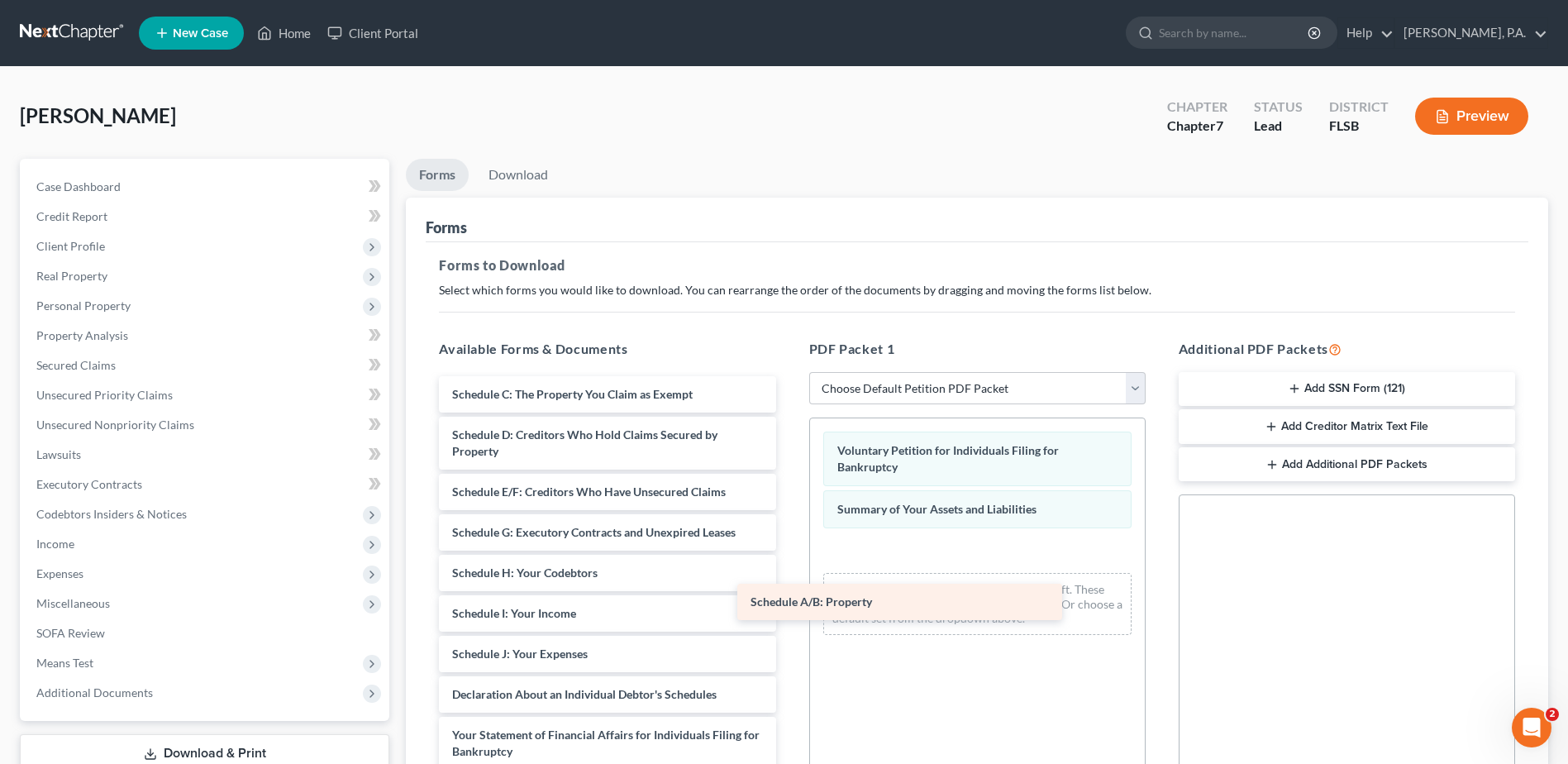
drag, startPoint x: 597, startPoint y: 395, endPoint x: 871, endPoint y: 555, distance: 317.3
click at [789, 591] on div "Schedule A/B: Property Schedule A/B: Property Schedule C: The Property You Clai…" at bounding box center [607, 739] width 363 height 726
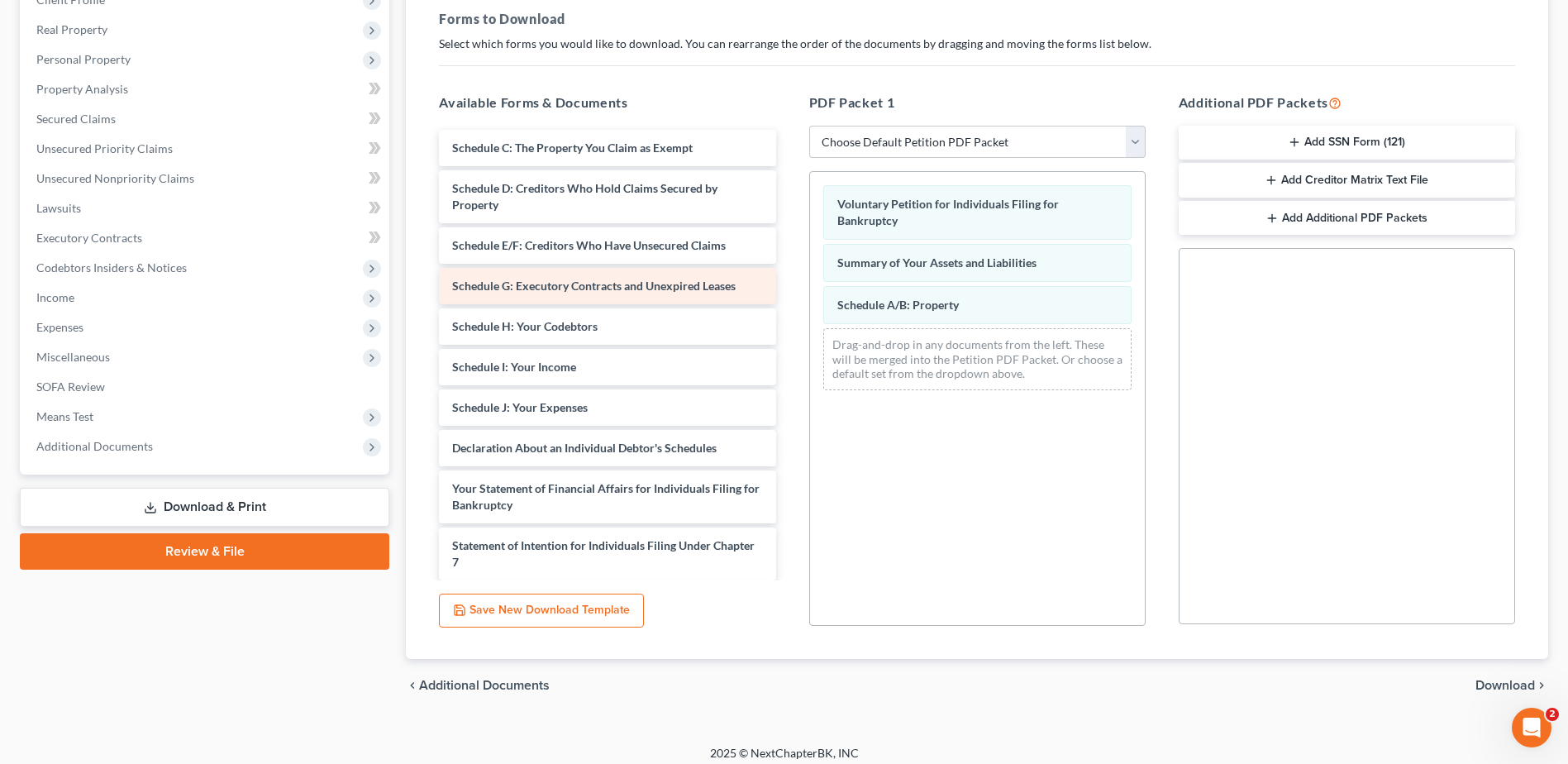
scroll to position [248, 0]
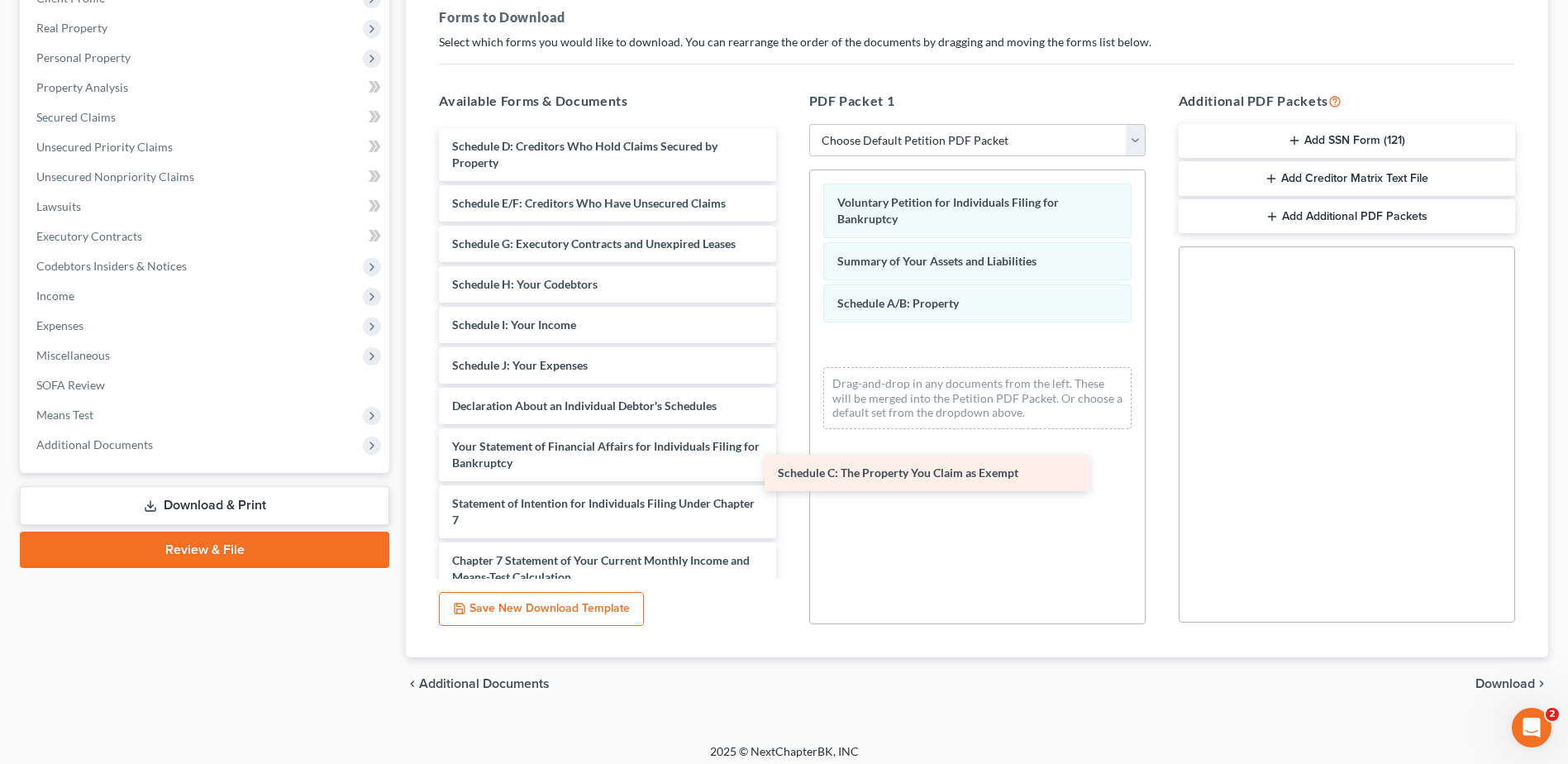
drag, startPoint x: 590, startPoint y: 181, endPoint x: 888, endPoint y: 466, distance: 412.3
click at [789, 470] on div "Schedule C: The Property You Claim as Exempt Schedule C: The Property You Claim…" at bounding box center [607, 470] width 363 height 686
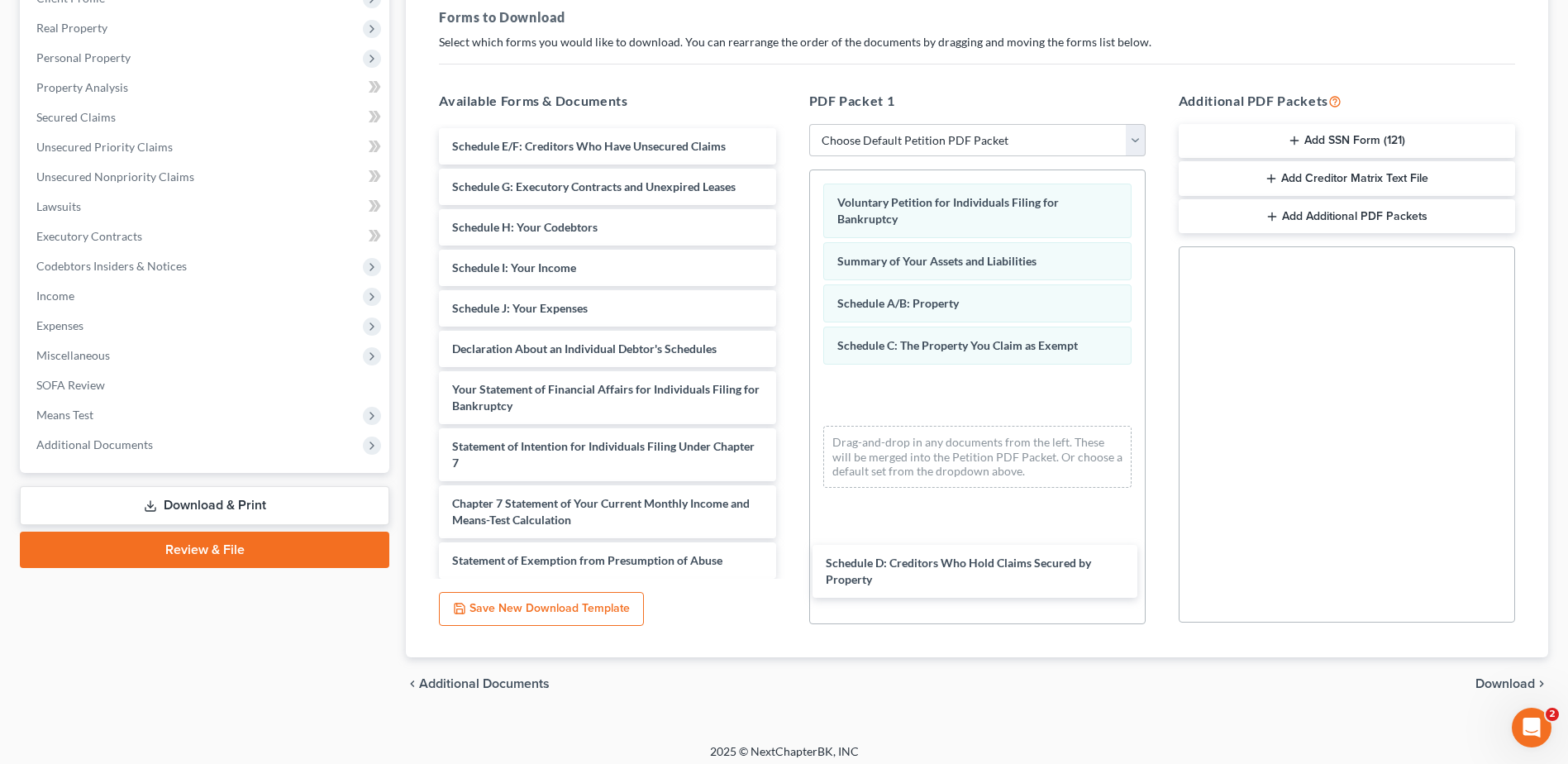
drag, startPoint x: 494, startPoint y: 145, endPoint x: 869, endPoint y: 509, distance: 522.6
click at [789, 549] on div "Schedule D: Creditors Who Hold Claims Secured by Property Schedule D: Creditors…" at bounding box center [607, 442] width 363 height 629
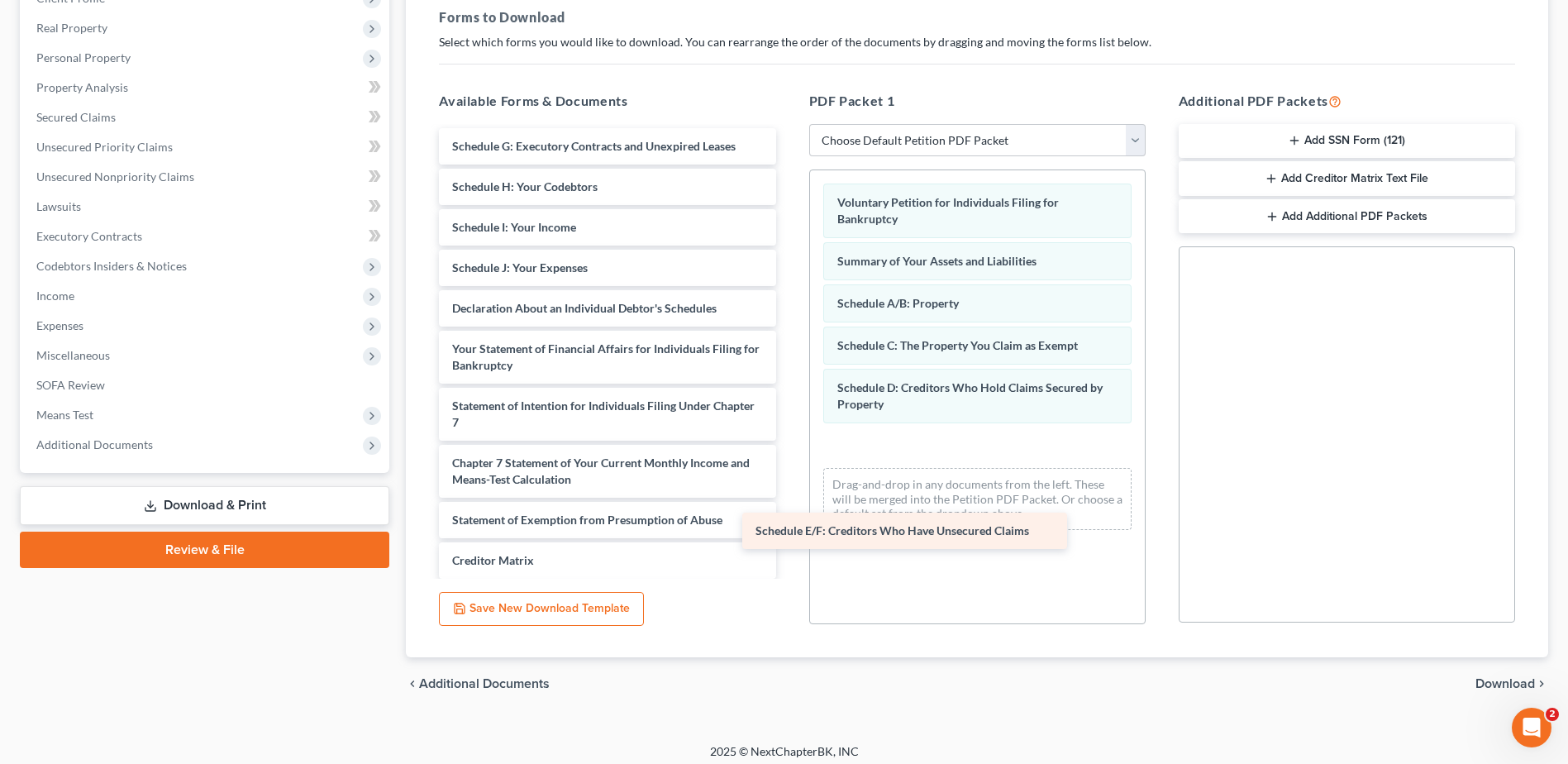
drag, startPoint x: 555, startPoint y: 149, endPoint x: 864, endPoint y: 533, distance: 492.9
click at [789, 538] on div "Schedule E/F: Creditors Who Have Unsecured Claims Schedule E/F: Creditors Who H…" at bounding box center [607, 422] width 363 height 589
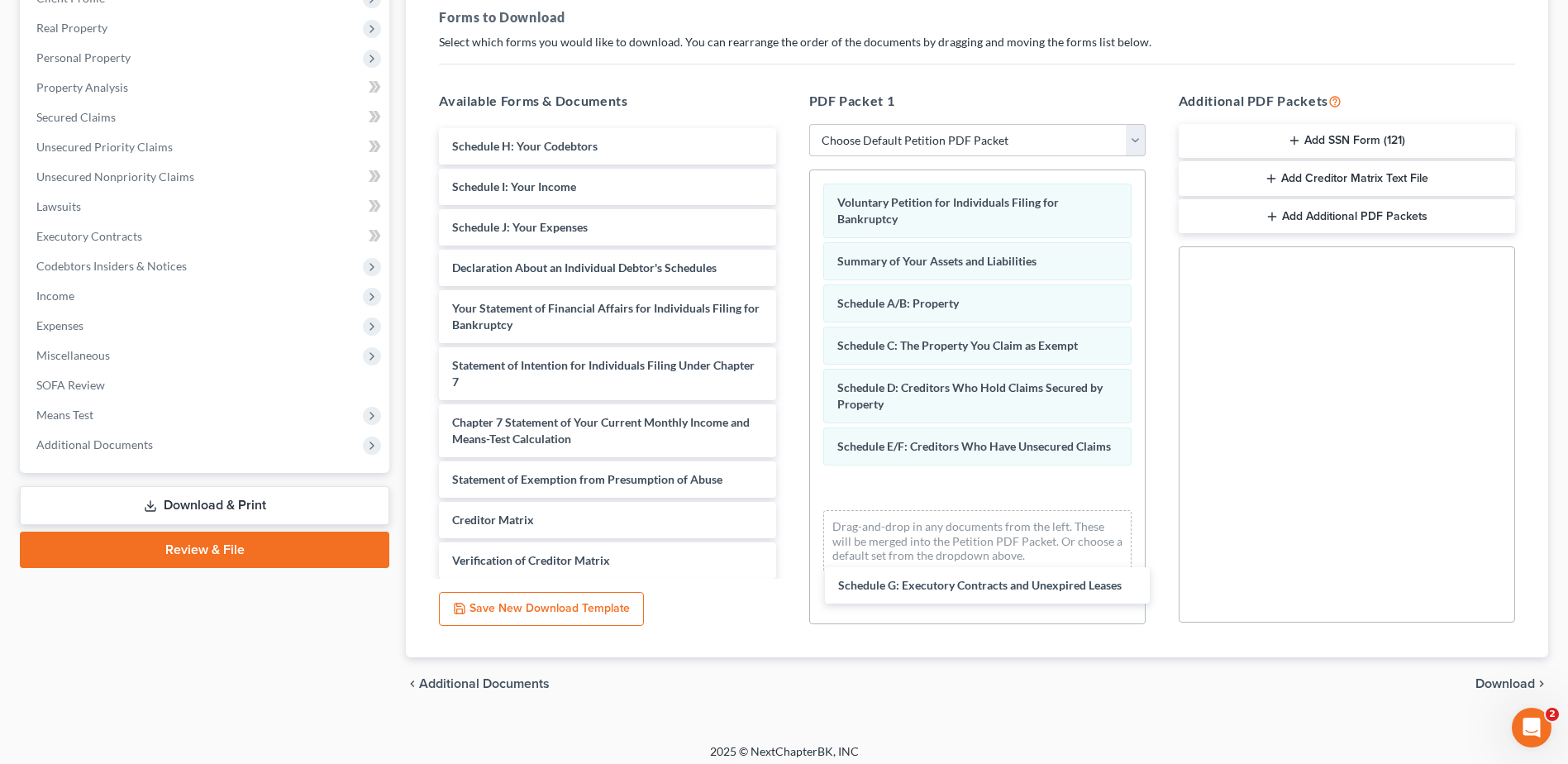
drag, startPoint x: 611, startPoint y: 251, endPoint x: 899, endPoint y: 542, distance: 409.4
click at [789, 581] on div "Schedule G: Executory Contracts and Unexpired Leases Schedule G: Executory Cont…" at bounding box center [607, 402] width 363 height 548
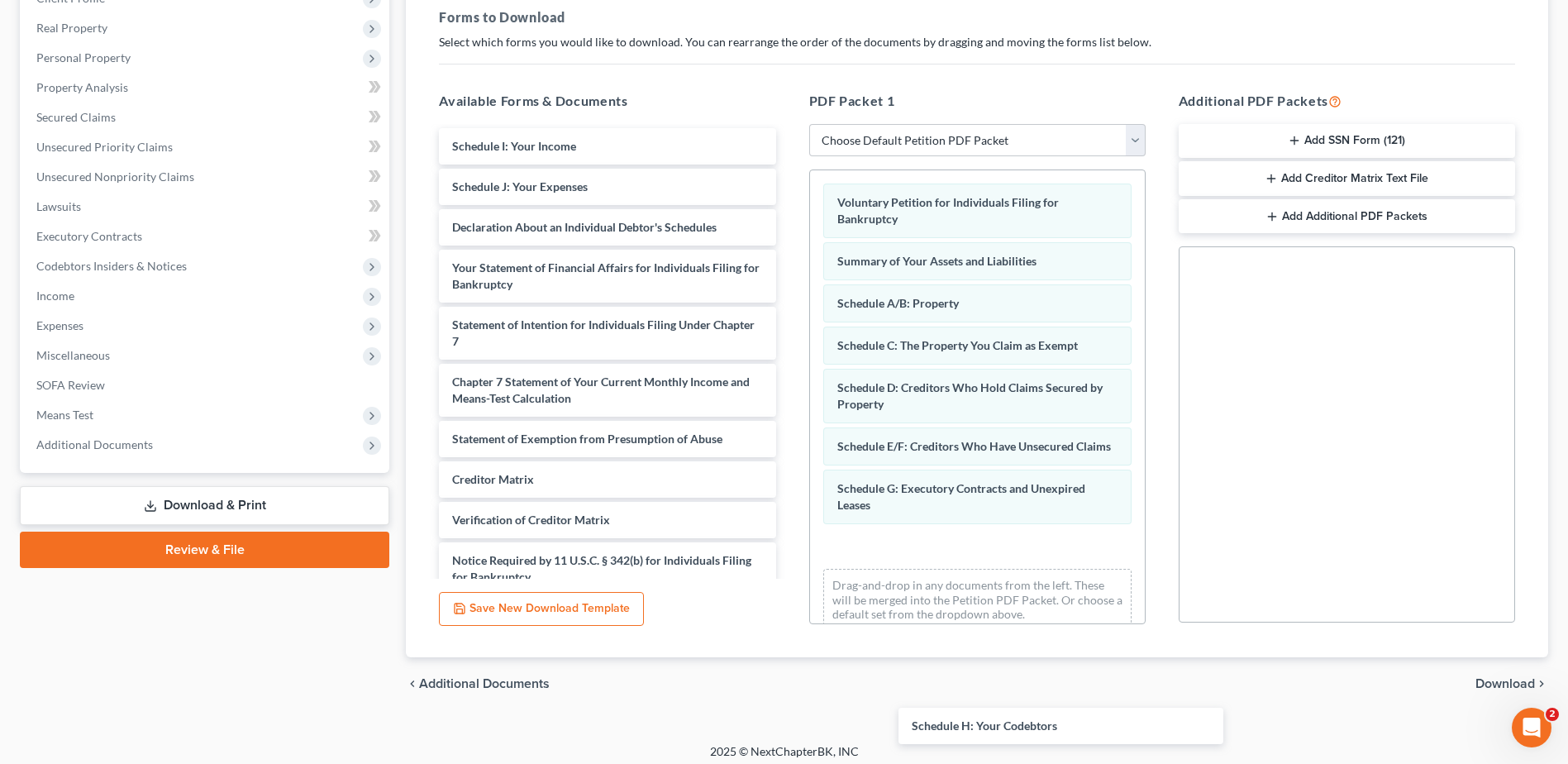
drag, startPoint x: 550, startPoint y: 150, endPoint x: 970, endPoint y: 658, distance: 659.1
click at [789, 635] on div "Schedule H: Your Codebtors Schedule H: Your Codebtors Schedule I: Your Income S…" at bounding box center [607, 381] width 363 height 507
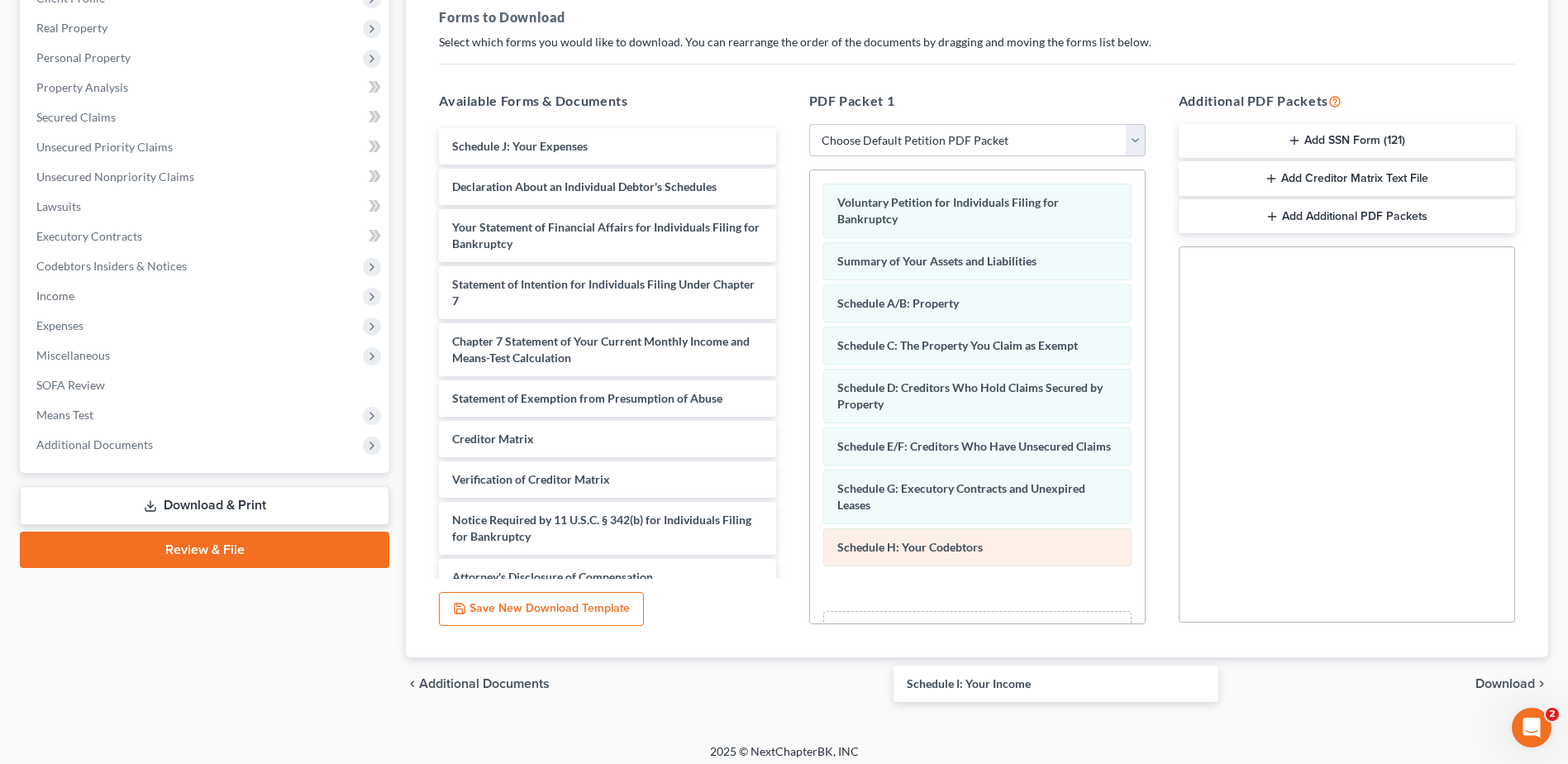
drag, startPoint x: 524, startPoint y: 133, endPoint x: 943, endPoint y: 581, distance: 613.4
click at [789, 595] on div "Schedule I: Your Income Schedule I: Your Income Schedule J: Your Expenses Decla…" at bounding box center [607, 361] width 363 height 467
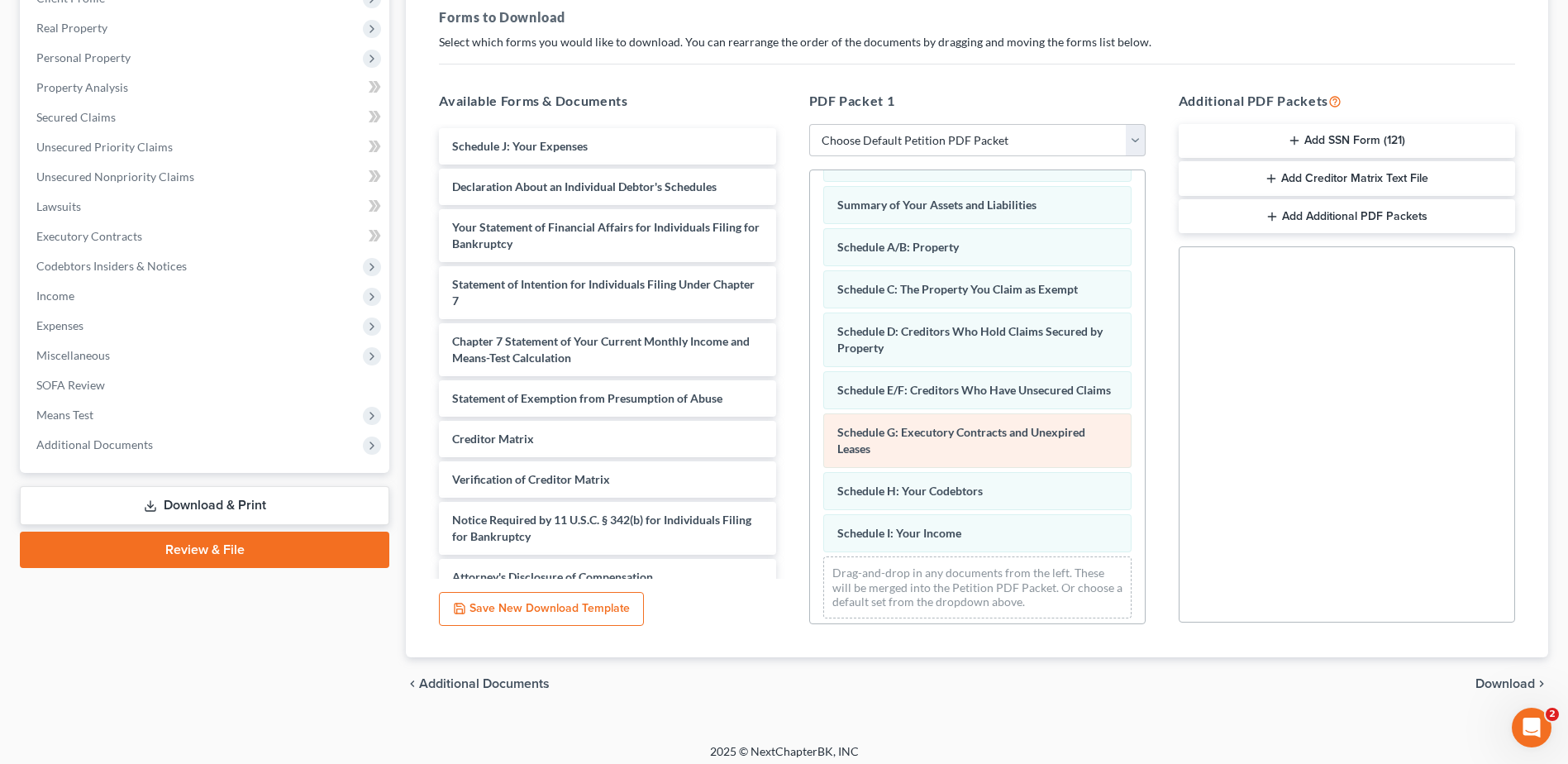
scroll to position [81, 0]
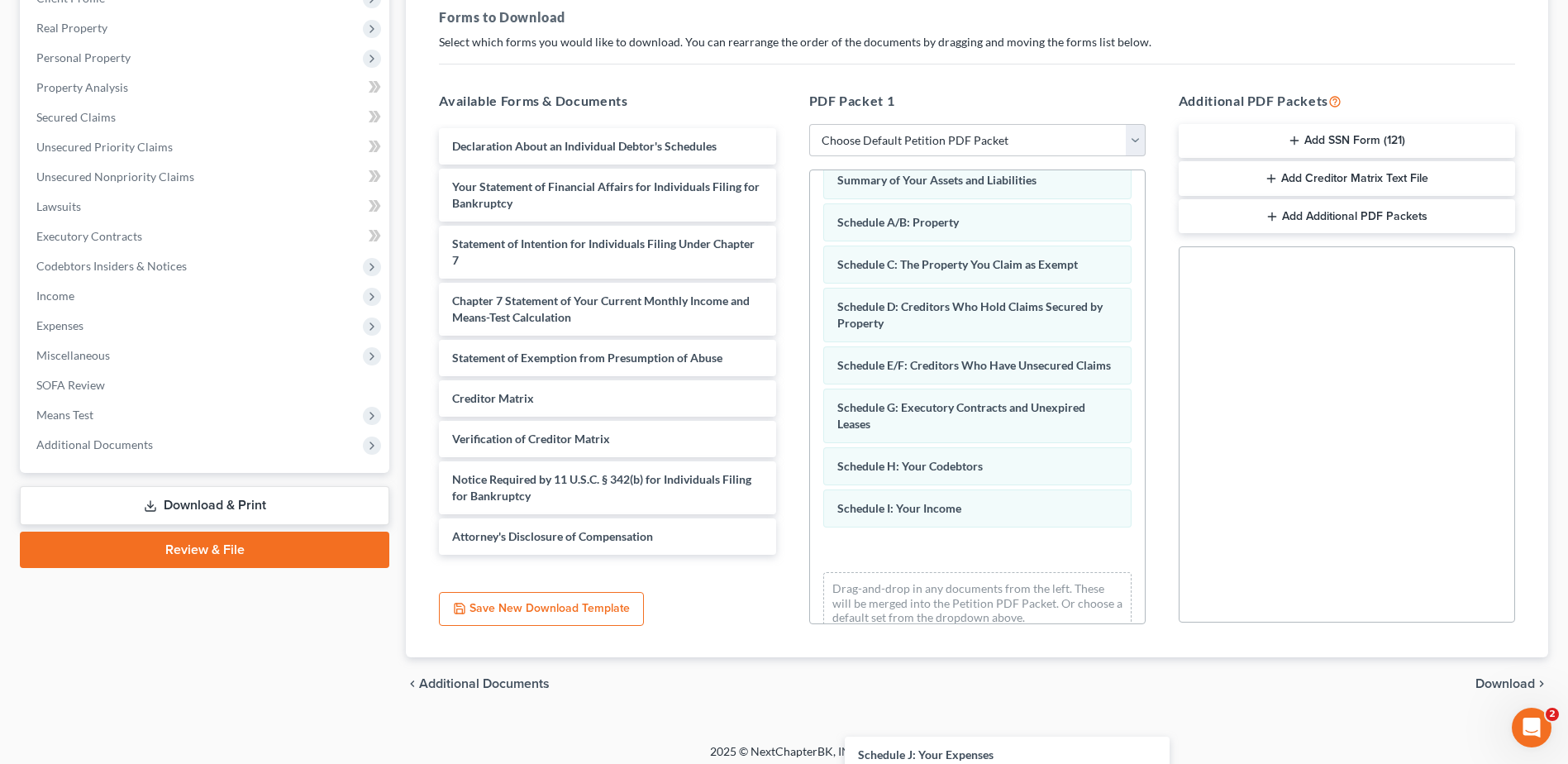
drag, startPoint x: 545, startPoint y: 146, endPoint x: 959, endPoint y: 680, distance: 675.7
click at [789, 555] on div "Schedule J: Your Expenses Schedule J: Your Expenses Declaration About an Indivi…" at bounding box center [607, 341] width 363 height 427
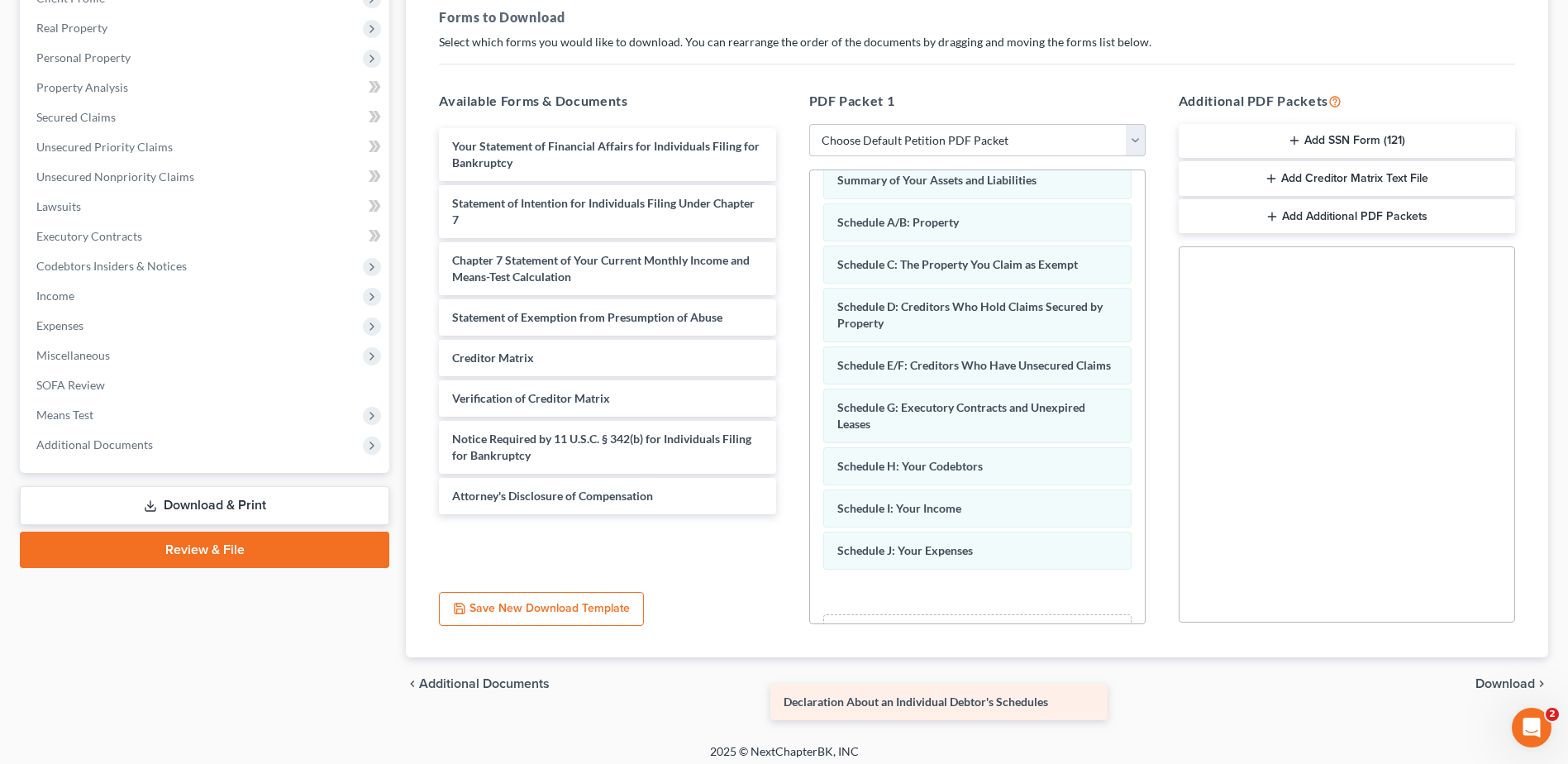
drag, startPoint x: 554, startPoint y: 145, endPoint x: 899, endPoint y: 666, distance: 624.9
click at [789, 514] on div "Declaration About an Individual Debtor's Schedules Declaration About an Individ…" at bounding box center [607, 321] width 363 height 386
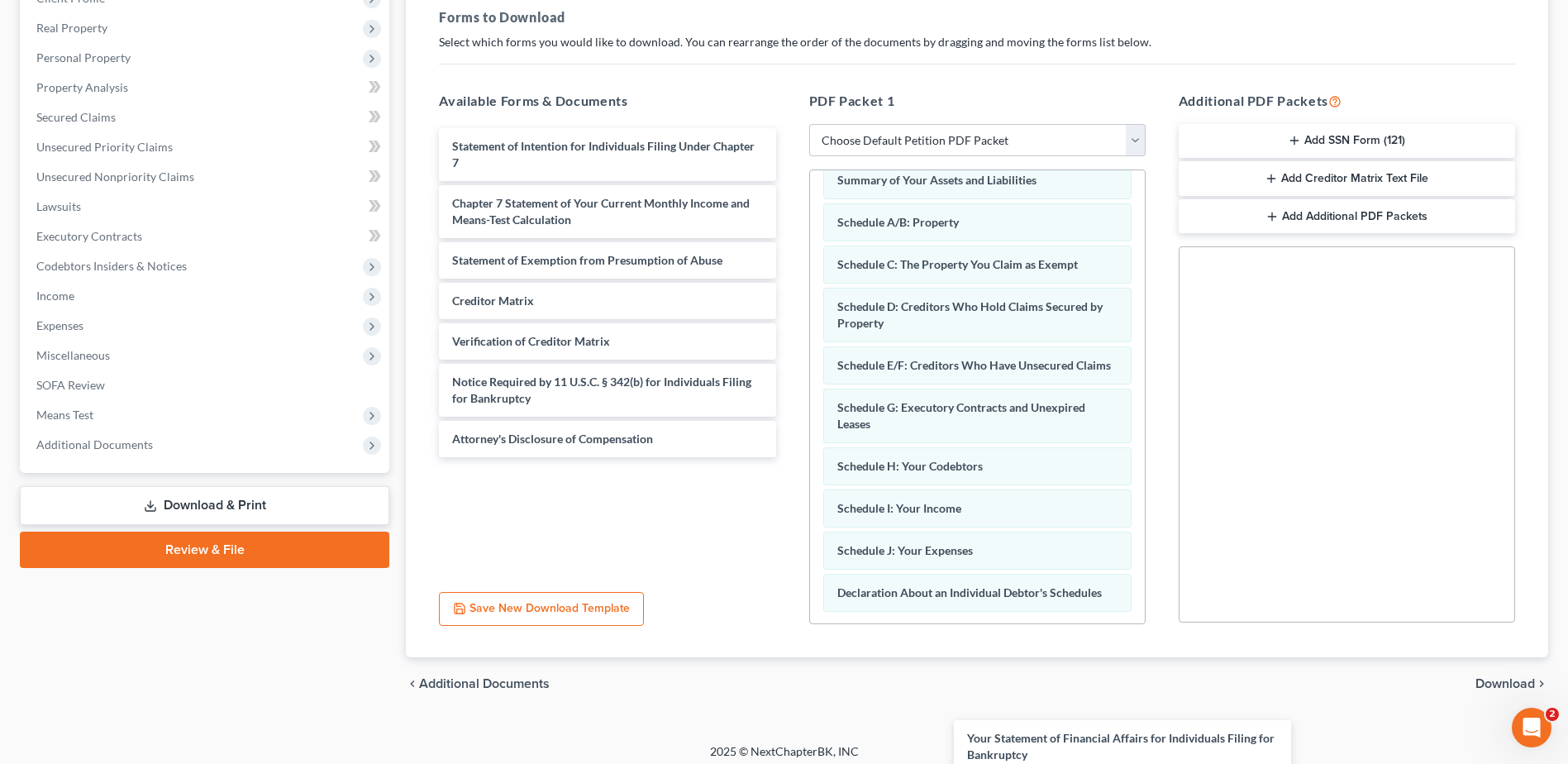
drag, startPoint x: 541, startPoint y: 142, endPoint x: 1026, endPoint y: 683, distance: 726.6
click at [1051, 763] on html "Home New Case Client Portal [PERSON_NAME], P.A. [EMAIL_ADDRESS][DOMAIN_NAME] My…" at bounding box center [784, 262] width 1568 height 1021
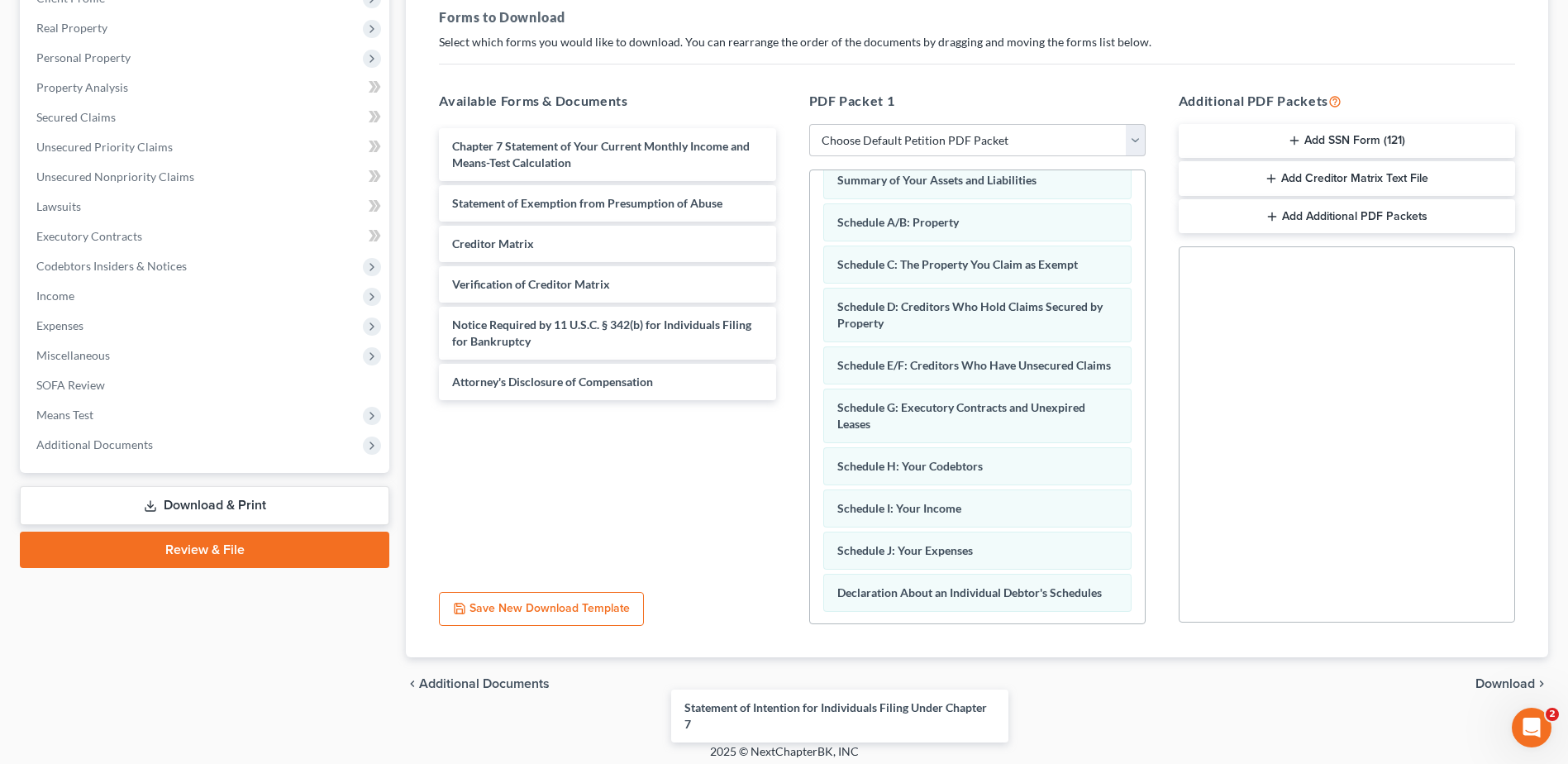
drag, startPoint x: 637, startPoint y: 152, endPoint x: 959, endPoint y: 697, distance: 633.0
click at [954, 763] on html "Home New Case Client Portal [PERSON_NAME], P.A. [EMAIL_ADDRESS][DOMAIN_NAME] My…" at bounding box center [784, 262] width 1568 height 1021
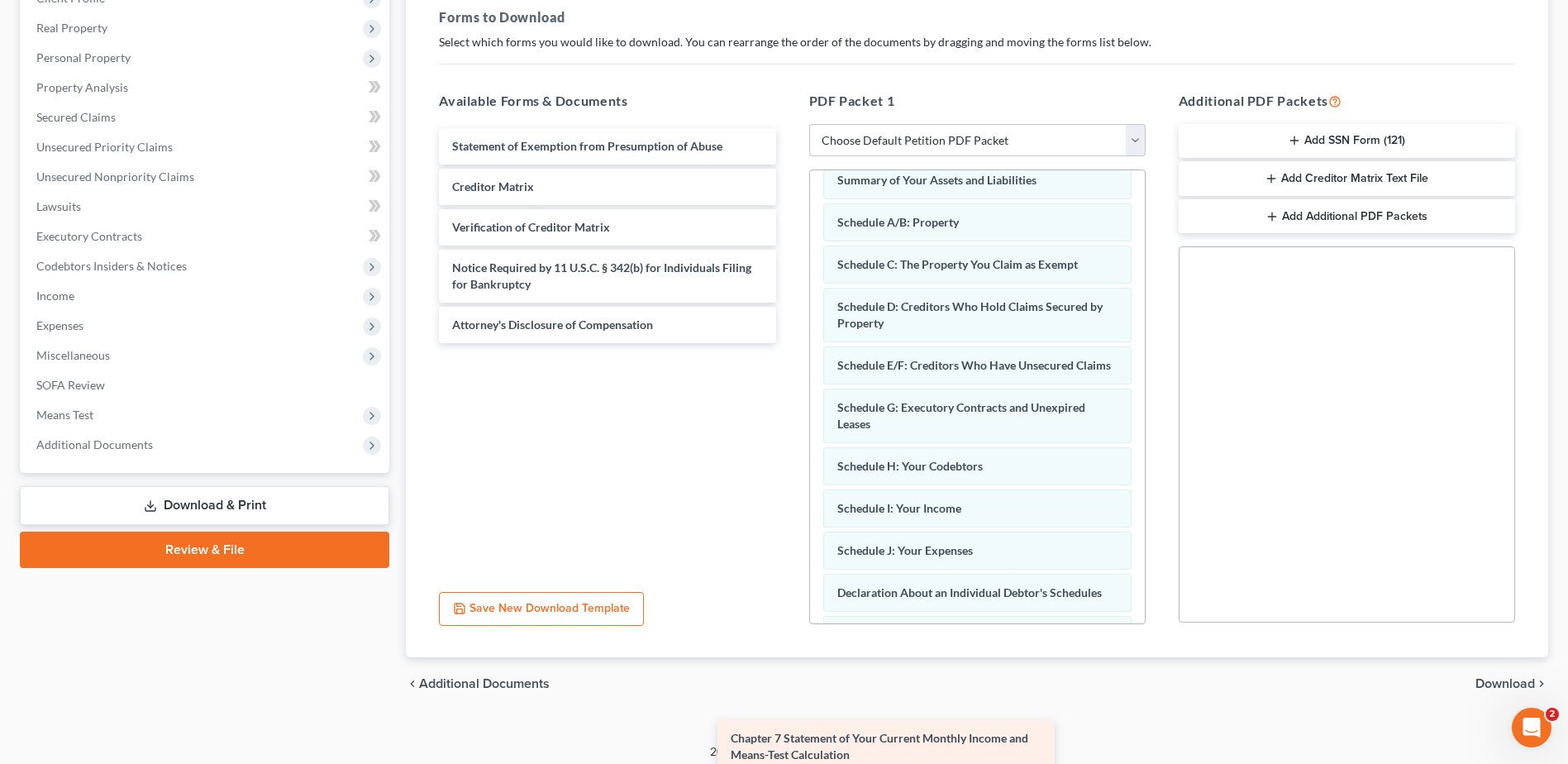
drag, startPoint x: 571, startPoint y: 151, endPoint x: 900, endPoint y: 732, distance: 667.7
click at [897, 763] on html "Home New Case Client Portal [PERSON_NAME], P.A. [EMAIL_ADDRESS][DOMAIN_NAME] My…" at bounding box center [784, 262] width 1568 height 1021
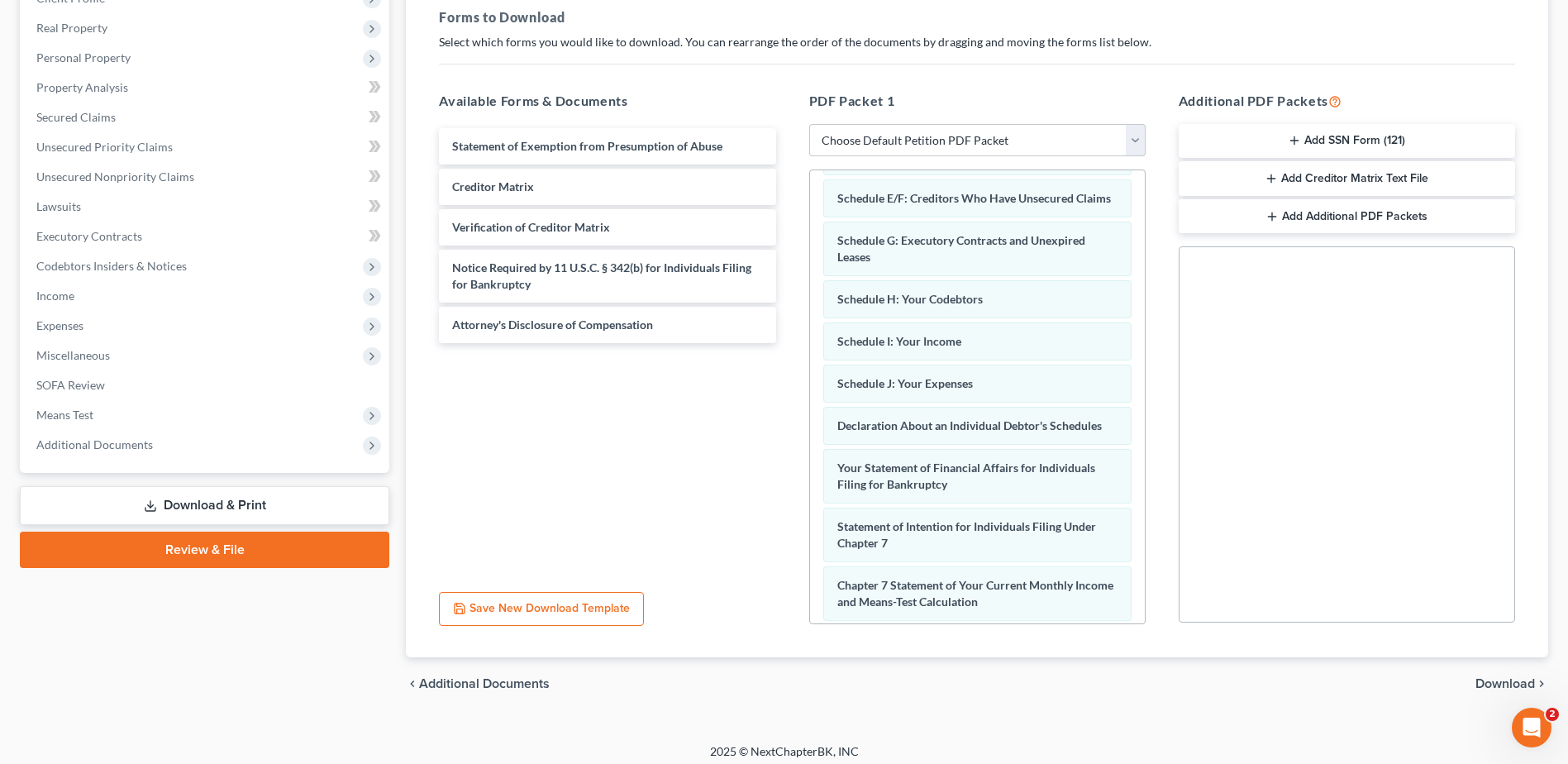
scroll to position [342, 0]
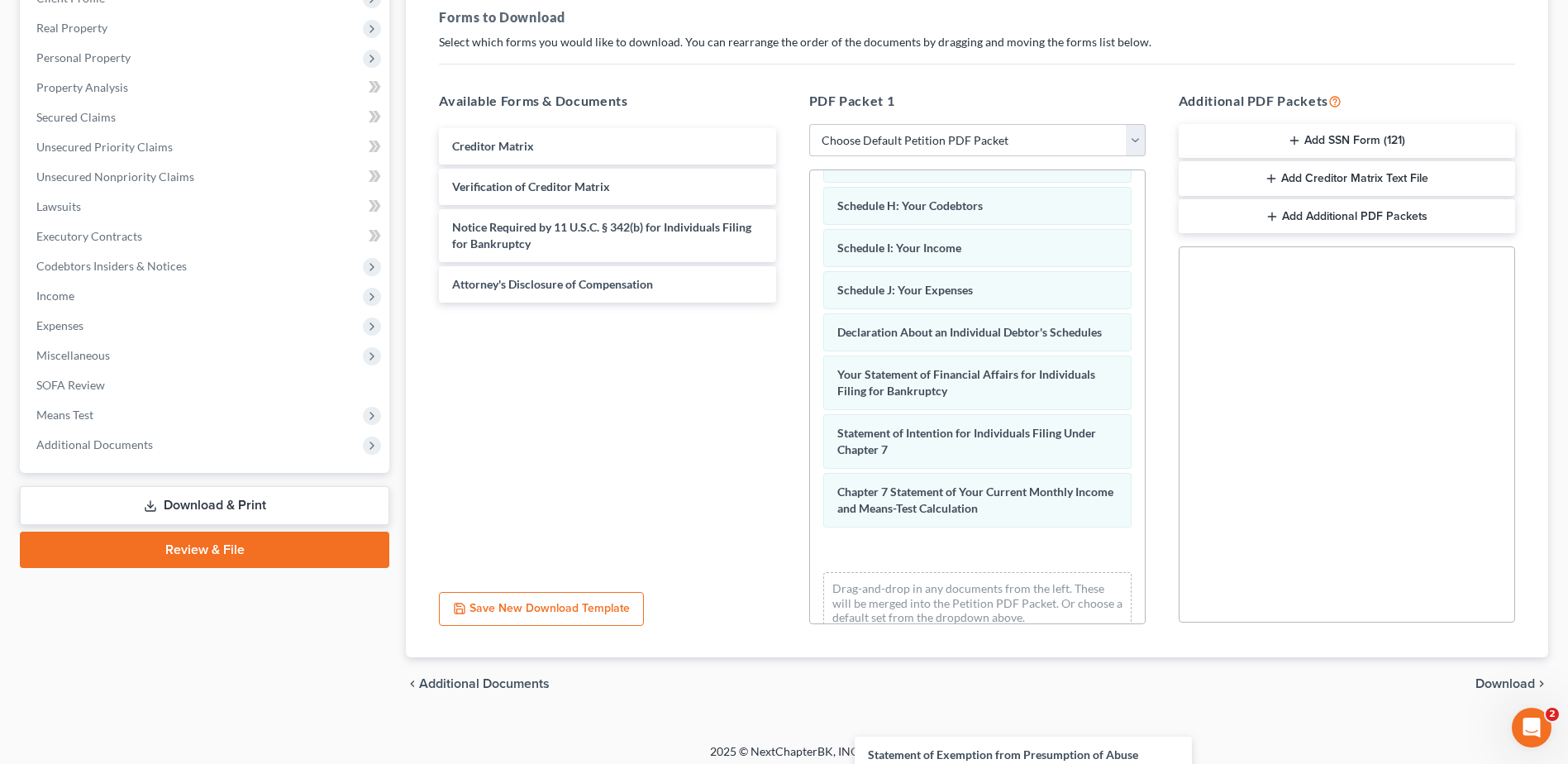
drag, startPoint x: 581, startPoint y: 145, endPoint x: 979, endPoint y: 716, distance: 696.0
click at [1002, 763] on html "Home New Case Client Portal [PERSON_NAME], P.A. [EMAIL_ADDRESS][DOMAIN_NAME] My…" at bounding box center [784, 262] width 1568 height 1021
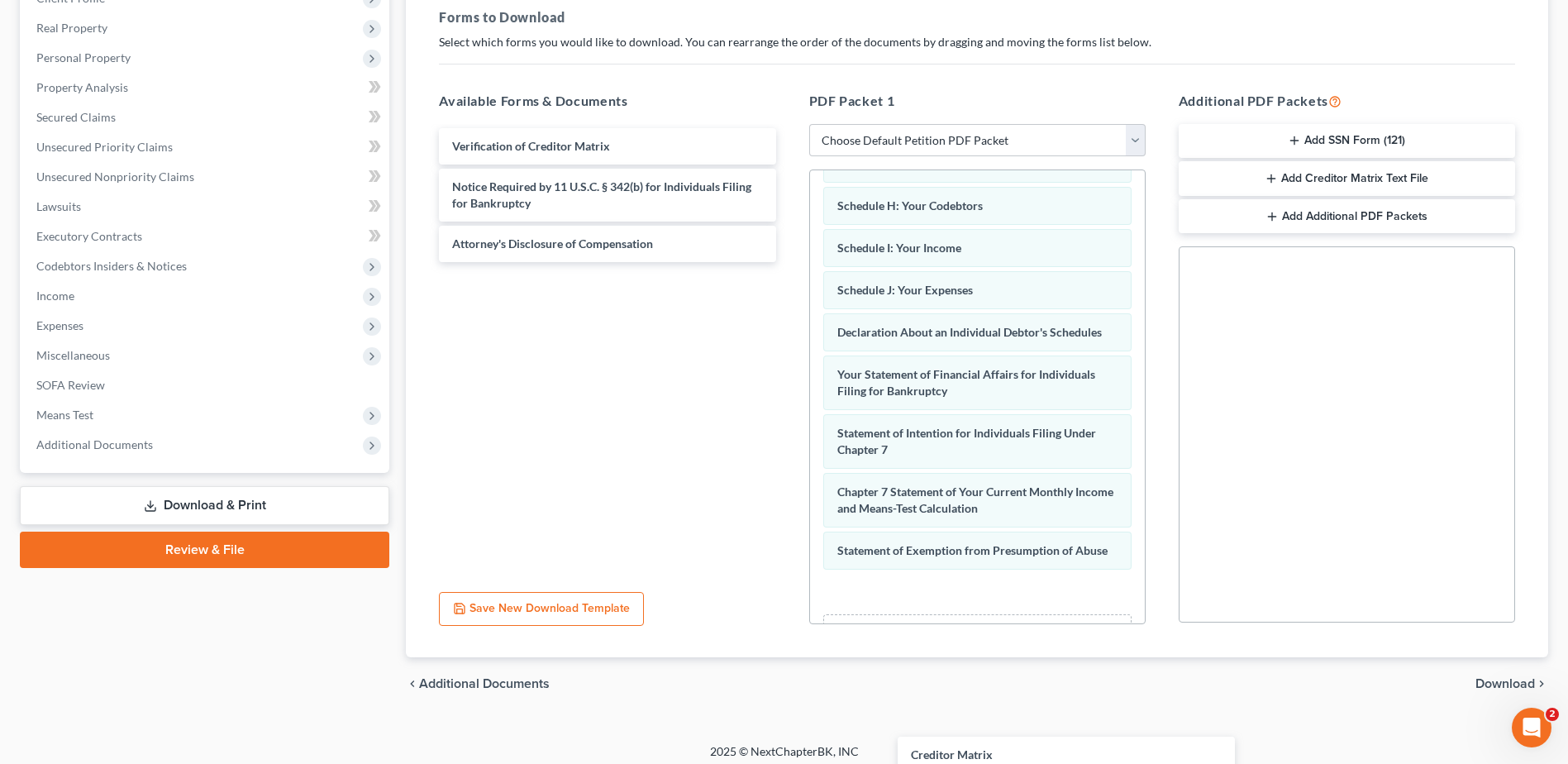
drag, startPoint x: 530, startPoint y: 146, endPoint x: 989, endPoint y: 714, distance: 730.3
click at [789, 262] on div "Creditor Matrix Creditor Matrix Verification of Creditor Matrix Notice Required…" at bounding box center [607, 195] width 363 height 134
click at [180, 508] on link "Download & Print" at bounding box center [204, 505] width 369 height 39
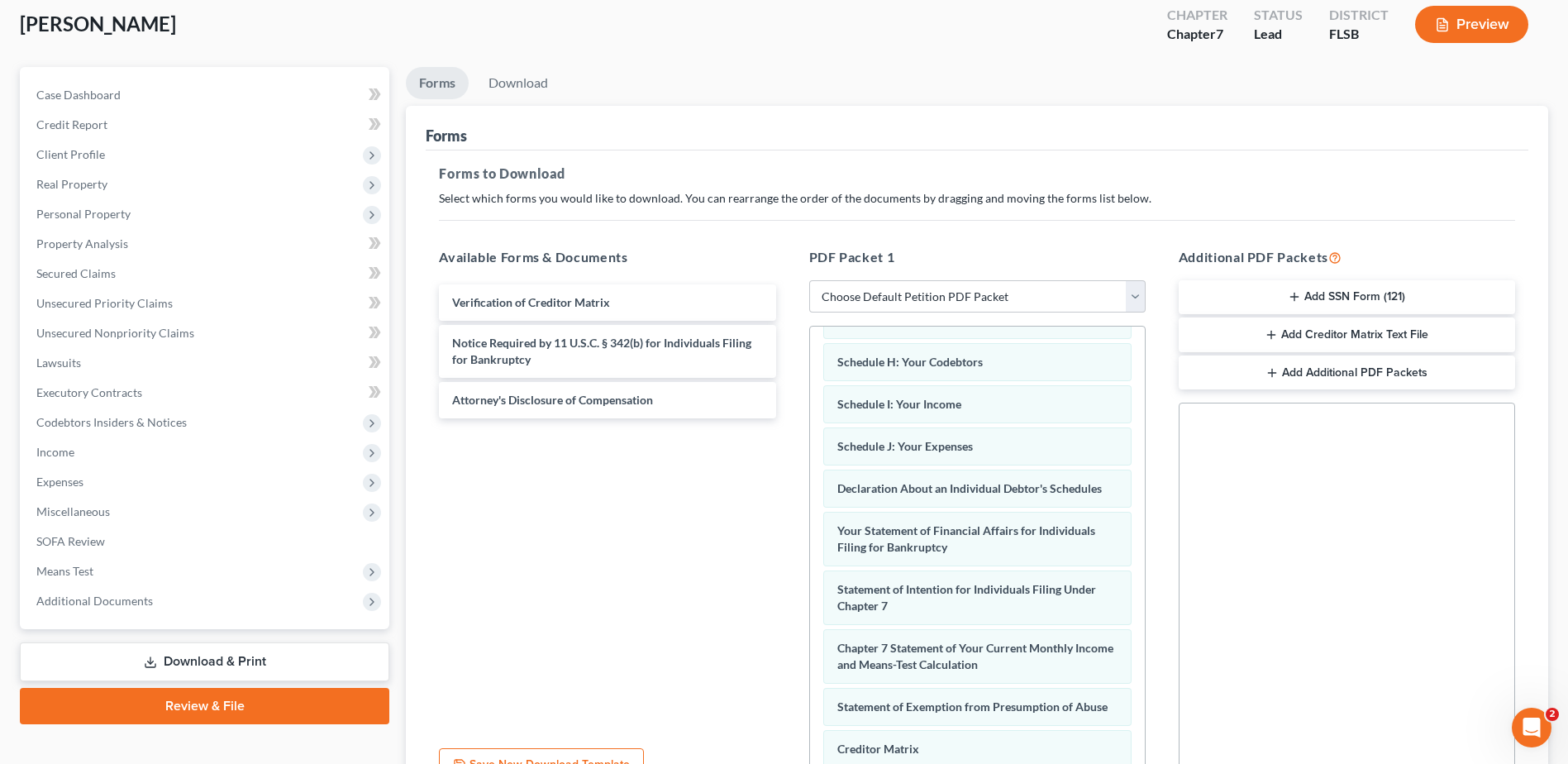
scroll to position [0, 0]
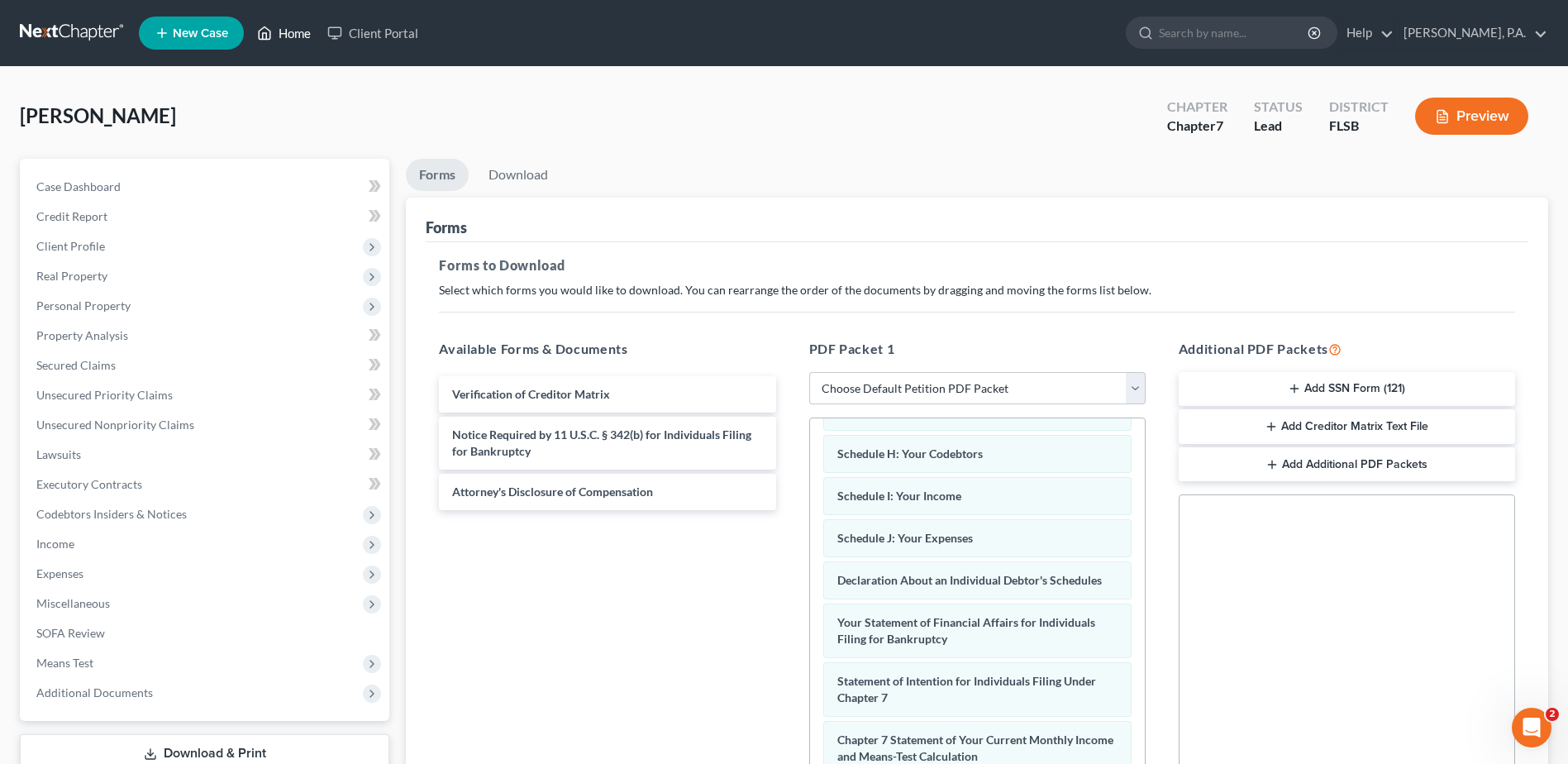
click at [293, 31] on link "Home" at bounding box center [284, 33] width 70 height 30
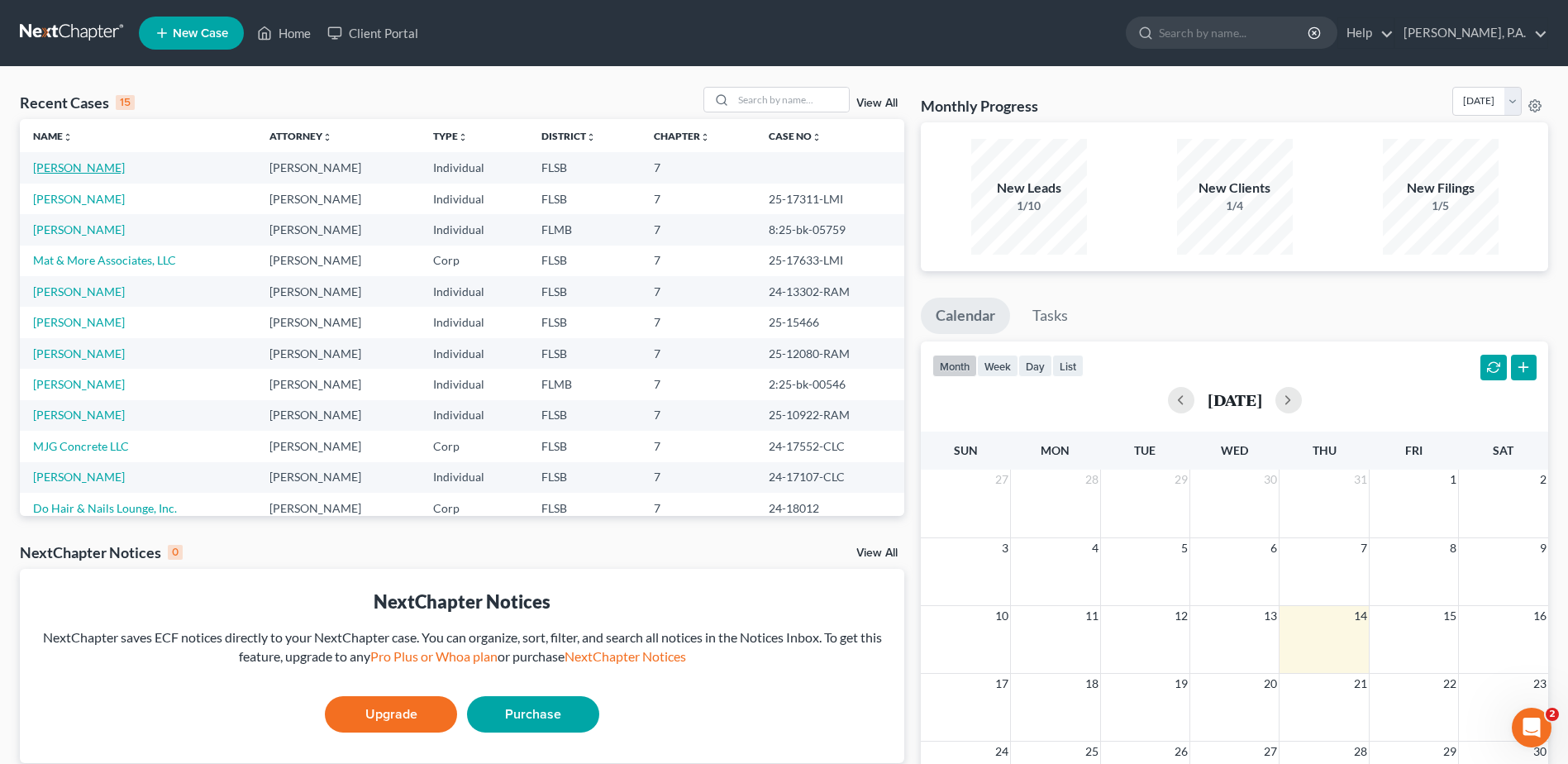
click at [57, 169] on link "[PERSON_NAME]" at bounding box center [79, 167] width 92 height 14
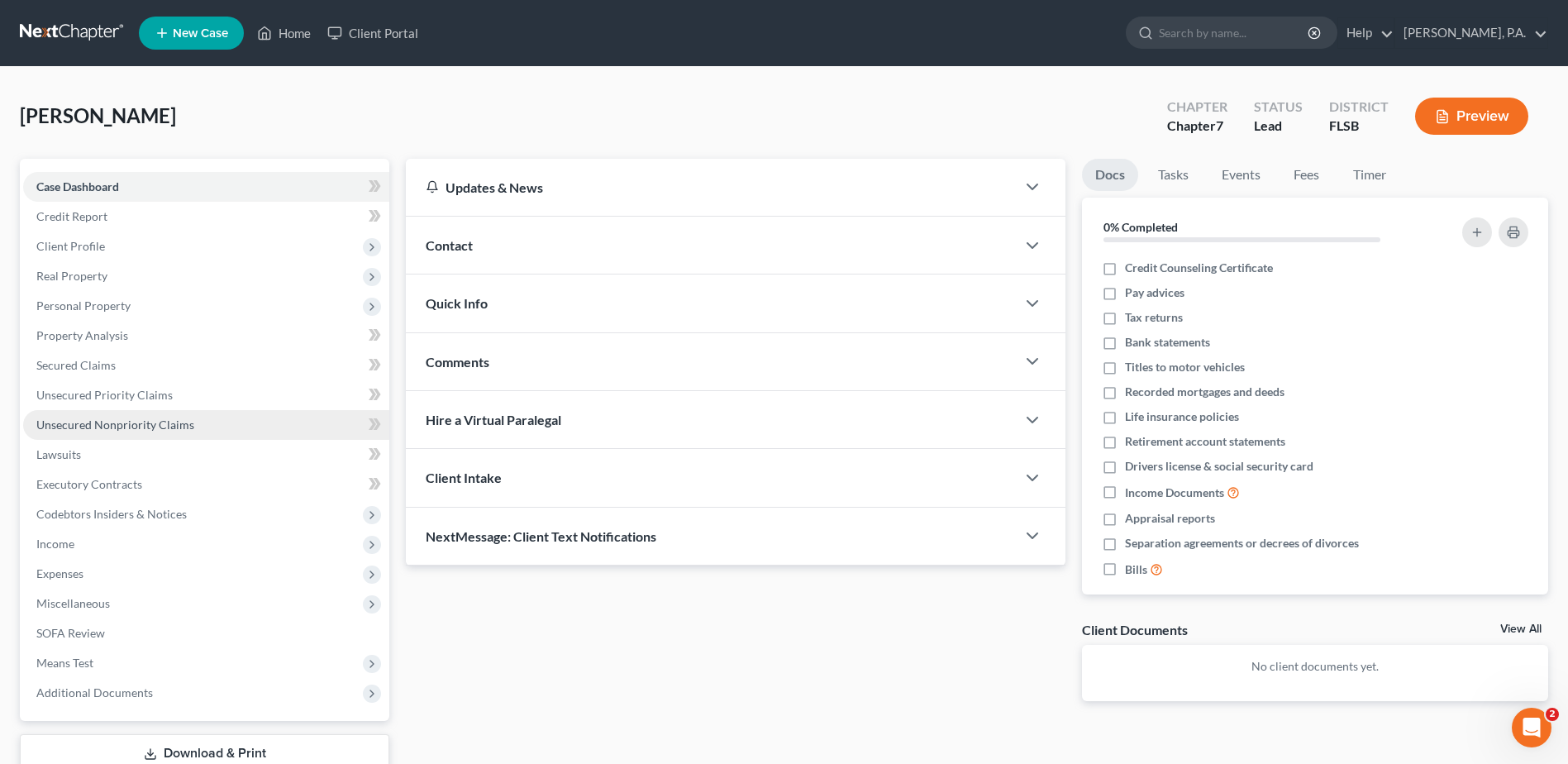
click at [123, 421] on span "Unsecured Nonpriority Claims" at bounding box center [115, 424] width 158 height 14
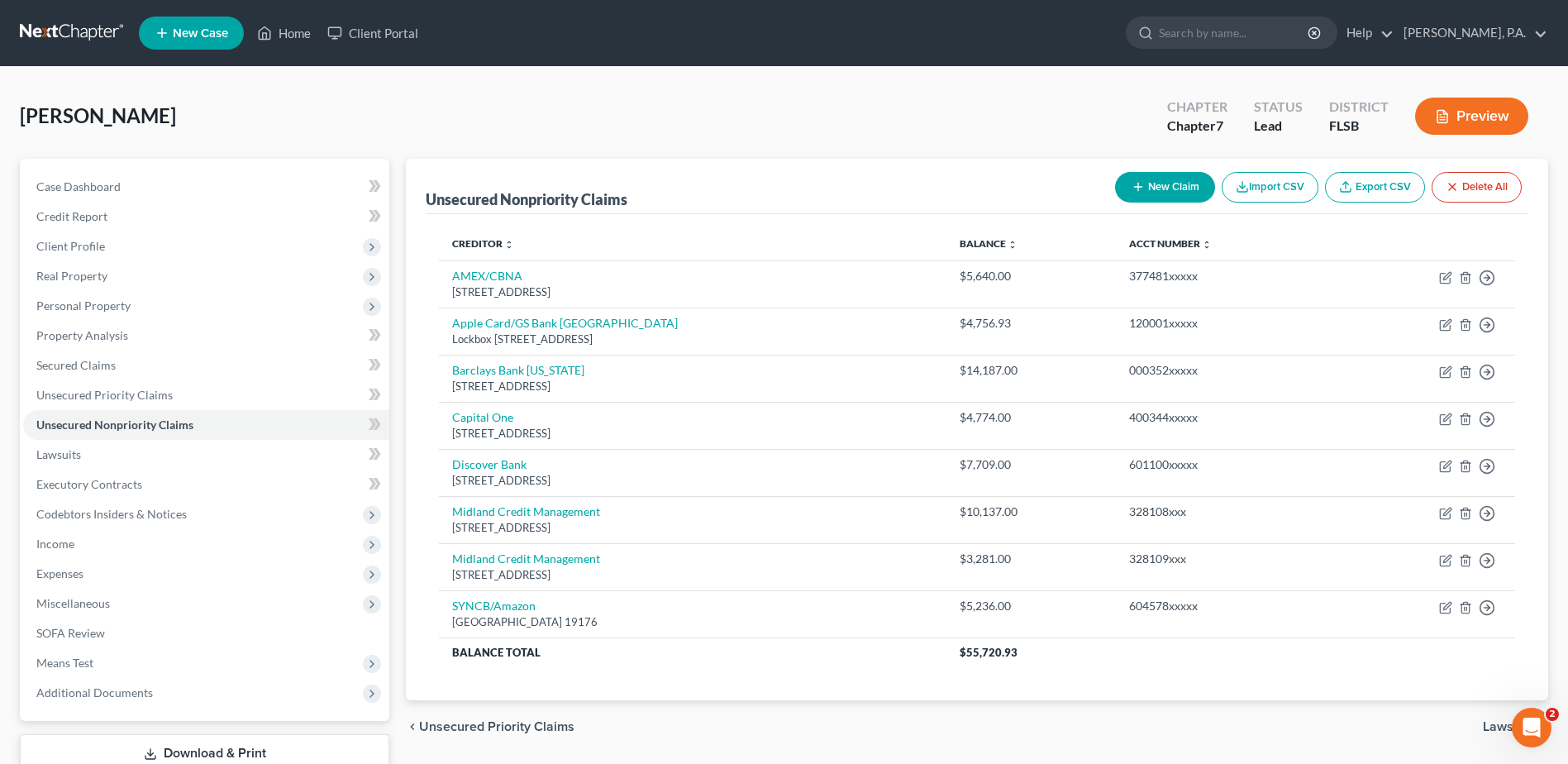
click at [1158, 178] on button "New Claim" at bounding box center [1165, 187] width 100 height 31
select select "0"
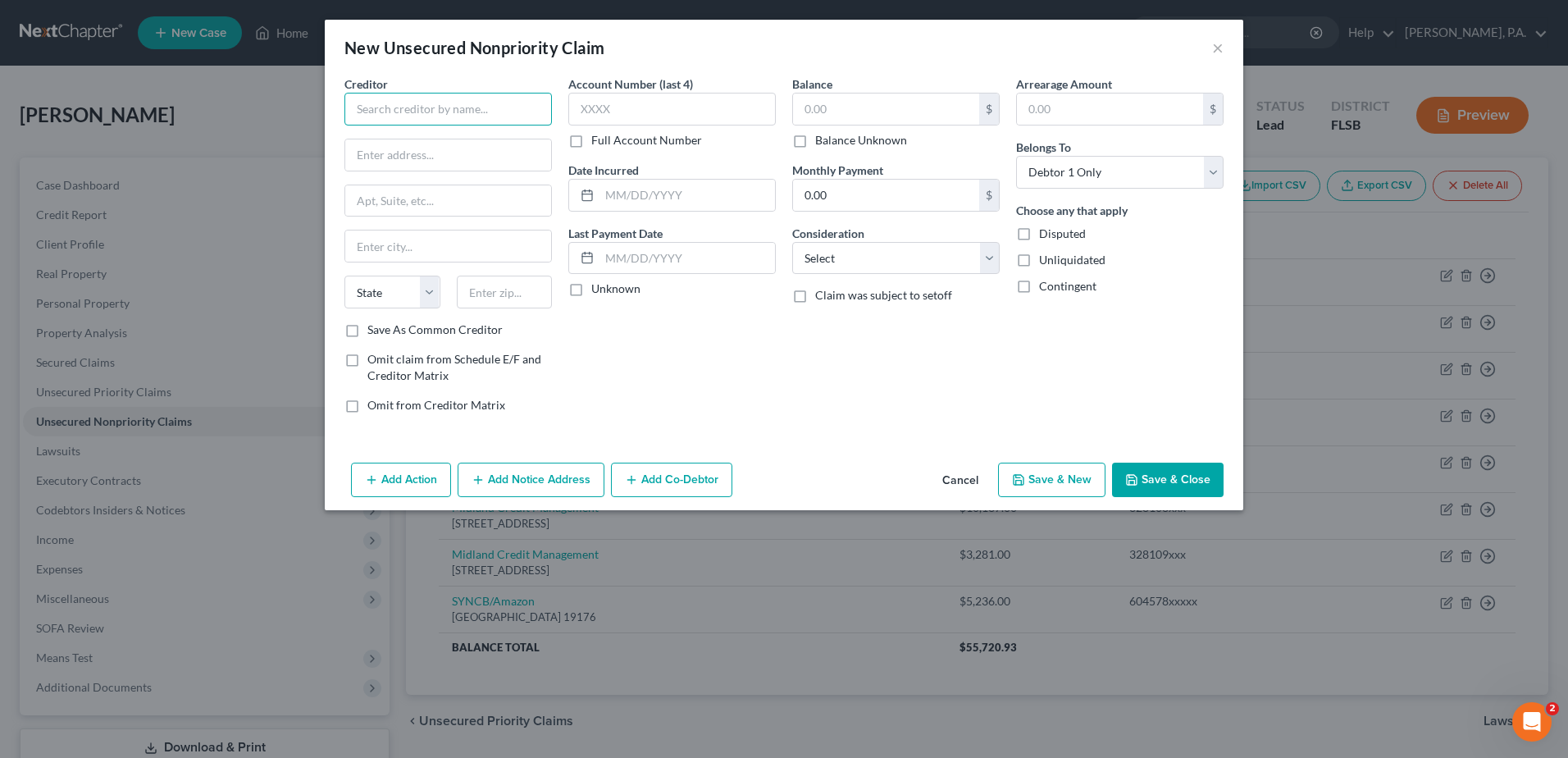
click at [433, 108] on input "text" at bounding box center [448, 109] width 208 height 33
type input "[GEOGRAPHIC_DATA]"
type input "PO Box 1259"
type input "S"
type input "Dept. #148905"
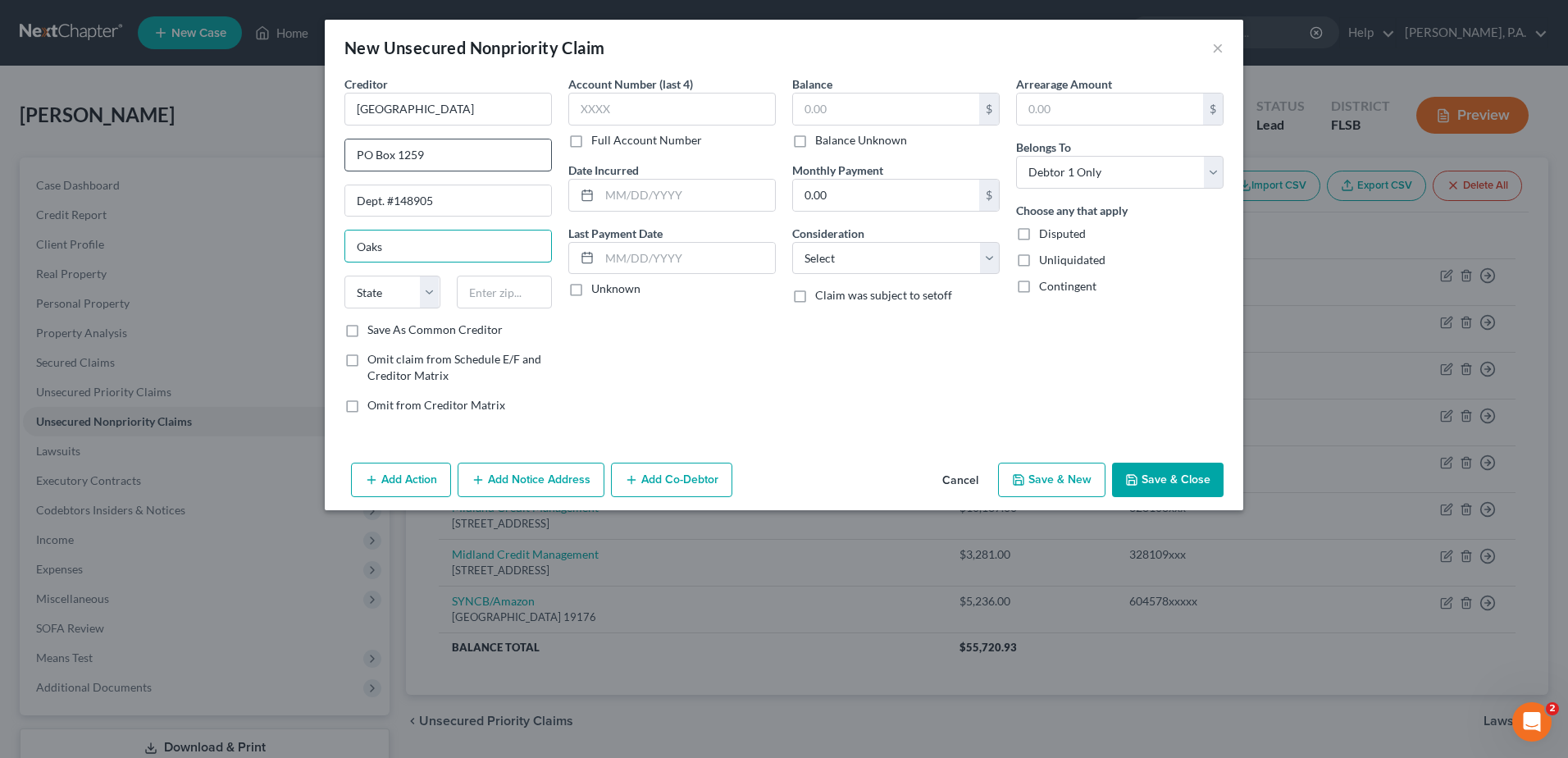
type input "Oaks"
select select "39"
type input "19456"
click at [591, 139] on label "Full Account Number" at bounding box center [646, 140] width 111 height 16
click at [598, 139] on input "Full Account Number" at bounding box center [603, 137] width 11 height 11
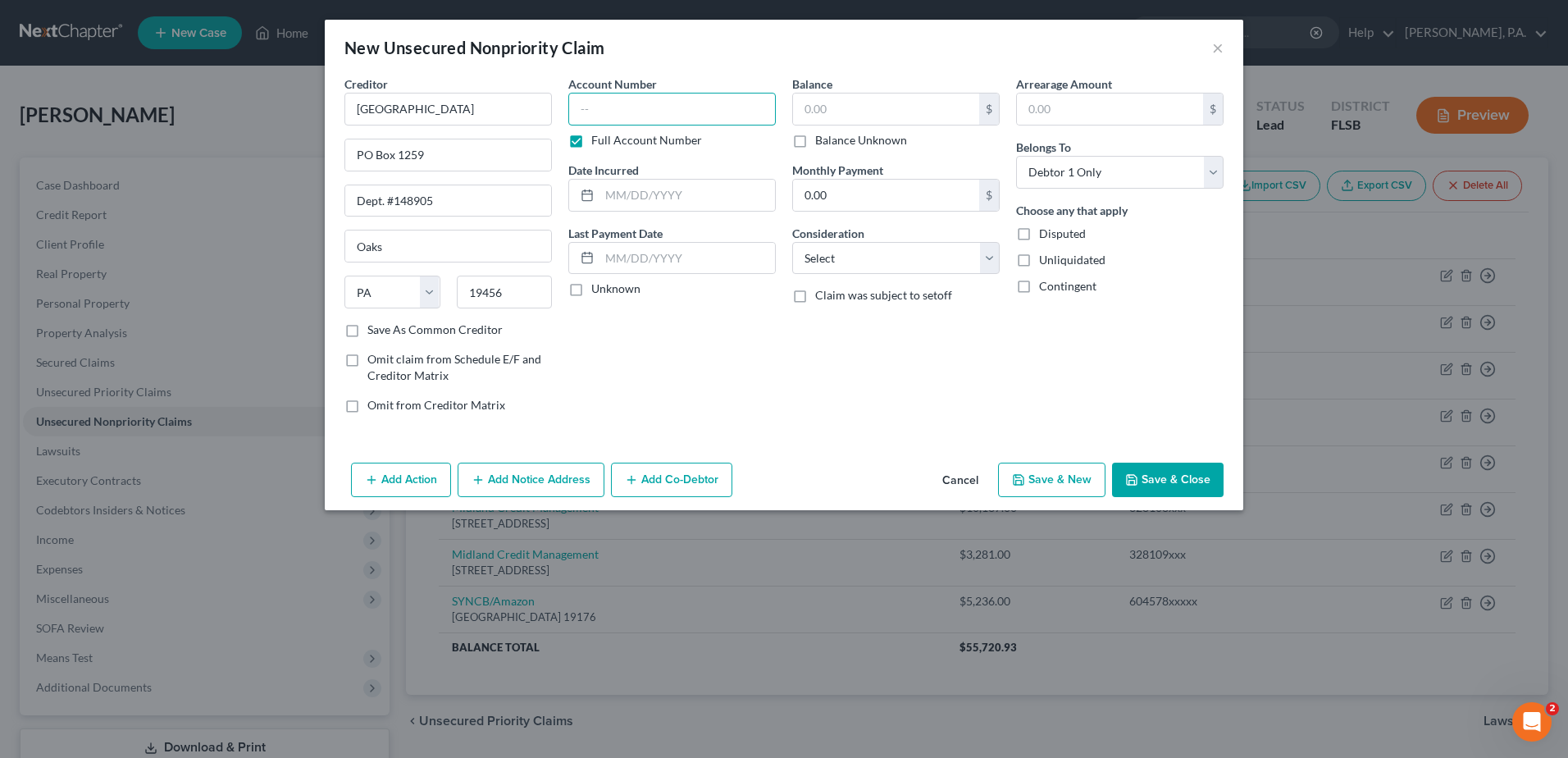
drag, startPoint x: 584, startPoint y: 107, endPoint x: 657, endPoint y: 132, distance: 77.2
click at [585, 107] on input "text" at bounding box center [672, 109] width 208 height 33
type input "106980934"
drag, startPoint x: 661, startPoint y: 194, endPoint x: 678, endPoint y: 194, distance: 17.0
click at [662, 194] on input "text" at bounding box center [687, 195] width 175 height 32
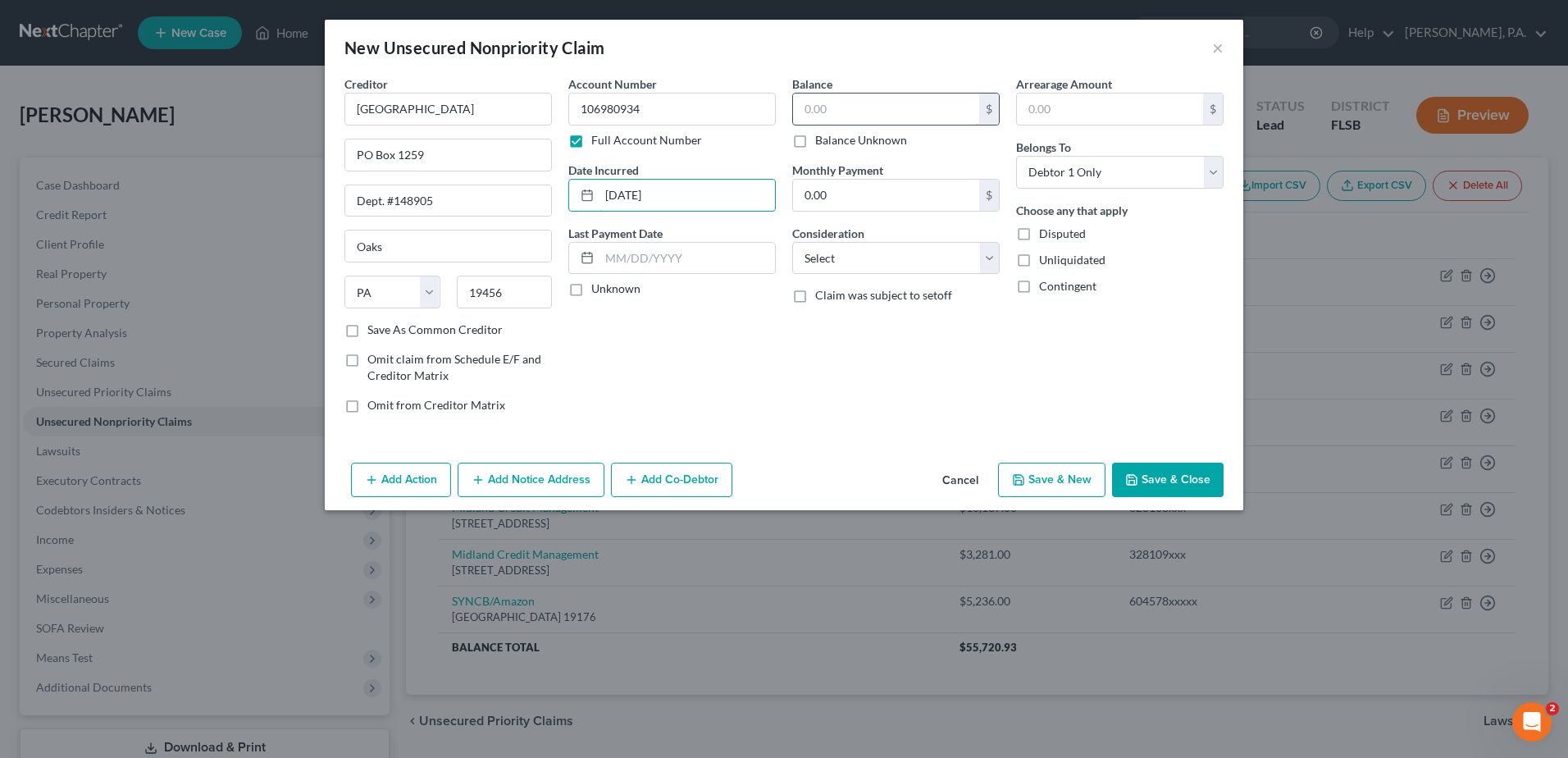
type input "[DATE]"
click at [818, 109] on input "text" at bounding box center [886, 109] width 187 height 32
type input "3,331.36"
click at [858, 257] on select "Select Cable / Satellite Services Collection Agency Credit Card Debt Debt Couns…" at bounding box center [896, 258] width 208 height 33
select select "9"
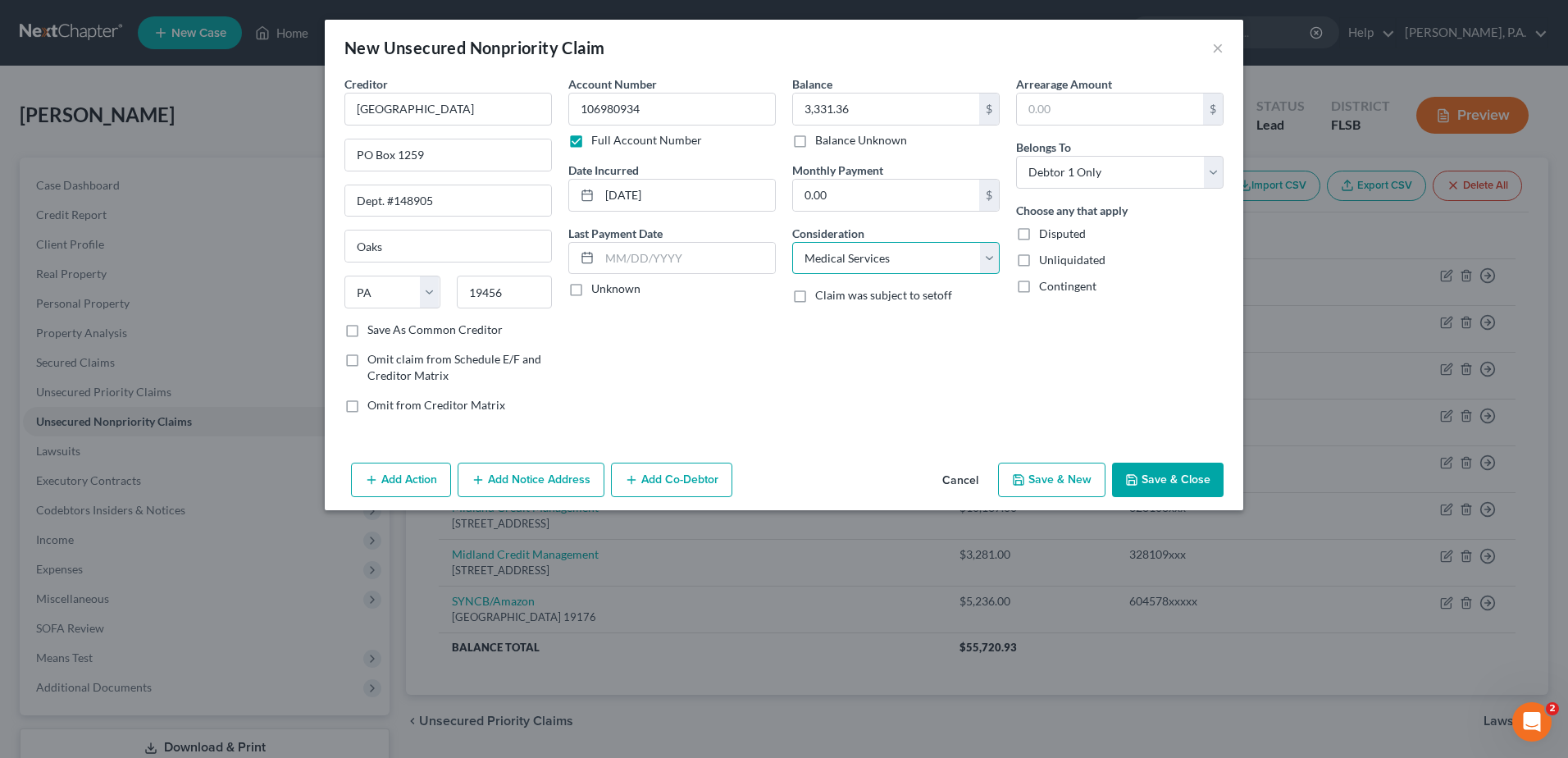
click at [792, 242] on select "Select Cable / Satellite Services Collection Agency Credit Card Debt Debt Couns…" at bounding box center [896, 258] width 208 height 33
click at [1157, 488] on button "Save & Close" at bounding box center [1168, 479] width 112 height 34
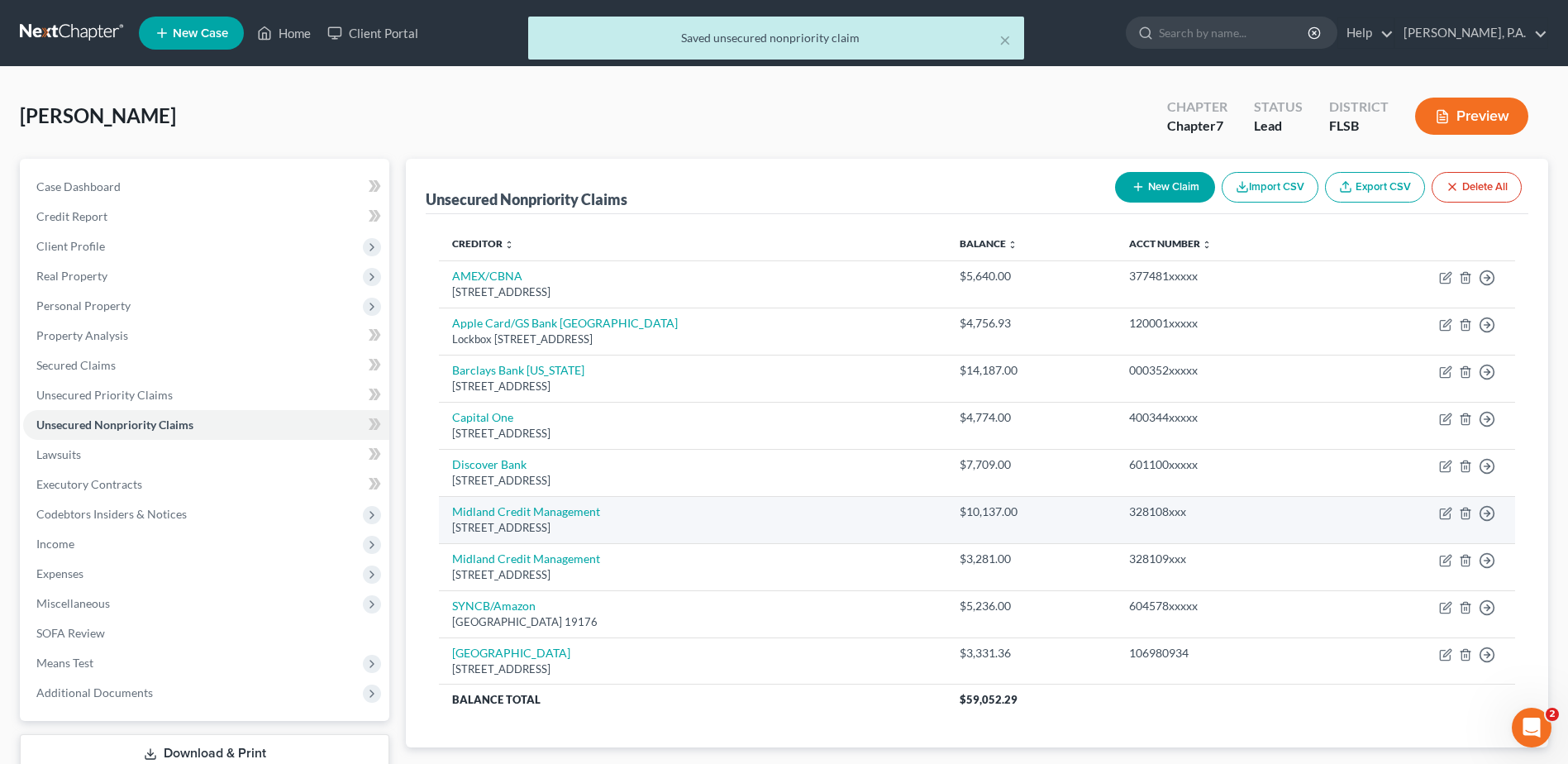
scroll to position [115, 0]
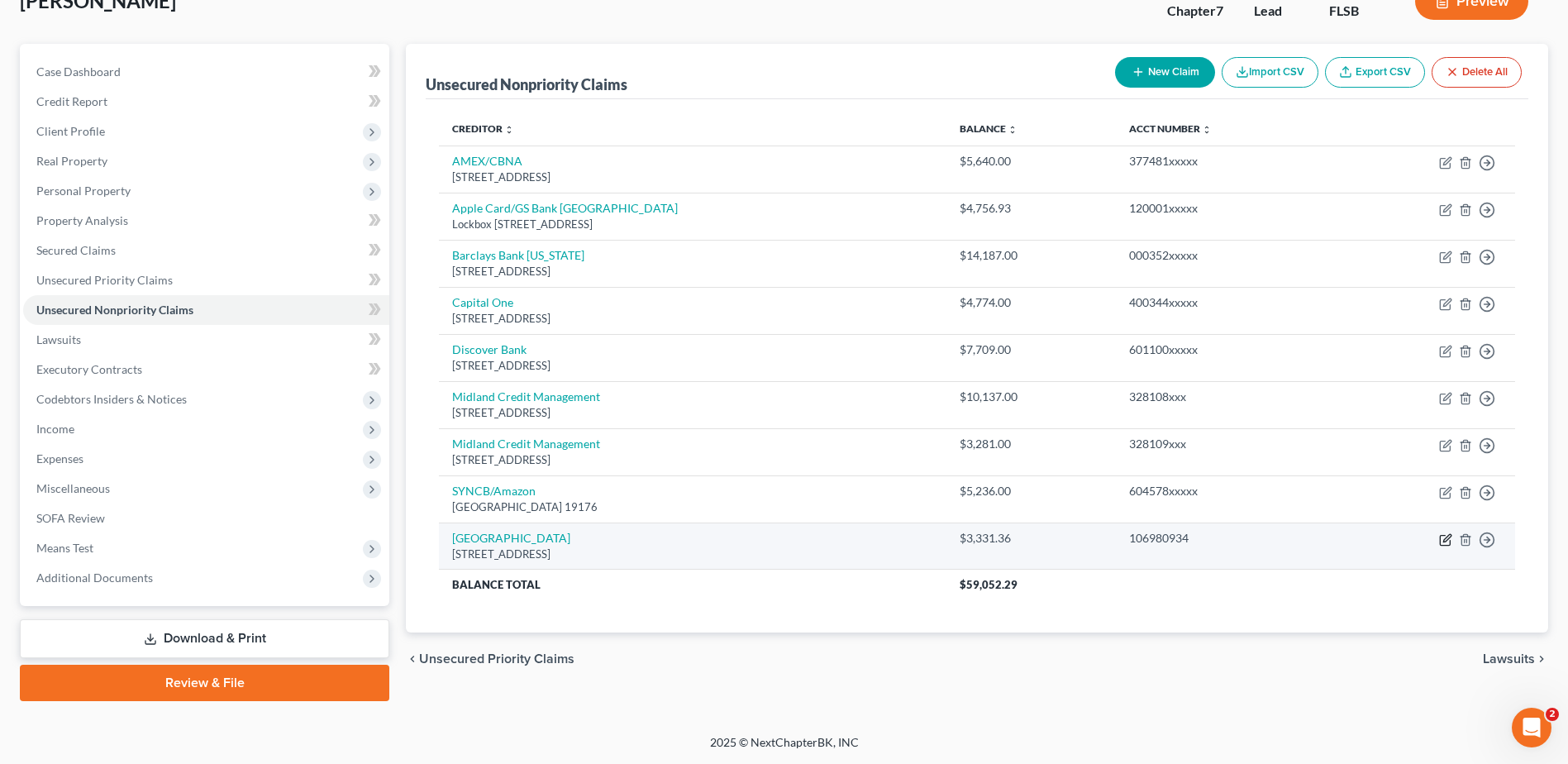
click at [1445, 541] on icon "button" at bounding box center [1446, 537] width 8 height 8
select select "39"
select select "9"
select select "0"
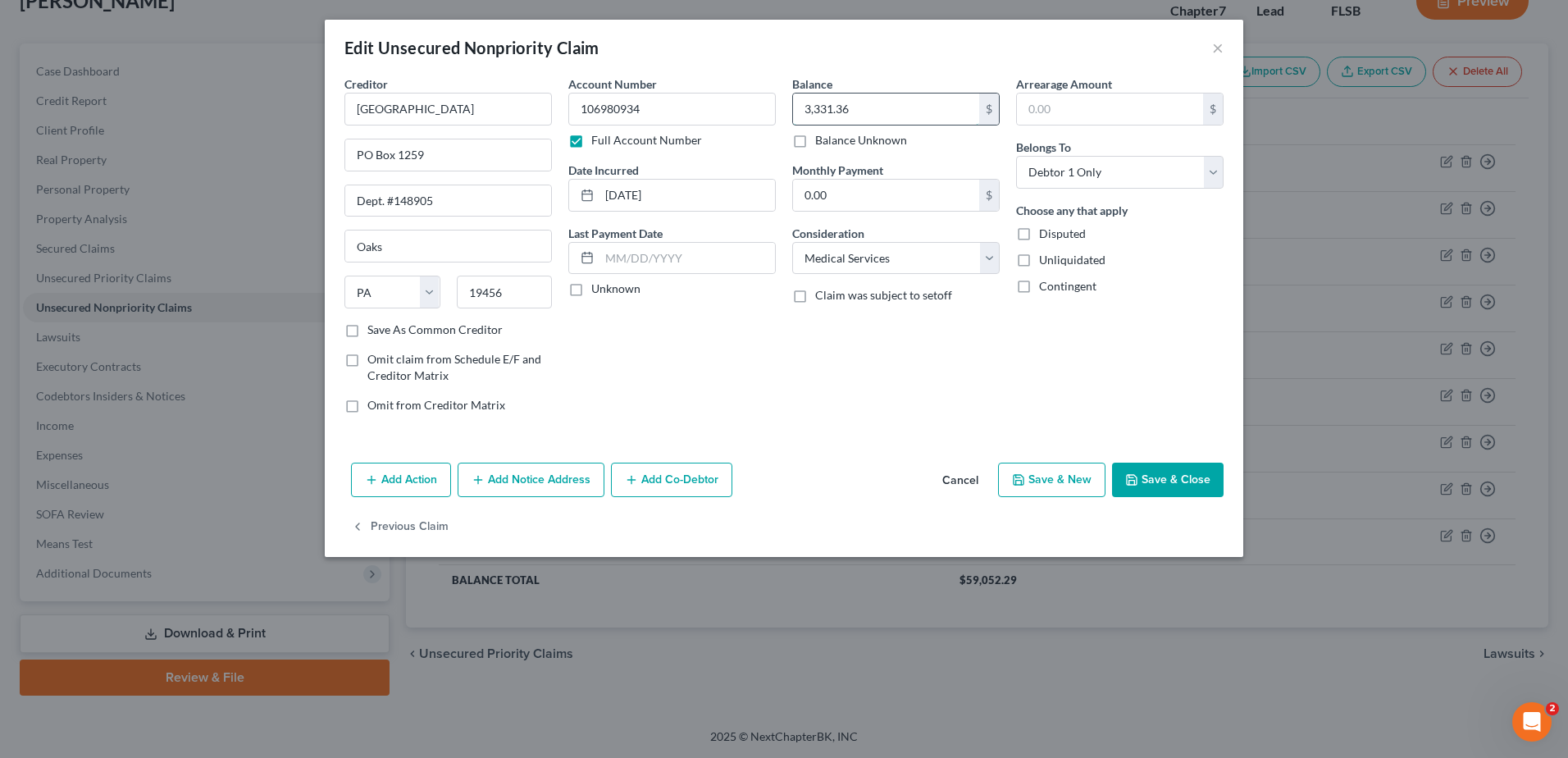
click at [801, 116] on input "3,331.36" at bounding box center [886, 109] width 187 height 32
type input "6,000.00"
click at [1166, 484] on button "Save & Close" at bounding box center [1168, 479] width 112 height 34
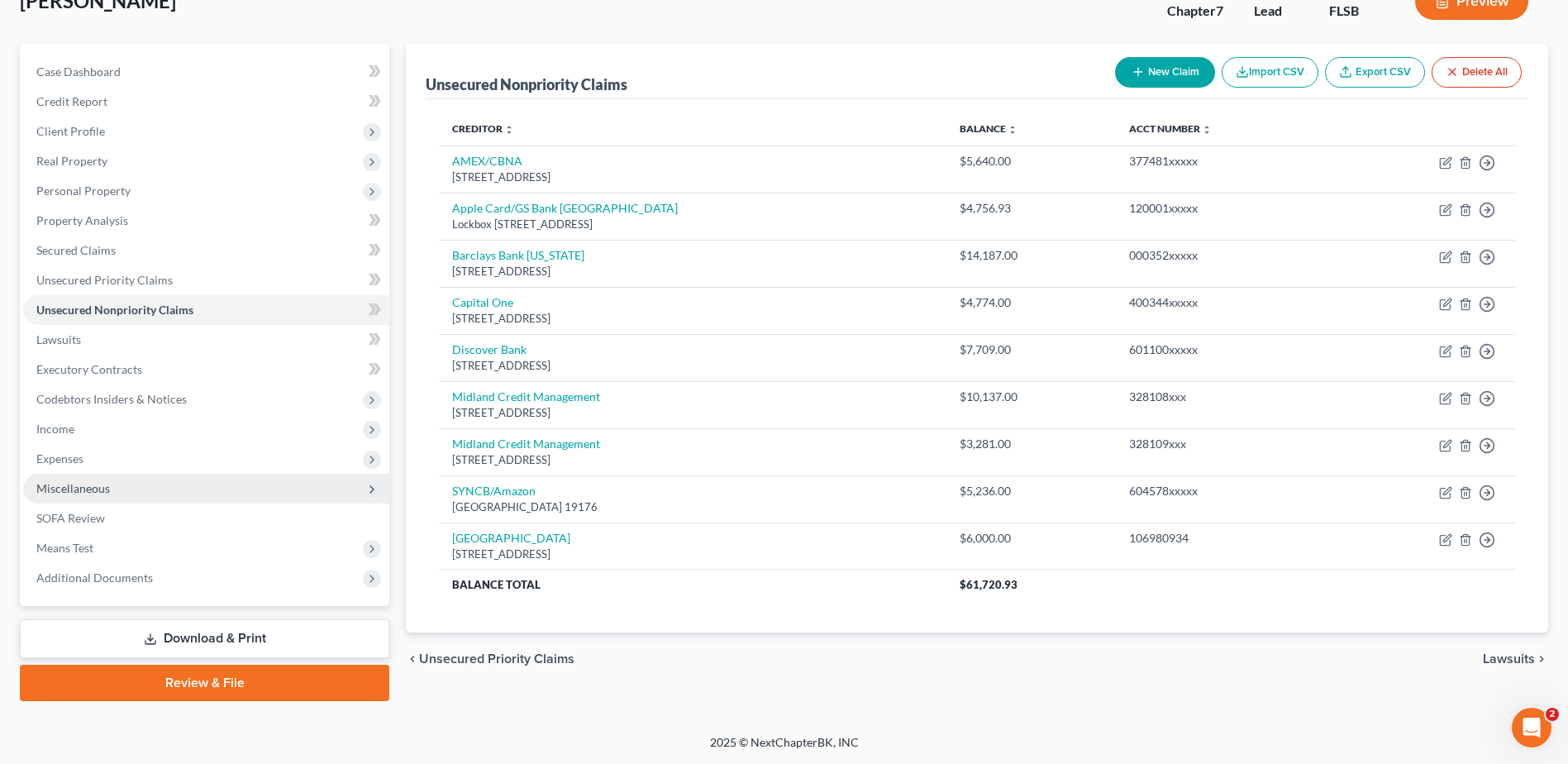
click at [116, 488] on span "Miscellaneous" at bounding box center [206, 488] width 366 height 30
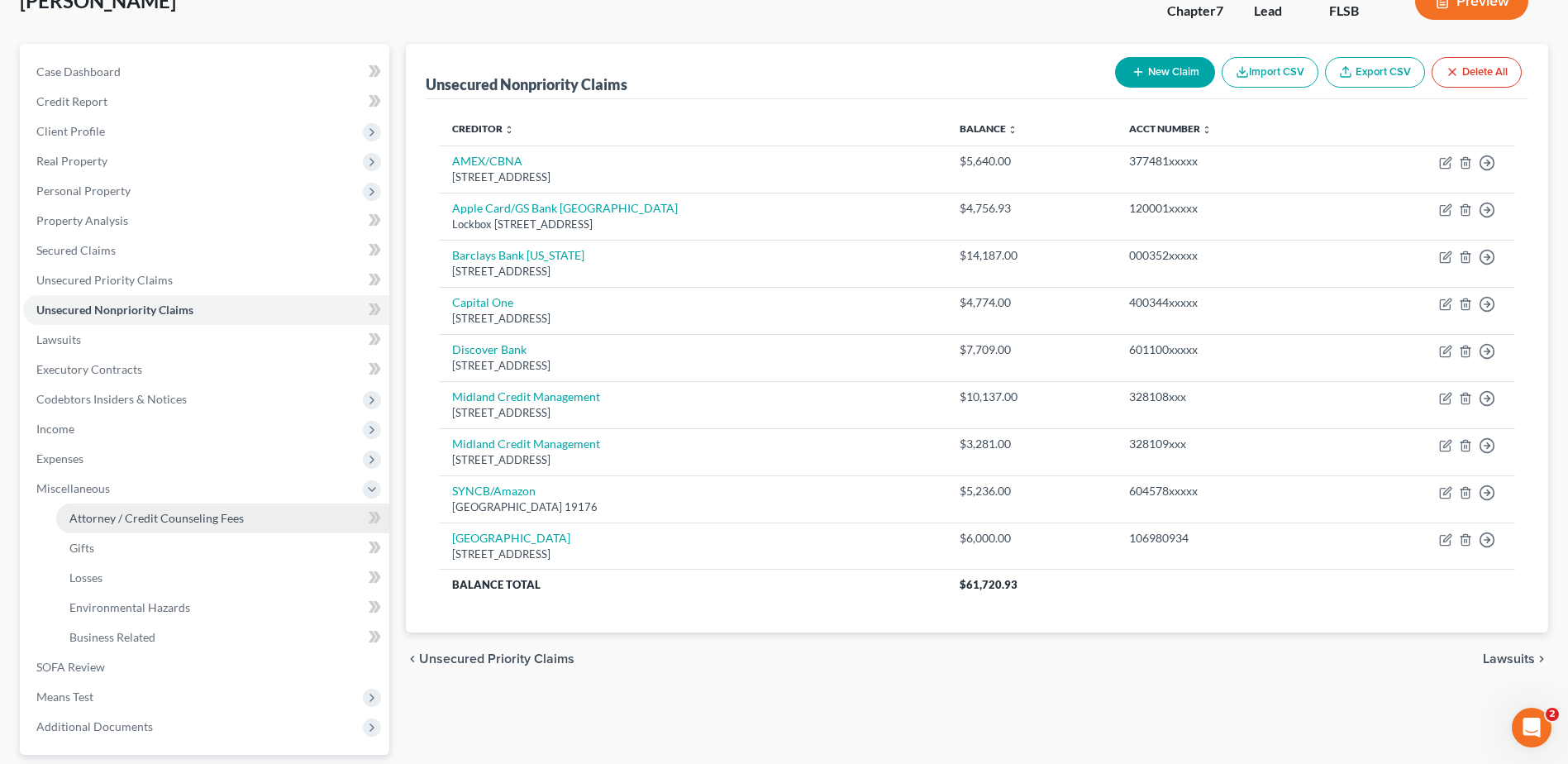
click at [121, 522] on span "Attorney / Credit Counseling Fees" at bounding box center [156, 518] width 174 height 14
select select "0"
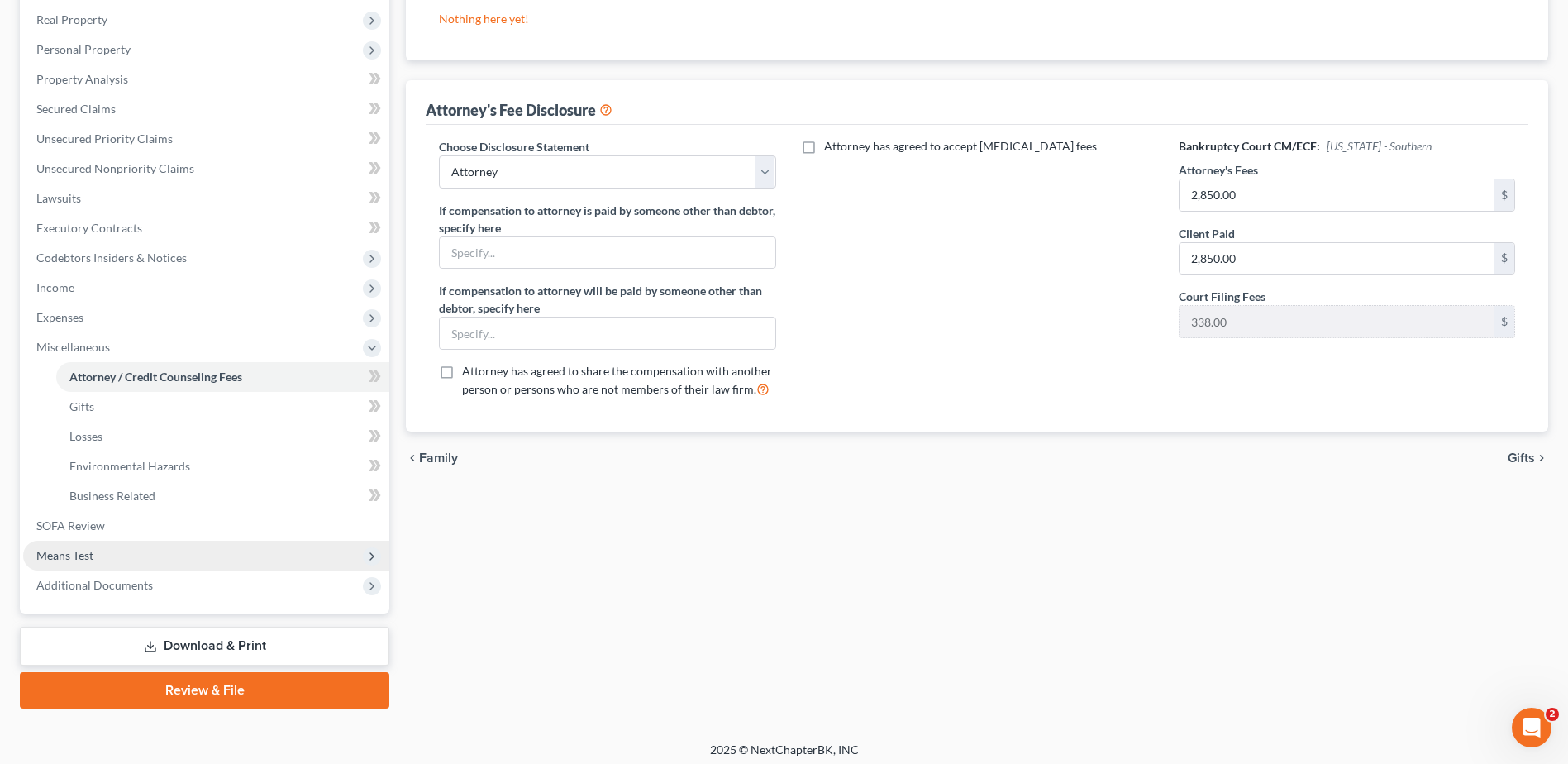
scroll to position [264, 0]
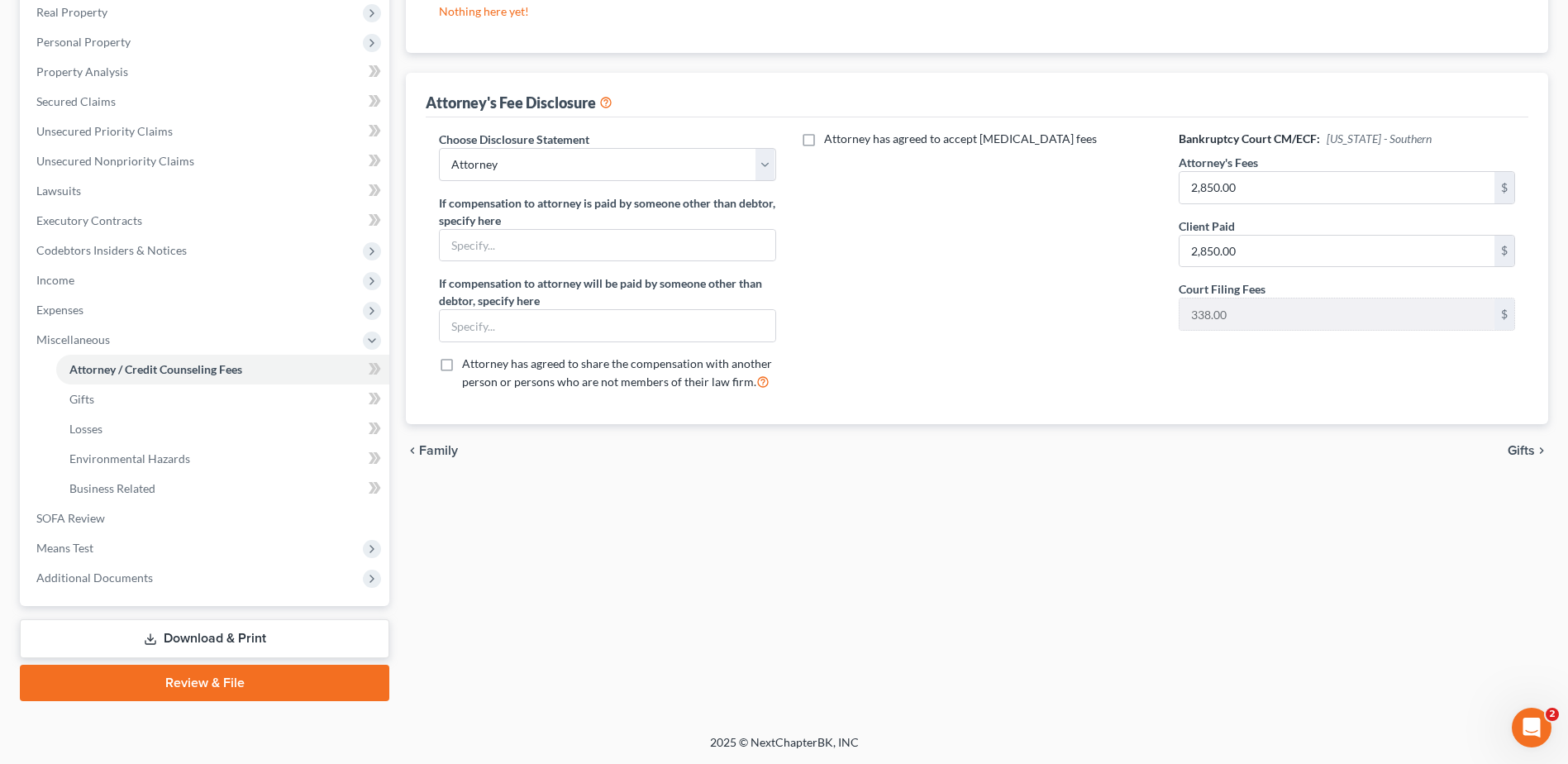
click at [179, 634] on link "Download & Print" at bounding box center [204, 638] width 369 height 39
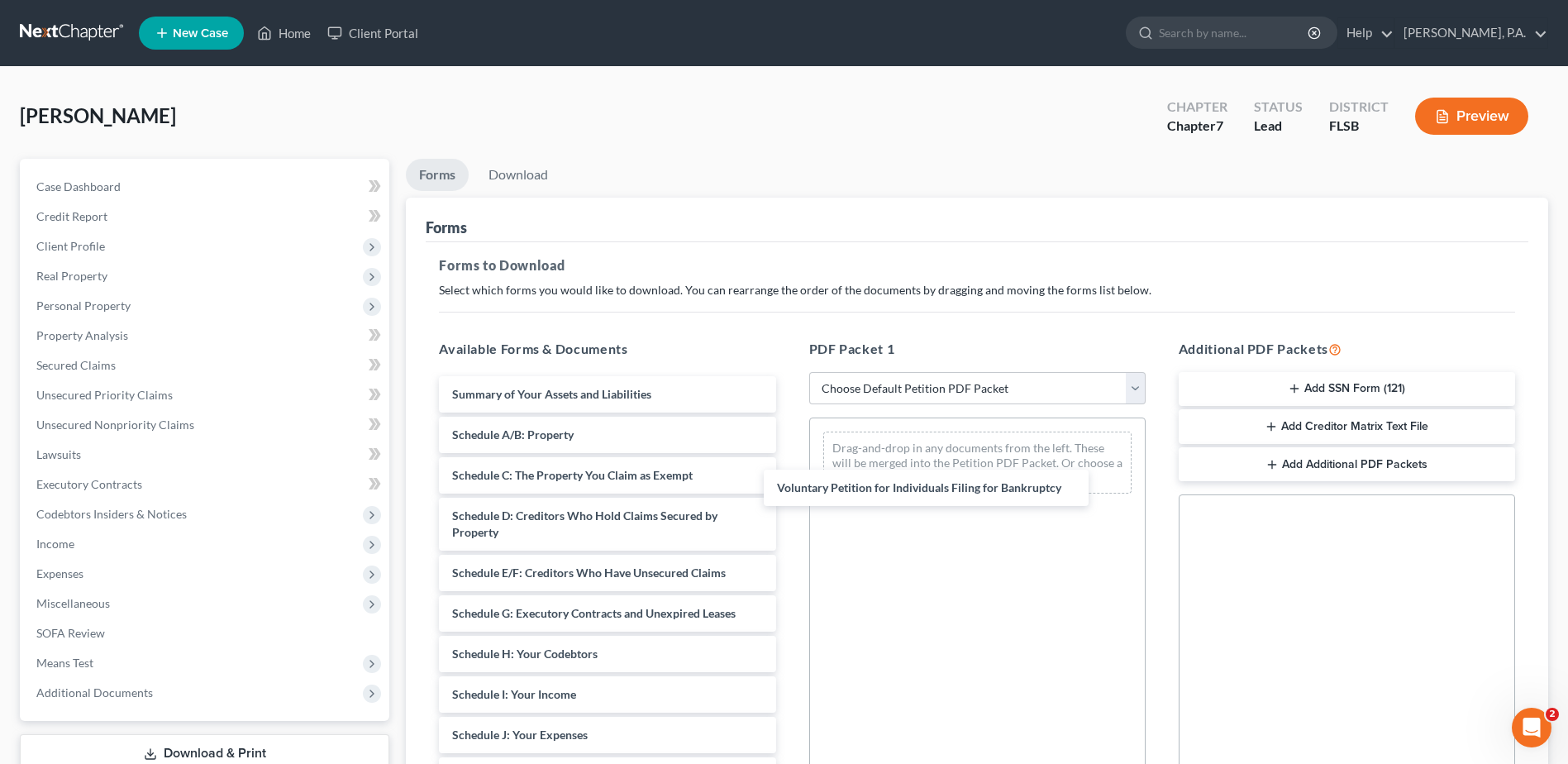
drag, startPoint x: 617, startPoint y: 394, endPoint x: 813, endPoint y: 441, distance: 201.6
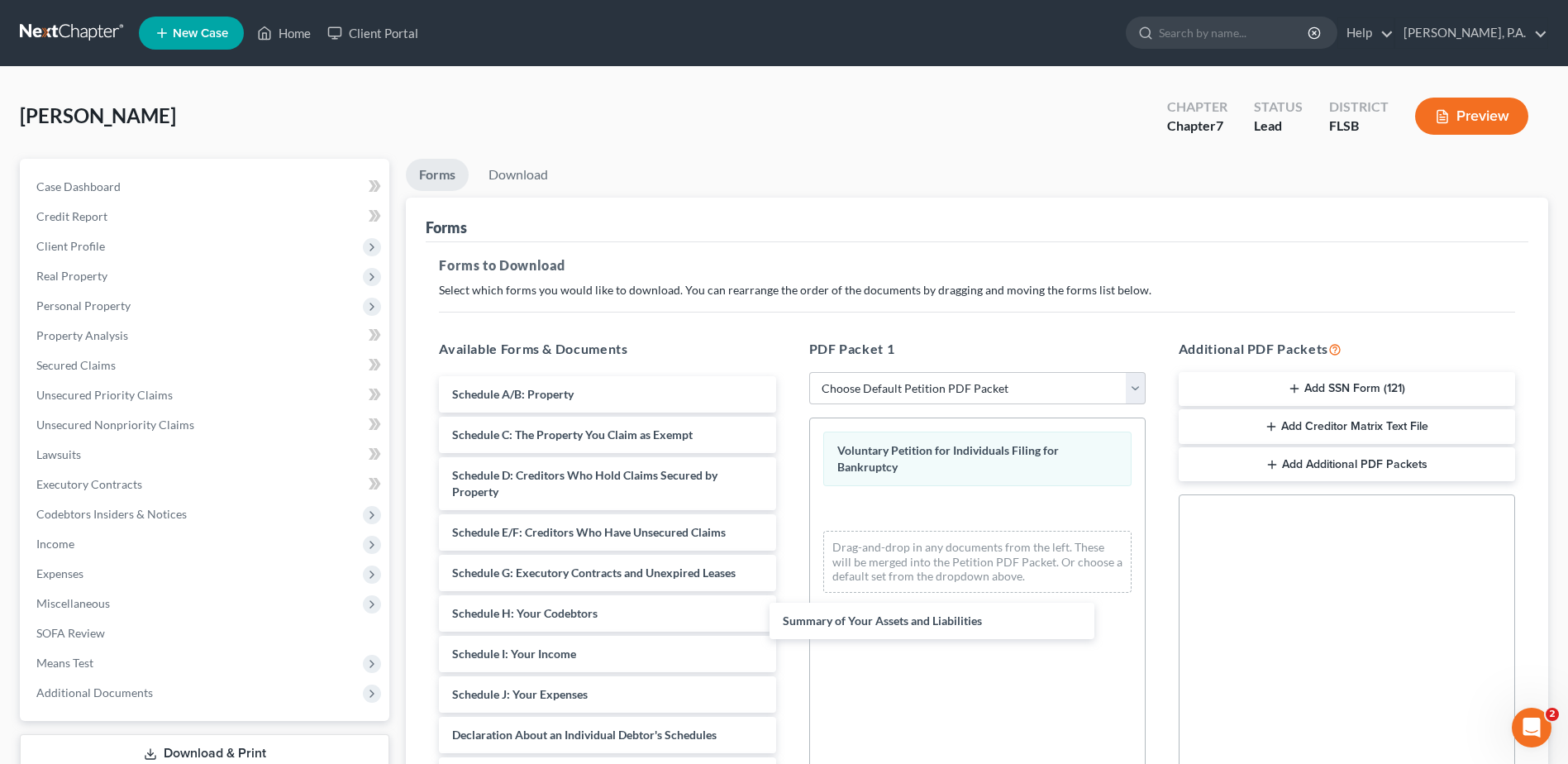
drag, startPoint x: 646, startPoint y: 401, endPoint x: 866, endPoint y: 542, distance: 261.3
click at [789, 618] on div "Summary of Your Assets and Liabilities Summary of Your Assets and Liabilities S…" at bounding box center [607, 760] width 363 height 767
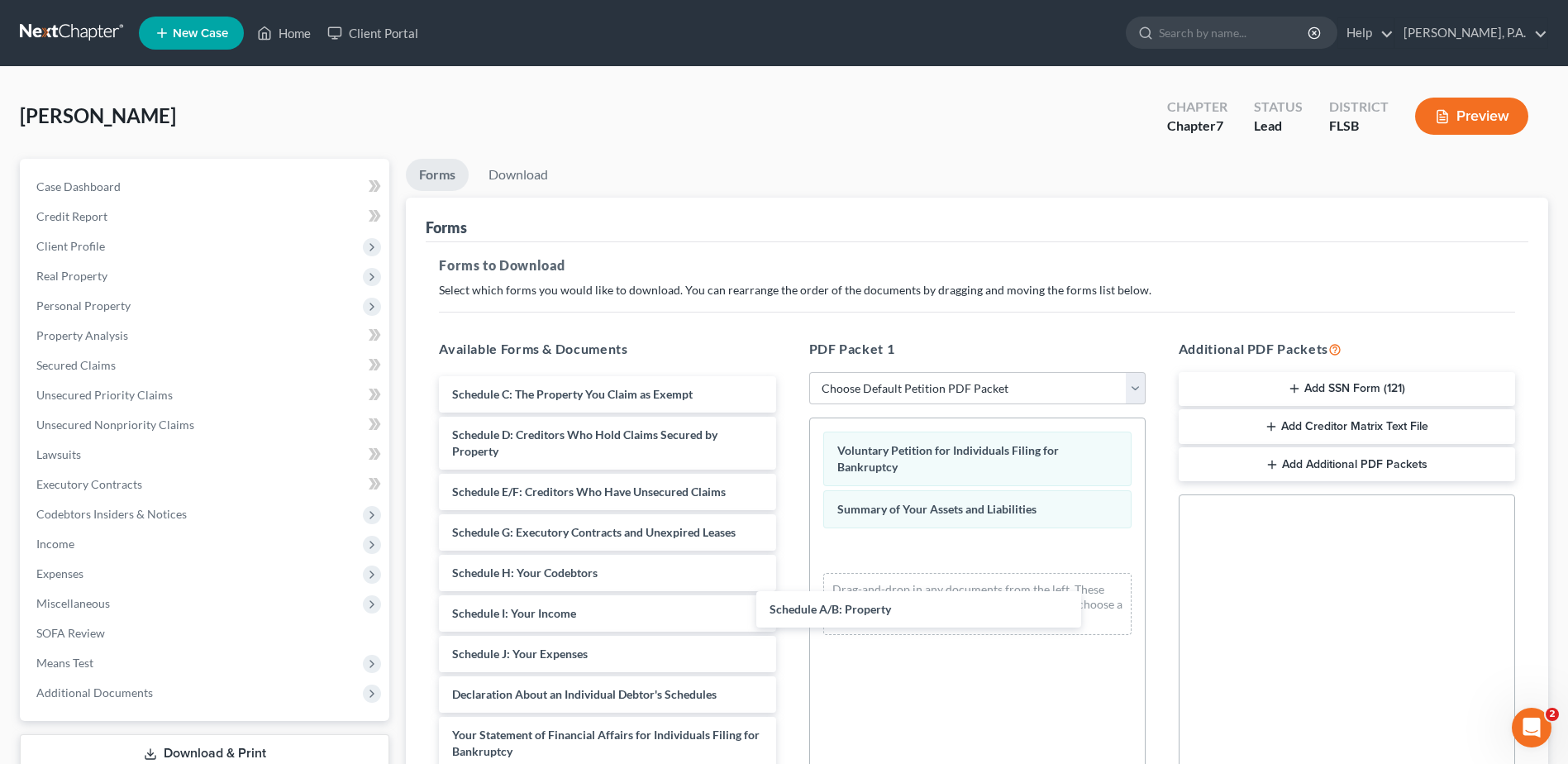
drag, startPoint x: 556, startPoint y: 396, endPoint x: 890, endPoint y: 597, distance: 389.8
click at [789, 622] on div "Schedule A/B: Property Schedule A/B: Property Schedule C: The Property You Clai…" at bounding box center [607, 739] width 363 height 726
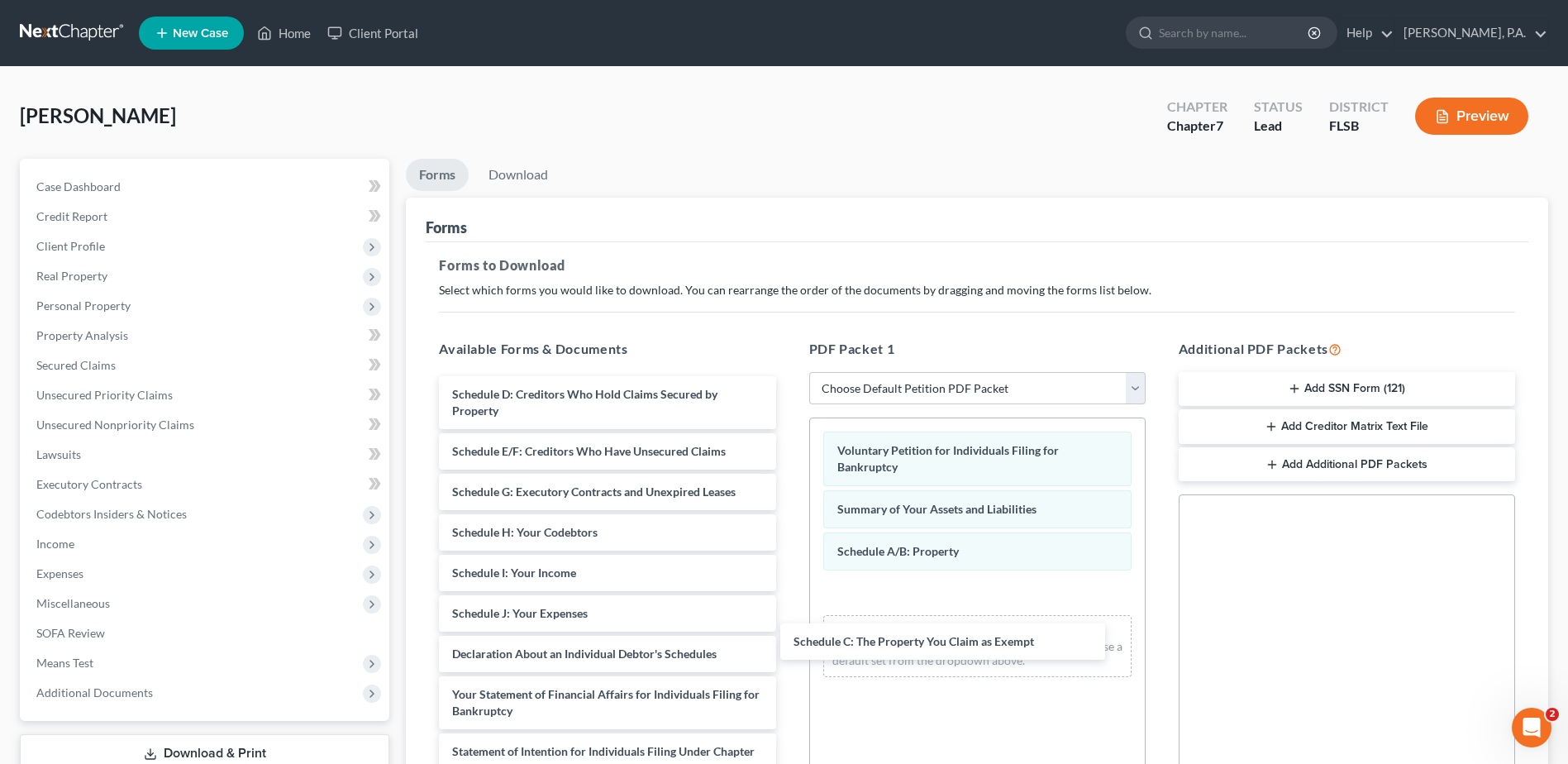
drag, startPoint x: 543, startPoint y: 400, endPoint x: 875, endPoint y: 615, distance: 395.5
click at [789, 655] on div "Schedule C: The Property You Claim as Exempt Schedule C: The Property You Claim…" at bounding box center [607, 719] width 363 height 686
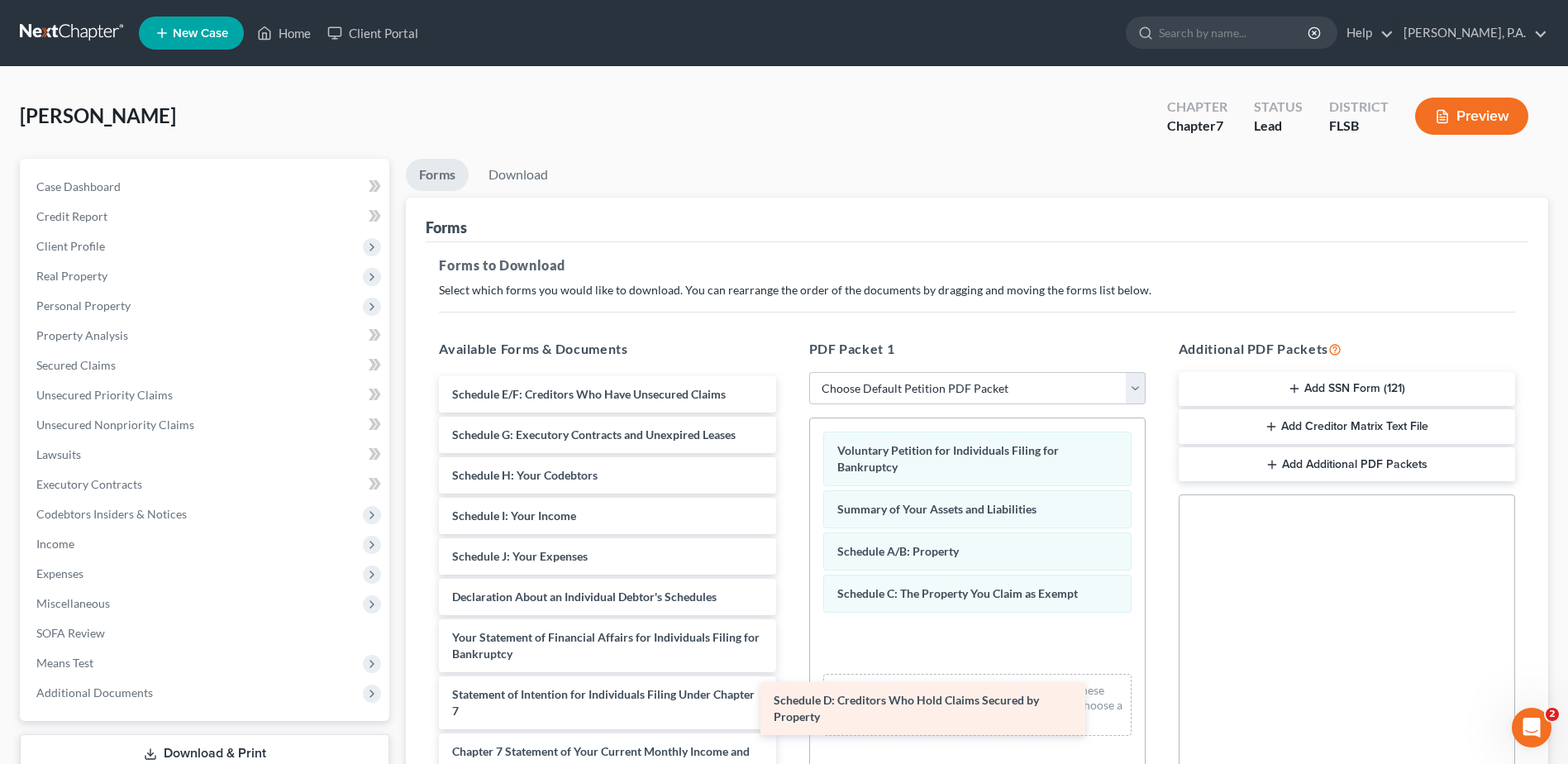
drag, startPoint x: 566, startPoint y: 386, endPoint x: 890, endPoint y: 694, distance: 447.0
click at [789, 694] on div "Schedule D: Creditors Who Hold Claims Secured by Property Schedule D: Creditors…" at bounding box center [607, 690] width 363 height 629
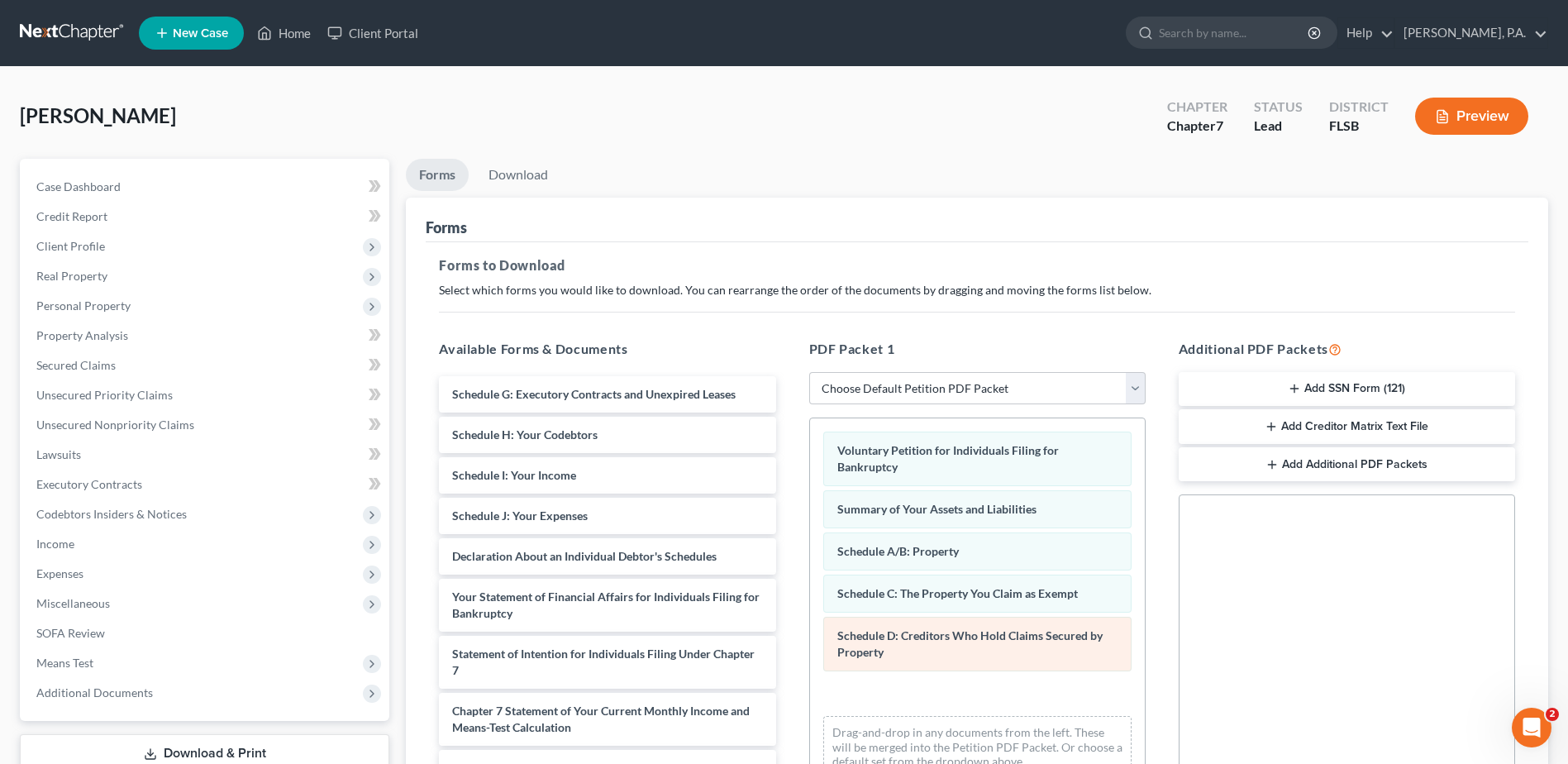
drag, startPoint x: 547, startPoint y: 386, endPoint x: 865, endPoint y: 654, distance: 415.9
click at [918, 763] on html "Home New Case Client Portal [PERSON_NAME], P.A. [EMAIL_ADDRESS][DOMAIN_NAME] My…" at bounding box center [784, 510] width 1568 height 1021
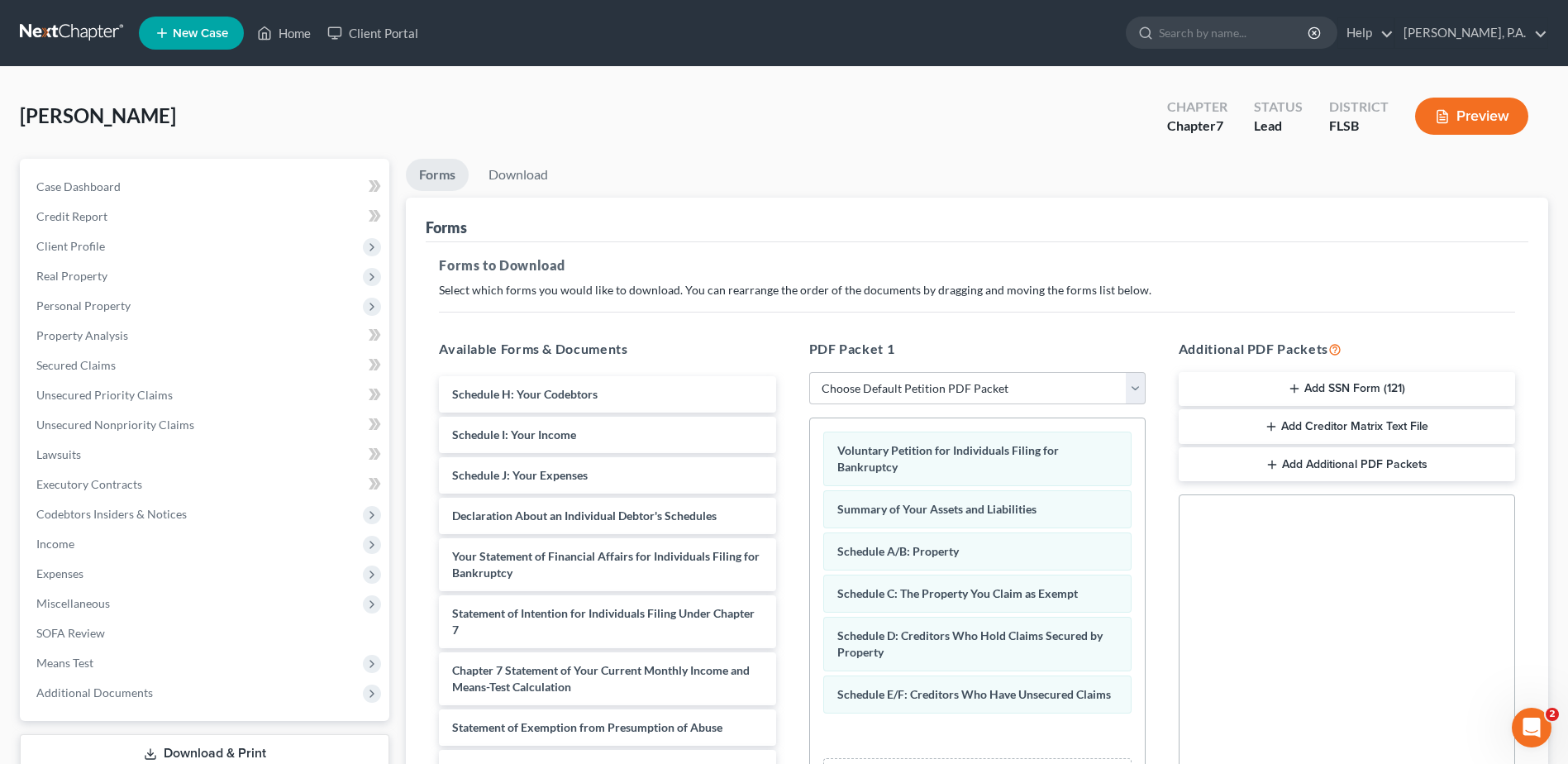
drag, startPoint x: 568, startPoint y: 394, endPoint x: 916, endPoint y: 745, distance: 494.3
click at [921, 763] on html "Home New Case Client Portal [PERSON_NAME], P.A. [EMAIL_ADDRESS][DOMAIN_NAME] My…" at bounding box center [784, 510] width 1568 height 1021
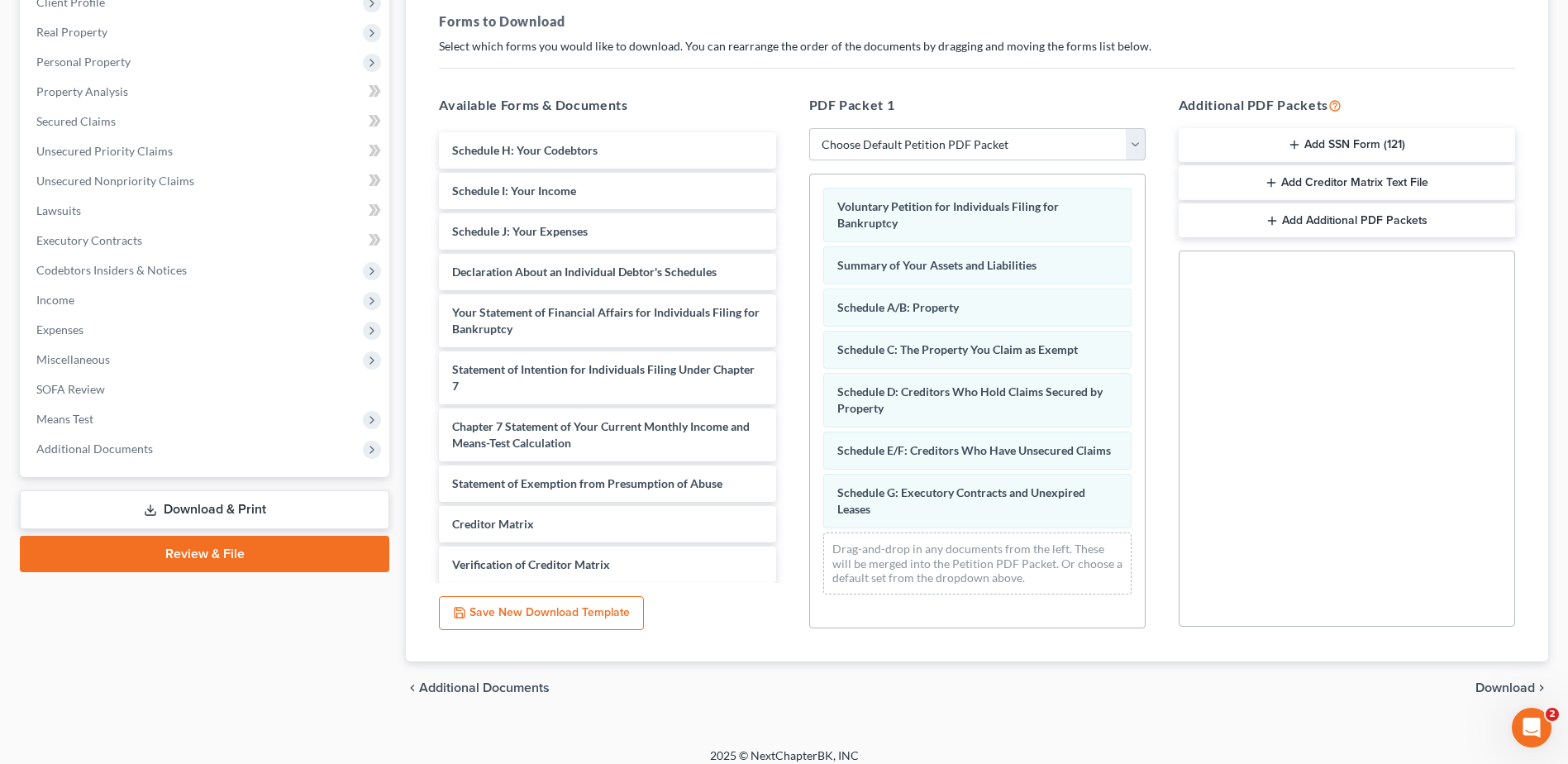
scroll to position [248, 0]
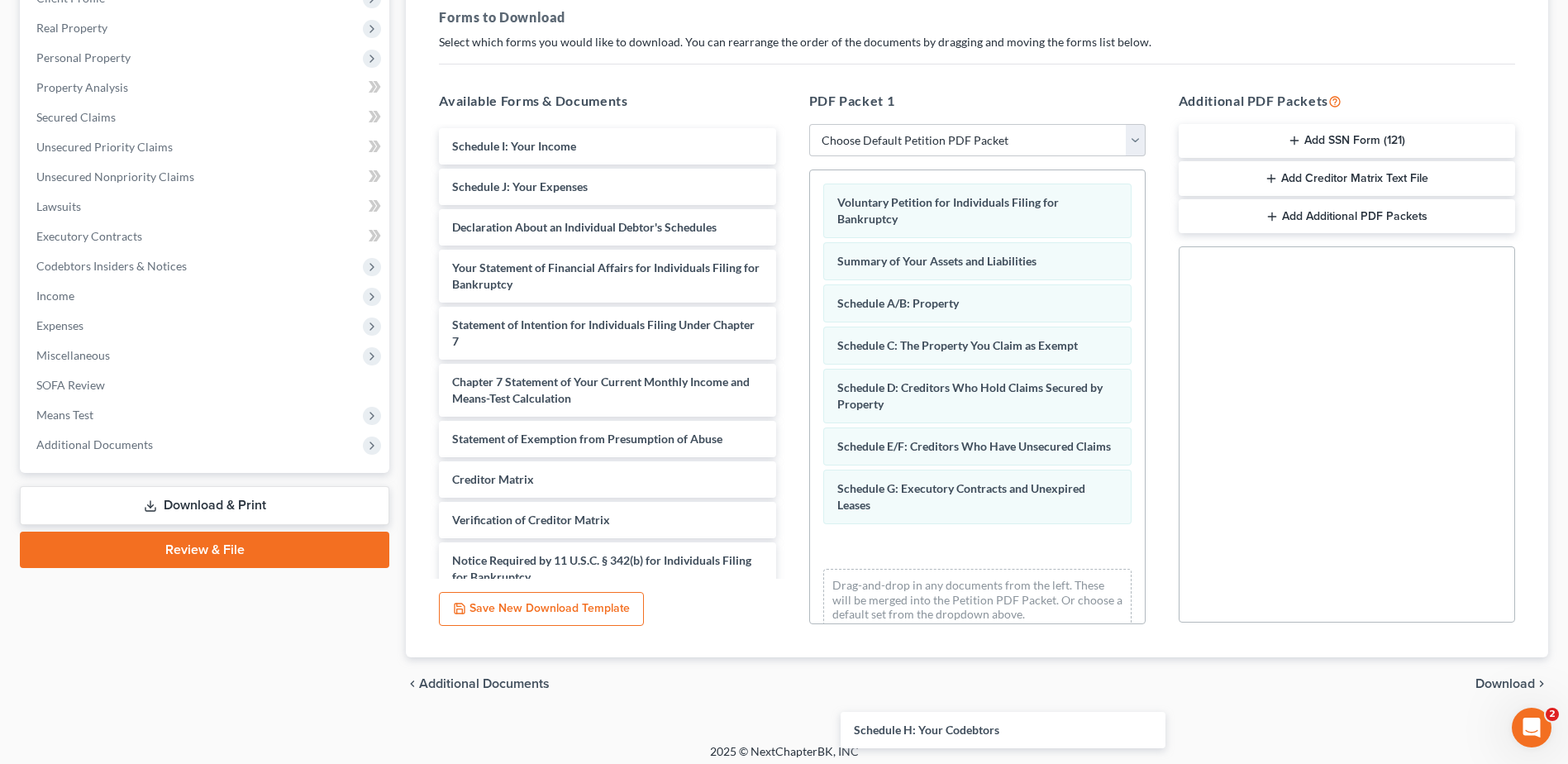
drag, startPoint x: 552, startPoint y: 136, endPoint x: 887, endPoint y: 590, distance: 564.2
click at [789, 635] on div "Schedule H: Your Codebtors Schedule H: Your Codebtors Schedule I: Your Income S…" at bounding box center [607, 381] width 363 height 507
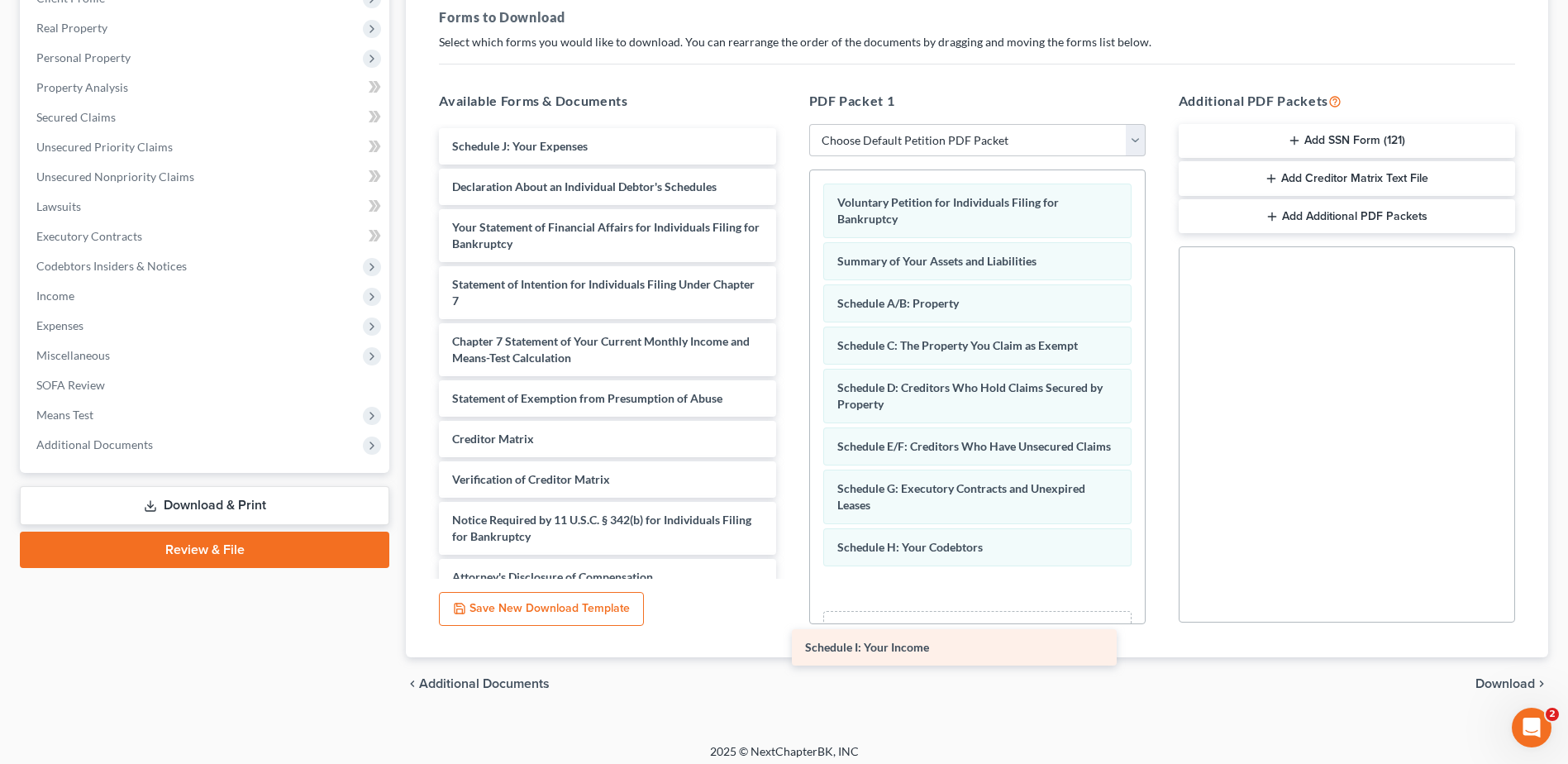
drag, startPoint x: 557, startPoint y: 149, endPoint x: 910, endPoint y: 652, distance: 614.5
click at [789, 595] on div "Schedule I: Your Income Schedule I: Your Income Schedule J: Your Expenses Decla…" at bounding box center [607, 361] width 363 height 467
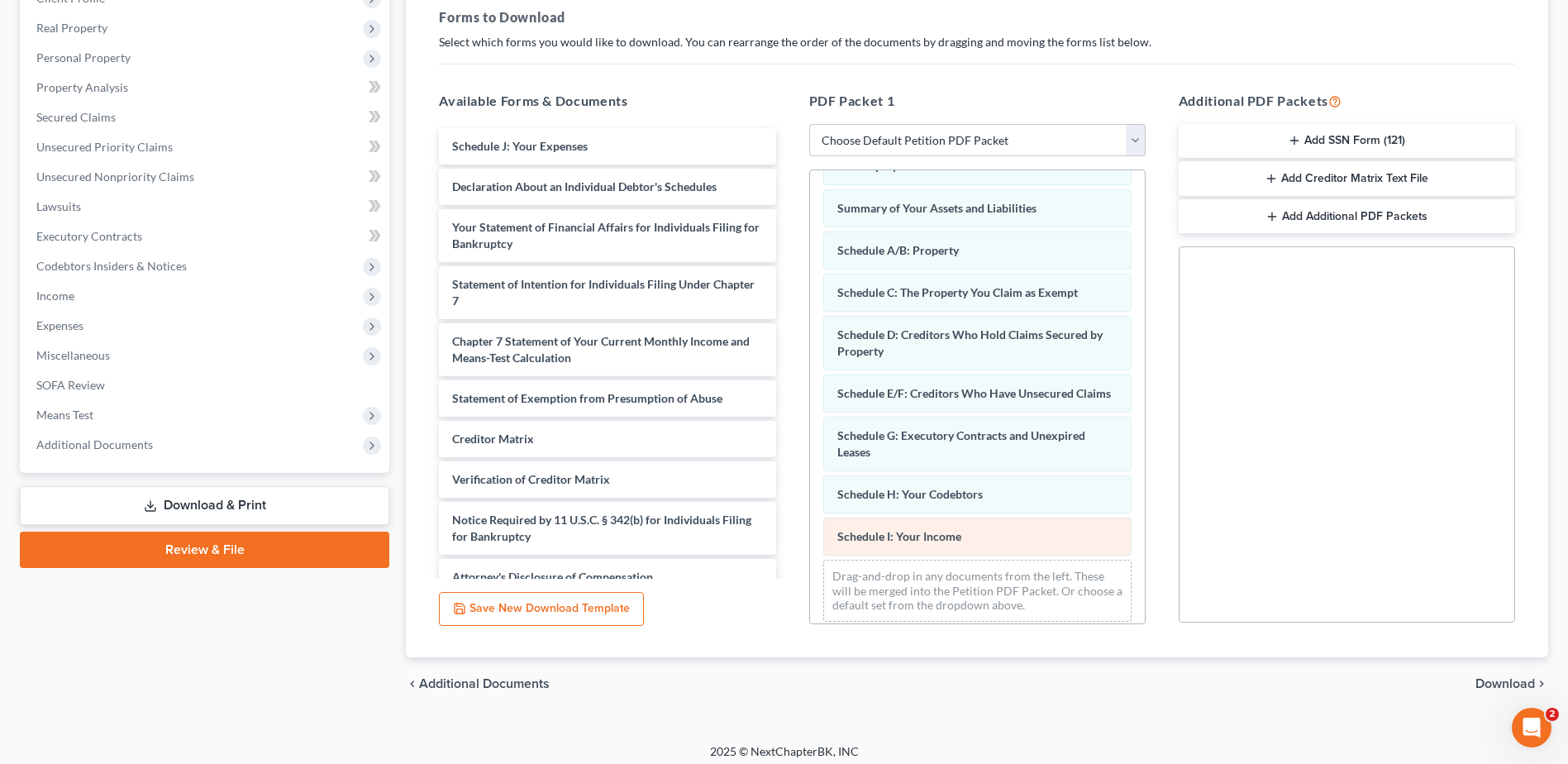
scroll to position [81, 0]
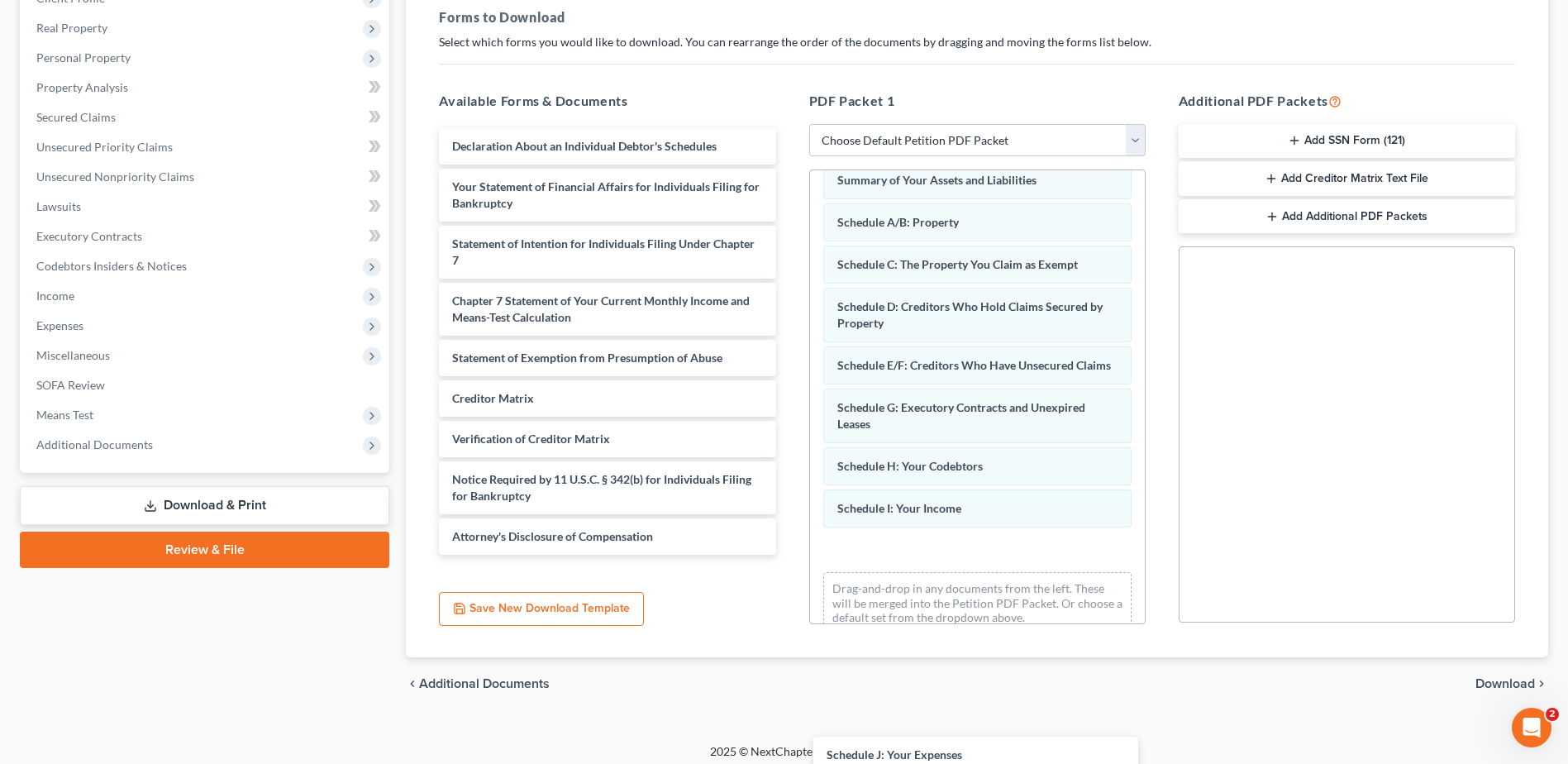
drag, startPoint x: 539, startPoint y: 148, endPoint x: 906, endPoint y: 676, distance: 643.0
click at [913, 763] on html "Home New Case Client Portal [PERSON_NAME], P.A. [EMAIL_ADDRESS][DOMAIN_NAME] My…" at bounding box center [784, 262] width 1568 height 1021
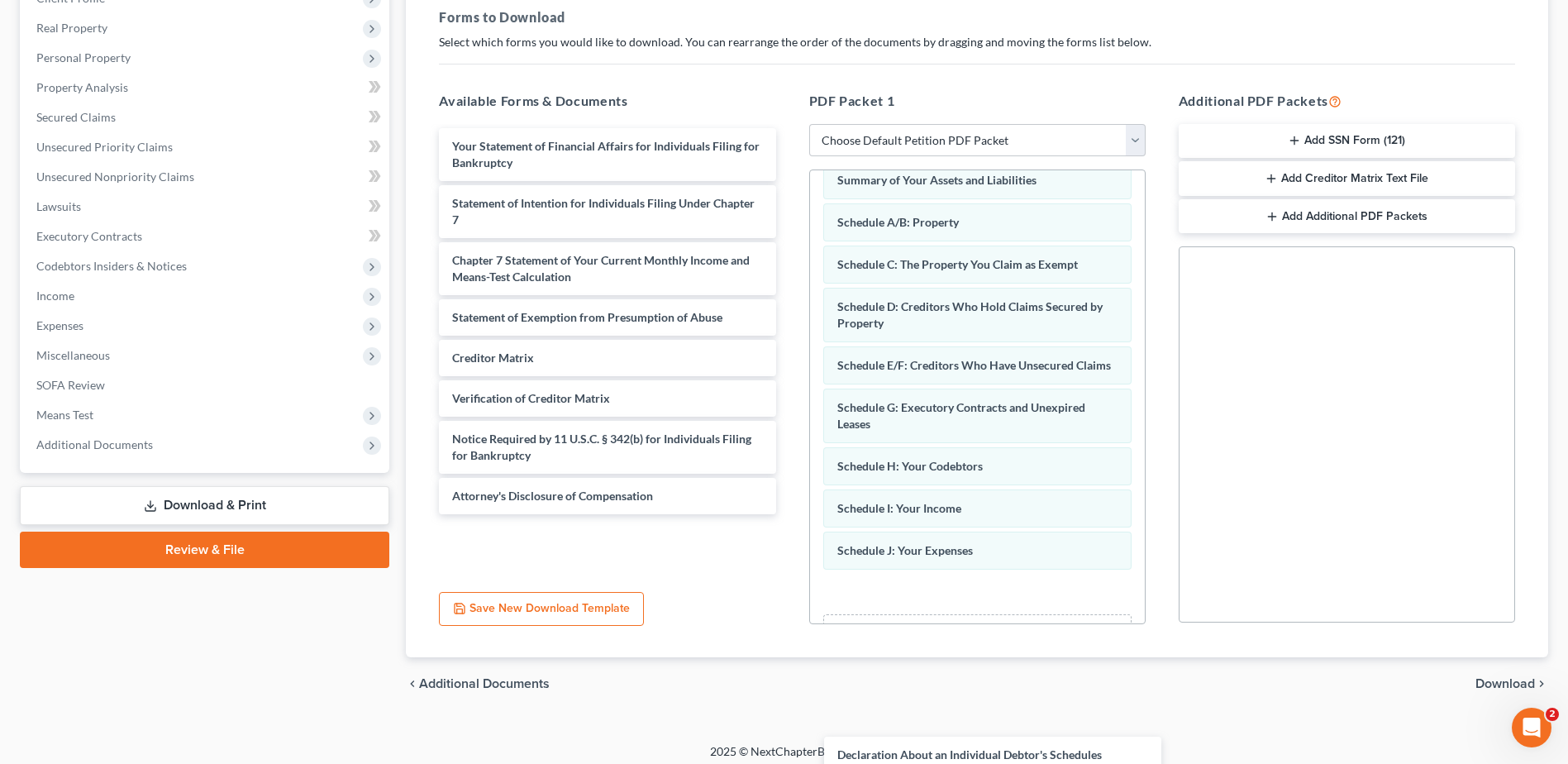
drag, startPoint x: 557, startPoint y: 149, endPoint x: 930, endPoint y: 654, distance: 627.8
click at [942, 763] on html "Home New Case Client Portal [PERSON_NAME], P.A. [EMAIL_ADDRESS][DOMAIN_NAME] My…" at bounding box center [784, 262] width 1568 height 1021
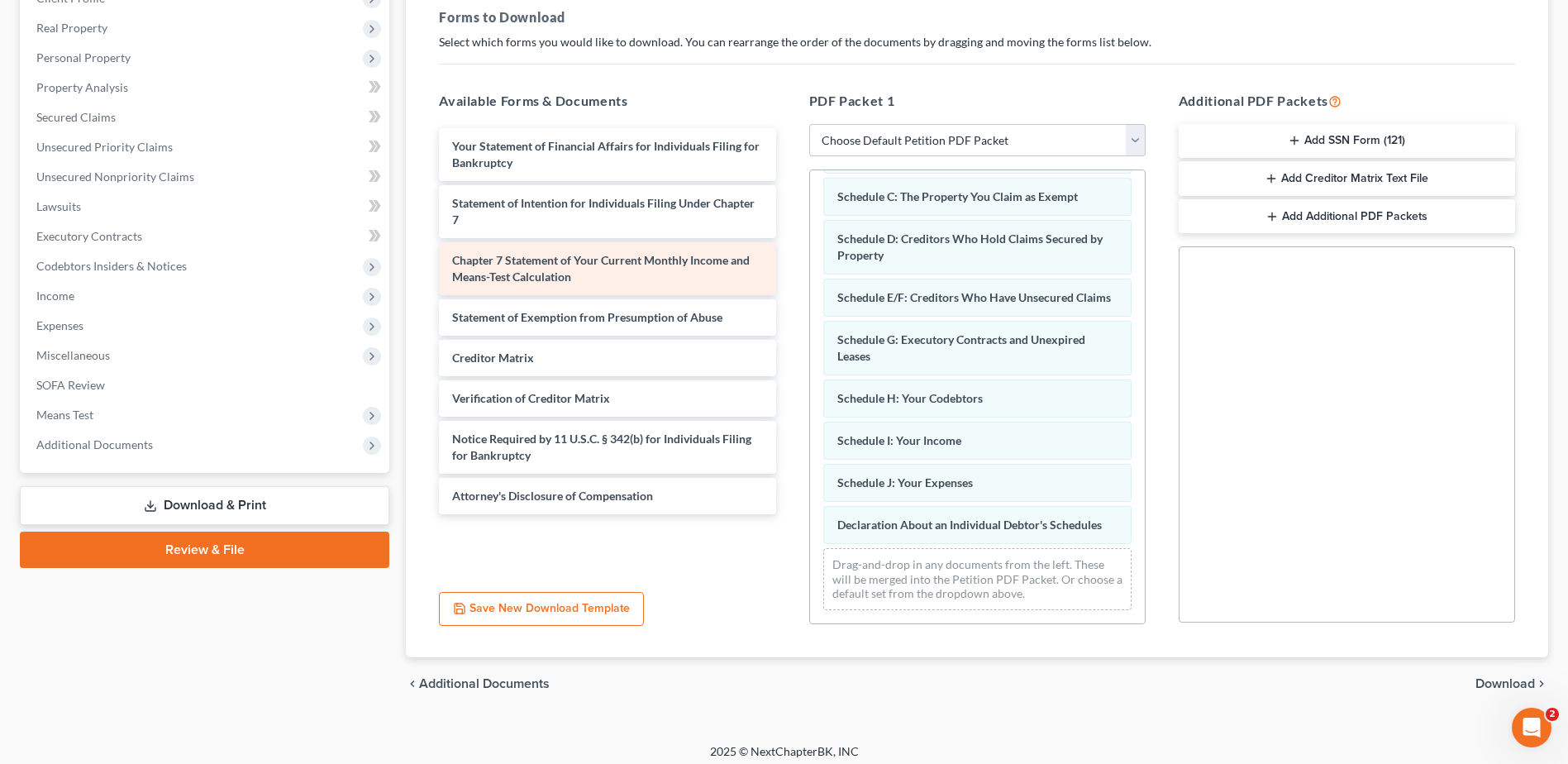
scroll to position [166, 0]
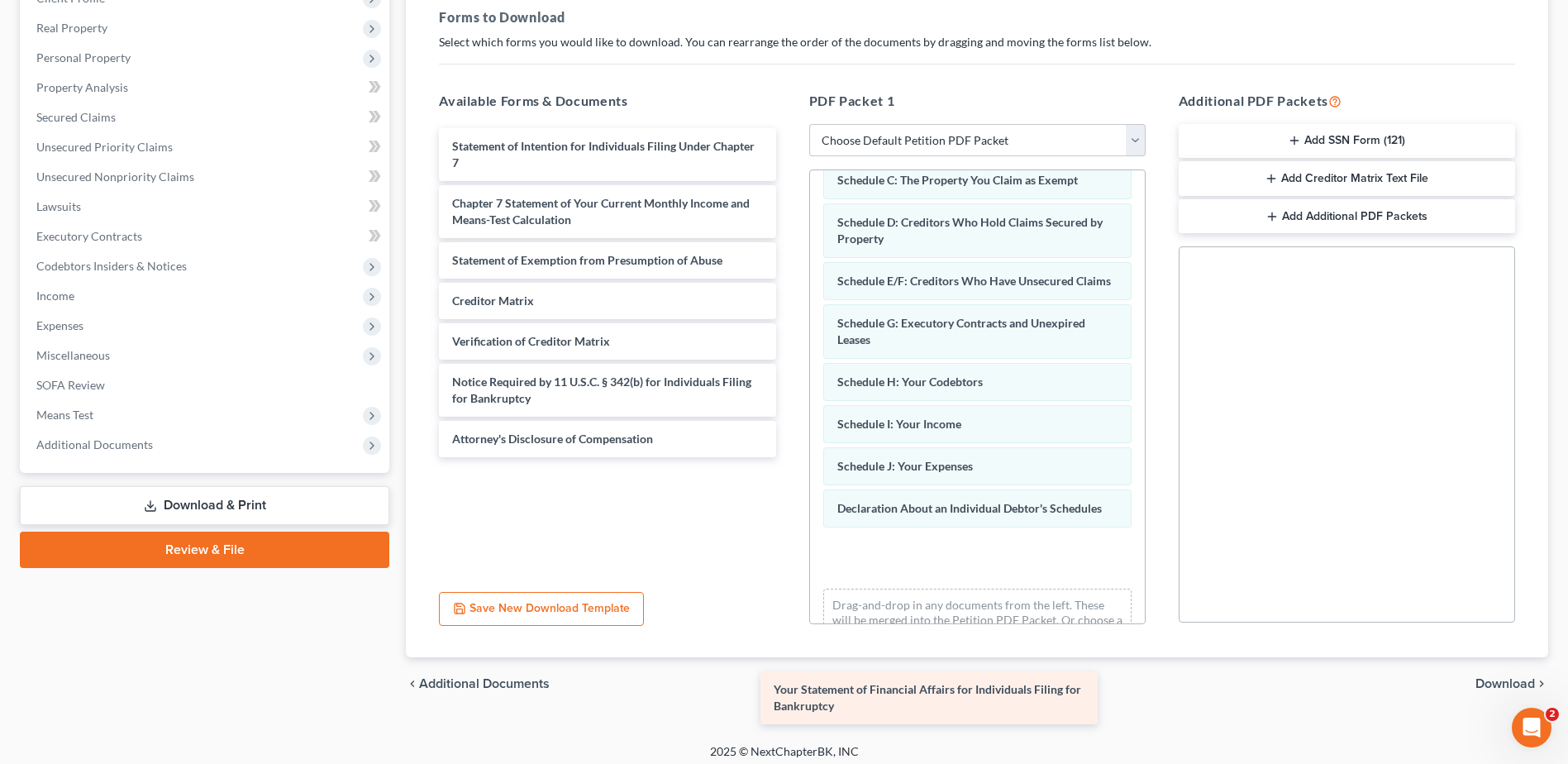
drag, startPoint x: 612, startPoint y: 146, endPoint x: 933, endPoint y: 690, distance: 631.6
click at [789, 458] on div "Your Statement of Financial Affairs for Individuals Filing for Bankruptcy Your …" at bounding box center [607, 292] width 363 height 329
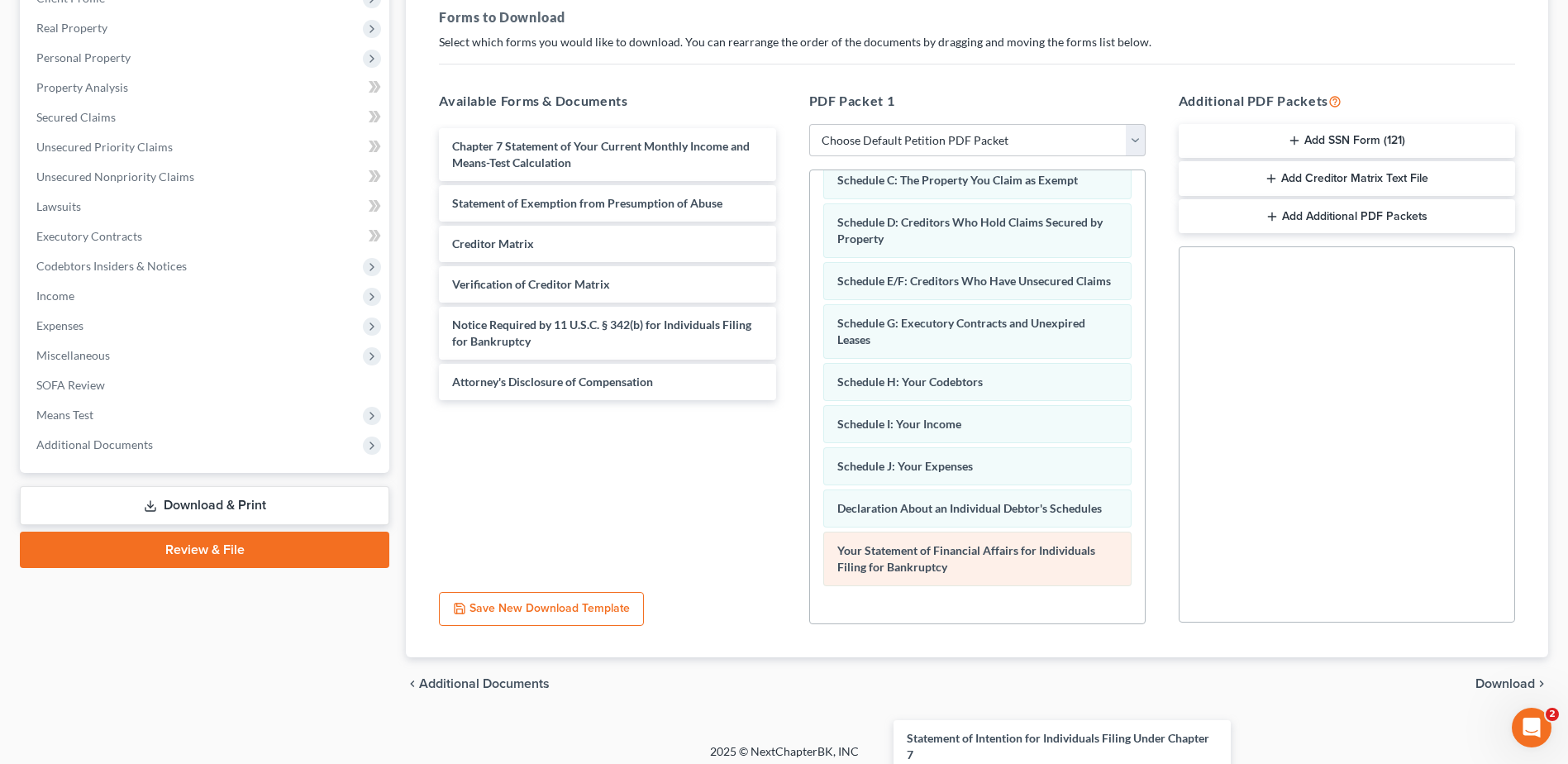
drag, startPoint x: 543, startPoint y: 141, endPoint x: 961, endPoint y: 603, distance: 623.0
click at [1022, 763] on html "Home New Case Client Portal [PERSON_NAME], P.A. [EMAIL_ADDRESS][DOMAIN_NAME] My…" at bounding box center [784, 262] width 1568 height 1021
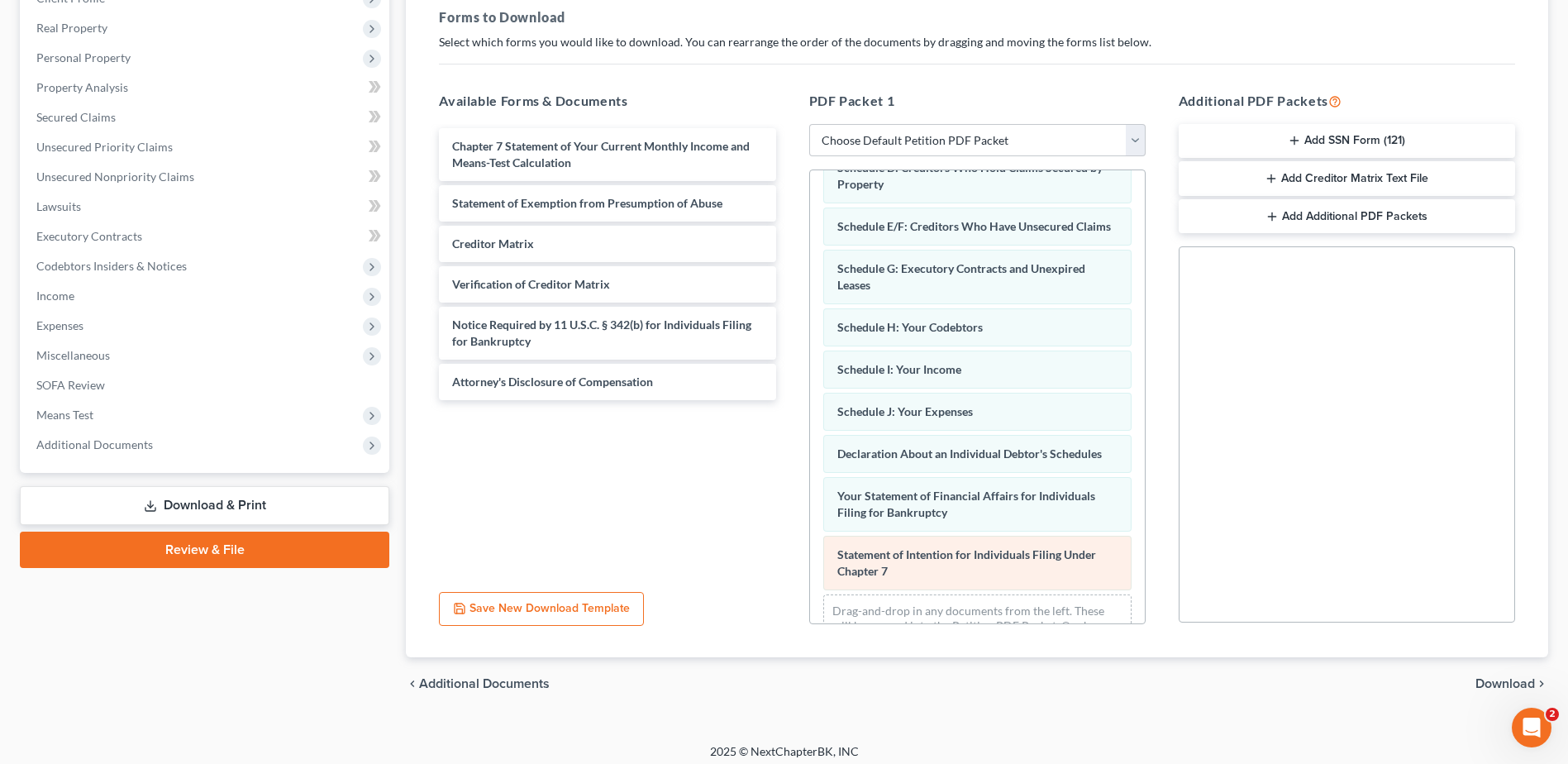
scroll to position [282, 0]
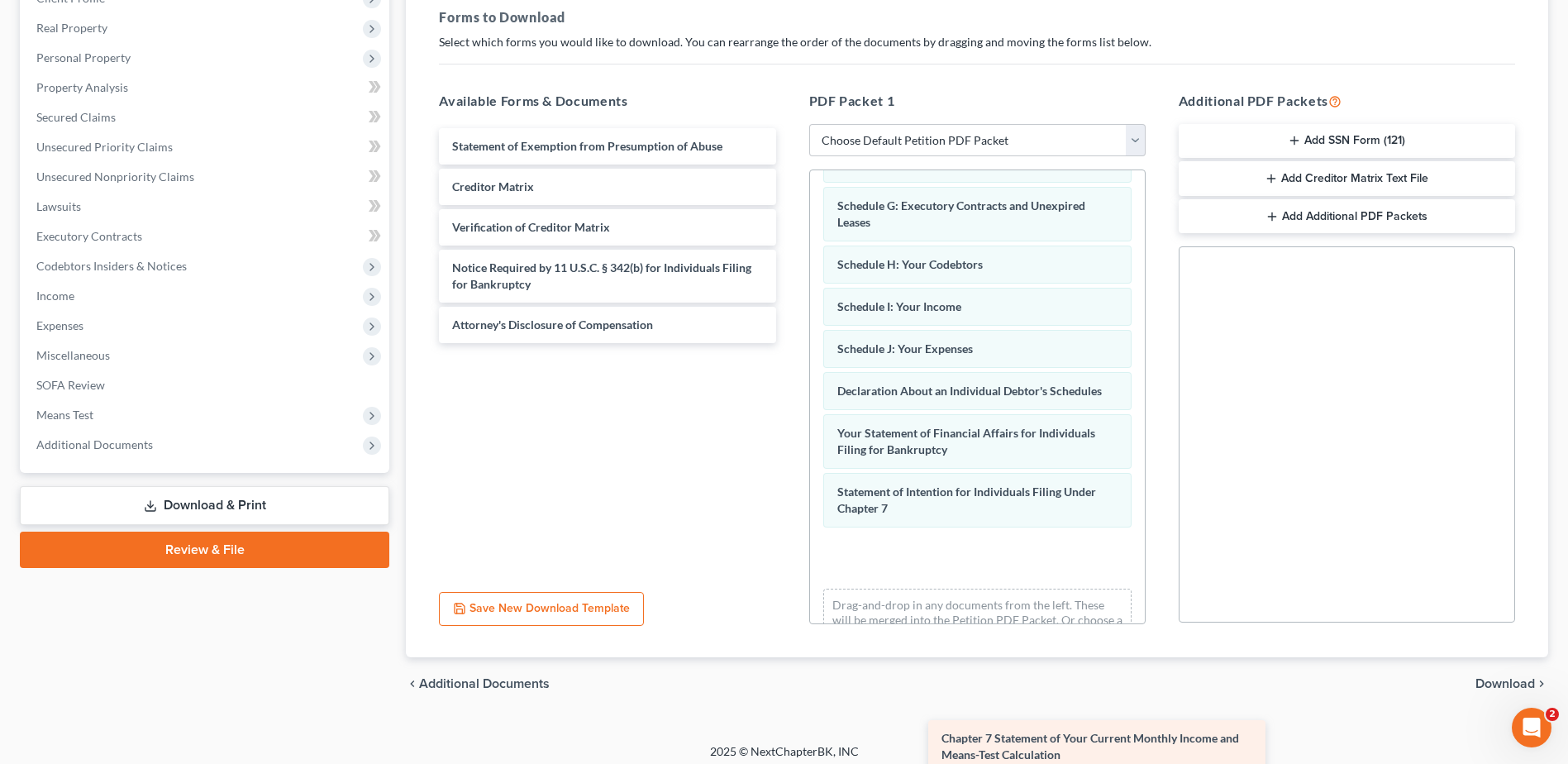
drag, startPoint x: 565, startPoint y: 146, endPoint x: 1007, endPoint y: 690, distance: 700.9
click at [1050, 763] on html "Home New Case Client Portal [PERSON_NAME], P.A. [EMAIL_ADDRESS][DOMAIN_NAME] My…" at bounding box center [784, 262] width 1568 height 1021
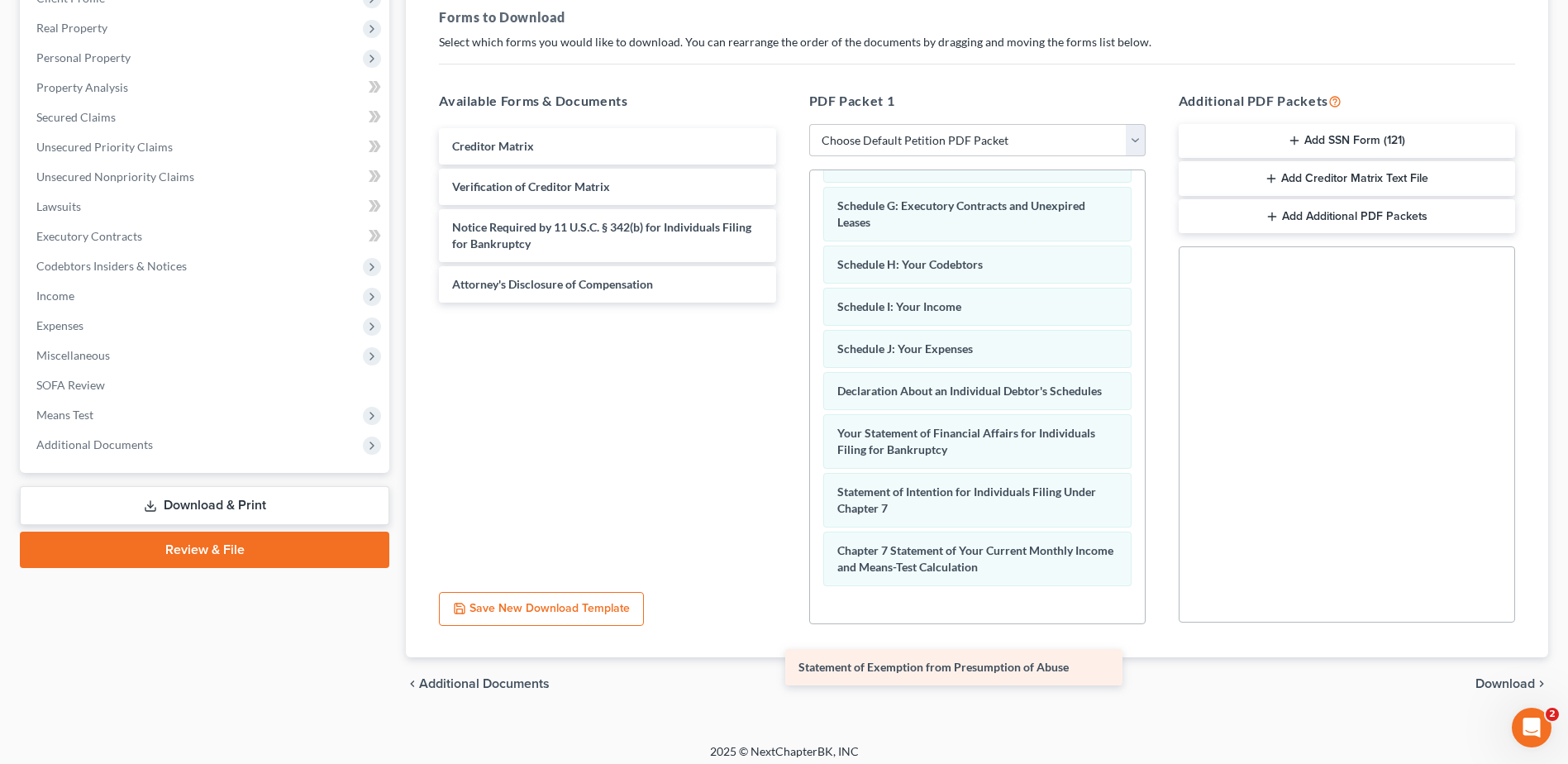
drag, startPoint x: 540, startPoint y: 153, endPoint x: 907, endPoint y: 673, distance: 636.5
click at [789, 302] on div "Statement of Exemption from Presumption of Abuse Statement of Exemption from Pr…" at bounding box center [607, 215] width 363 height 174
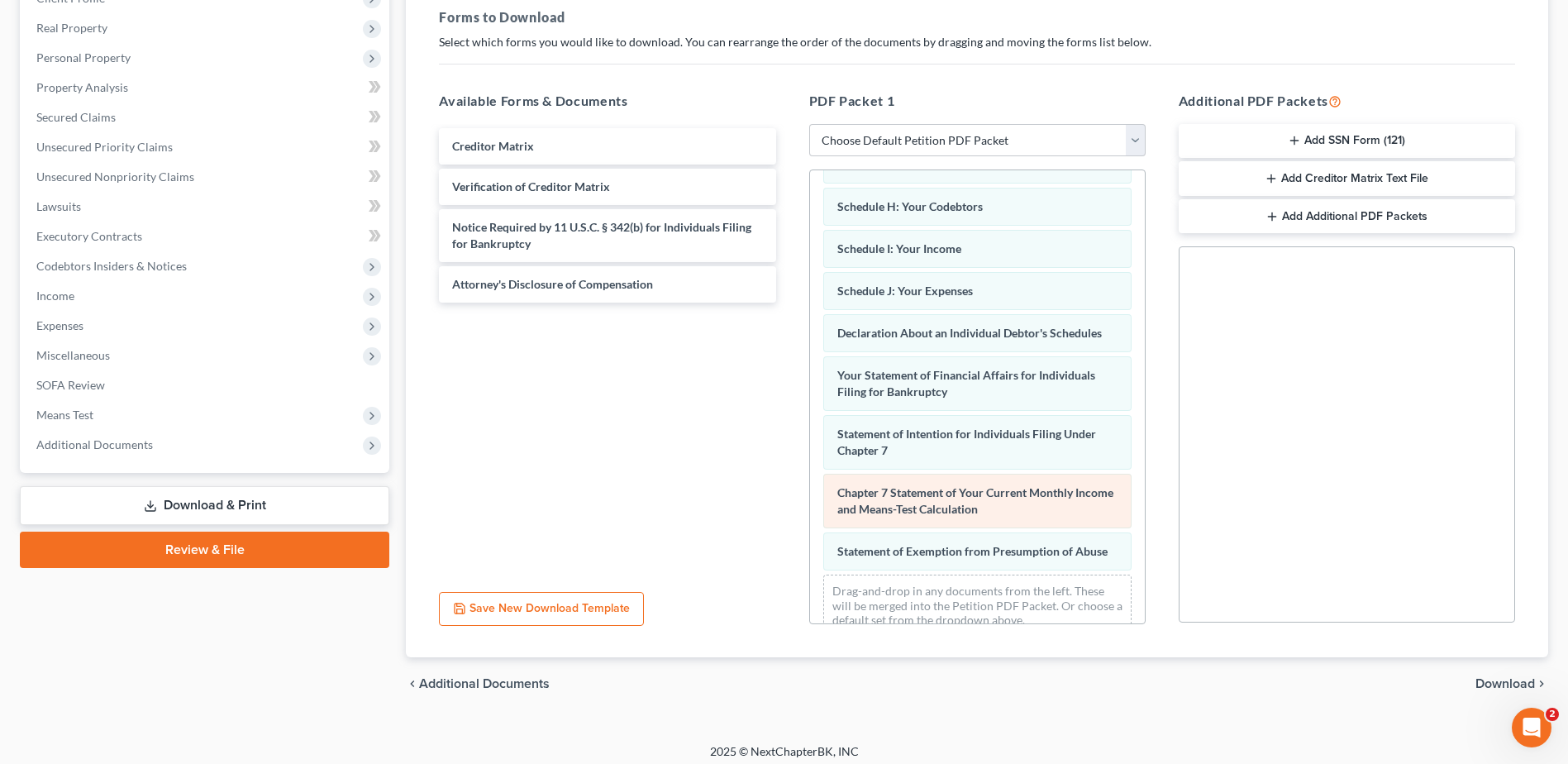
scroll to position [400, 0]
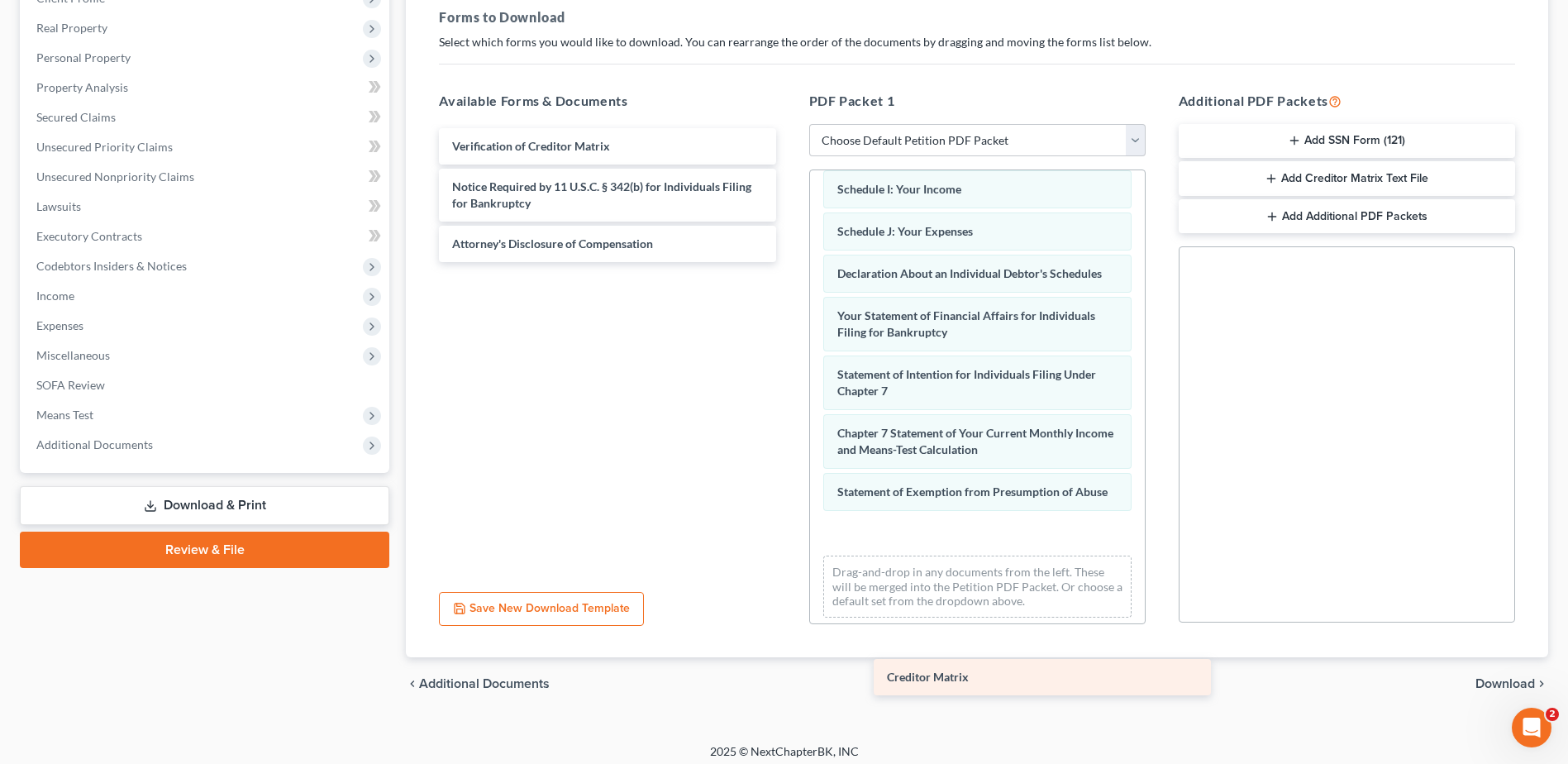
drag, startPoint x: 504, startPoint y: 145, endPoint x: 899, endPoint y: 559, distance: 572.2
click at [789, 262] on div "Creditor Matrix Creditor Matrix Verification of Creditor Matrix Notice Required…" at bounding box center [607, 195] width 363 height 134
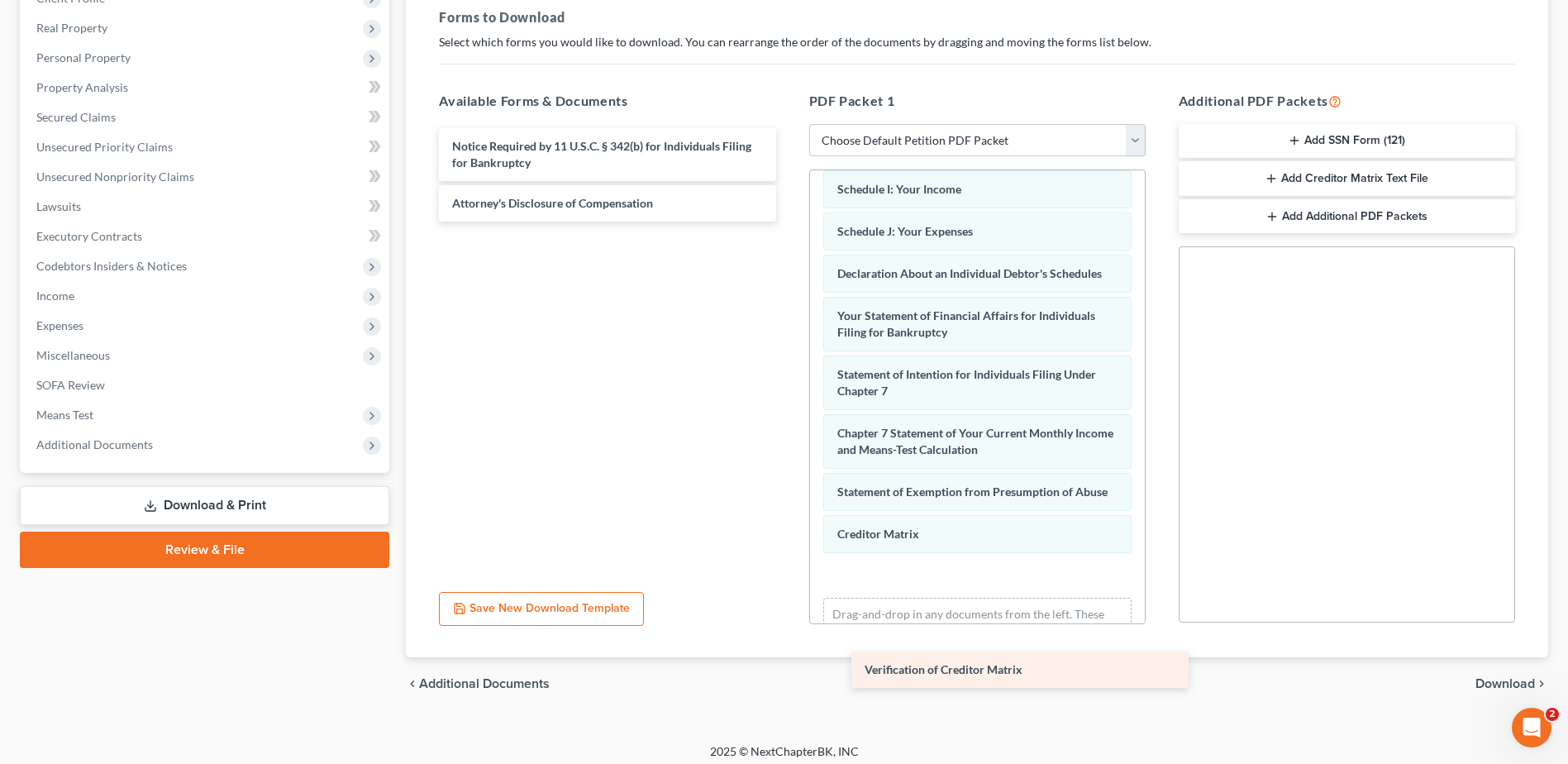
drag, startPoint x: 571, startPoint y: 149, endPoint x: 984, endPoint y: 671, distance: 665.6
click at [789, 221] on div "Verification of Creditor Matrix Verification of Creditor Matrix Notice Required…" at bounding box center [607, 174] width 363 height 94
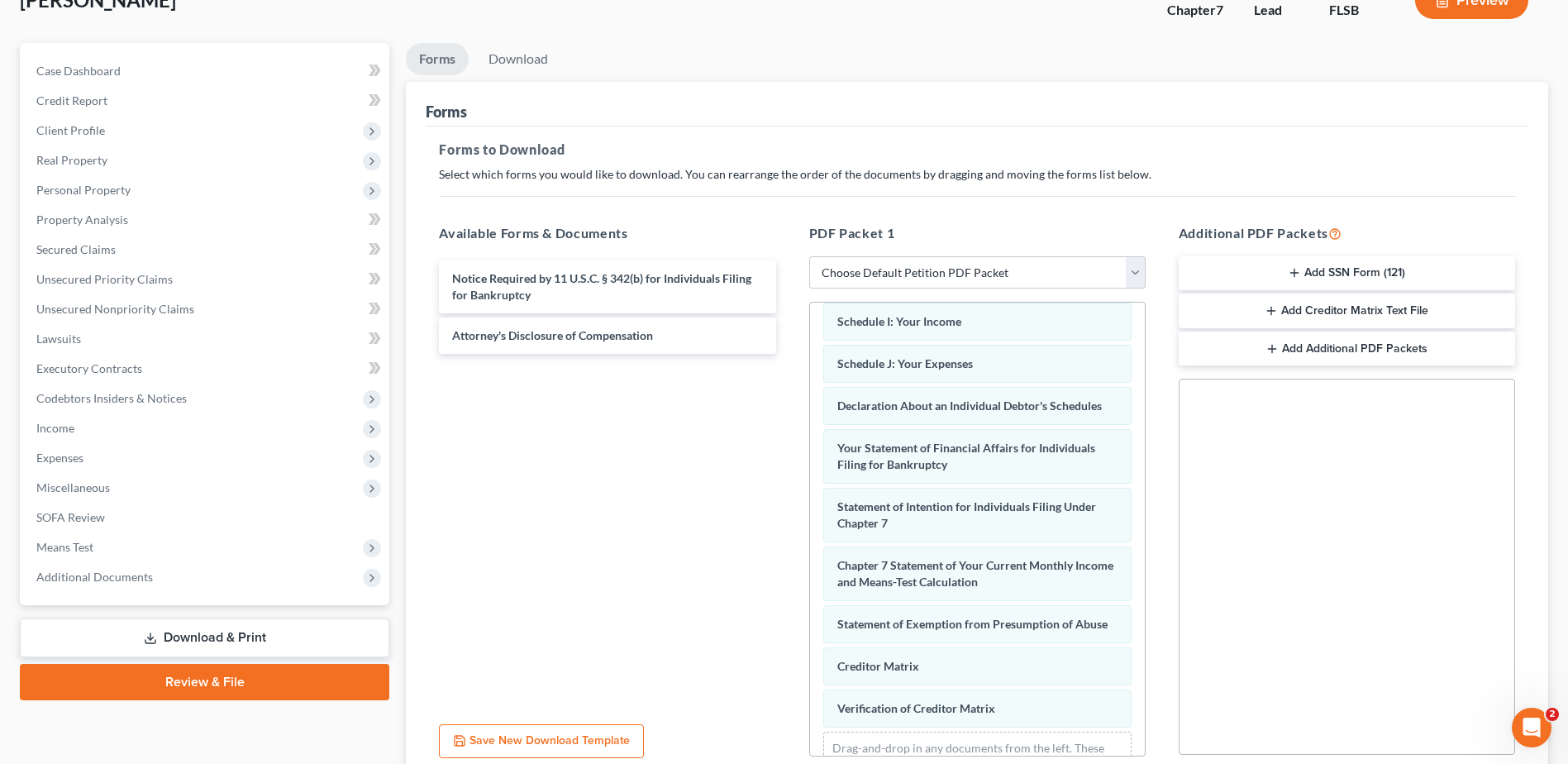
scroll to position [0, 0]
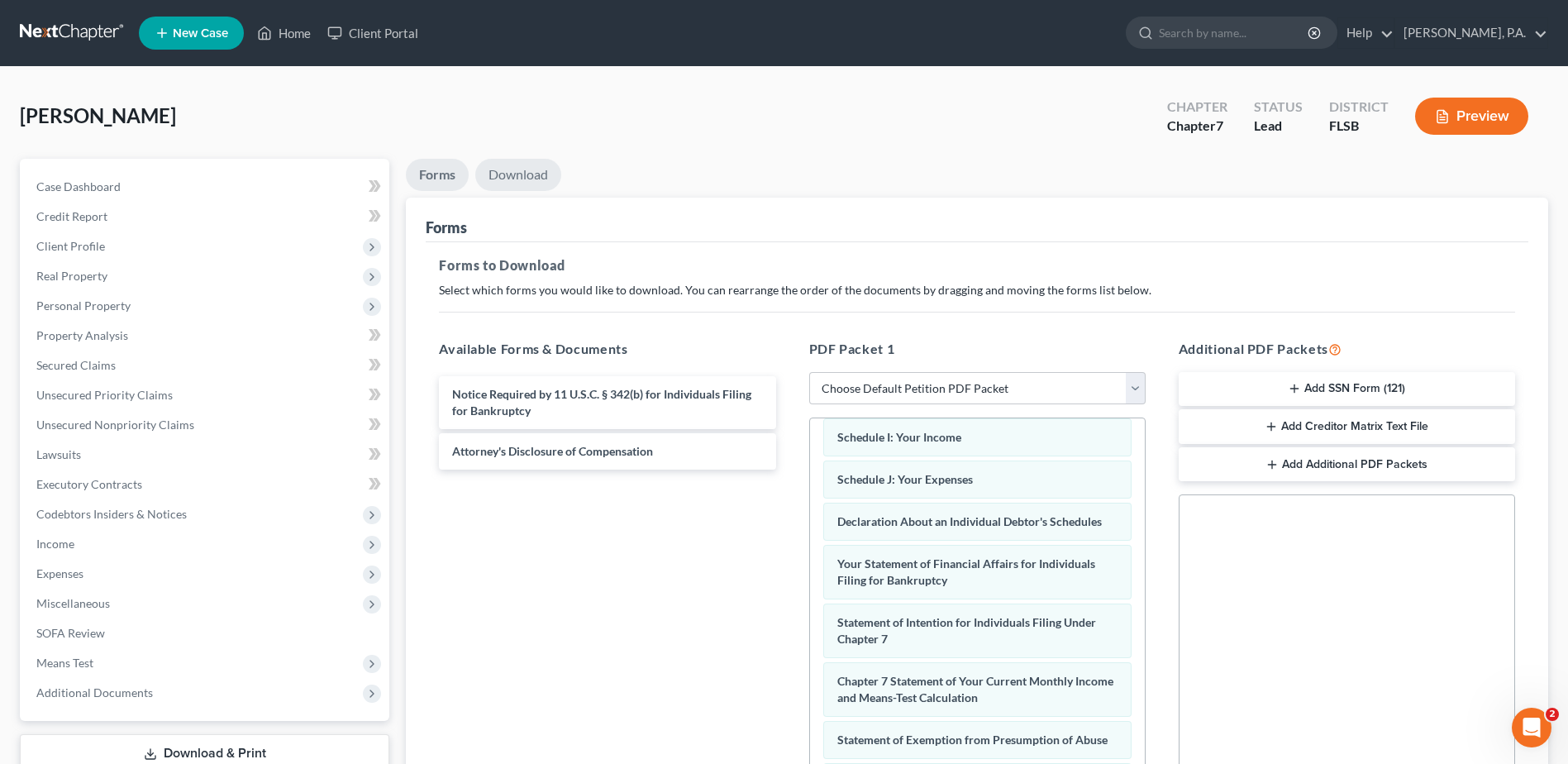
click at [513, 177] on link "Download" at bounding box center [518, 175] width 86 height 33
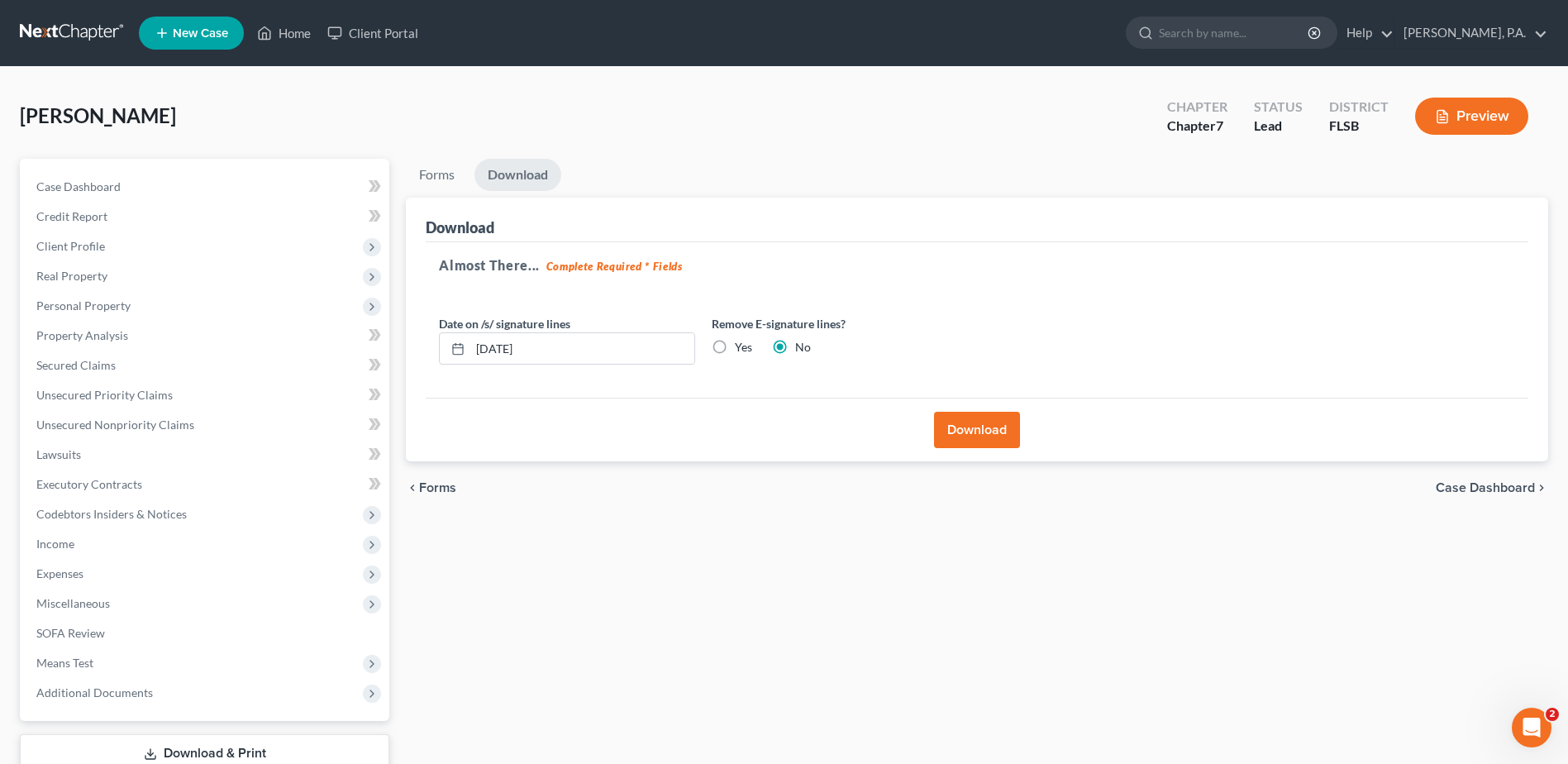
click at [978, 436] on button "Download" at bounding box center [977, 430] width 86 height 36
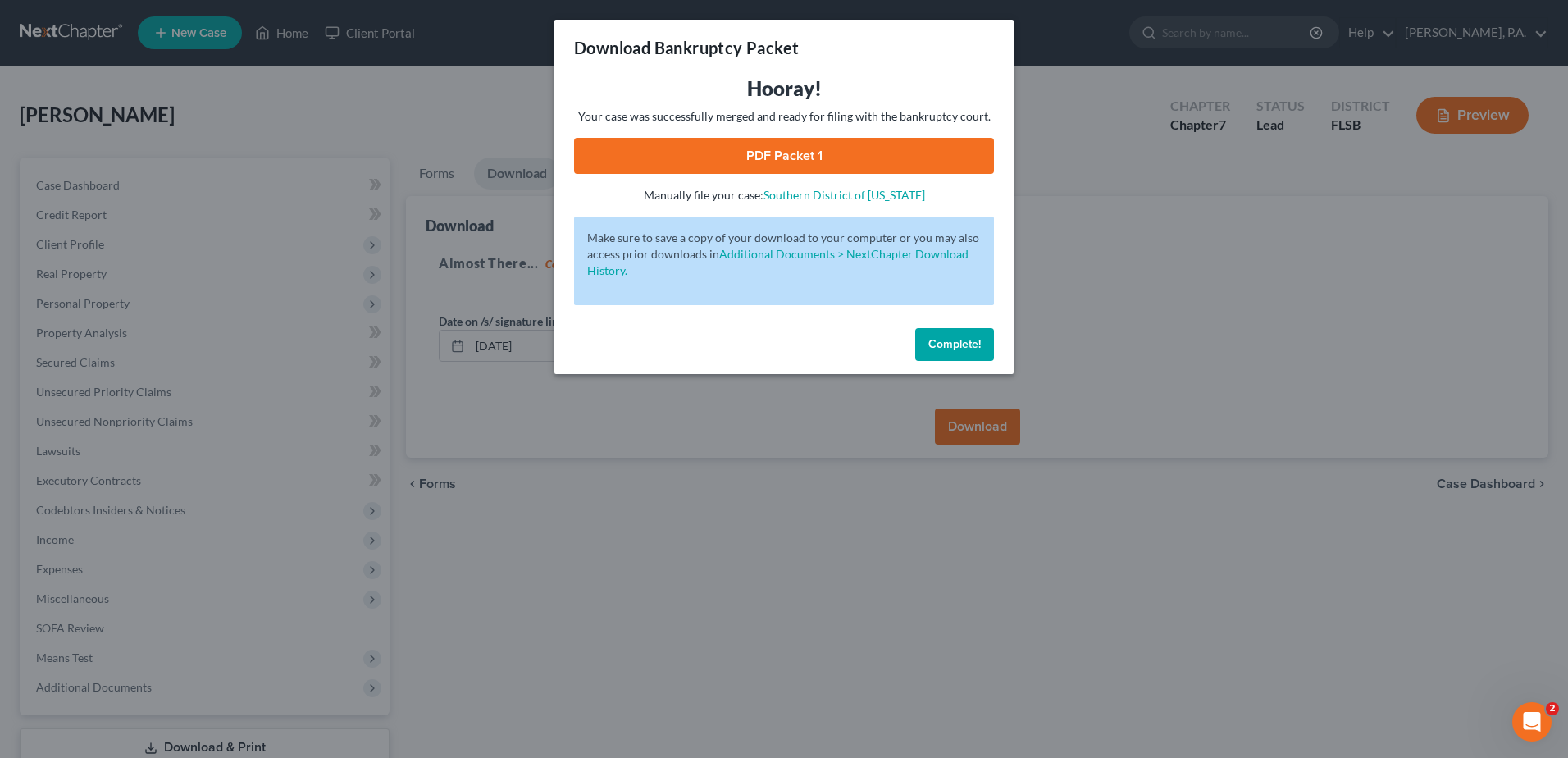
click at [732, 159] on link "PDF Packet 1" at bounding box center [784, 156] width 420 height 36
click at [784, 471] on div "Download Bankruptcy Packet Hooray! Your case was successfully merged and ready …" at bounding box center [784, 379] width 1568 height 758
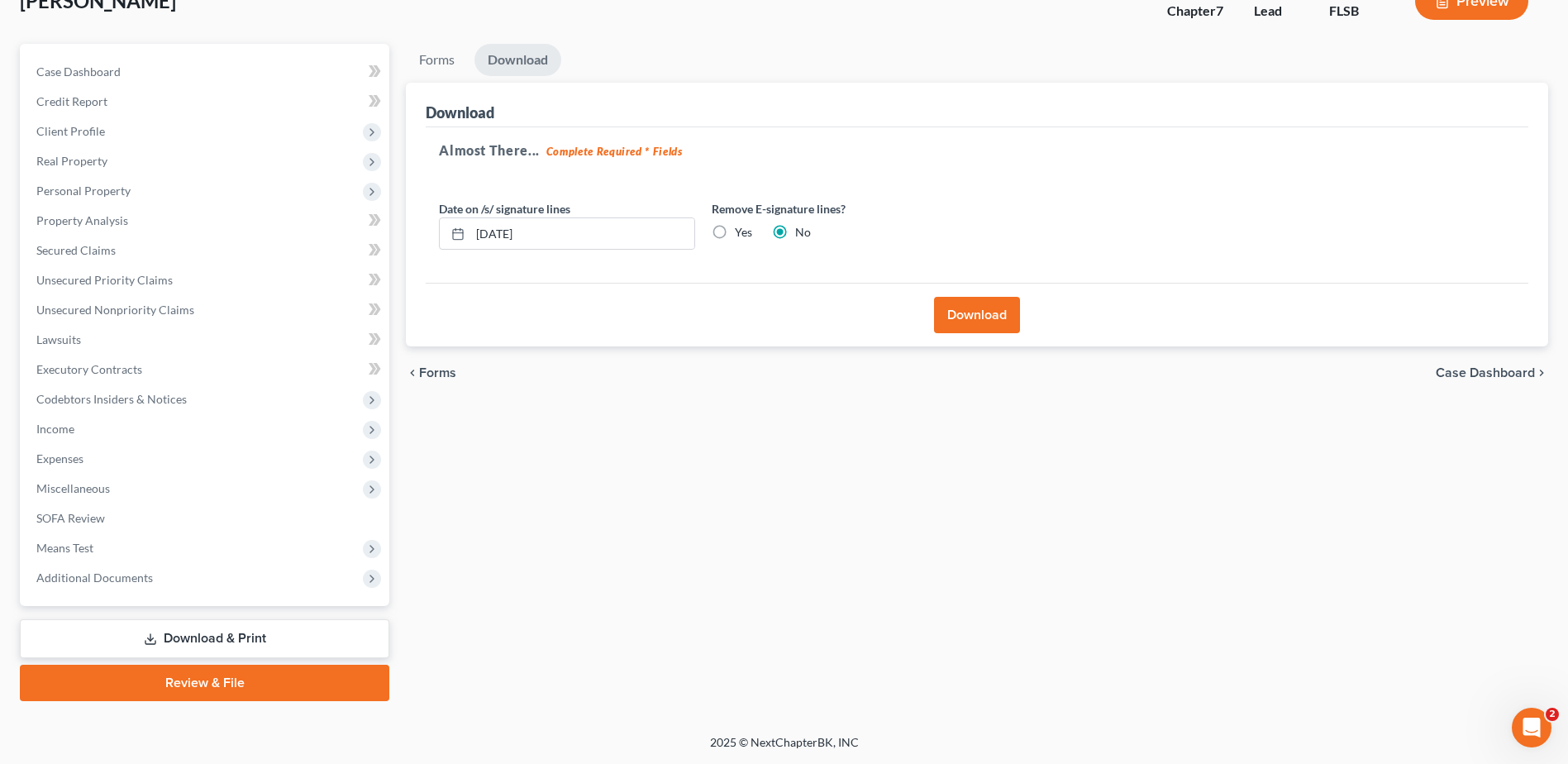
click at [305, 681] on link "Review & File" at bounding box center [204, 682] width 369 height 36
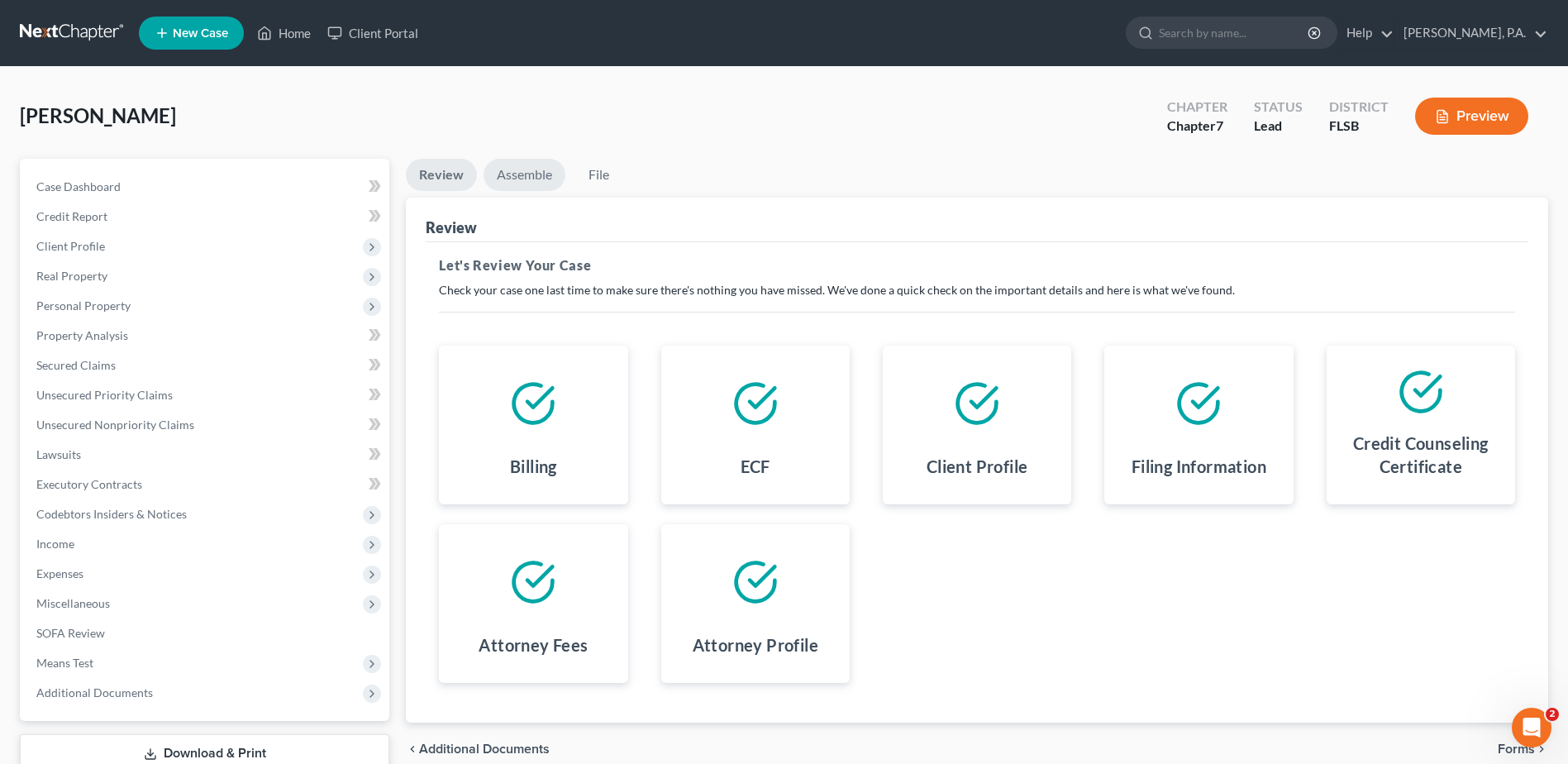
click at [501, 178] on link "Assemble" at bounding box center [524, 175] width 82 height 33
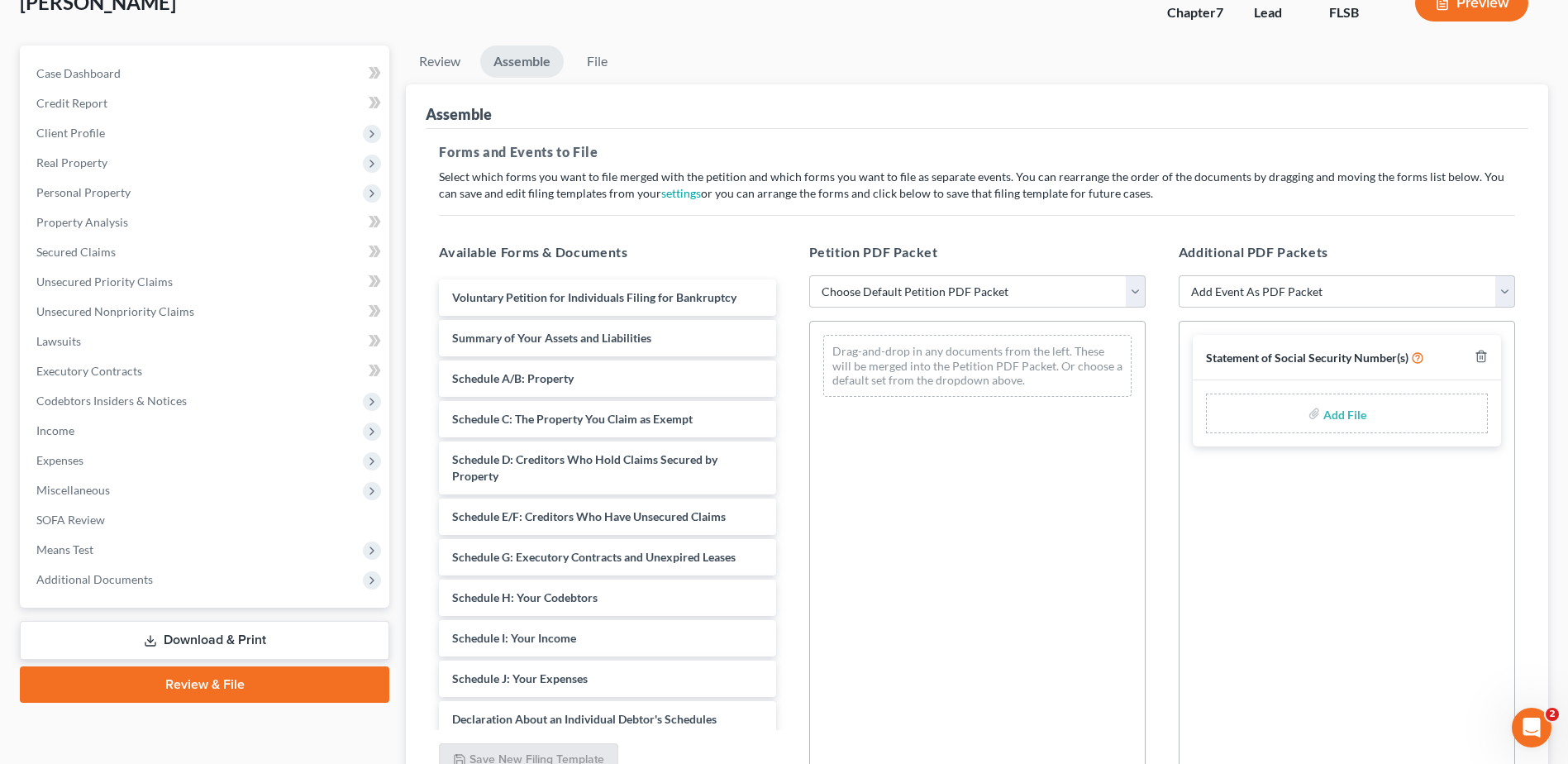
scroll to position [274, 0]
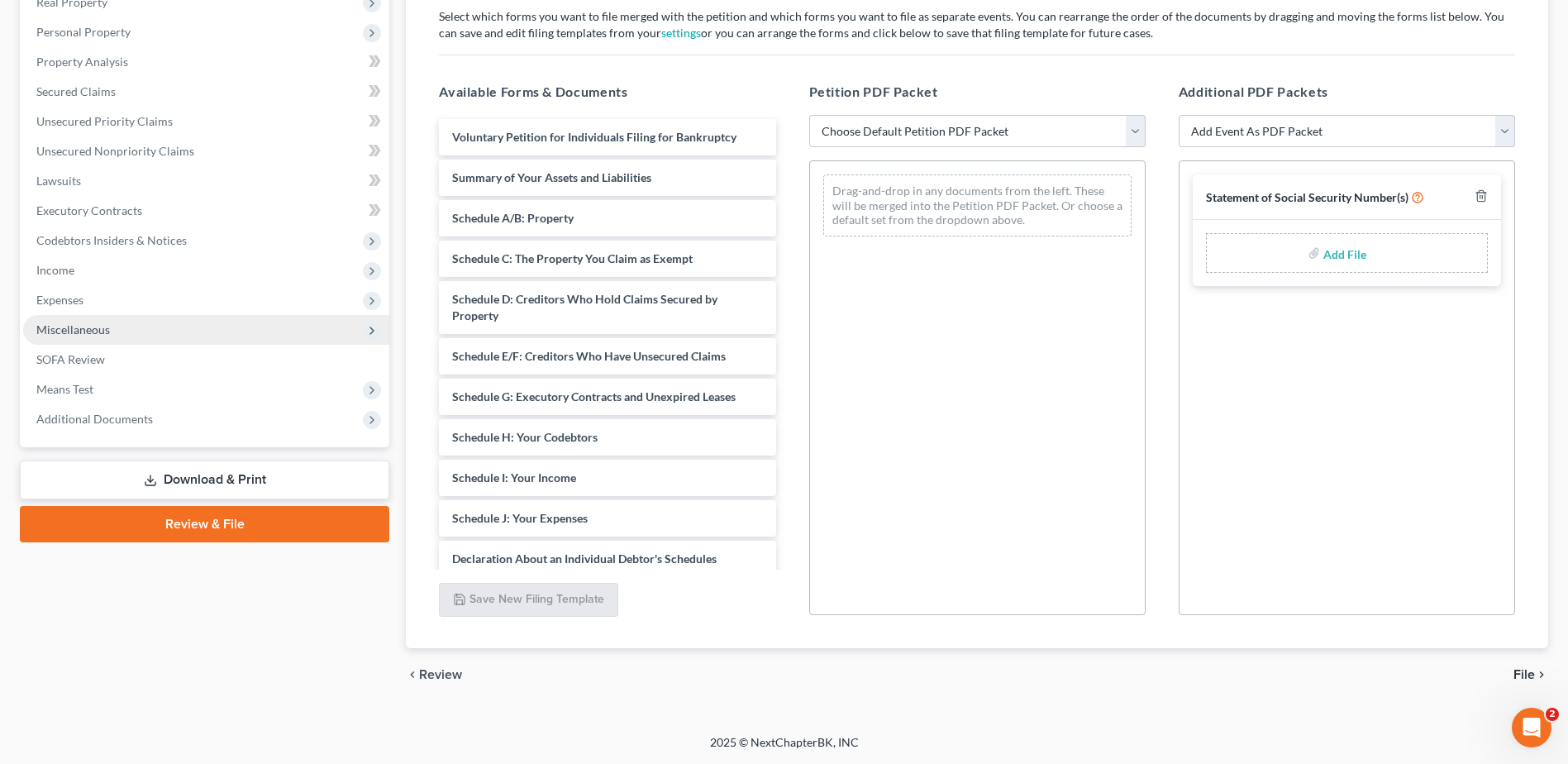
click at [79, 330] on span "Miscellaneous" at bounding box center [73, 330] width 74 height 14
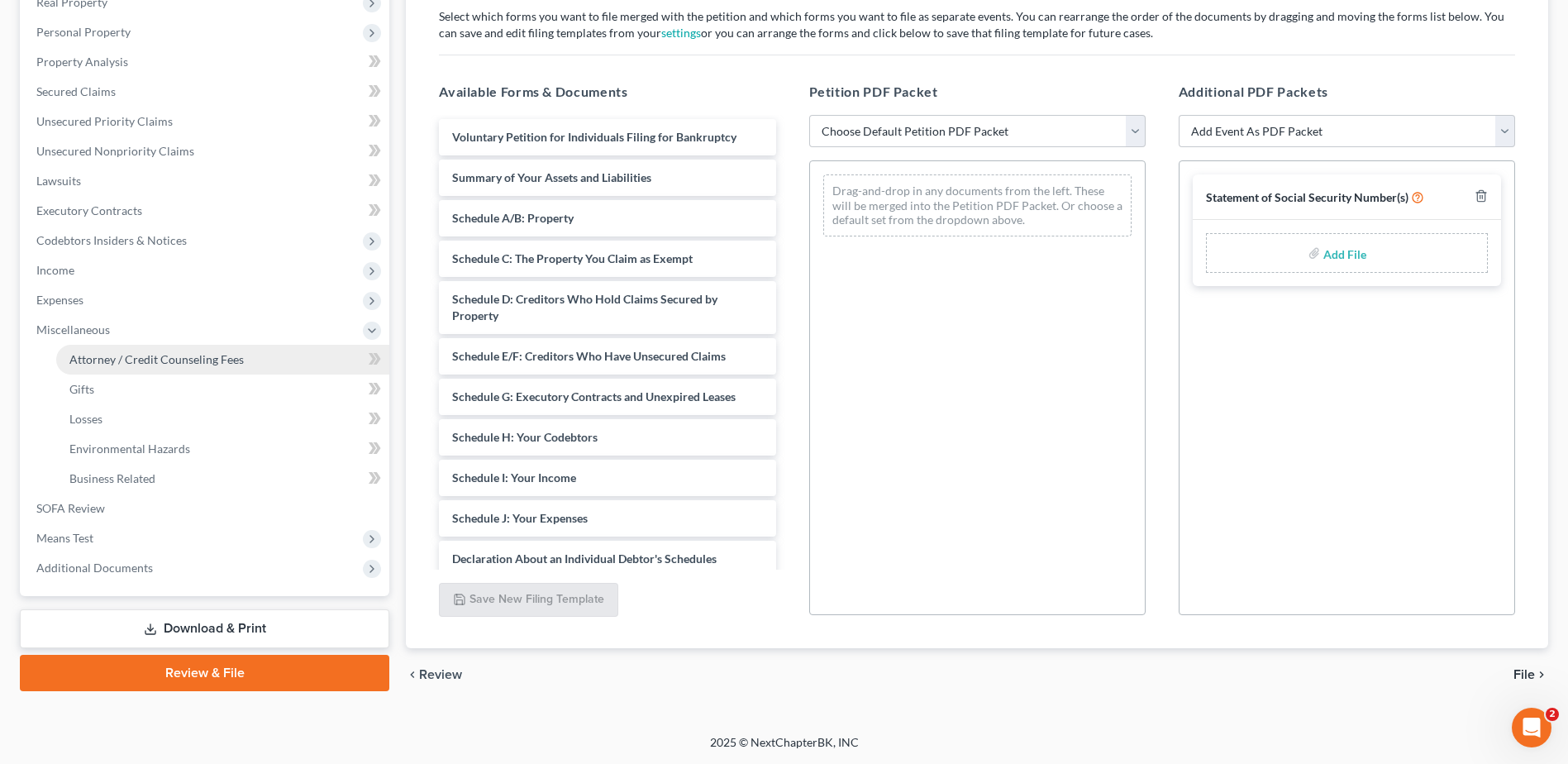
click at [160, 365] on span "Attorney / Credit Counseling Fees" at bounding box center [156, 359] width 174 height 14
select select "0"
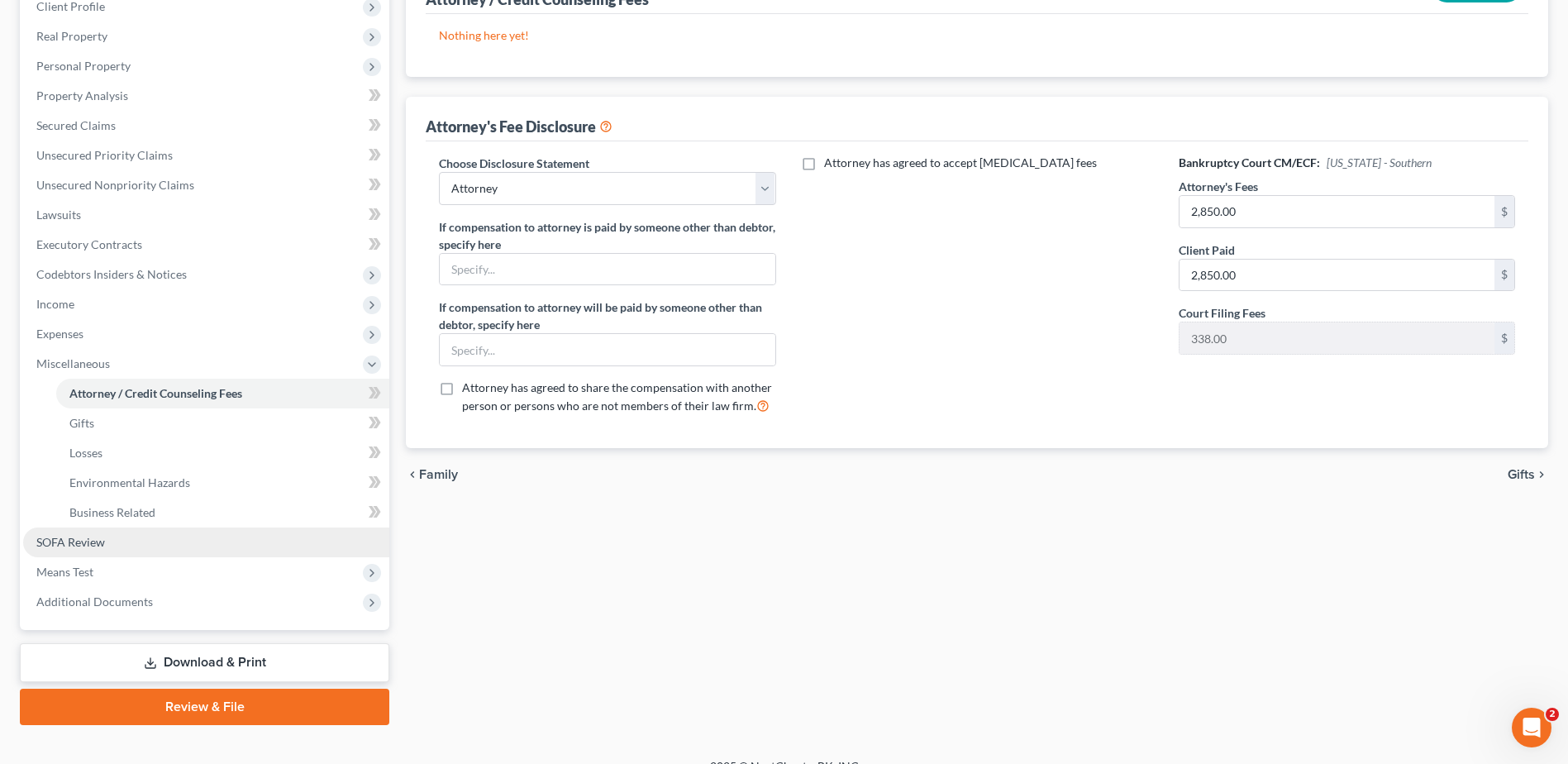
scroll to position [248, 0]
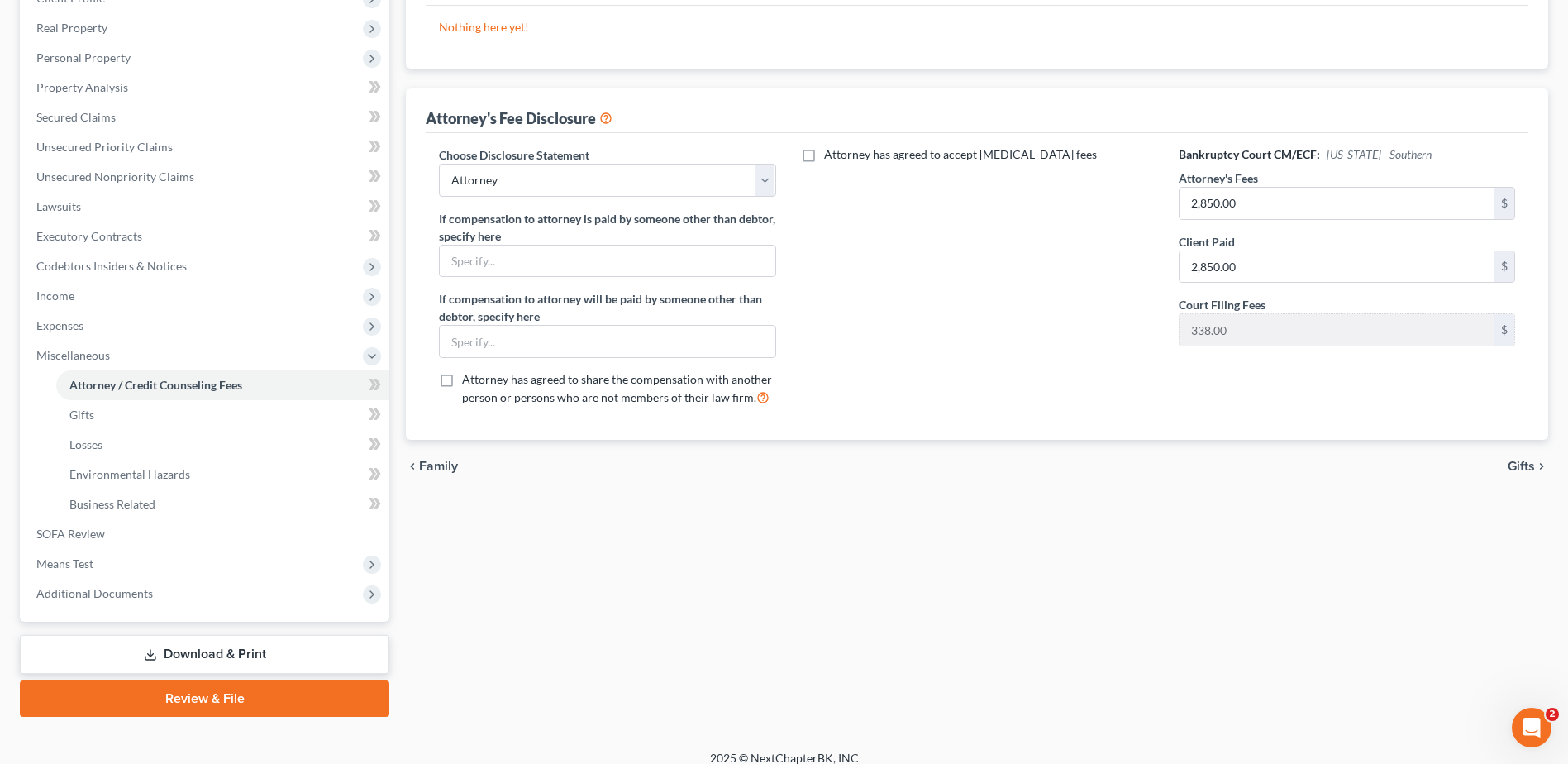
click at [197, 646] on link "Download & Print" at bounding box center [204, 654] width 369 height 39
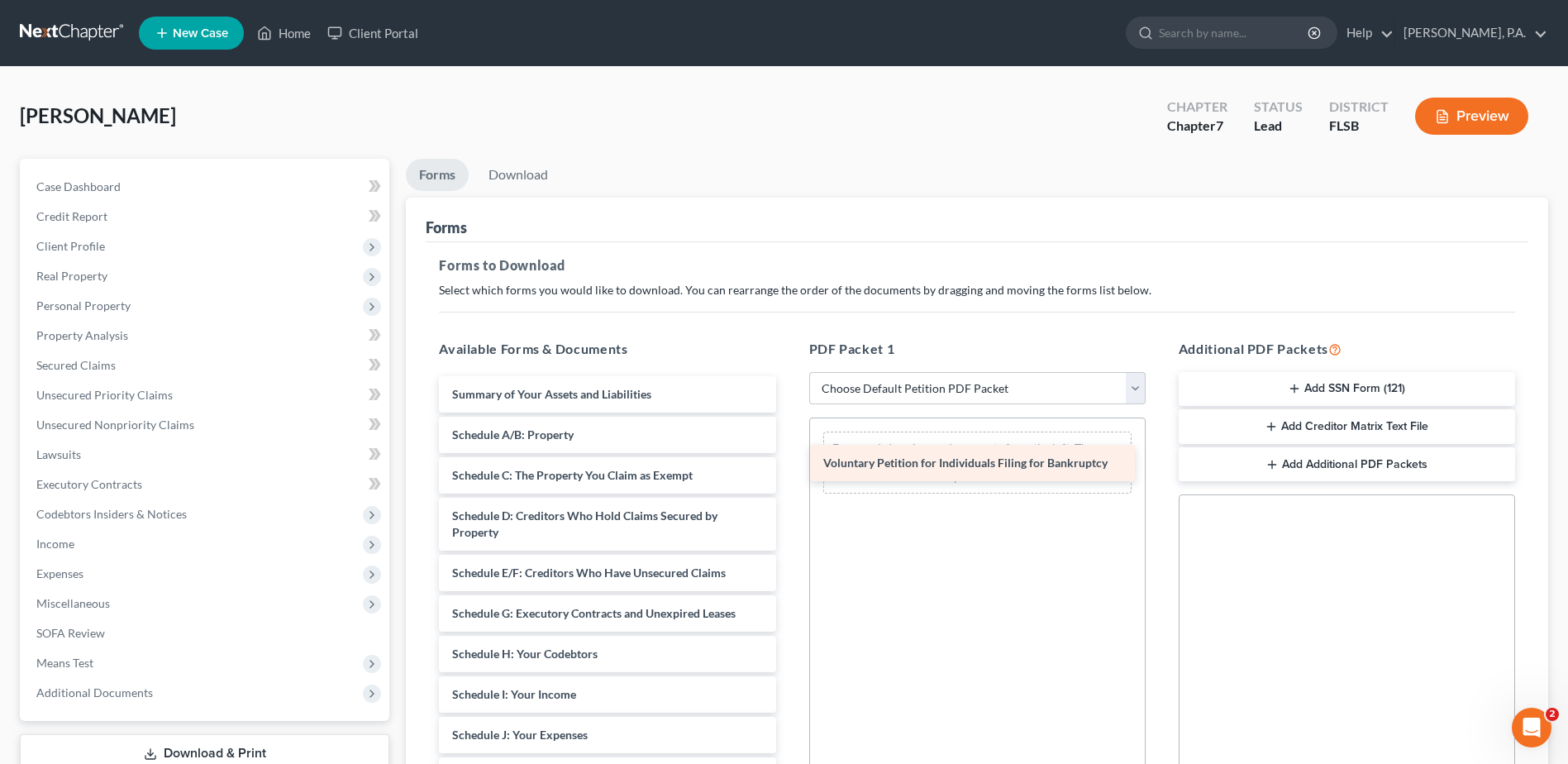
drag, startPoint x: 589, startPoint y: 397, endPoint x: 960, endPoint y: 464, distance: 377.0
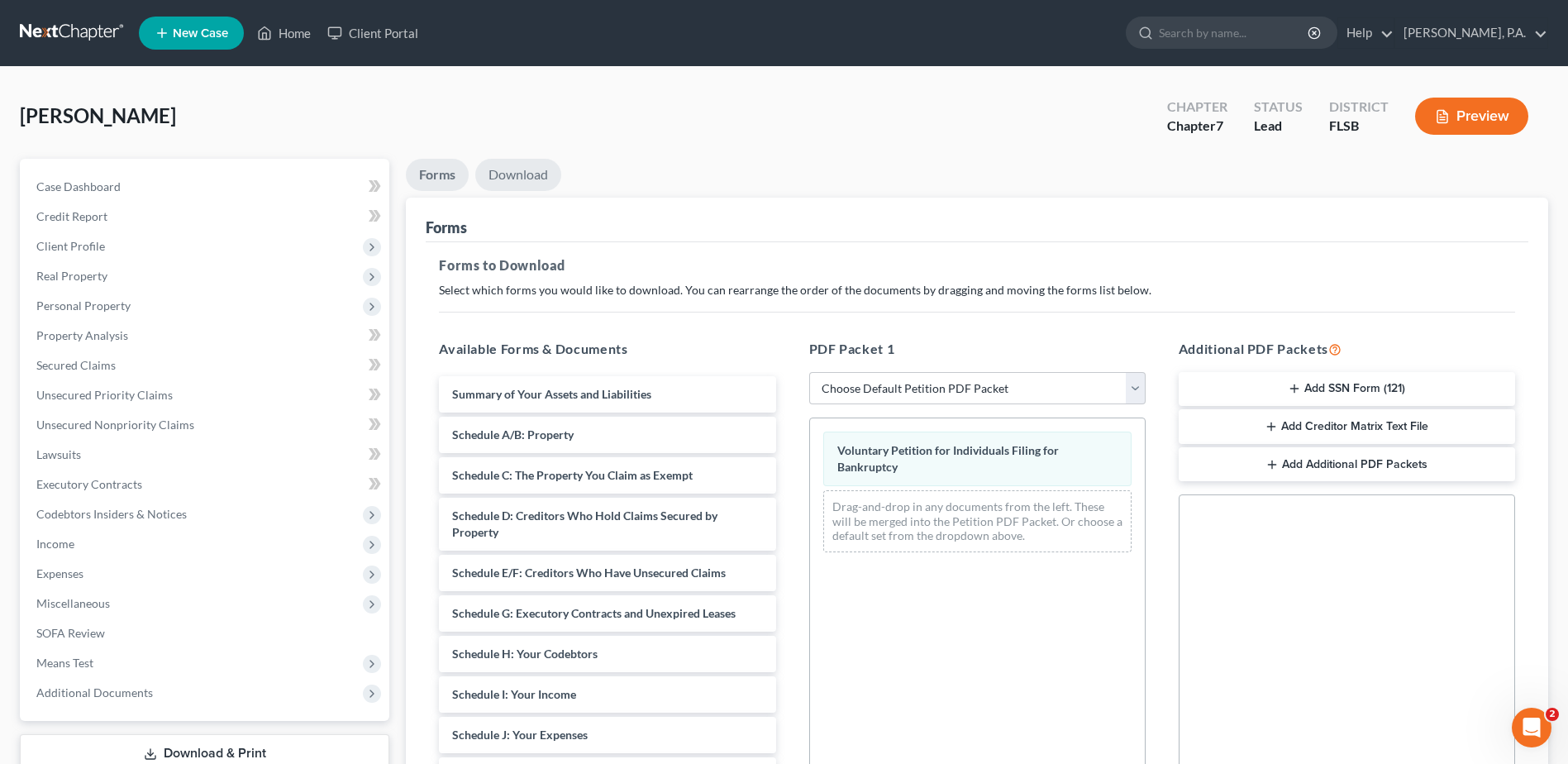
click at [487, 182] on link "Download" at bounding box center [518, 175] width 86 height 33
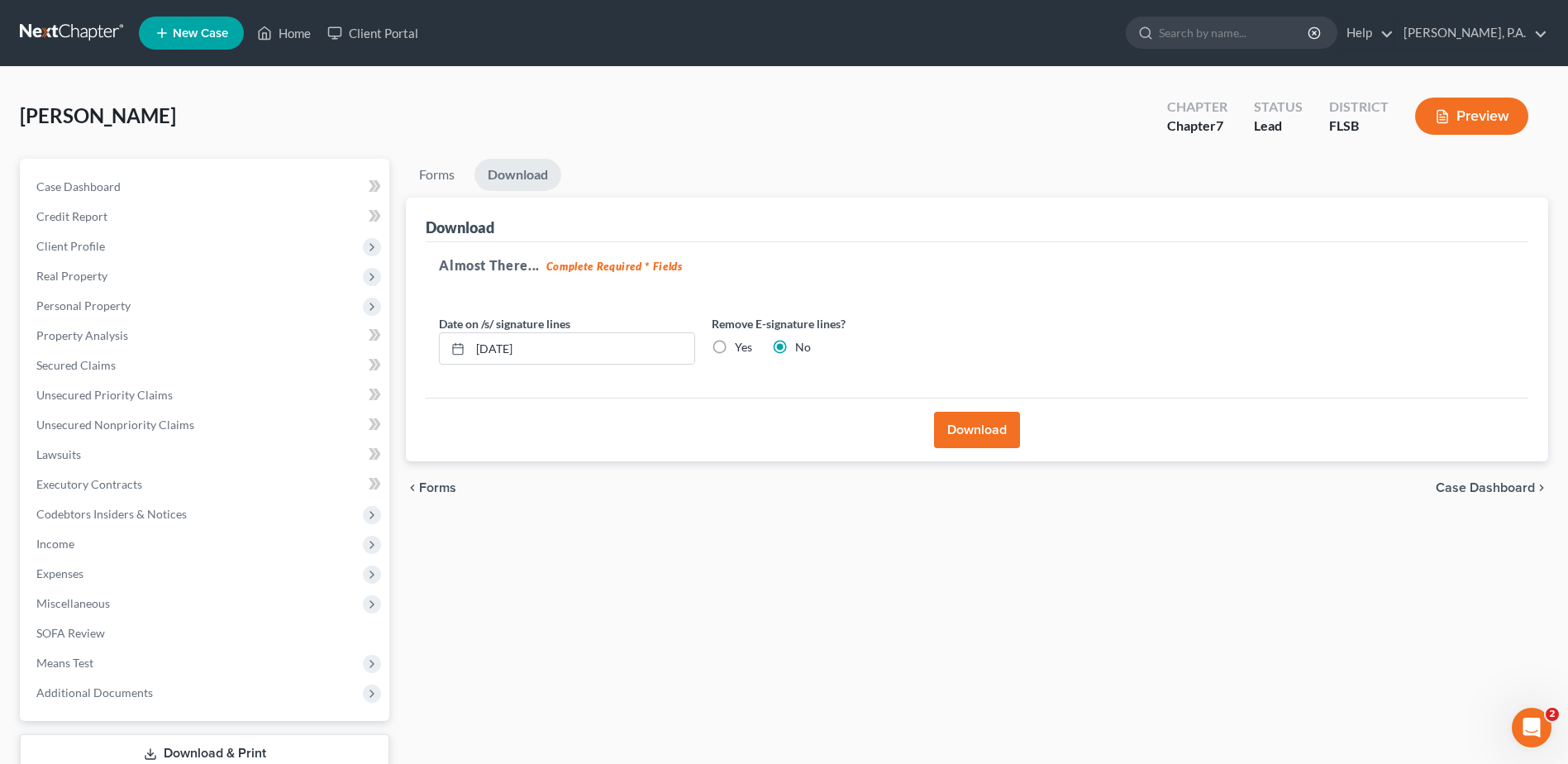
click at [969, 439] on button "Download" at bounding box center [977, 430] width 86 height 36
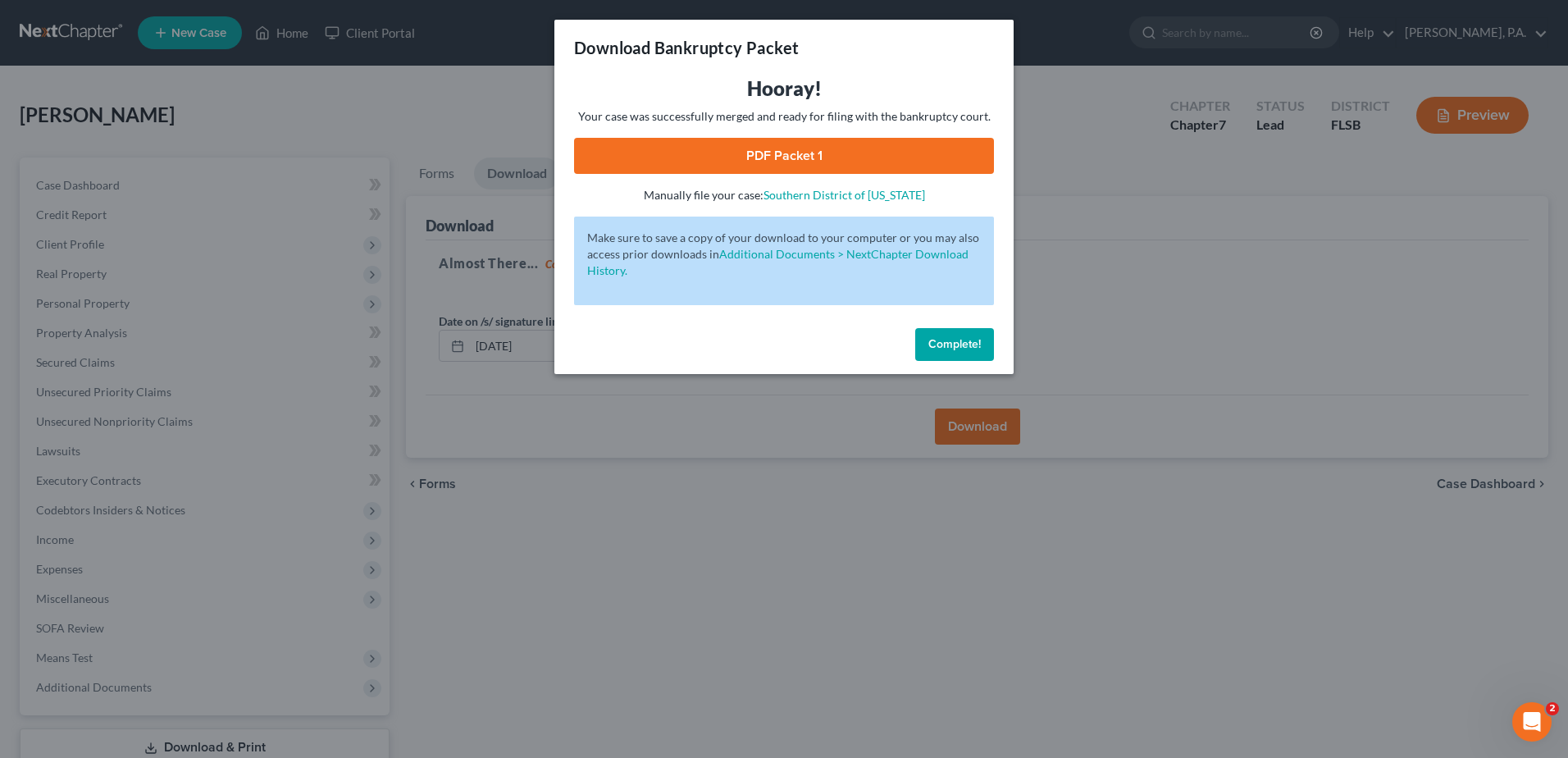
click at [807, 150] on link "PDF Packet 1" at bounding box center [784, 156] width 420 height 36
click at [934, 347] on span "Complete!" at bounding box center [955, 344] width 53 height 14
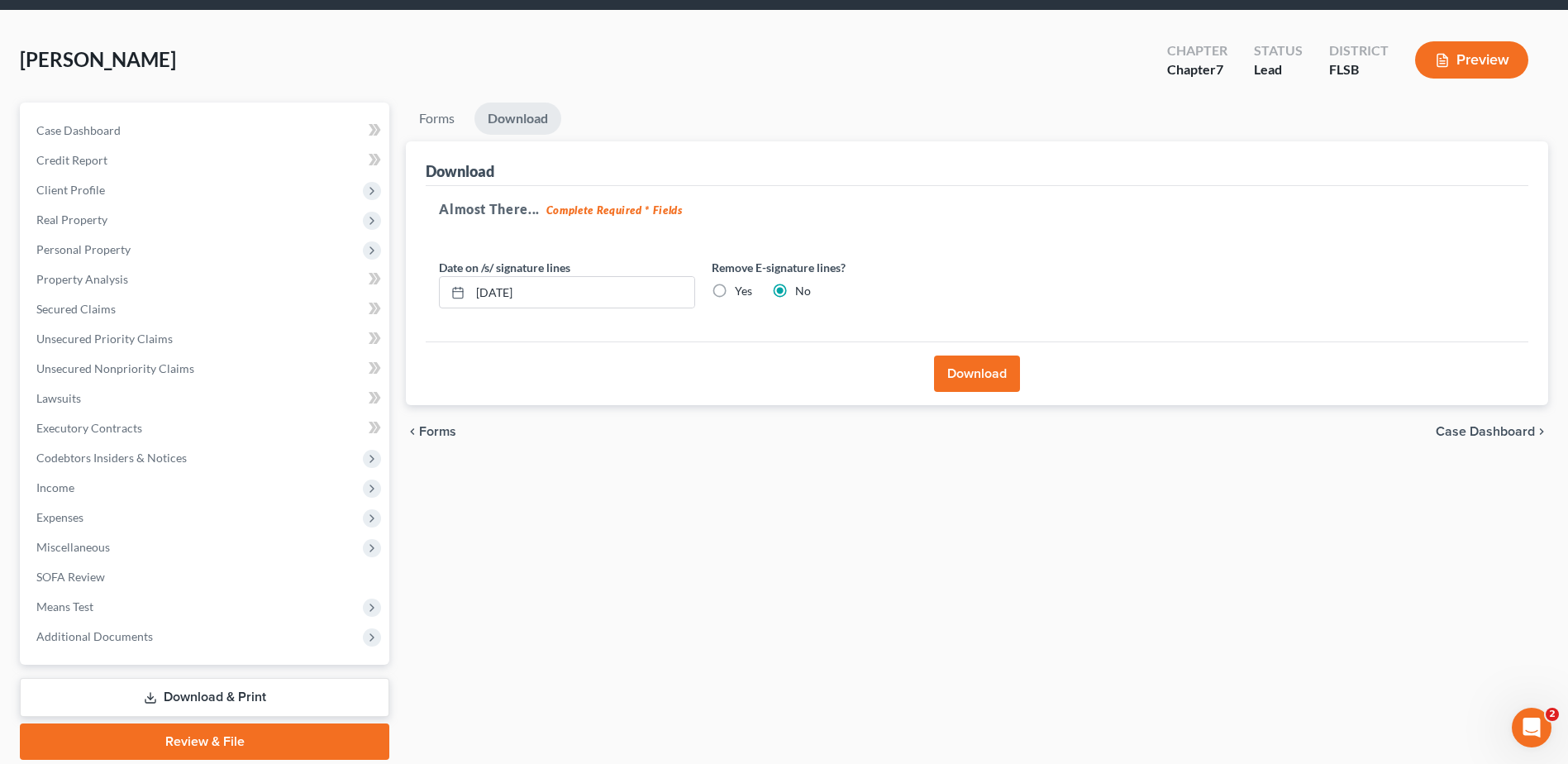
scroll to position [115, 0]
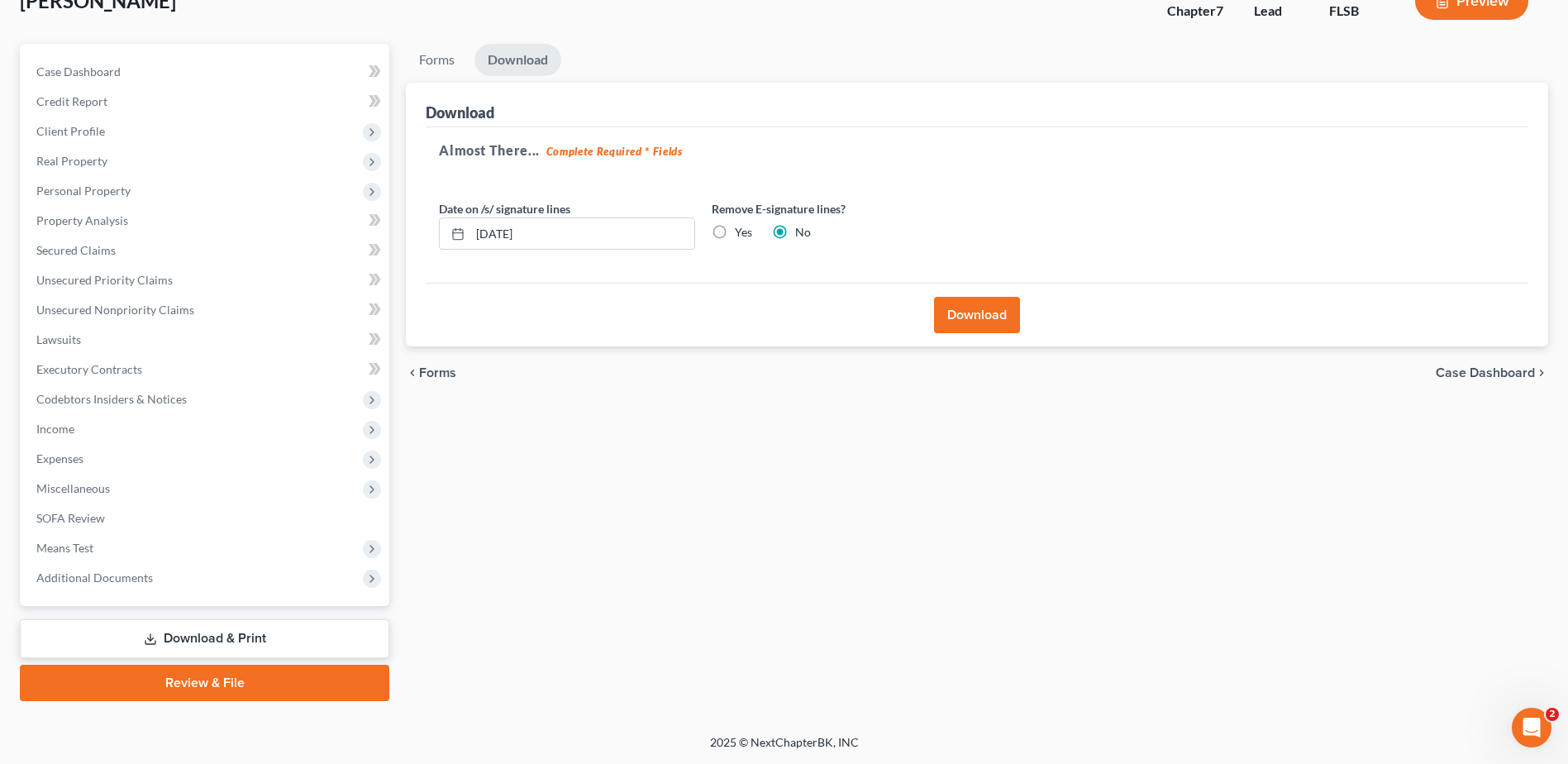
click at [242, 675] on link "Review & File" at bounding box center [204, 682] width 369 height 36
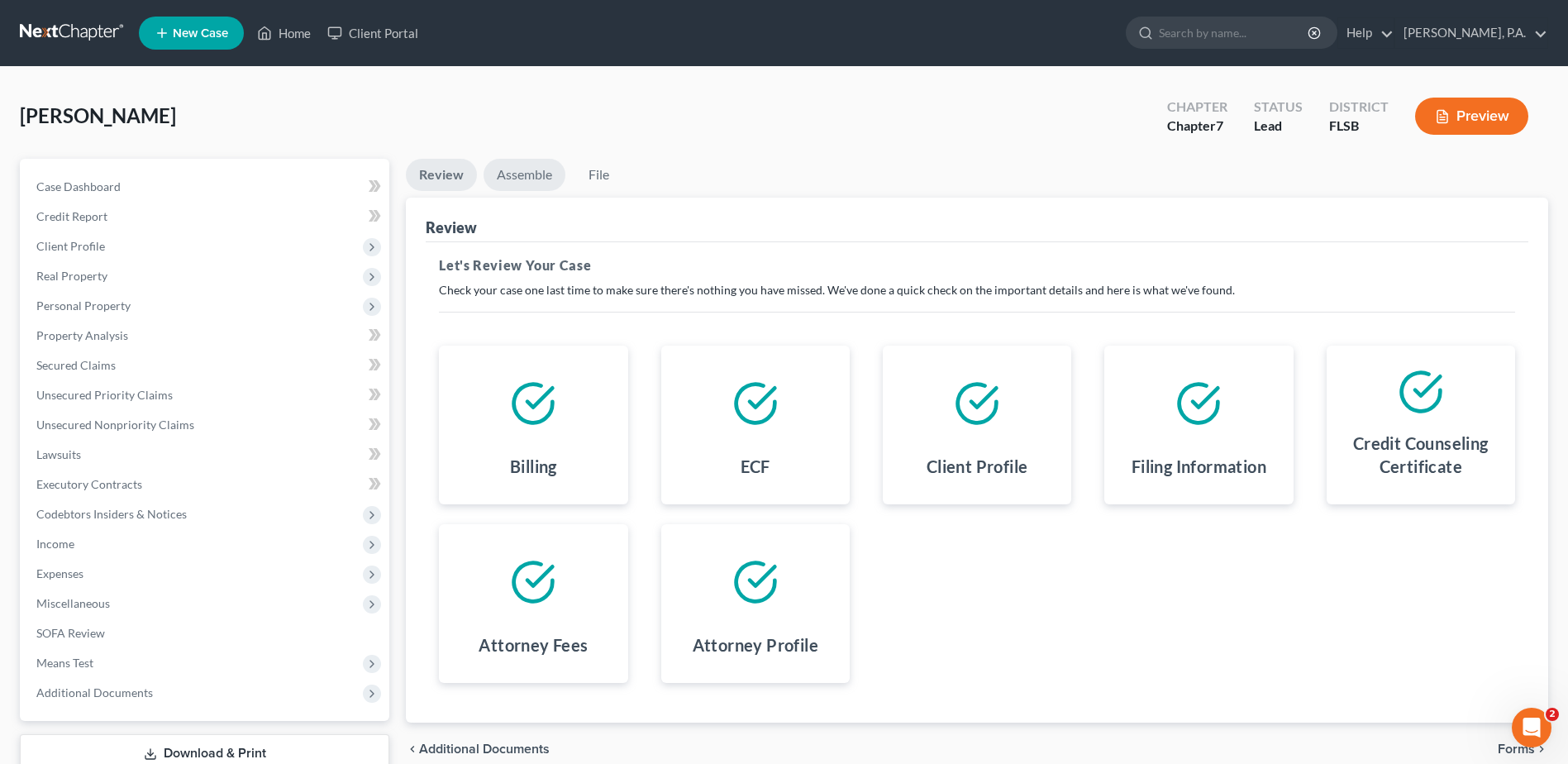
click at [521, 163] on link "Assemble" at bounding box center [524, 175] width 82 height 33
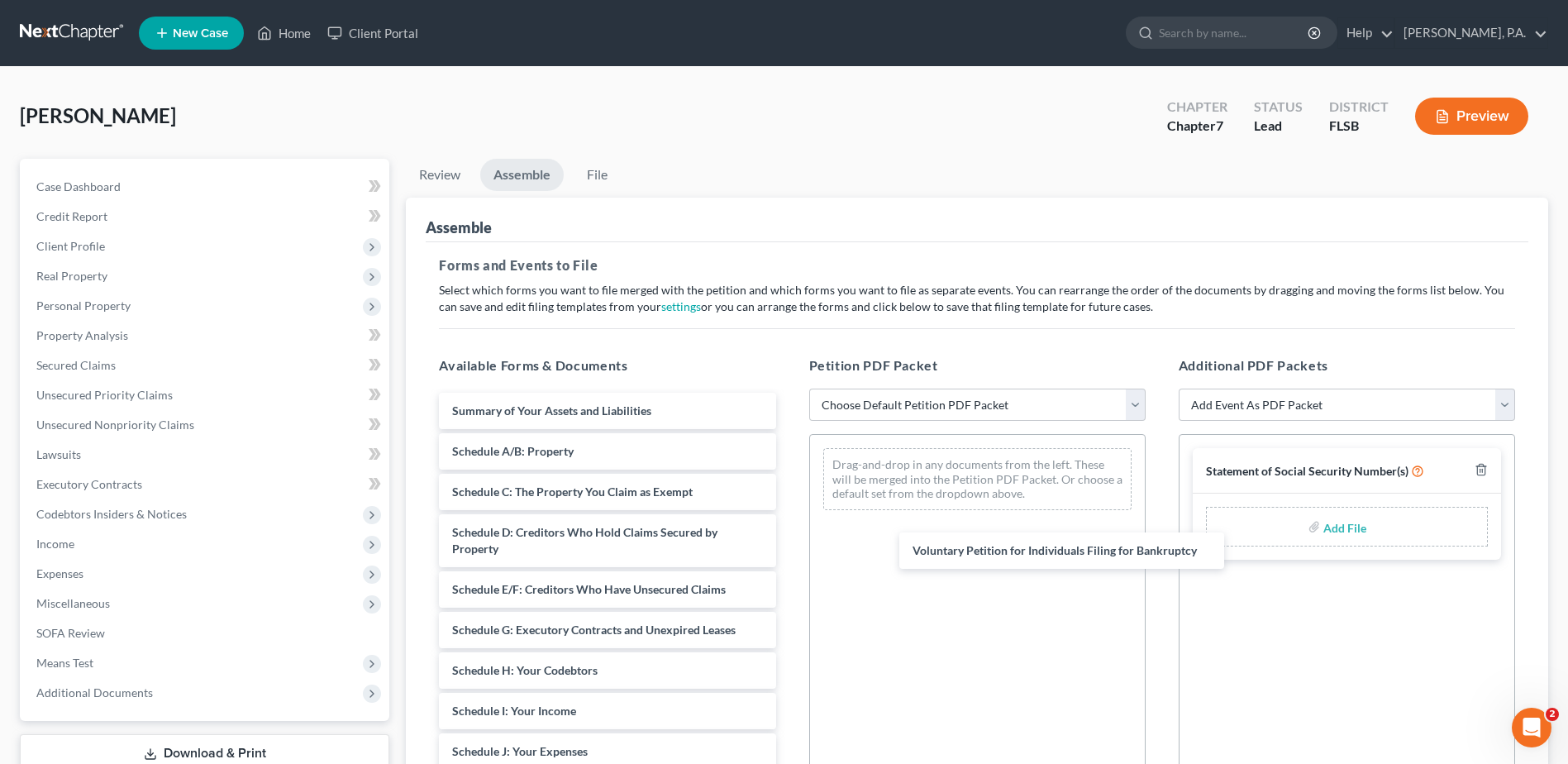
drag, startPoint x: 560, startPoint y: 411, endPoint x: 992, endPoint y: 444, distance: 433.3
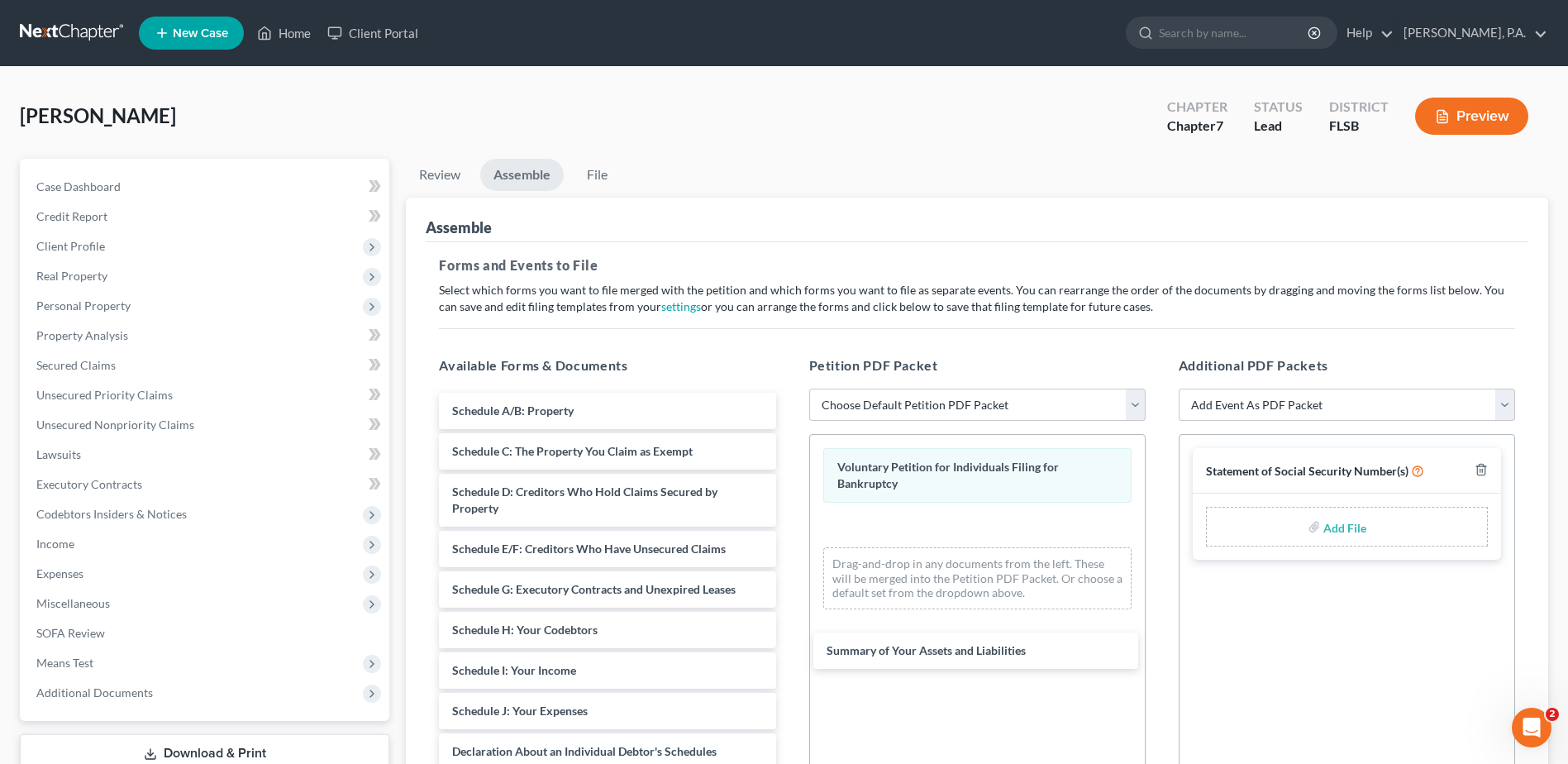
drag, startPoint x: 599, startPoint y: 408, endPoint x: 972, endPoint y: 603, distance: 420.9
click at [789, 642] on div "Summary of Your Assets and Liabilities Summary of Your Assets and Liabilities S…" at bounding box center [607, 776] width 363 height 767
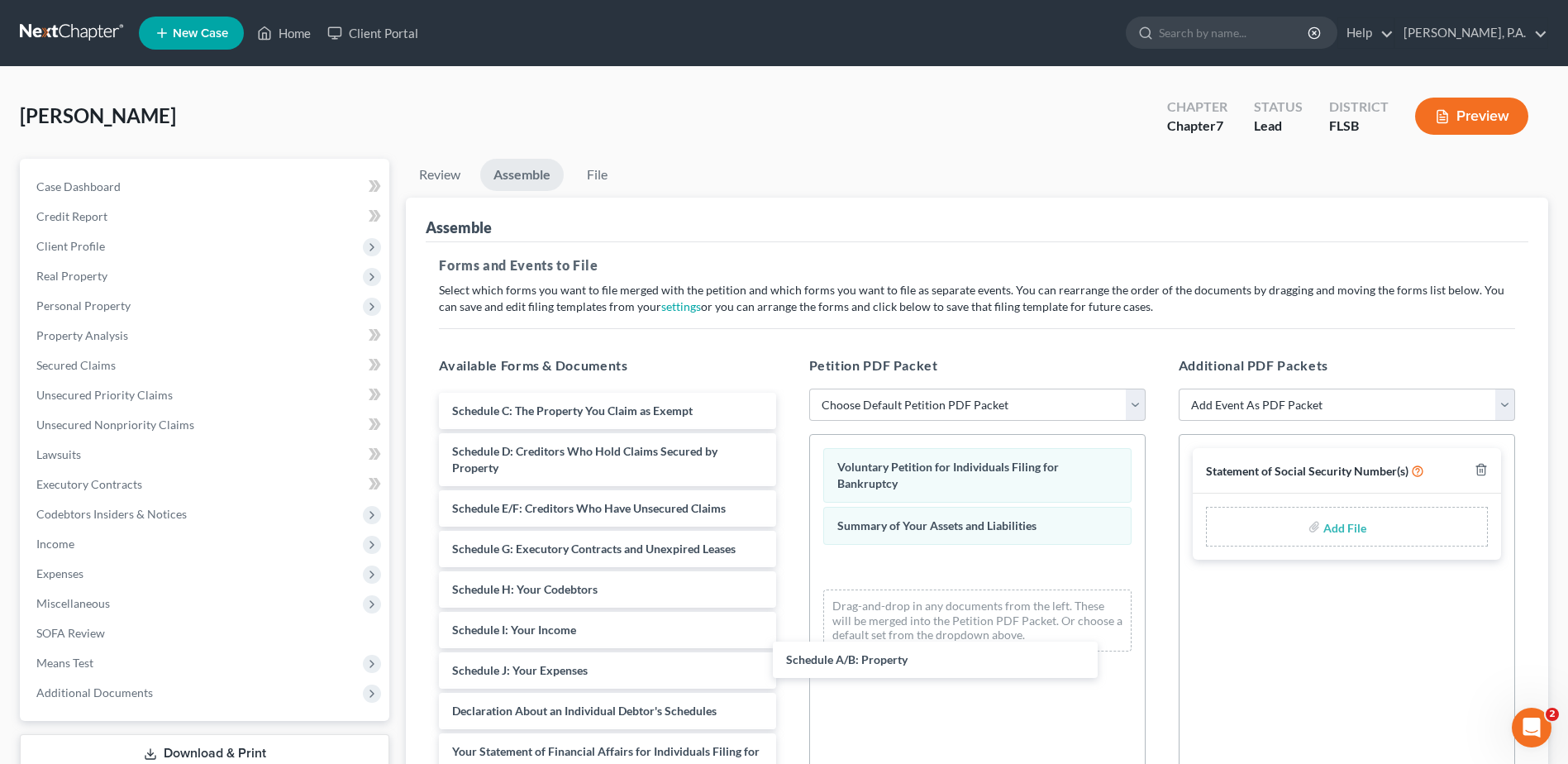
drag, startPoint x: 609, startPoint y: 418, endPoint x: 953, endPoint y: 621, distance: 399.4
click at [789, 662] on div "Schedule A/B: Property Schedule A/B: Property Schedule C: The Property You Clai…" at bounding box center [607, 755] width 363 height 726
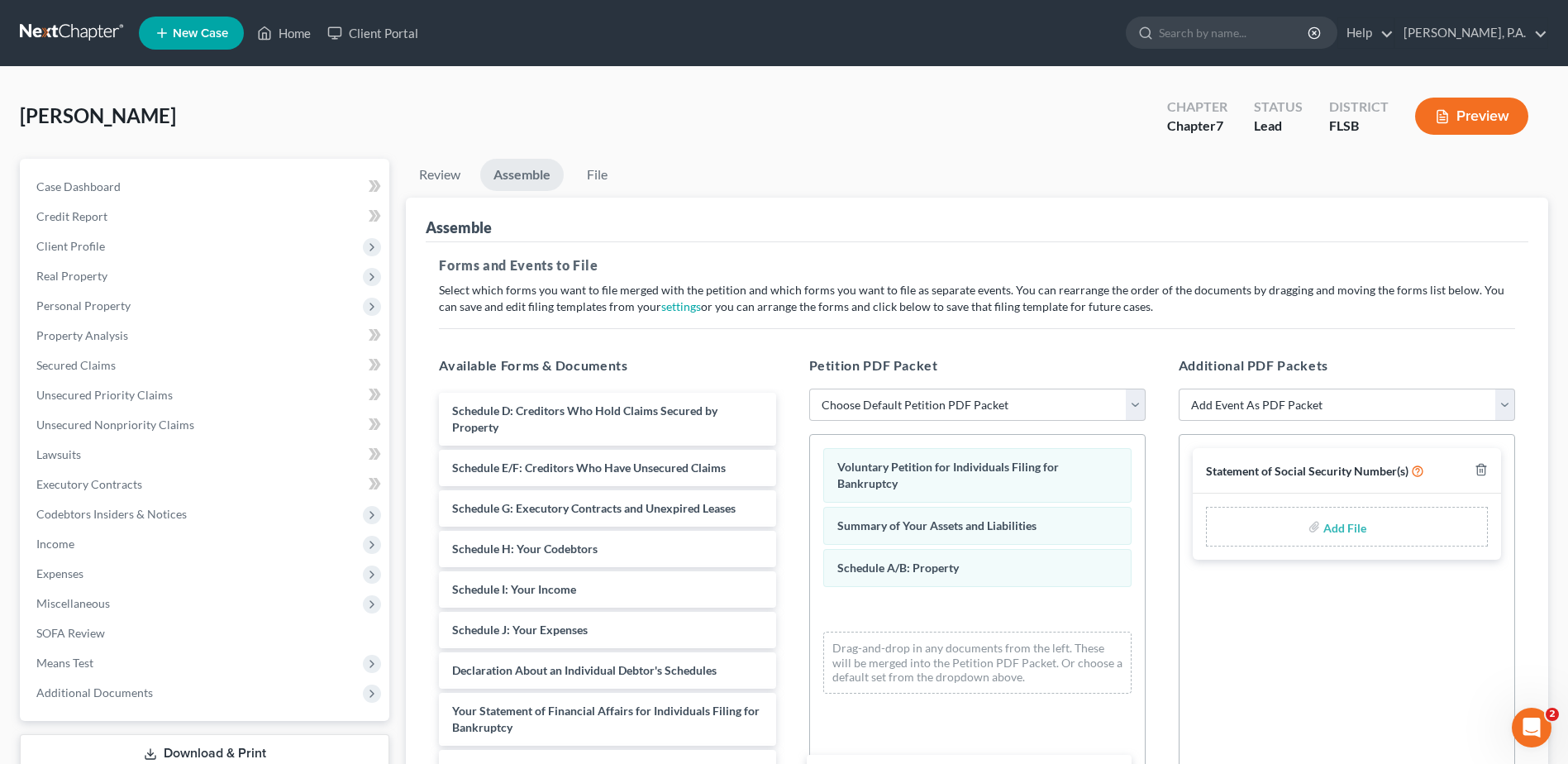
drag, startPoint x: 602, startPoint y: 405, endPoint x: 967, endPoint y: 681, distance: 457.6
click at [789, 751] on div "Schedule C: The Property You Claim as Exempt Schedule C: The Property You Claim…" at bounding box center [607, 735] width 363 height 686
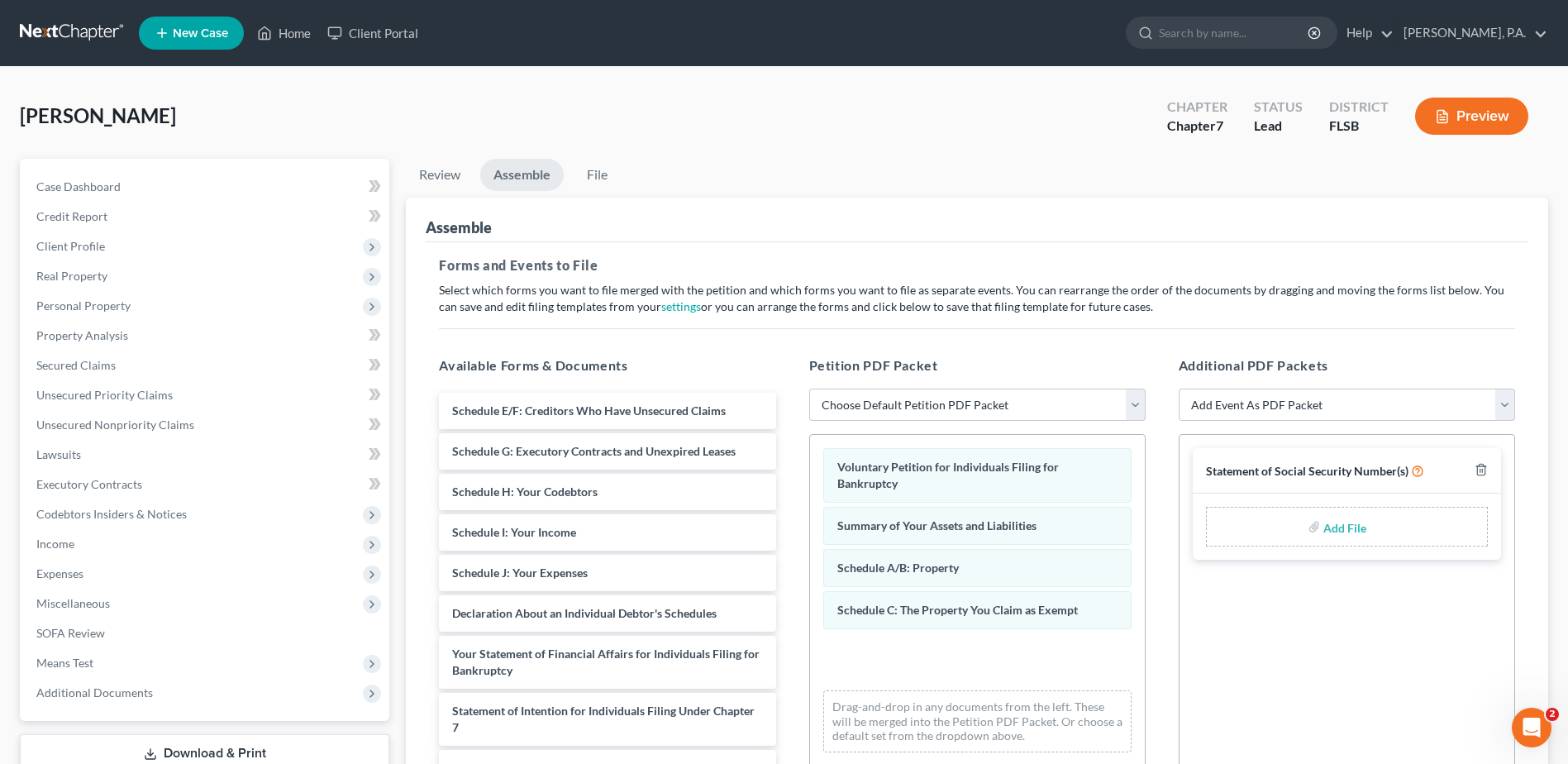
drag, startPoint x: 619, startPoint y: 418, endPoint x: 954, endPoint y: 680, distance: 425.3
click at [984, 763] on html "Home New Case Client Portal [PERSON_NAME], P.A. [EMAIL_ADDRESS][DOMAIN_NAME] My…" at bounding box center [784, 518] width 1568 height 1037
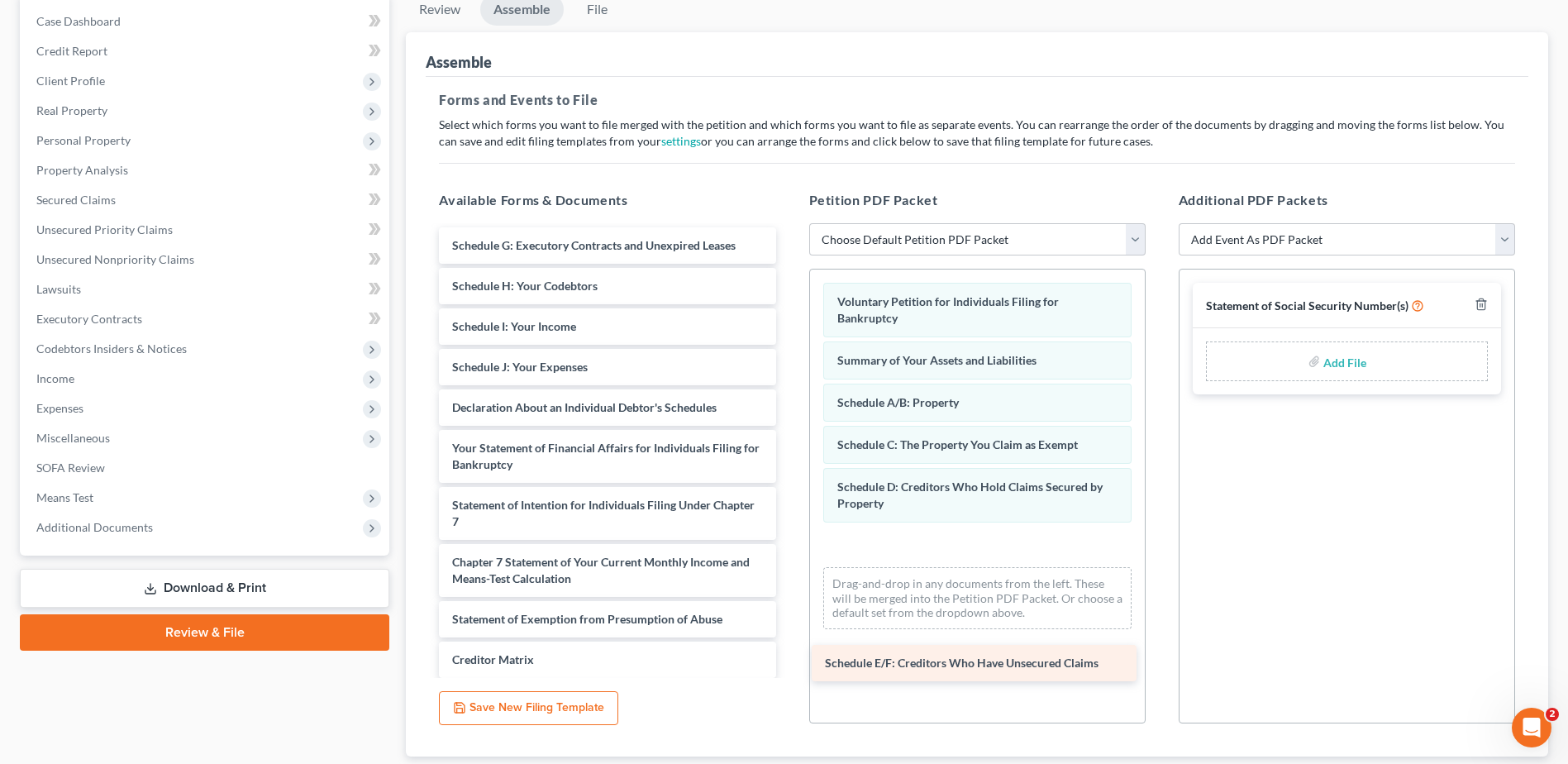
drag, startPoint x: 584, startPoint y: 243, endPoint x: 966, endPoint y: 655, distance: 561.8
click at [789, 664] on div "Schedule E/F: Creditors Who Have Unsecured Claims Schedule E/F: Creditors Who H…" at bounding box center [607, 522] width 363 height 589
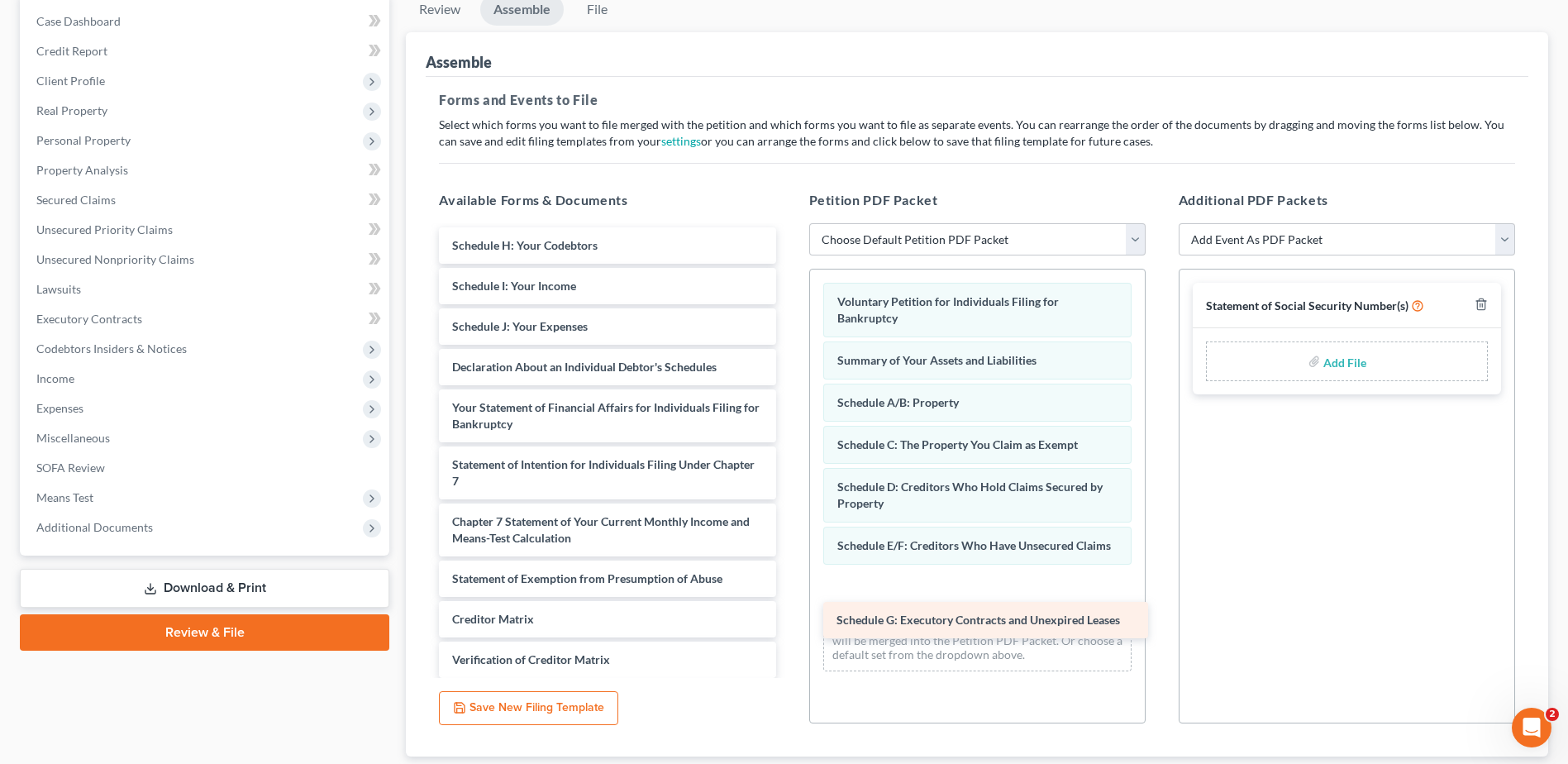
drag, startPoint x: 546, startPoint y: 250, endPoint x: 936, endPoint y: 608, distance: 529.4
click at [789, 626] on div "Schedule G: Executory Contracts and Unexpired Leases Schedule G: Executory Cont…" at bounding box center [607, 501] width 363 height 548
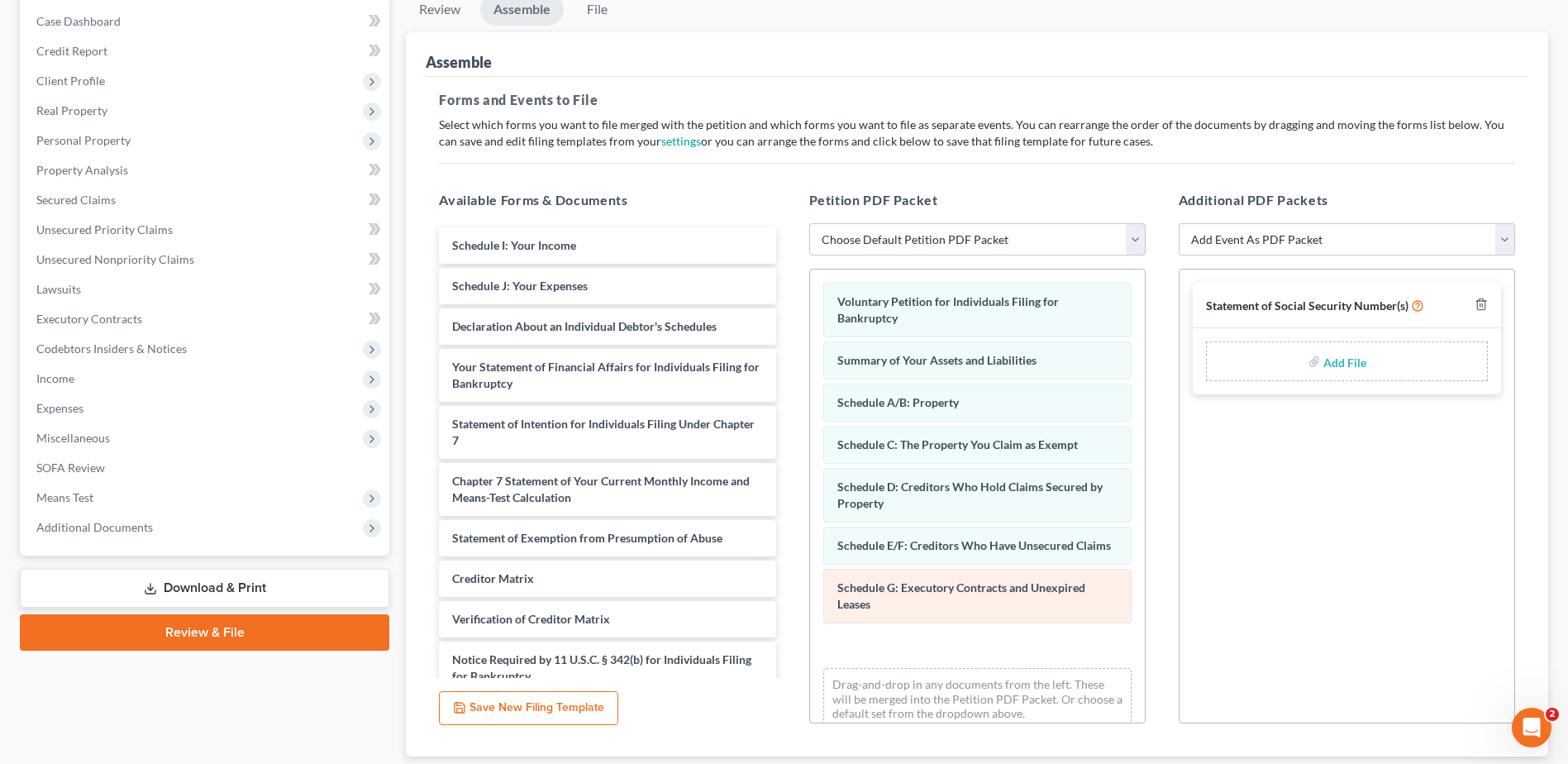
drag, startPoint x: 652, startPoint y: 381, endPoint x: 900, endPoint y: 628, distance: 350.0
click at [1020, 763] on html "Home New Case Client Portal [PERSON_NAME], P.A. [EMAIL_ADDRESS][DOMAIN_NAME] My…" at bounding box center [784, 353] width 1568 height 1037
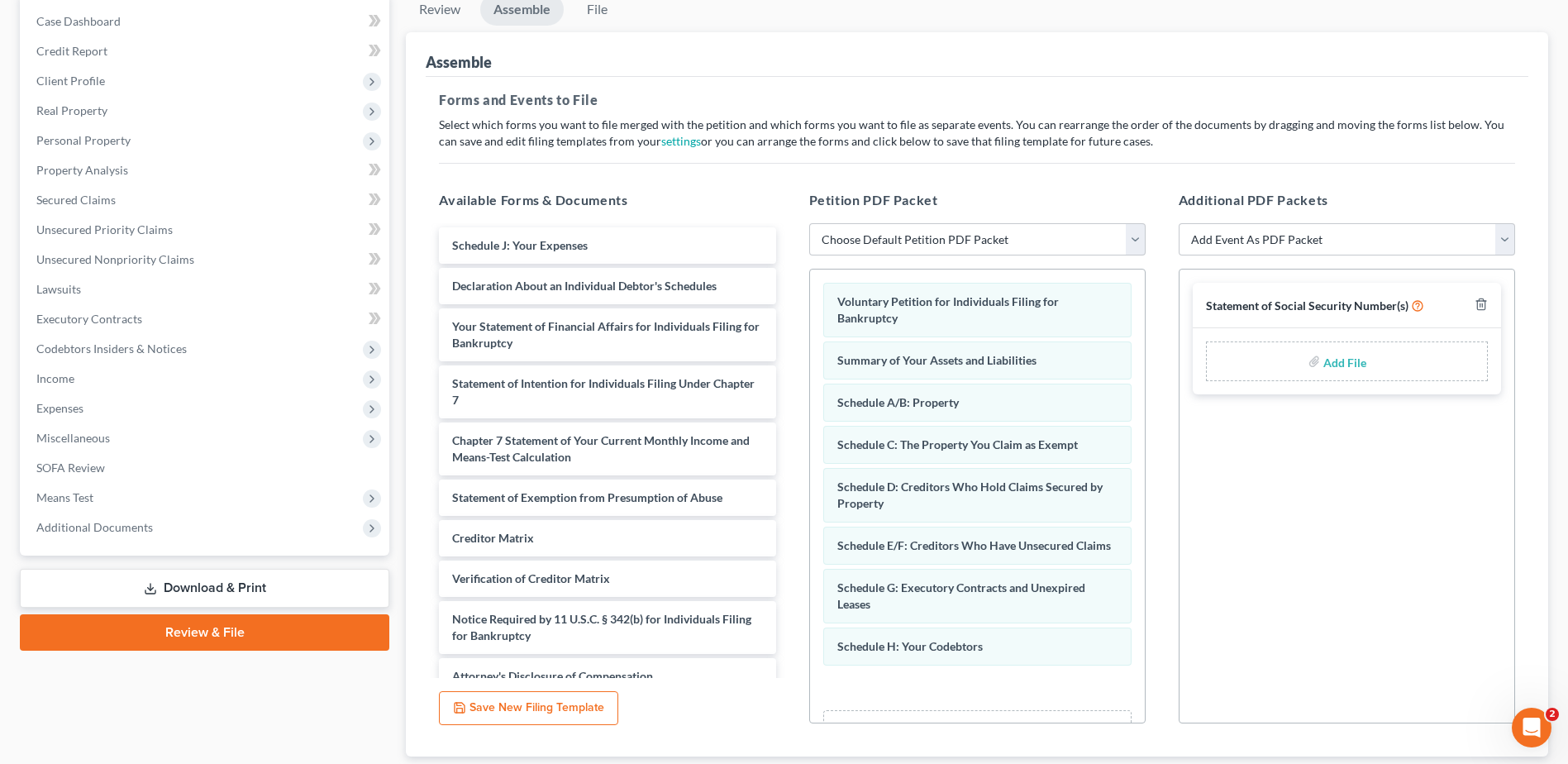
drag, startPoint x: 564, startPoint y: 248, endPoint x: 923, endPoint y: 706, distance: 581.9
click at [957, 763] on html "Home New Case Client Portal [PERSON_NAME], P.A. [EMAIL_ADDRESS][DOMAIN_NAME] My…" at bounding box center [784, 353] width 1568 height 1037
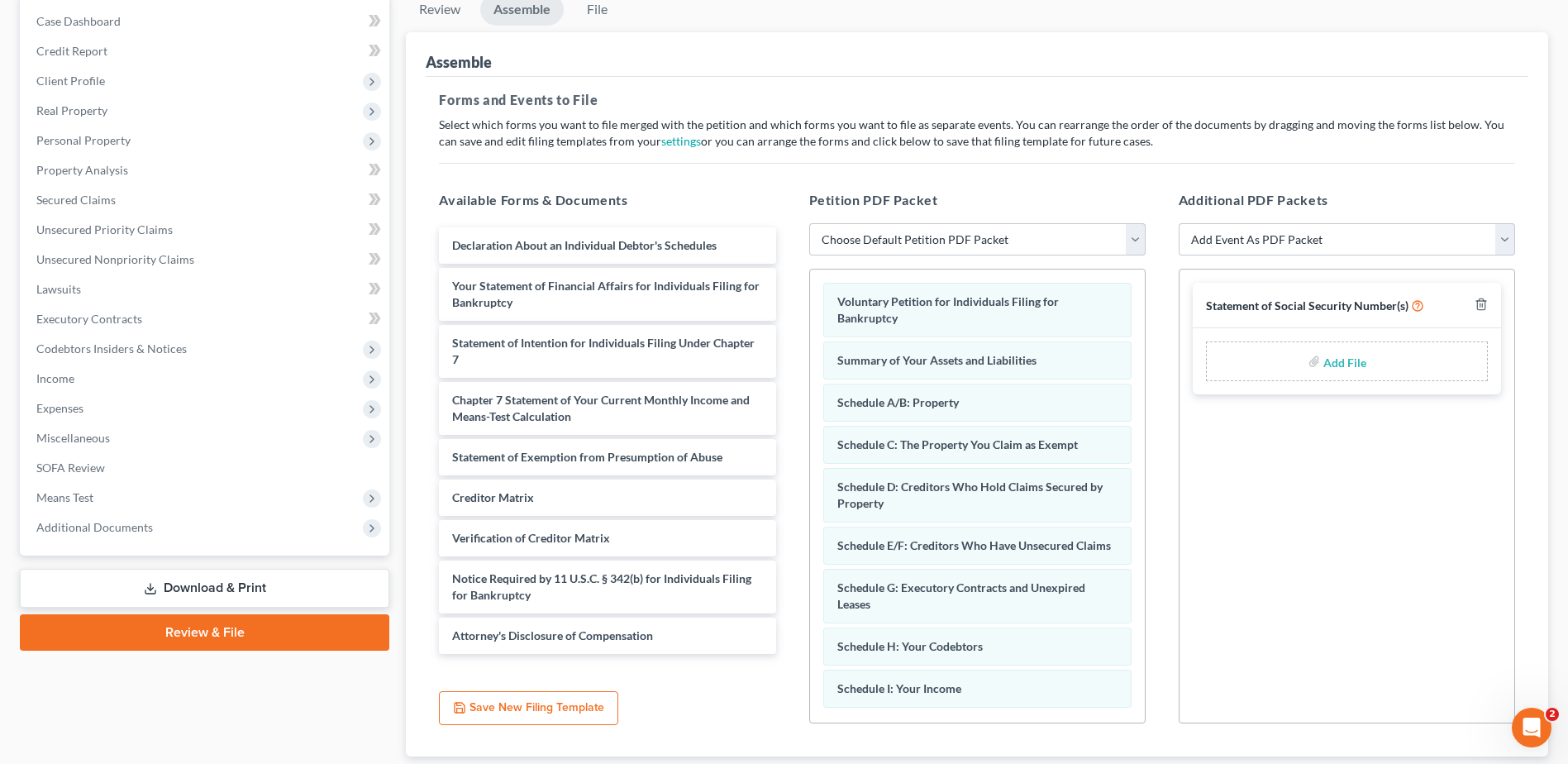
drag, startPoint x: 547, startPoint y: 250, endPoint x: 909, endPoint y: 753, distance: 619.7
click at [896, 763] on html "Home New Case Client Portal [PERSON_NAME], P.A. [EMAIL_ADDRESS][DOMAIN_NAME] My…" at bounding box center [784, 353] width 1568 height 1037
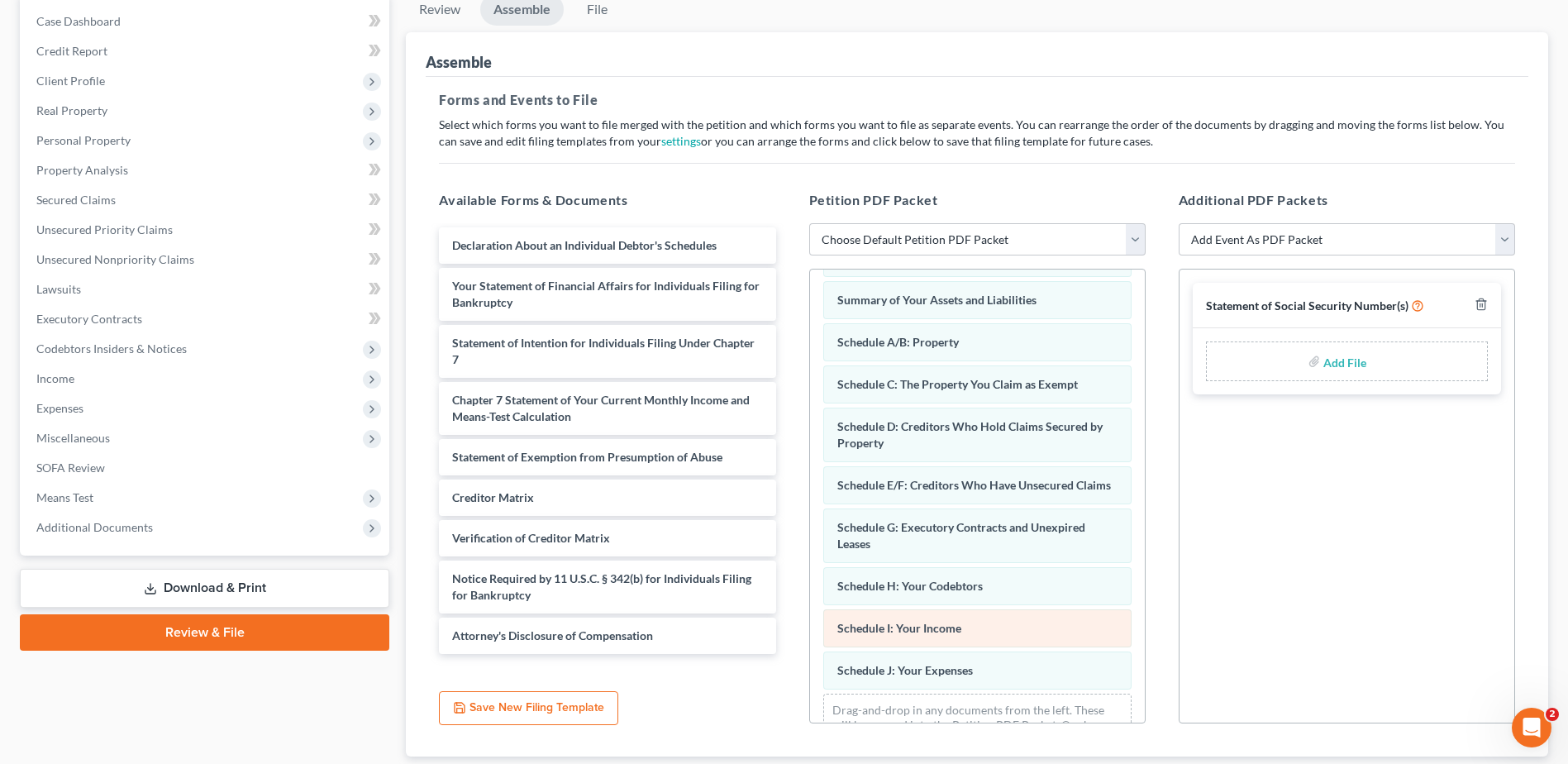
scroll to position [123, 0]
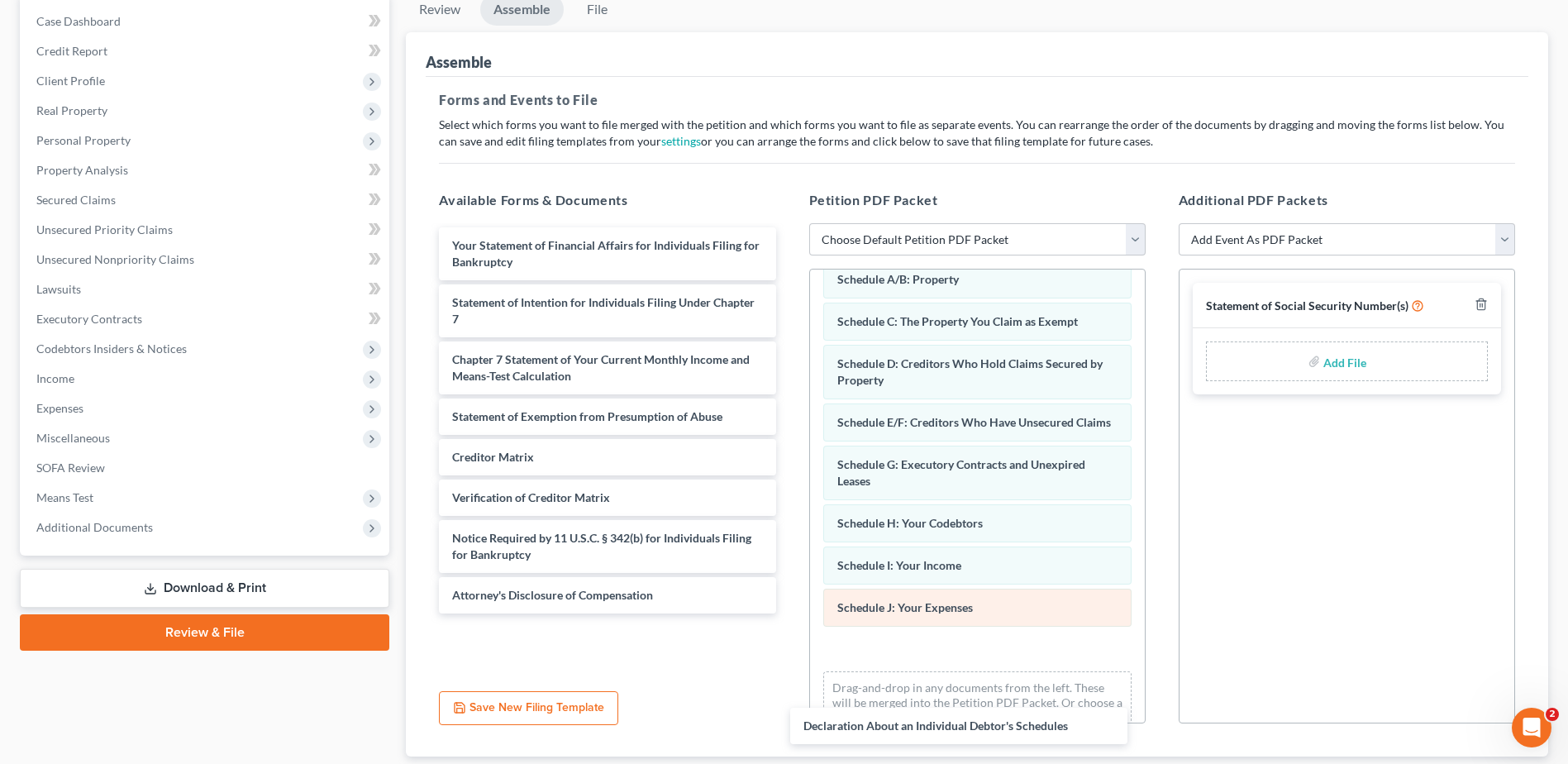
drag, startPoint x: 545, startPoint y: 246, endPoint x: 867, endPoint y: 634, distance: 504.2
click at [789, 613] on div "Declaration About an Individual Debtor's Schedules Declaration About an Individ…" at bounding box center [607, 421] width 363 height 386
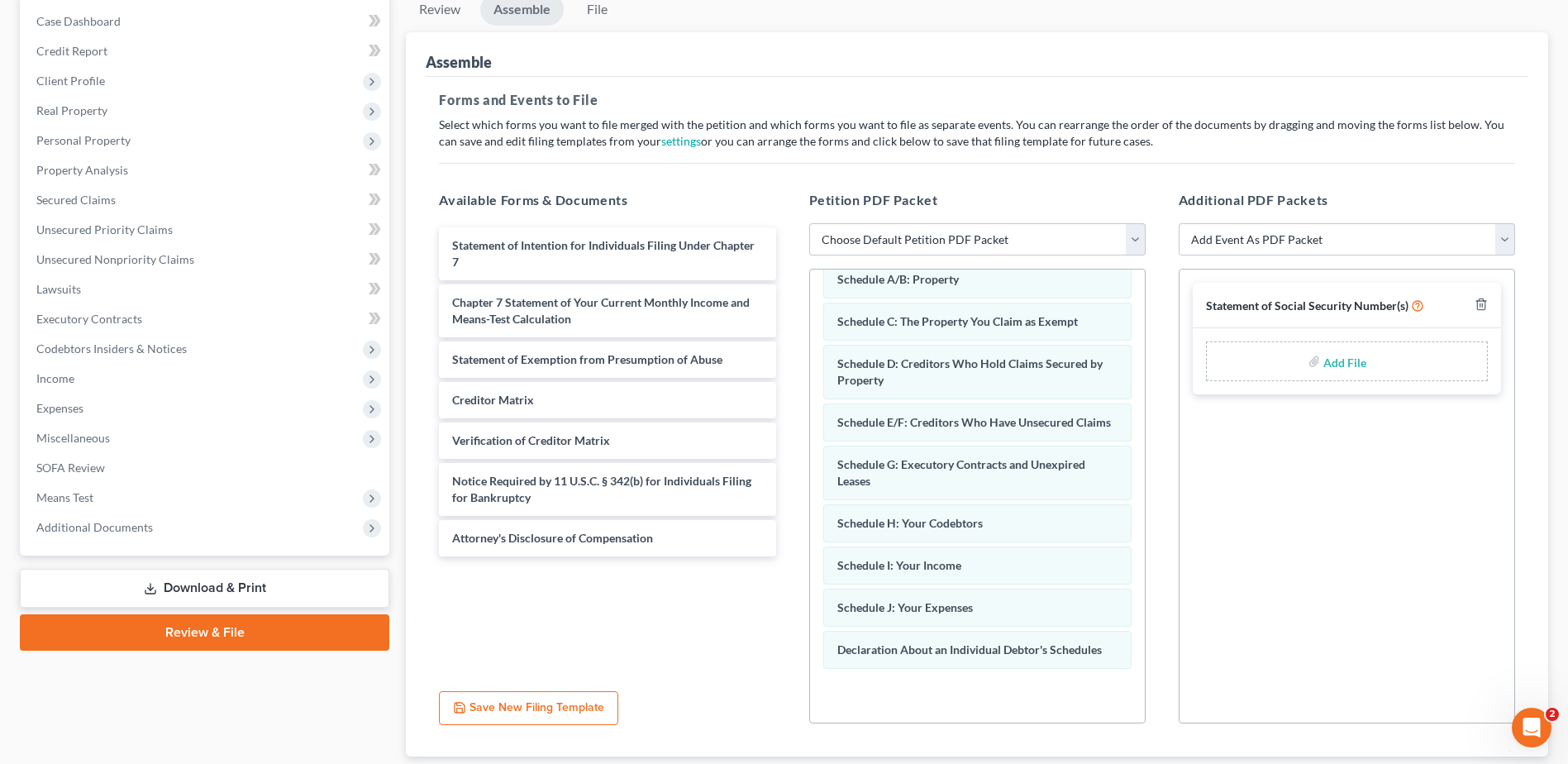
drag, startPoint x: 574, startPoint y: 253, endPoint x: 952, endPoint y: 736, distance: 613.3
click at [968, 763] on html "Home New Case Client Portal [PERSON_NAME], P.A. [EMAIL_ADDRESS][DOMAIN_NAME] My…" at bounding box center [784, 353] width 1568 height 1037
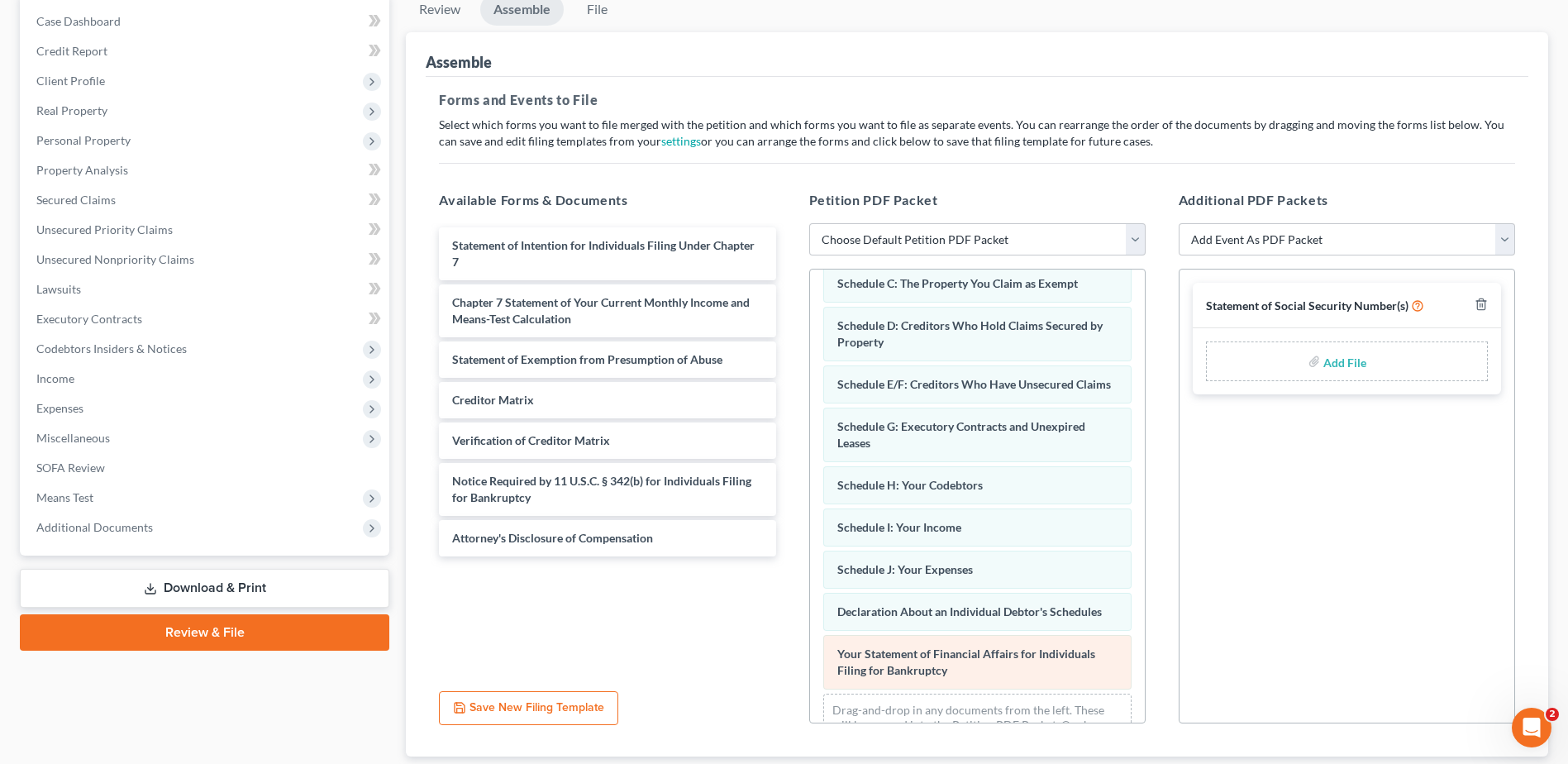
scroll to position [224, 0]
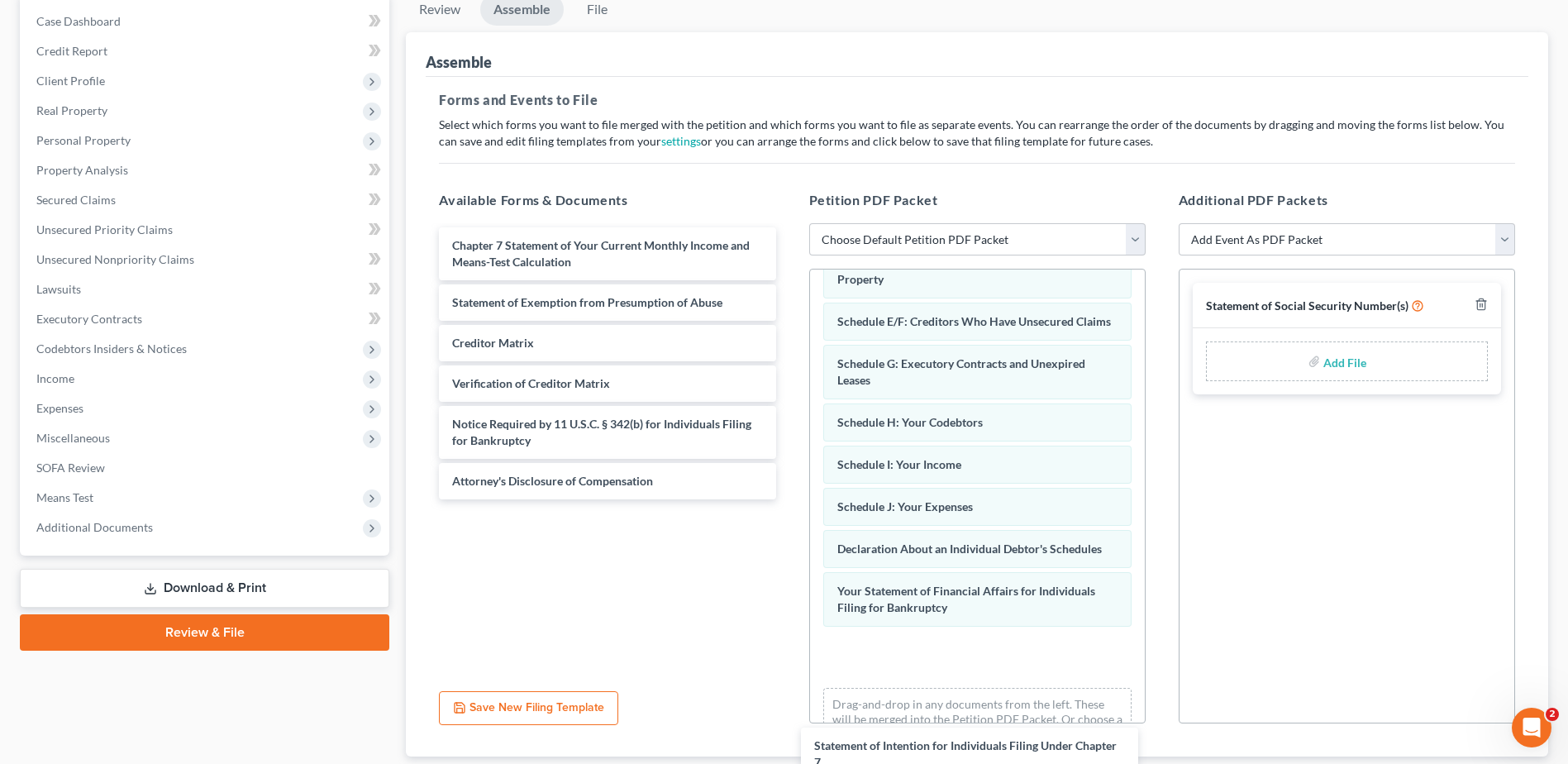
drag, startPoint x: 565, startPoint y: 243, endPoint x: 935, endPoint y: 725, distance: 607.6
click at [945, 763] on html "Home New Case Client Portal [PERSON_NAME], P.A. [EMAIL_ADDRESS][DOMAIN_NAME] My…" at bounding box center [784, 353] width 1568 height 1037
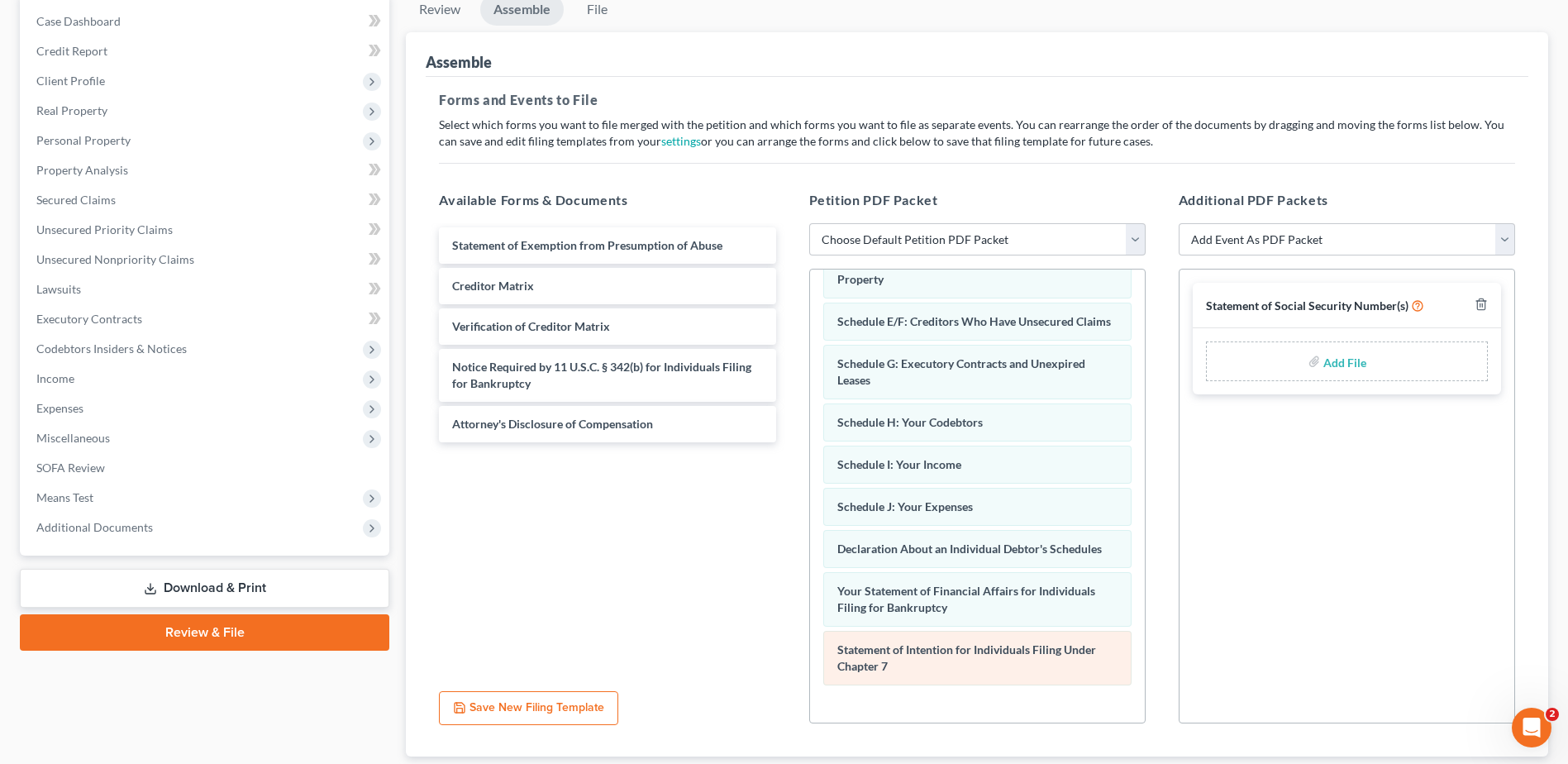
drag, startPoint x: 582, startPoint y: 251, endPoint x: 959, endPoint y: 682, distance: 572.6
click at [976, 763] on html "Home New Case Client Portal [PERSON_NAME], P.A. [EMAIL_ADDRESS][DOMAIN_NAME] My…" at bounding box center [784, 353] width 1568 height 1037
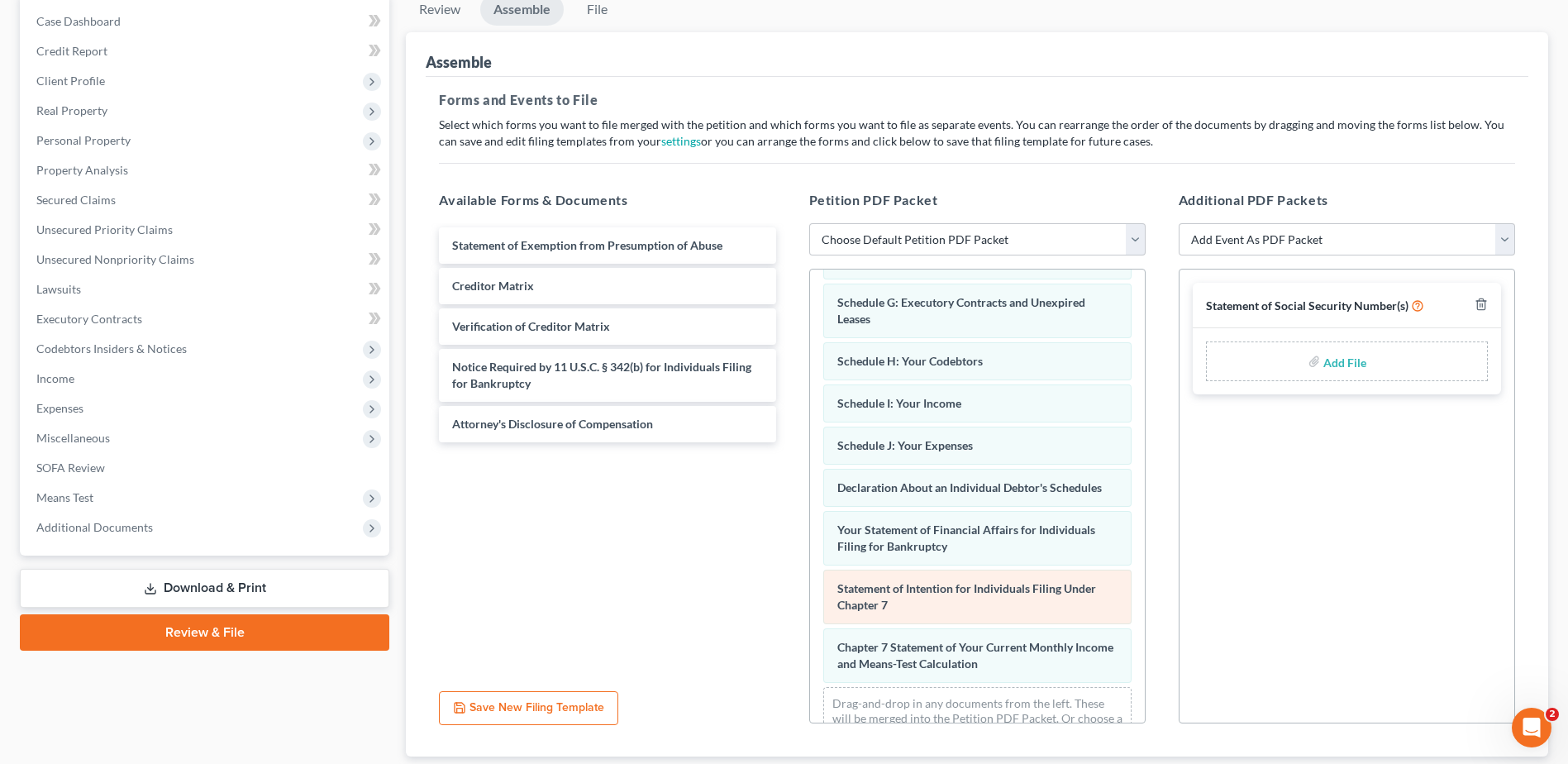
scroll to position [342, 0]
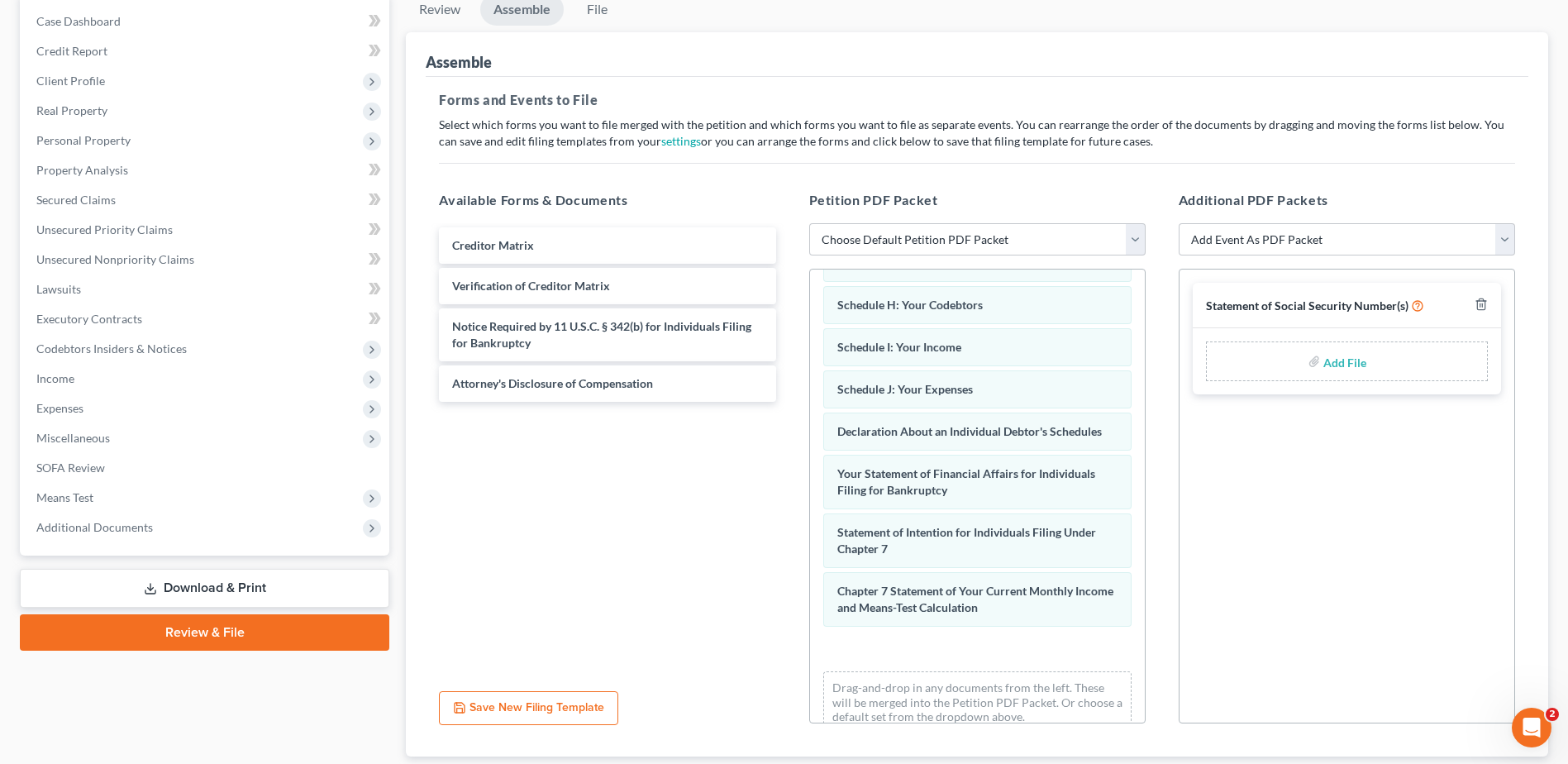
drag, startPoint x: 625, startPoint y: 318, endPoint x: 1062, endPoint y: 731, distance: 601.3
click at [1080, 763] on html "Home New Case Client Portal [PERSON_NAME], P.A. [EMAIL_ADDRESS][DOMAIN_NAME] My…" at bounding box center [784, 353] width 1568 height 1037
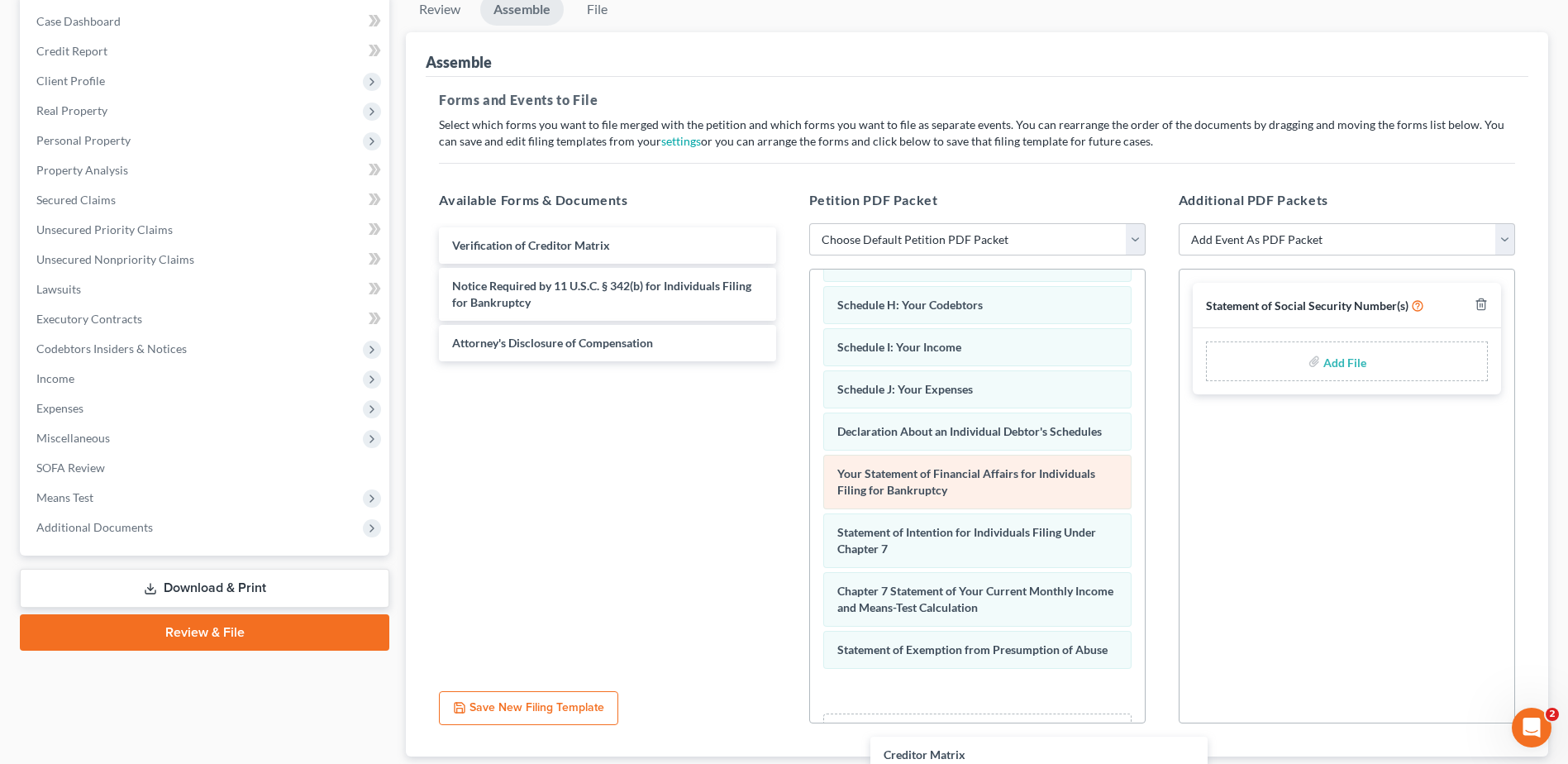
drag, startPoint x: 537, startPoint y: 248, endPoint x: 859, endPoint y: 471, distance: 391.7
click at [789, 361] on div "Creditor Matrix Creditor Matrix Verification of Creditor Matrix Notice Required…" at bounding box center [607, 294] width 363 height 134
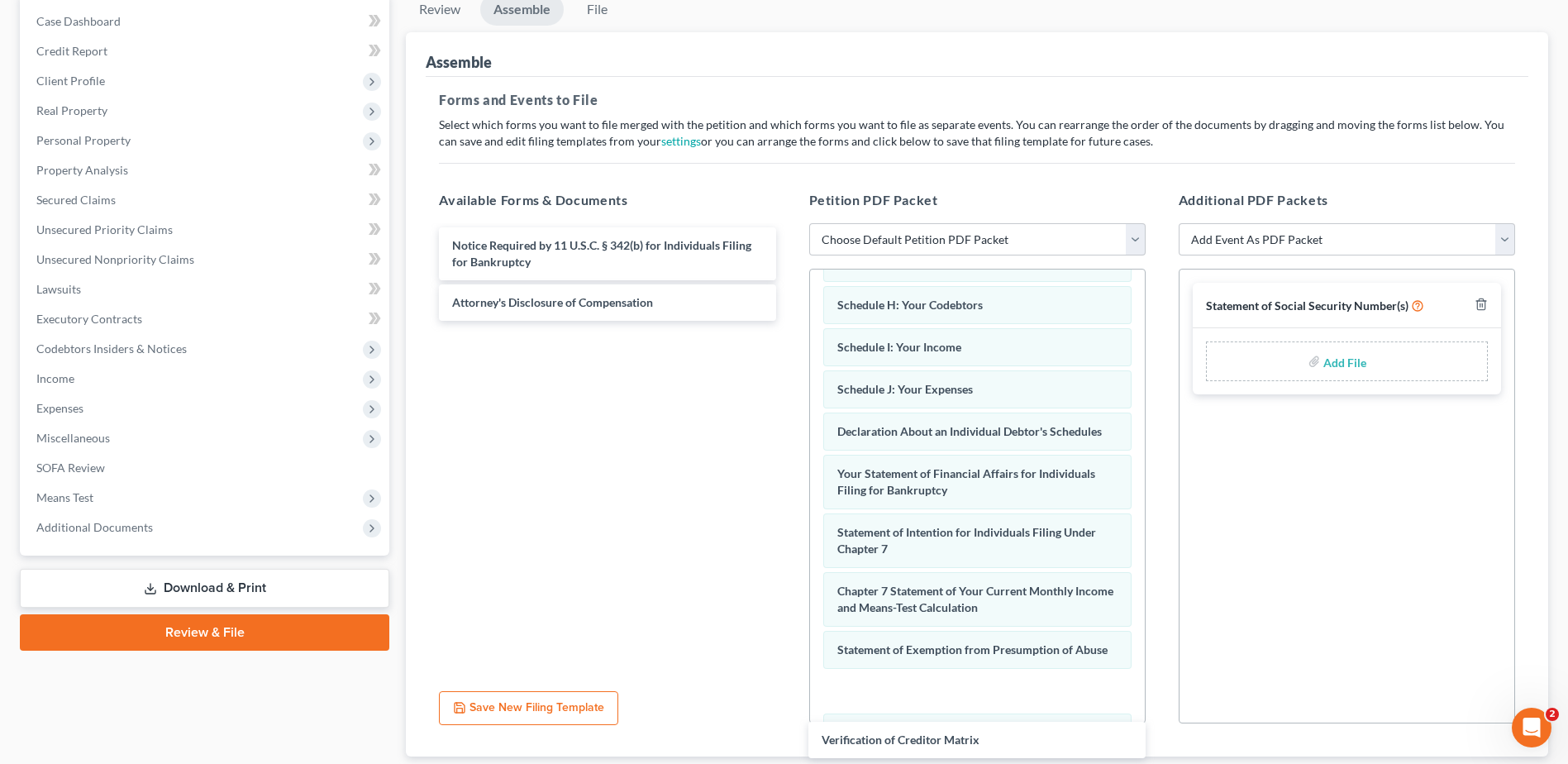
drag, startPoint x: 630, startPoint y: 345, endPoint x: 1014, endPoint y: 712, distance: 531.2
click at [1029, 763] on html "Home New Case Client Portal [PERSON_NAME], P.A. [EMAIL_ADDRESS][DOMAIN_NAME] My…" at bounding box center [784, 353] width 1568 height 1037
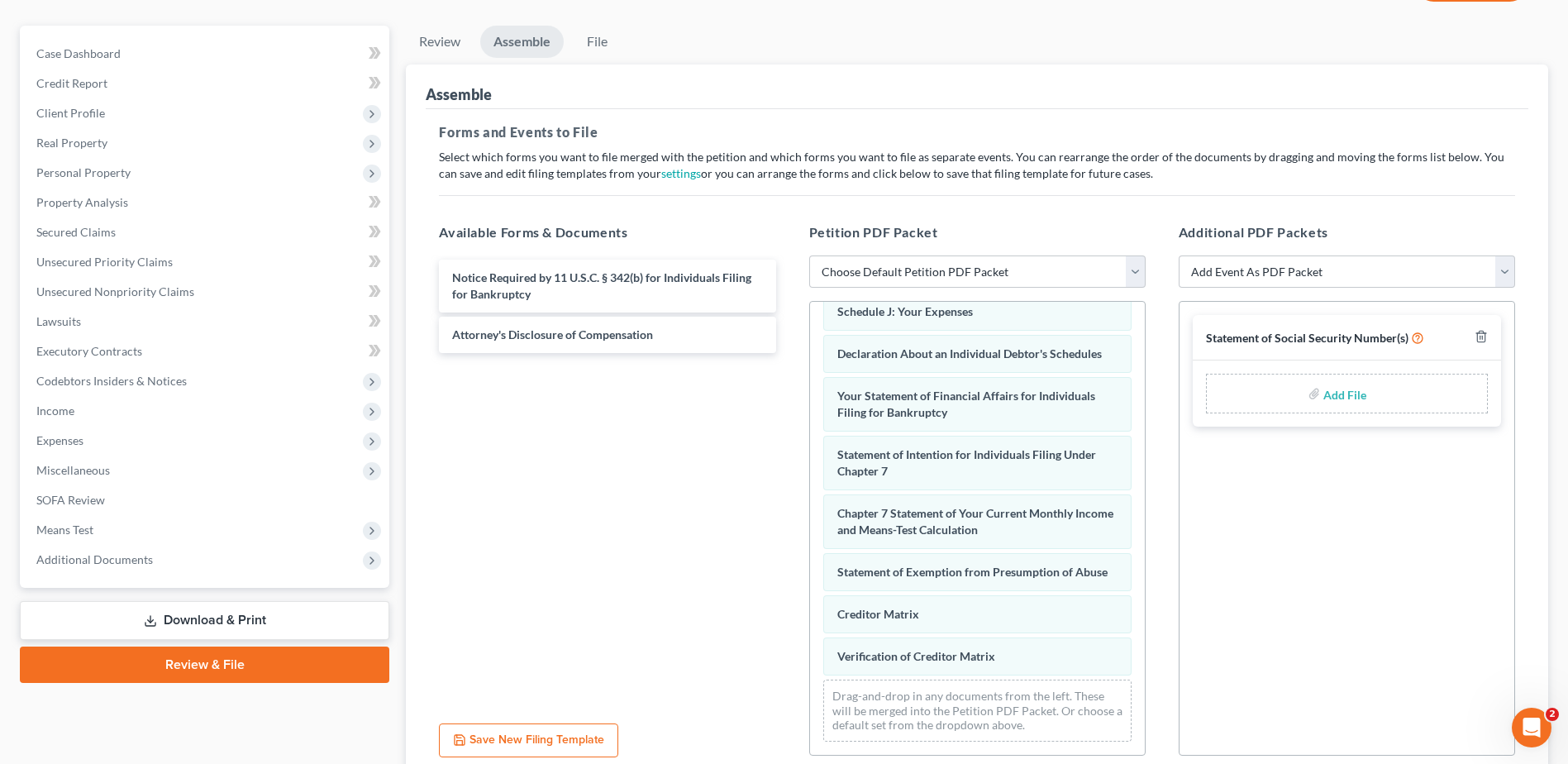
scroll to position [0, 0]
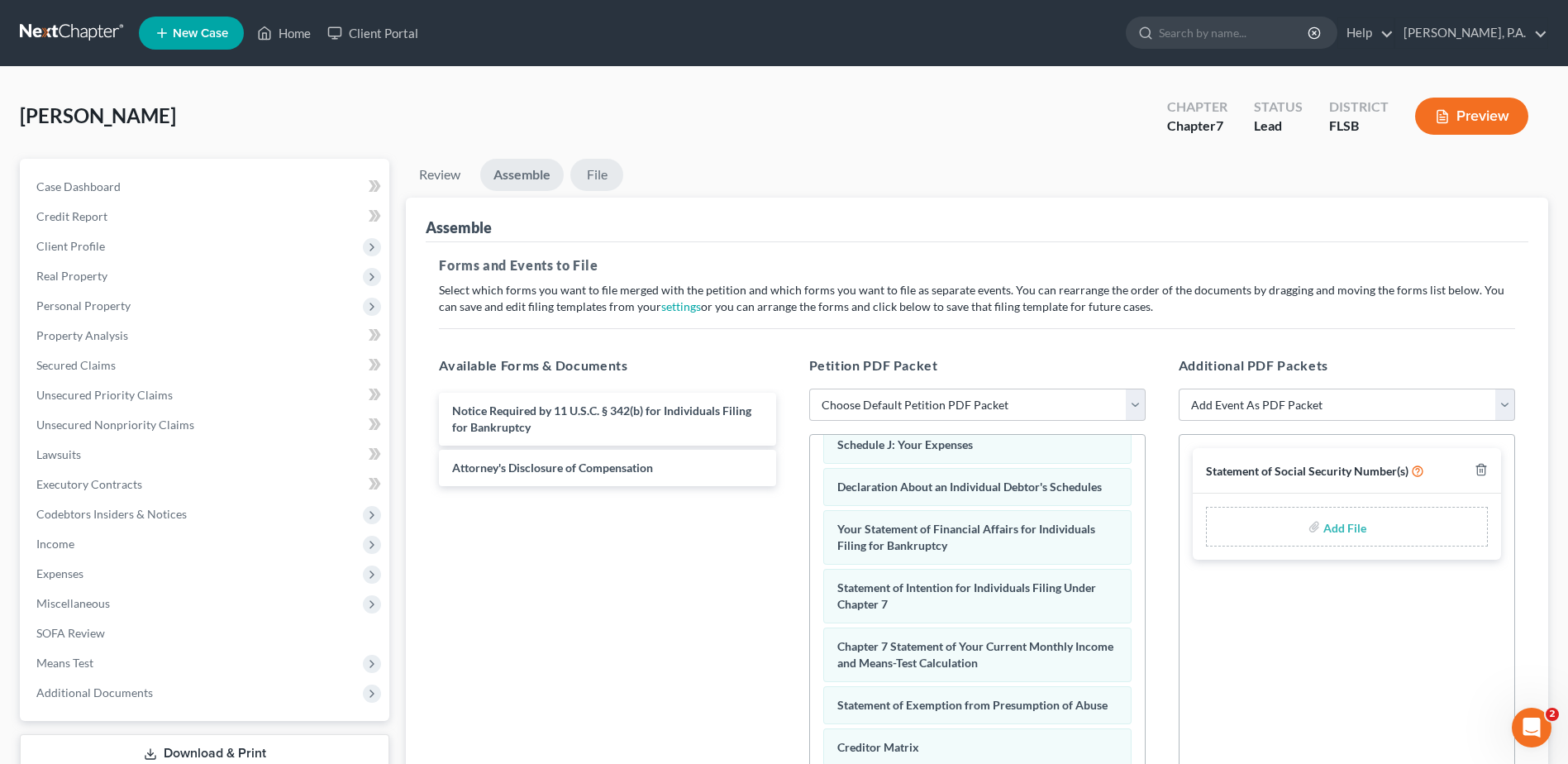
click at [586, 179] on link "File" at bounding box center [596, 175] width 53 height 33
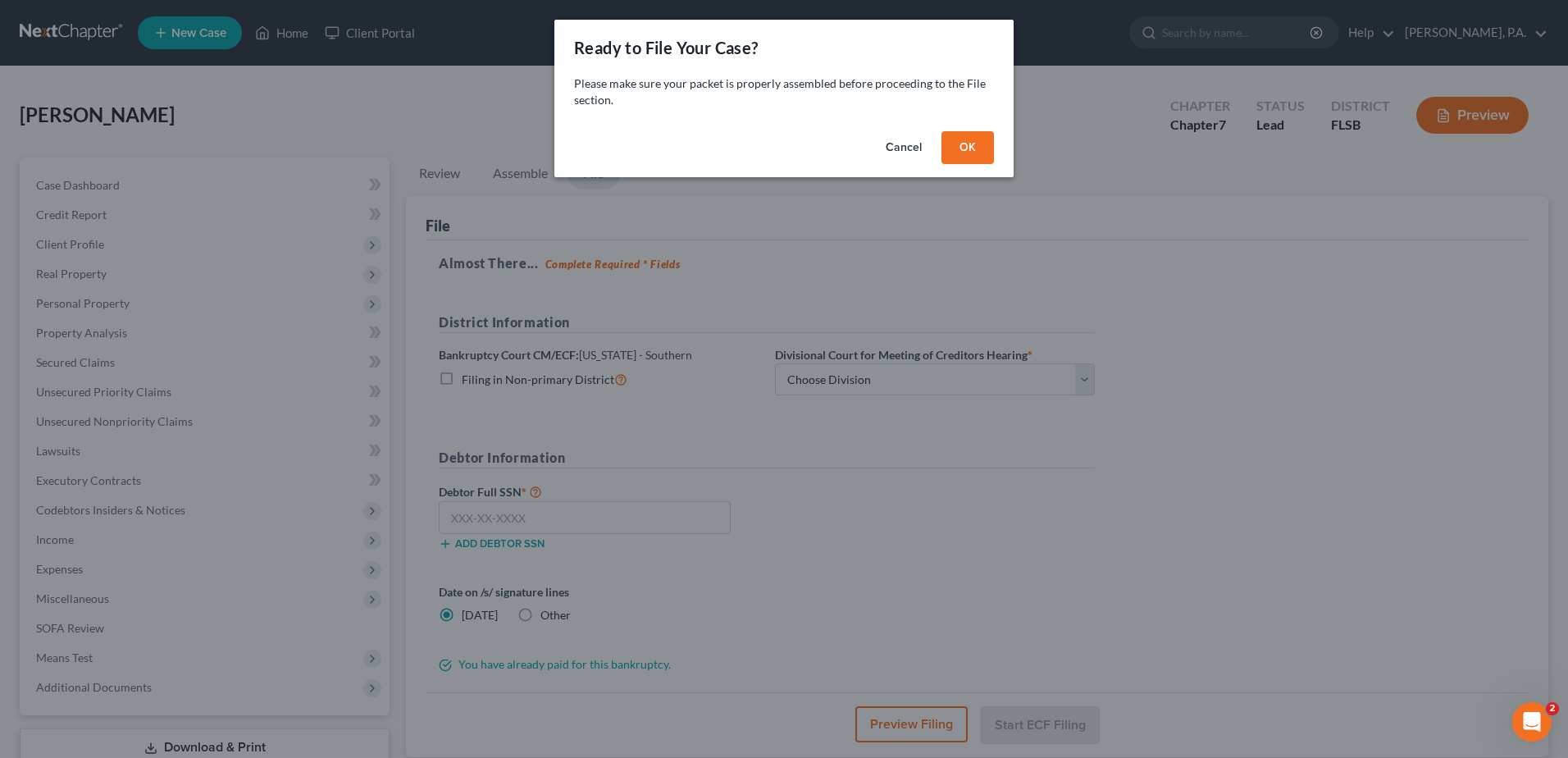
click at [945, 144] on button "OK" at bounding box center [968, 147] width 53 height 33
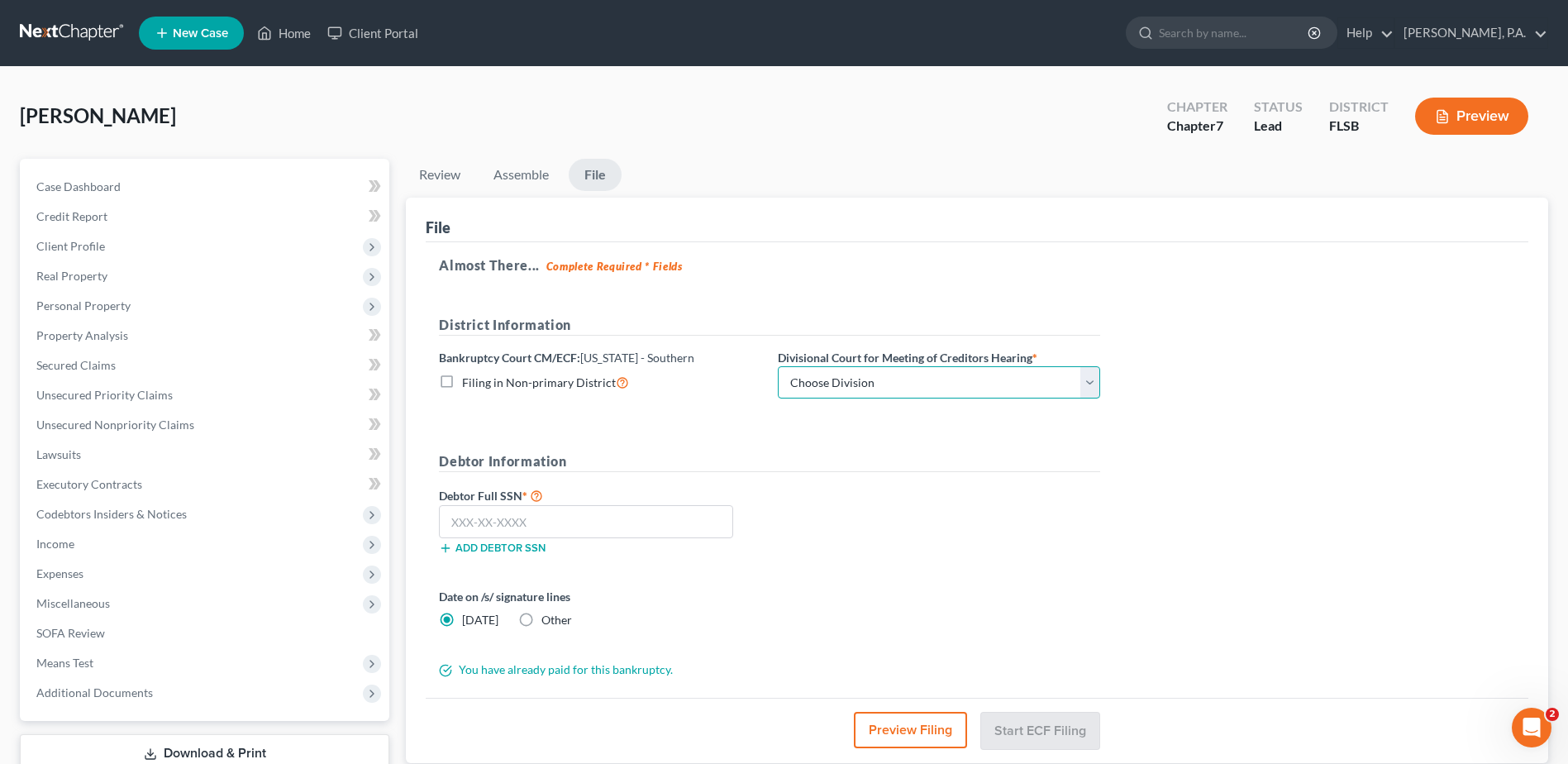
click at [863, 391] on select "Choose Division [GEOGRAPHIC_DATA] [GEOGRAPHIC_DATA] [GEOGRAPHIC_DATA]" at bounding box center [939, 383] width 323 height 33
select select "2"
click at [778, 367] on select "Choose Division [GEOGRAPHIC_DATA] [GEOGRAPHIC_DATA] [GEOGRAPHIC_DATA]" at bounding box center [939, 383] width 323 height 33
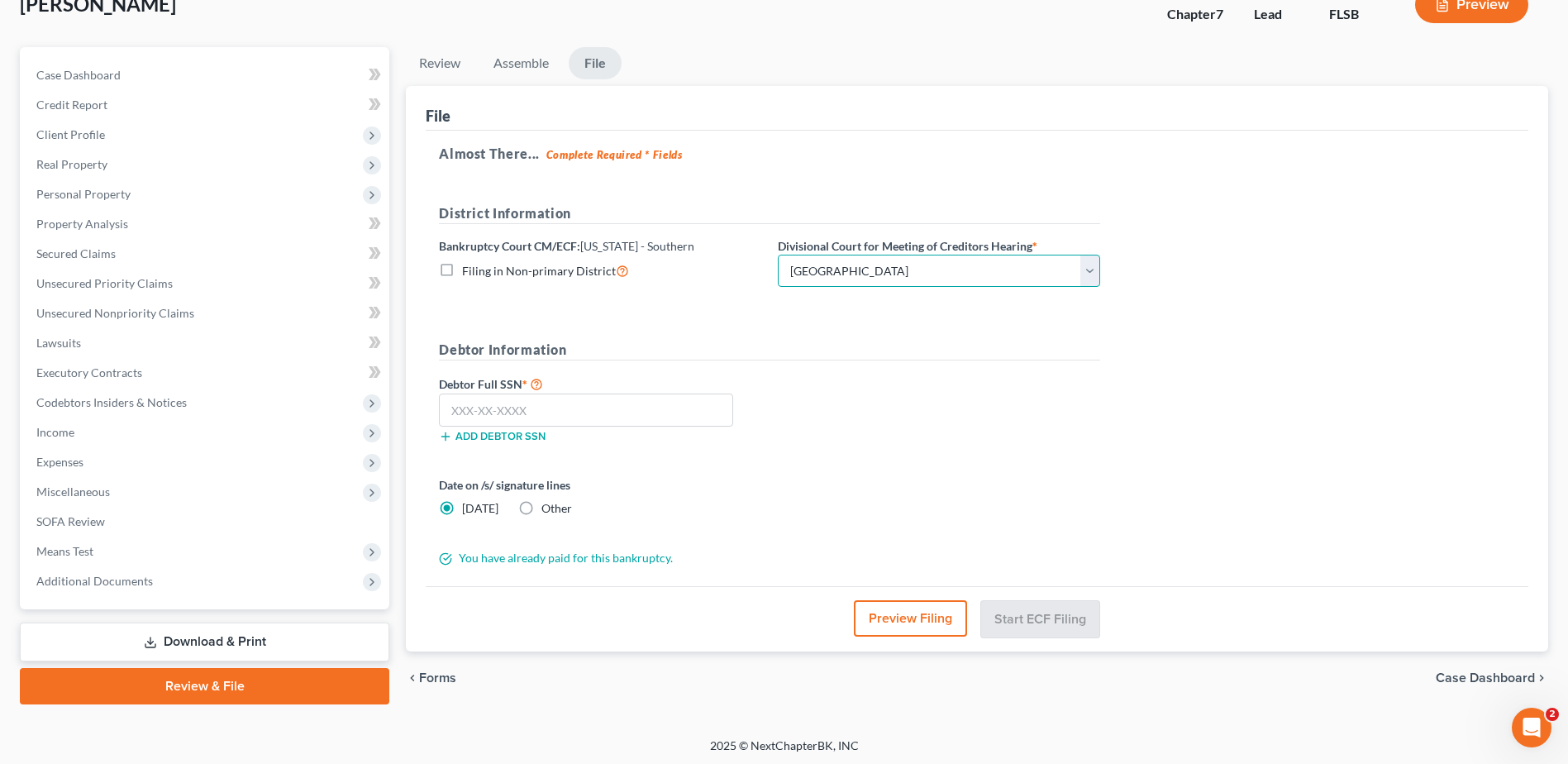
scroll to position [115, 0]
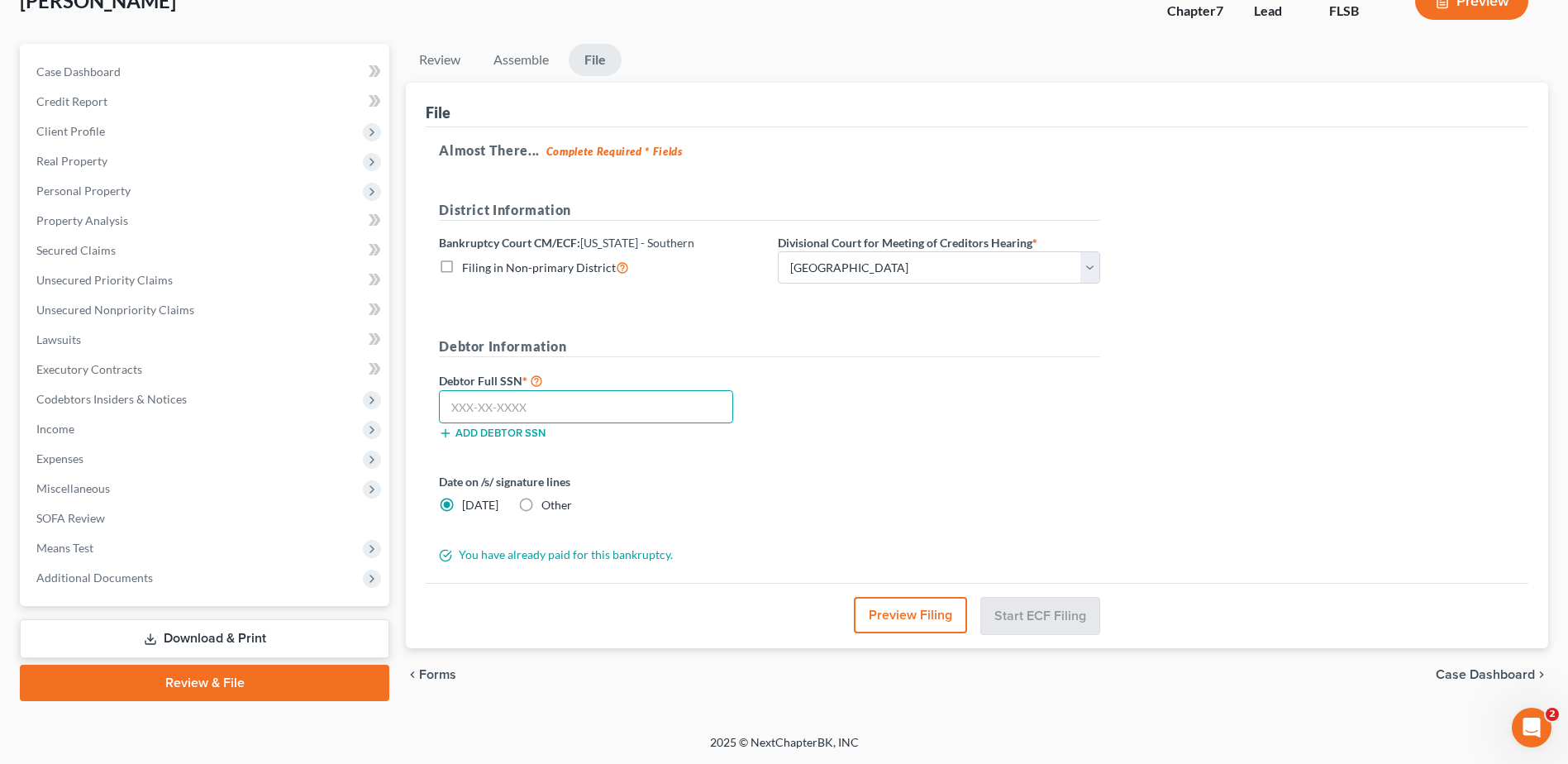
click at [478, 415] on input "text" at bounding box center [585, 407] width 294 height 33
type input "032-58-6155"
click at [1019, 603] on button "Start ECF Filing" at bounding box center [1040, 615] width 118 height 36
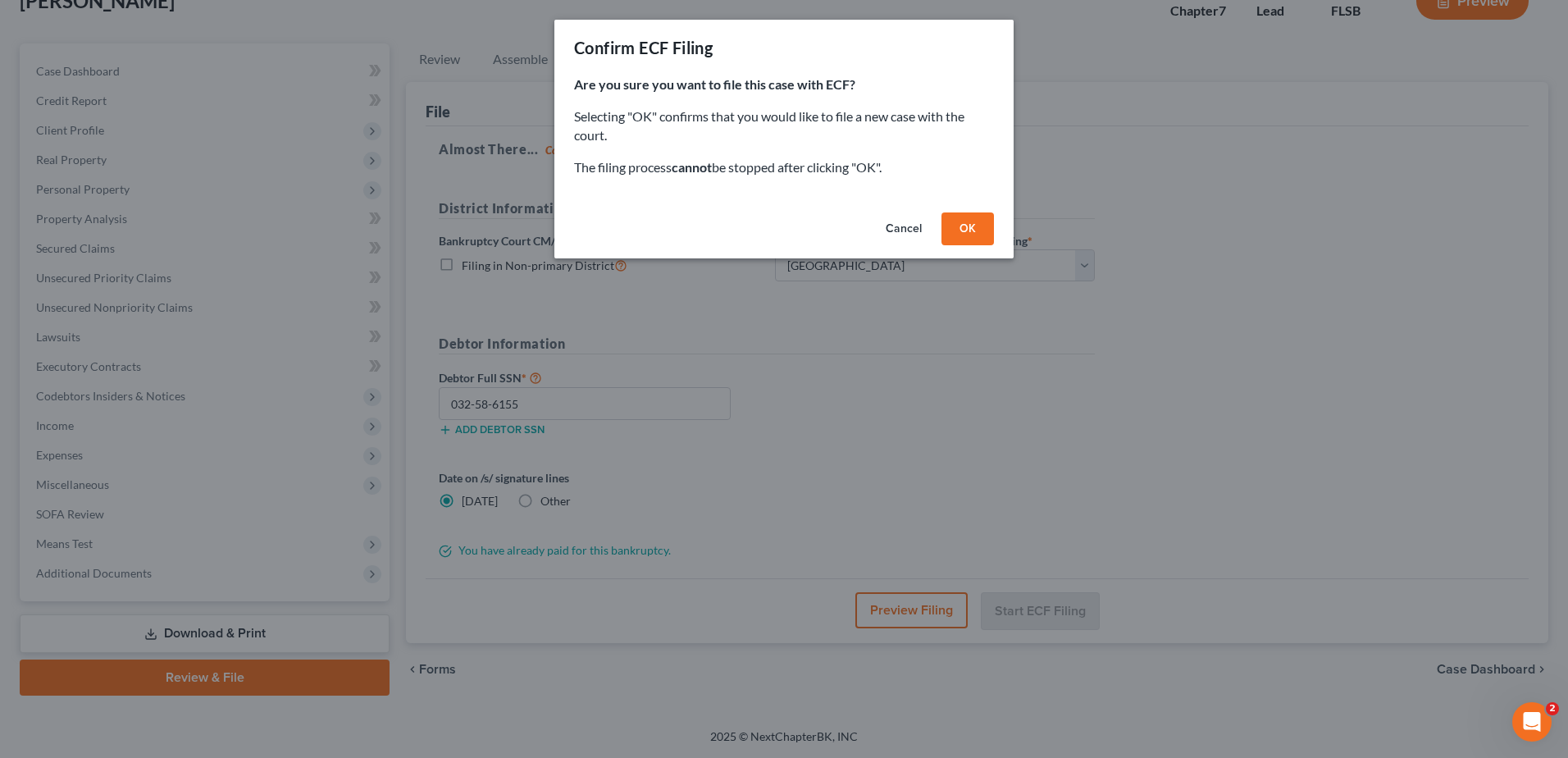
click at [973, 227] on button "OK" at bounding box center [968, 228] width 53 height 33
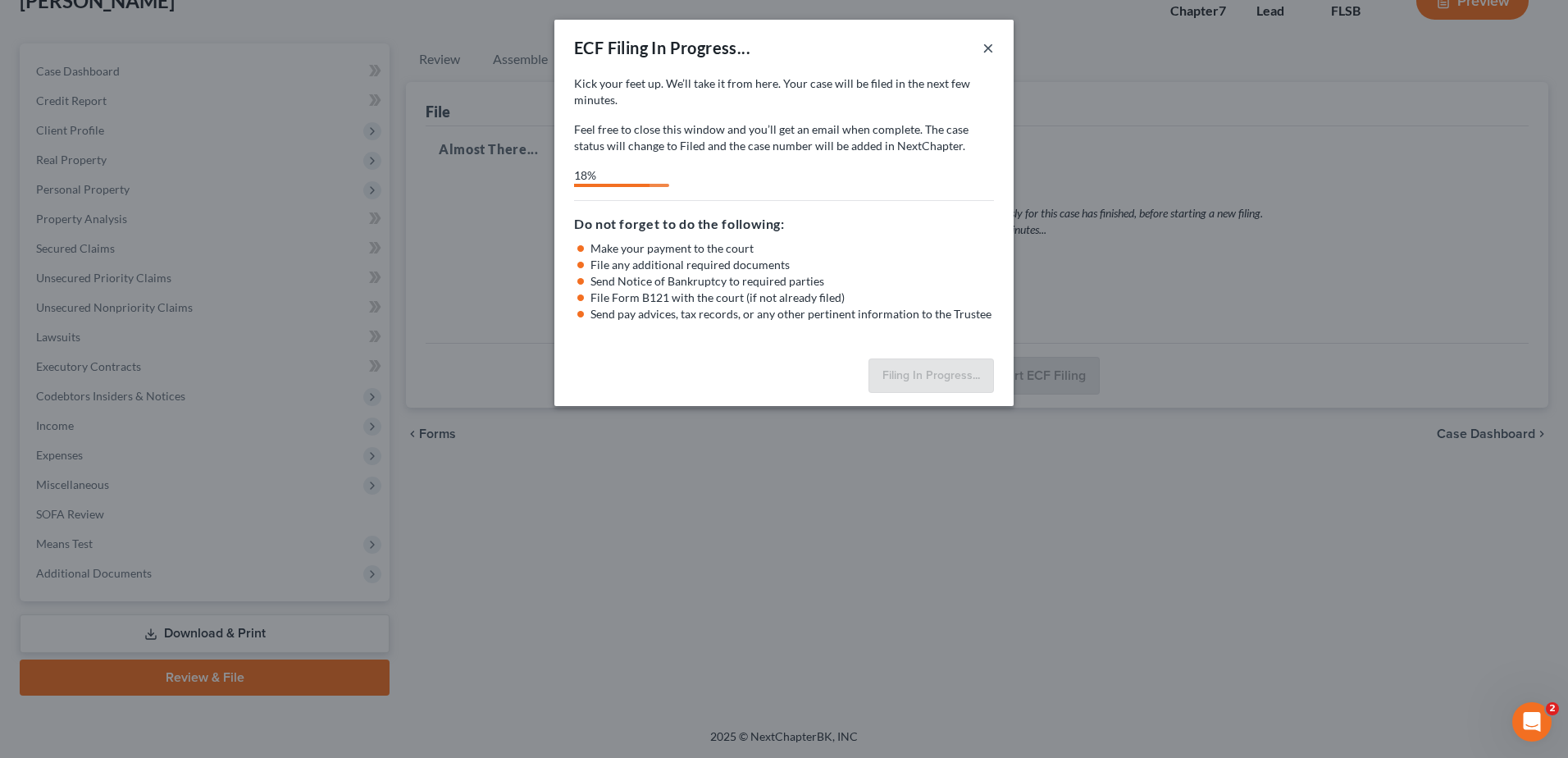
click at [991, 52] on button "×" at bounding box center [988, 47] width 11 height 20
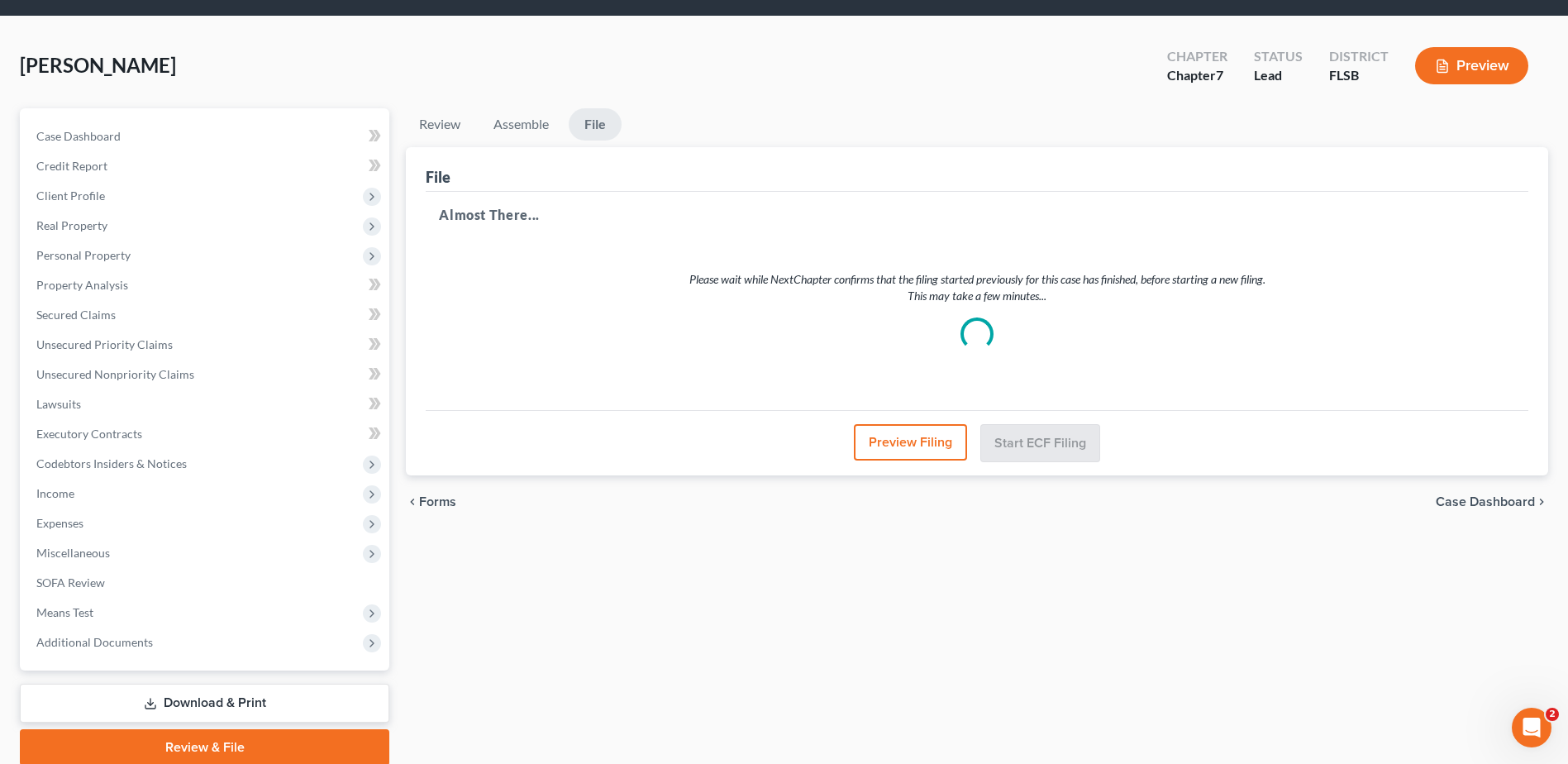
scroll to position [0, 0]
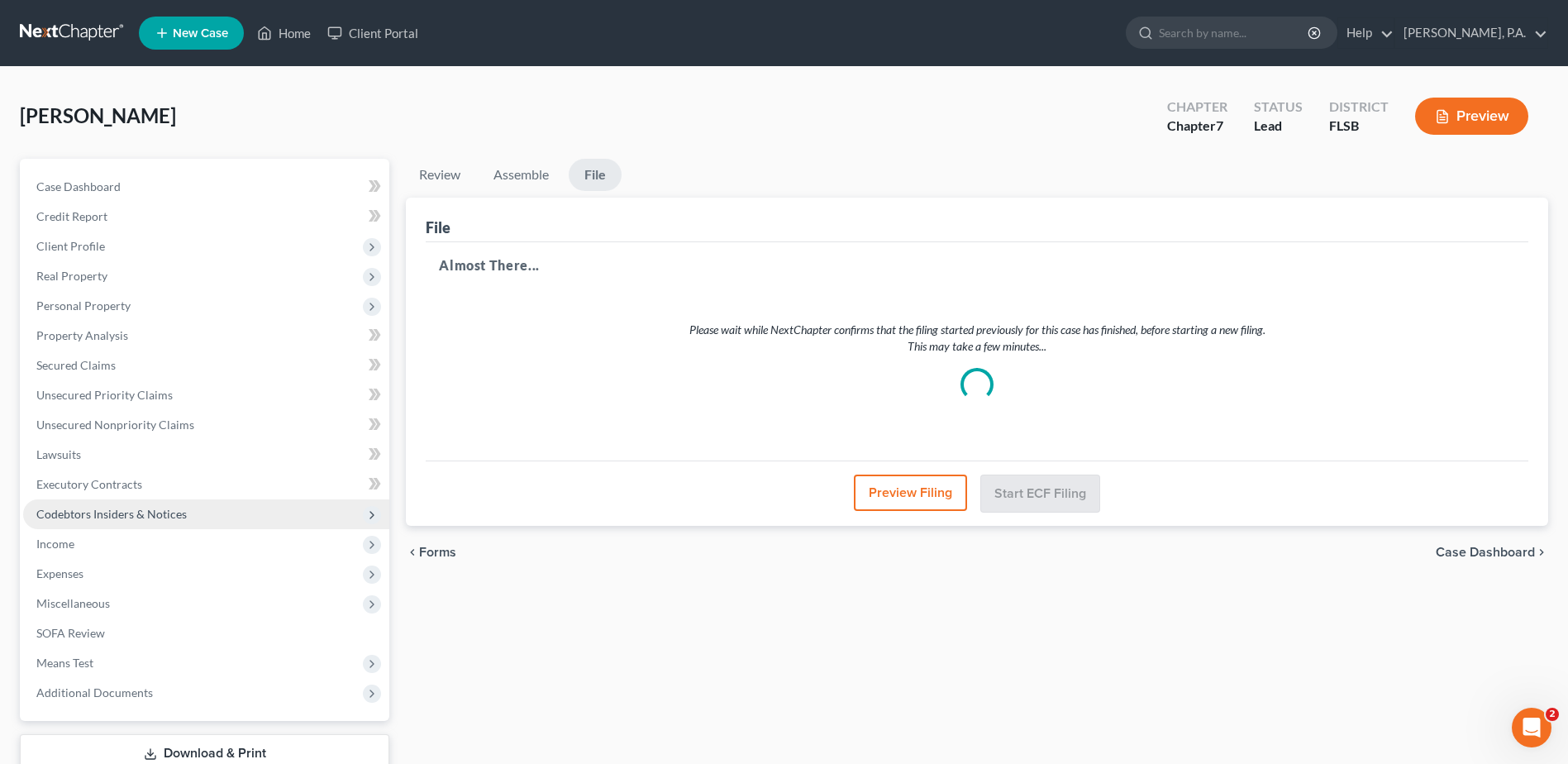
select select "2"
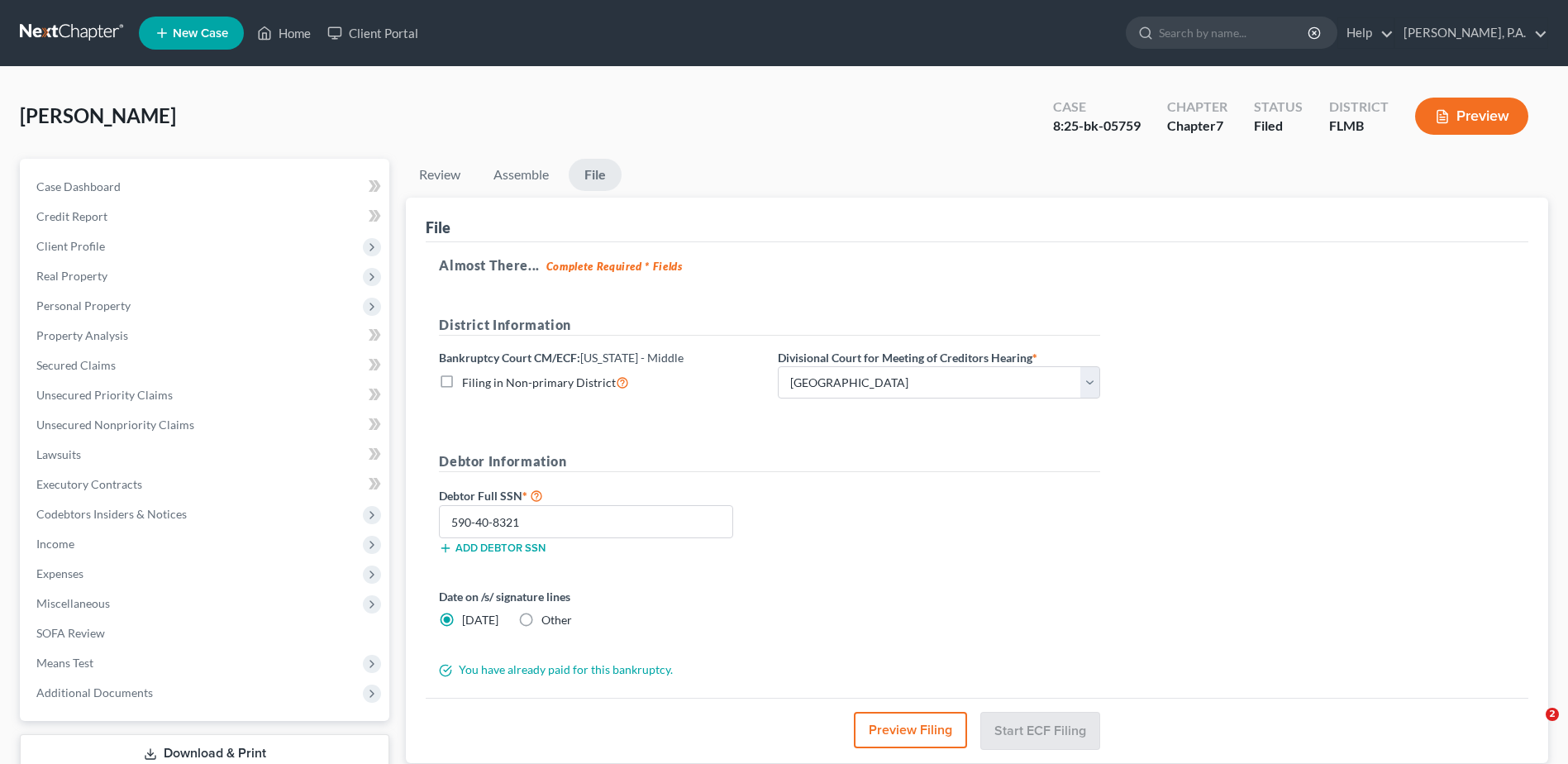
select select "3"
